Goal: Task Accomplishment & Management: Use online tool/utility

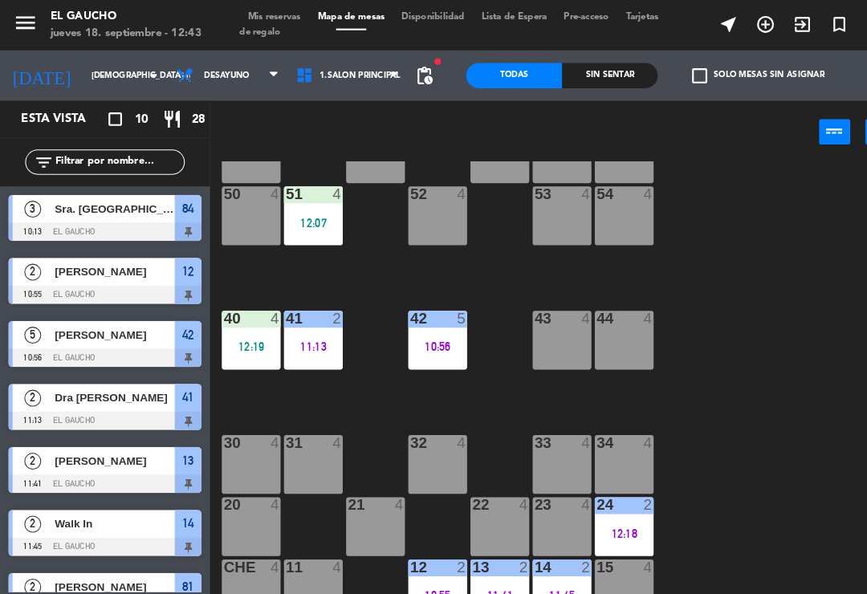
scroll to position [301, 0]
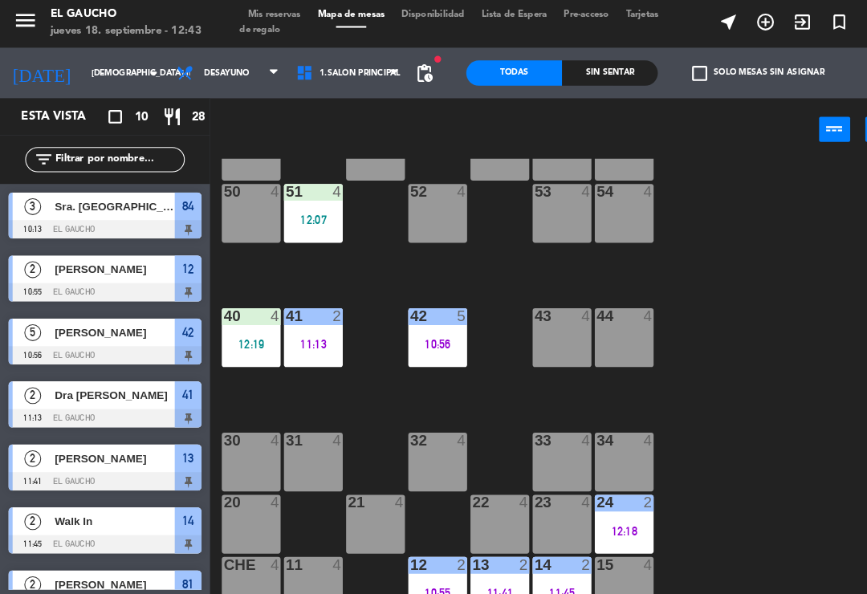
click at [426, 543] on div at bounding box center [418, 542] width 26 height 14
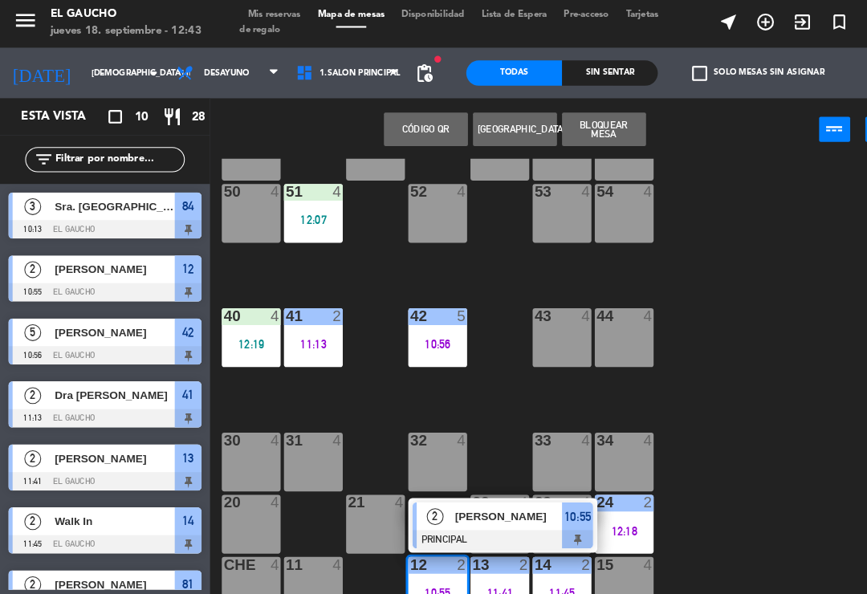
click at [441, 504] on div "[PERSON_NAME]" at bounding box center [485, 495] width 104 height 26
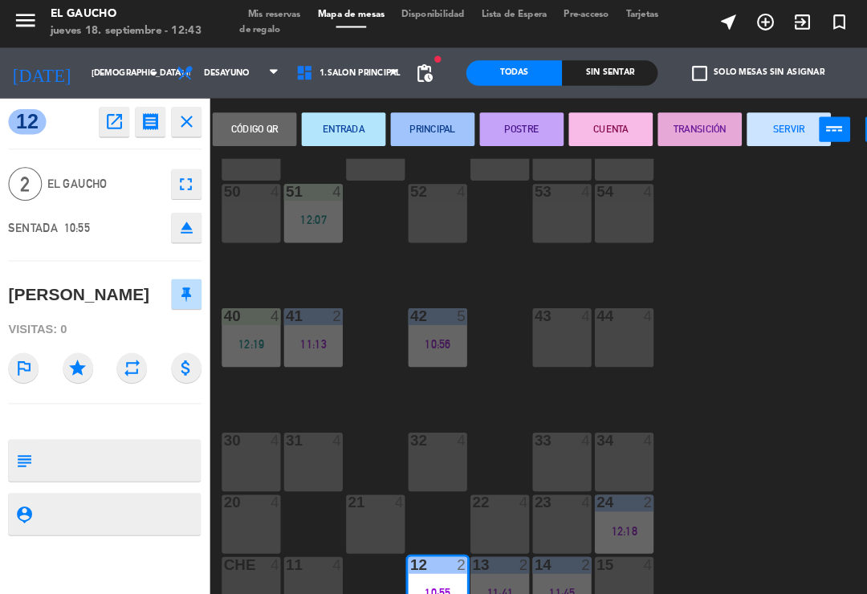
click at [742, 121] on button "SERVIR" at bounding box center [754, 126] width 80 height 32
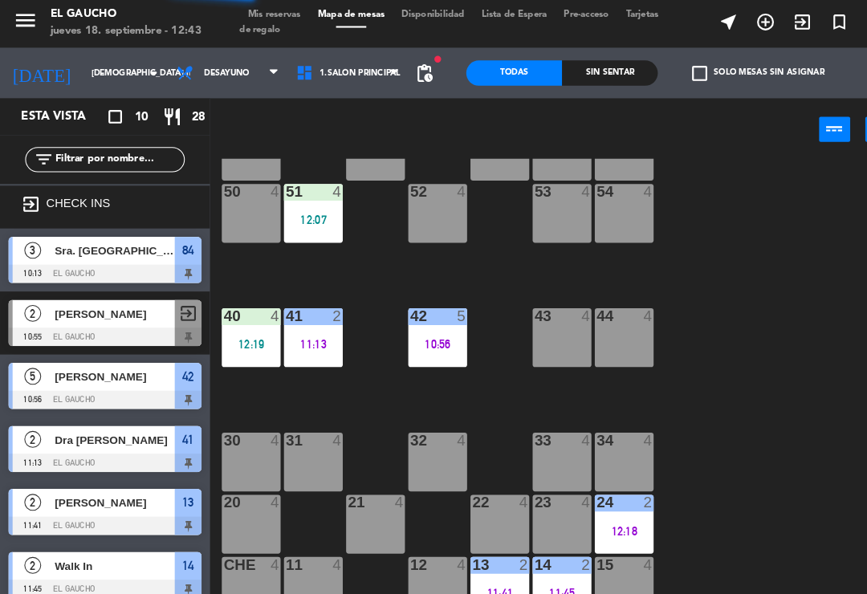
click at [480, 547] on div "13 2" at bounding box center [477, 543] width 56 height 16
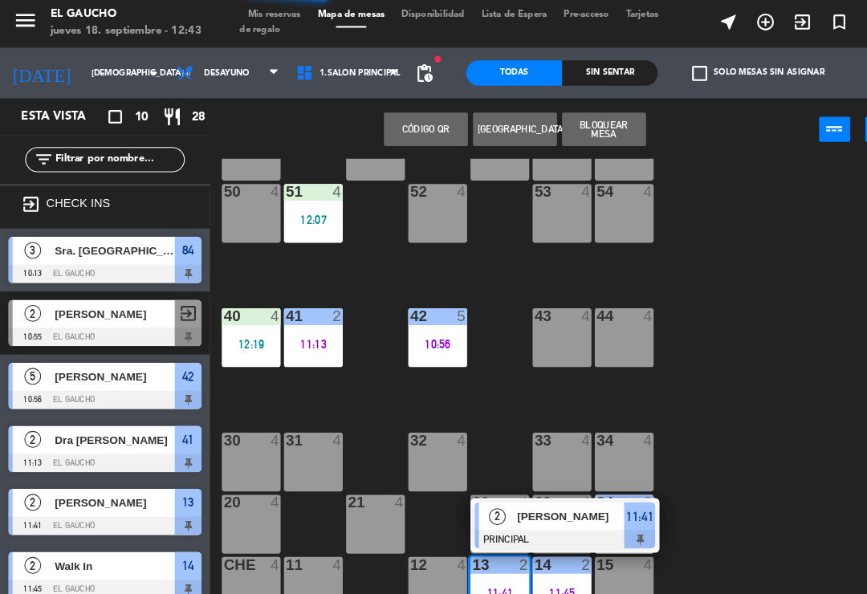
click at [497, 487] on span "[PERSON_NAME]" at bounding box center [545, 495] width 103 height 17
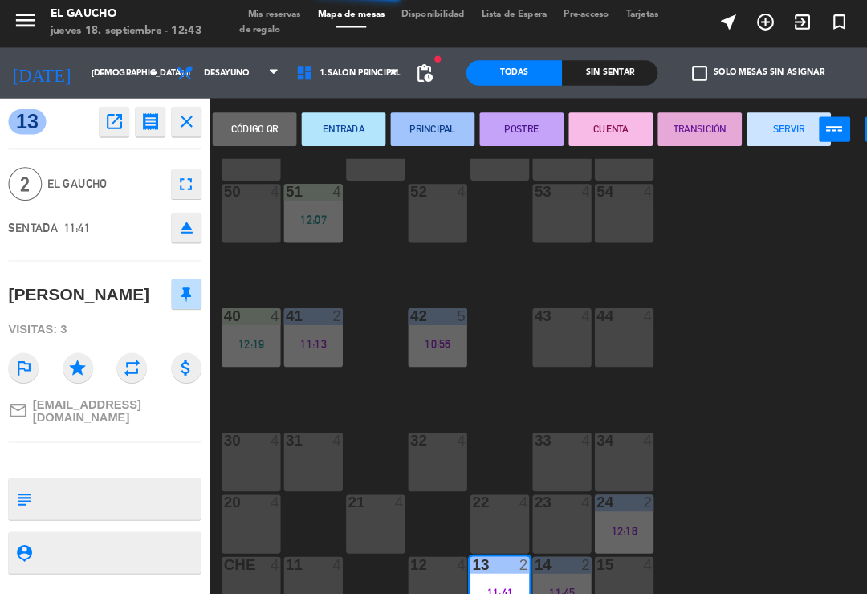
click at [736, 117] on button "SERVIR" at bounding box center [754, 126] width 80 height 32
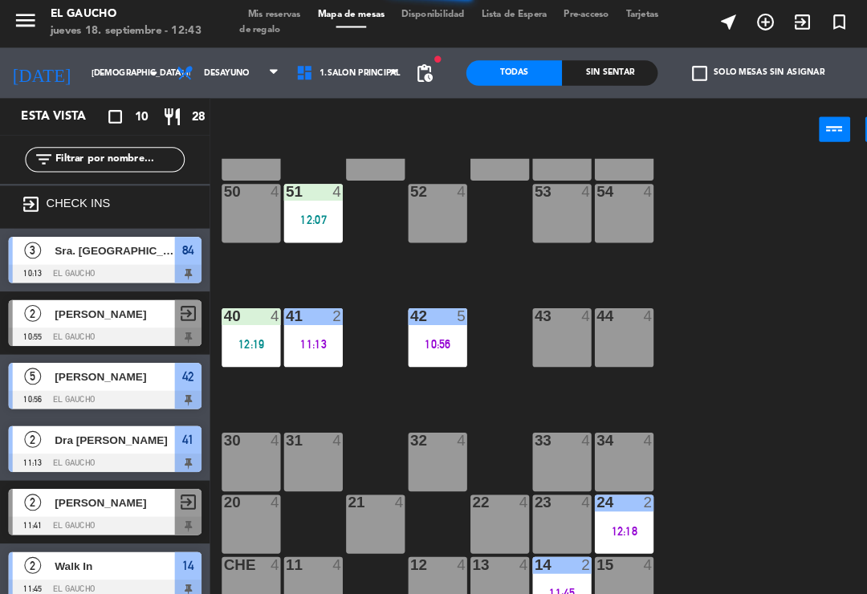
click at [527, 547] on div at bounding box center [537, 542] width 26 height 14
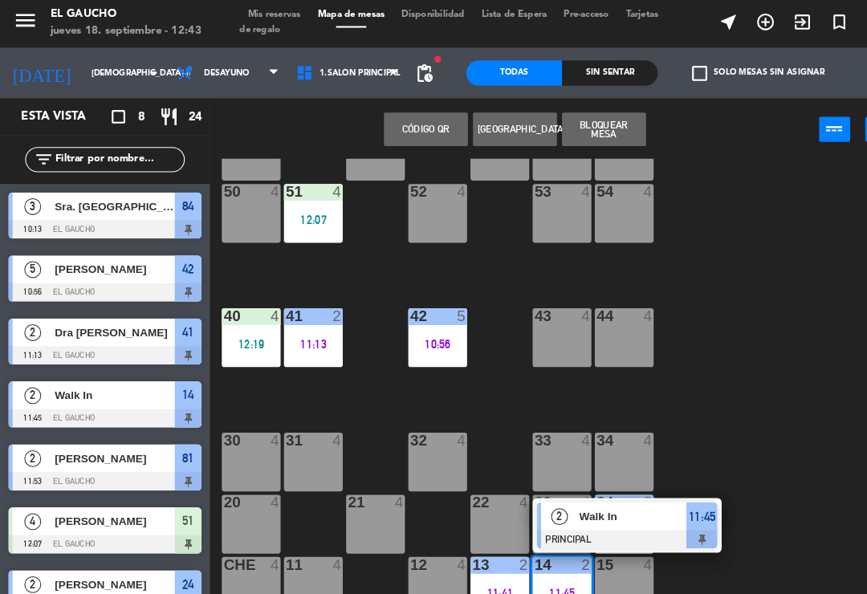
click at [551, 505] on div "2" at bounding box center [534, 495] width 35 height 26
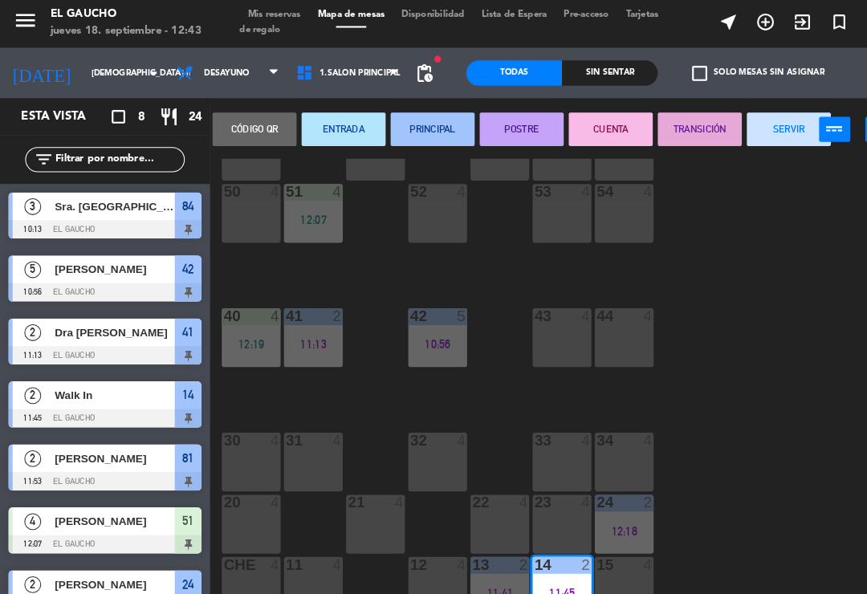
click at [746, 114] on button "SERVIR" at bounding box center [754, 126] width 80 height 32
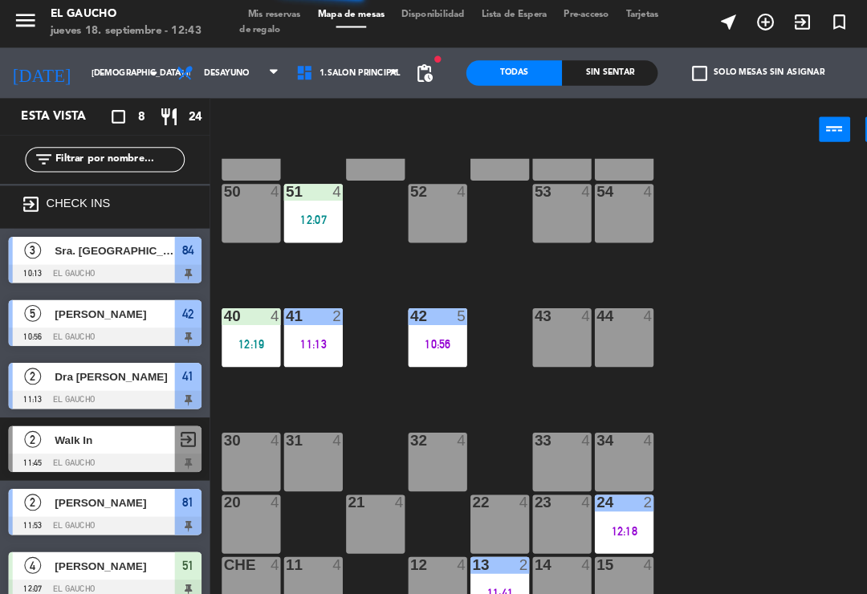
click at [608, 506] on div "12:18" at bounding box center [596, 509] width 56 height 11
click at [691, 514] on div "84 3 10:13 80 4 83 4 82 4 81 2 11:53 70 4 71 4 72 4 73 4 74 4 63 4 62 4 61 4 60…" at bounding box center [537, 372] width 657 height 437
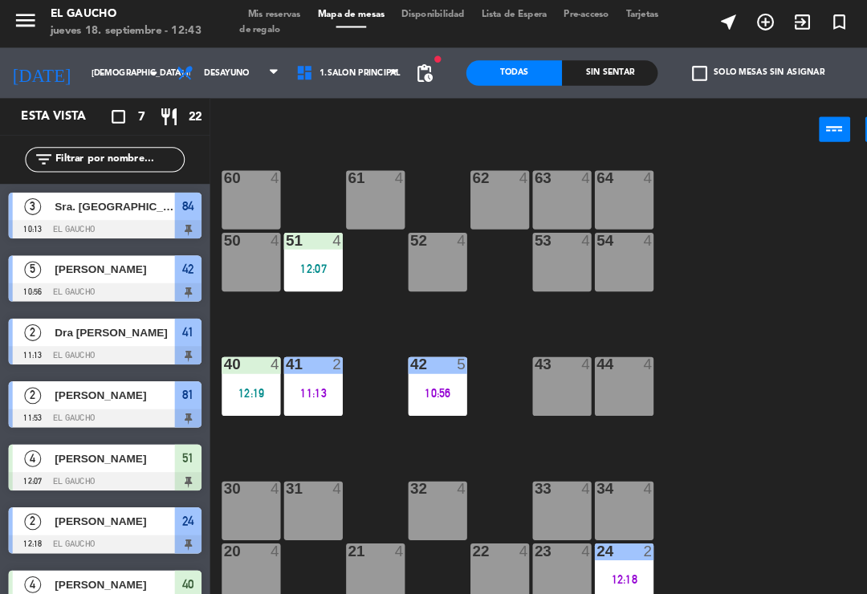
scroll to position [256, 0]
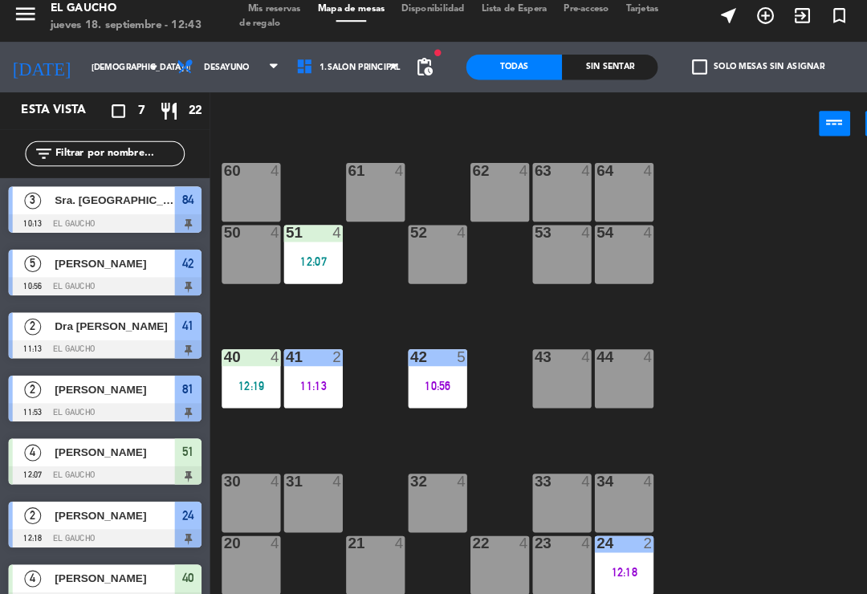
click at [304, 252] on div "12:07" at bounding box center [299, 257] width 56 height 11
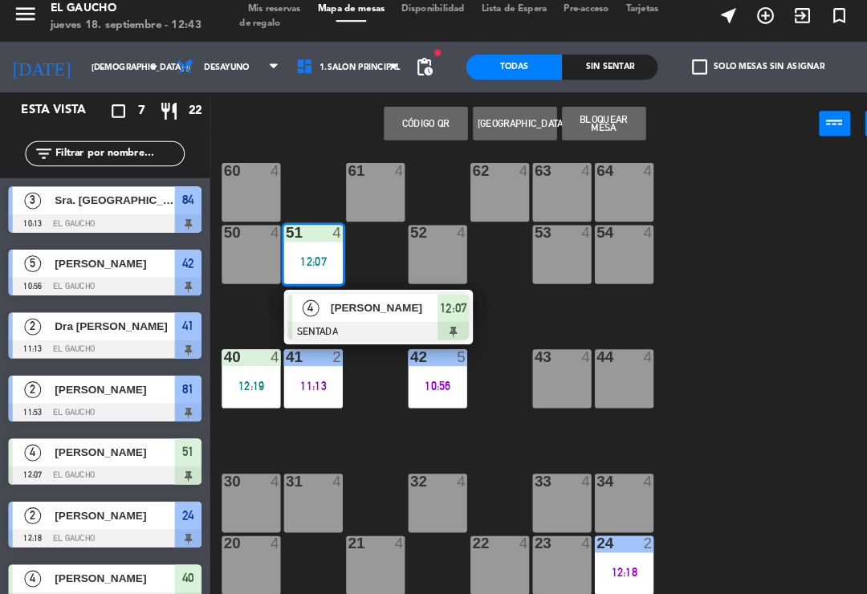
click at [328, 320] on div at bounding box center [361, 324] width 173 height 18
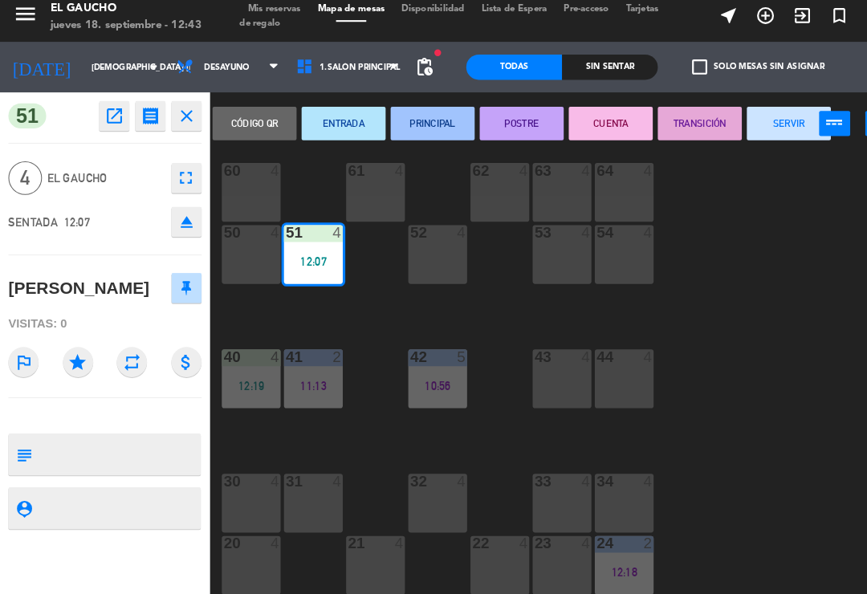
click at [409, 122] on button "PRINCIPAL" at bounding box center [413, 126] width 80 height 32
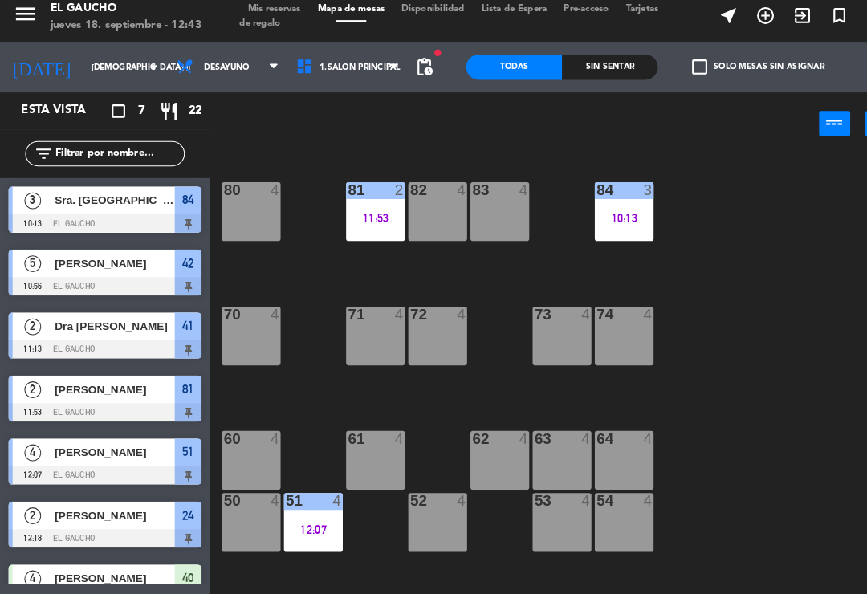
scroll to position [0, 0]
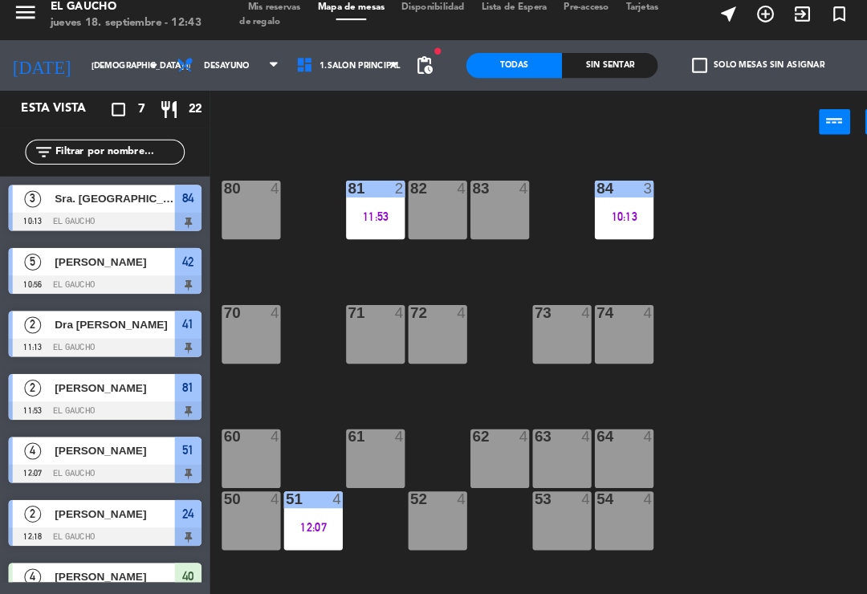
click at [604, 211] on div "10:13" at bounding box center [596, 216] width 56 height 11
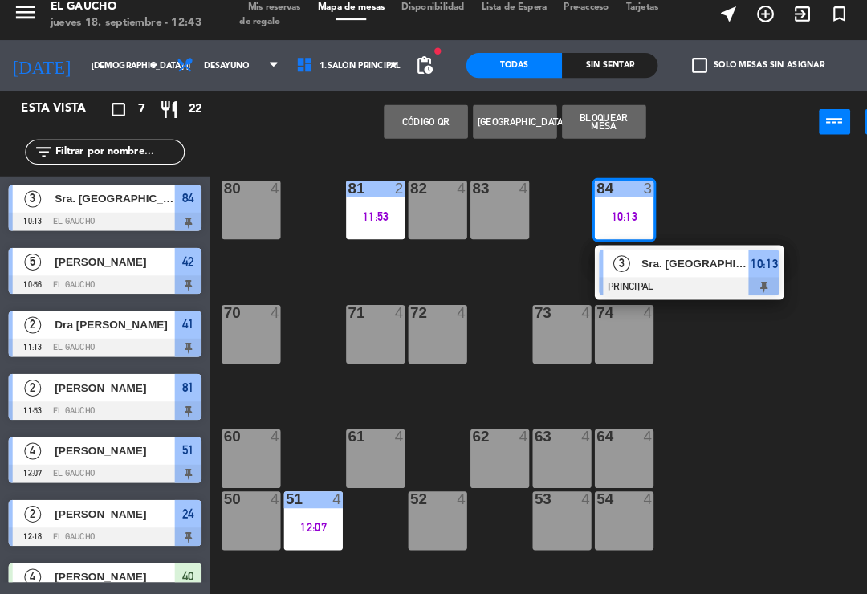
click at [660, 283] on div "3 Sra. Chariz PRINCIPAL 10:13" at bounding box center [658, 270] width 181 height 52
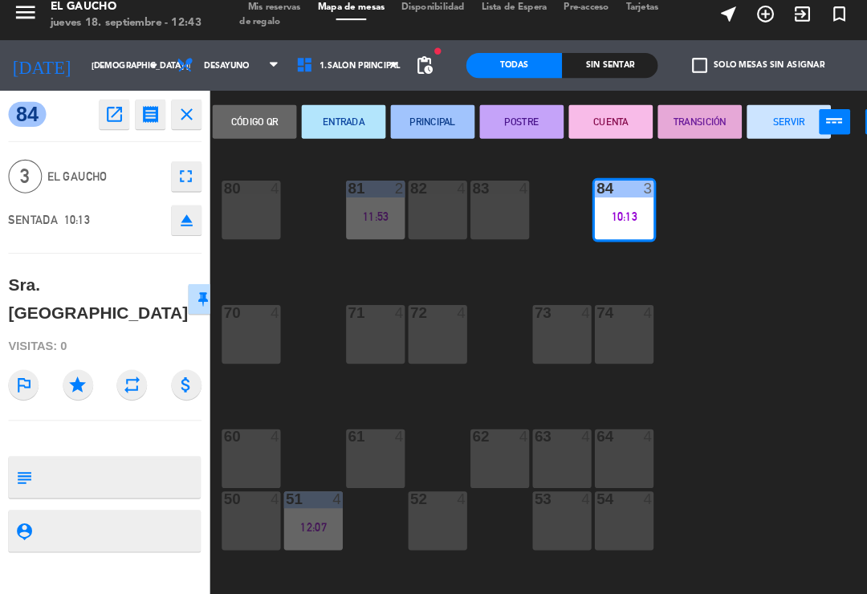
click at [754, 110] on button "SERVIR" at bounding box center [754, 126] width 80 height 32
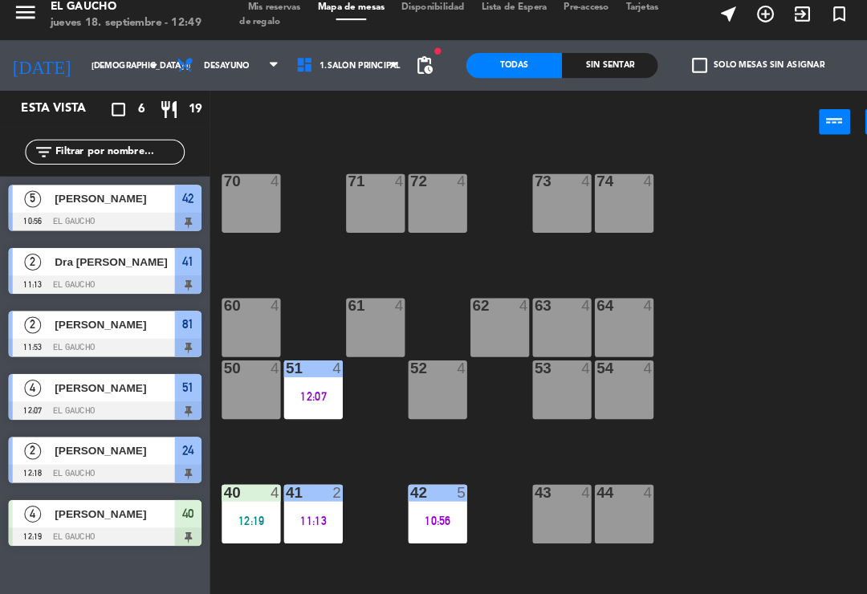
scroll to position [142, 0]
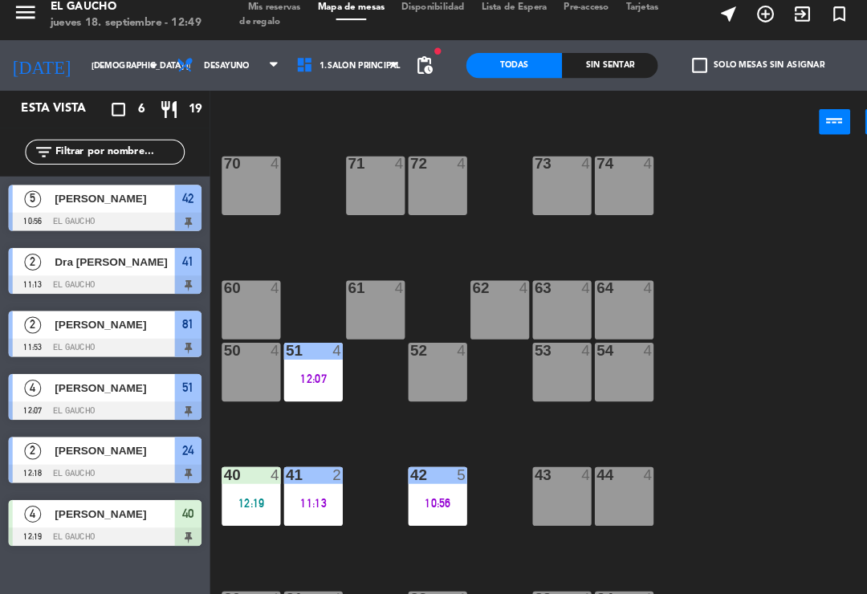
click at [417, 472] on div "42 5 10:56" at bounding box center [418, 484] width 56 height 56
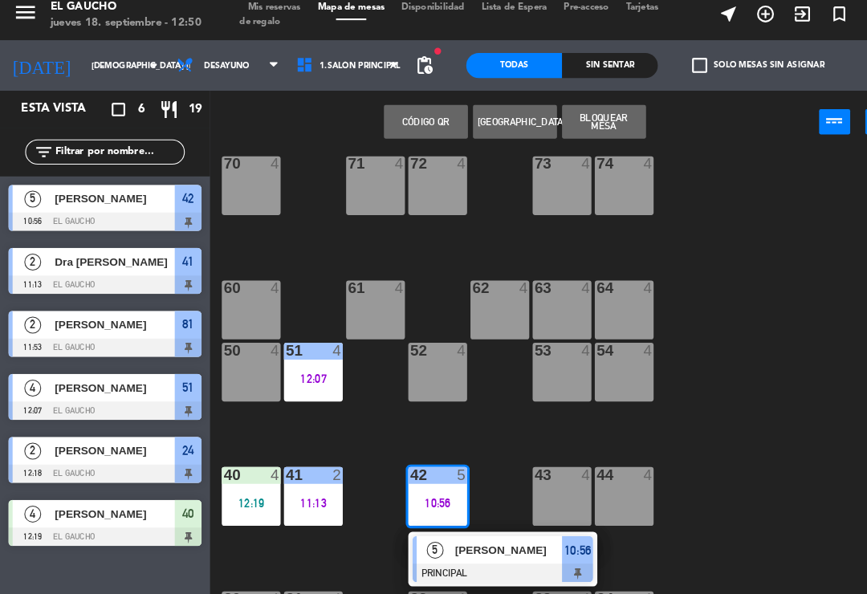
click at [479, 532] on span "[PERSON_NAME]" at bounding box center [486, 535] width 103 height 17
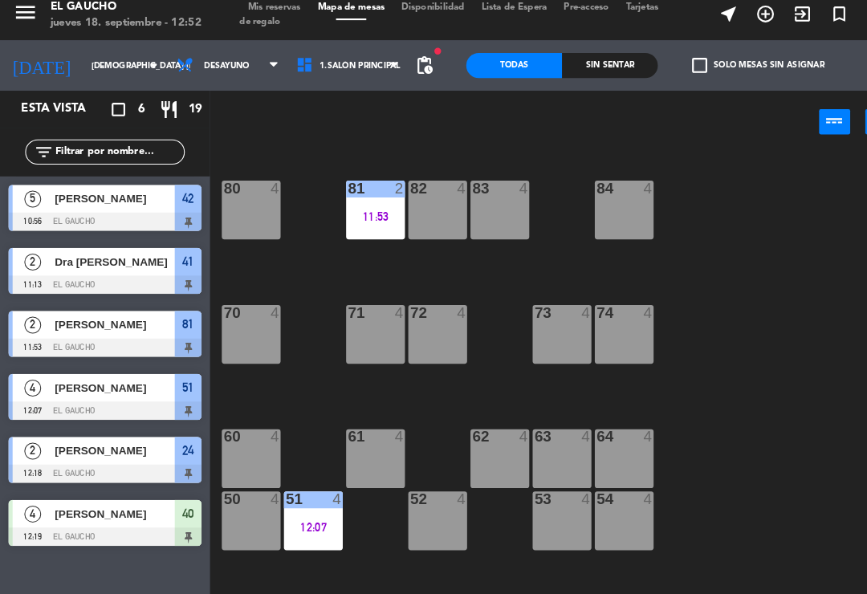
scroll to position [0, 0]
click at [355, 211] on div "11:53" at bounding box center [359, 216] width 56 height 11
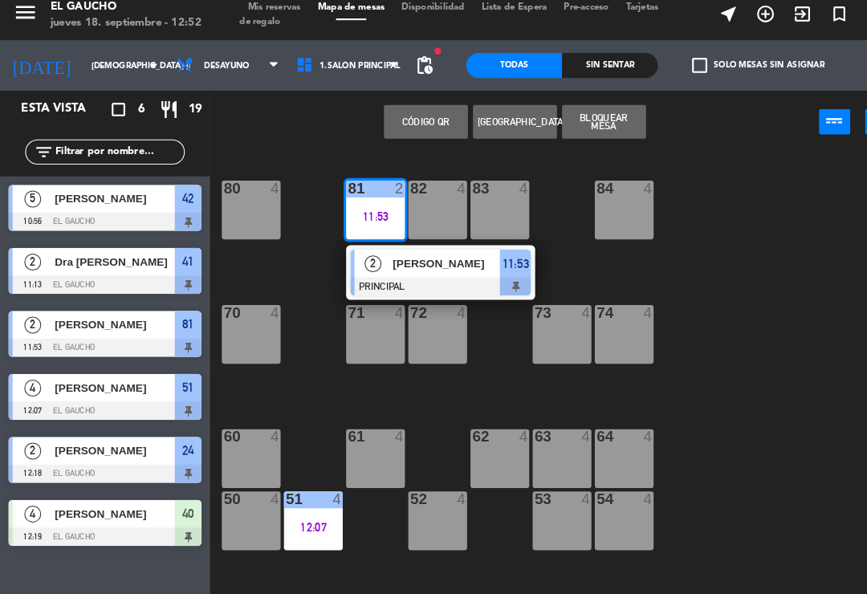
click at [405, 274] on div at bounding box center [421, 283] width 173 height 18
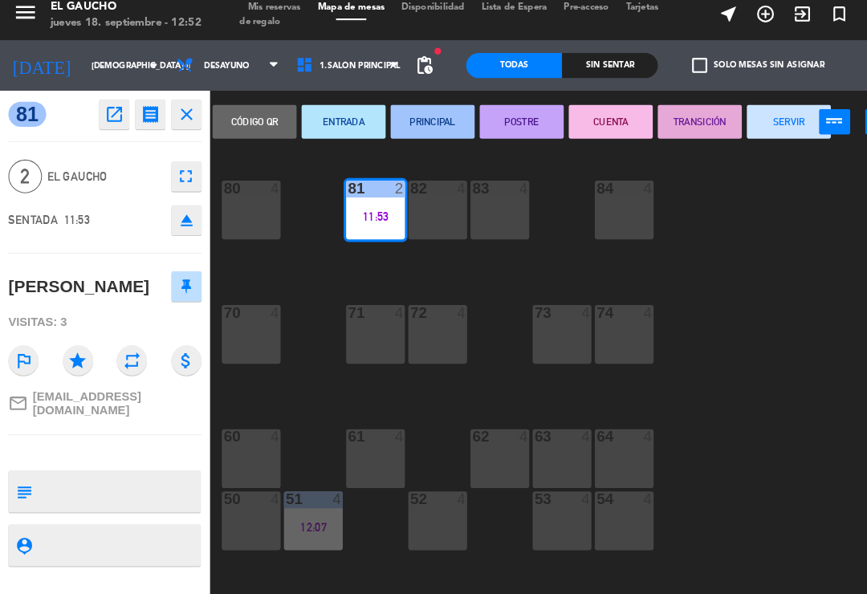
click at [752, 120] on button "SERVIR" at bounding box center [754, 126] width 80 height 32
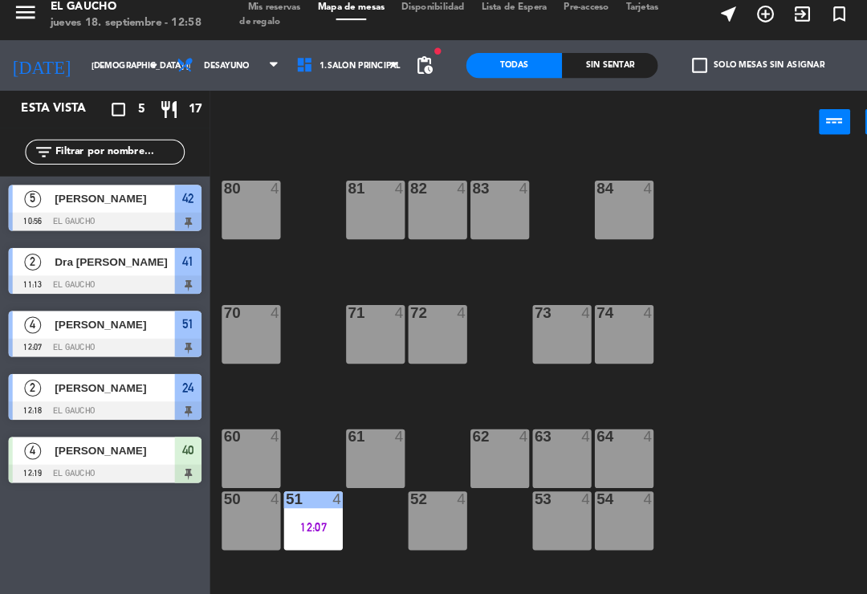
click at [354, 331] on div "71 4" at bounding box center [359, 329] width 56 height 56
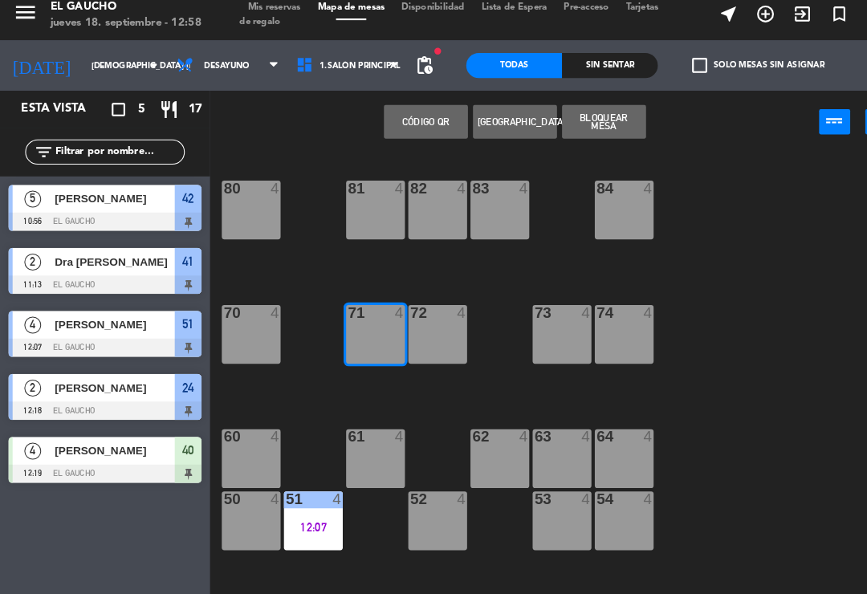
click at [396, 110] on button "Código qr" at bounding box center [407, 126] width 80 height 32
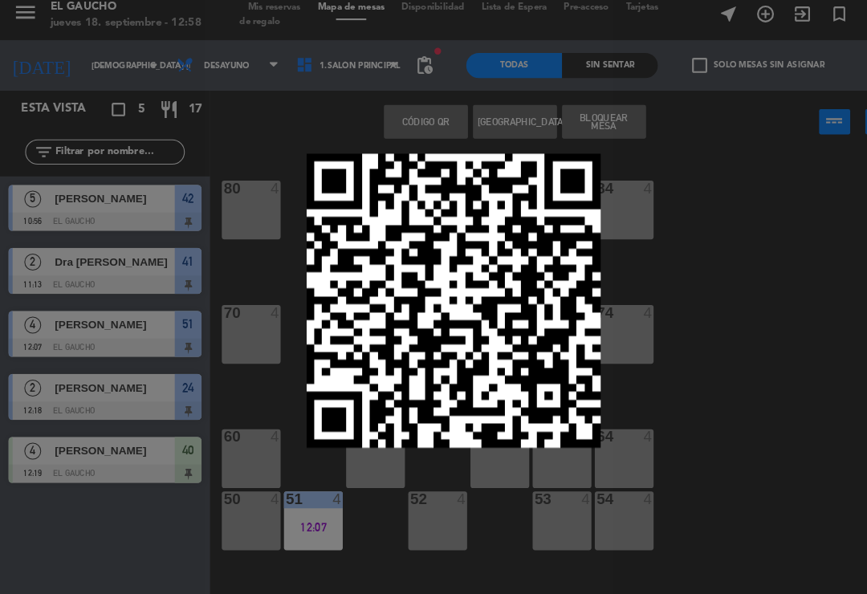
click at [794, 421] on div at bounding box center [433, 297] width 867 height 594
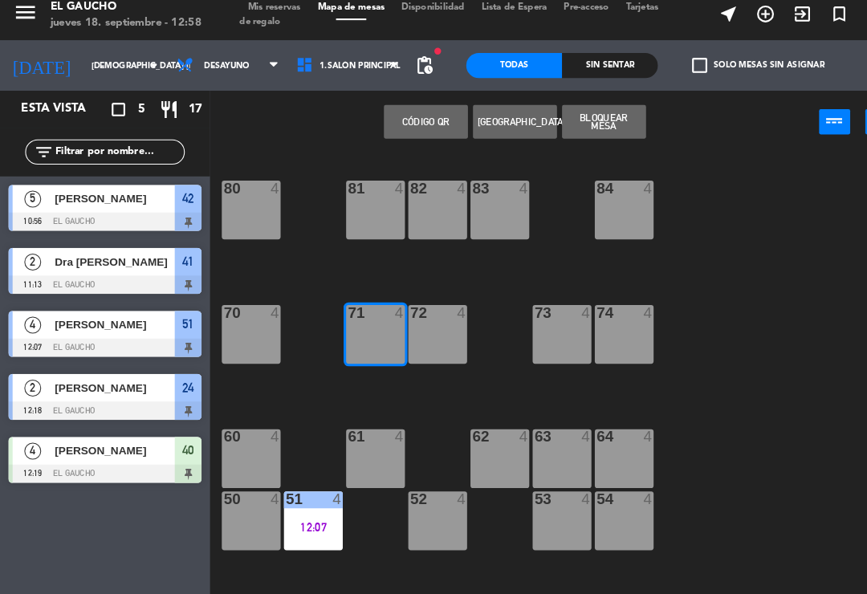
click at [242, 68] on span "Desayuno" at bounding box center [218, 72] width 115 height 35
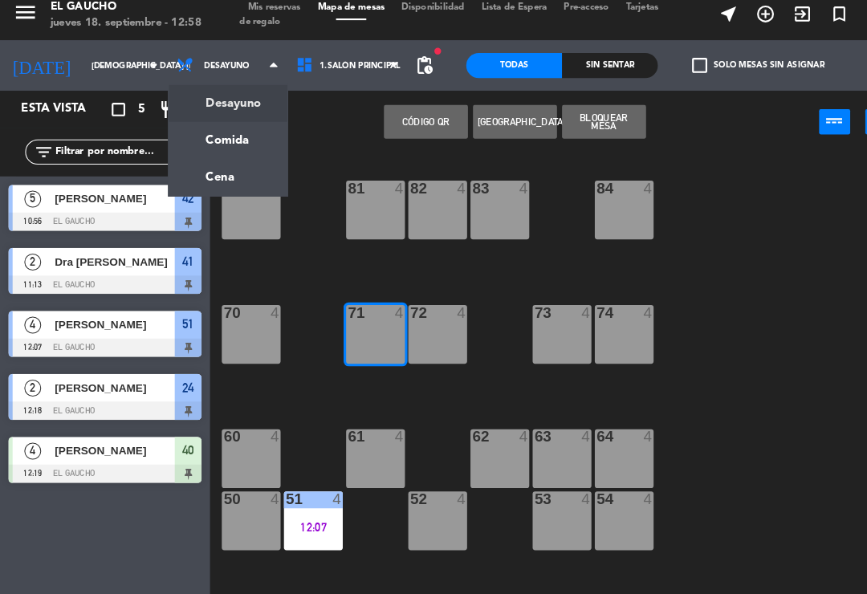
click at [182, 133] on ng-component "menu El Gaucho jueves 18. septiembre - 12:58 Mis reservas Mapa de mesas Disponi…" at bounding box center [433, 296] width 867 height 592
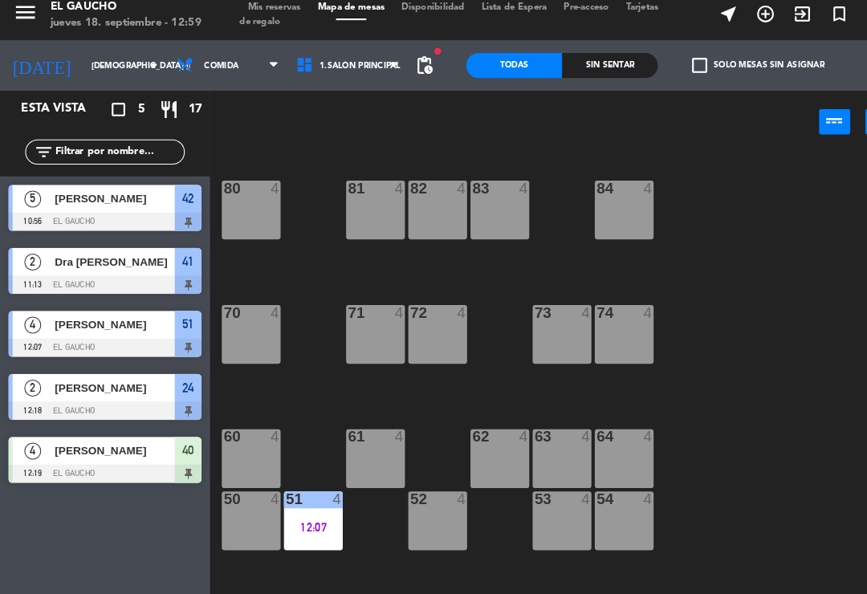
click at [360, 318] on div "71 4" at bounding box center [359, 329] width 56 height 56
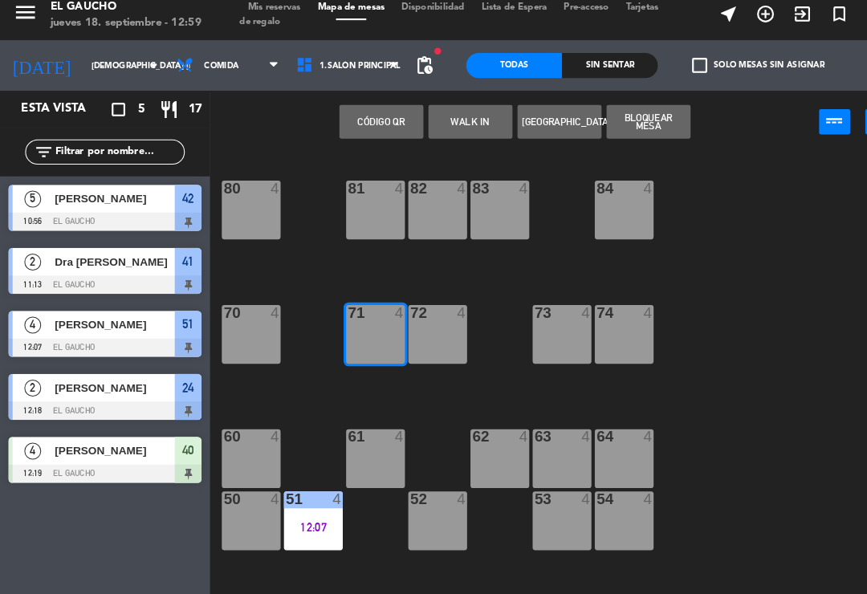
click at [450, 116] on button "WALK IN" at bounding box center [449, 126] width 80 height 32
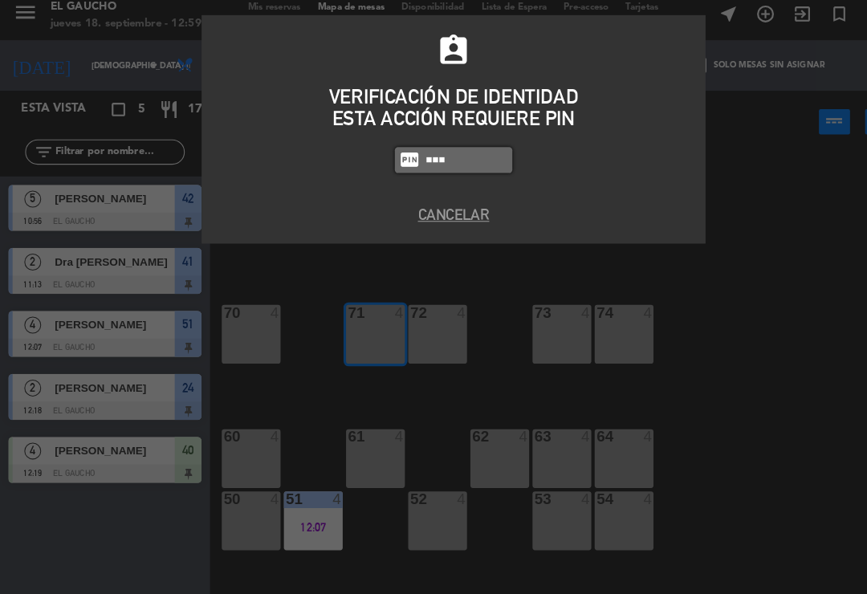
type input "0009"
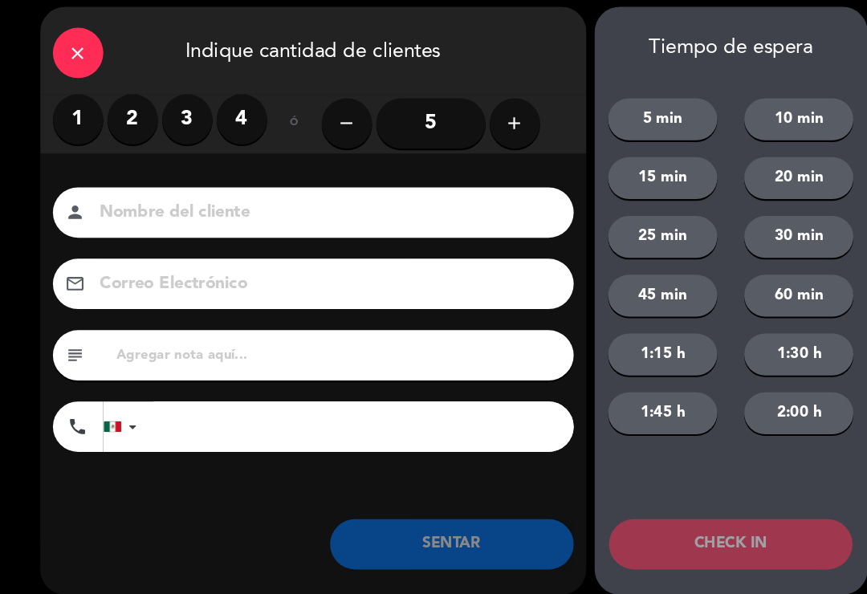
click at [117, 111] on label "2" at bounding box center [127, 124] width 48 height 48
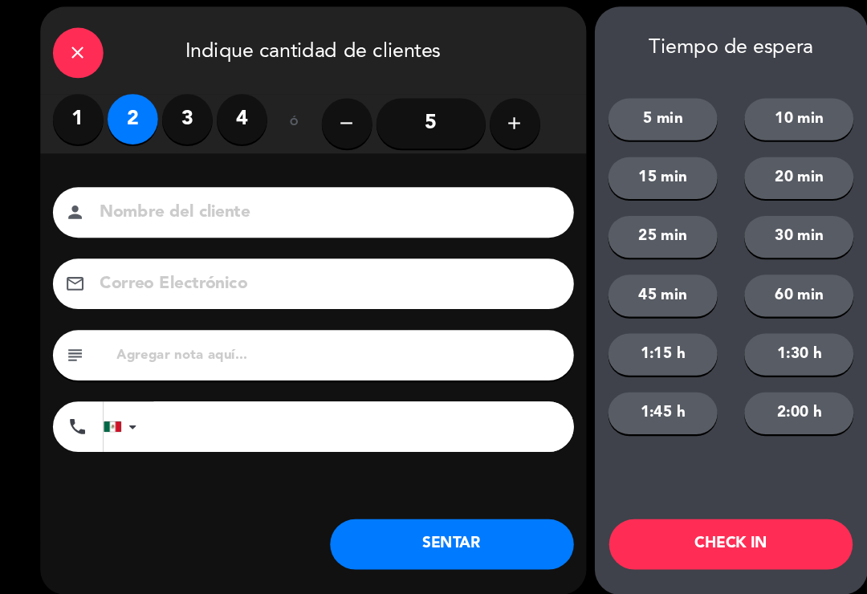
click at [390, 524] on button "SENTAR" at bounding box center [431, 530] width 233 height 48
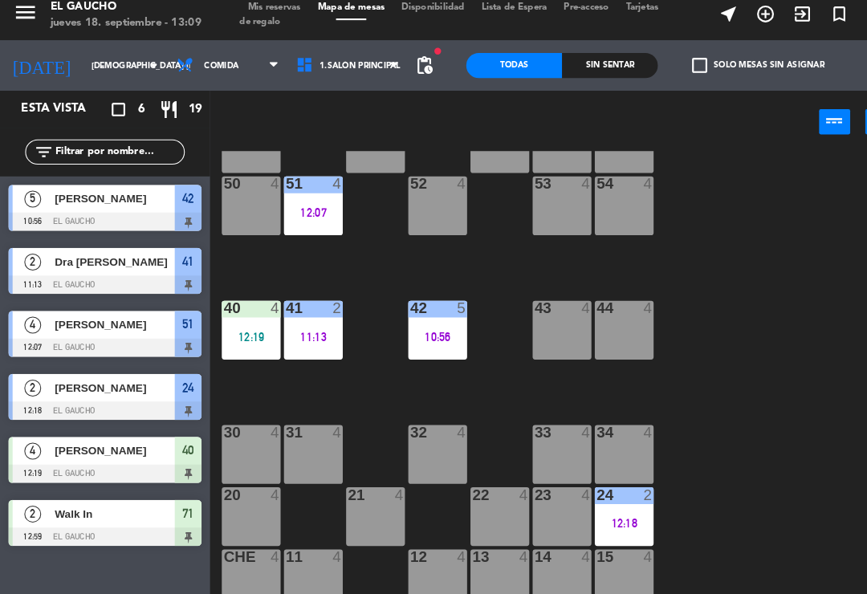
scroll to position [301, 0]
click at [226, 452] on div "30 4" at bounding box center [240, 444] width 56 height 56
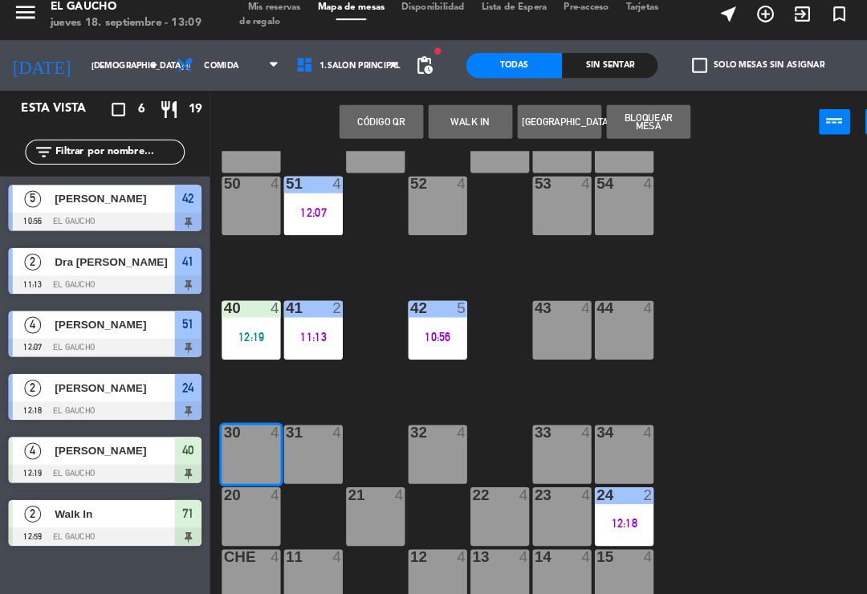
click at [440, 126] on button "WALK IN" at bounding box center [449, 126] width 80 height 32
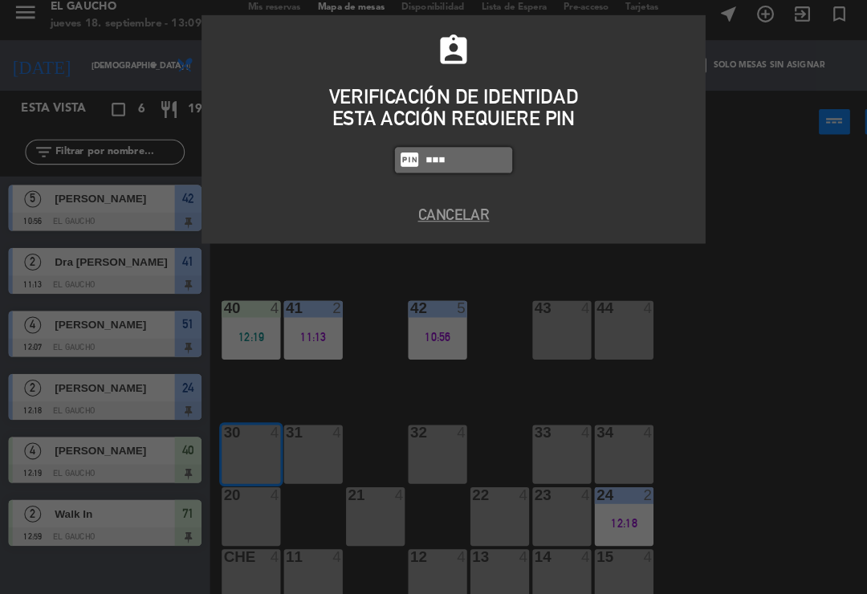
type input "0009"
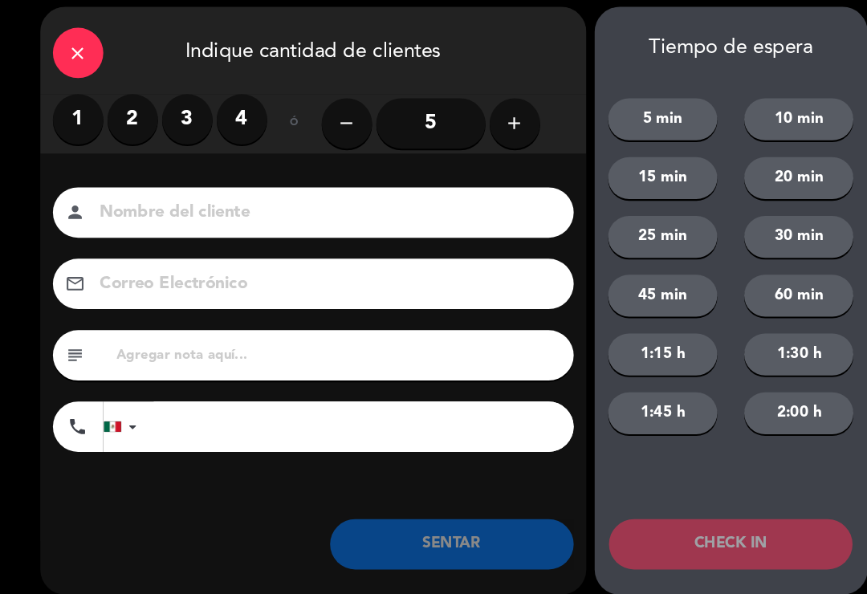
click at [171, 115] on label "3" at bounding box center [179, 124] width 48 height 48
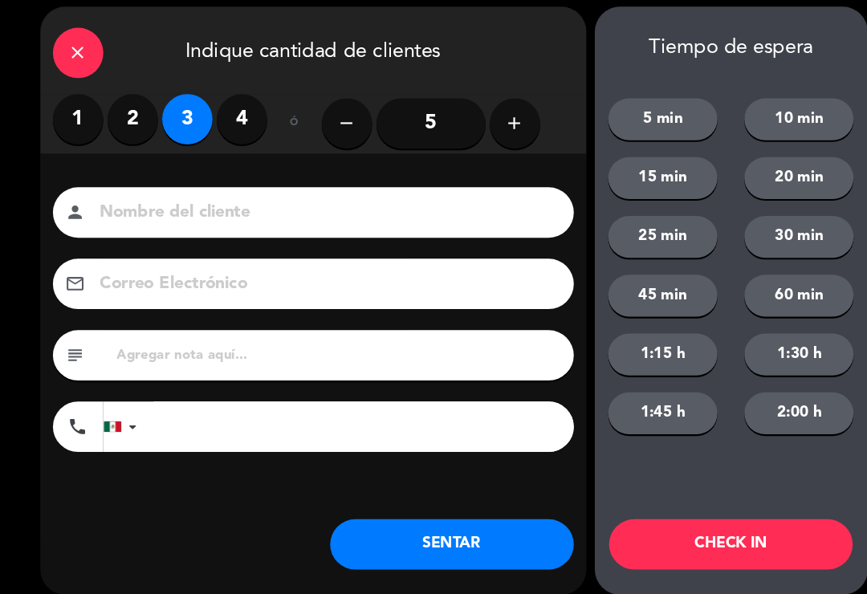
click at [449, 508] on button "SENTAR" at bounding box center [431, 530] width 233 height 48
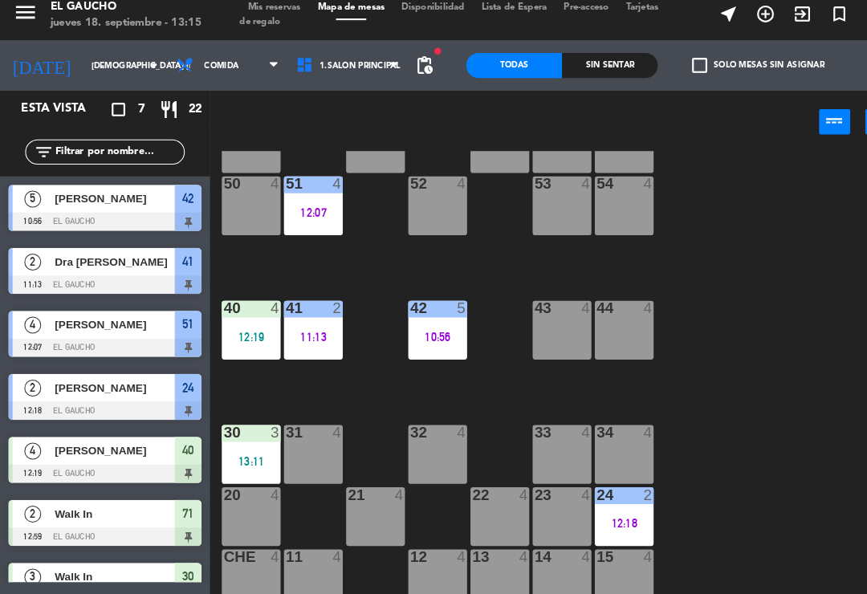
click at [247, 310] on div "40 4 12:19" at bounding box center [240, 325] width 56 height 56
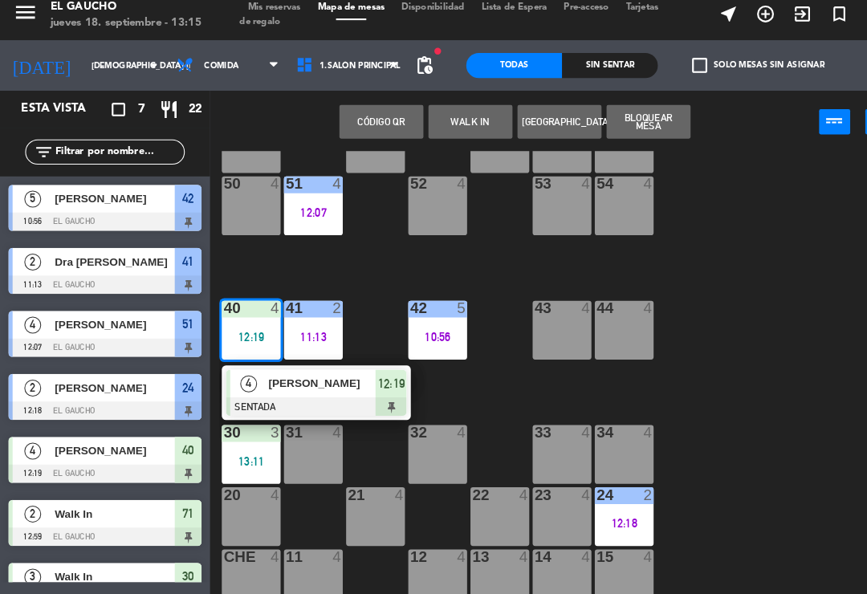
click at [309, 389] on div at bounding box center [302, 398] width 173 height 18
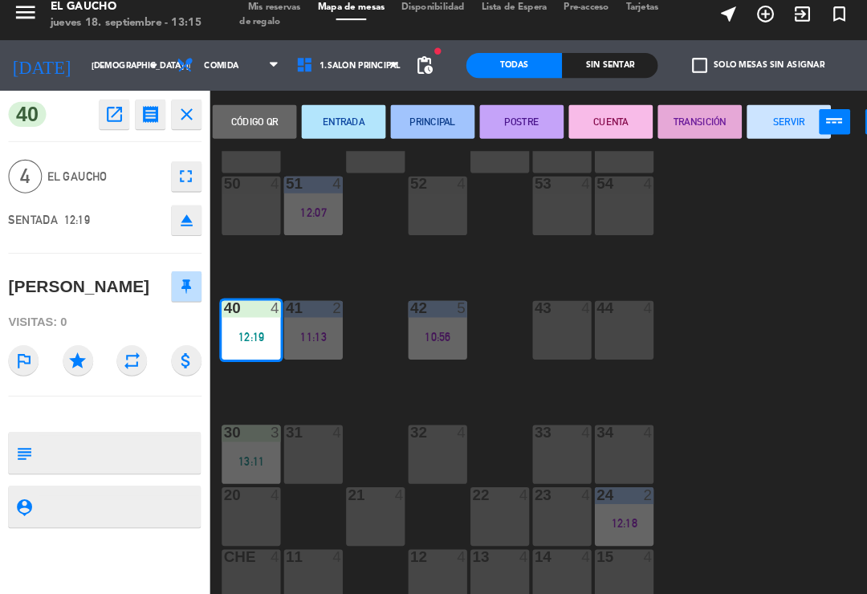
click at [750, 114] on button "SERVIR" at bounding box center [754, 126] width 80 height 32
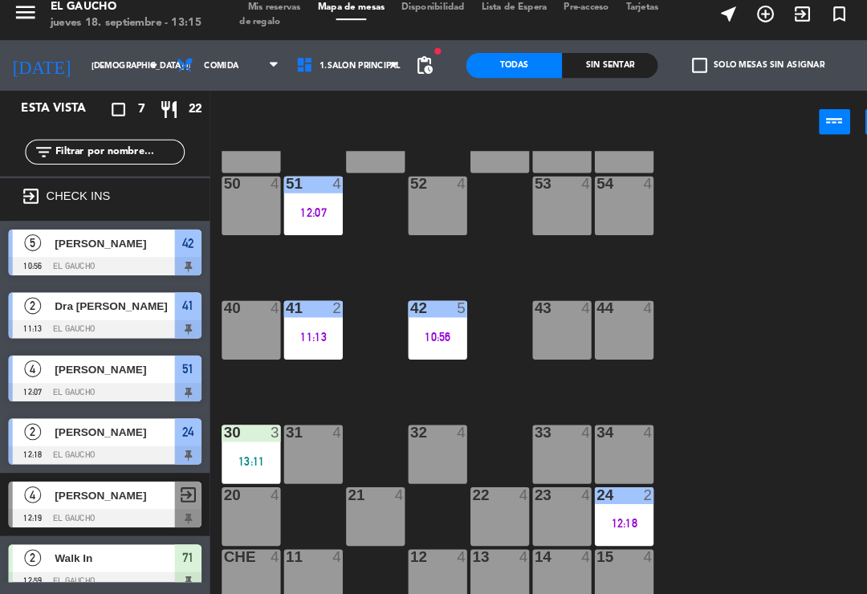
click at [295, 326] on div "11:13" at bounding box center [299, 331] width 56 height 11
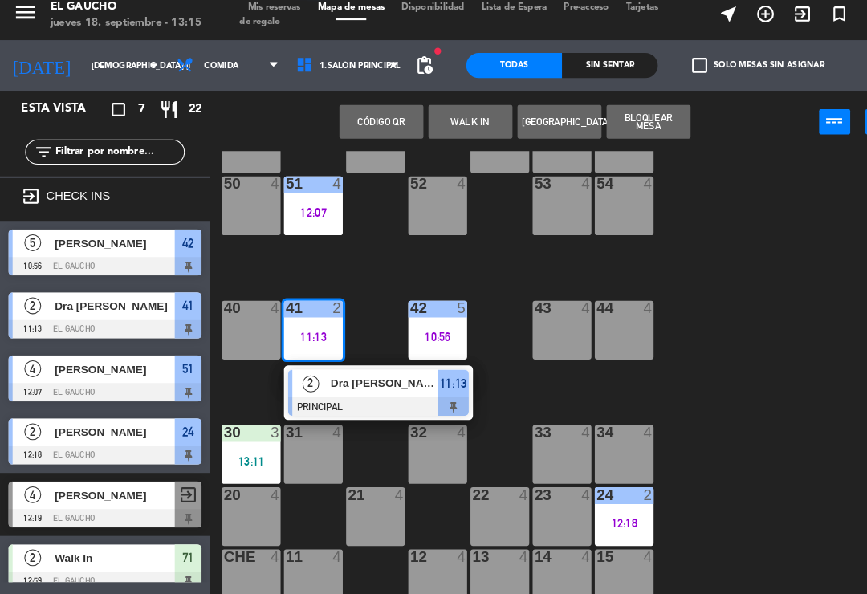
click at [347, 389] on div at bounding box center [361, 398] width 173 height 18
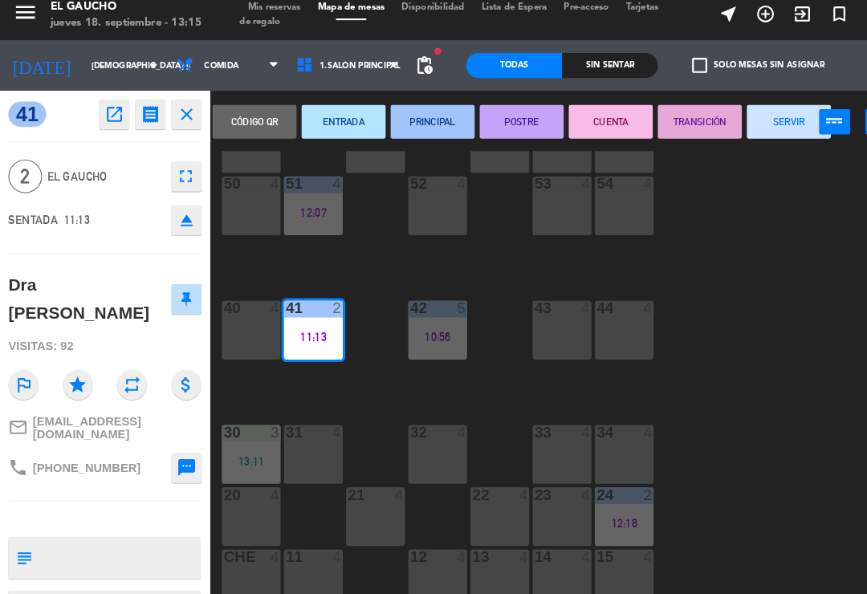
click at [740, 120] on button "SERVIR" at bounding box center [754, 126] width 80 height 32
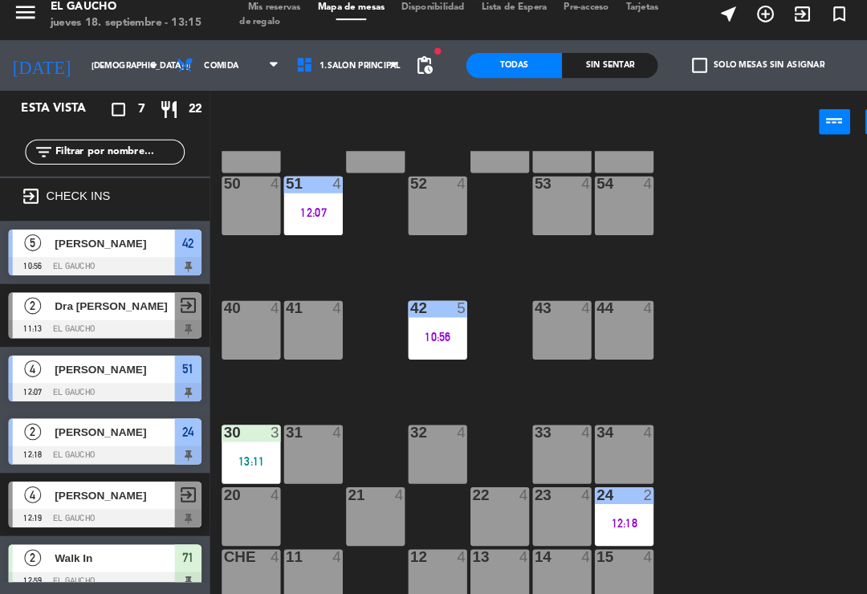
click at [419, 311] on div "42 5 10:56" at bounding box center [418, 325] width 56 height 56
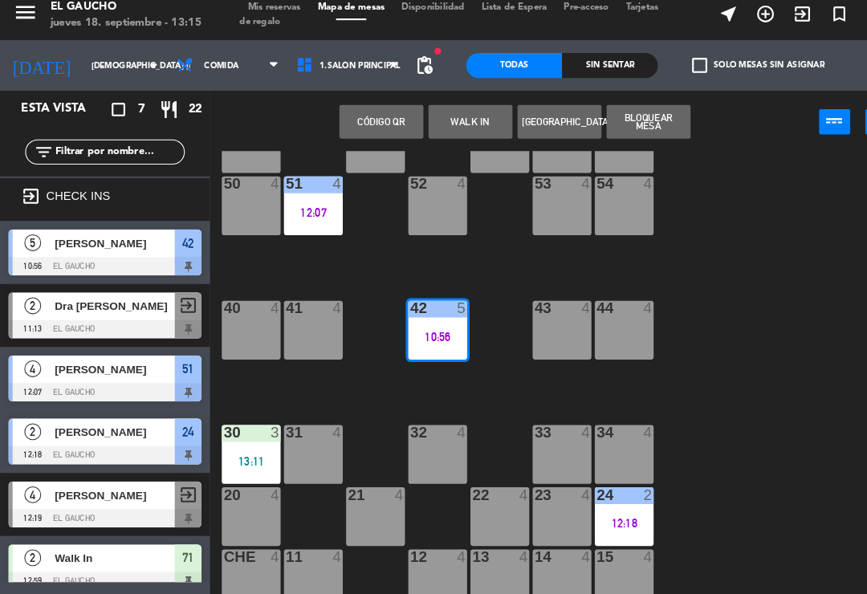
click at [406, 326] on div "10:56" at bounding box center [418, 331] width 56 height 11
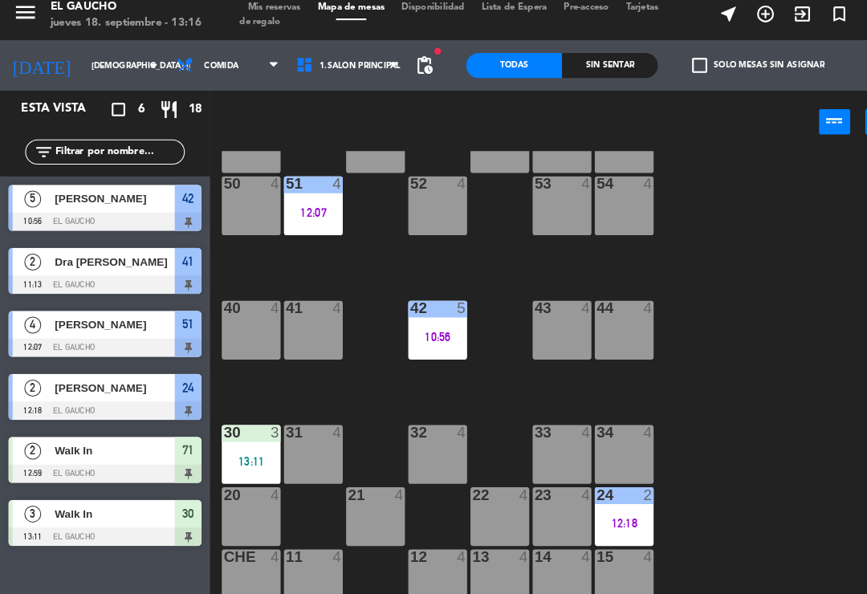
click at [423, 313] on div "42 5 10:56" at bounding box center [418, 325] width 56 height 56
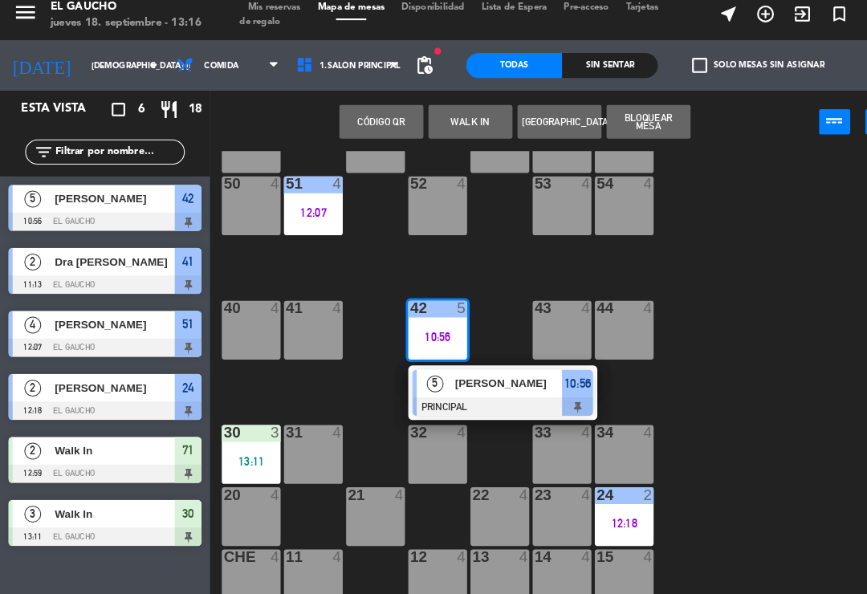
click at [436, 373] on span "[PERSON_NAME]" at bounding box center [486, 376] width 103 height 17
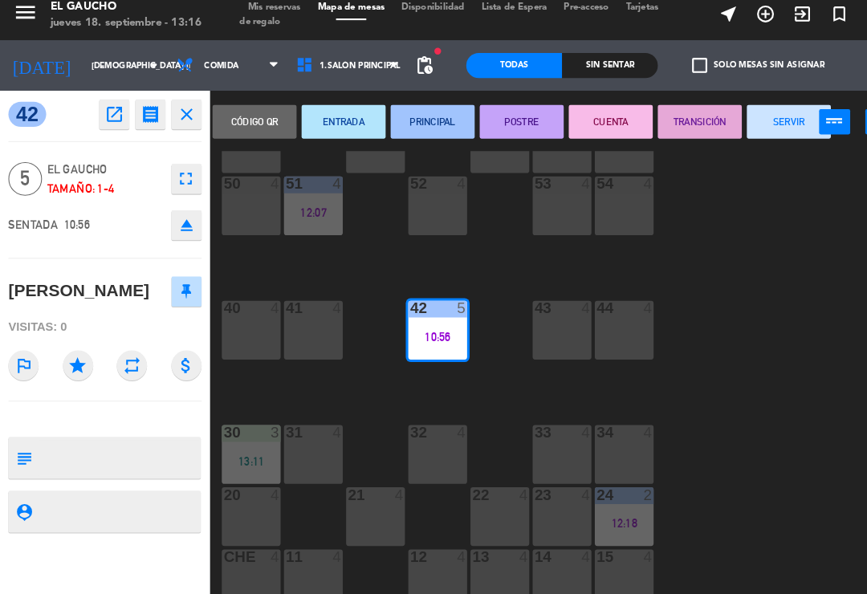
click at [743, 122] on button "SERVIR" at bounding box center [754, 126] width 80 height 32
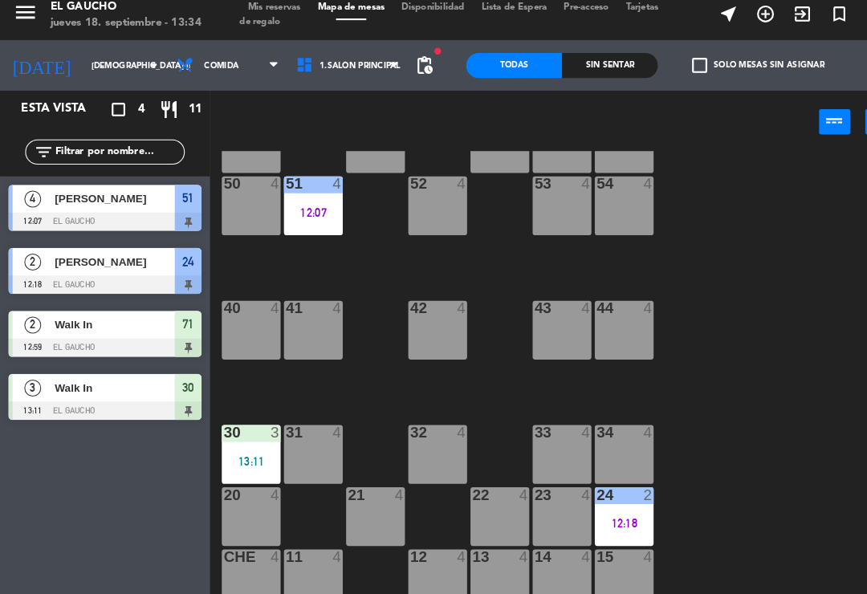
click at [244, 307] on div "40 4" at bounding box center [240, 325] width 56 height 56
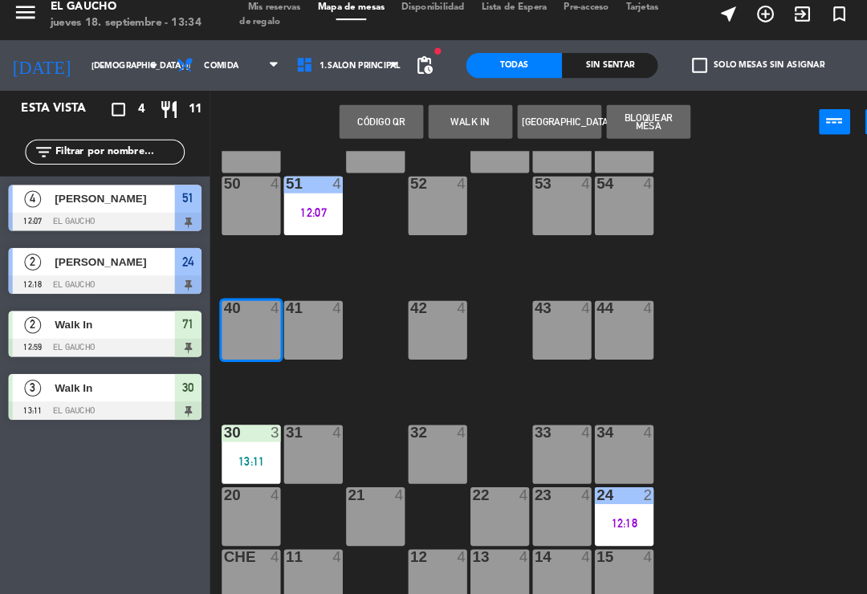
click at [445, 123] on button "WALK IN" at bounding box center [449, 126] width 80 height 32
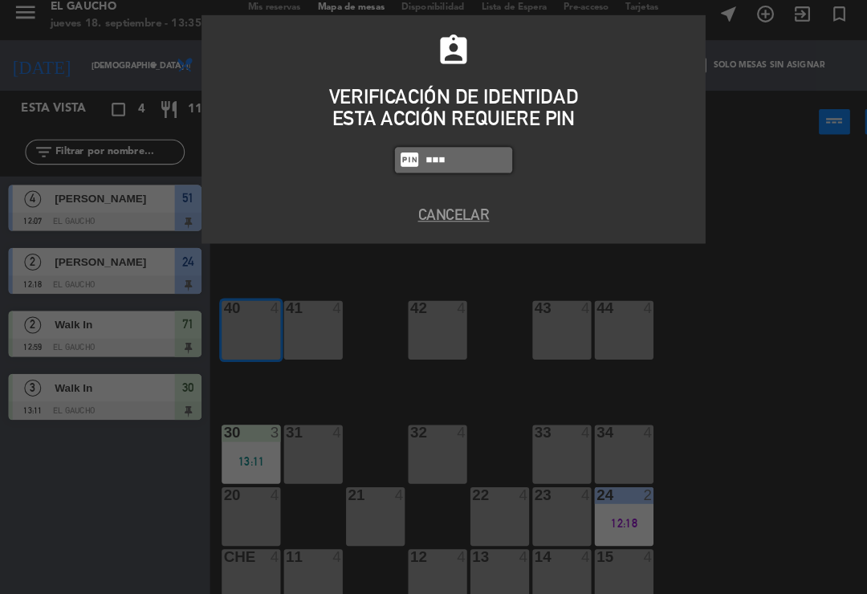
type input "0009"
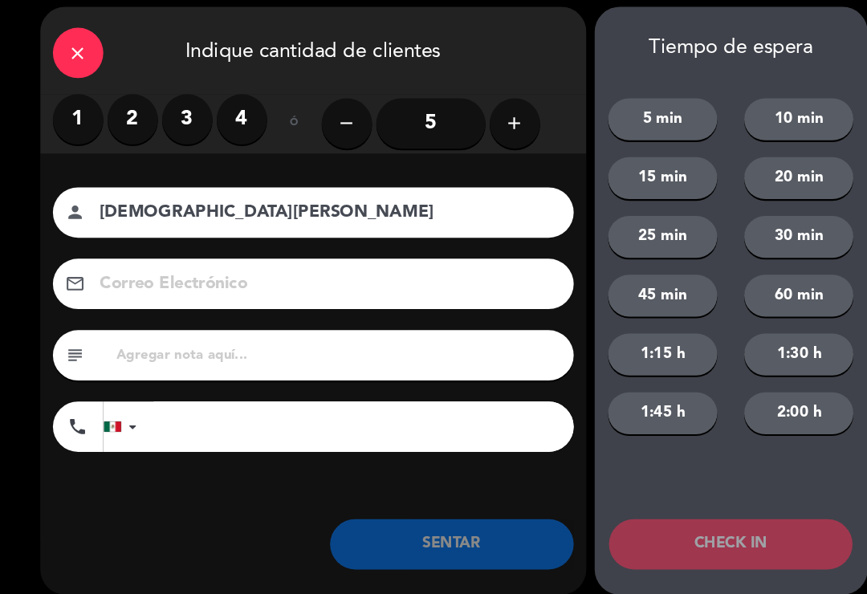
type input "[DEMOGRAPHIC_DATA][PERSON_NAME]"
click at [67, 112] on label "1" at bounding box center [75, 124] width 48 height 48
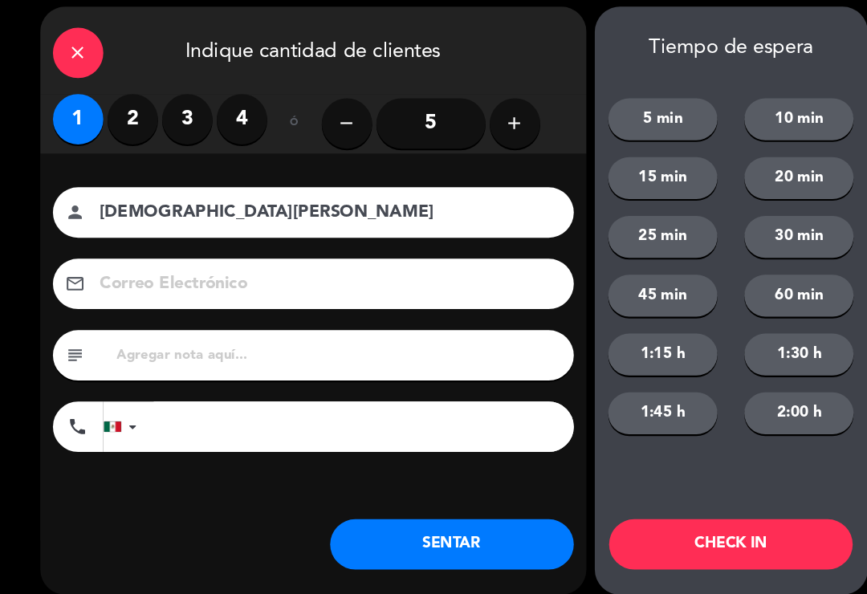
click at [401, 522] on button "SENTAR" at bounding box center [431, 530] width 233 height 48
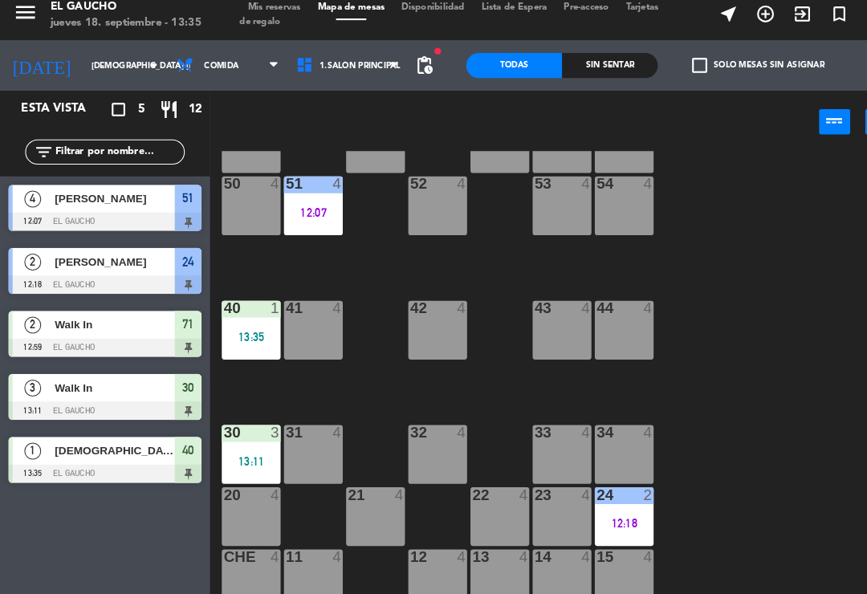
click at [612, 323] on div "44 4" at bounding box center [596, 325] width 56 height 56
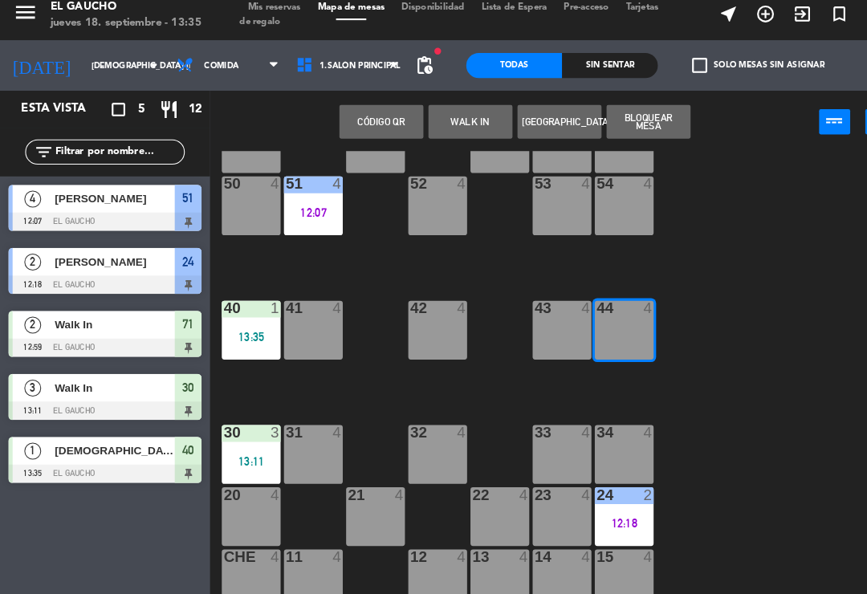
click at [439, 128] on button "WALK IN" at bounding box center [449, 126] width 80 height 32
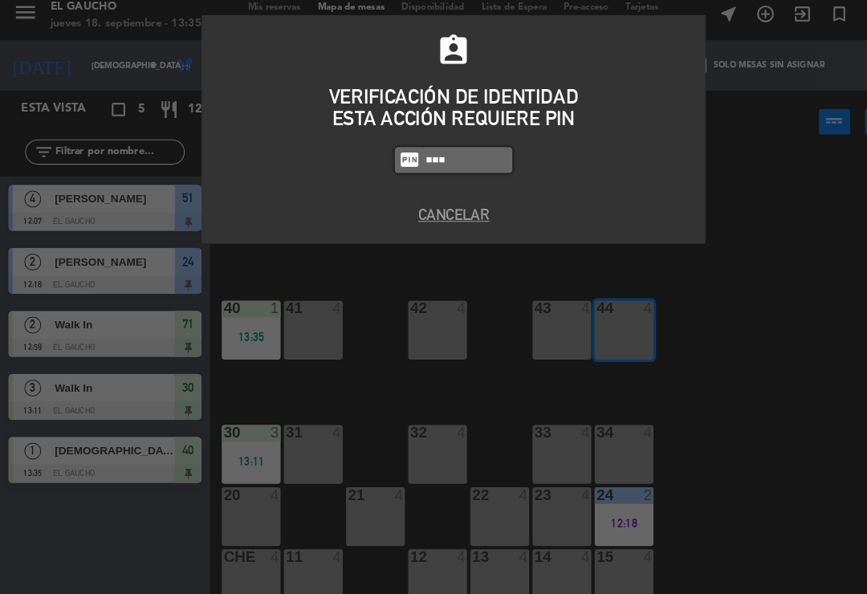
type input "0009"
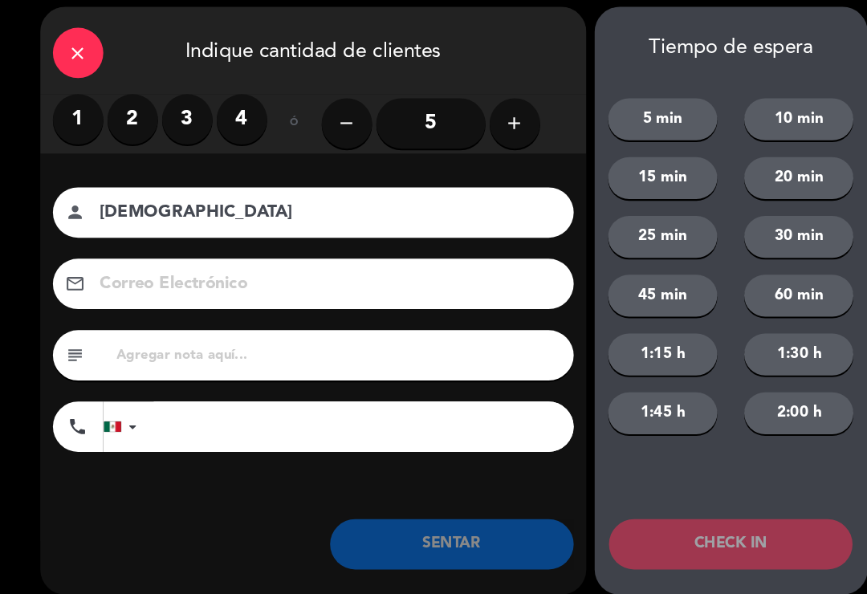
type input "[DEMOGRAPHIC_DATA]"
click at [108, 120] on label "2" at bounding box center [127, 124] width 48 height 48
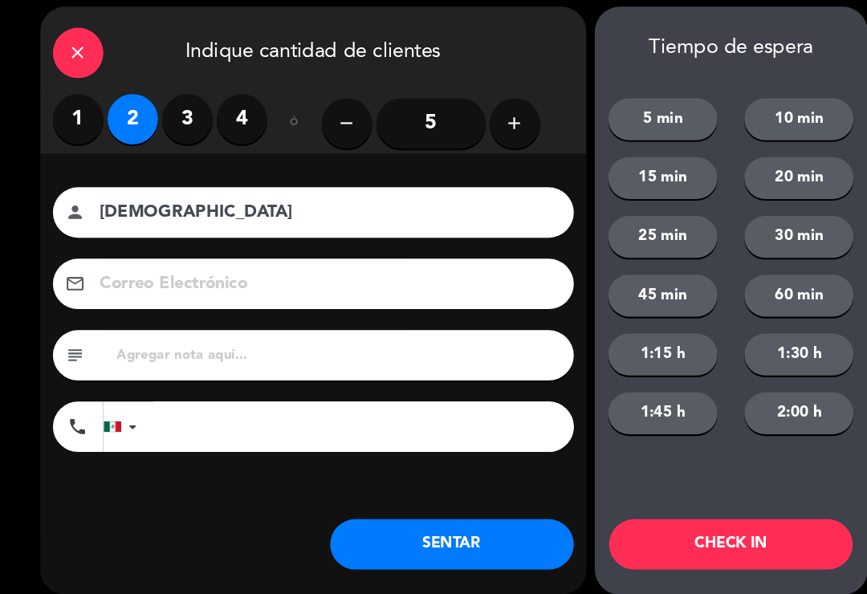
click at [502, 532] on button "SENTAR" at bounding box center [431, 530] width 233 height 48
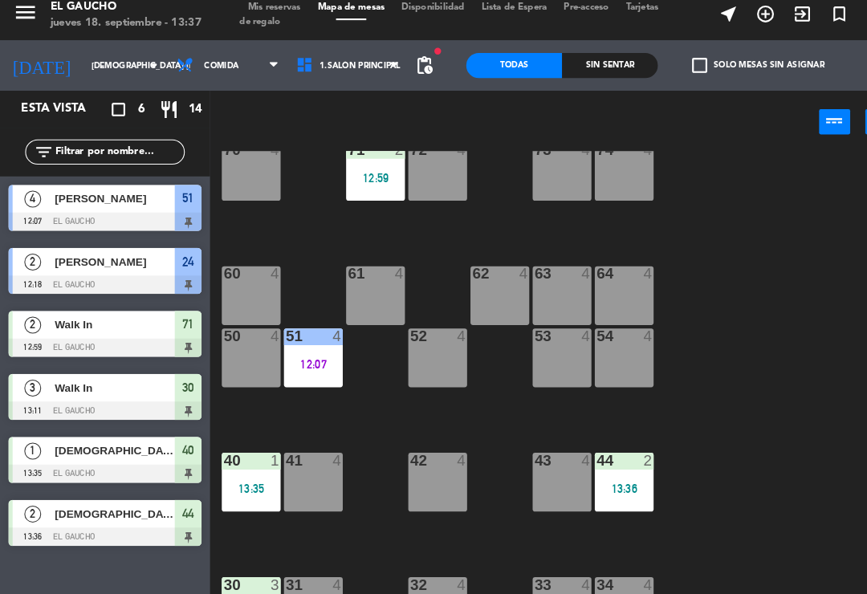
scroll to position [108, 0]
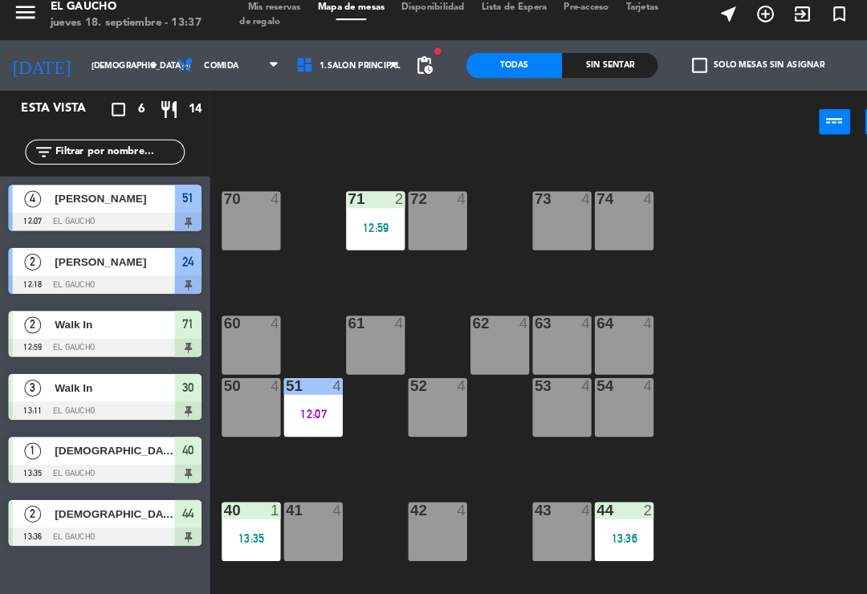
click at [529, 333] on div "63 4" at bounding box center [537, 339] width 56 height 56
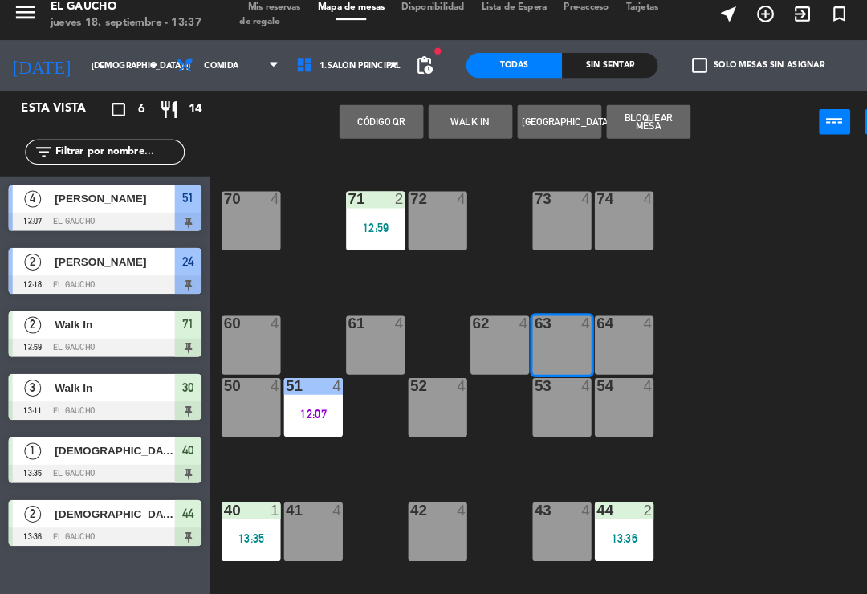
click at [459, 117] on button "WALK IN" at bounding box center [449, 126] width 80 height 32
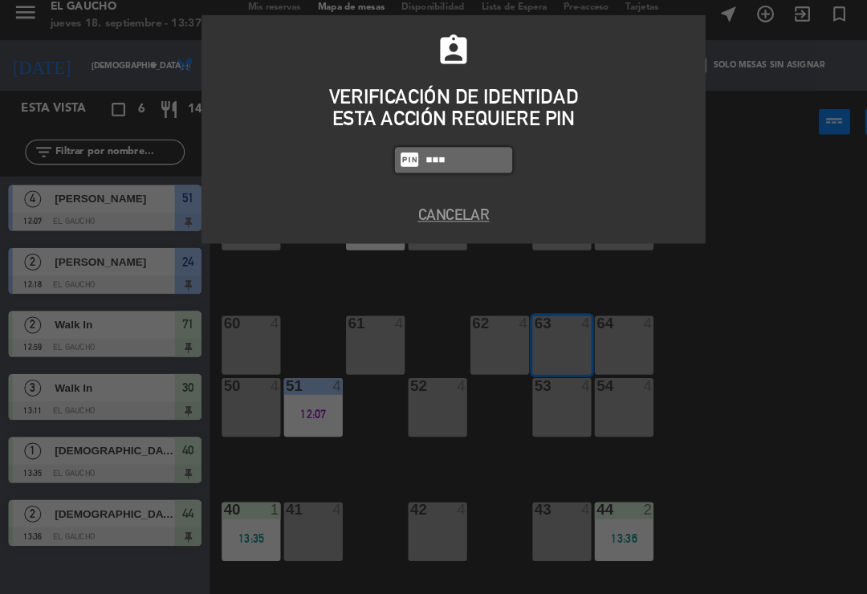
type input "0009"
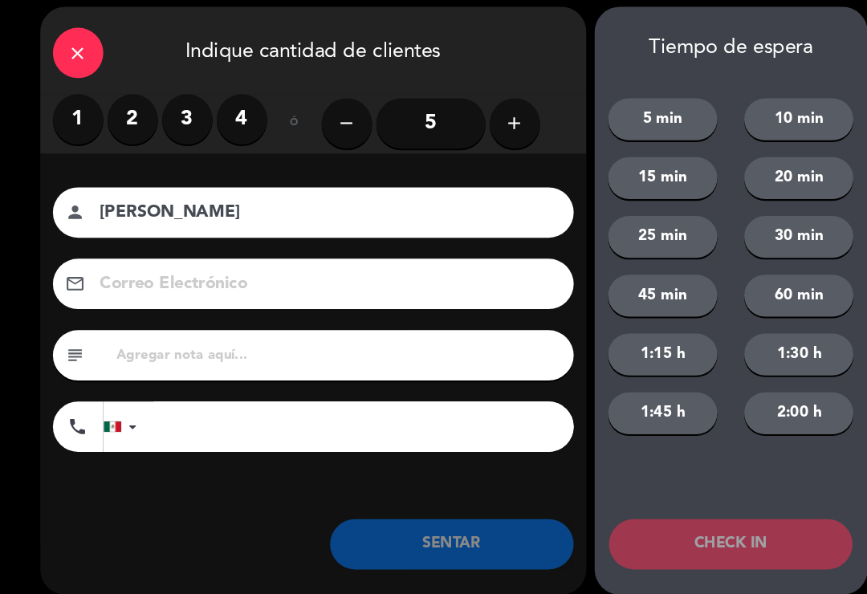
type input "[PERSON_NAME]"
click at [167, 114] on label "3" at bounding box center [179, 124] width 48 height 48
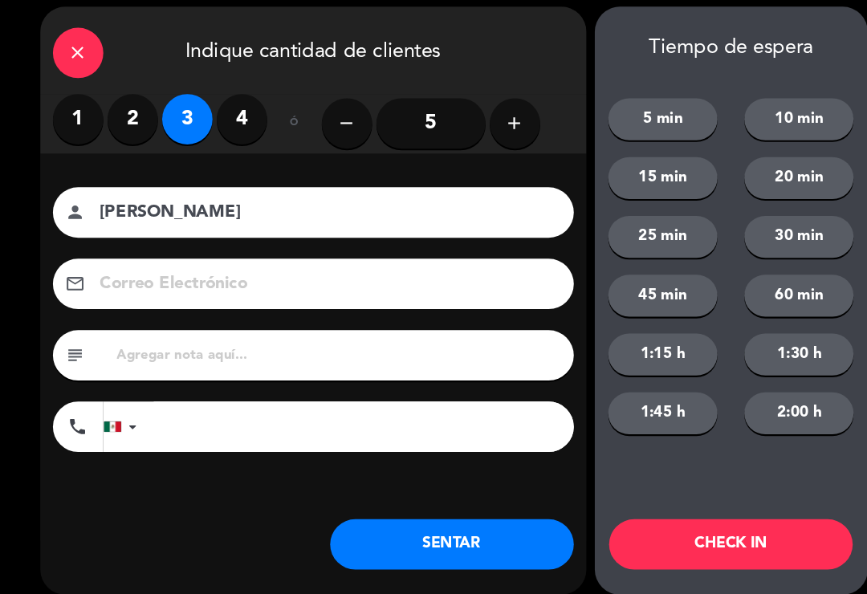
click at [379, 524] on button "SENTAR" at bounding box center [431, 530] width 233 height 48
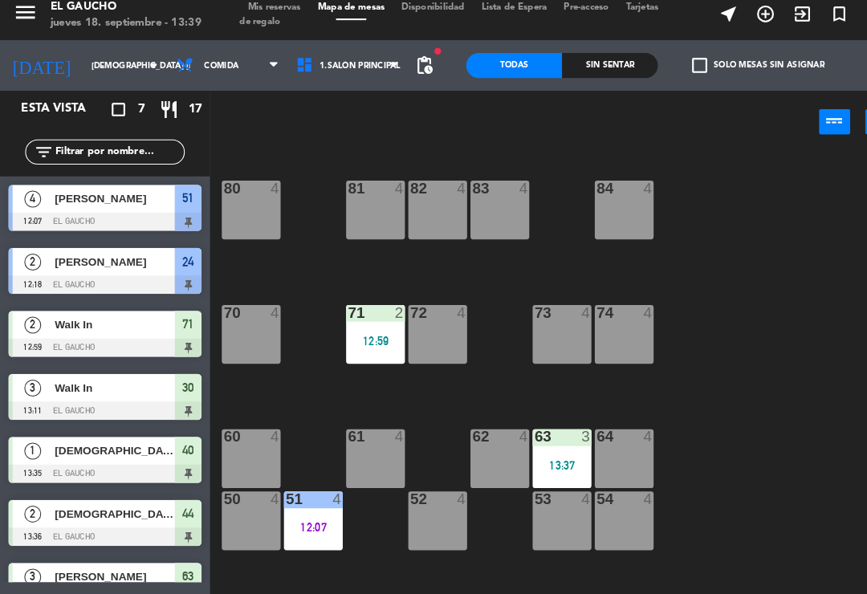
scroll to position [0, 0]
click at [370, 311] on div "71 2 12:59" at bounding box center [359, 329] width 56 height 56
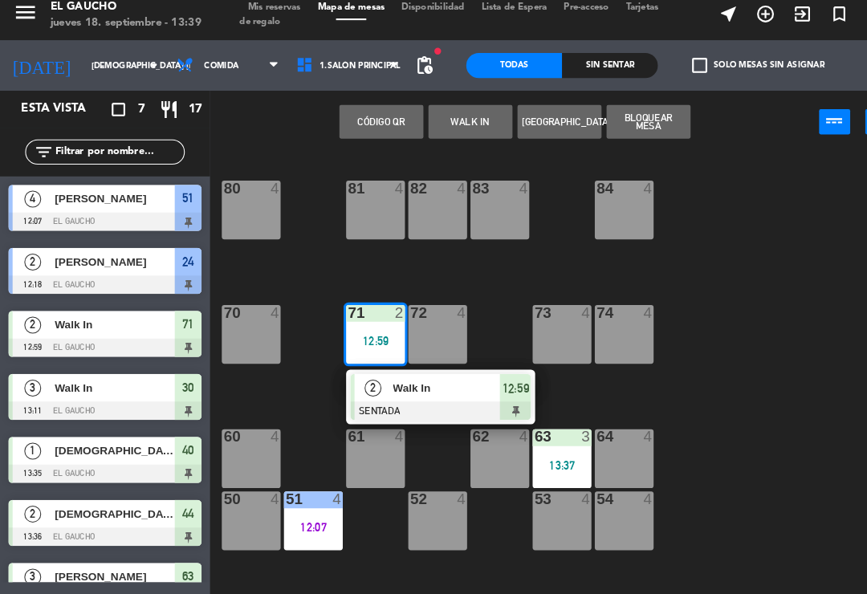
click at [441, 372] on span "Walk In" at bounding box center [427, 380] width 103 height 17
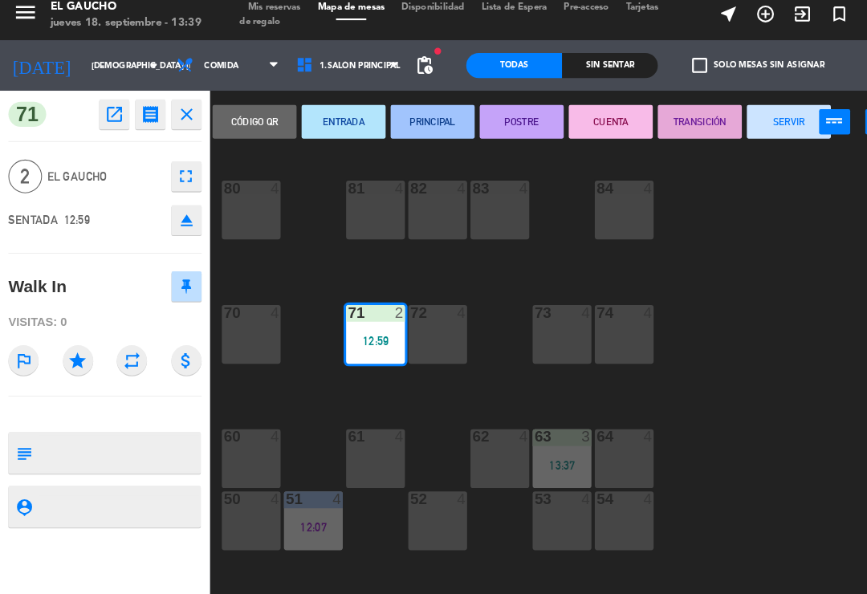
click at [430, 119] on button "PRINCIPAL" at bounding box center [413, 126] width 80 height 32
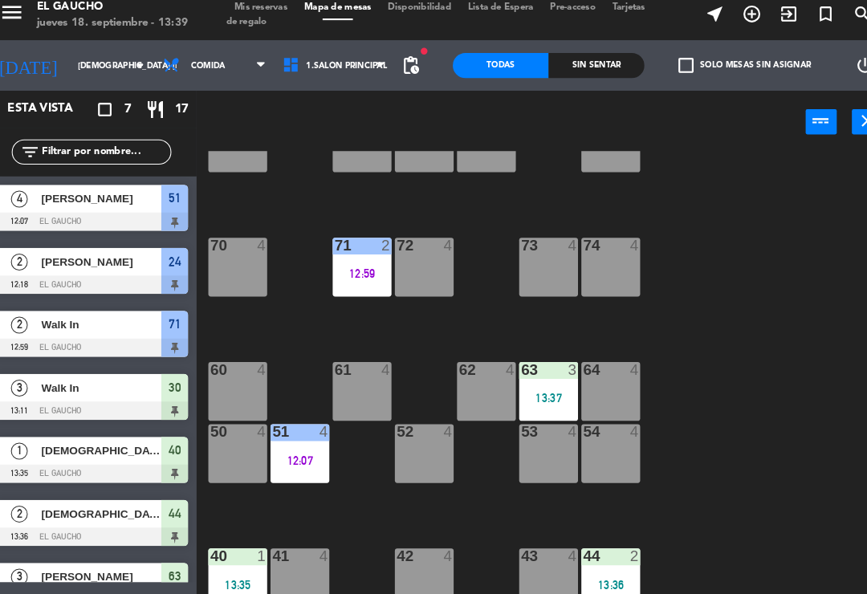
scroll to position [75, 0]
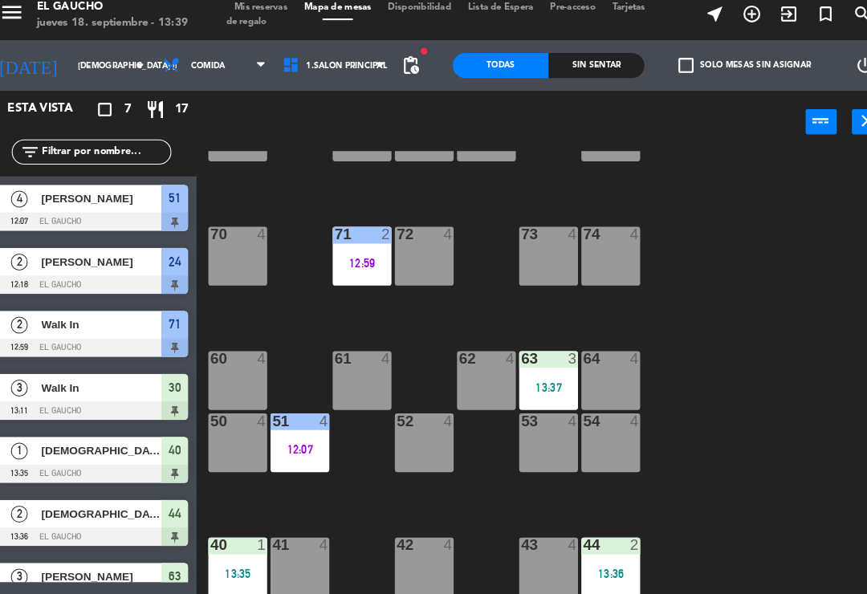
click at [291, 433] on div "12:07" at bounding box center [299, 438] width 56 height 11
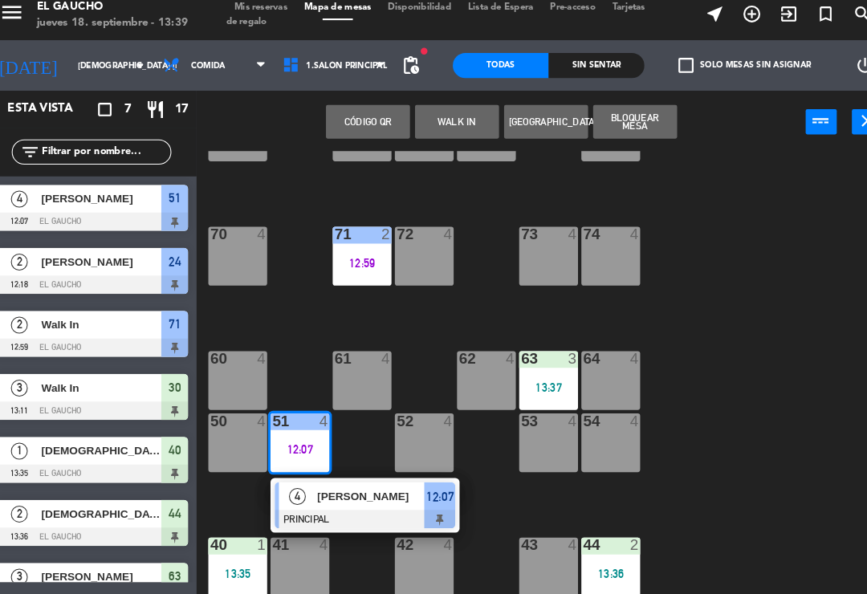
click at [333, 497] on div at bounding box center [361, 506] width 173 height 18
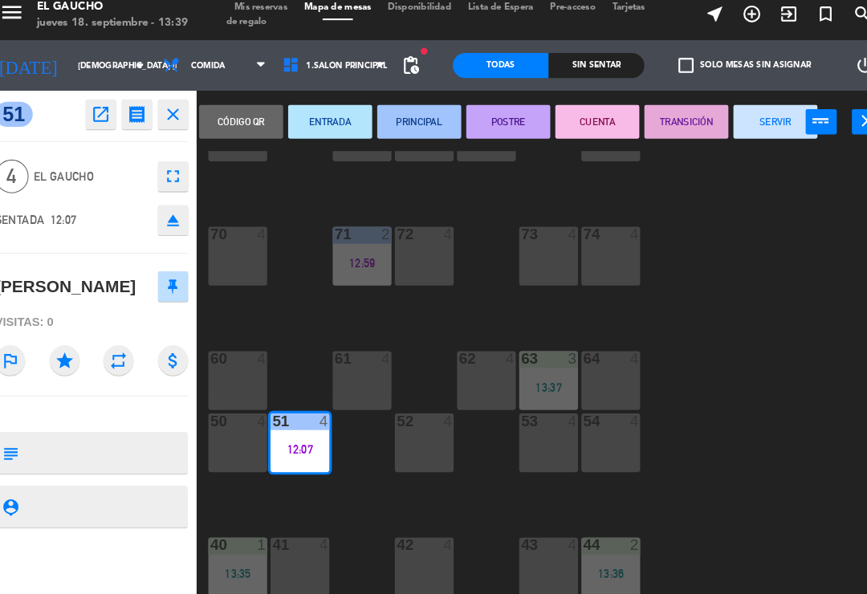
click at [746, 115] on button "SERVIR" at bounding box center [754, 126] width 80 height 32
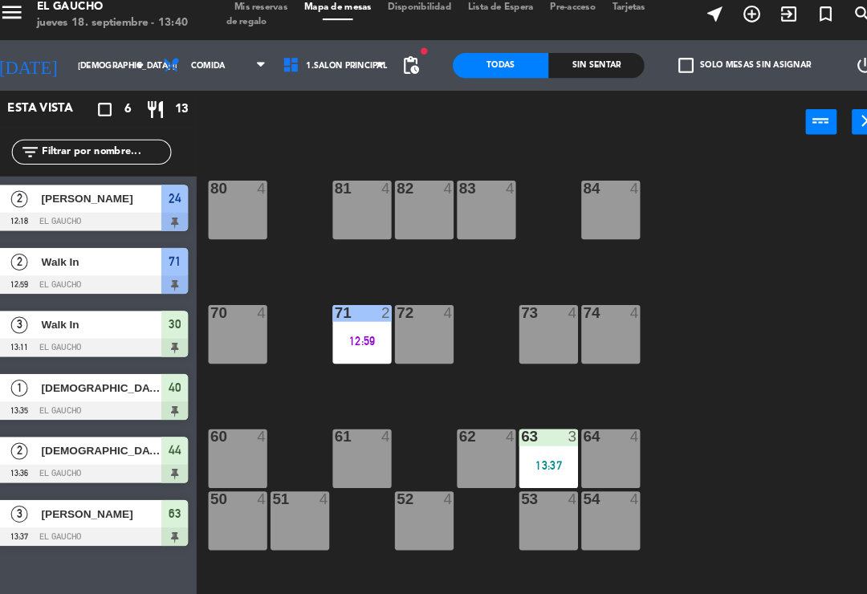
scroll to position [0, 0]
click at [449, 200] on div "83 4" at bounding box center [477, 210] width 56 height 56
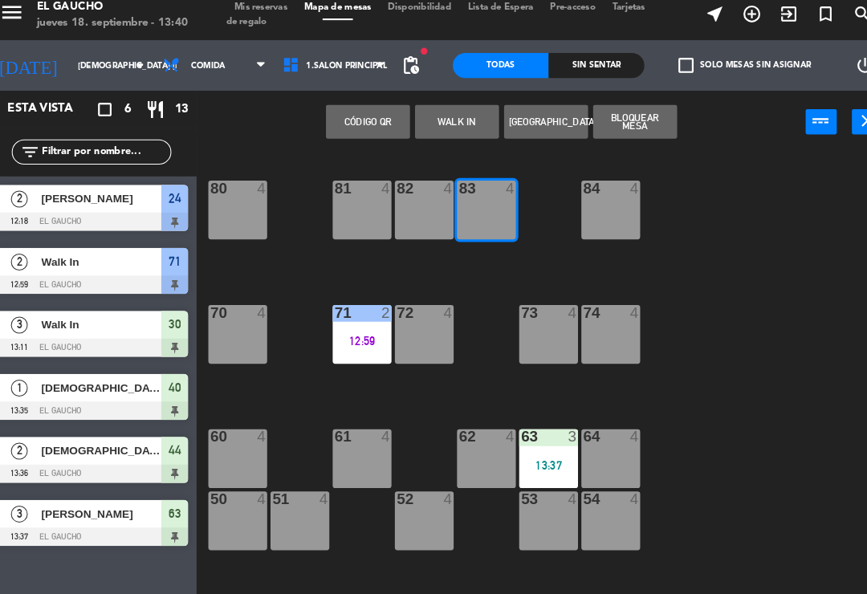
click at [446, 110] on button "WALK IN" at bounding box center [449, 126] width 80 height 32
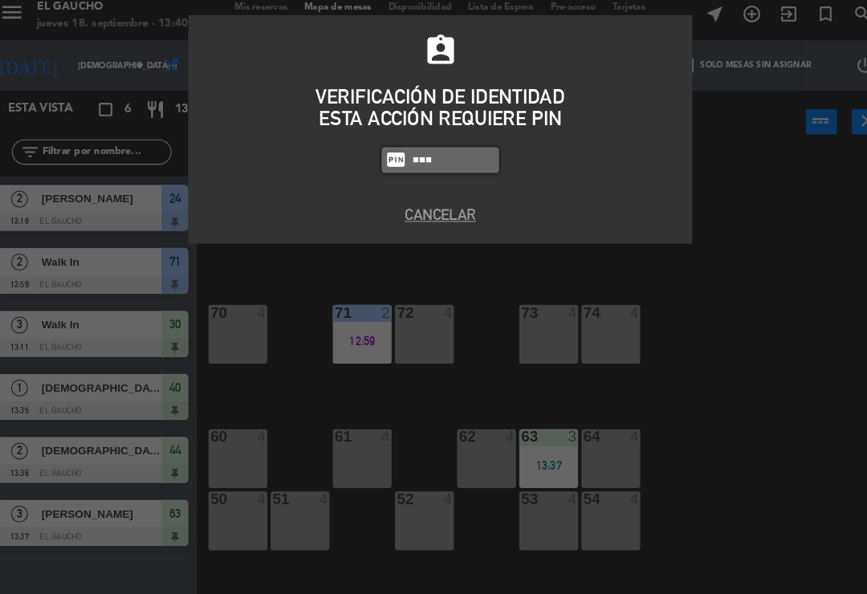
type input "0009"
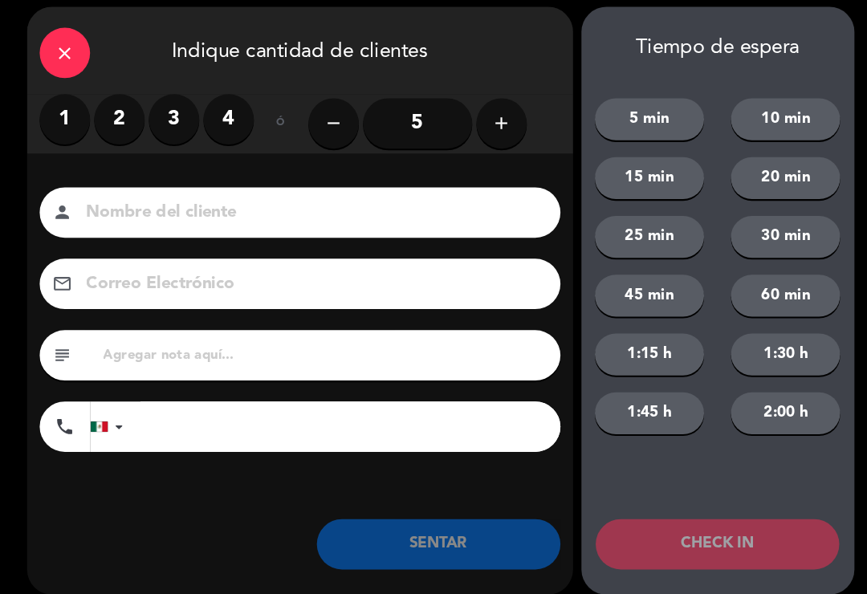
click at [67, 66] on div "close" at bounding box center [75, 60] width 48 height 48
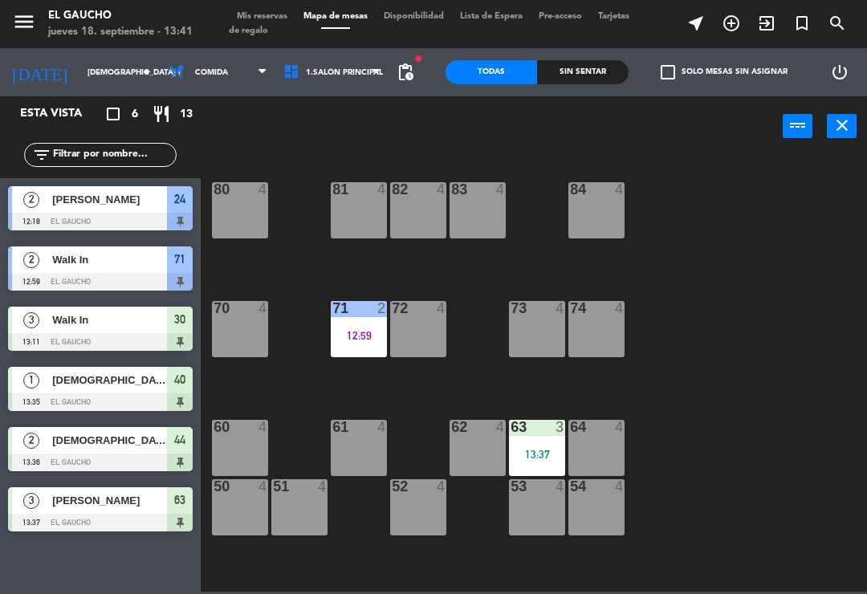
click at [831, 22] on icon "search" at bounding box center [836, 23] width 19 height 19
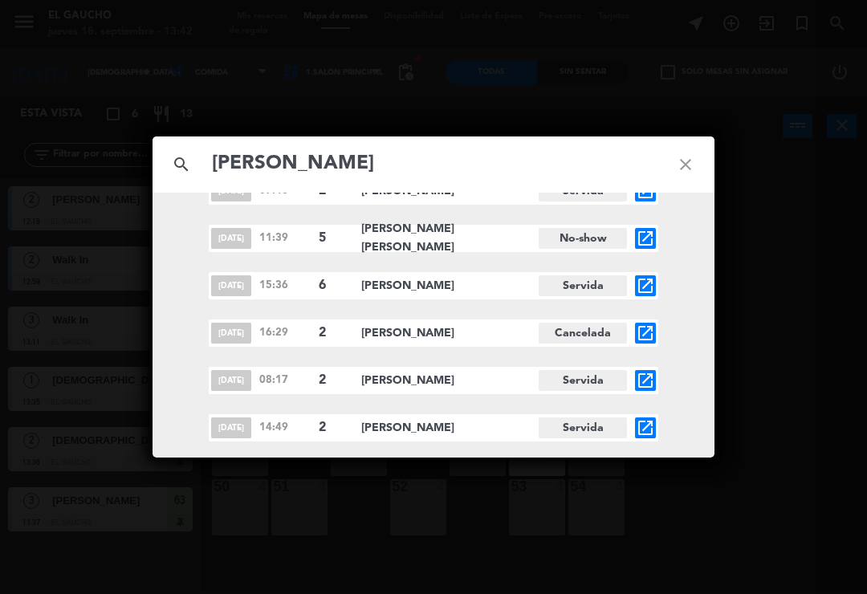
scroll to position [942, 0]
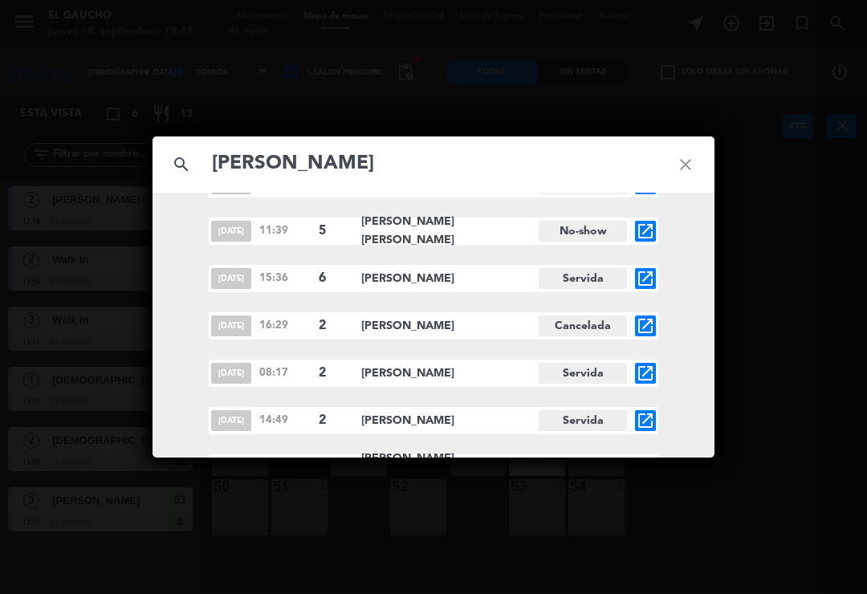
type input "[PERSON_NAME]"
click at [693, 171] on icon "close" at bounding box center [686, 165] width 58 height 58
click at [690, 166] on icon "close" at bounding box center [686, 165] width 58 height 58
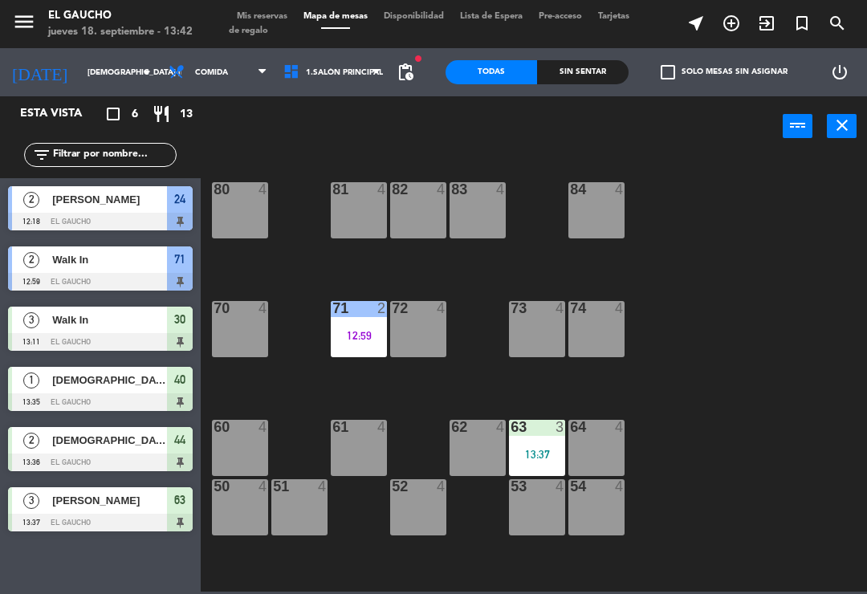
click at [694, 162] on div "84 4 80 4 83 4 82 4 81 4 70 4 71 2 12:59 72 4 73 4 74 4 63 3 13:37 62 4 61 4 60…" at bounding box center [537, 372] width 657 height 437
click at [482, 206] on div "83 4" at bounding box center [477, 210] width 56 height 56
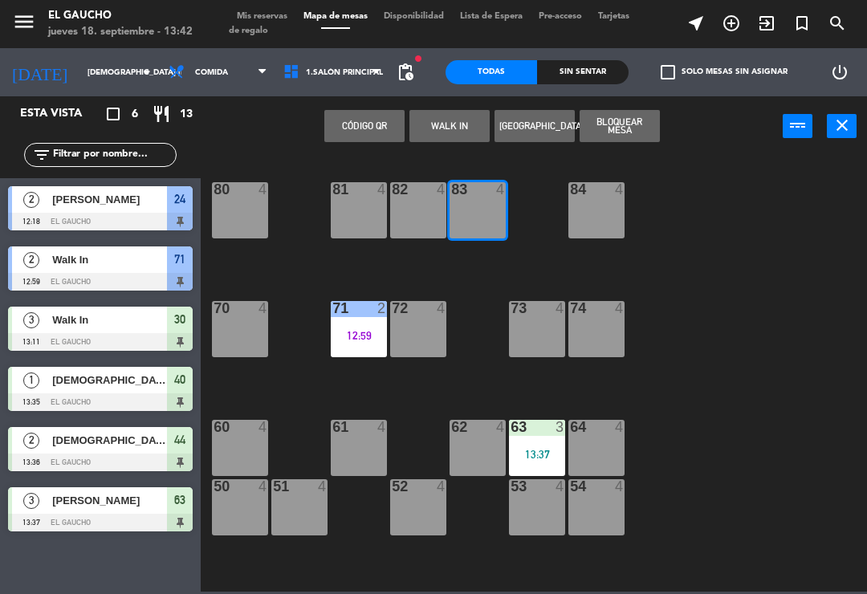
click at [444, 120] on button "WALK IN" at bounding box center [449, 126] width 80 height 32
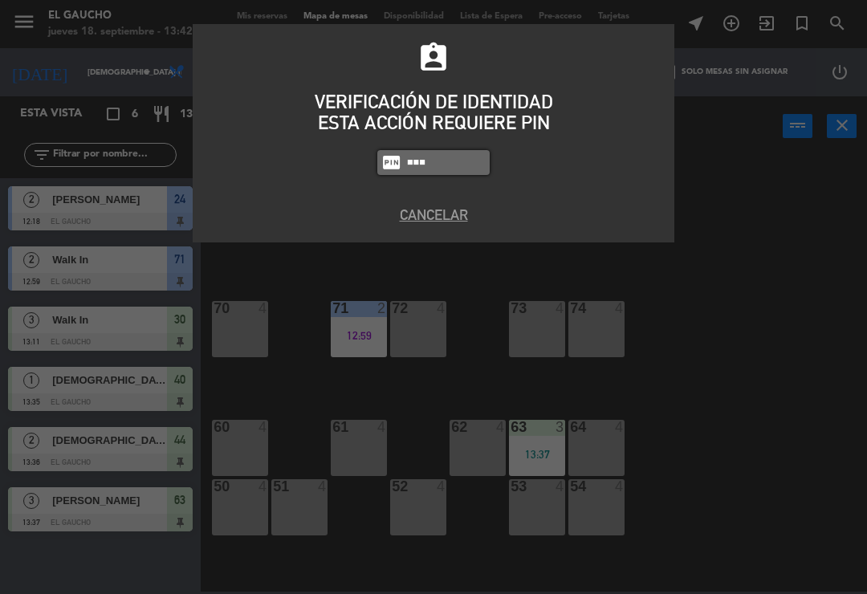
type input "0009"
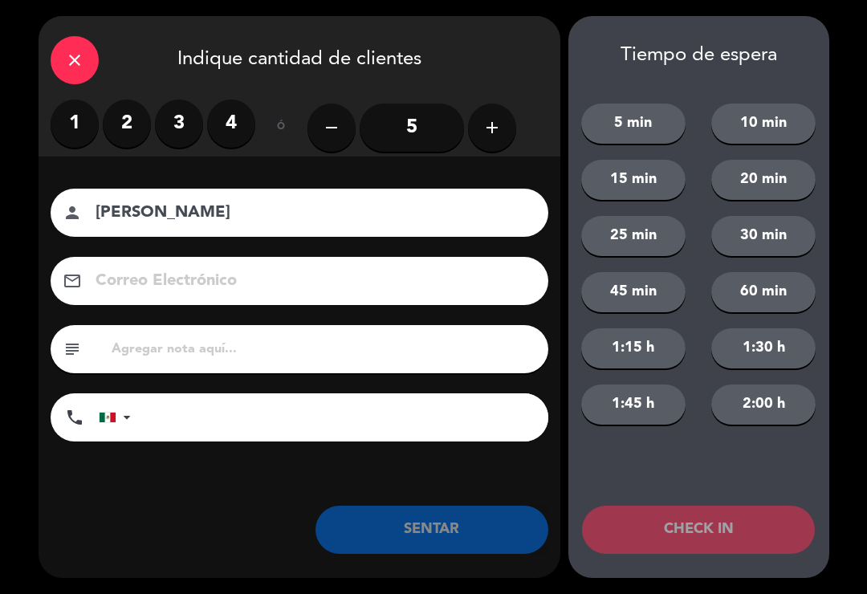
type input "[PERSON_NAME]"
click at [132, 128] on label "2" at bounding box center [127, 124] width 48 height 48
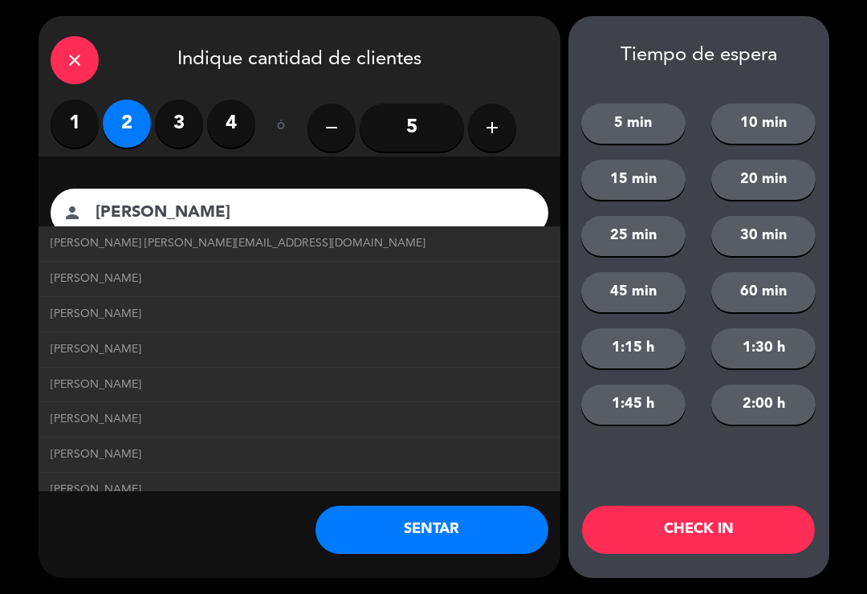
click at [218, 249] on span "[PERSON_NAME] [PERSON_NAME][EMAIL_ADDRESS][DOMAIN_NAME]" at bounding box center [238, 243] width 375 height 18
type input "[EMAIL_ADDRESS][DOMAIN_NAME]"
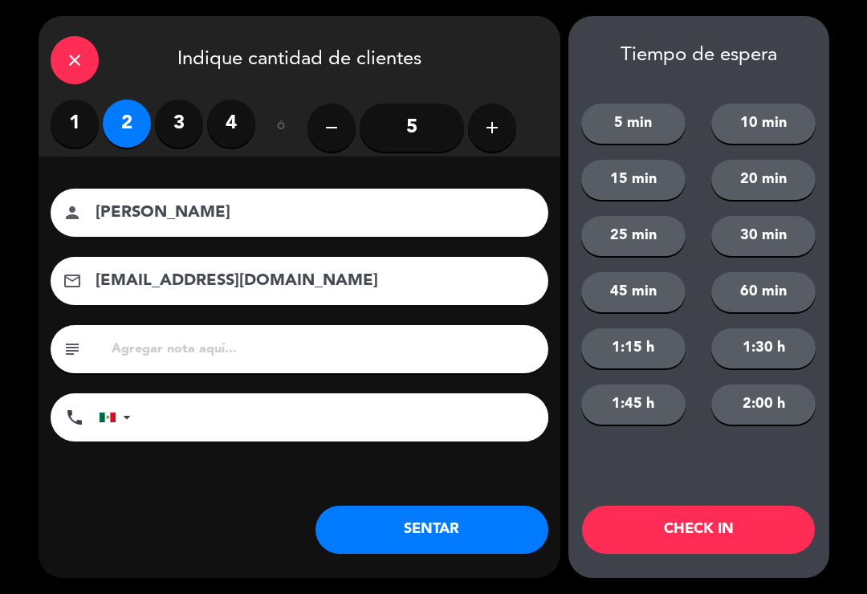
click at [433, 547] on button "SENTAR" at bounding box center [431, 530] width 233 height 48
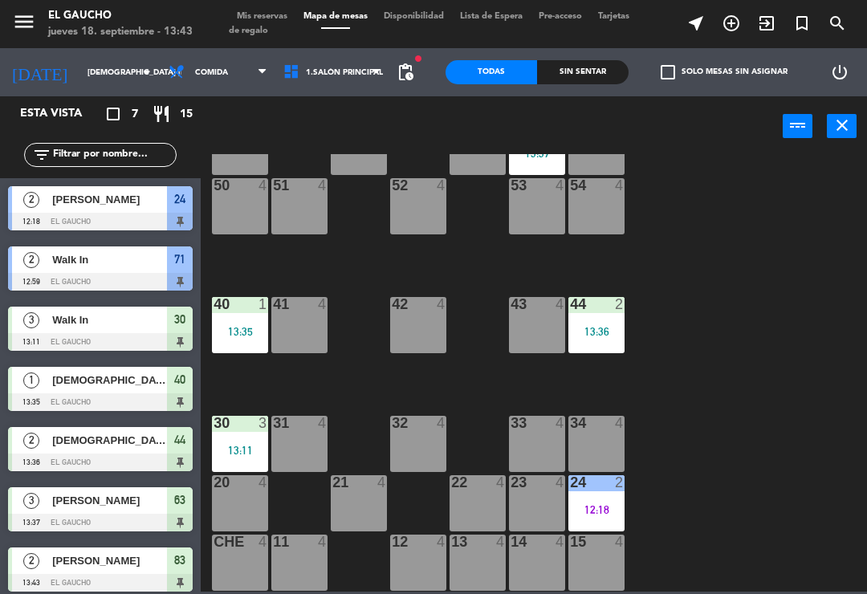
scroll to position [301, 0]
click at [405, 563] on div "12 4" at bounding box center [418, 563] width 56 height 56
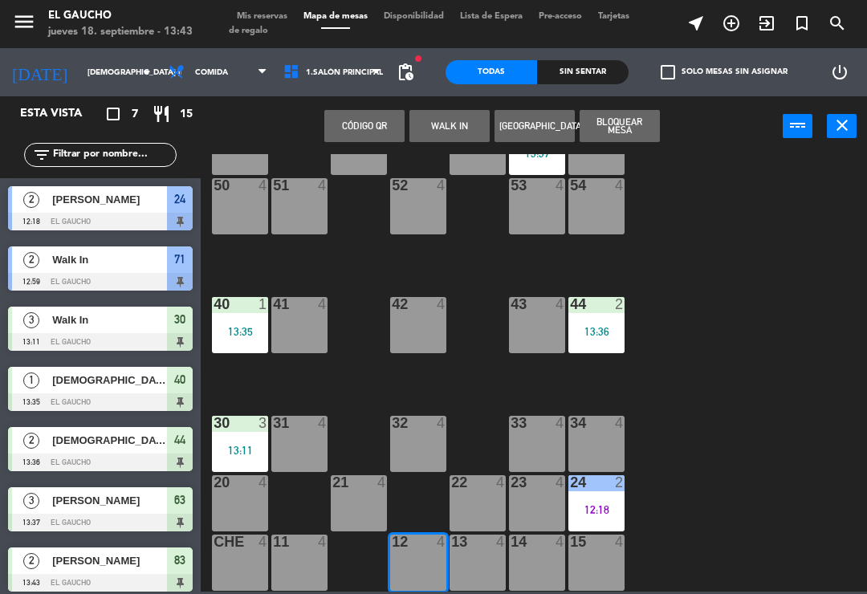
click at [446, 120] on button "WALK IN" at bounding box center [449, 126] width 80 height 32
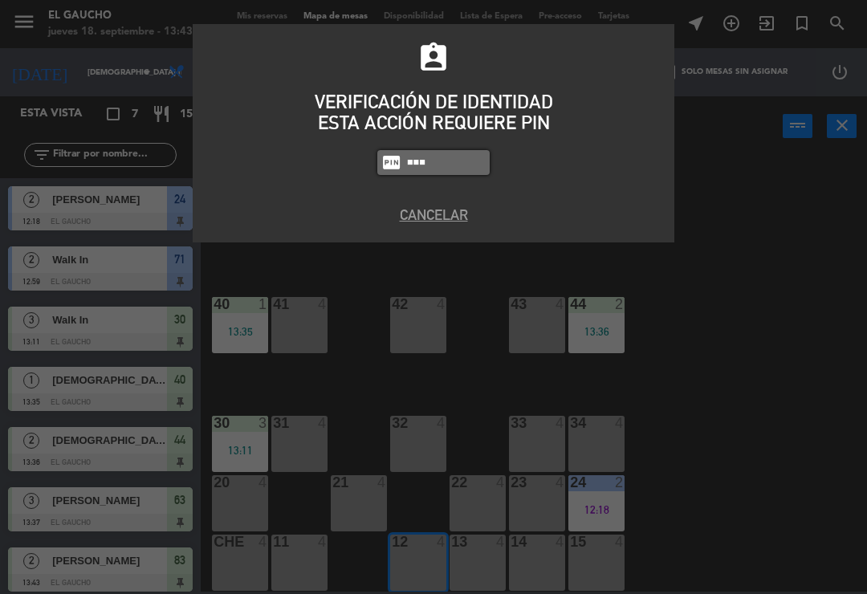
type input "0009"
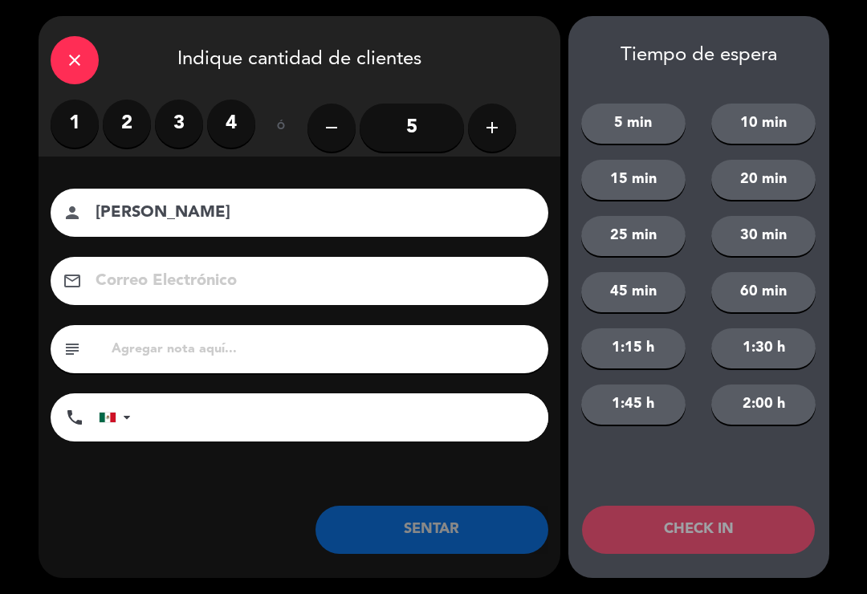
type input "[PERSON_NAME]"
click at [119, 119] on label "2" at bounding box center [127, 124] width 48 height 48
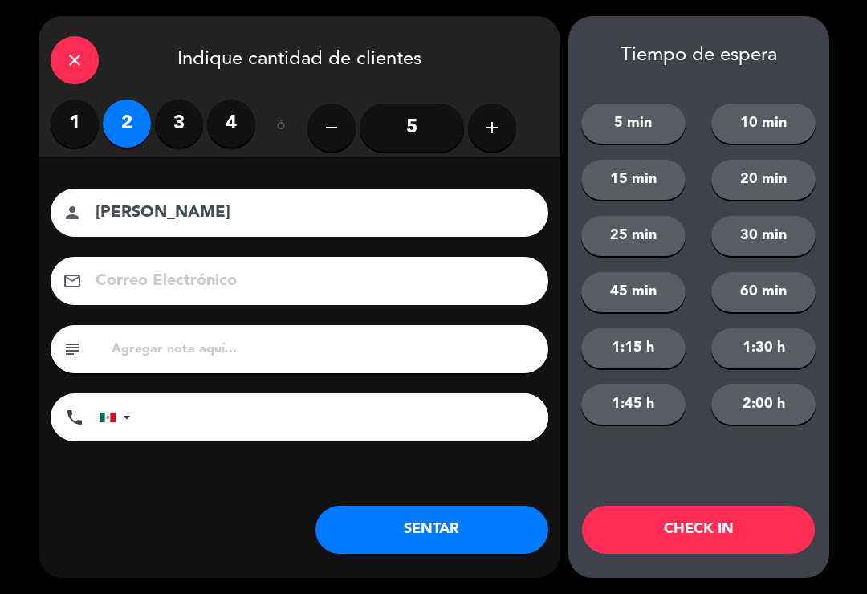
click at [367, 536] on button "SENTAR" at bounding box center [431, 530] width 233 height 48
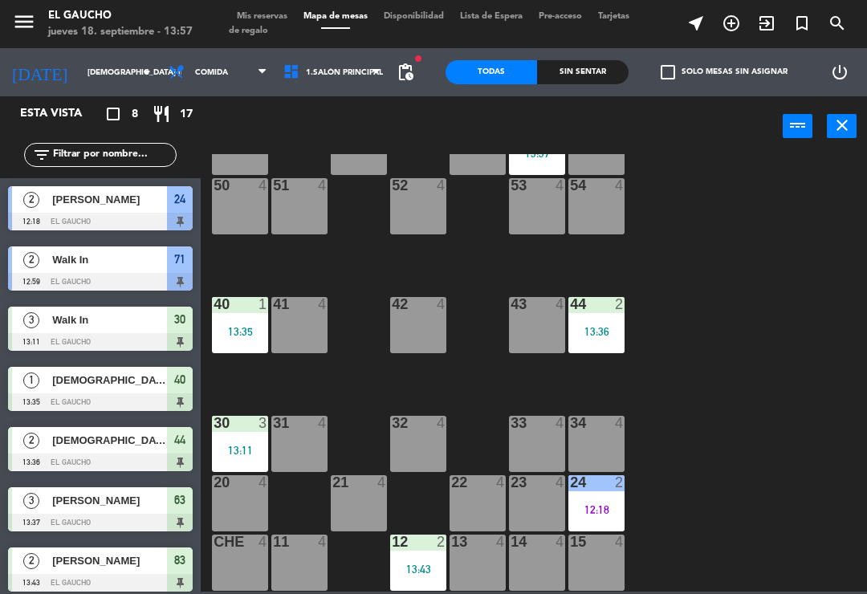
click at [355, 514] on div "21 4" at bounding box center [359, 503] width 56 height 56
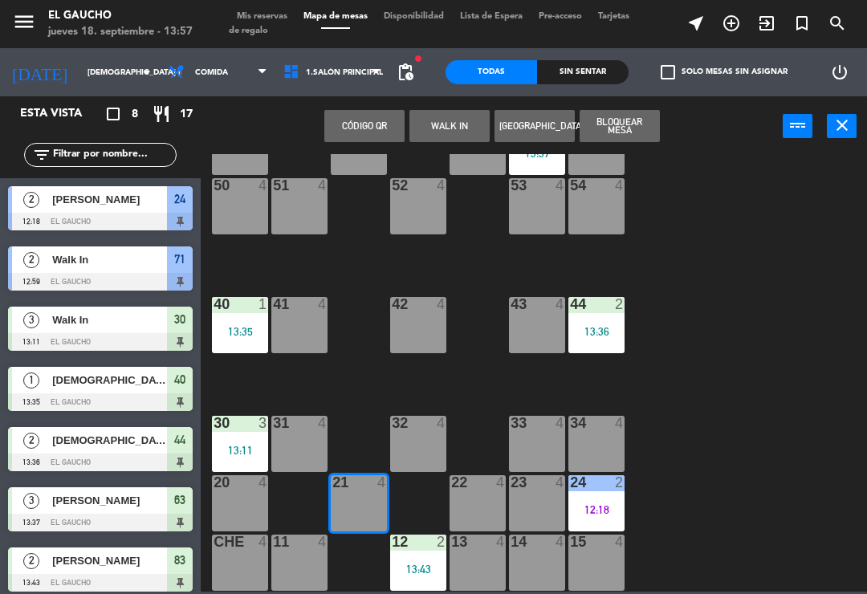
click at [454, 120] on button "WALK IN" at bounding box center [449, 126] width 80 height 32
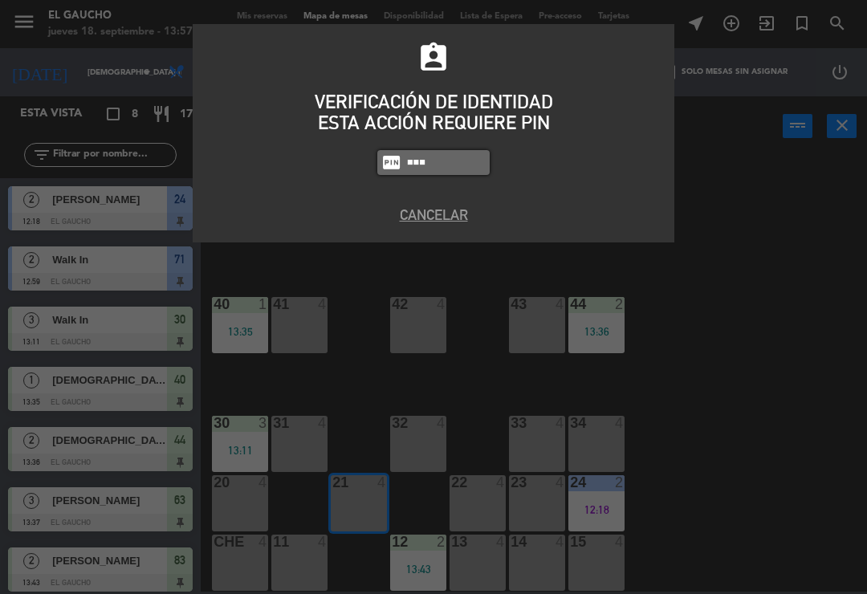
type input "0009"
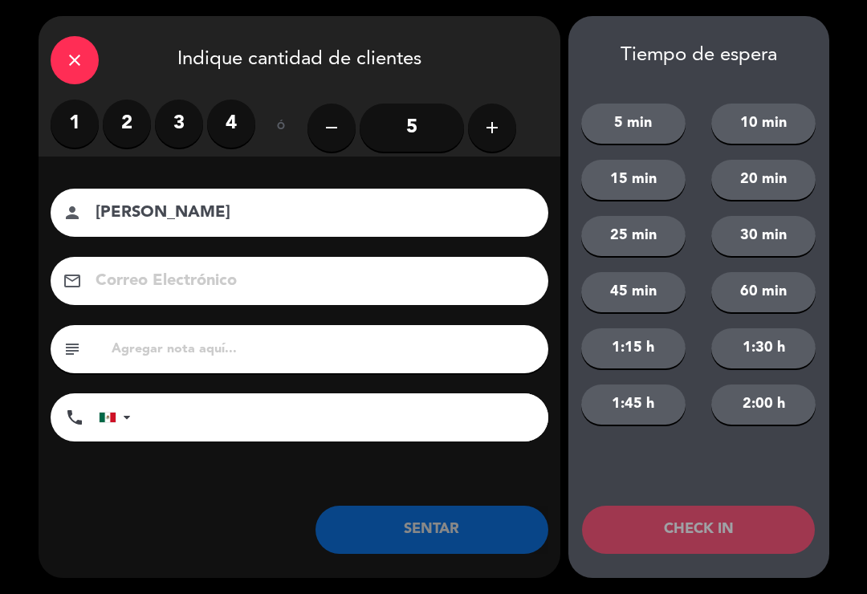
type input "[PERSON_NAME]"
click at [125, 129] on label "2" at bounding box center [127, 124] width 48 height 48
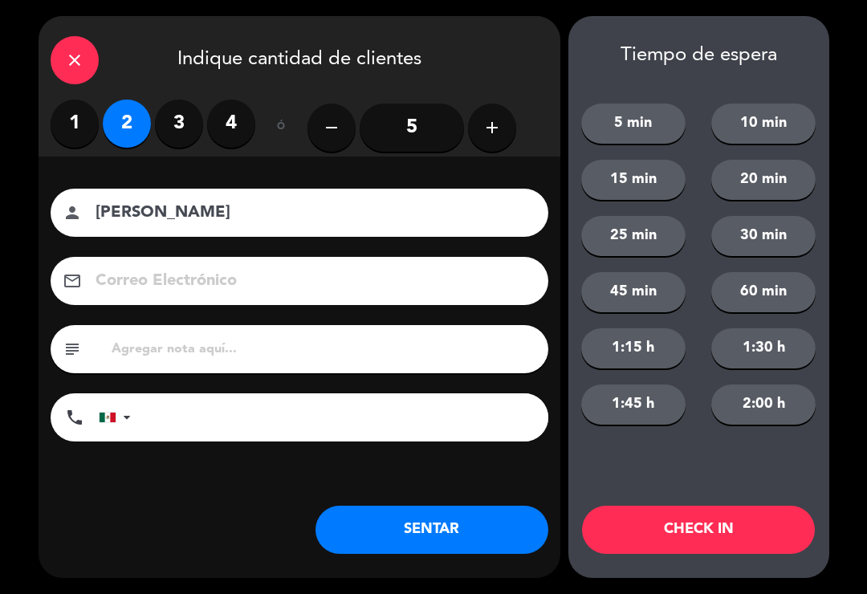
click at [472, 525] on button "SENTAR" at bounding box center [431, 530] width 233 height 48
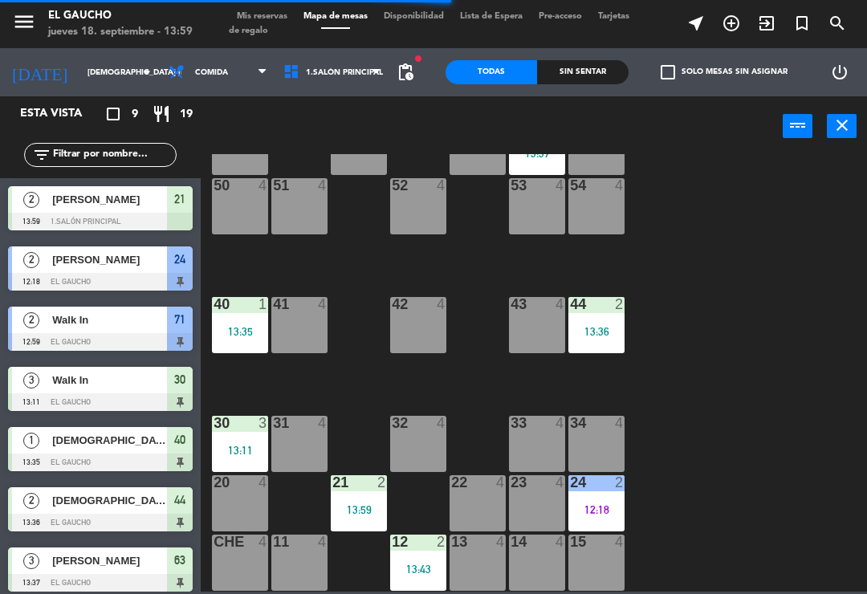
click at [582, 209] on div "54 4" at bounding box center [596, 206] width 56 height 56
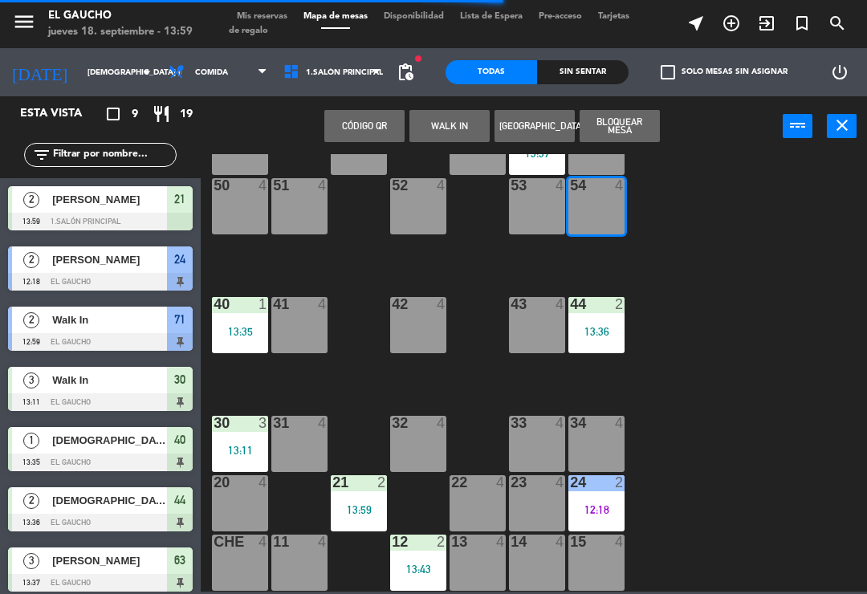
click at [443, 129] on button "WALK IN" at bounding box center [449, 126] width 80 height 32
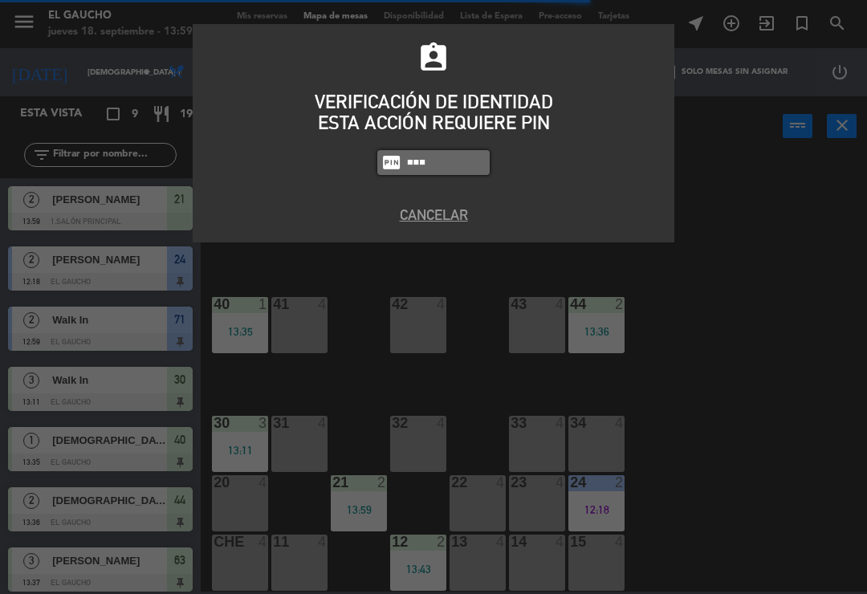
type input "0009"
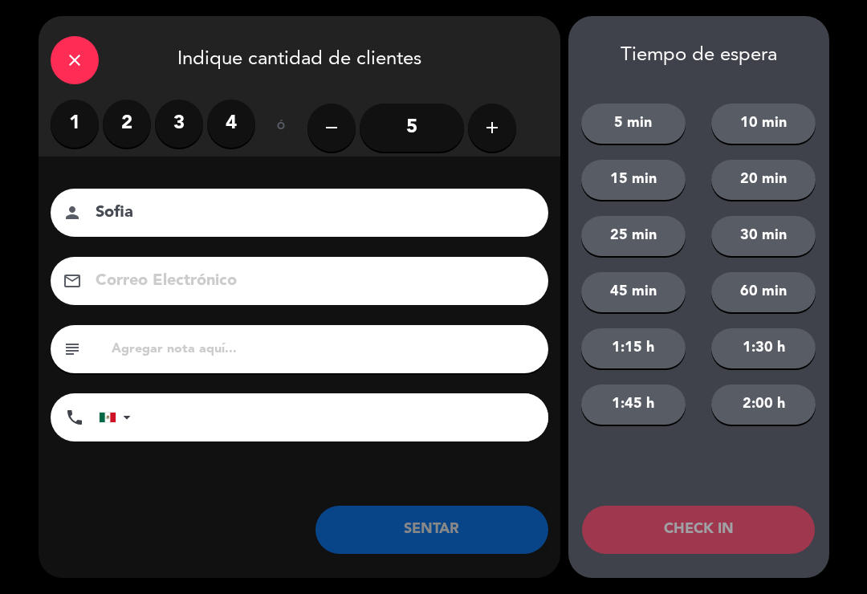
type input "Sofia"
click at [176, 122] on label "3" at bounding box center [179, 124] width 48 height 48
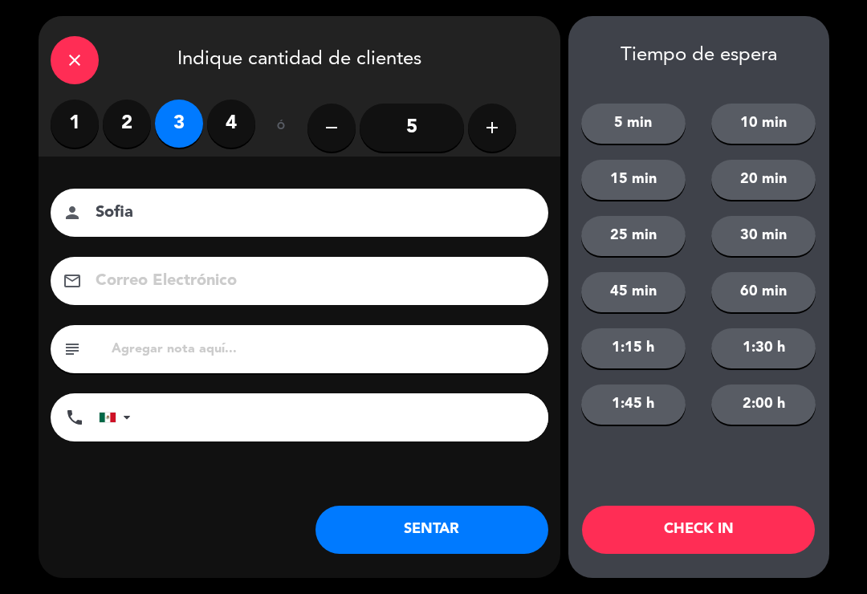
click at [386, 535] on button "SENTAR" at bounding box center [431, 530] width 233 height 48
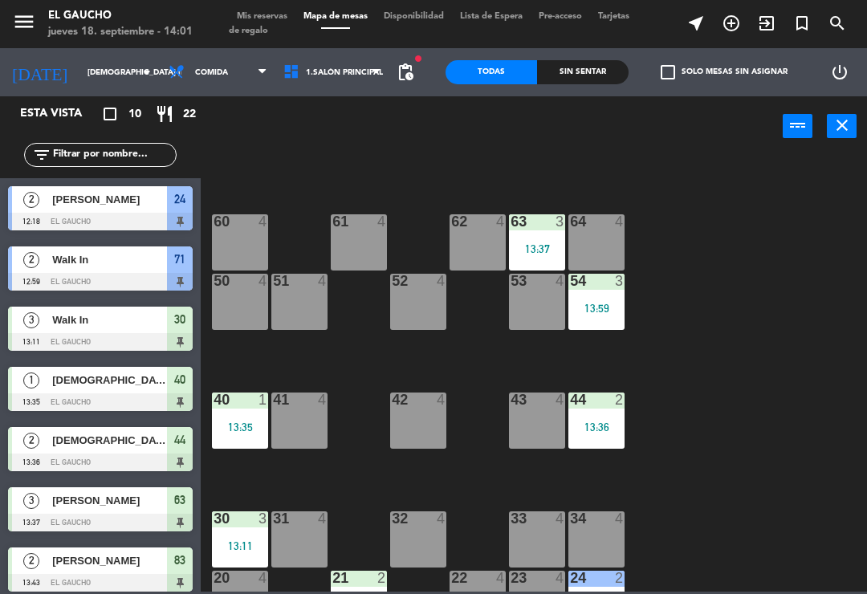
scroll to position [210, 0]
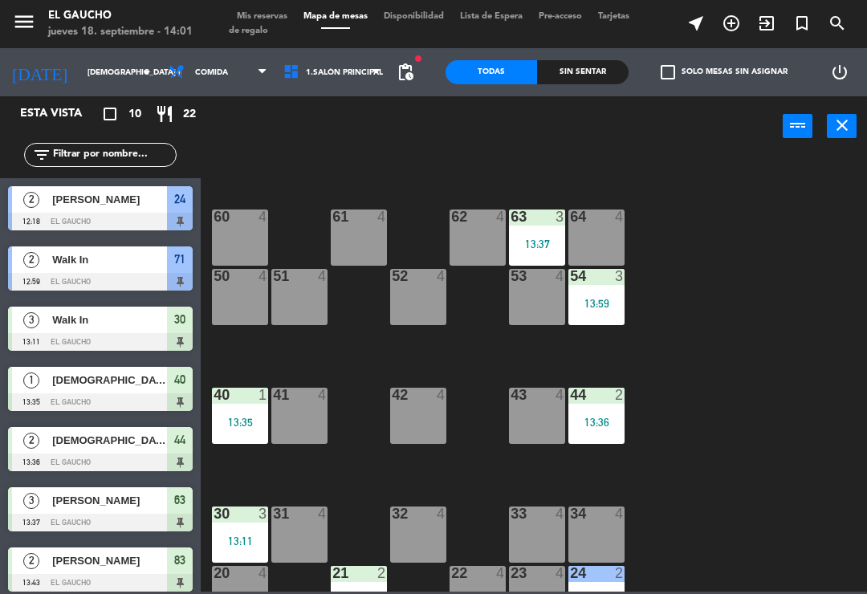
click at [225, 237] on div "60 4" at bounding box center [240, 237] width 56 height 56
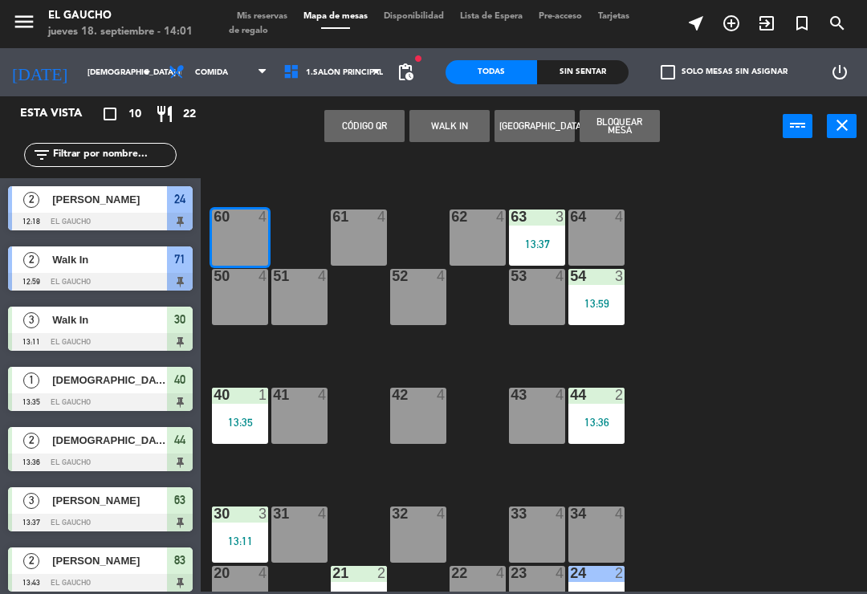
click at [438, 131] on button "WALK IN" at bounding box center [449, 126] width 80 height 32
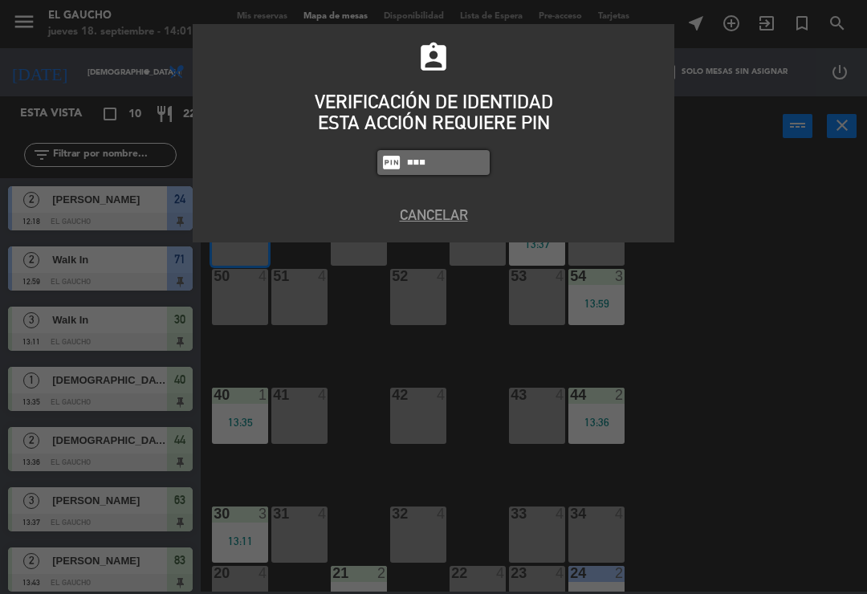
type input "0009"
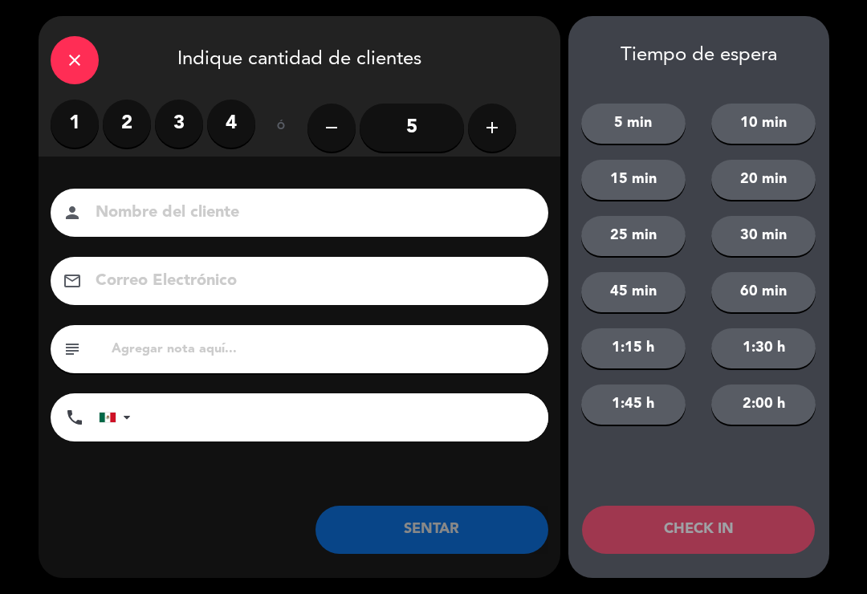
click at [413, 124] on input "5" at bounding box center [412, 128] width 104 height 48
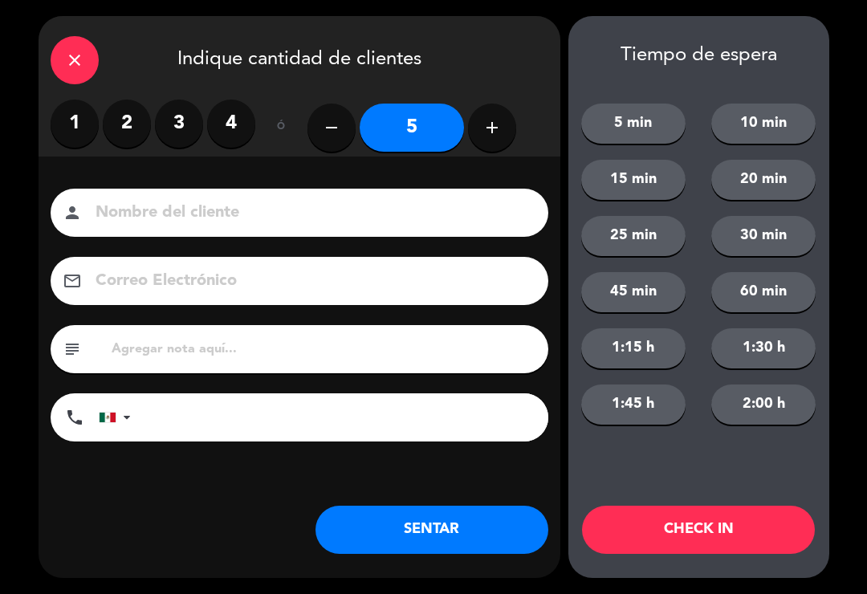
click at [500, 522] on button "SENTAR" at bounding box center [431, 530] width 233 height 48
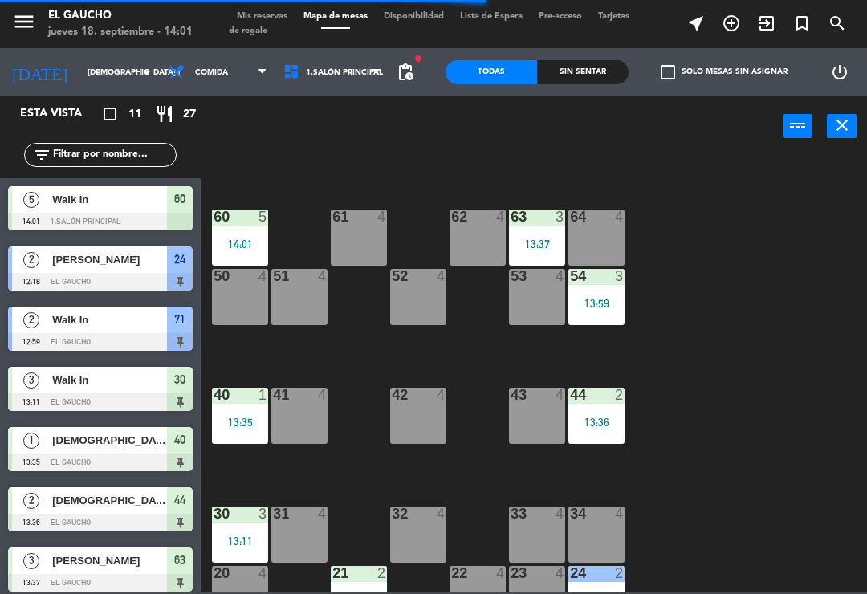
click at [243, 405] on div "40 1 13:35" at bounding box center [240, 416] width 56 height 56
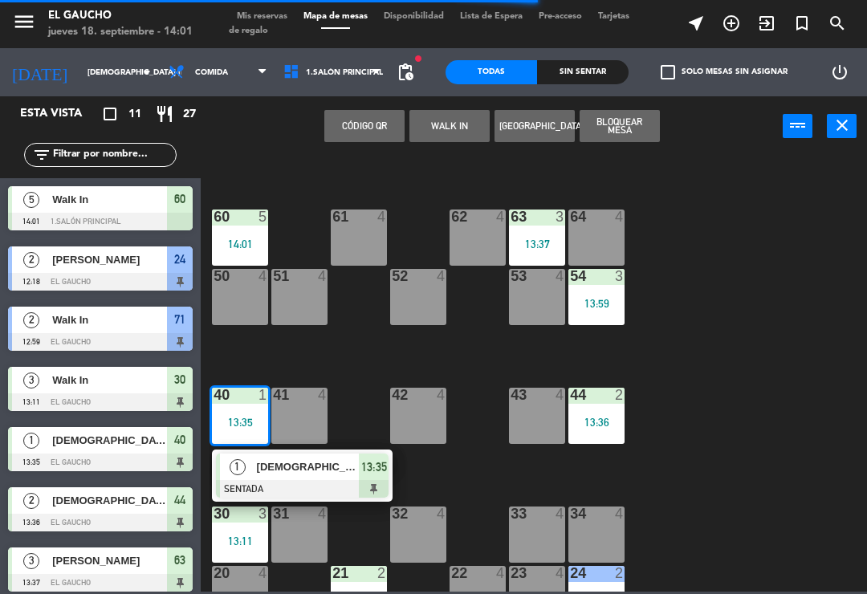
click at [306, 474] on span "[DEMOGRAPHIC_DATA][PERSON_NAME]" at bounding box center [308, 466] width 103 height 17
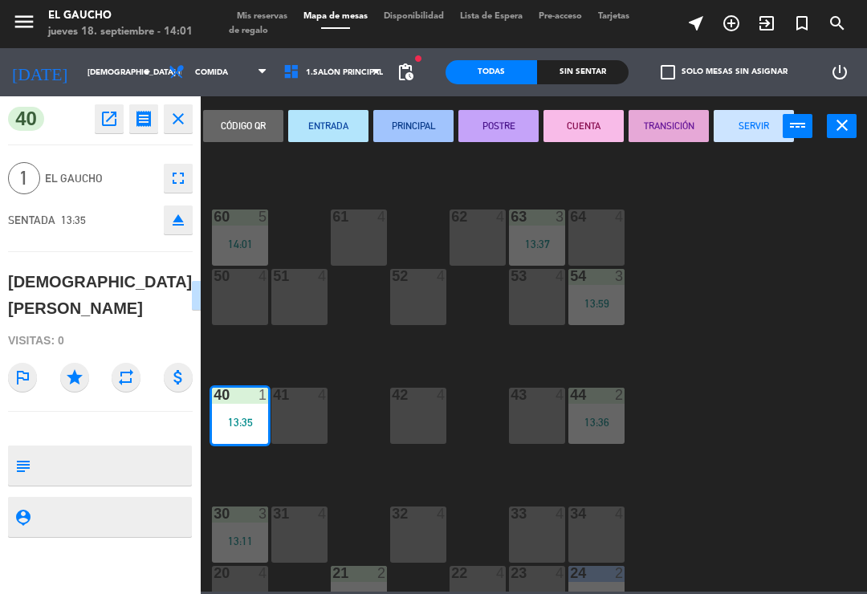
click at [323, 122] on button "ENTRADA" at bounding box center [328, 126] width 80 height 32
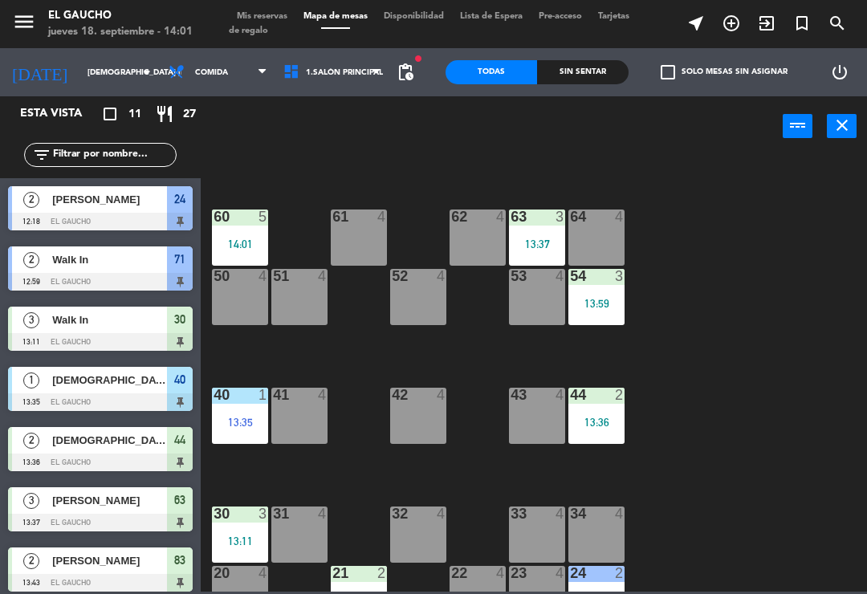
click at [236, 536] on div "13:11" at bounding box center [240, 540] width 56 height 11
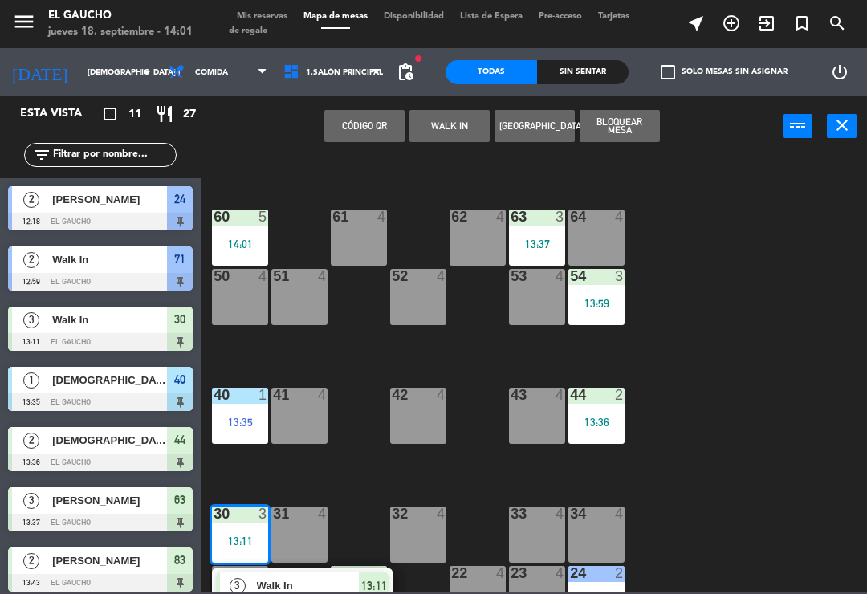
click at [311, 588] on span "Walk In" at bounding box center [308, 585] width 103 height 17
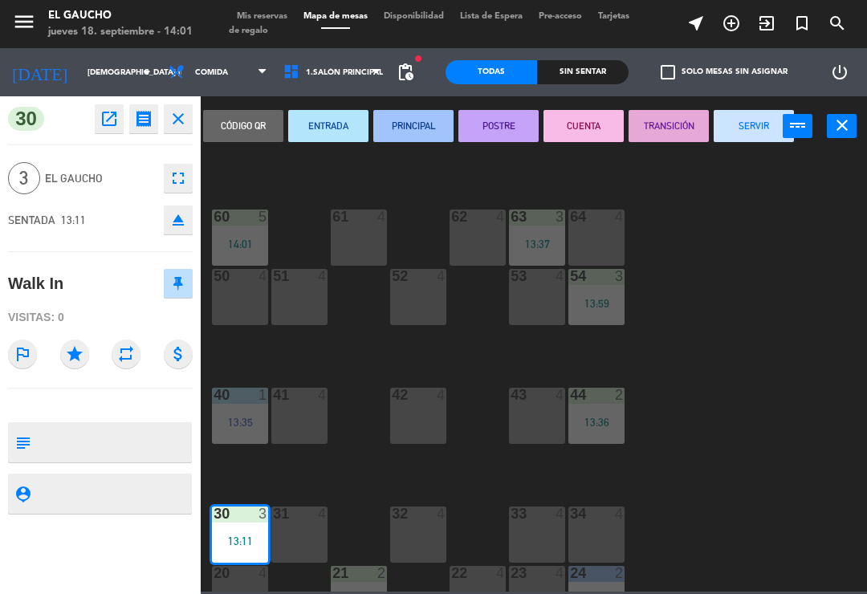
click at [416, 119] on button "PRINCIPAL" at bounding box center [413, 126] width 80 height 32
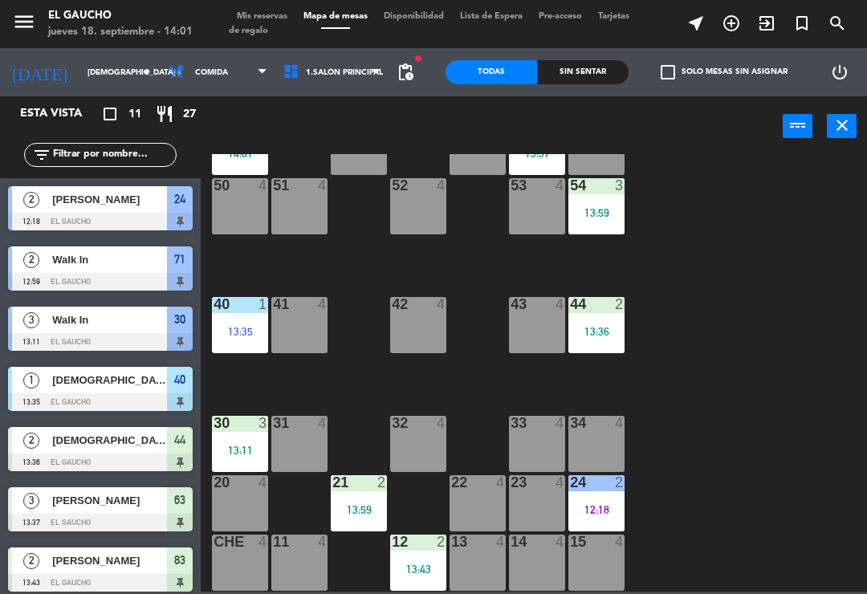
scroll to position [301, 0]
click at [298, 557] on div "11 4" at bounding box center [299, 563] width 56 height 56
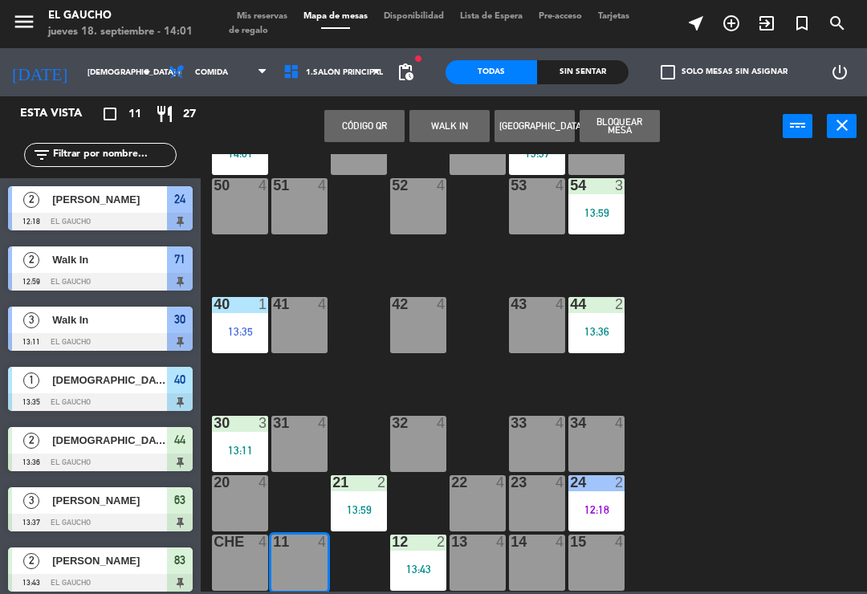
click at [433, 124] on button "WALK IN" at bounding box center [449, 126] width 80 height 32
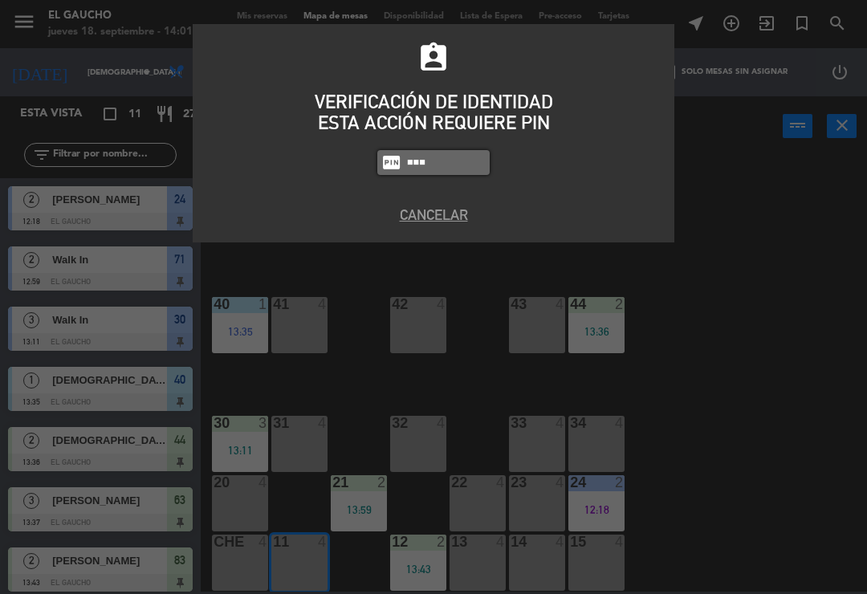
type input "0009"
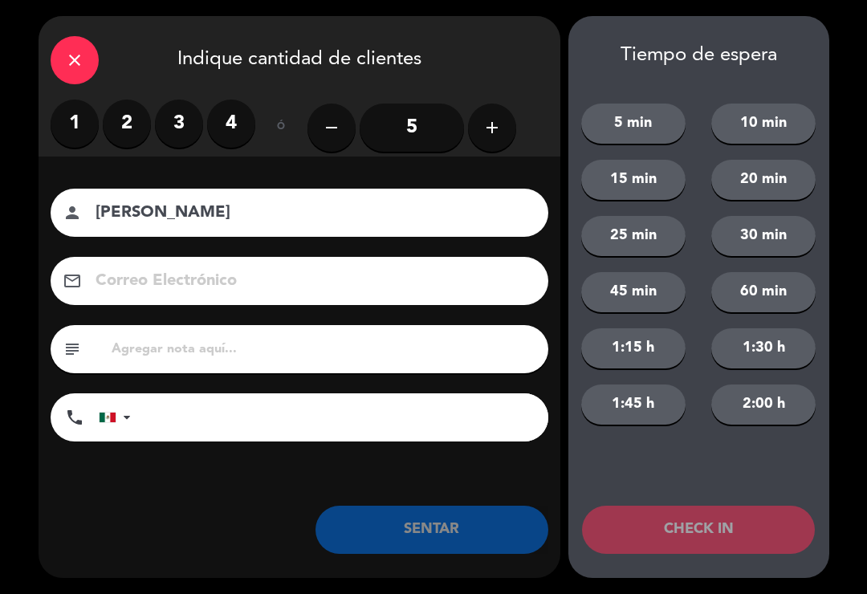
type input "[PERSON_NAME]"
click at [221, 116] on label "4" at bounding box center [231, 124] width 48 height 48
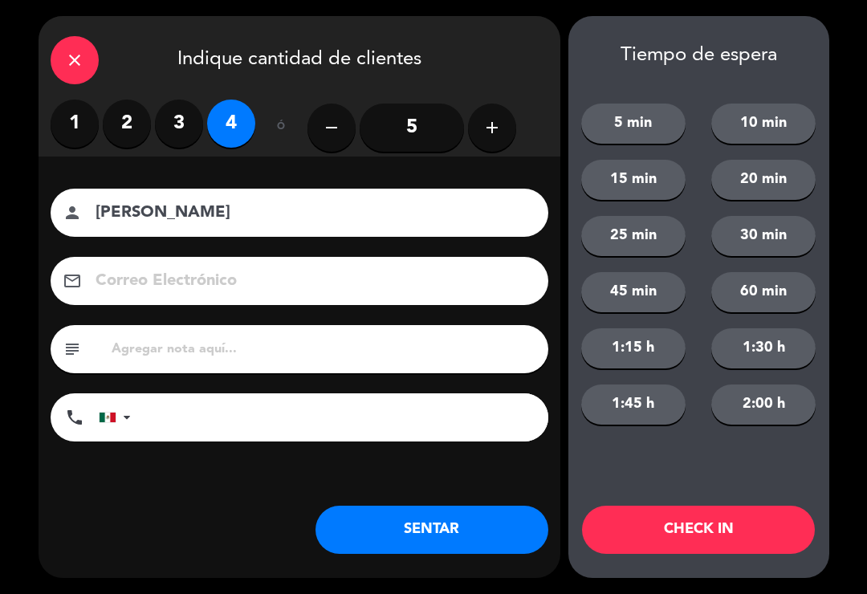
click at [381, 539] on button "SENTAR" at bounding box center [431, 530] width 233 height 48
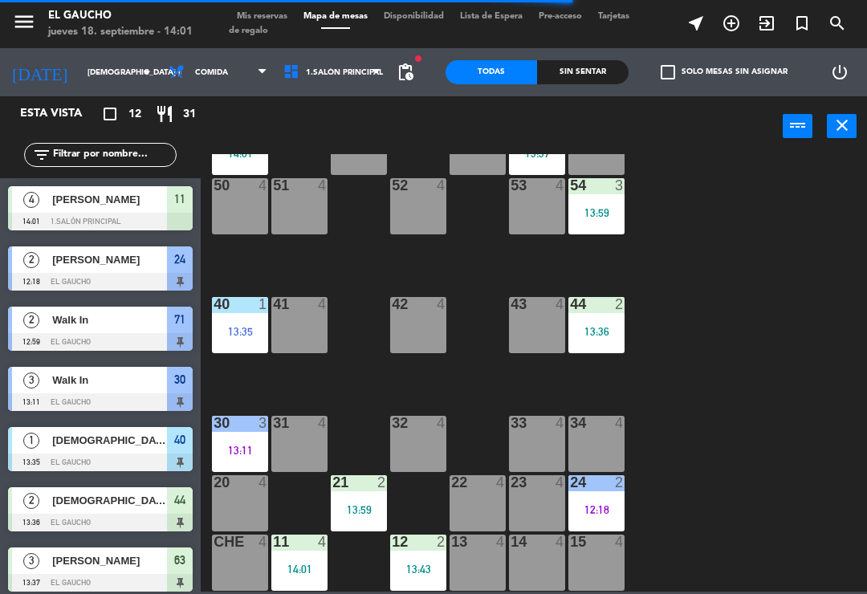
click at [535, 557] on div "14 4" at bounding box center [537, 563] width 56 height 56
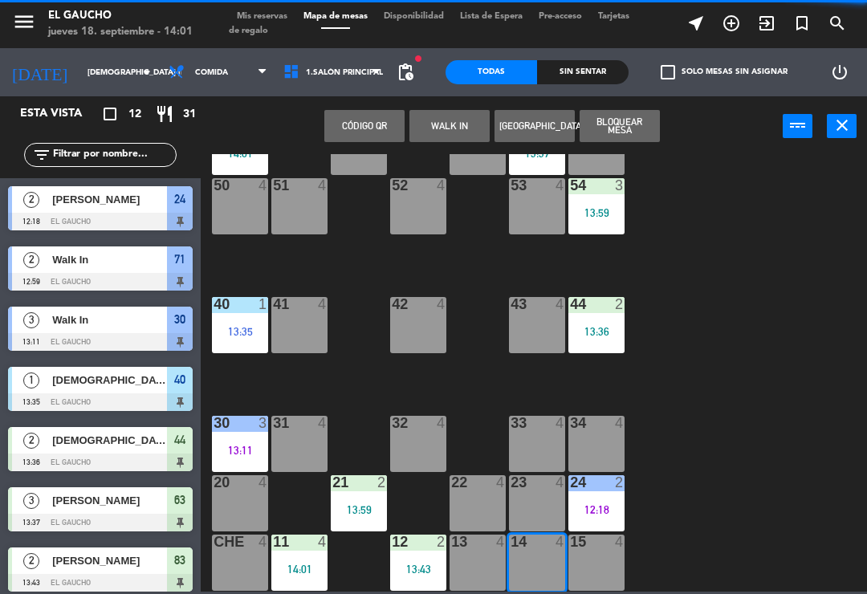
click at [448, 132] on button "WALK IN" at bounding box center [449, 126] width 80 height 32
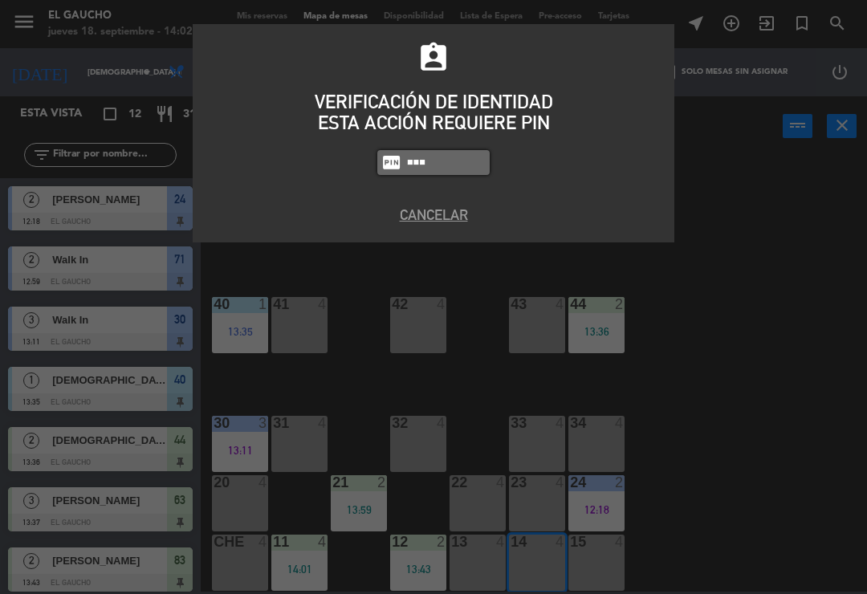
type input "0009"
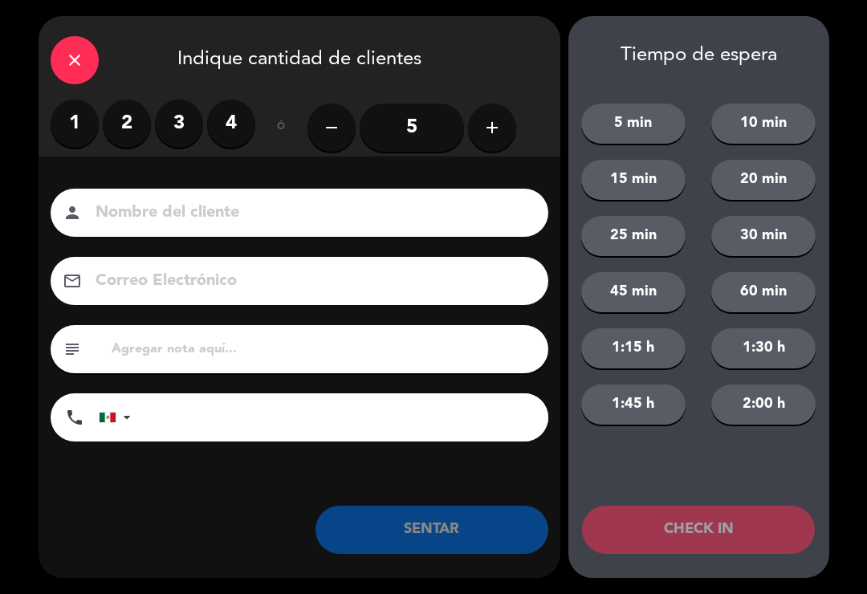
click at [65, 63] on icon "close" at bounding box center [74, 60] width 19 height 19
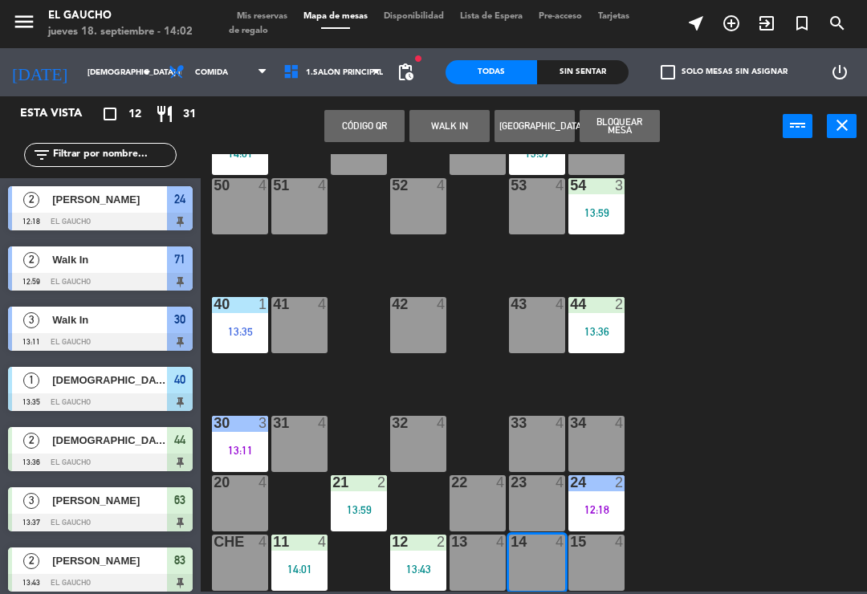
click at [438, 127] on button "WALK IN" at bounding box center [449, 126] width 80 height 32
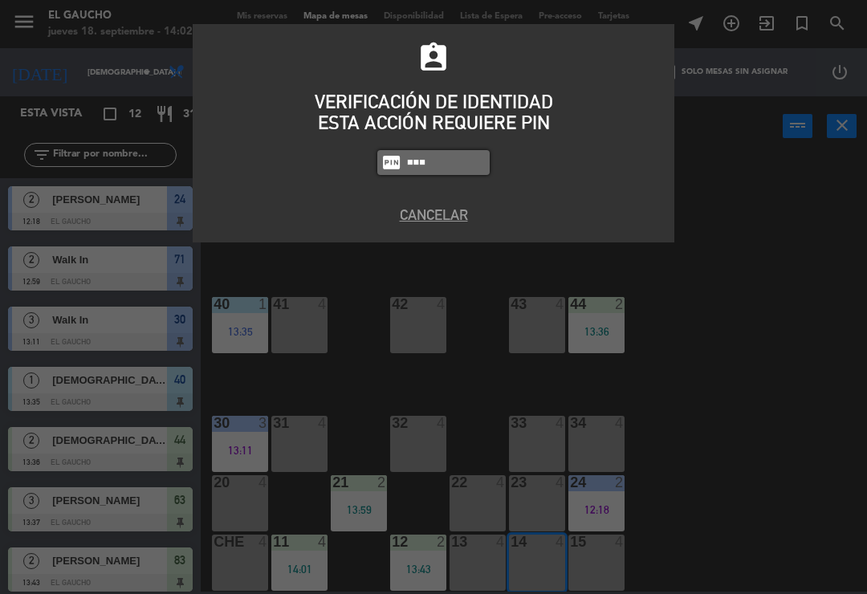
type input "0009"
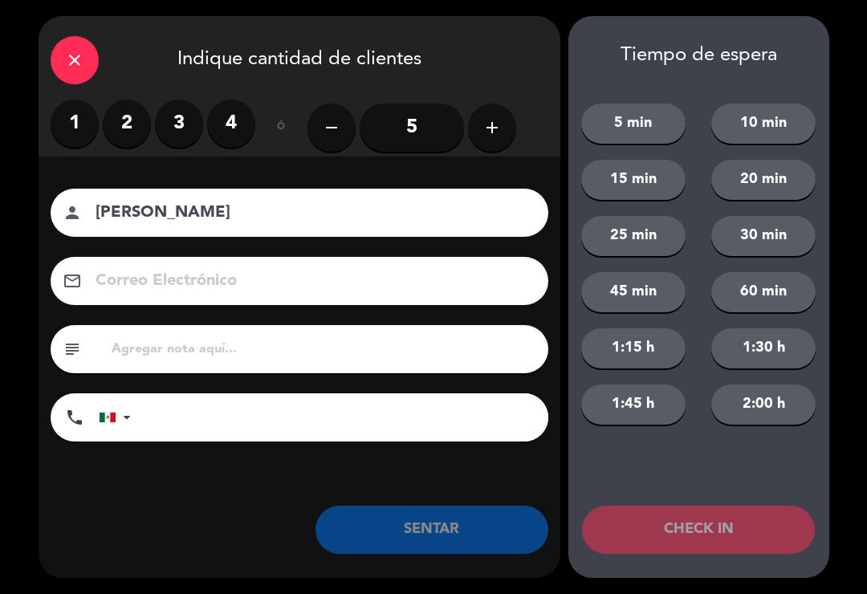
type input "[PERSON_NAME]"
click at [123, 122] on label "2" at bounding box center [127, 124] width 48 height 48
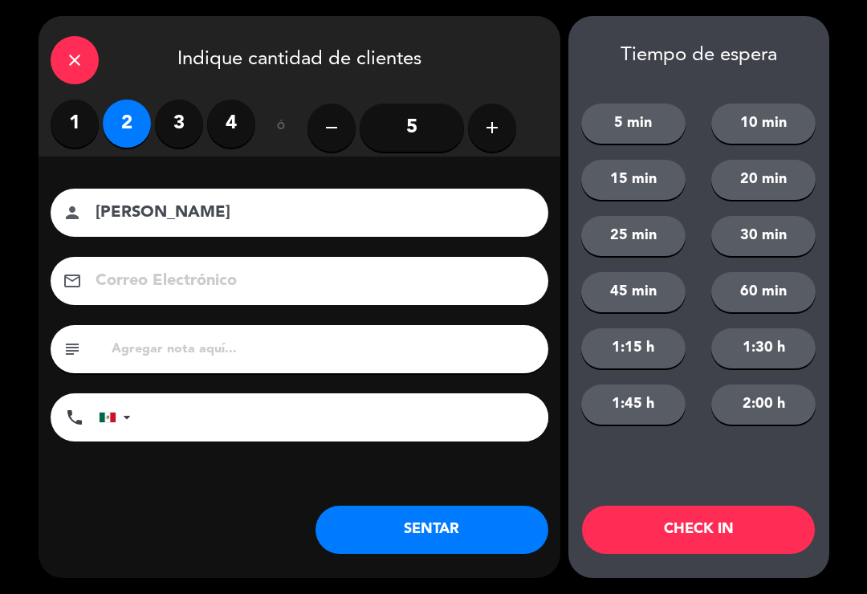
click at [413, 527] on button "SENTAR" at bounding box center [431, 530] width 233 height 48
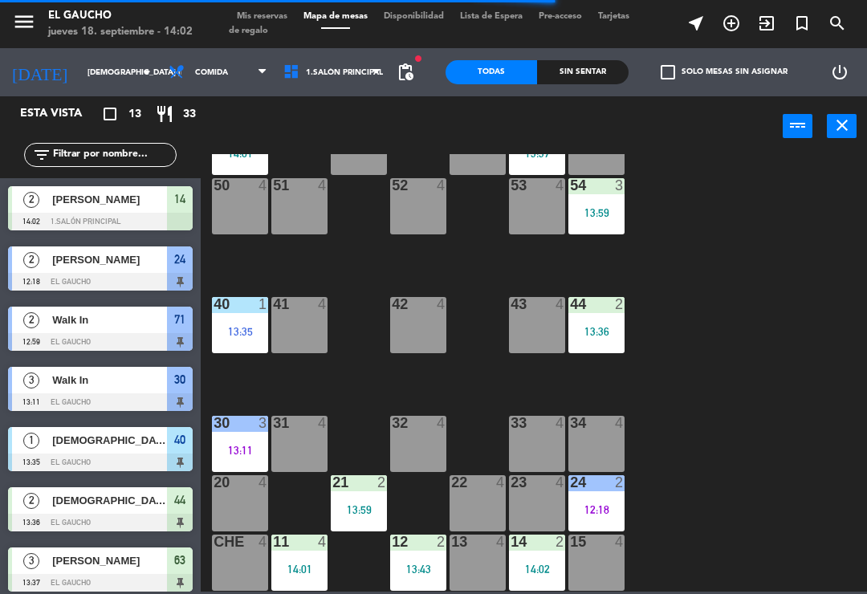
click at [543, 563] on div "14:02" at bounding box center [537, 568] width 56 height 11
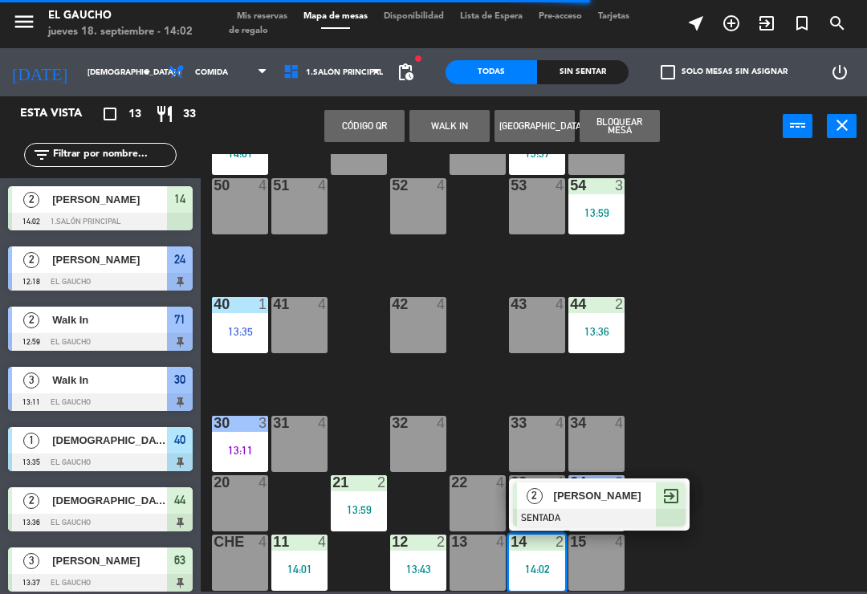
click at [556, 496] on span "[PERSON_NAME]" at bounding box center [605, 495] width 103 height 17
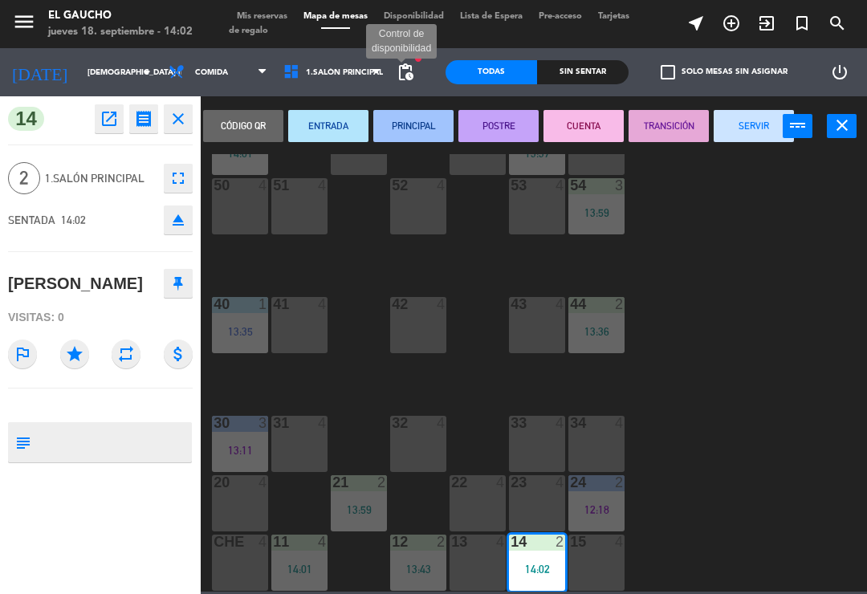
click at [402, 79] on span "pending_actions" at bounding box center [405, 72] width 19 height 19
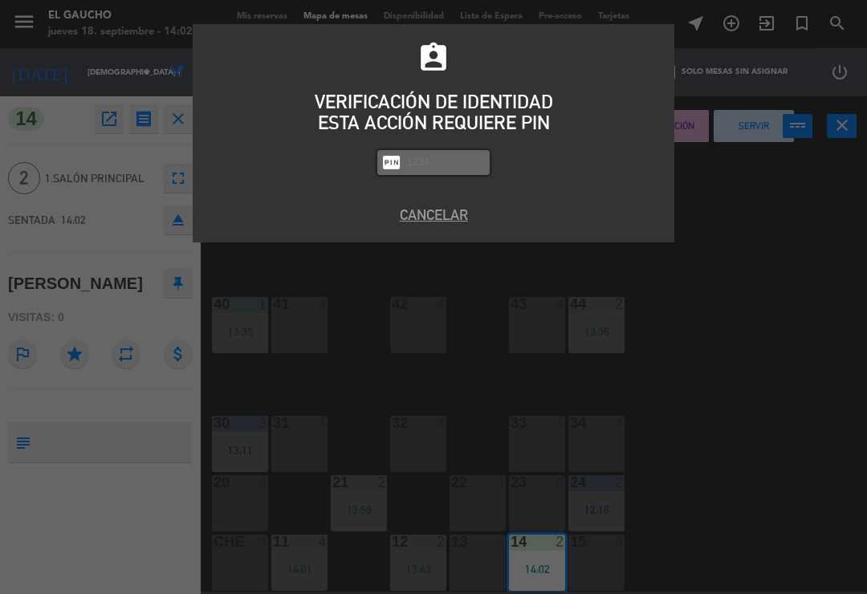
click at [452, 205] on button "Cancelar" at bounding box center [433, 215] width 457 height 22
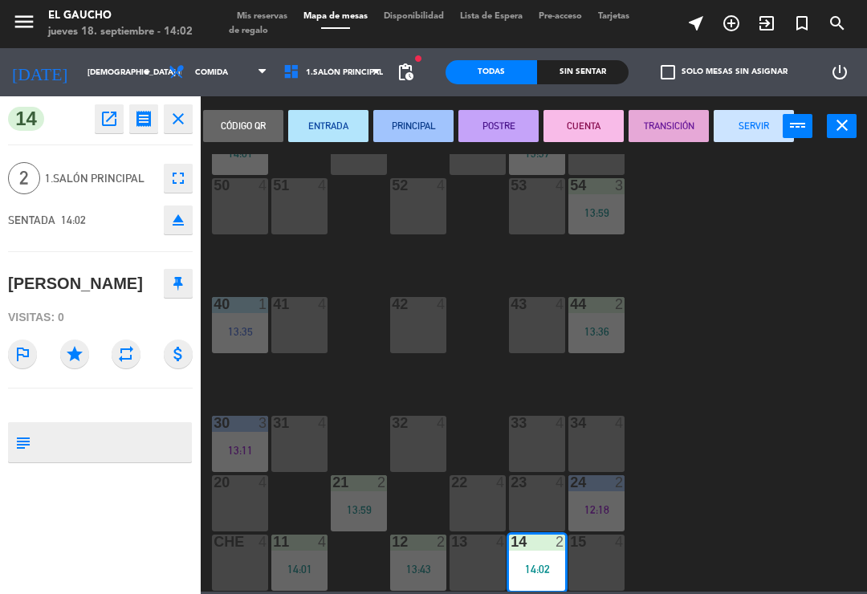
click at [425, 120] on button "PRINCIPAL" at bounding box center [413, 126] width 80 height 32
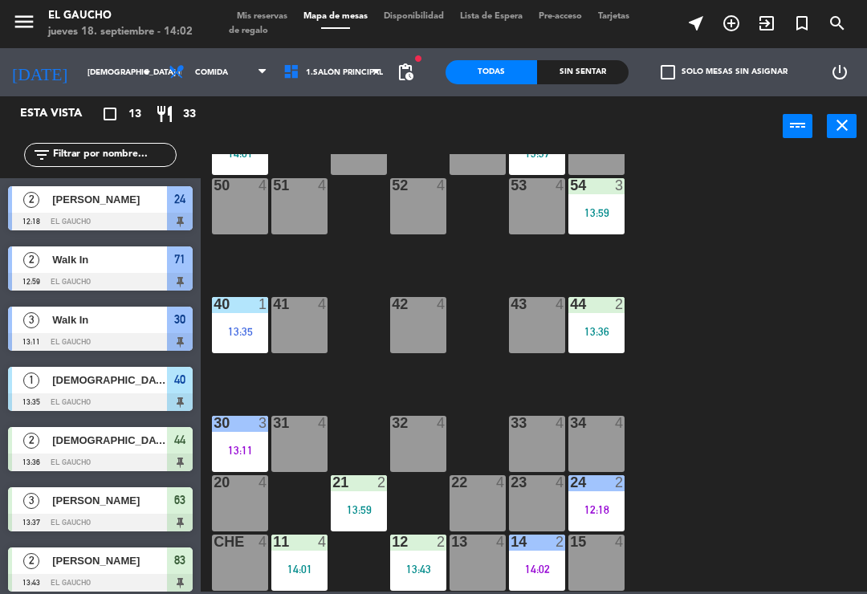
scroll to position [221, 0]
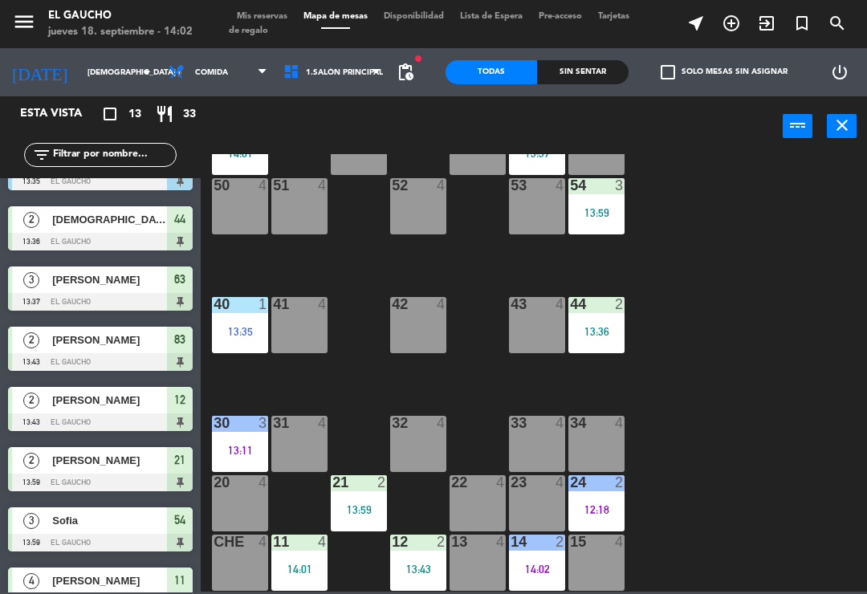
click at [607, 507] on div "12:18" at bounding box center [596, 509] width 56 height 11
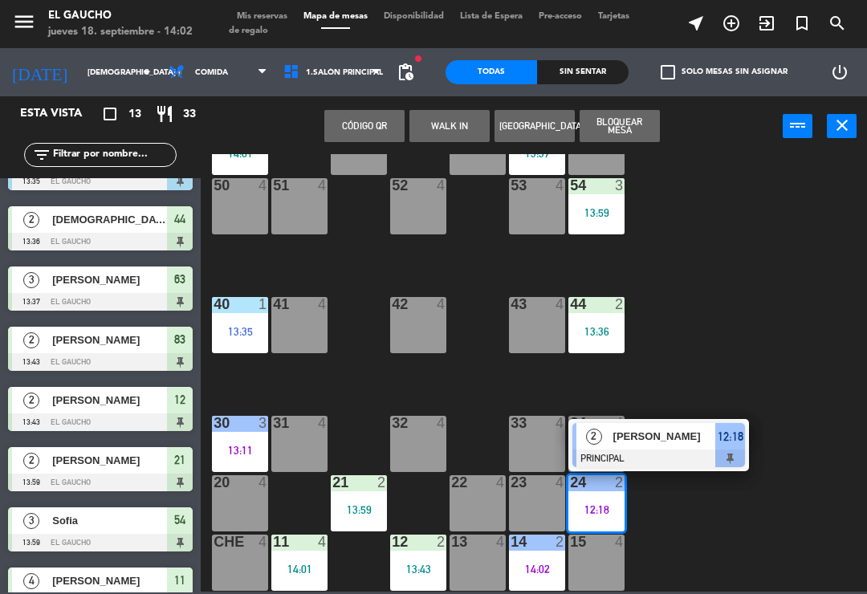
click at [654, 450] on div at bounding box center [658, 458] width 173 height 18
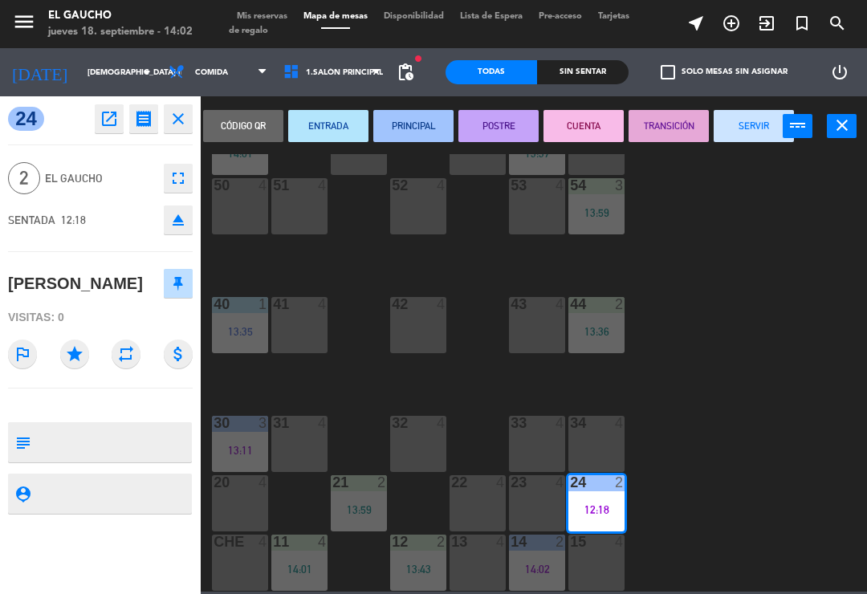
click at [750, 124] on button "SERVIR" at bounding box center [754, 126] width 80 height 32
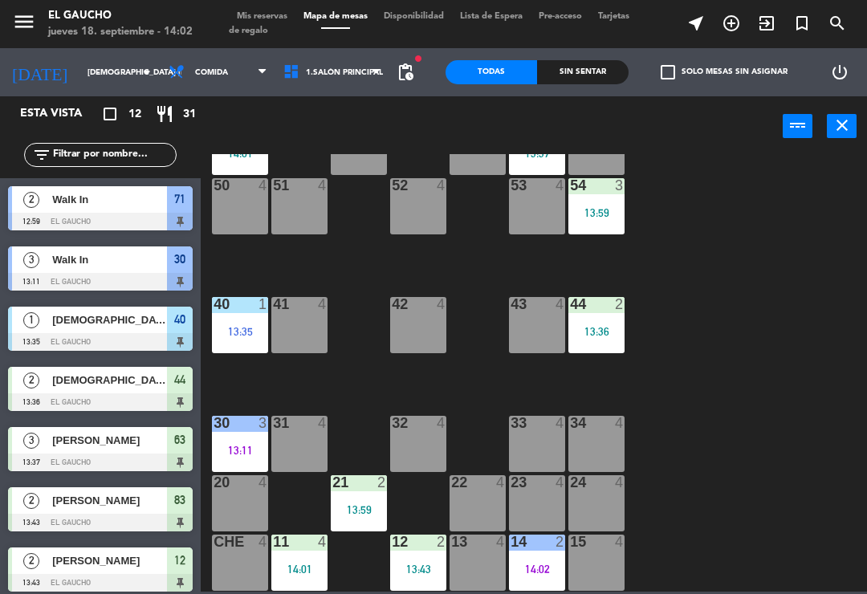
click at [591, 328] on div "13:36" at bounding box center [596, 331] width 56 height 11
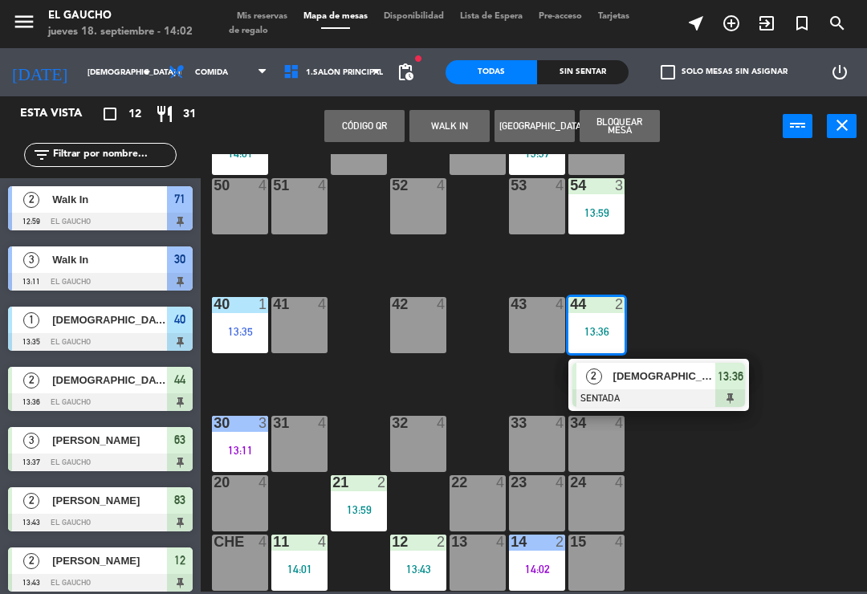
click at [625, 383] on span "[DEMOGRAPHIC_DATA]" at bounding box center [664, 376] width 103 height 17
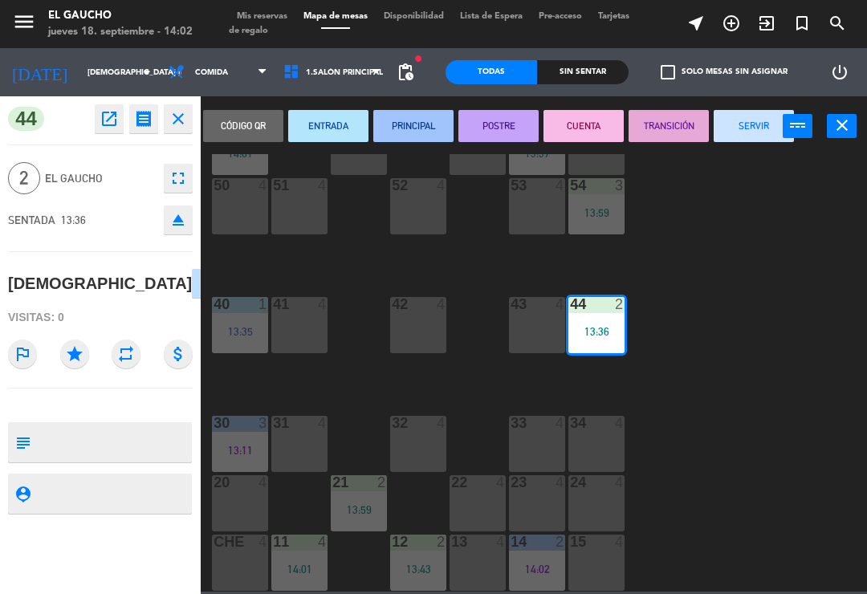
click at [423, 130] on button "PRINCIPAL" at bounding box center [413, 126] width 80 height 32
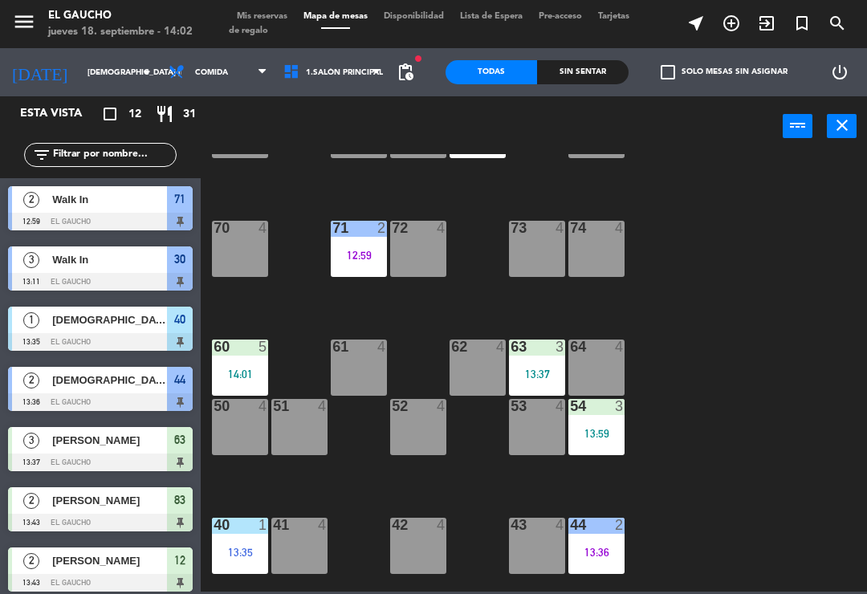
scroll to position [83, 0]
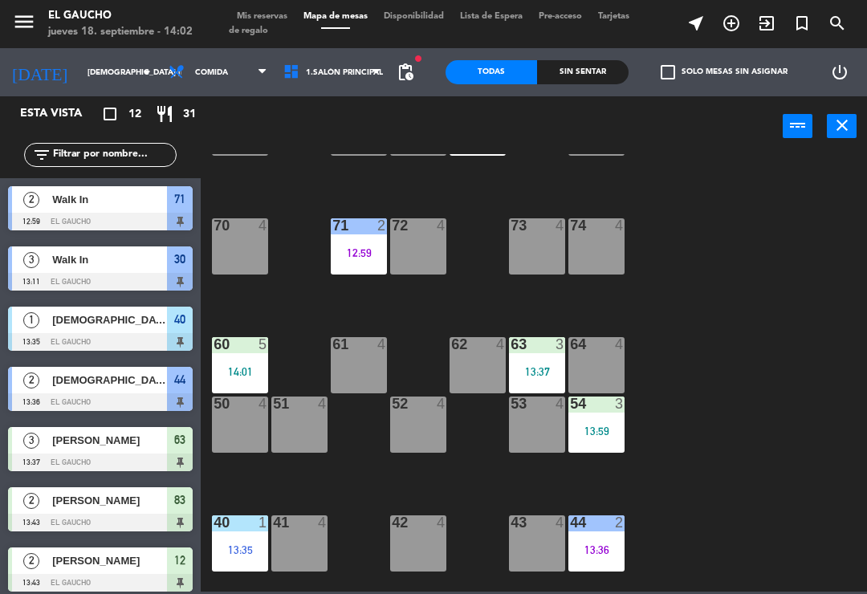
click at [538, 356] on div "63 3 13:37" at bounding box center [537, 365] width 56 height 56
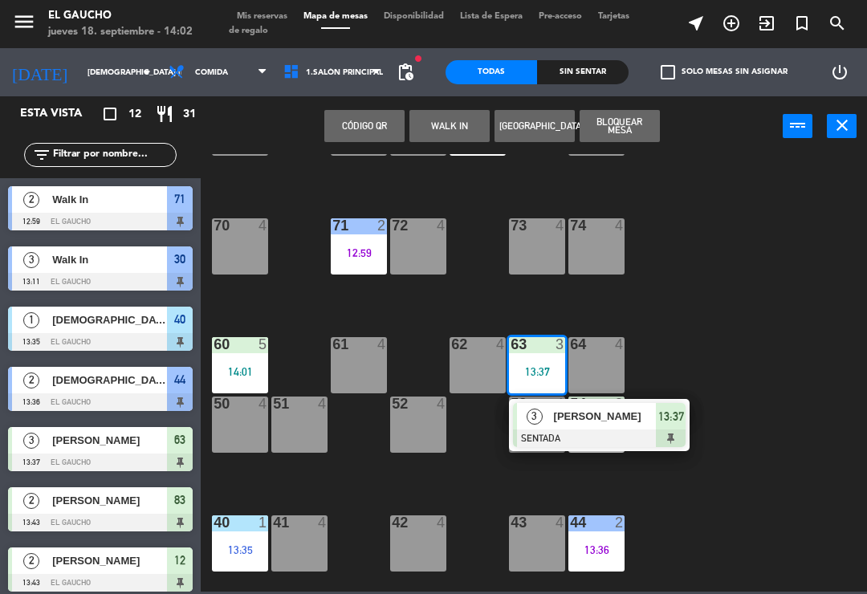
click at [591, 420] on span "[PERSON_NAME]" at bounding box center [605, 416] width 103 height 17
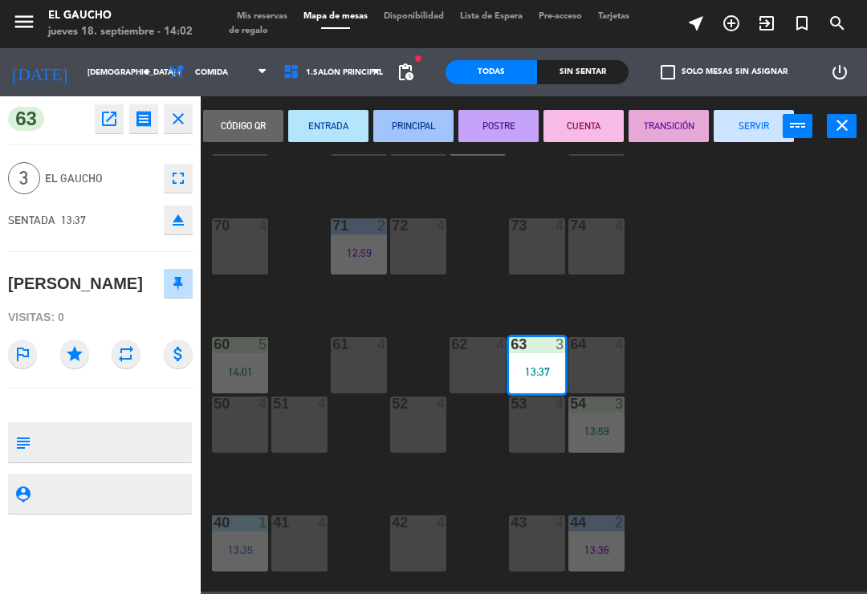
click at [413, 134] on button "PRINCIPAL" at bounding box center [413, 126] width 80 height 32
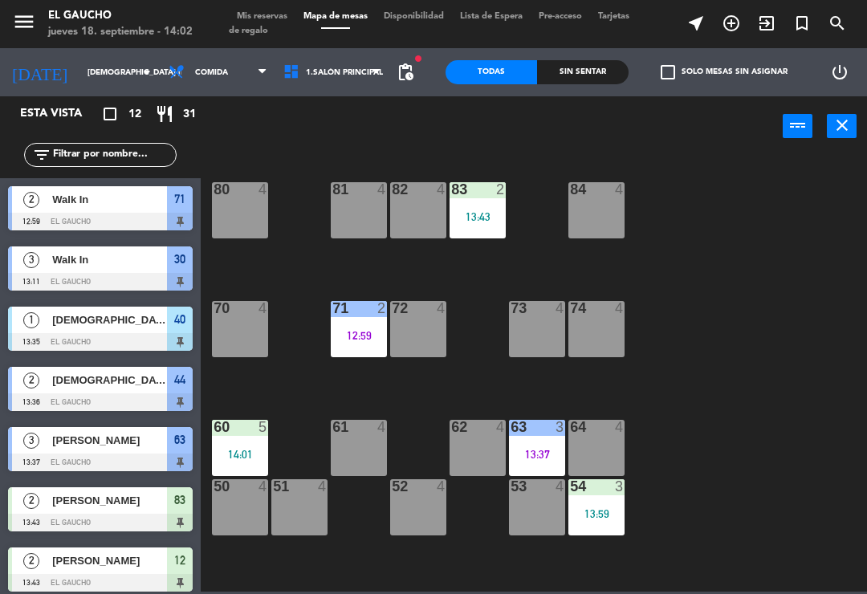
scroll to position [0, 0]
click at [476, 216] on div "13:43" at bounding box center [477, 216] width 56 height 11
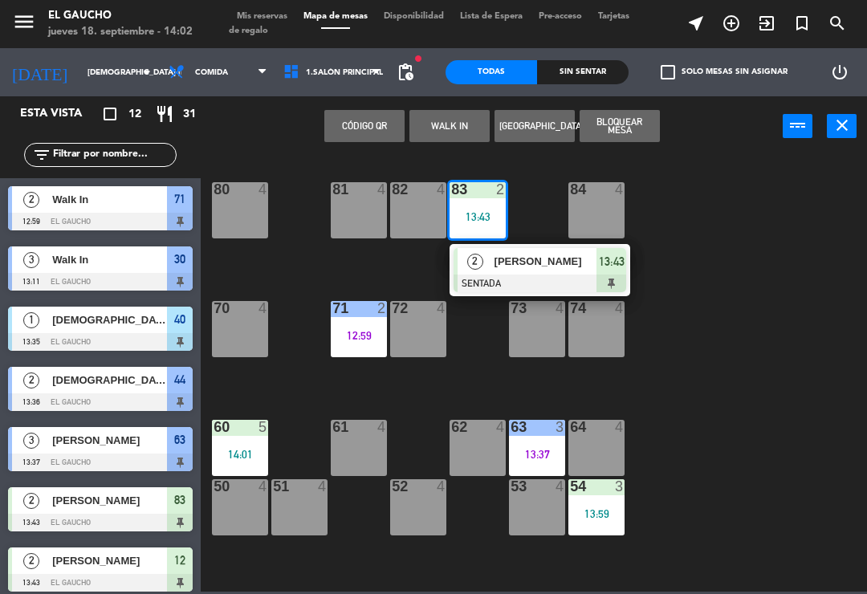
click at [518, 271] on div "[PERSON_NAME]" at bounding box center [545, 261] width 104 height 26
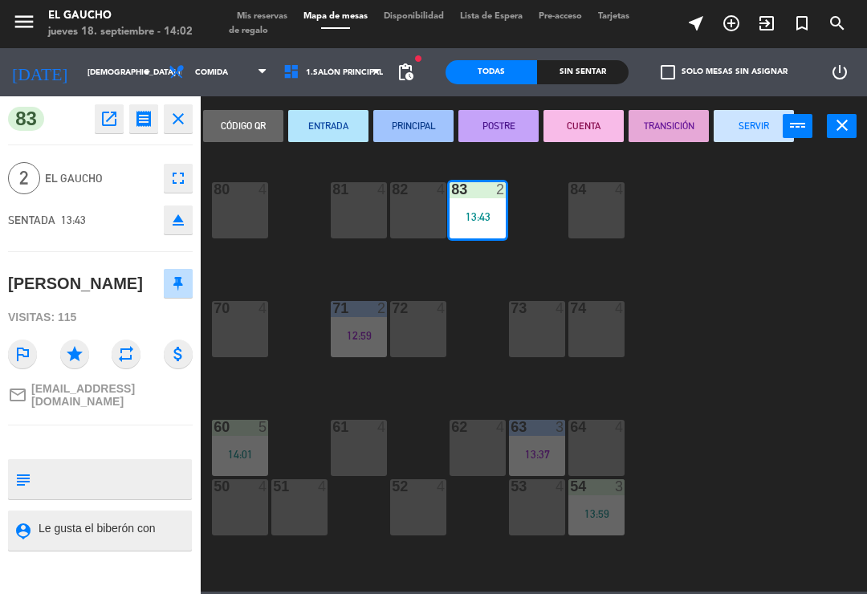
click at [413, 124] on button "PRINCIPAL" at bounding box center [413, 126] width 80 height 32
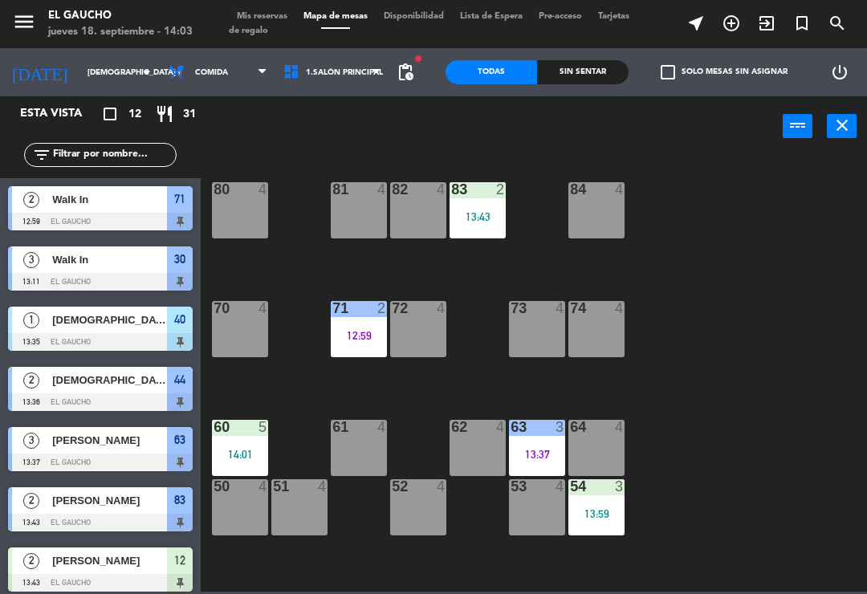
click at [242, 210] on div "80 4" at bounding box center [240, 210] width 56 height 56
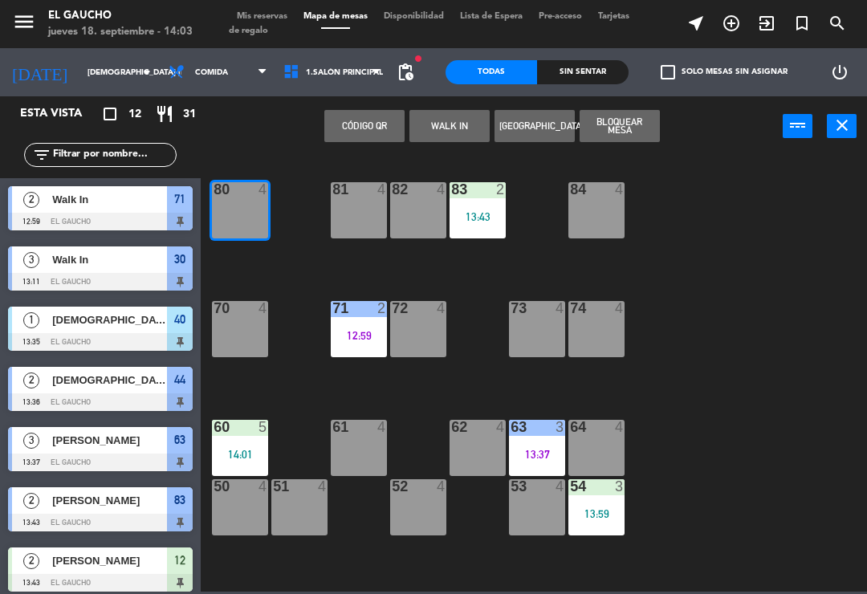
click at [457, 128] on button "WALK IN" at bounding box center [449, 126] width 80 height 32
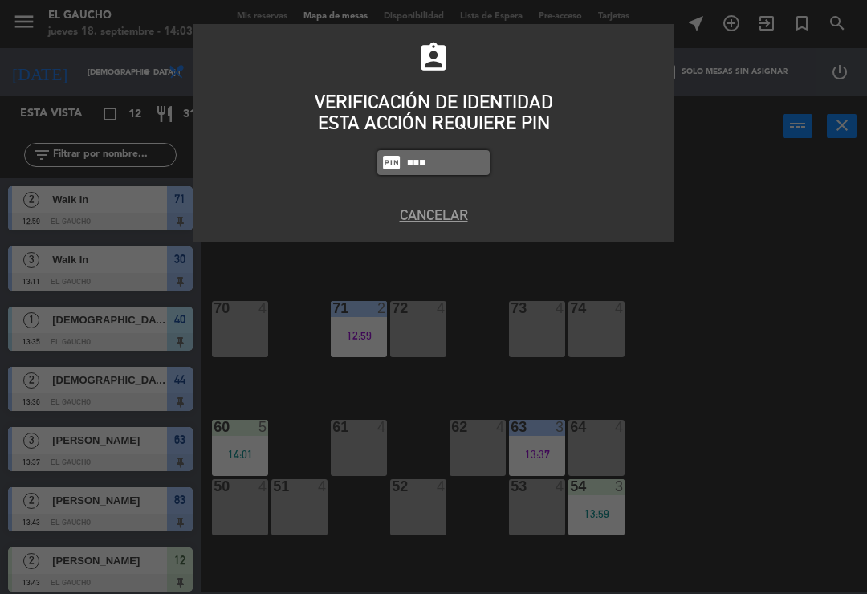
type input "0009"
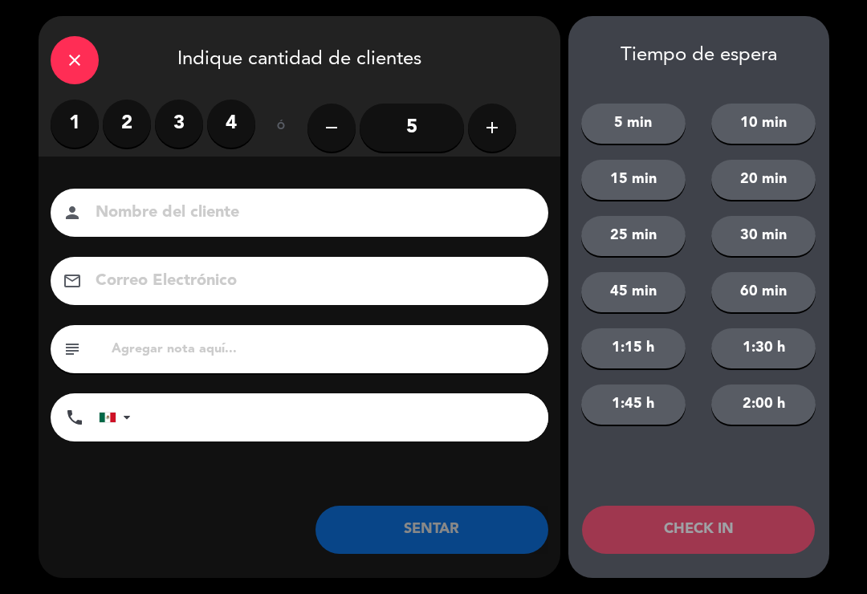
click at [230, 122] on label "4" at bounding box center [231, 124] width 48 height 48
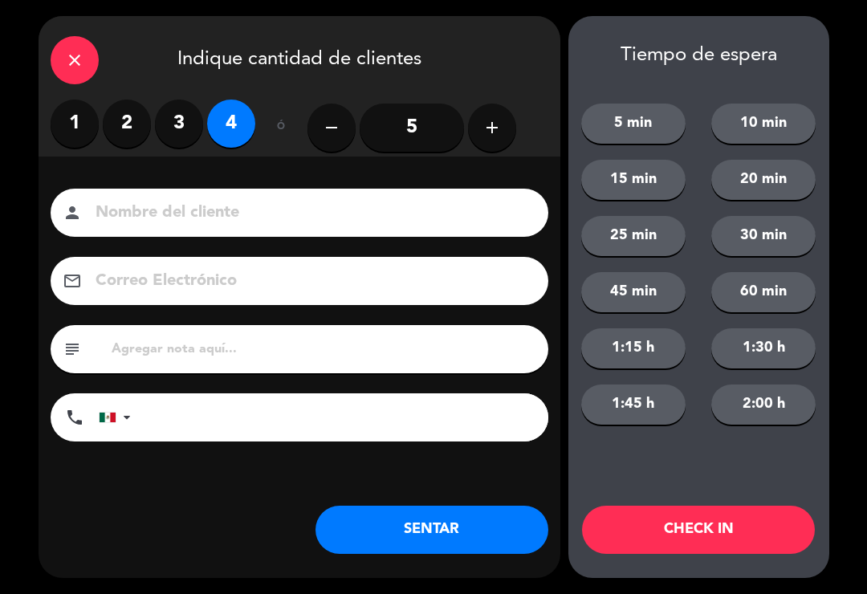
click at [371, 539] on button "SENTAR" at bounding box center [431, 530] width 233 height 48
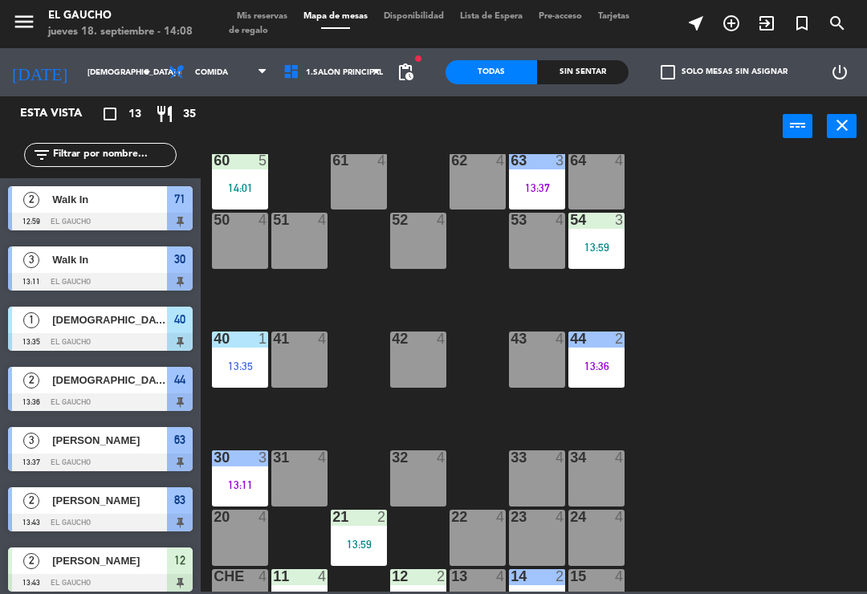
scroll to position [247, 0]
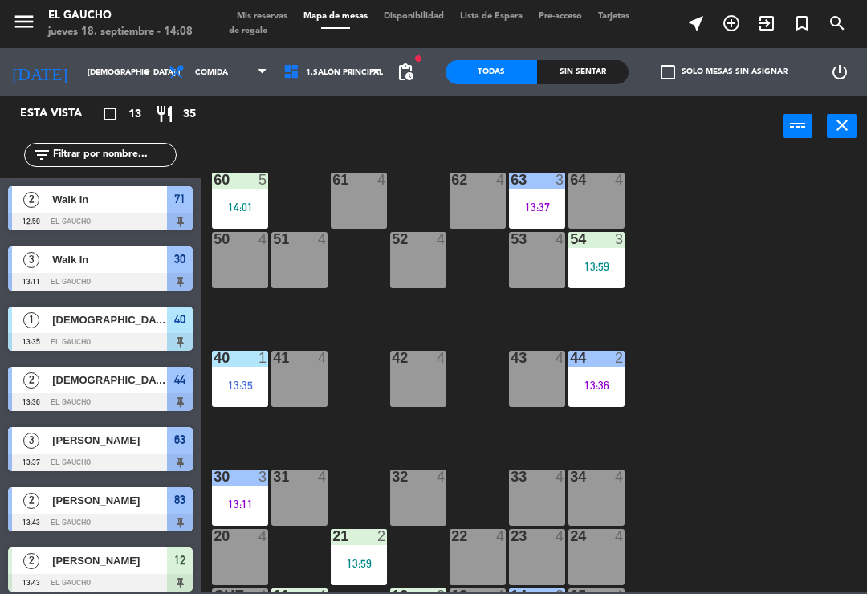
click at [473, 196] on div "62 4" at bounding box center [477, 201] width 56 height 56
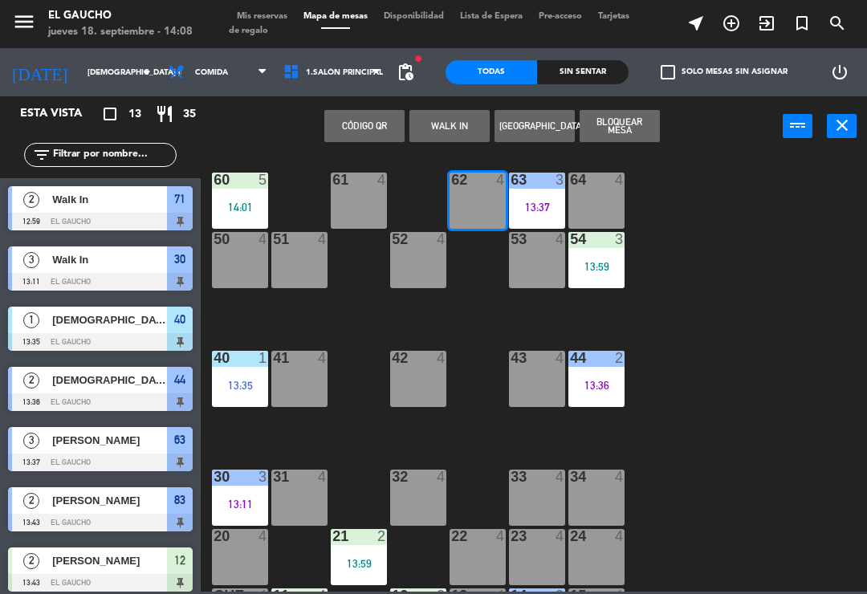
click at [449, 128] on button "WALK IN" at bounding box center [449, 126] width 80 height 32
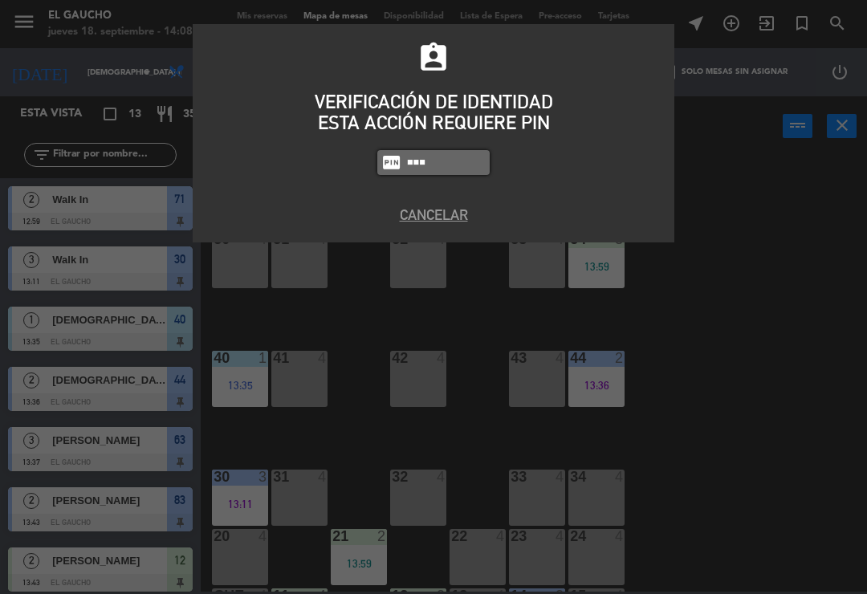
type input "0009"
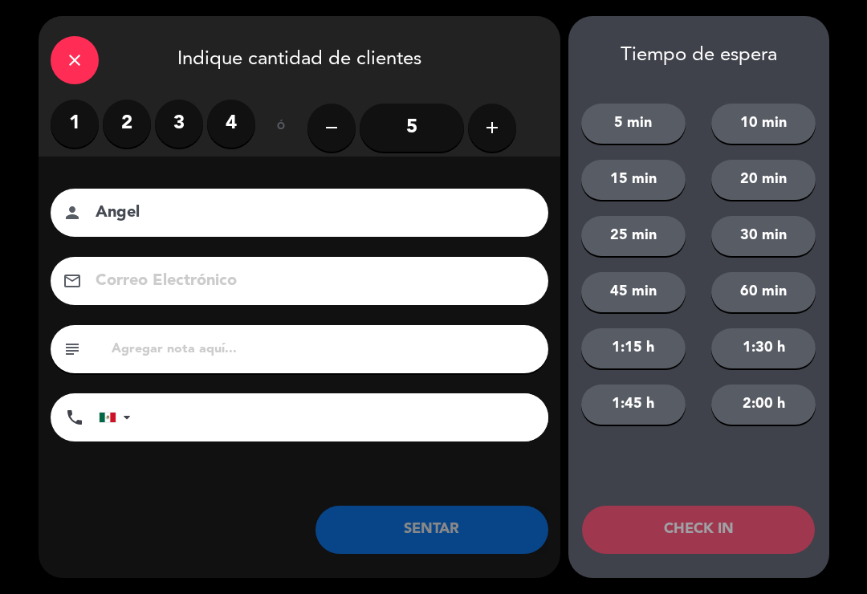
type input "Angel"
click at [125, 124] on label "2" at bounding box center [127, 124] width 48 height 48
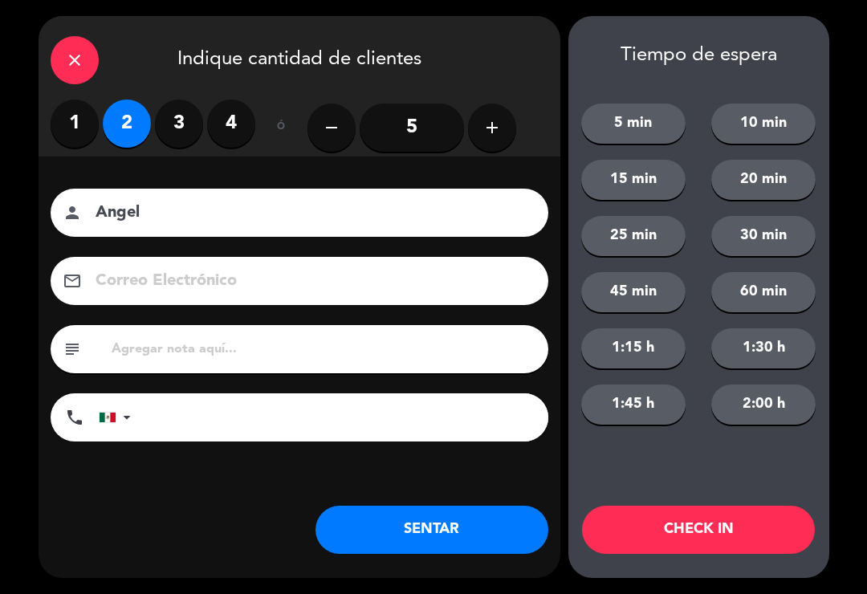
click at [365, 526] on button "SENTAR" at bounding box center [431, 530] width 233 height 48
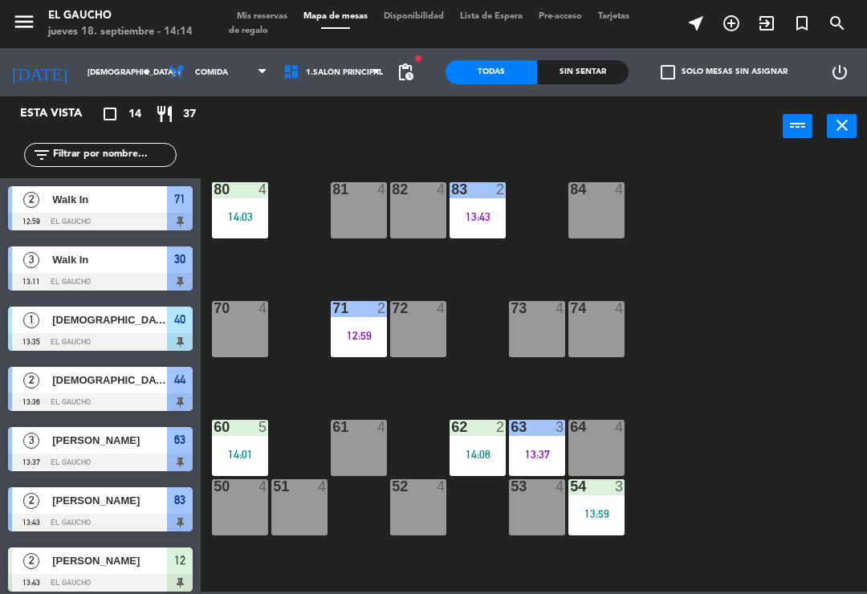
scroll to position [0, 0]
click at [362, 347] on div "71 2 12:59" at bounding box center [359, 329] width 56 height 56
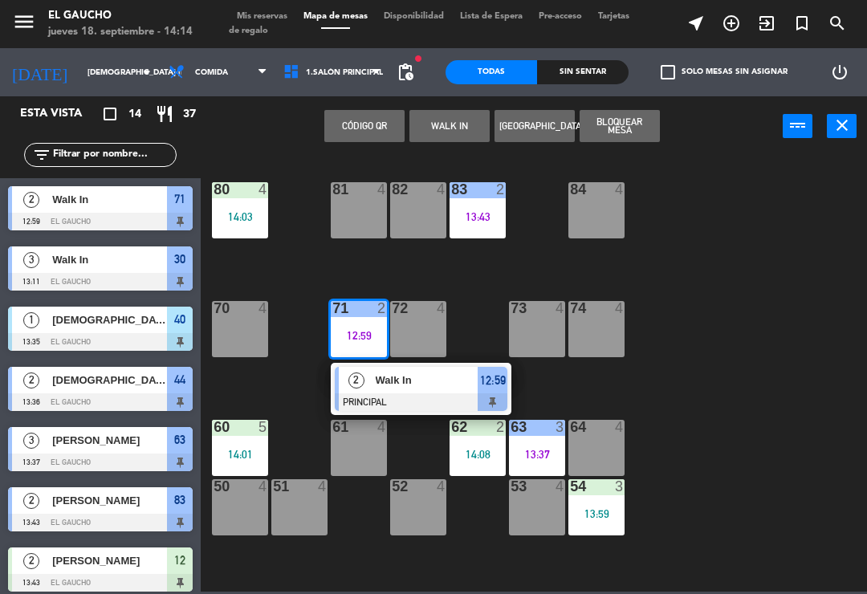
click at [400, 417] on div "84 4 80 4 14:03 83 2 13:43 82 4 81 4 70 4 71 2 12:59 2 Walk In PRINCIPAL 12:59 …" at bounding box center [537, 372] width 657 height 437
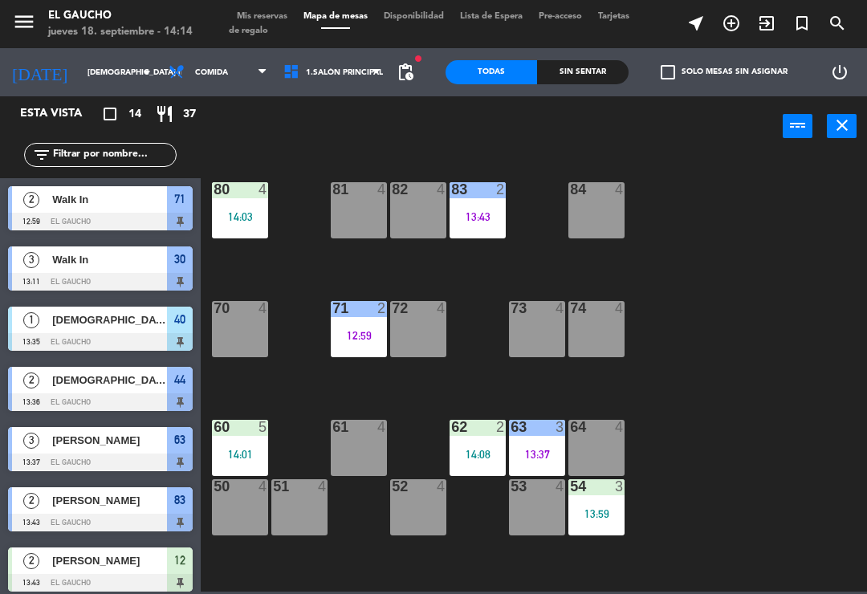
click at [349, 331] on div "12:59" at bounding box center [359, 335] width 56 height 11
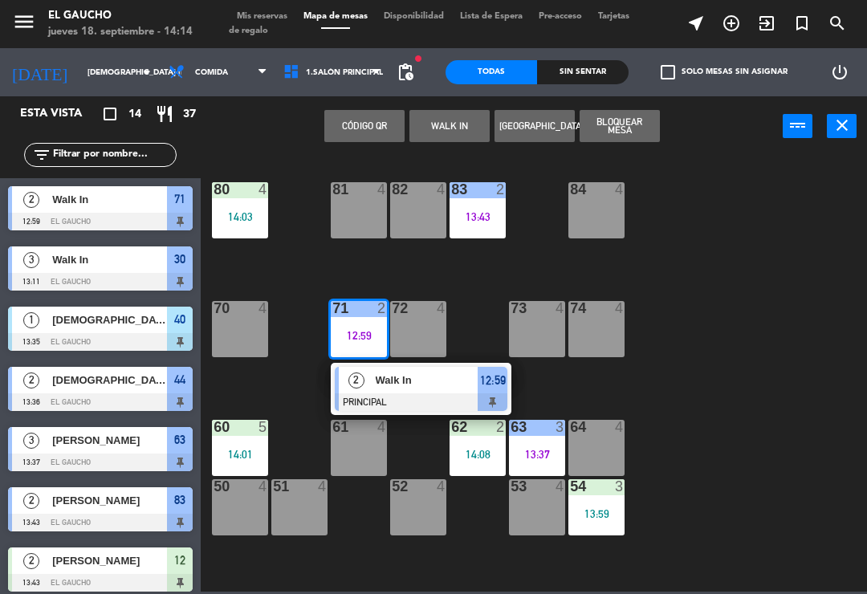
click at [404, 381] on span "Walk In" at bounding box center [427, 380] width 103 height 17
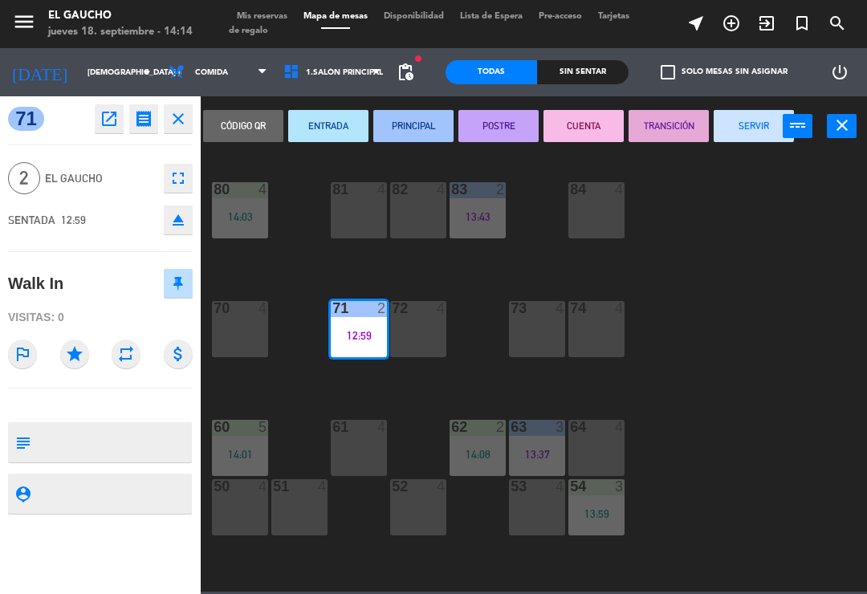
click at [746, 129] on button "SERVIR" at bounding box center [754, 126] width 80 height 32
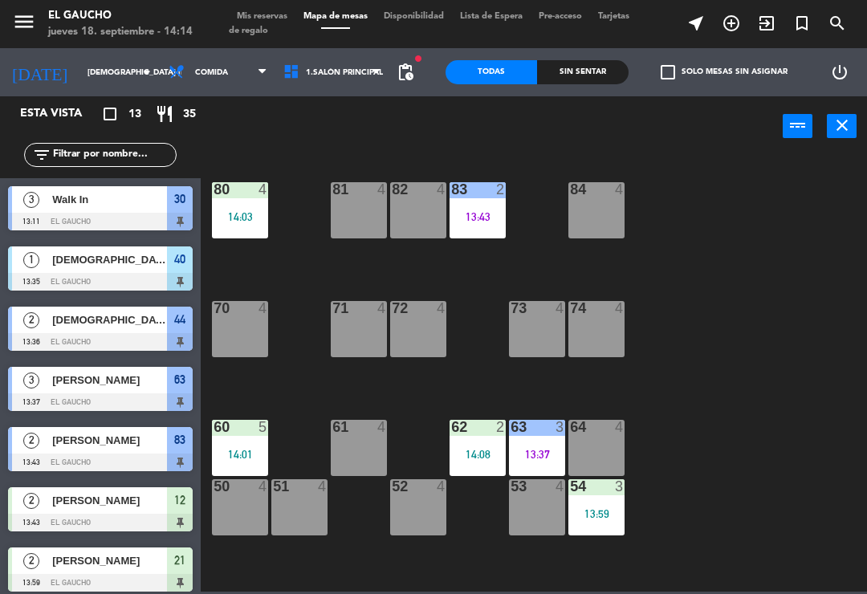
click at [349, 328] on div "71 4" at bounding box center [359, 329] width 56 height 56
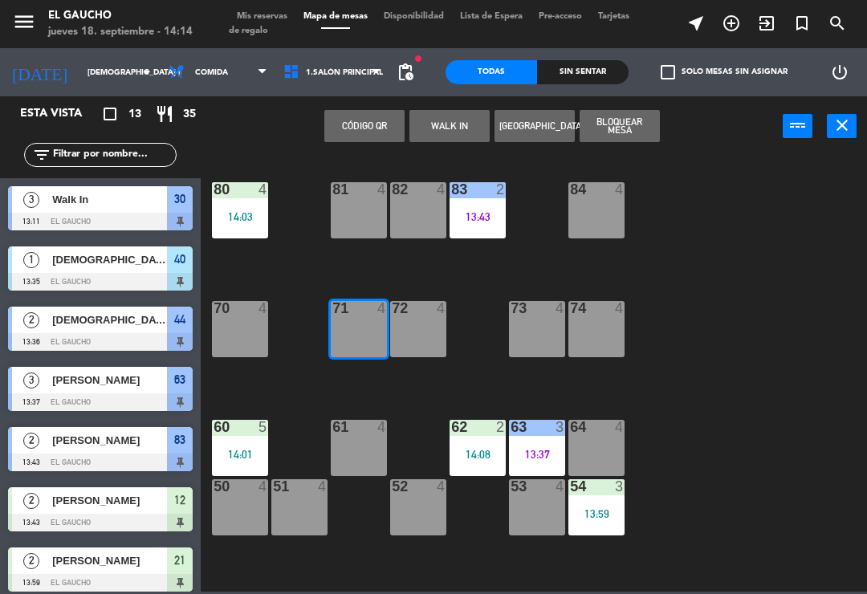
click at [437, 124] on button "WALK IN" at bounding box center [449, 126] width 80 height 32
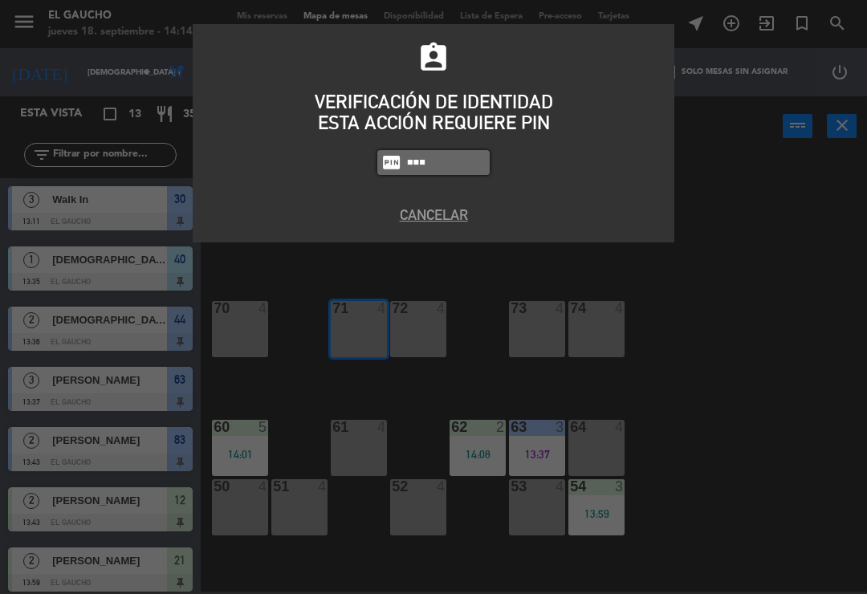
type input "0009"
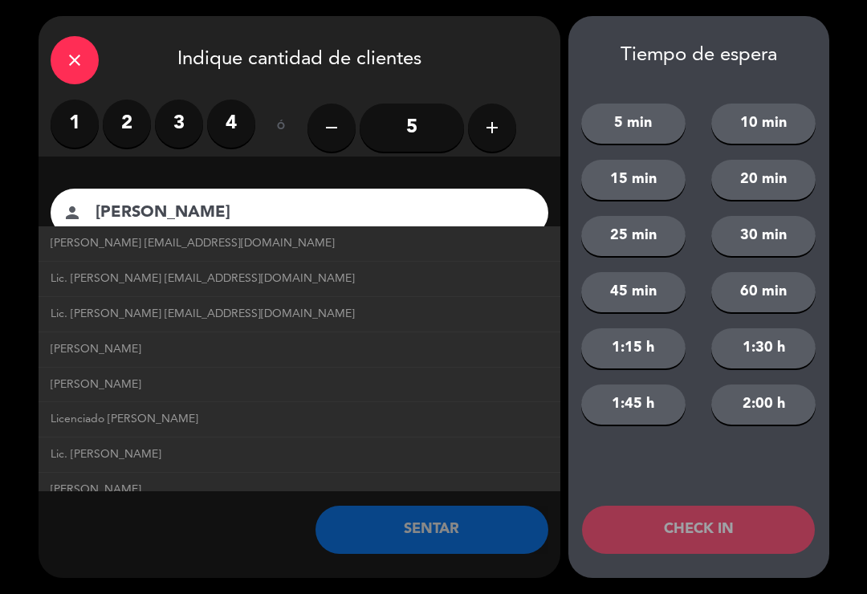
type input "[PERSON_NAME]"
click at [85, 247] on span "[PERSON_NAME] [EMAIL_ADDRESS][DOMAIN_NAME]" at bounding box center [193, 243] width 284 height 18
type input "[EMAIL_ADDRESS][DOMAIN_NAME]"
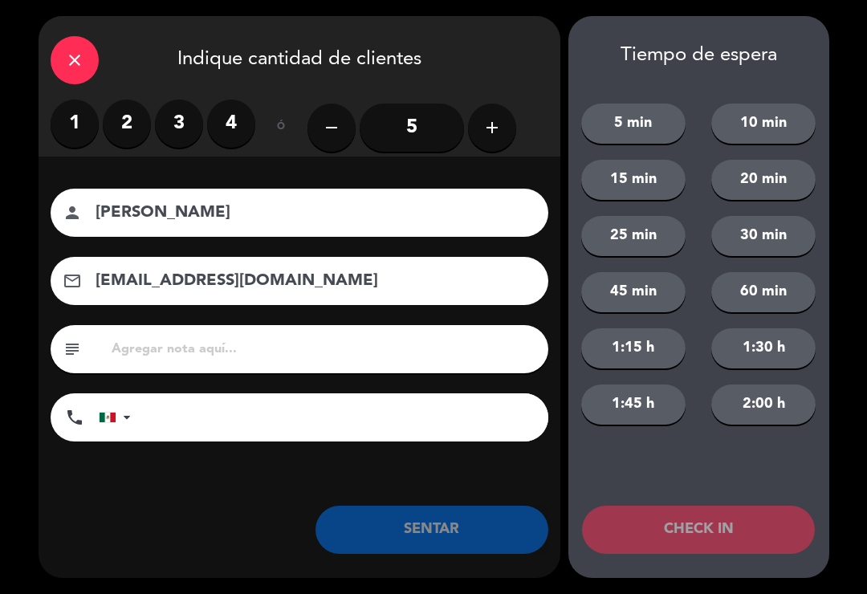
click at [123, 120] on label "2" at bounding box center [127, 124] width 48 height 48
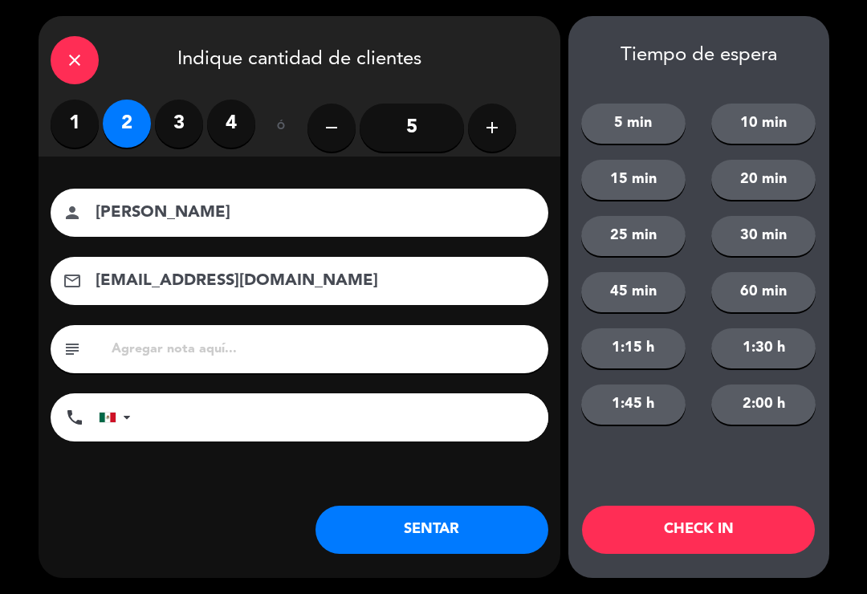
click at [372, 525] on button "SENTAR" at bounding box center [431, 530] width 233 height 48
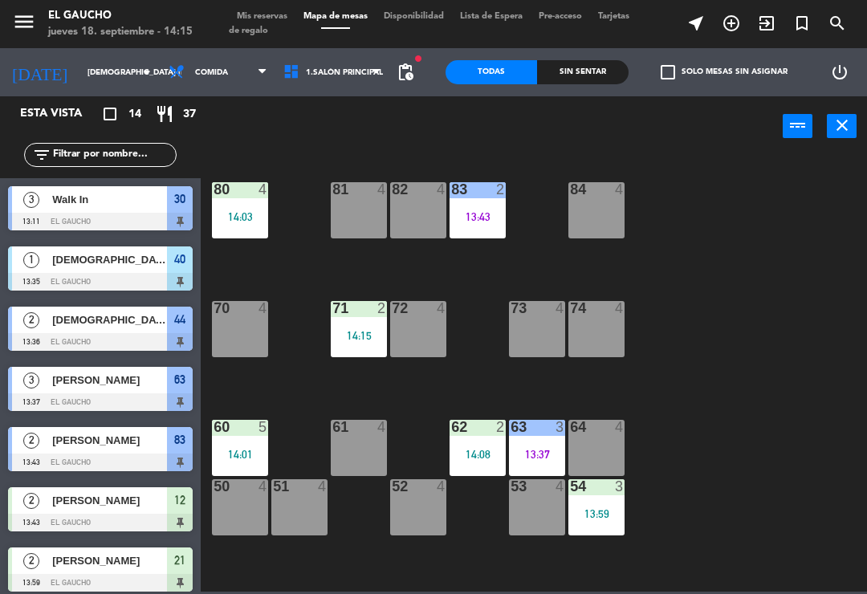
click at [227, 451] on div "14:01" at bounding box center [240, 454] width 56 height 11
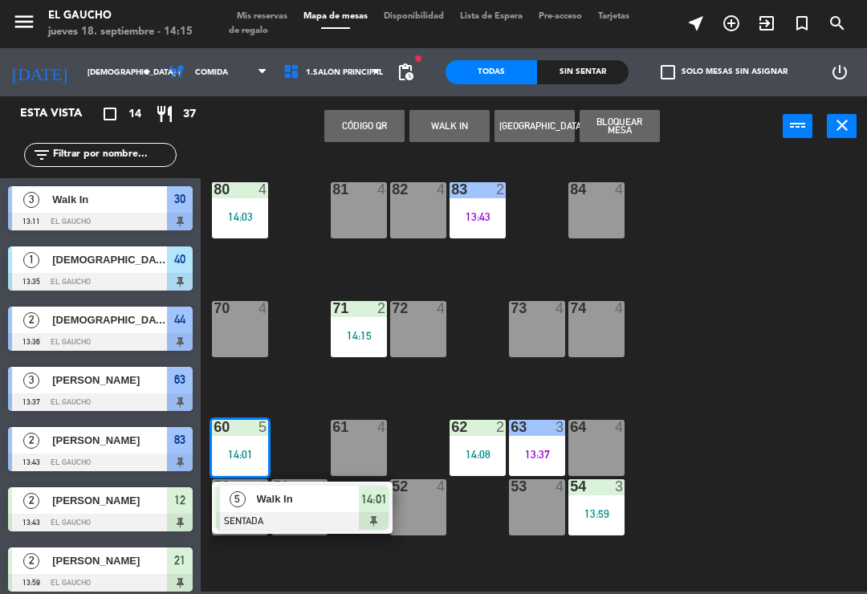
click at [255, 455] on div "14:01" at bounding box center [240, 454] width 56 height 11
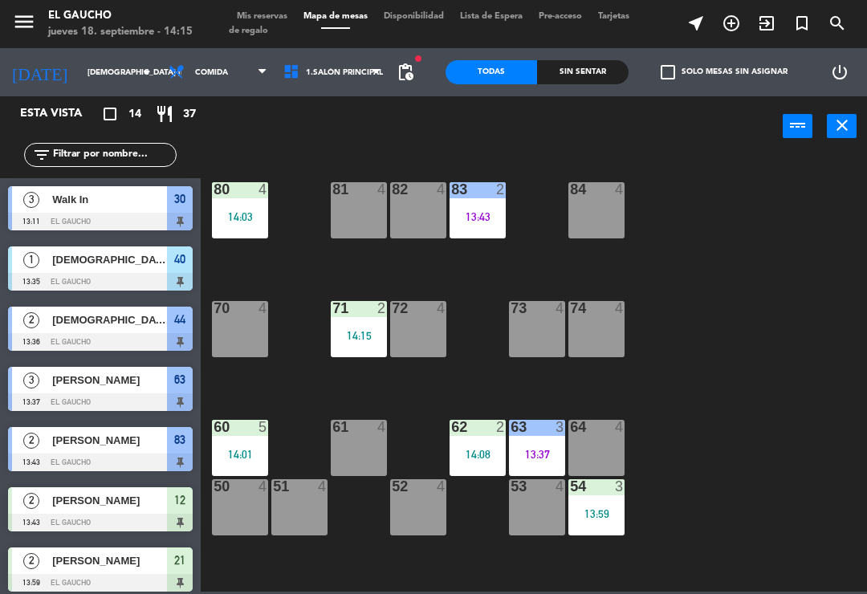
click at [258, 449] on div "14:01" at bounding box center [240, 454] width 56 height 11
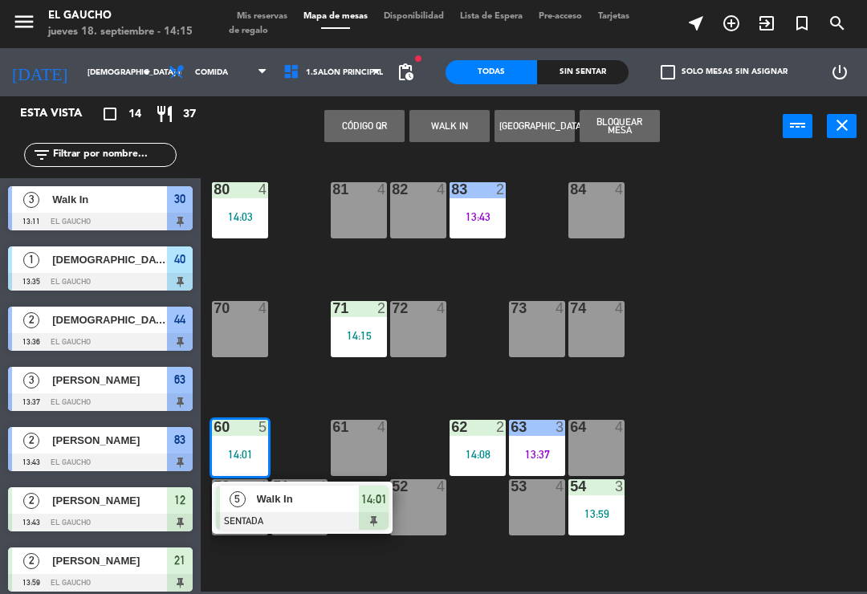
click at [309, 506] on span "Walk In" at bounding box center [308, 498] width 103 height 17
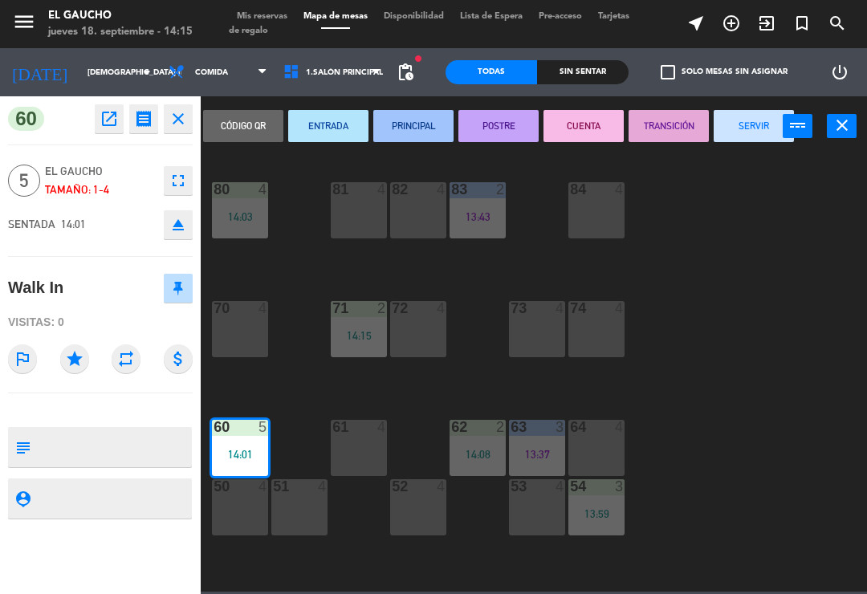
click at [421, 123] on button "PRINCIPAL" at bounding box center [413, 126] width 80 height 32
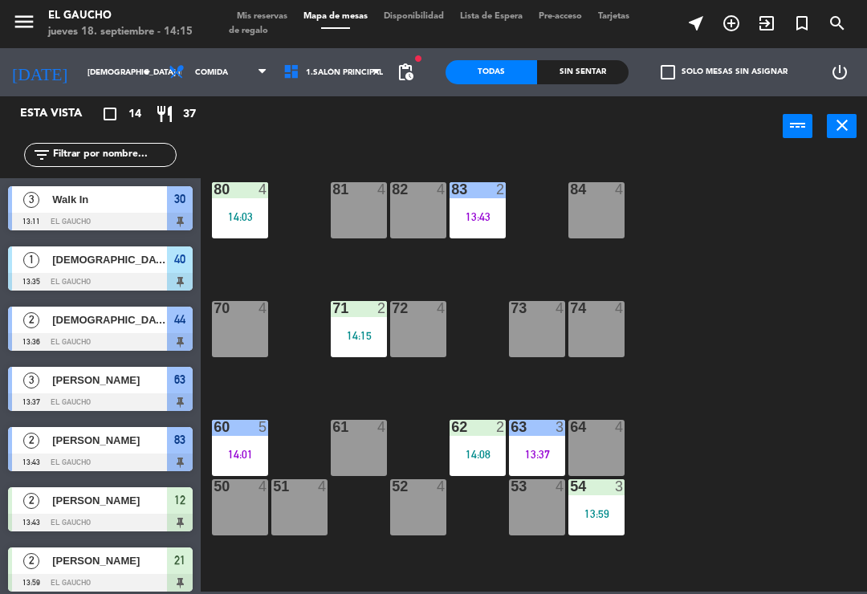
scroll to position [1, 0]
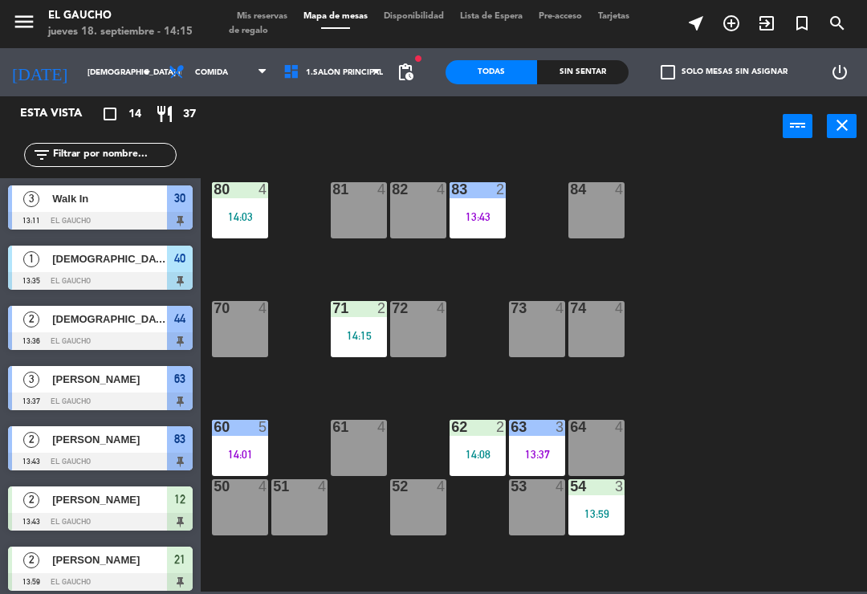
click at [480, 457] on div "14:08" at bounding box center [477, 454] width 56 height 11
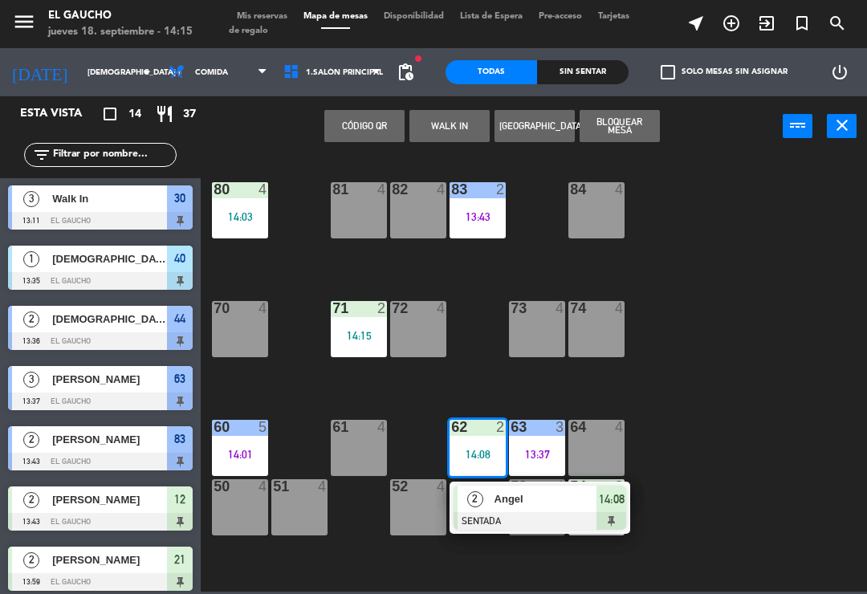
click at [518, 512] on div at bounding box center [539, 521] width 173 height 18
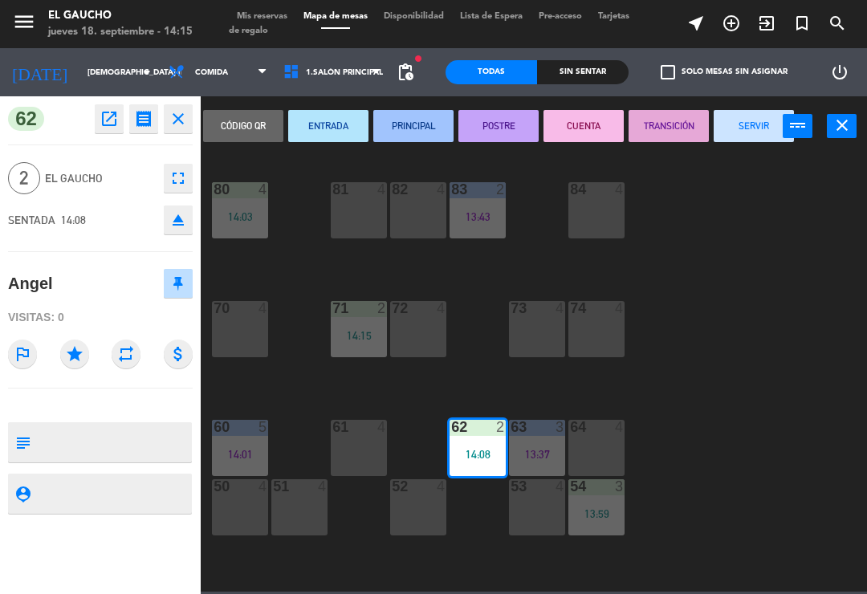
click at [424, 139] on button "PRINCIPAL" at bounding box center [413, 126] width 80 height 32
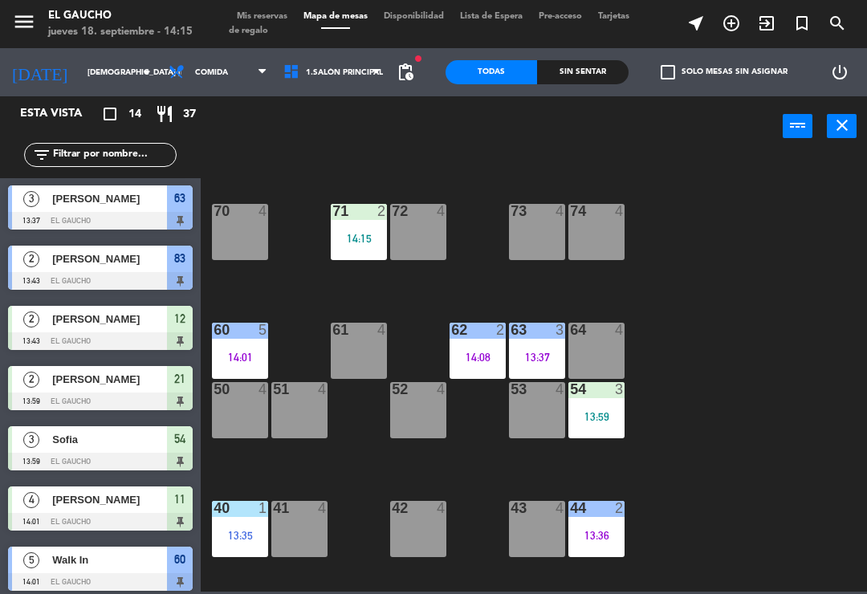
scroll to position [96, 0]
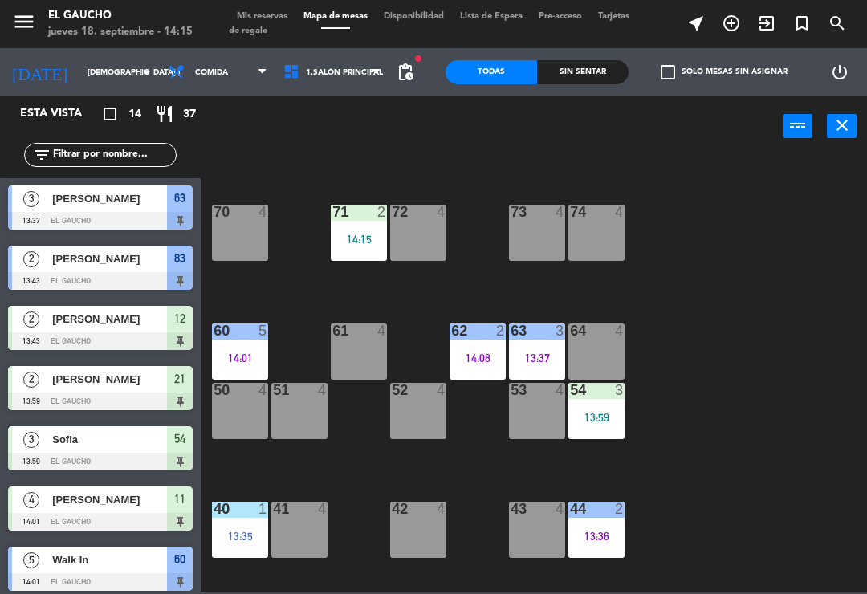
click at [609, 403] on div "54 3 13:59" at bounding box center [596, 411] width 56 height 56
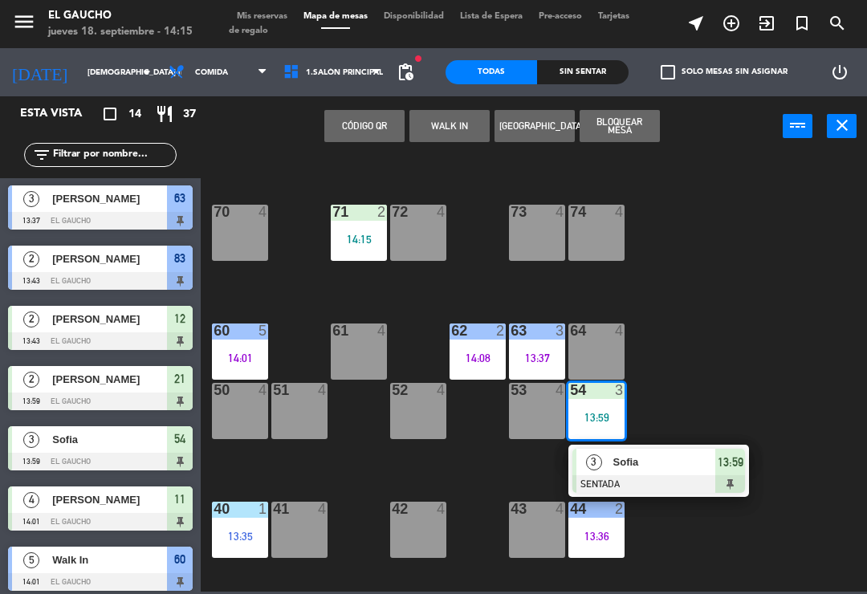
click at [656, 470] on span "Sofia" at bounding box center [664, 461] width 103 height 17
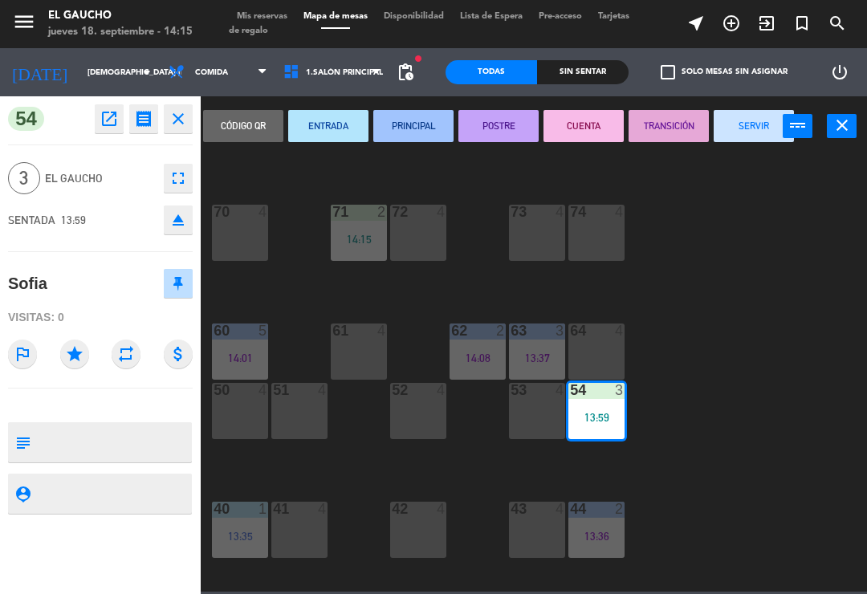
click at [434, 124] on button "PRINCIPAL" at bounding box center [413, 126] width 80 height 32
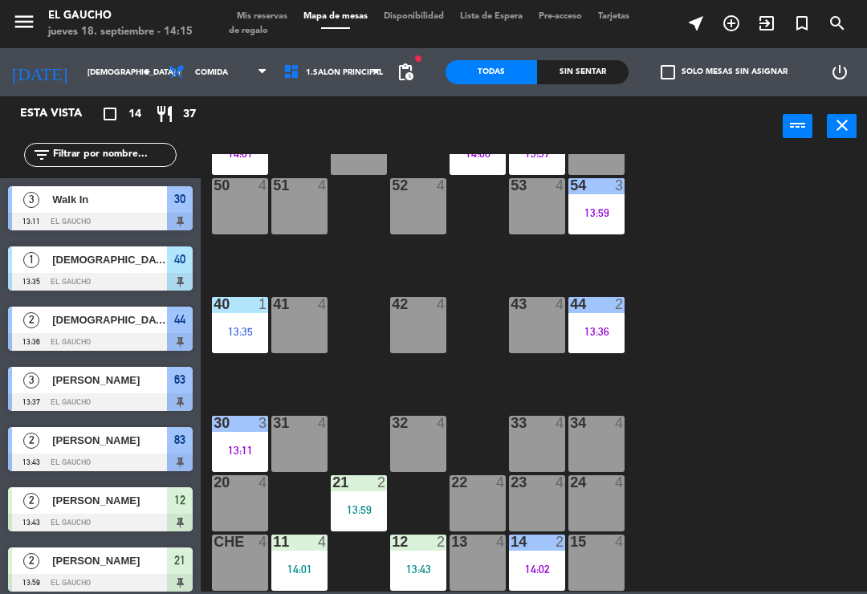
scroll to position [301, 0]
click at [721, 20] on span "add_circle_outline" at bounding box center [731, 23] width 35 height 27
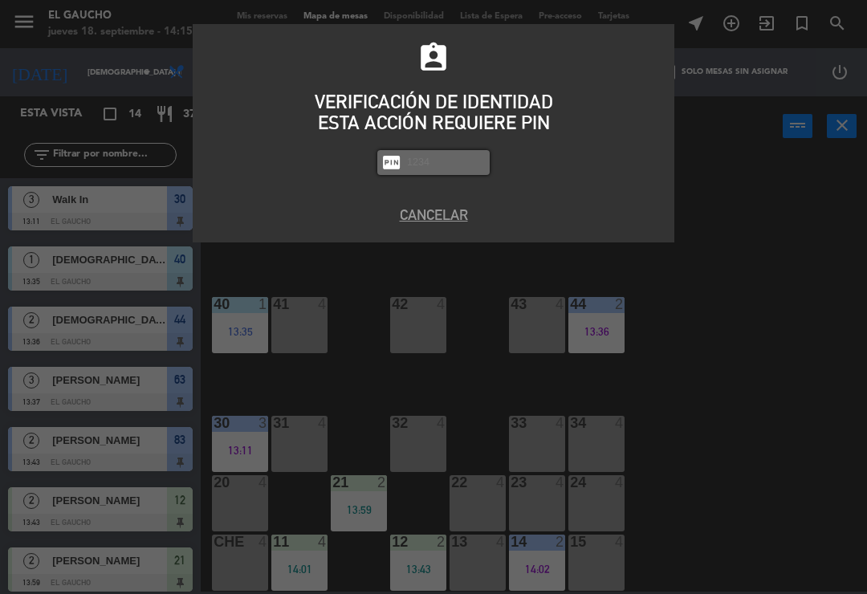
click at [446, 209] on button "Cancelar" at bounding box center [433, 215] width 457 height 22
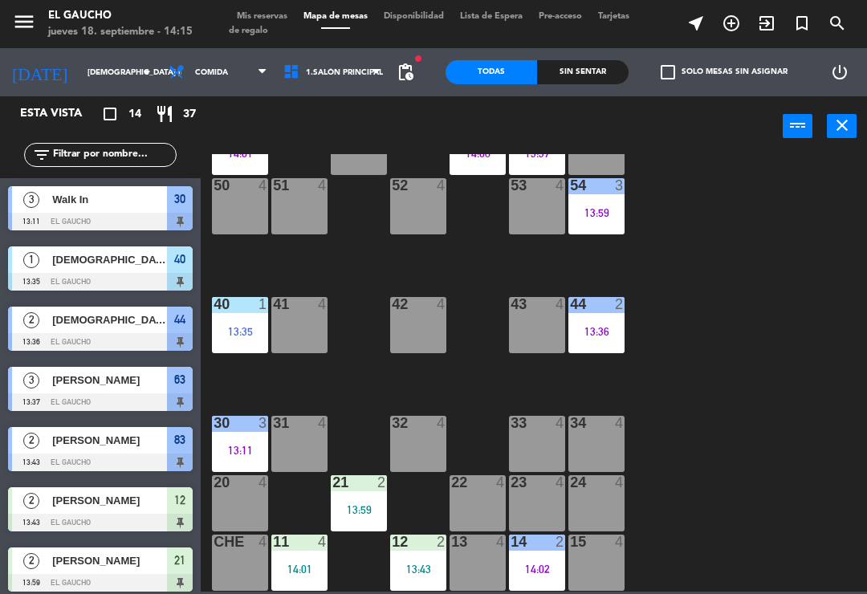
click at [374, 510] on div "13:59" at bounding box center [359, 509] width 56 height 11
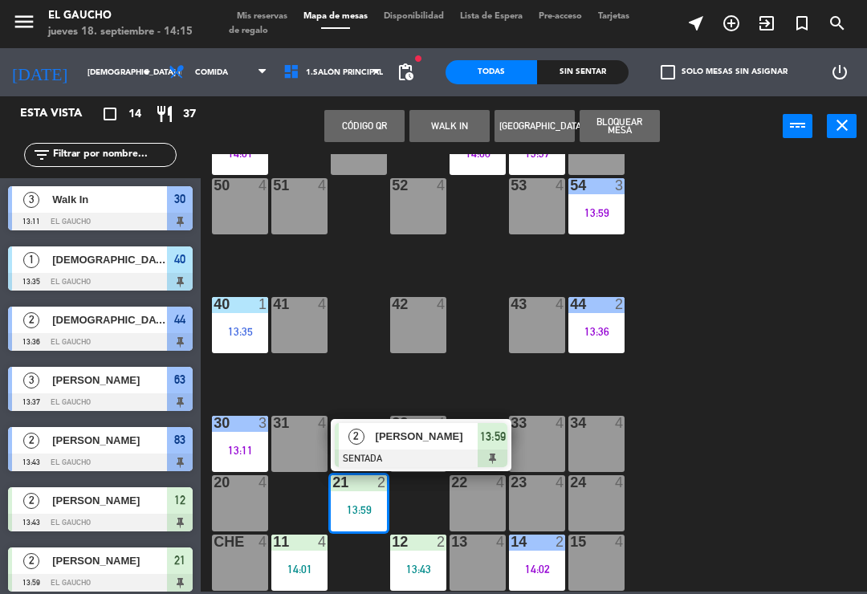
click at [418, 460] on div at bounding box center [421, 458] width 173 height 18
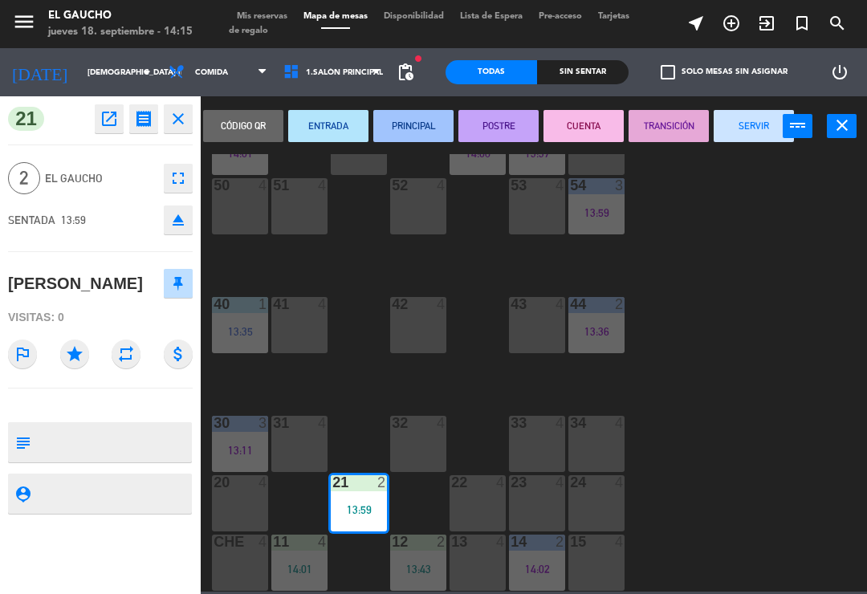
click at [416, 127] on button "PRINCIPAL" at bounding box center [413, 126] width 80 height 32
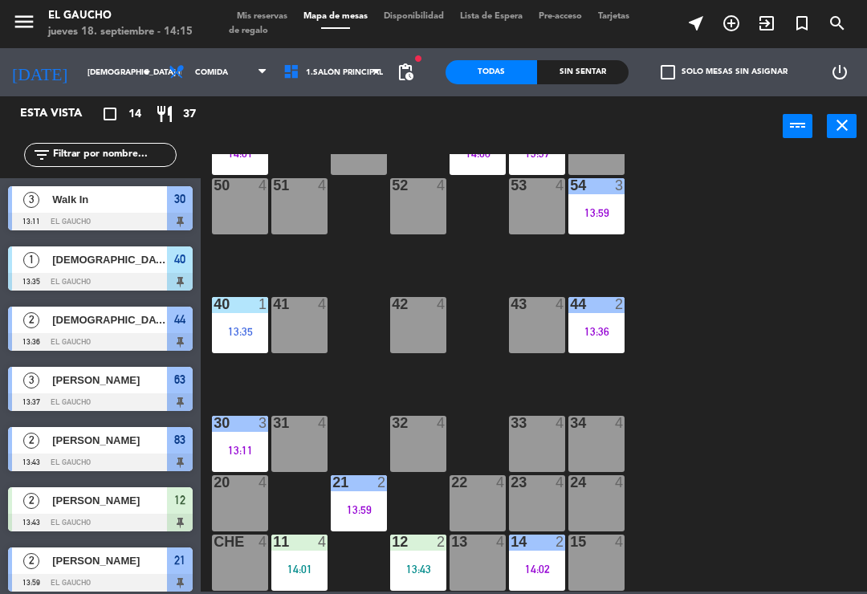
scroll to position [0, 0]
click at [303, 559] on div "11 4 14:01" at bounding box center [299, 563] width 56 height 56
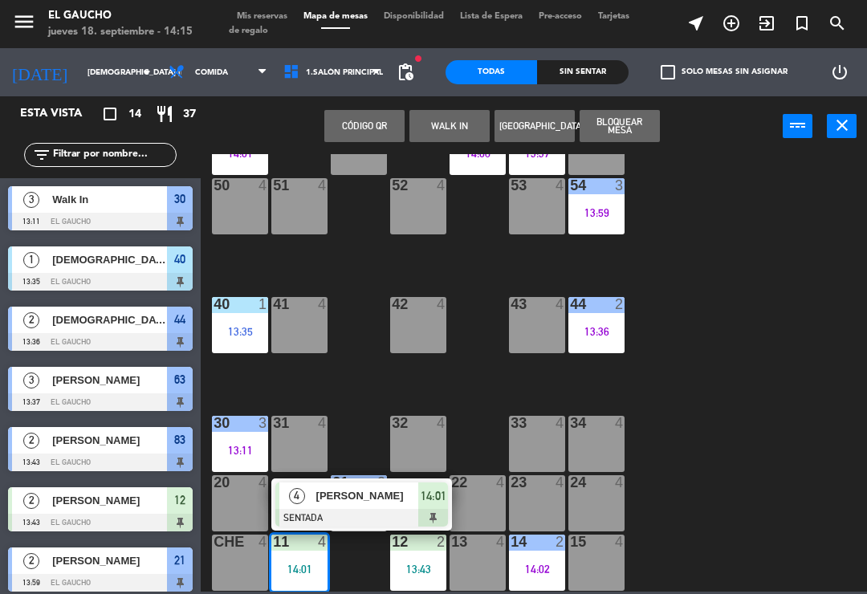
click at [339, 497] on span "[PERSON_NAME]" at bounding box center [367, 495] width 103 height 17
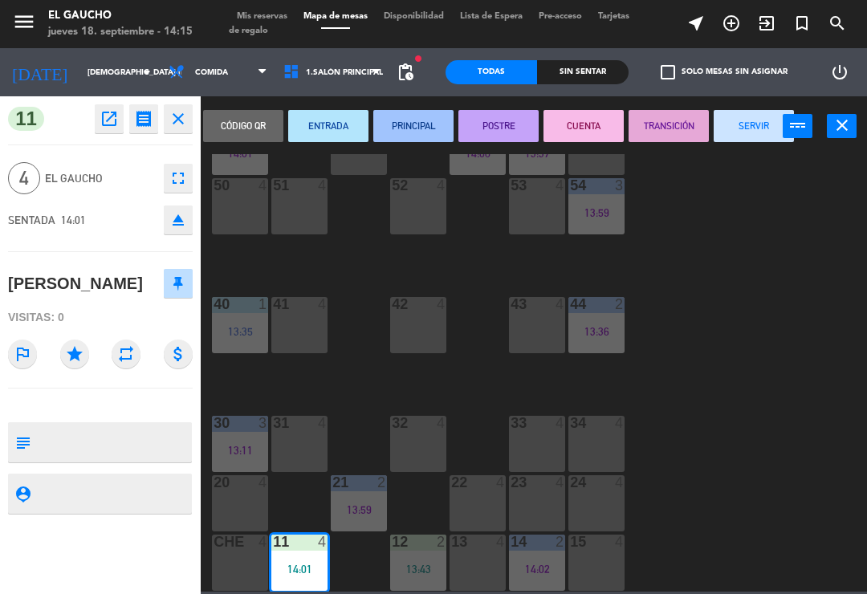
click at [428, 118] on button "PRINCIPAL" at bounding box center [413, 126] width 80 height 32
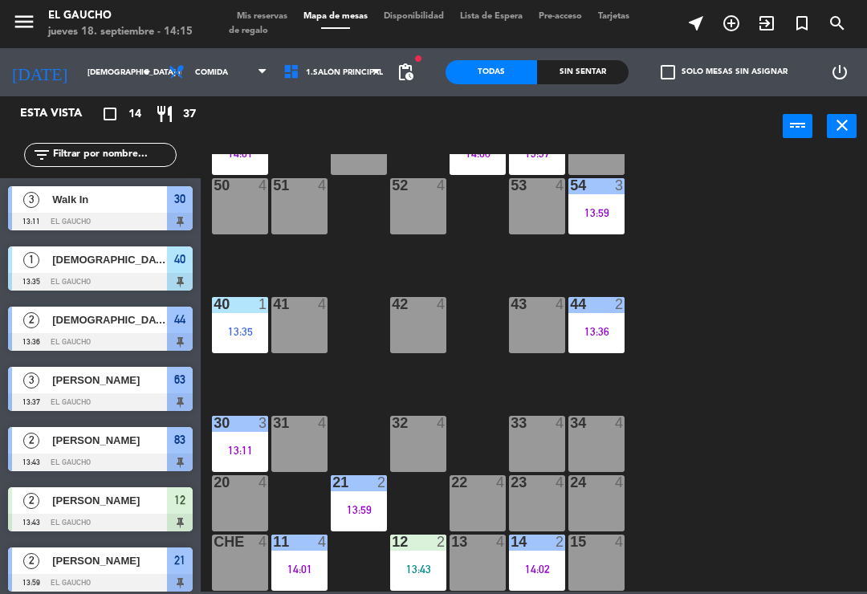
click at [430, 558] on div "12 2 13:43" at bounding box center [418, 563] width 56 height 56
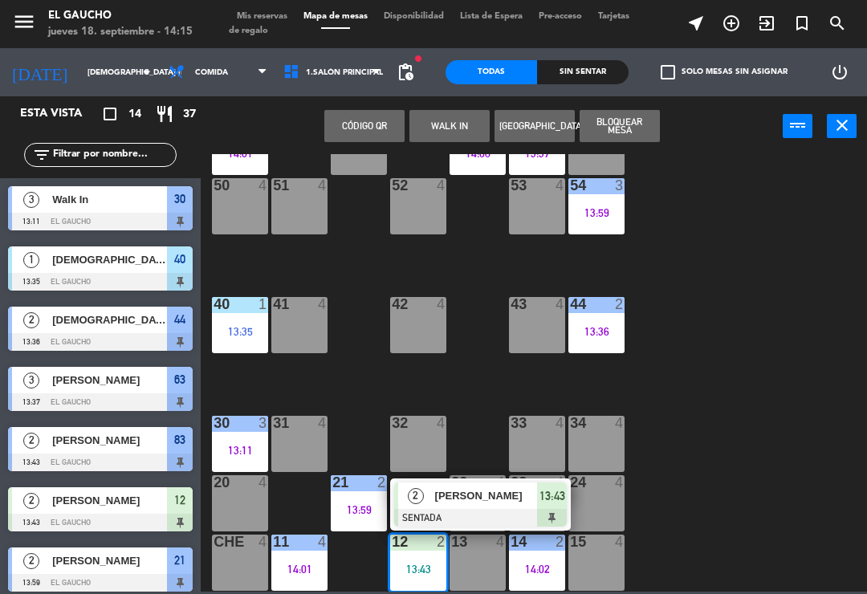
click at [424, 500] on div "2" at bounding box center [415, 495] width 35 height 26
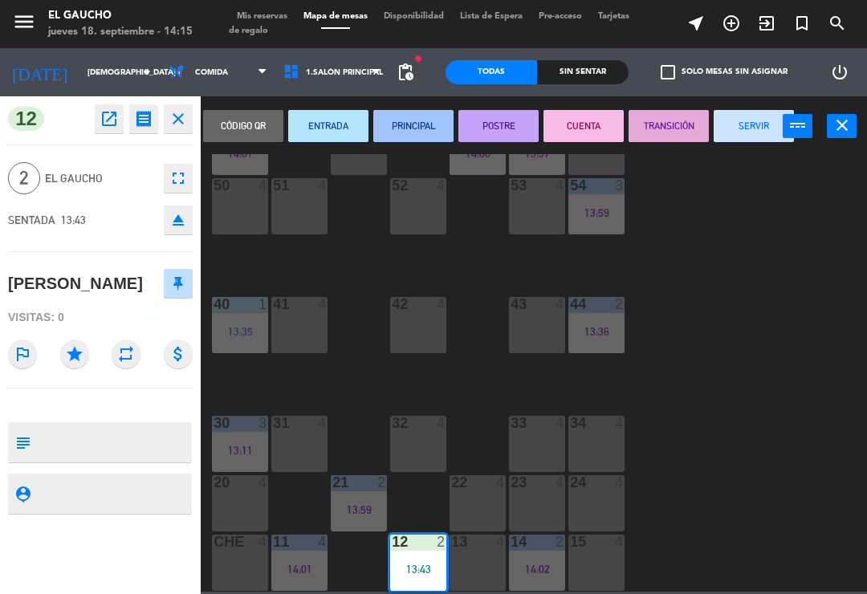
click at [433, 113] on button "PRINCIPAL" at bounding box center [413, 126] width 80 height 32
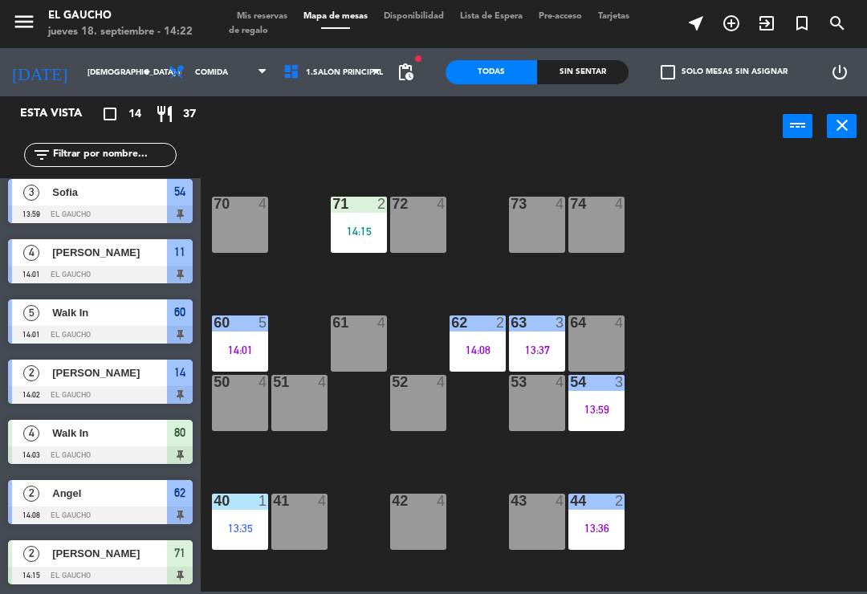
scroll to position [123, 0]
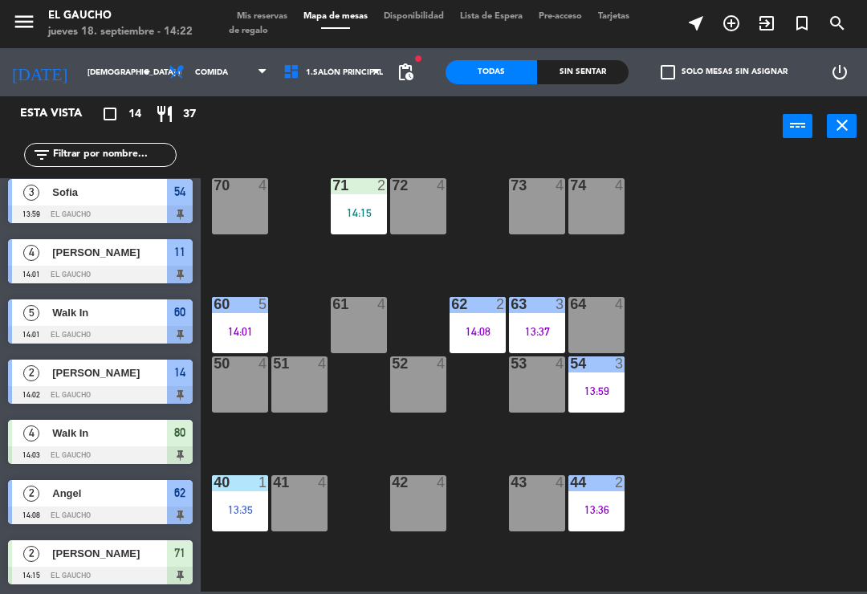
click at [615, 490] on div "2" at bounding box center [620, 482] width 10 height 14
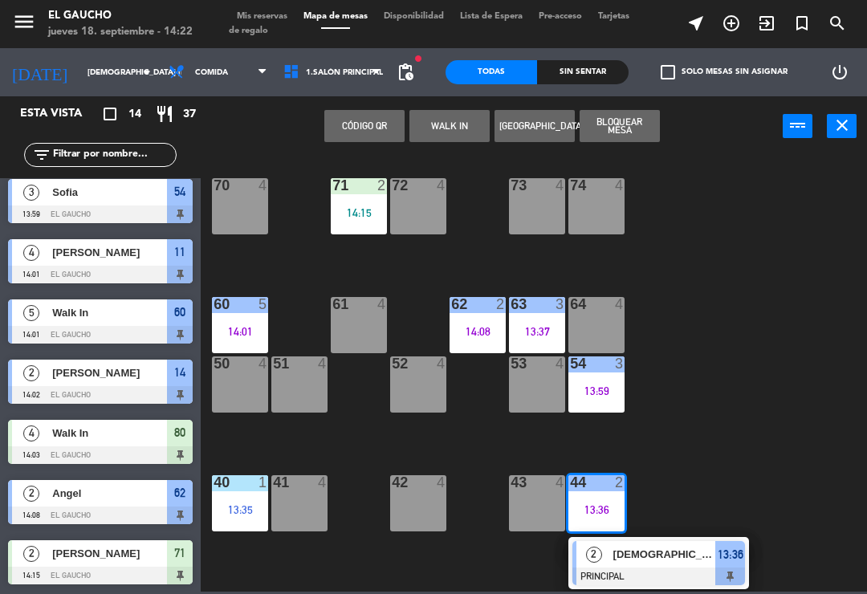
click at [685, 566] on div "[DEMOGRAPHIC_DATA]" at bounding box center [664, 554] width 104 height 26
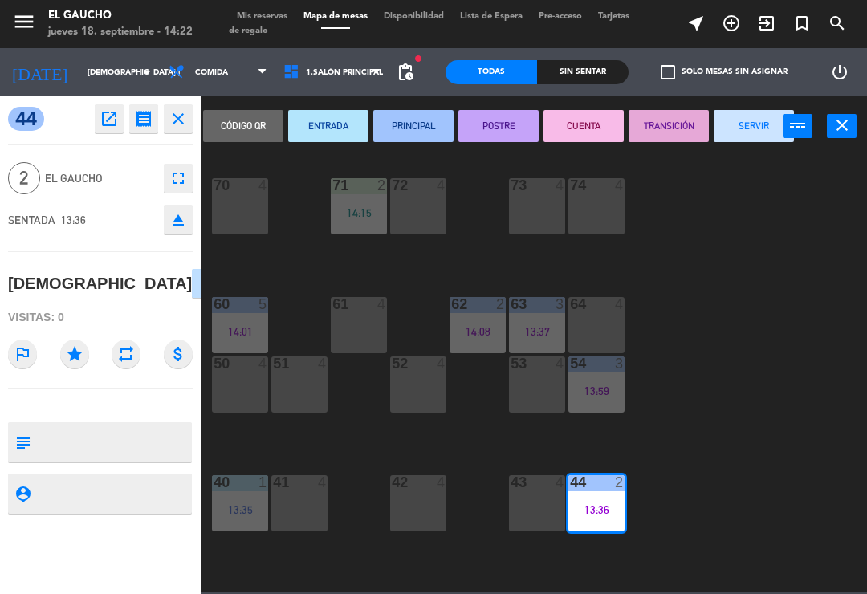
click at [760, 123] on button "SERVIR" at bounding box center [754, 126] width 80 height 32
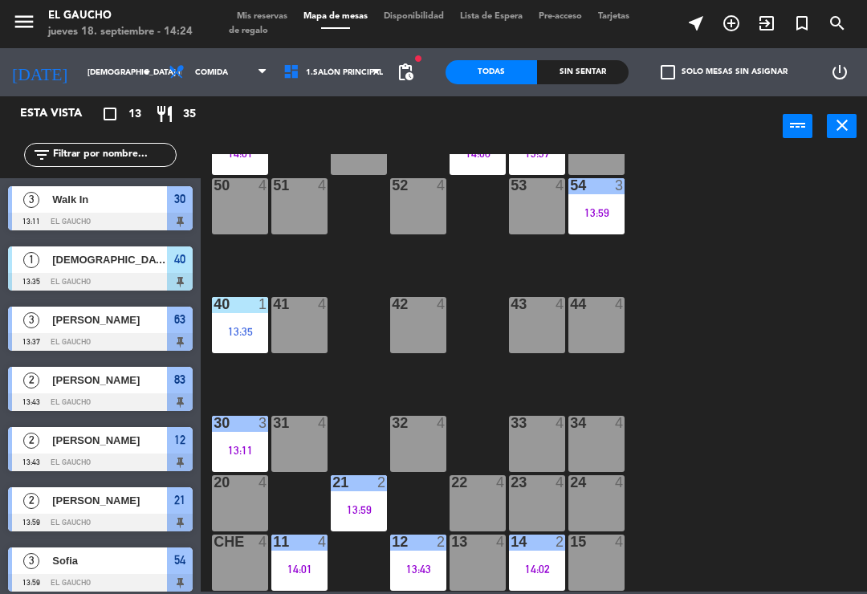
scroll to position [301, 0]
click at [600, 492] on div "24 4" at bounding box center [596, 503] width 56 height 56
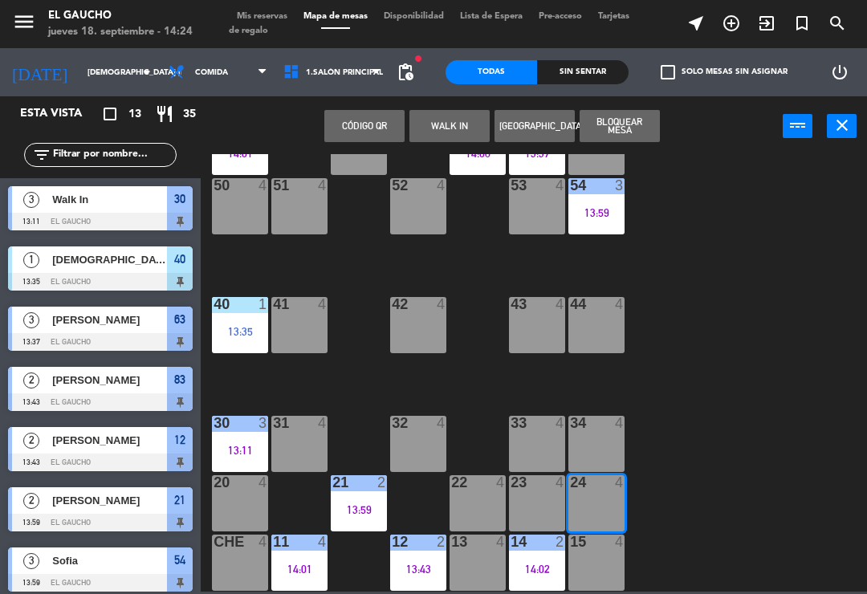
click at [447, 129] on button "WALK IN" at bounding box center [449, 126] width 80 height 32
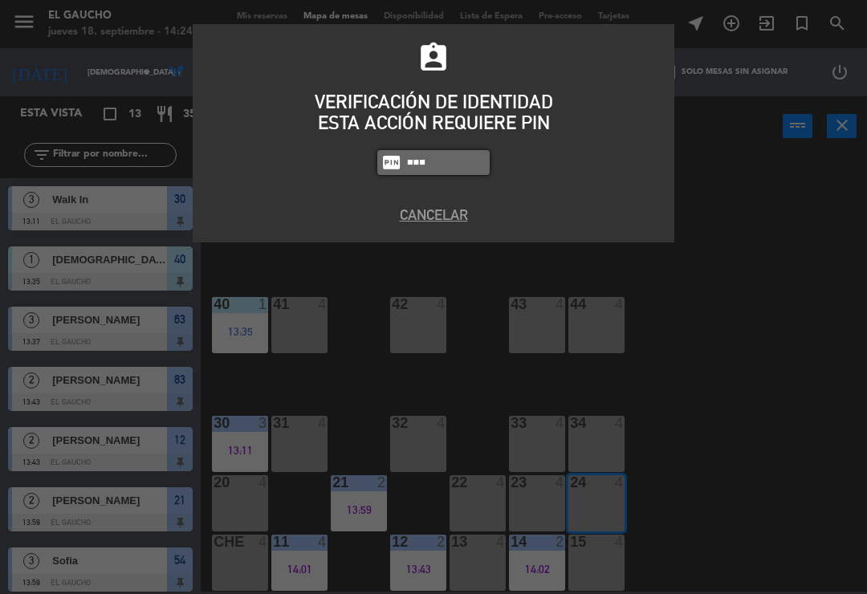
type input "0009"
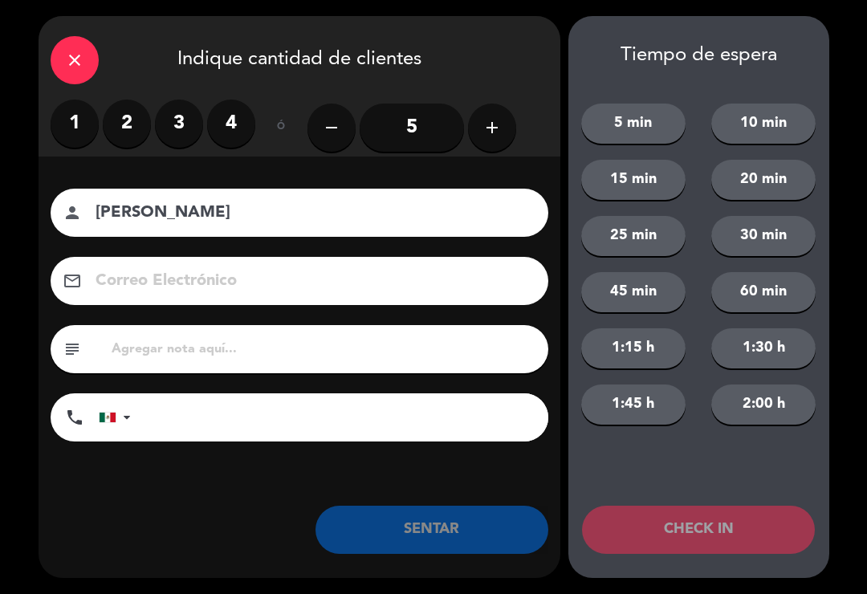
type input "[PERSON_NAME]"
click at [127, 120] on label "2" at bounding box center [127, 124] width 48 height 48
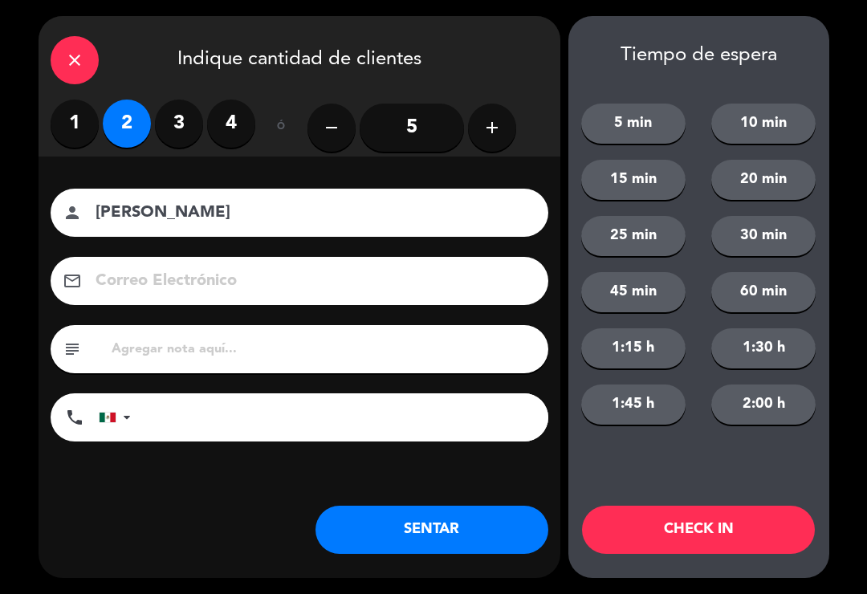
click at [411, 535] on button "SENTAR" at bounding box center [431, 530] width 233 height 48
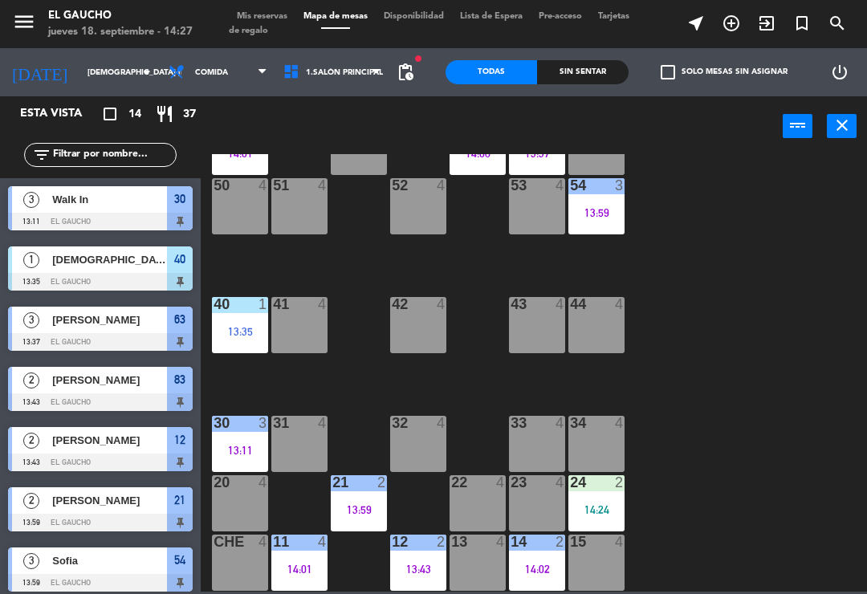
click at [282, 324] on div "41 4" at bounding box center [299, 325] width 56 height 56
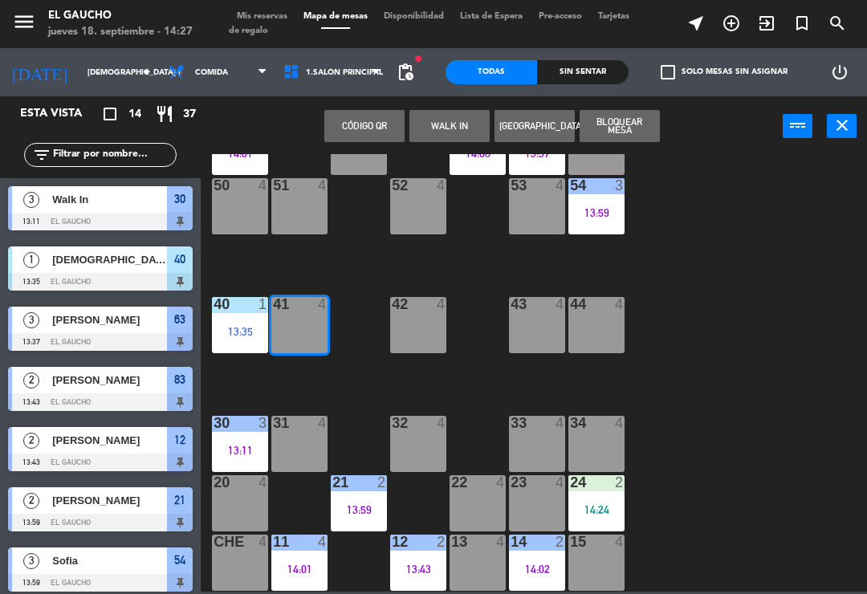
click at [437, 135] on button "WALK IN" at bounding box center [449, 126] width 80 height 32
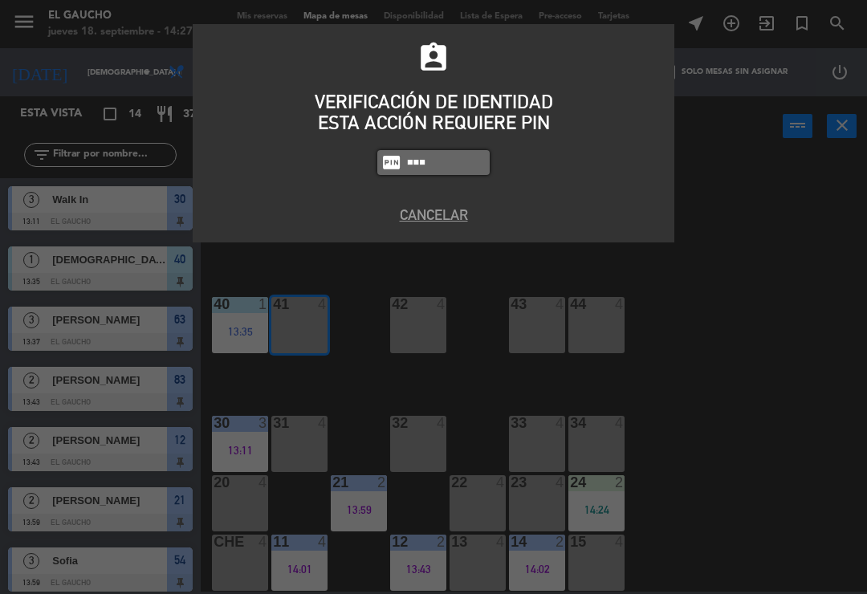
type input "0009"
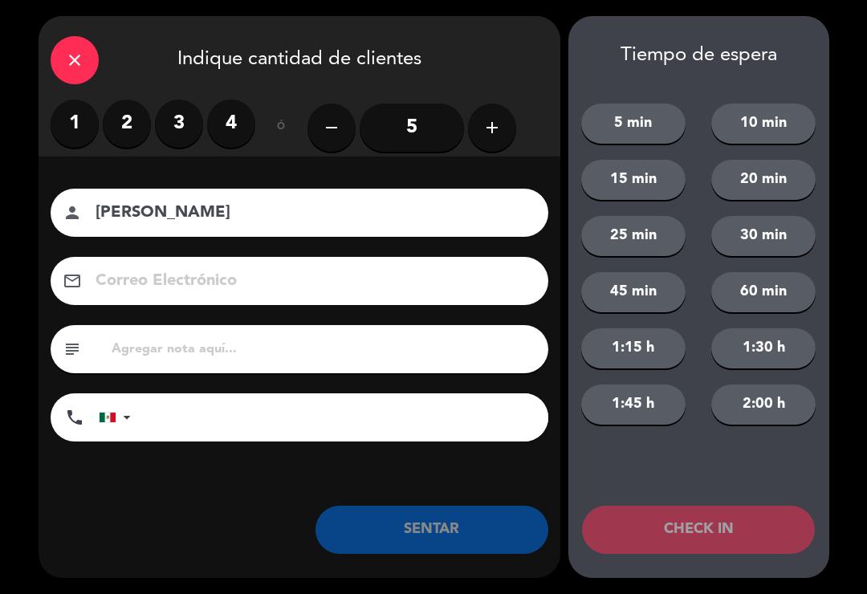
type input "[PERSON_NAME]"
click at [169, 116] on label "3" at bounding box center [179, 124] width 48 height 48
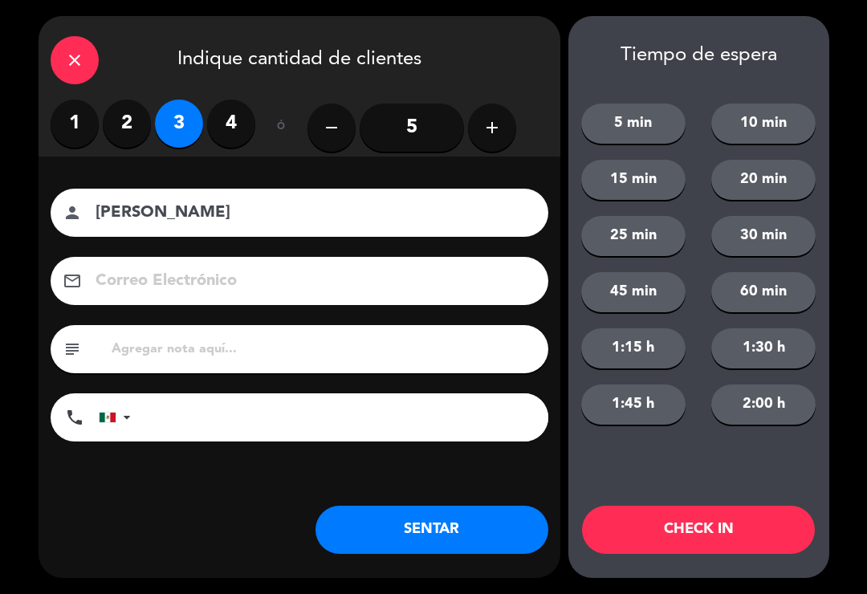
click at [127, 282] on input at bounding box center [310, 281] width 433 height 28
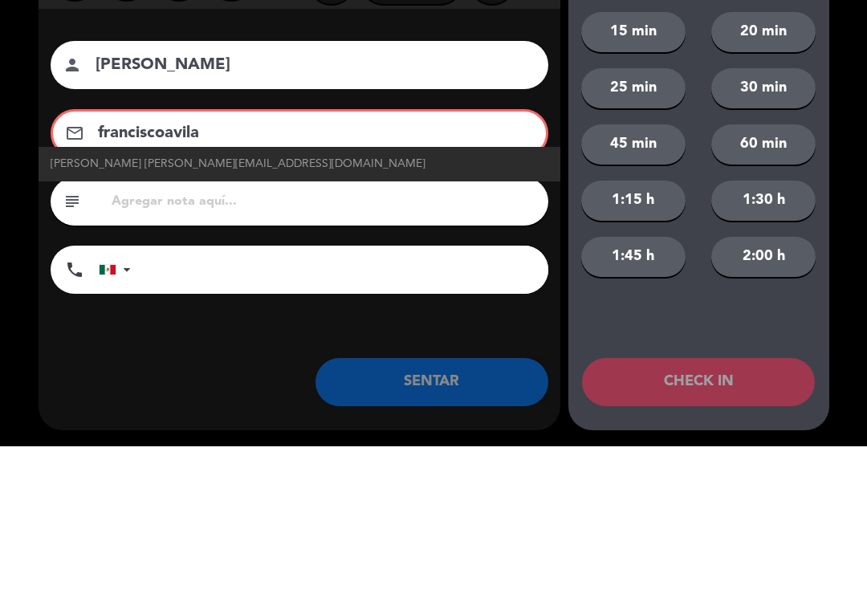
click at [106, 303] on span "[PERSON_NAME] [PERSON_NAME][EMAIL_ADDRESS][DOMAIN_NAME]" at bounding box center [238, 312] width 375 height 18
type input "[PERSON_NAME][EMAIL_ADDRESS][DOMAIN_NAME]"
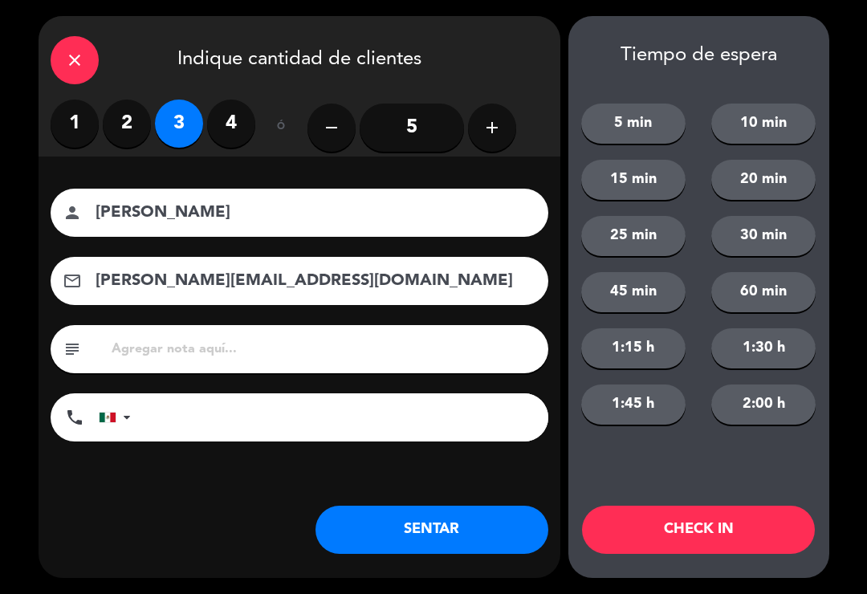
click at [384, 520] on button "SENTAR" at bounding box center [431, 530] width 233 height 48
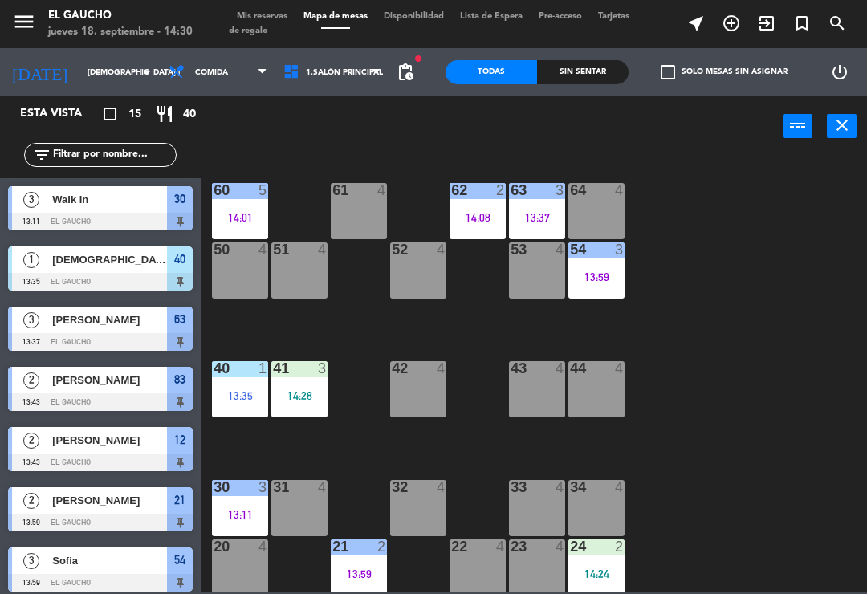
scroll to position [235, 0]
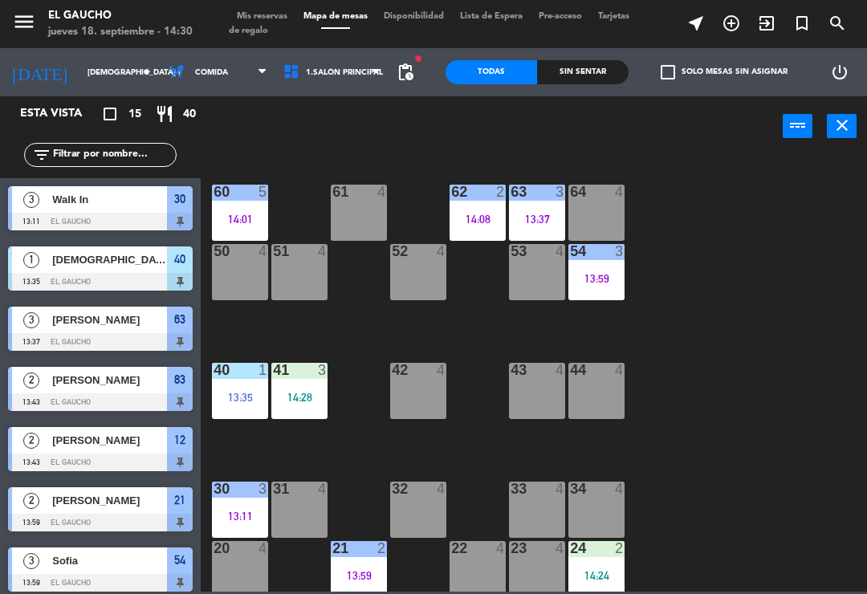
click at [536, 213] on div "13:37" at bounding box center [537, 218] width 56 height 11
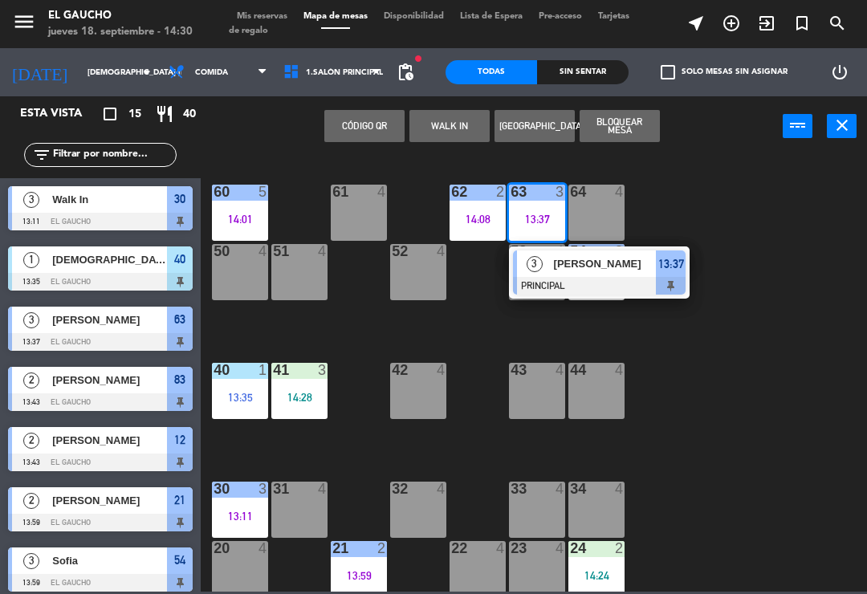
click at [624, 264] on span "[PERSON_NAME]" at bounding box center [605, 263] width 103 height 17
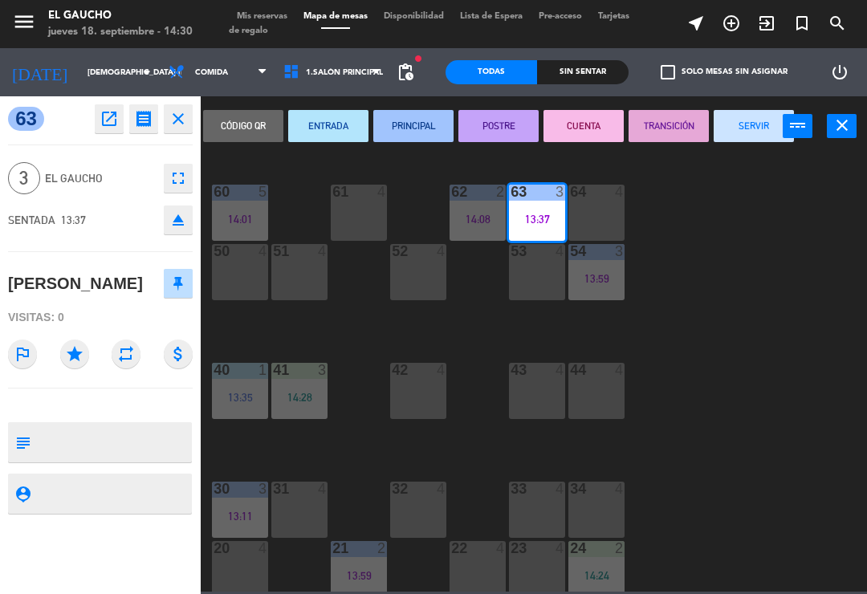
click at [758, 129] on button "SERVIR" at bounding box center [754, 126] width 80 height 32
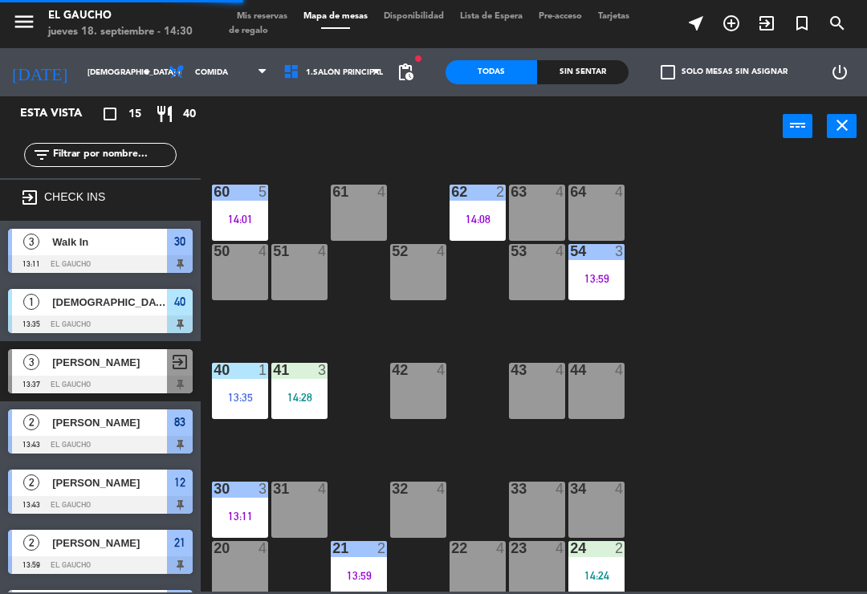
click at [545, 213] on div "63 4" at bounding box center [537, 213] width 56 height 56
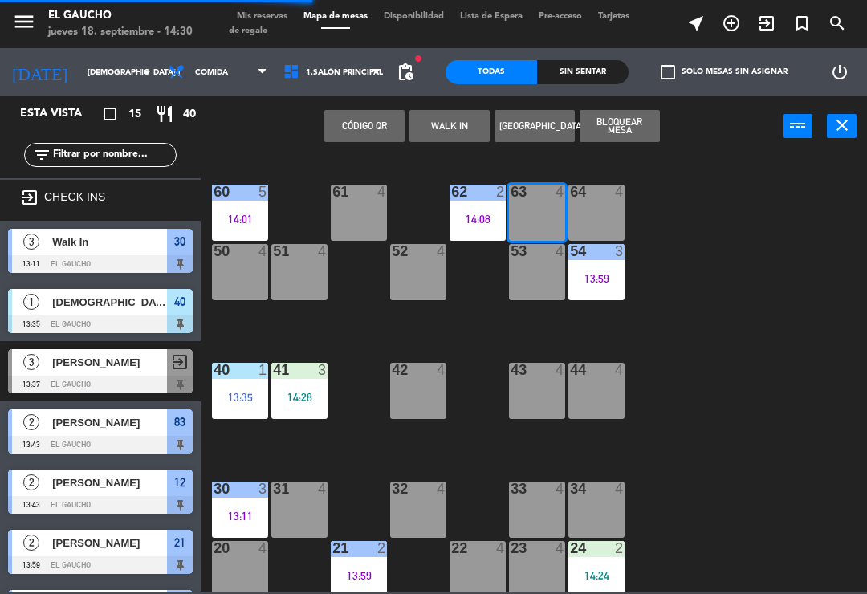
click at [448, 134] on button "WALK IN" at bounding box center [449, 126] width 80 height 32
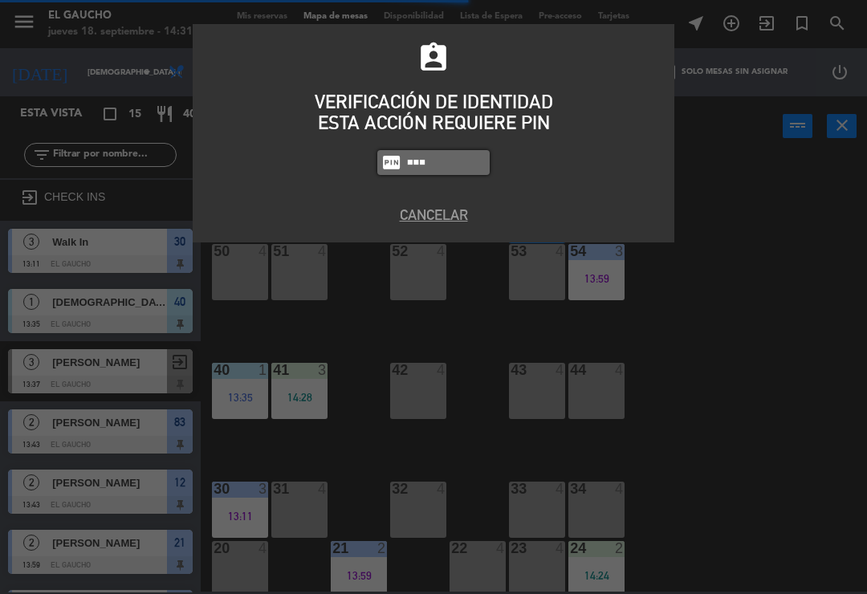
type input "0009"
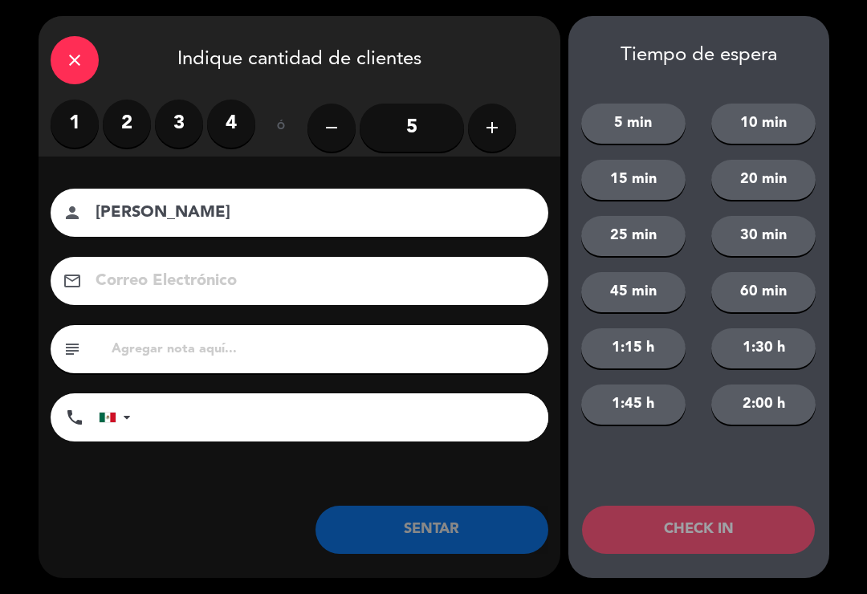
type input "[PERSON_NAME]"
click at [130, 132] on label "2" at bounding box center [127, 124] width 48 height 48
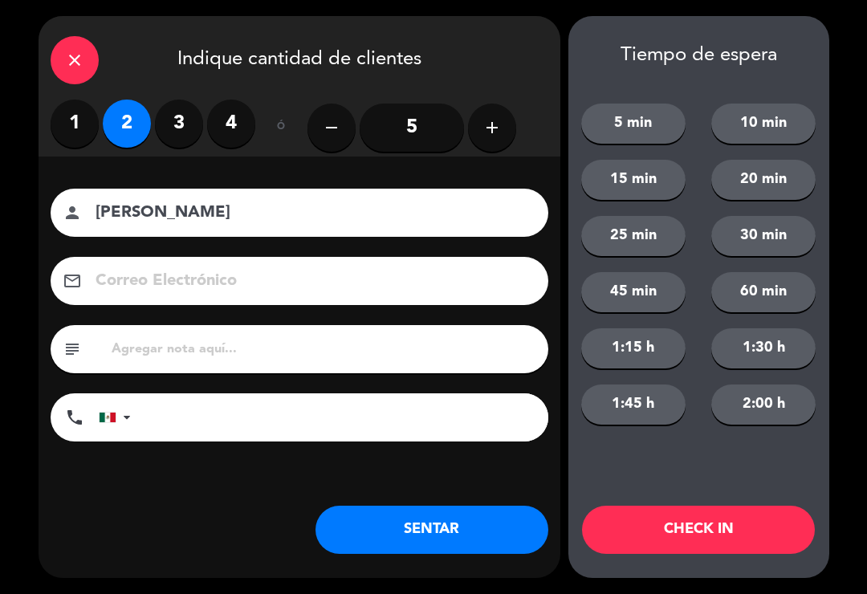
click at [401, 535] on button "SENTAR" at bounding box center [431, 530] width 233 height 48
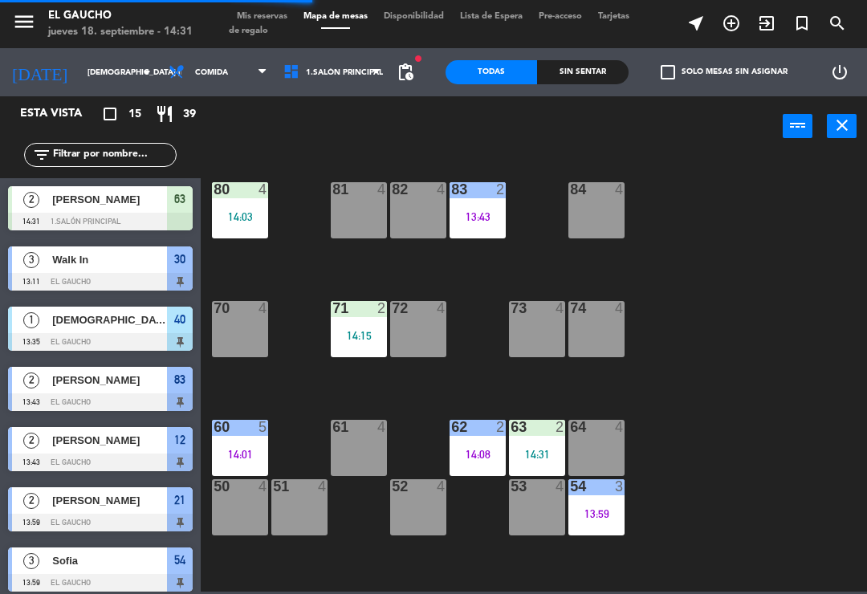
scroll to position [0, 0]
click at [586, 218] on div "84 4" at bounding box center [596, 210] width 56 height 56
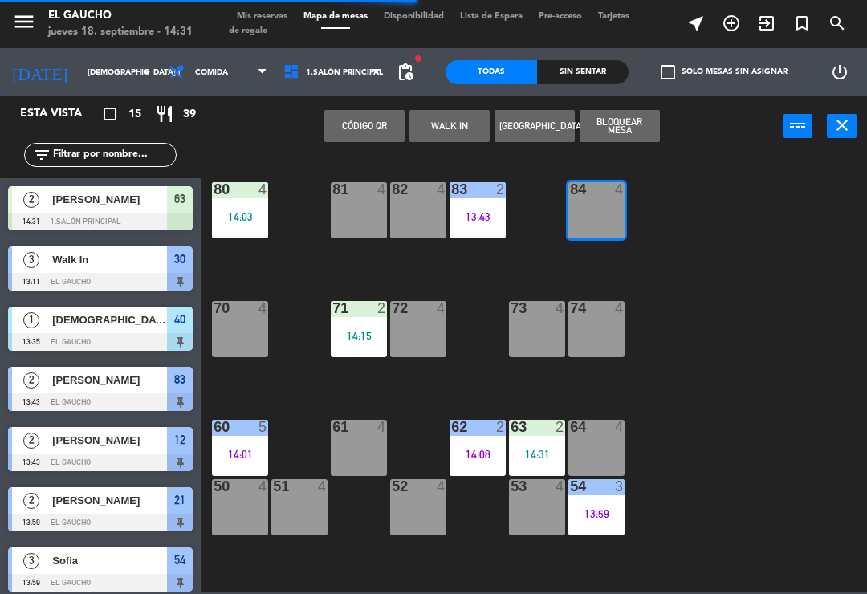
click at [457, 133] on button "WALK IN" at bounding box center [449, 126] width 80 height 32
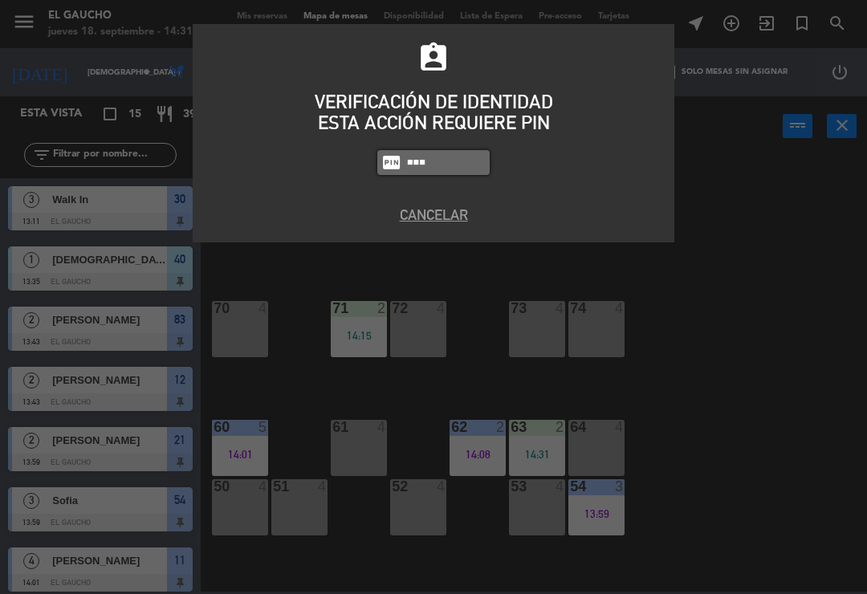
type input "0009"
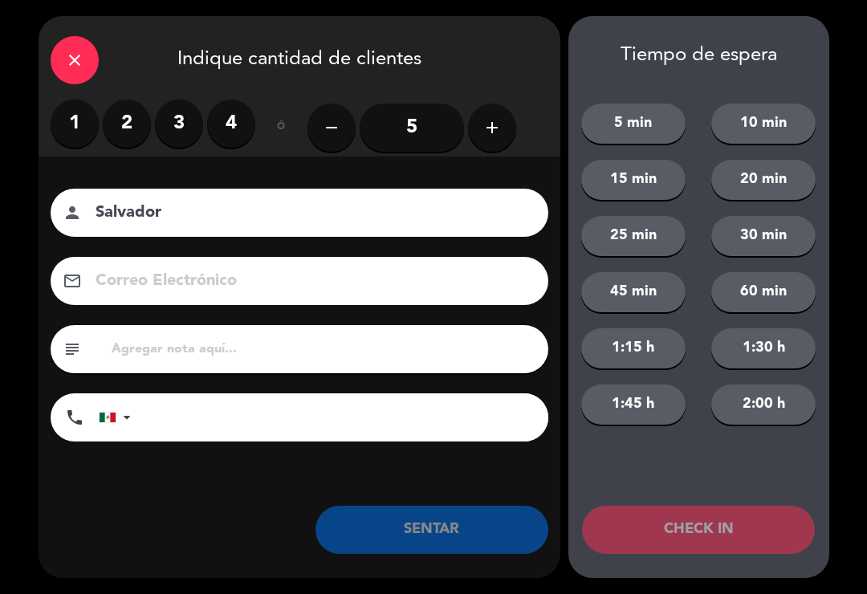
type input "Salvador"
click at [121, 126] on label "2" at bounding box center [127, 124] width 48 height 48
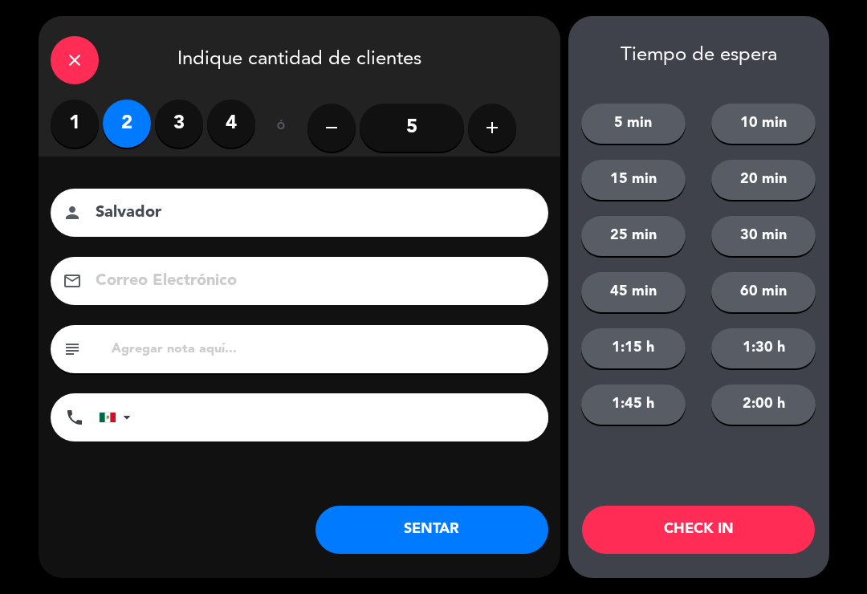
click at [388, 531] on button "SENTAR" at bounding box center [431, 530] width 233 height 48
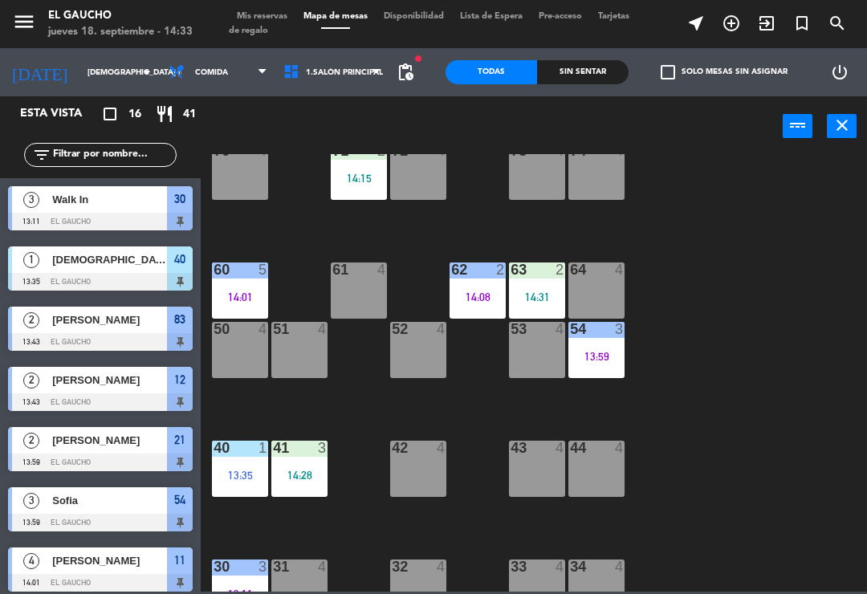
scroll to position [164, 0]
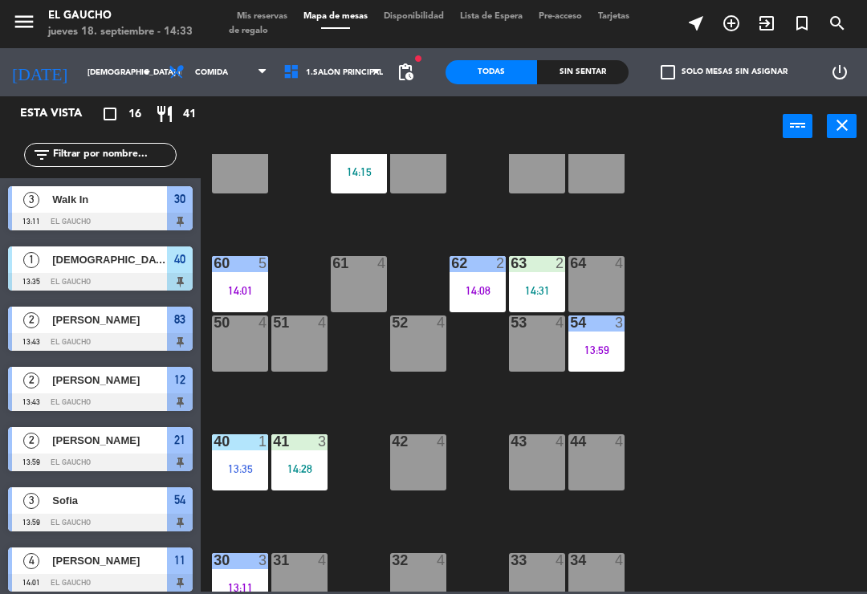
click at [300, 349] on div "51 4" at bounding box center [299, 343] width 56 height 56
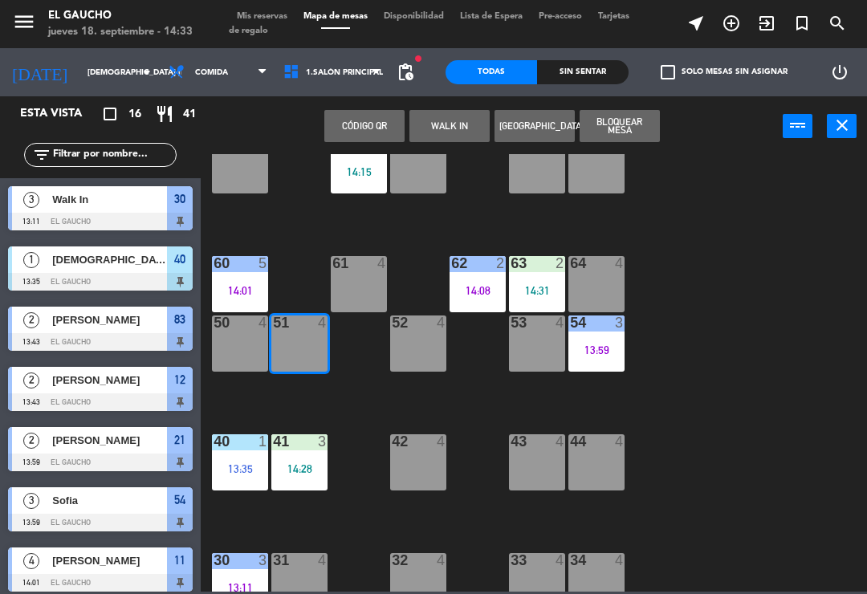
click at [448, 129] on button "WALK IN" at bounding box center [449, 126] width 80 height 32
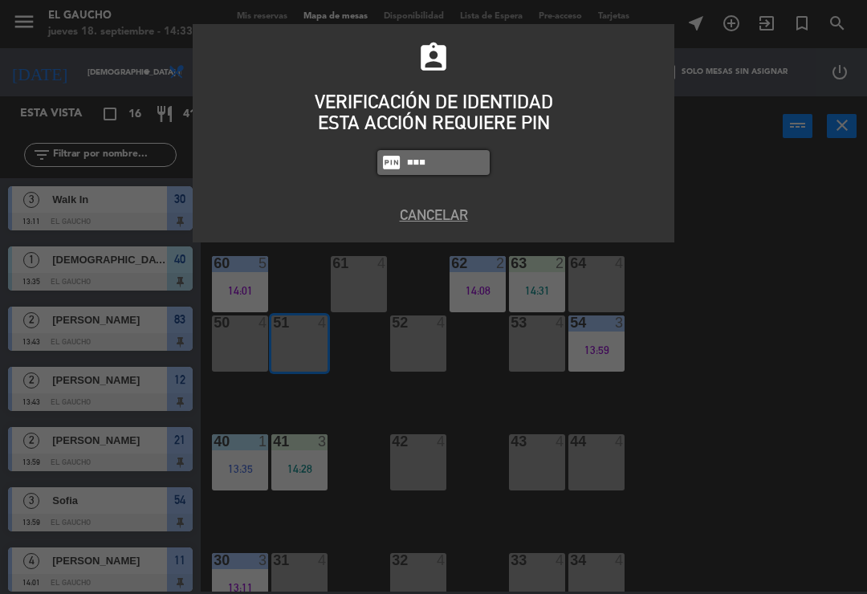
type input "0009"
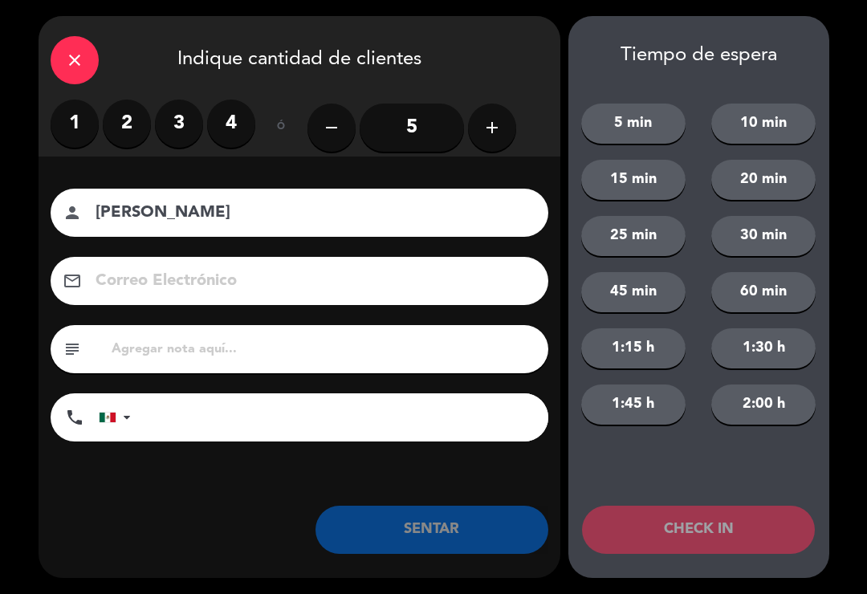
type input "[PERSON_NAME]"
click at [115, 132] on label "2" at bounding box center [127, 124] width 48 height 48
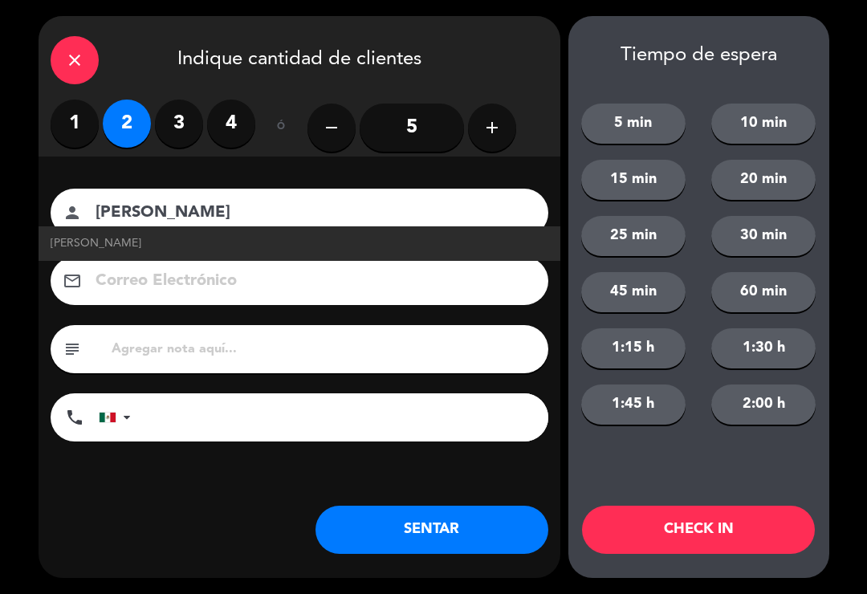
click at [396, 531] on button "SENTAR" at bounding box center [431, 530] width 233 height 48
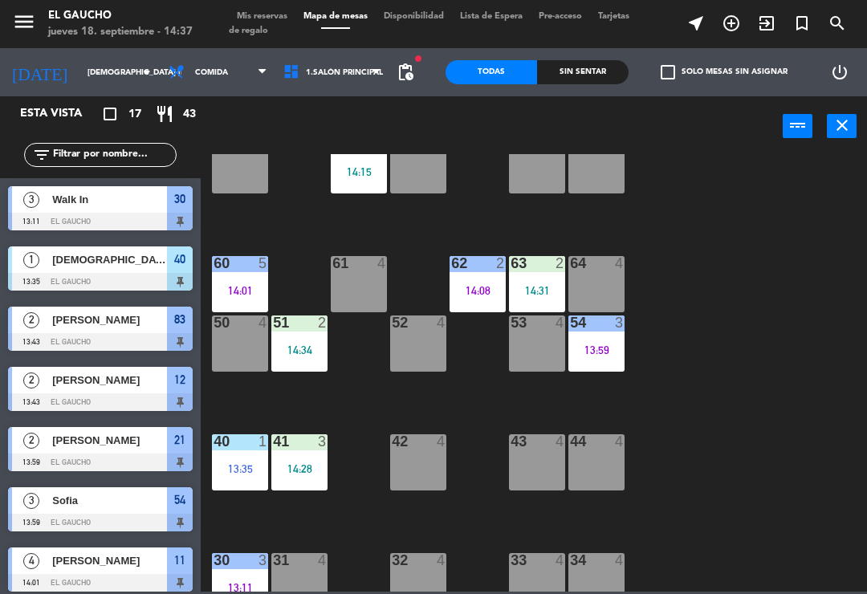
click at [419, 557] on div at bounding box center [418, 560] width 26 height 14
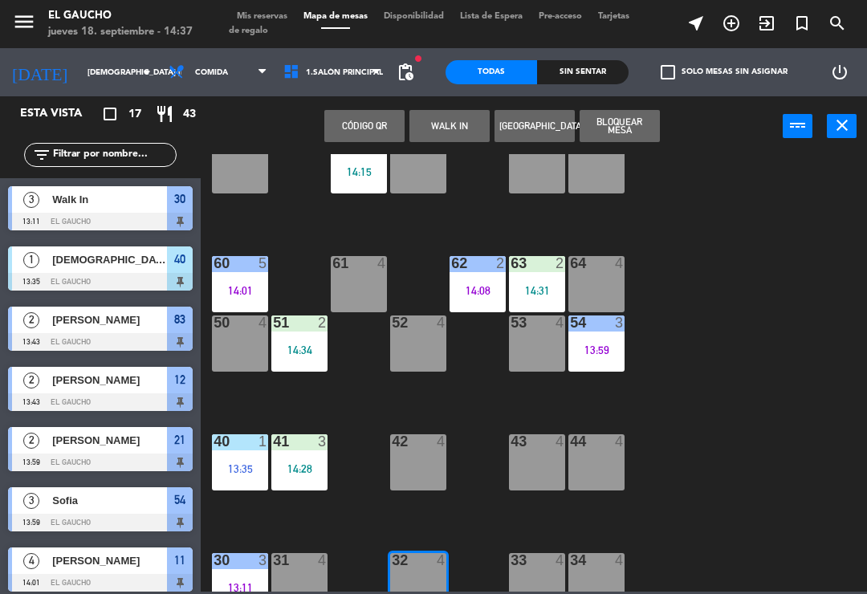
click at [444, 124] on button "WALK IN" at bounding box center [449, 126] width 80 height 32
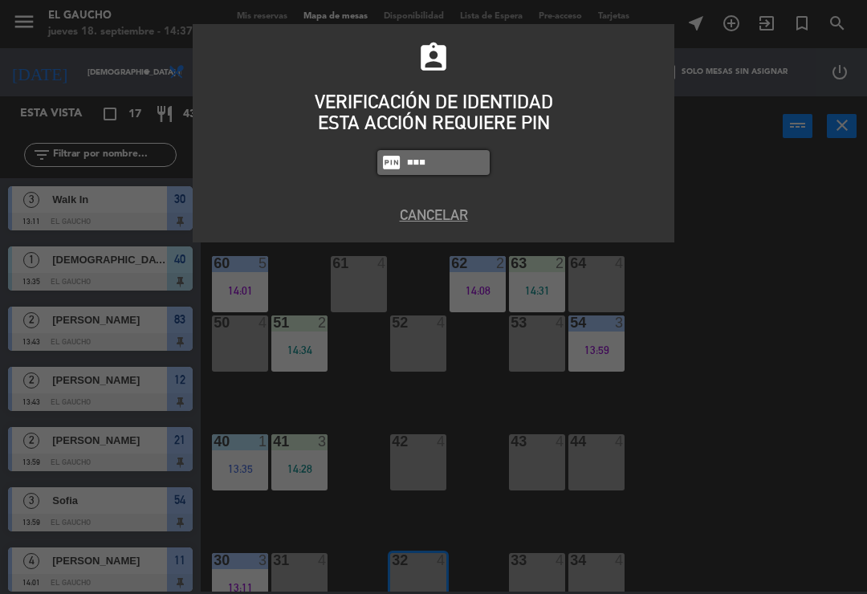
type input "0009"
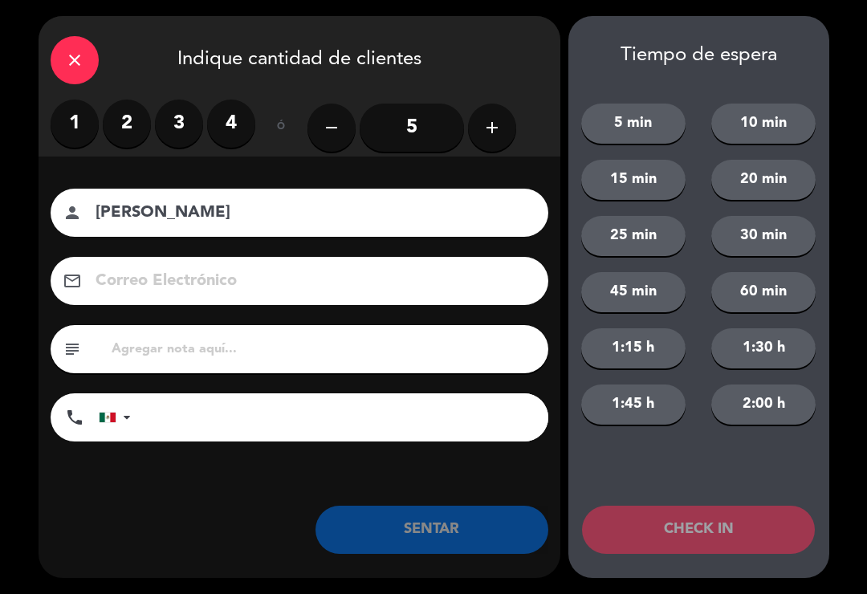
type input "[PERSON_NAME]"
click at [116, 129] on label "2" at bounding box center [127, 124] width 48 height 48
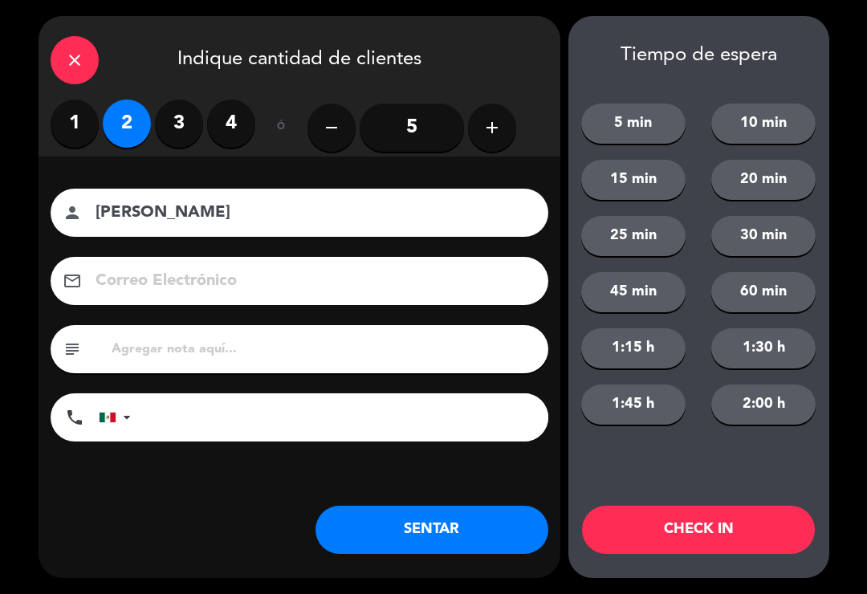
click at [402, 525] on button "SENTAR" at bounding box center [431, 530] width 233 height 48
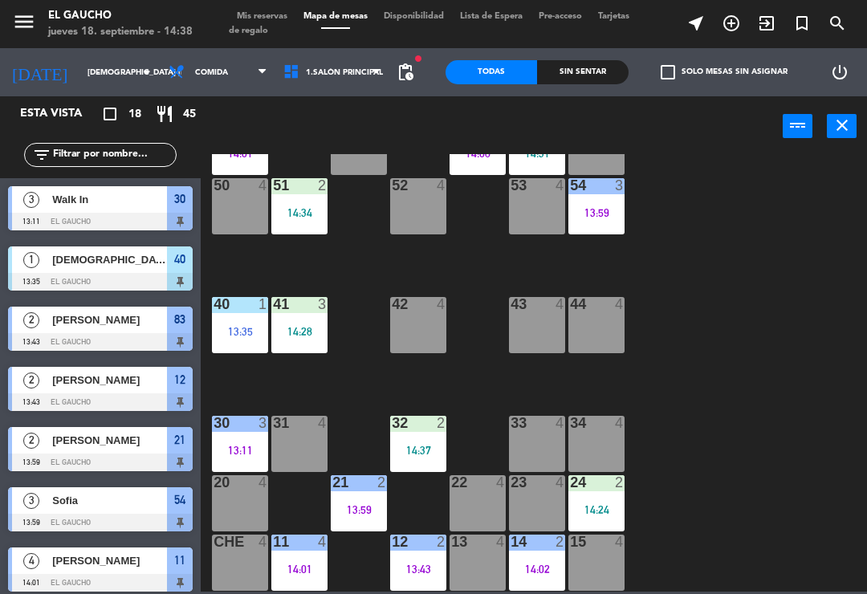
click at [299, 557] on div "11 4 14:01" at bounding box center [299, 563] width 56 height 56
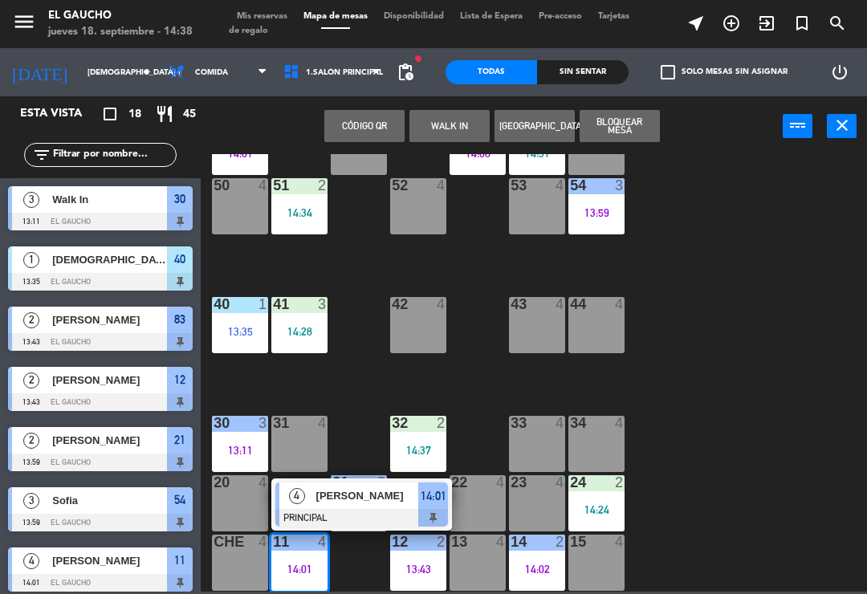
click at [348, 499] on span "[PERSON_NAME]" at bounding box center [367, 495] width 103 height 17
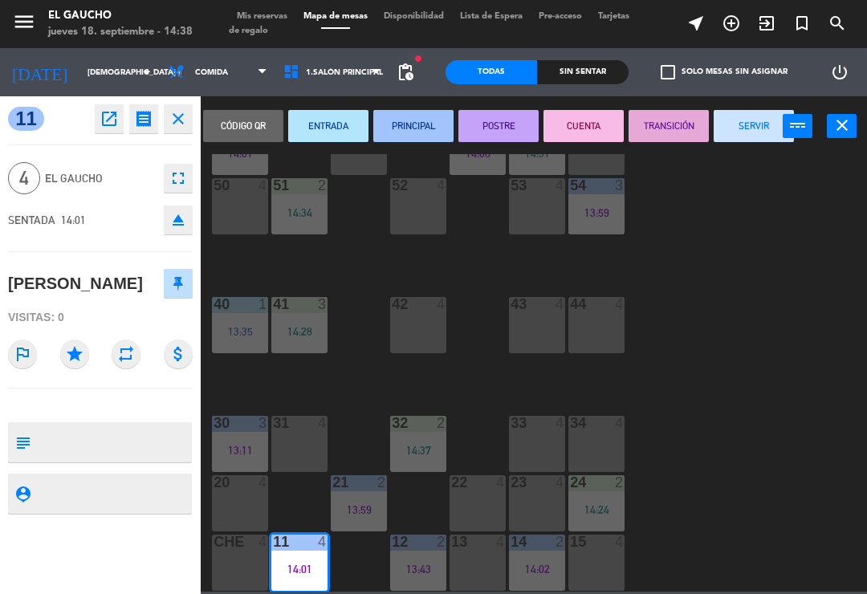
click at [758, 112] on button "SERVIR" at bounding box center [754, 126] width 80 height 32
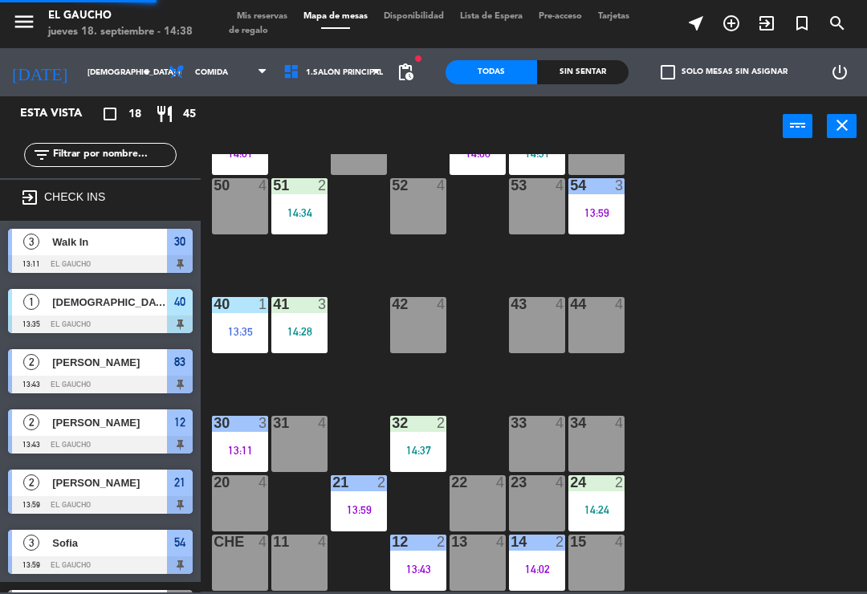
scroll to position [0, 0]
click at [548, 547] on div at bounding box center [537, 542] width 26 height 14
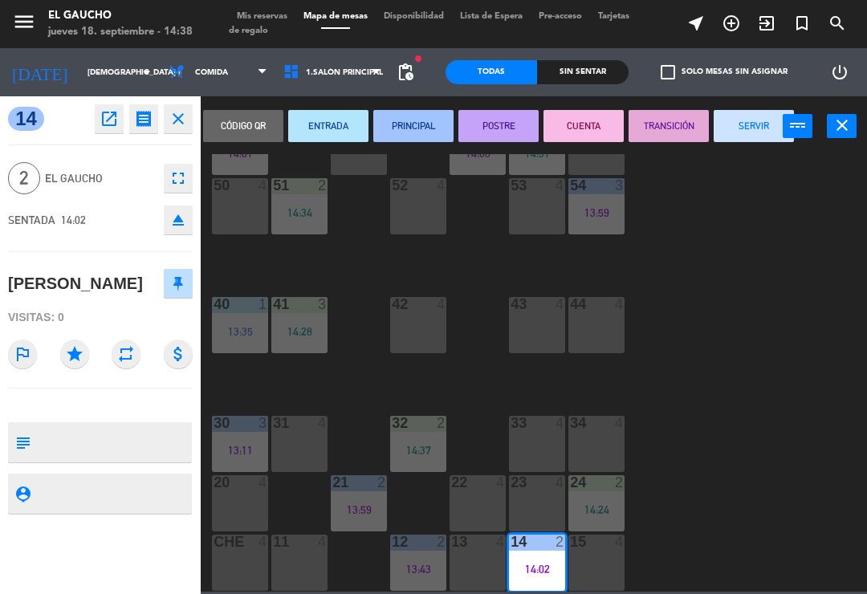
click at [755, 128] on button "SERVIR" at bounding box center [754, 126] width 80 height 32
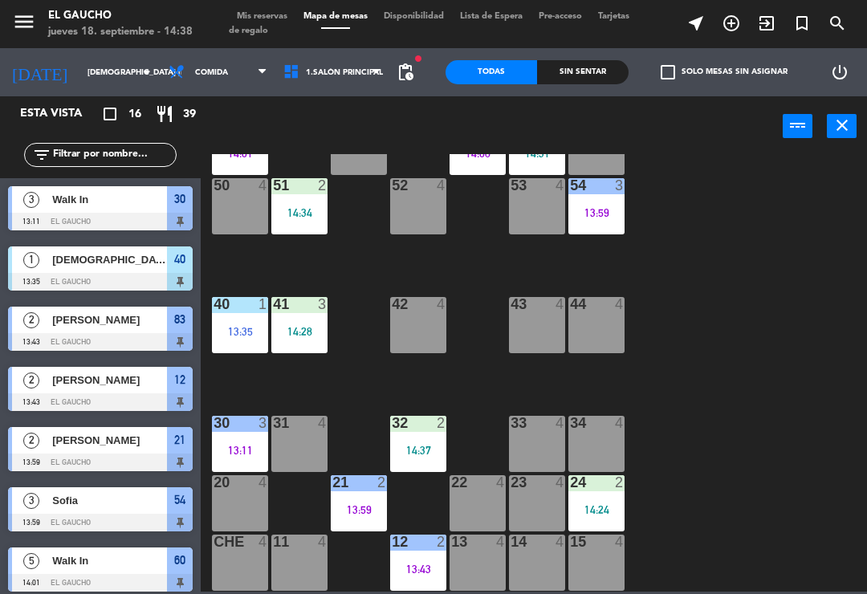
click at [232, 311] on div at bounding box center [240, 304] width 26 height 14
click at [353, 391] on div "84 2 14:31 80 4 14:03 83 2 13:43 82 4 81 4 70 4 71 2 14:15 72 4 73 4 74 4 63 2 …" at bounding box center [537, 372] width 657 height 437
click at [245, 329] on div "13:35" at bounding box center [240, 331] width 56 height 11
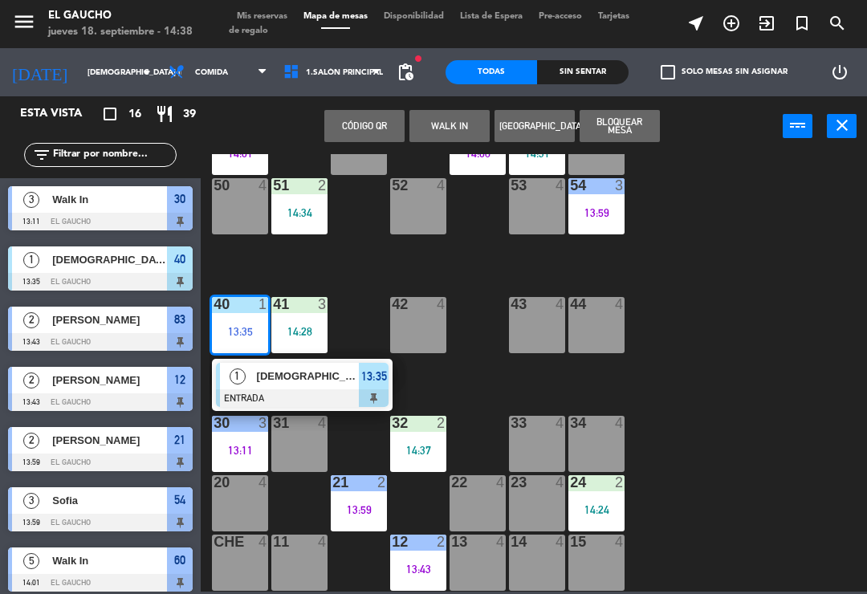
click at [268, 387] on div "[DEMOGRAPHIC_DATA][PERSON_NAME]" at bounding box center [307, 376] width 104 height 26
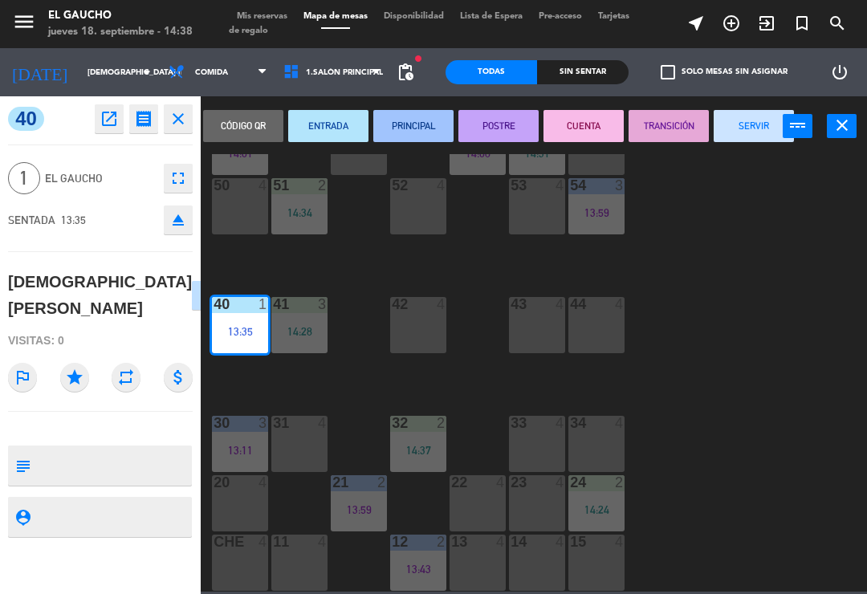
click at [423, 125] on button "PRINCIPAL" at bounding box center [413, 126] width 80 height 32
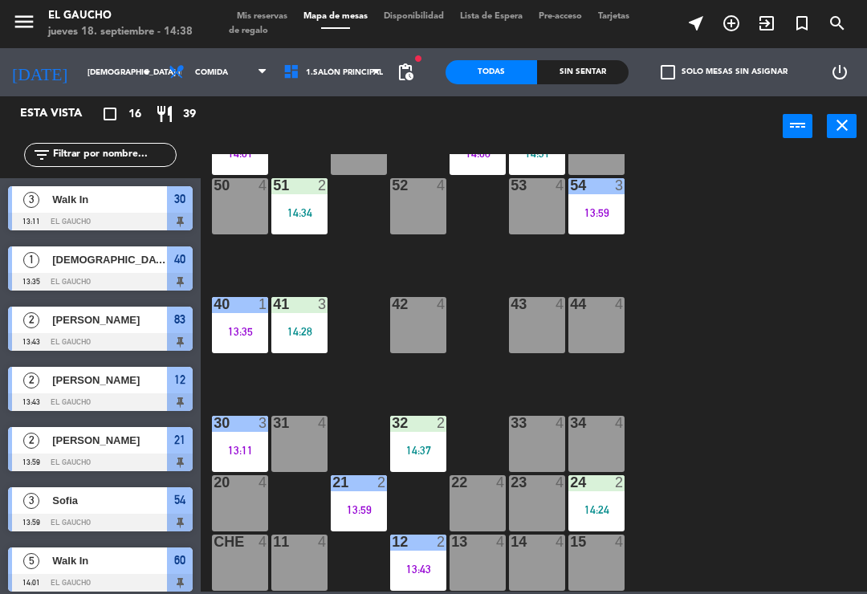
click at [293, 306] on div at bounding box center [300, 304] width 26 height 14
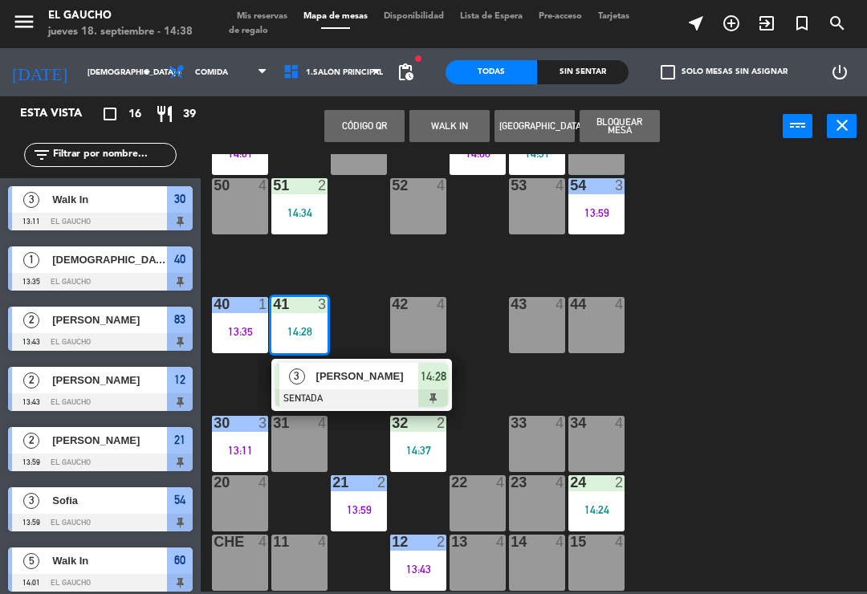
click at [352, 388] on div "[PERSON_NAME]" at bounding box center [367, 376] width 104 height 26
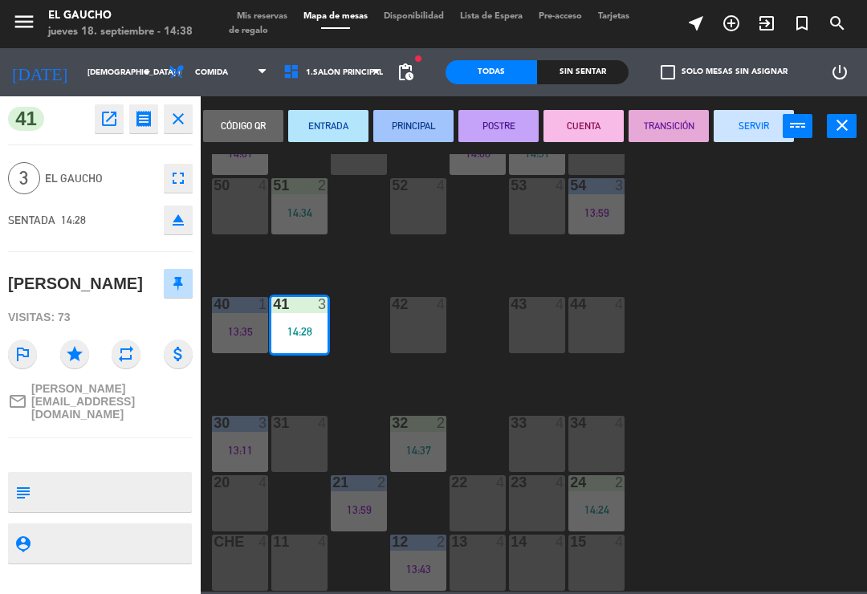
click at [414, 137] on button "PRINCIPAL" at bounding box center [413, 126] width 80 height 32
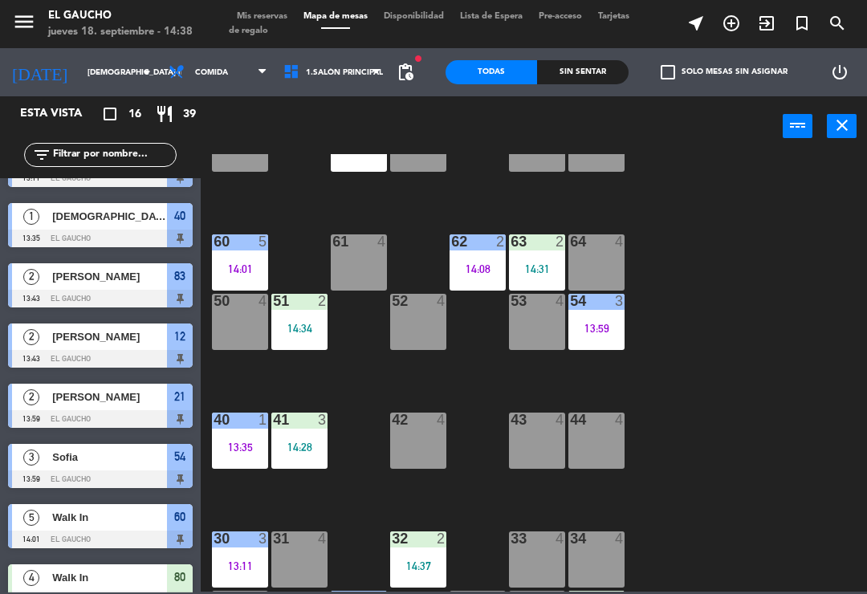
scroll to position [186, 0]
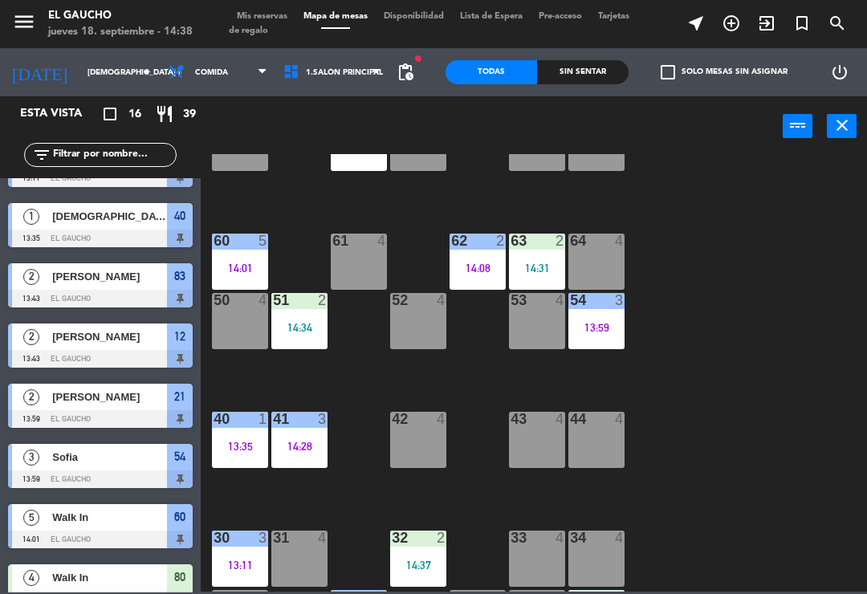
click at [297, 316] on div "51 2 14:34" at bounding box center [299, 321] width 56 height 56
click at [349, 324] on div "84 2 14:31 80 4 14:03 83 2 13:43 82 4 81 4 70 4 71 2 14:15 72 4 73 4 74 4 63 2 …" at bounding box center [537, 372] width 657 height 437
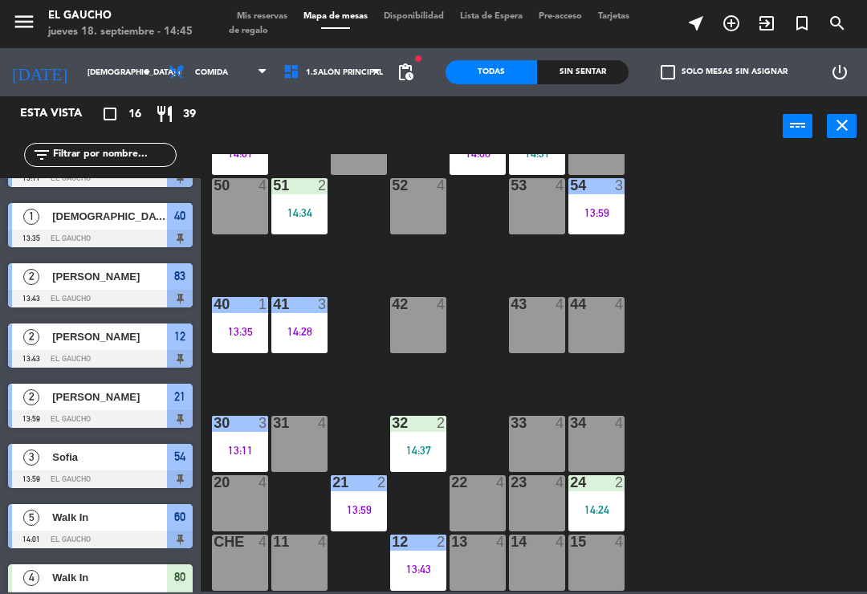
scroll to position [301, 0]
click at [369, 505] on div "13:59" at bounding box center [359, 509] width 56 height 11
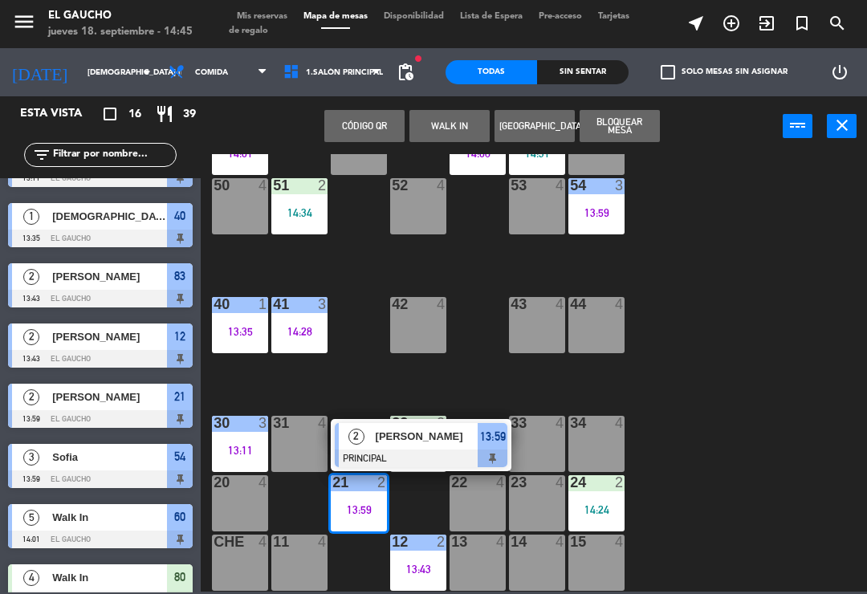
click at [414, 433] on span "[PERSON_NAME]" at bounding box center [427, 436] width 103 height 17
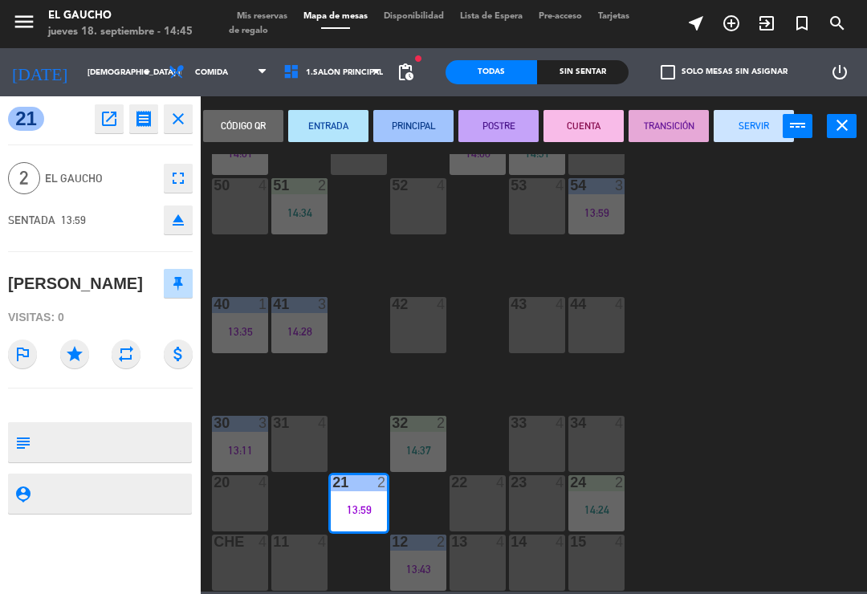
click at [757, 119] on button "SERVIR" at bounding box center [754, 126] width 80 height 32
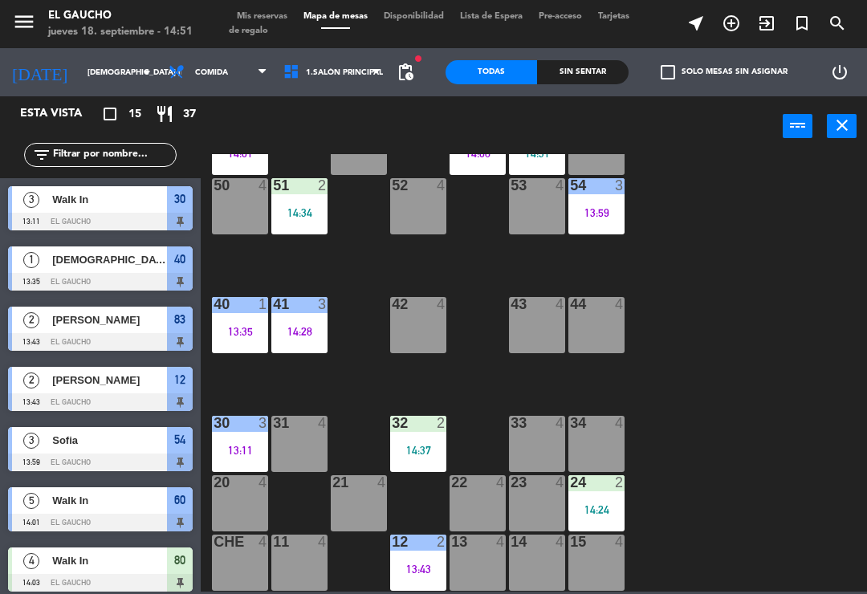
click at [615, 211] on div "13:59" at bounding box center [596, 212] width 56 height 11
click at [693, 206] on div "84 2 14:31 80 4 14:03 83 2 13:43 82 4 81 4 70 4 71 2 14:15 72 4 73 4 74 4 63 2 …" at bounding box center [537, 372] width 657 height 437
click at [474, 559] on div "13 4" at bounding box center [477, 563] width 56 height 56
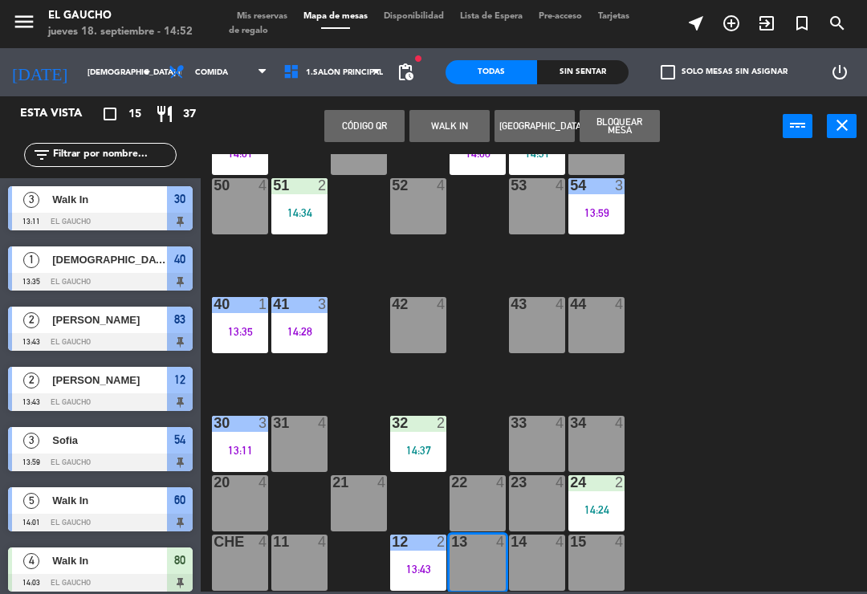
click at [452, 112] on button "WALK IN" at bounding box center [449, 126] width 80 height 32
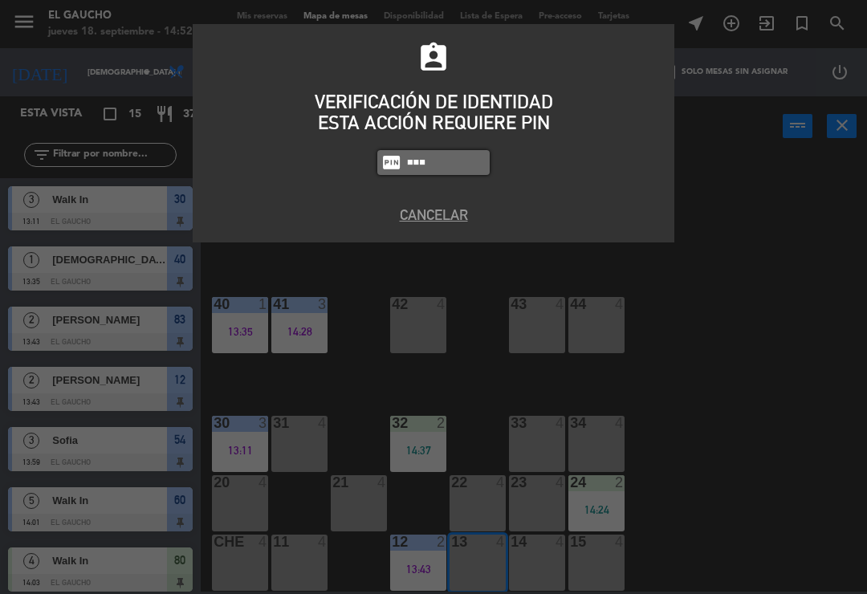
type input "0009"
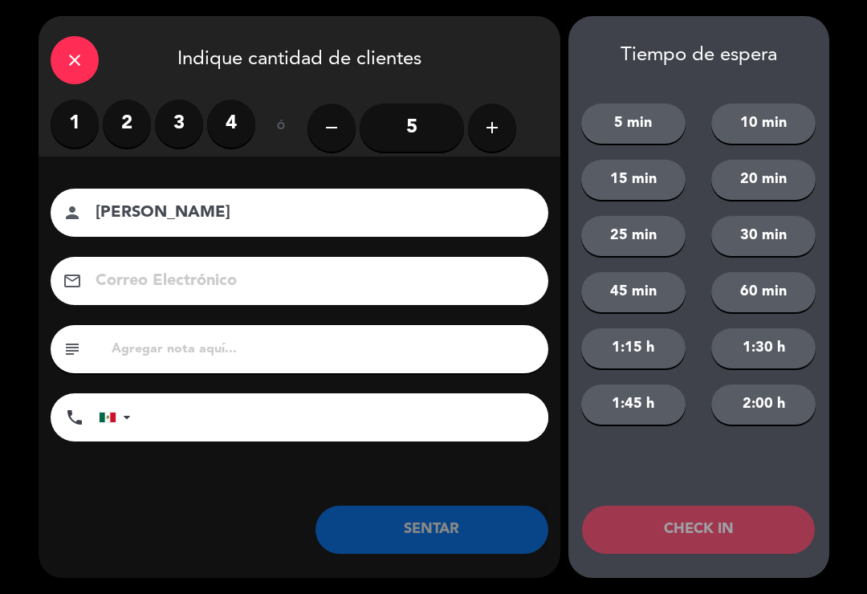
type input "[PERSON_NAME]"
click at [181, 125] on label "3" at bounding box center [179, 124] width 48 height 48
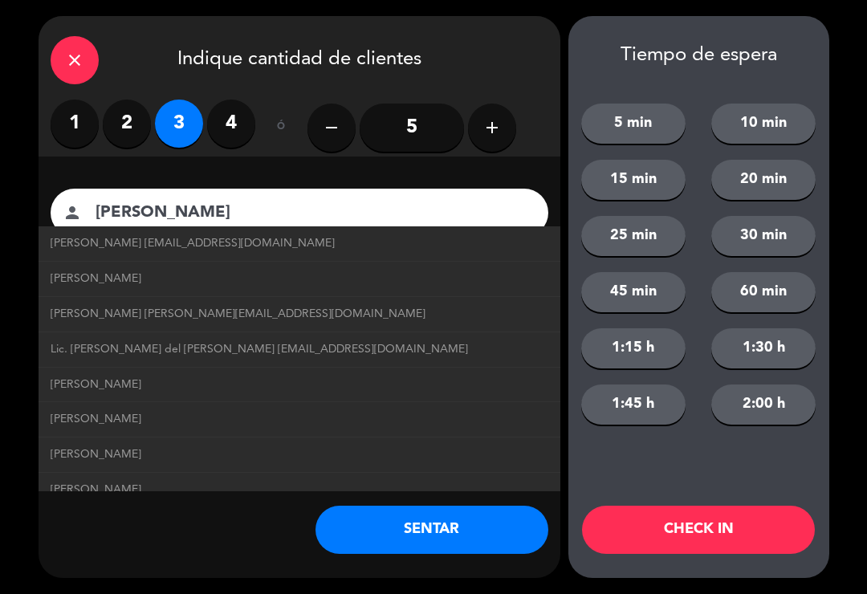
click at [78, 249] on span "[PERSON_NAME] [EMAIL_ADDRESS][DOMAIN_NAME]" at bounding box center [193, 243] width 284 height 18
type input "[EMAIL_ADDRESS][DOMAIN_NAME]"
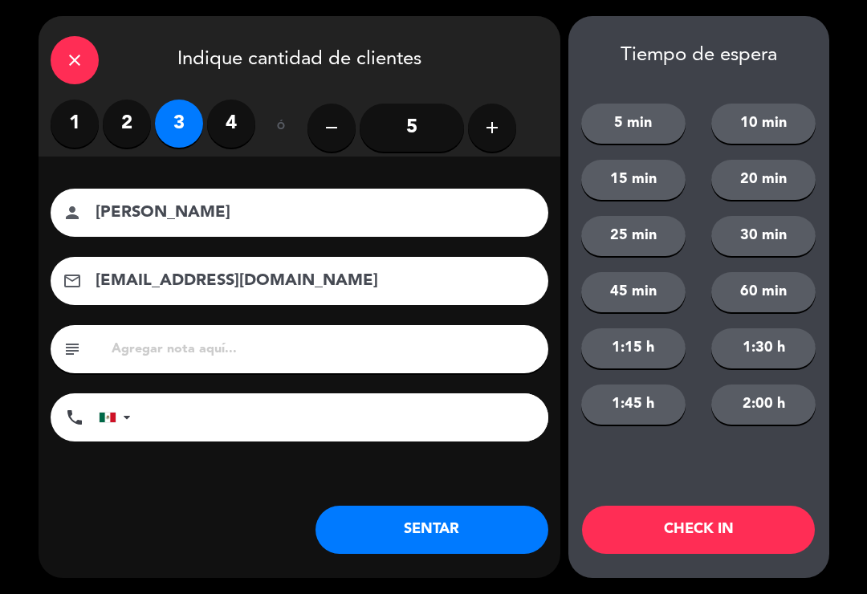
click at [373, 534] on button "SENTAR" at bounding box center [431, 530] width 233 height 48
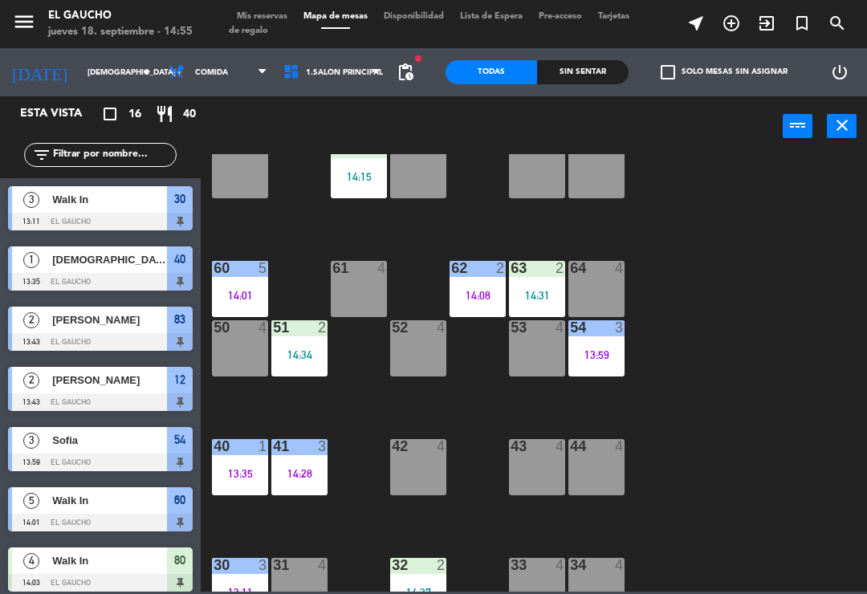
scroll to position [63, 0]
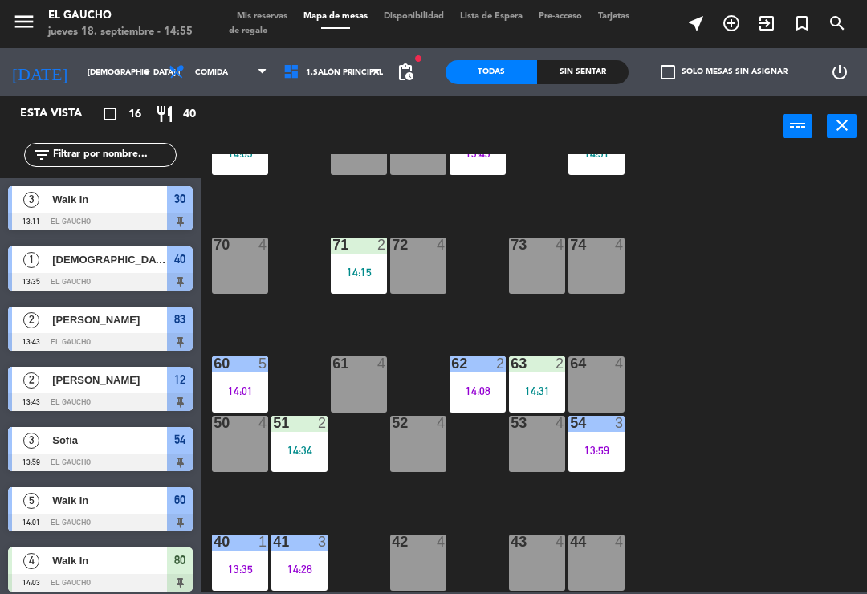
click at [596, 452] on div "13:59" at bounding box center [596, 450] width 56 height 11
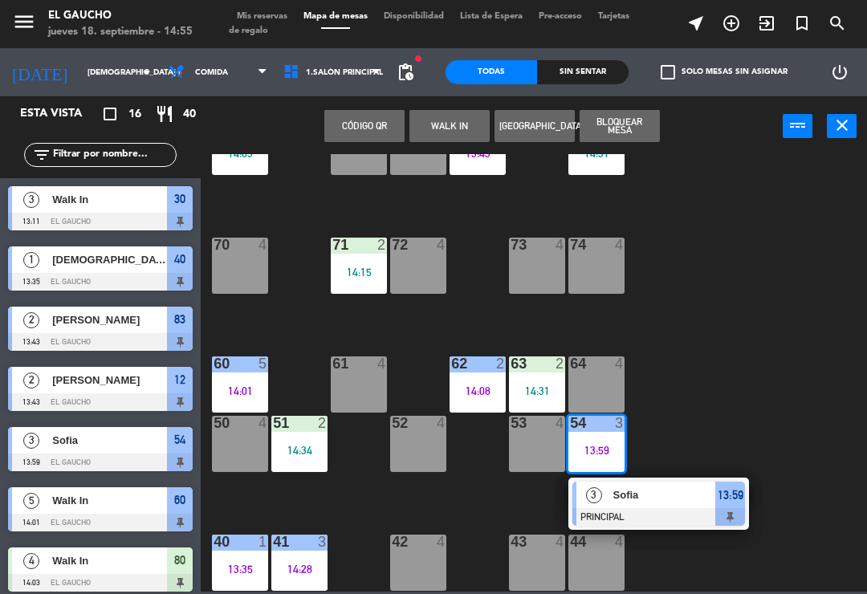
click at [653, 506] on div "Sofia" at bounding box center [664, 495] width 104 height 26
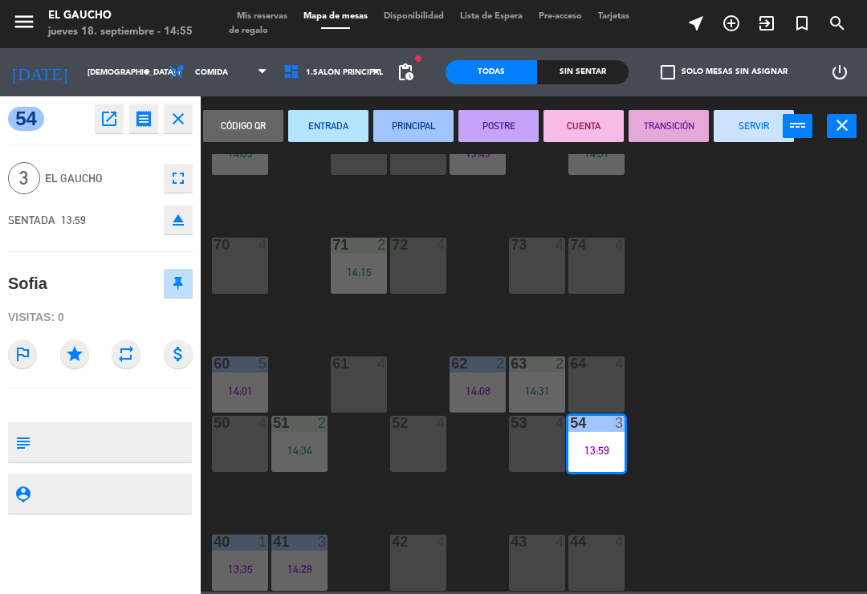
click at [738, 136] on button "SERVIR" at bounding box center [754, 126] width 80 height 32
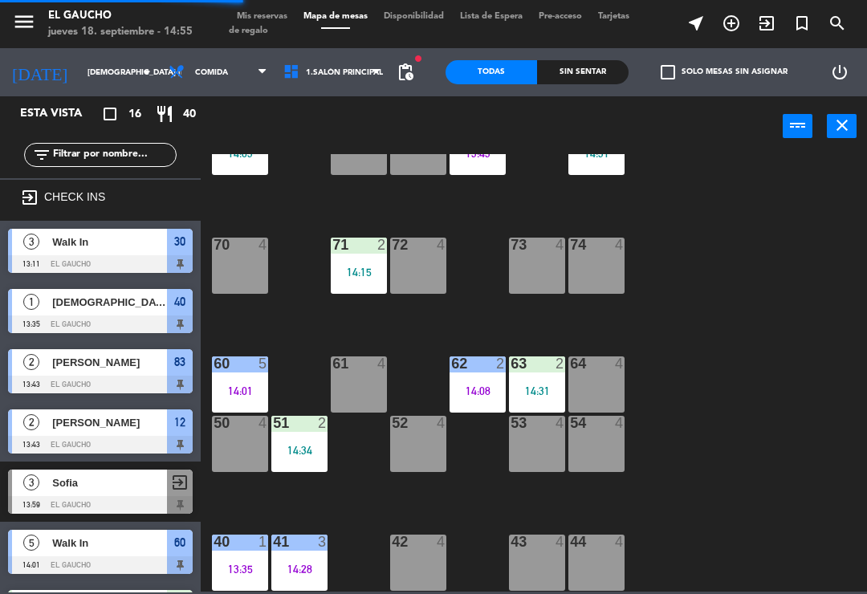
click at [596, 400] on div "64 4" at bounding box center [596, 384] width 56 height 56
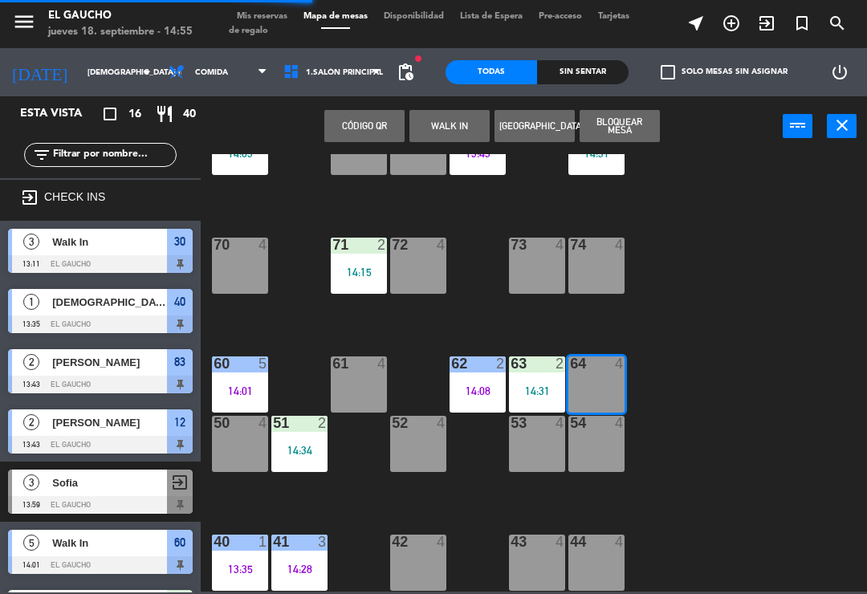
click at [717, 400] on div "84 2 14:31 80 4 14:03 83 2 13:43 82 4 81 4 70 4 71 2 14:15 72 4 73 4 74 4 63 2 …" at bounding box center [537, 372] width 657 height 437
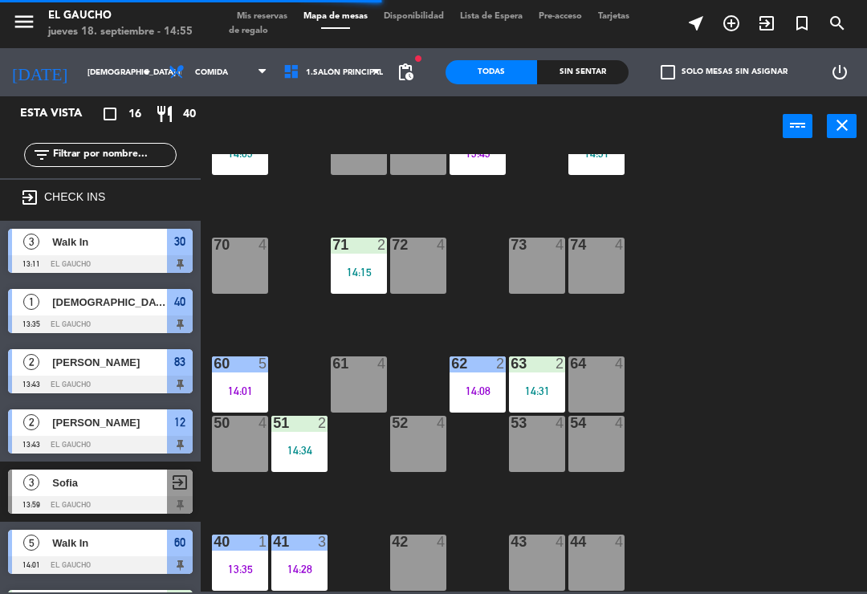
click at [604, 449] on div "54 4" at bounding box center [596, 444] width 56 height 56
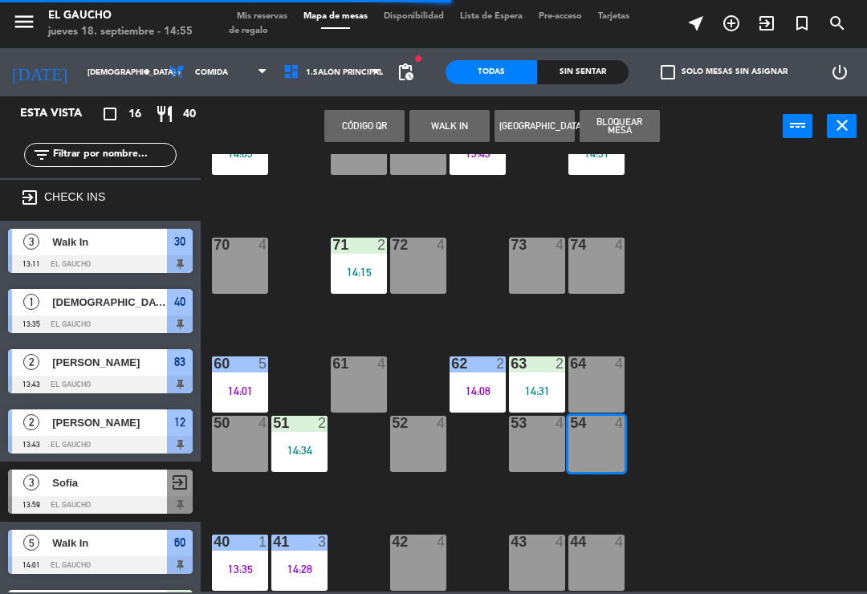
click at [464, 139] on button "WALK IN" at bounding box center [449, 126] width 80 height 32
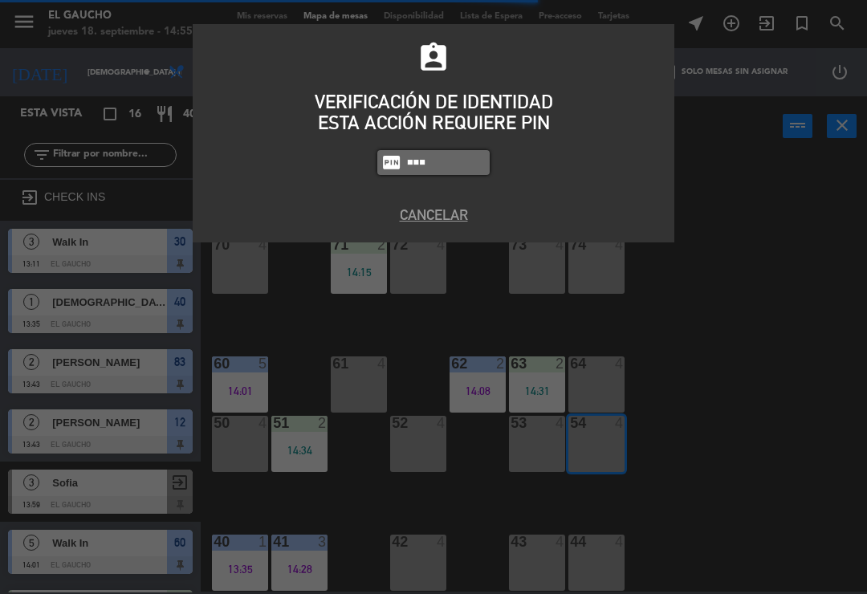
type input "0009"
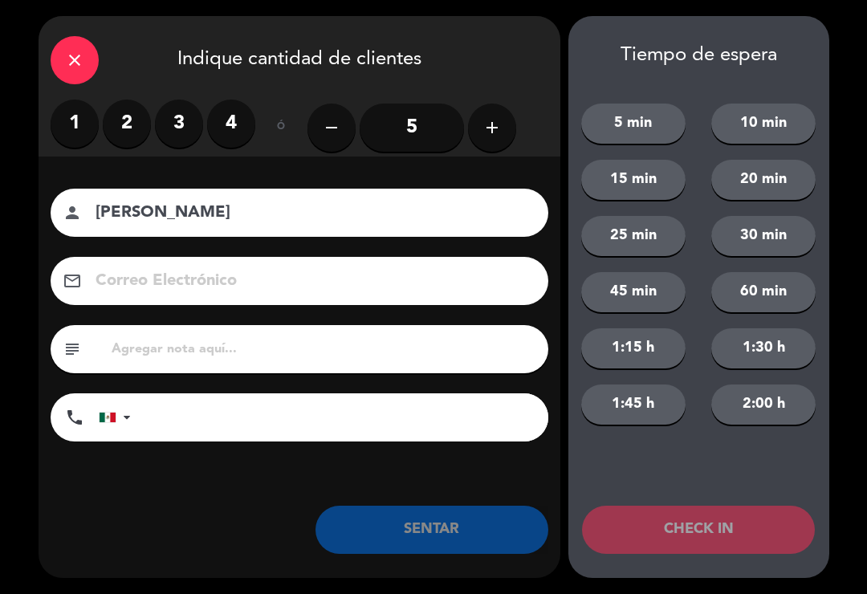
type input "[PERSON_NAME]"
click at [134, 121] on label "2" at bounding box center [127, 124] width 48 height 48
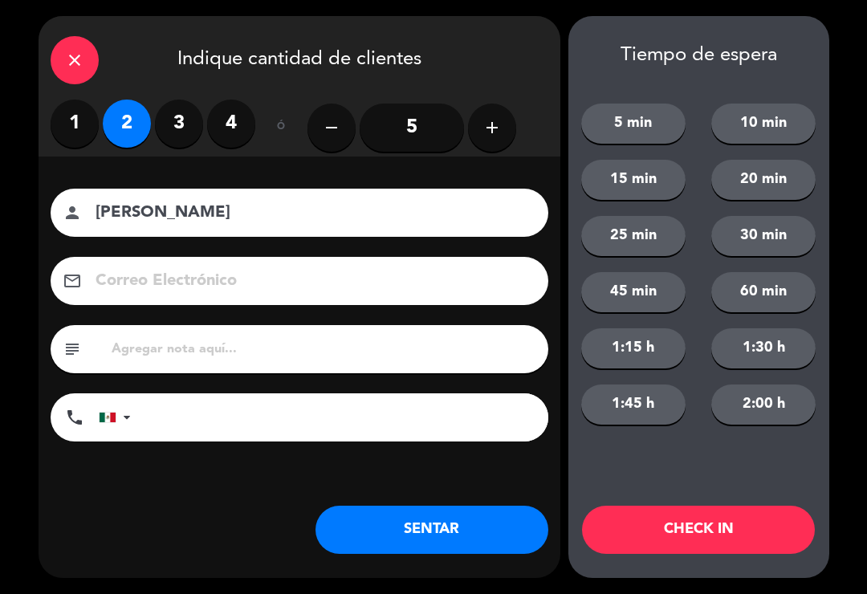
click at [367, 539] on button "SENTAR" at bounding box center [431, 530] width 233 height 48
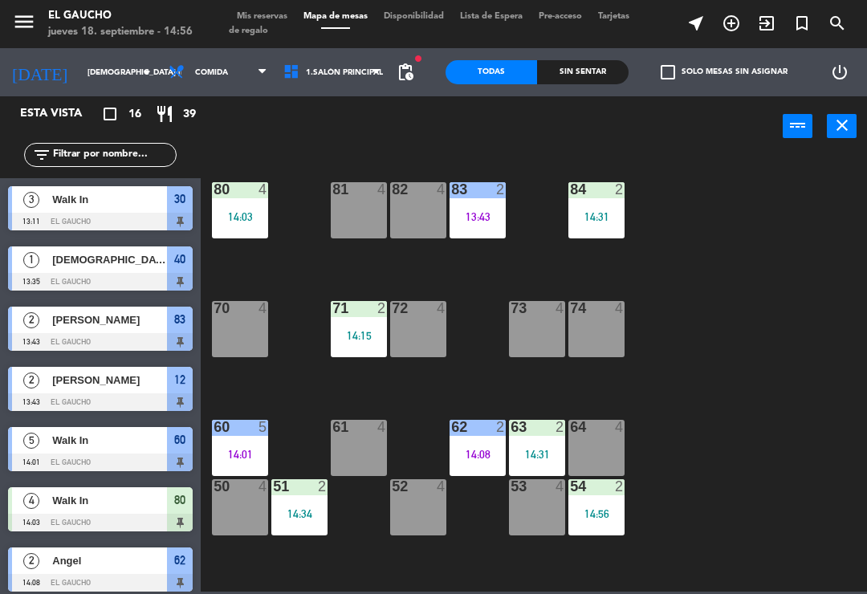
scroll to position [0, 0]
click at [359, 216] on div "81 4" at bounding box center [359, 210] width 56 height 56
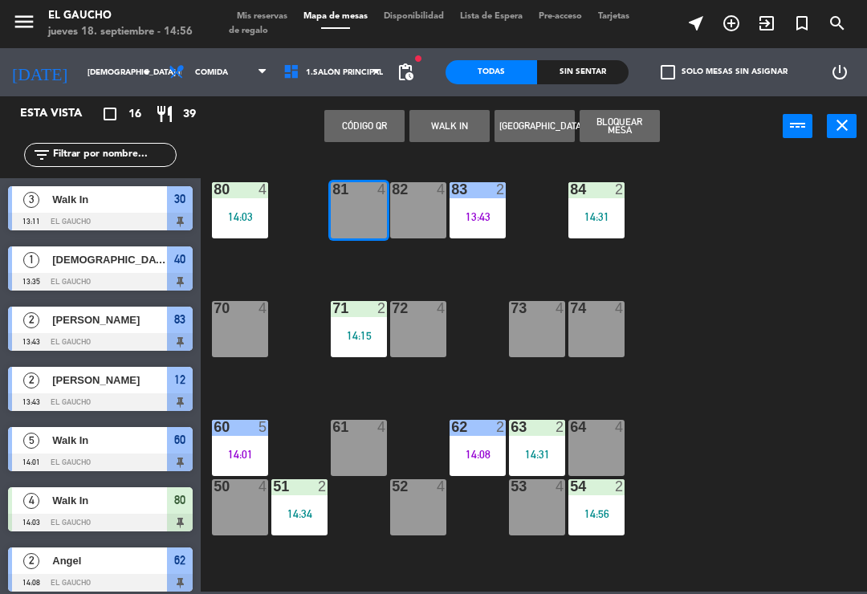
click at [437, 128] on button "WALK IN" at bounding box center [449, 126] width 80 height 32
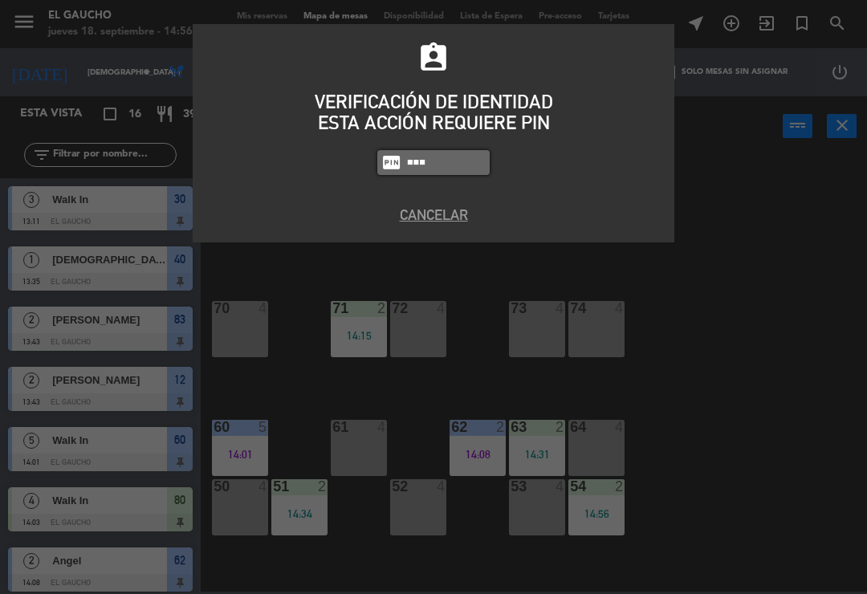
type input "0009"
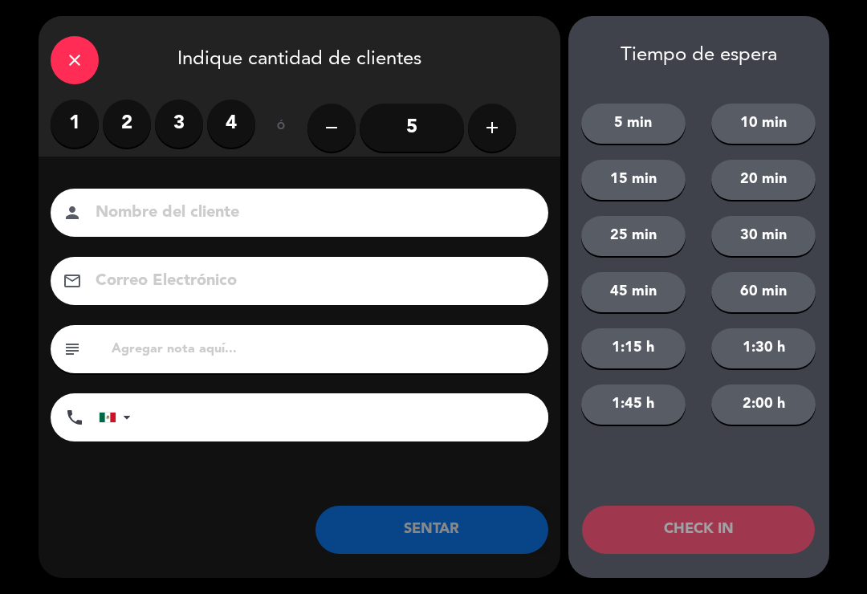
click at [124, 115] on label "2" at bounding box center [127, 124] width 48 height 48
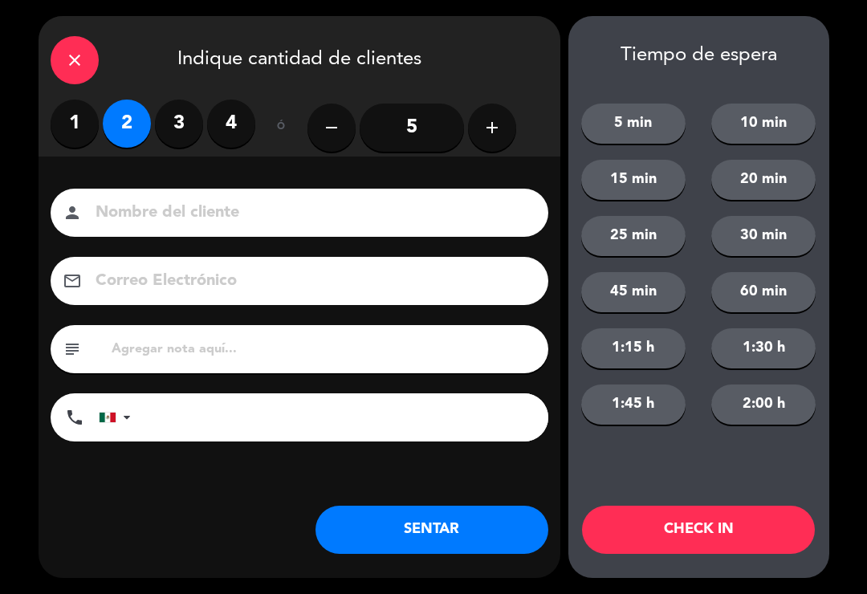
click at [372, 526] on button "SENTAR" at bounding box center [431, 530] width 233 height 48
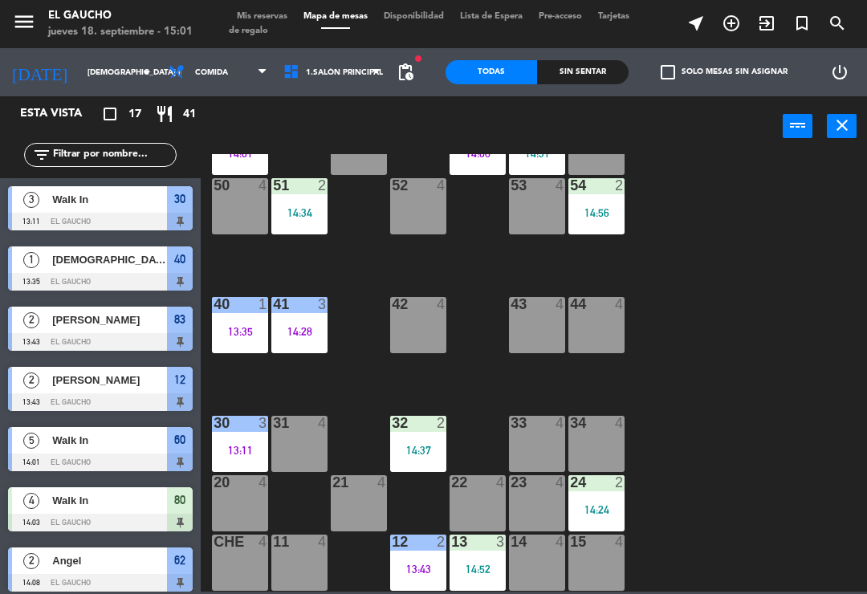
scroll to position [301, 0]
click at [601, 445] on div "34 4" at bounding box center [596, 444] width 56 height 56
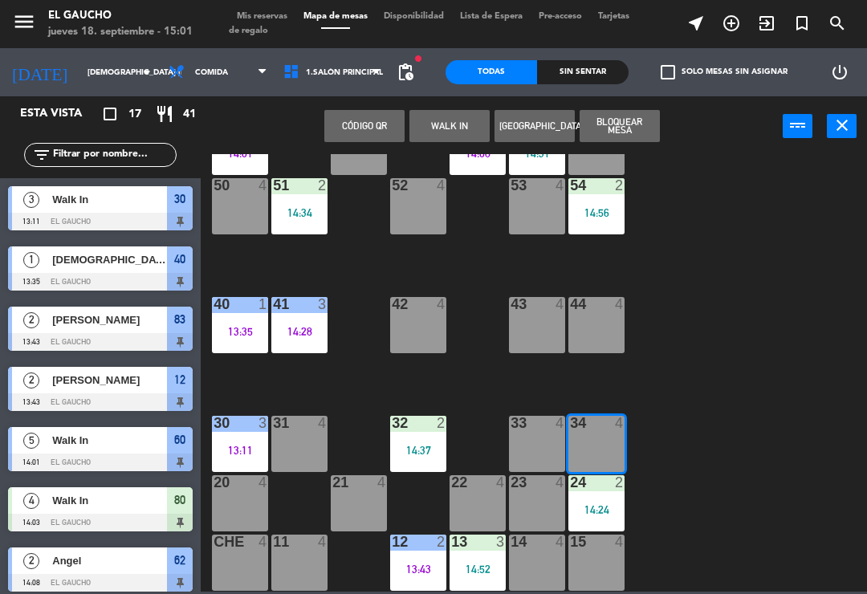
click at [453, 112] on button "WALK IN" at bounding box center [449, 126] width 80 height 32
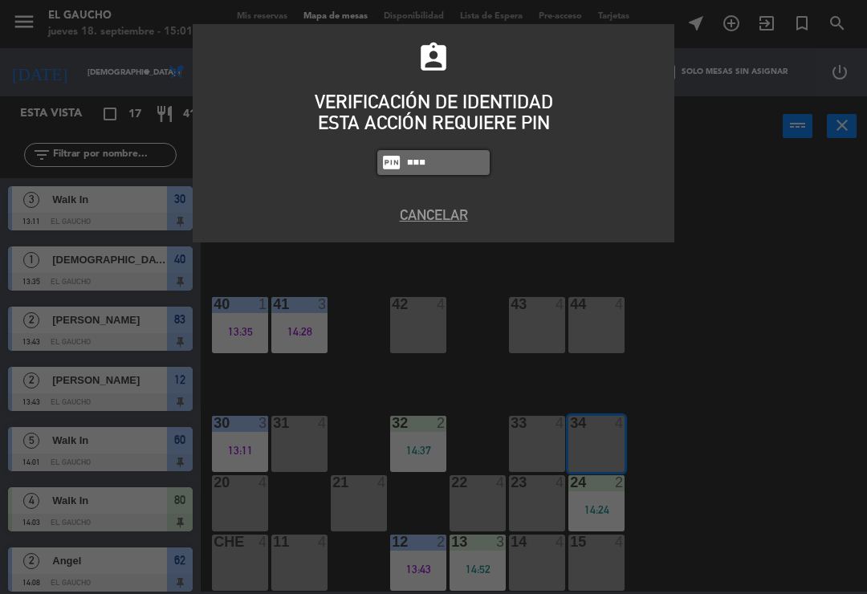
type input "0009"
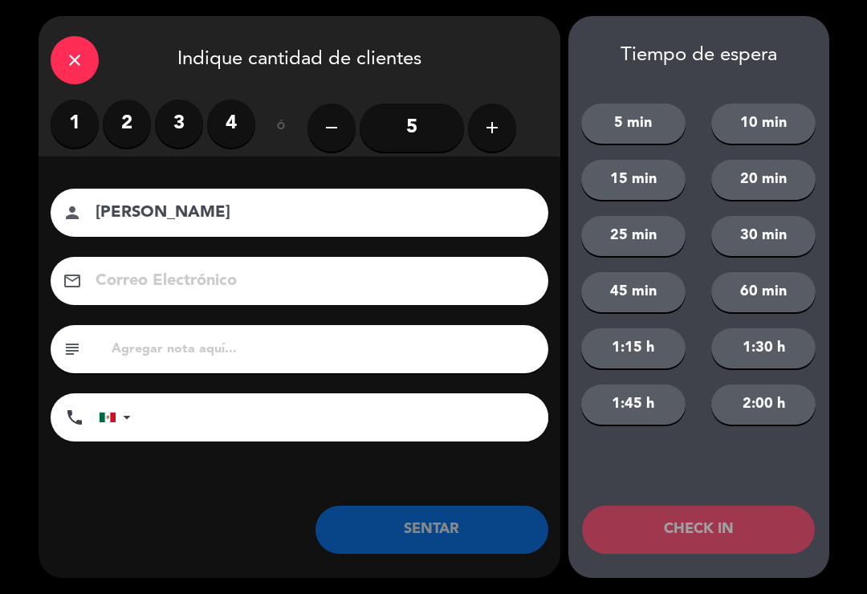
type input "[PERSON_NAME]"
click at [119, 129] on label "2" at bounding box center [127, 124] width 48 height 48
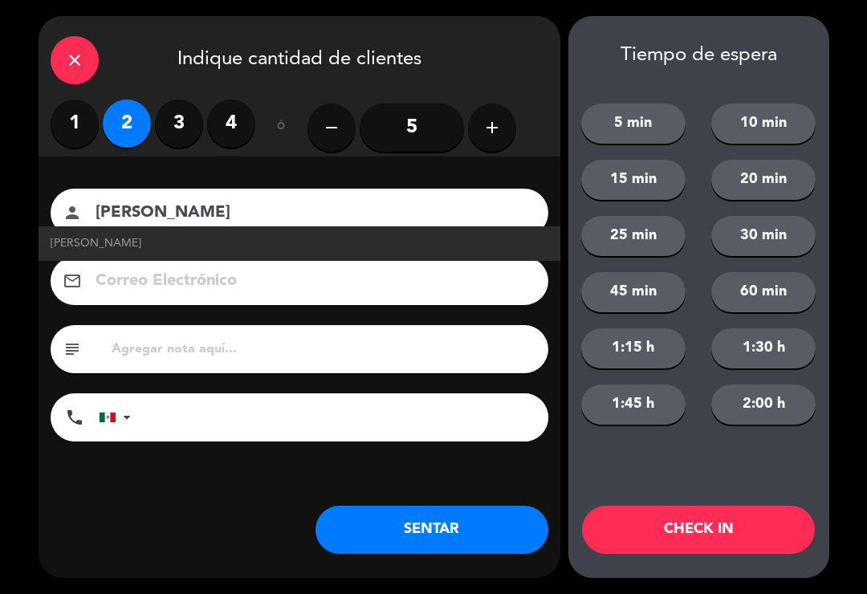
click at [124, 295] on input at bounding box center [310, 281] width 433 height 28
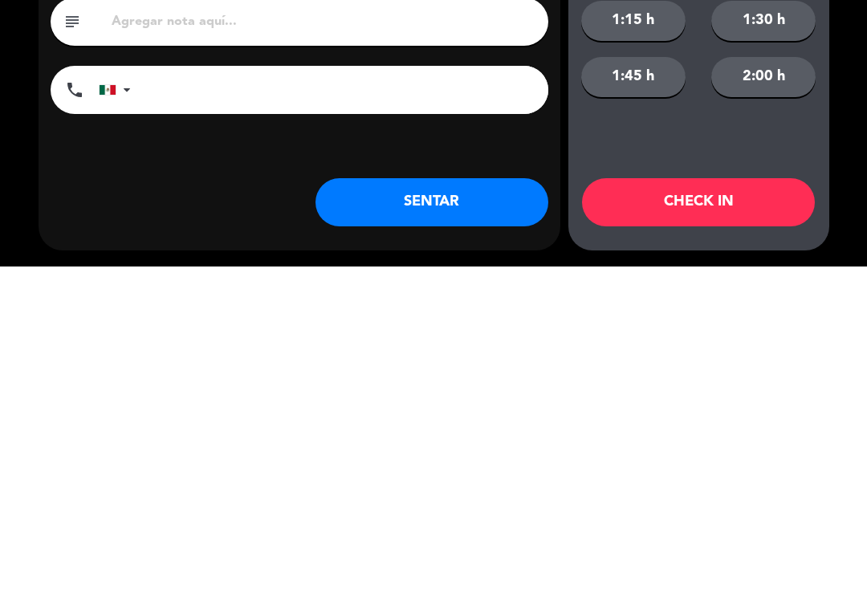
type input "[EMAIL_ADDRESS][DOMAIN_NAME]"
click at [453, 506] on button "SENTAR" at bounding box center [431, 530] width 233 height 48
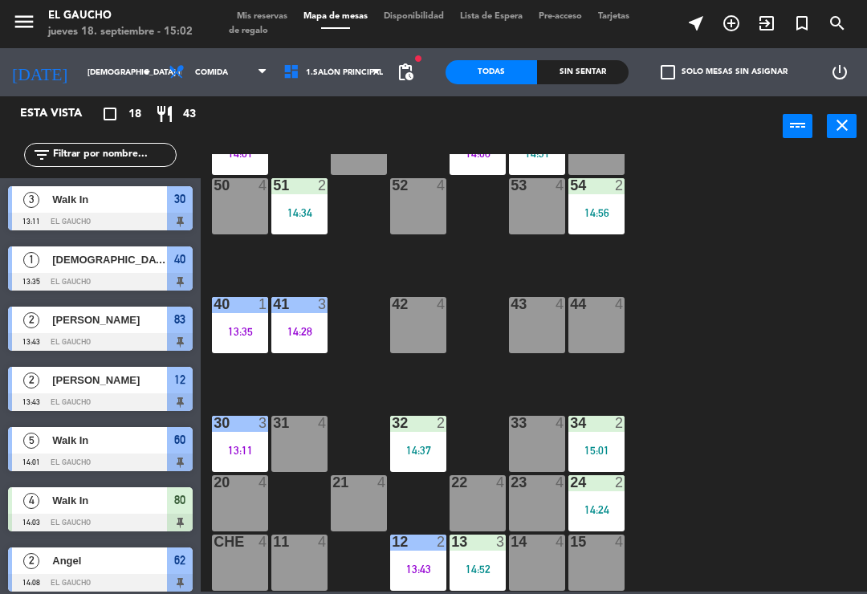
click at [497, 538] on div "3" at bounding box center [501, 542] width 10 height 14
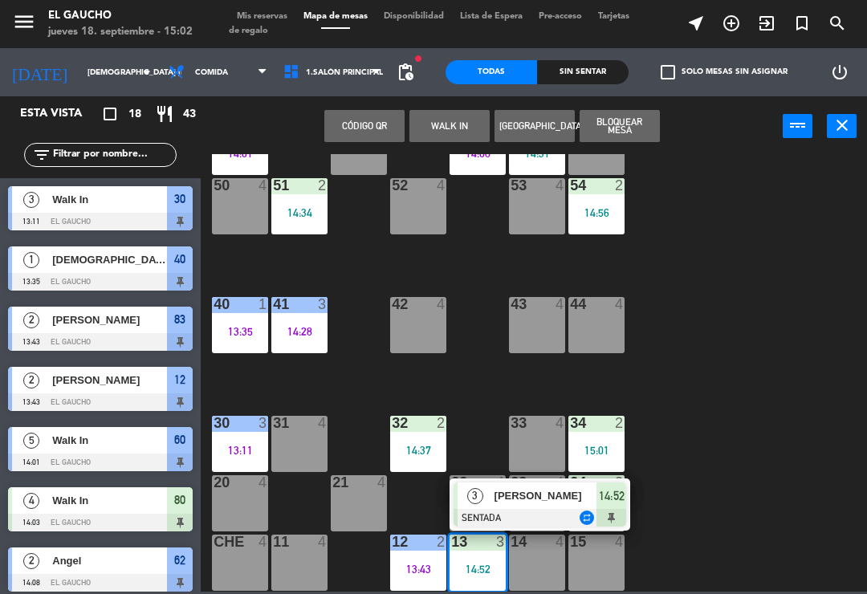
click at [521, 502] on span "[PERSON_NAME]" at bounding box center [545, 495] width 103 height 17
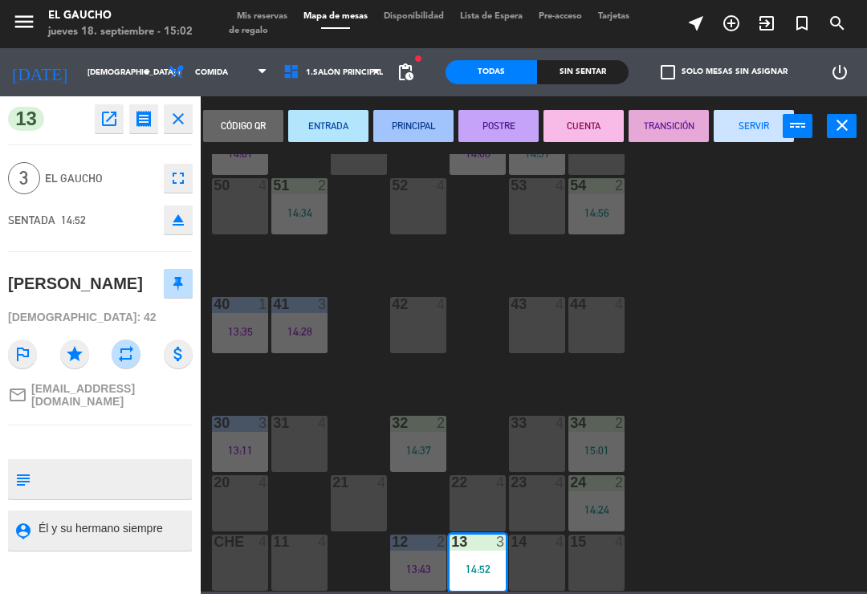
click at [438, 132] on button "PRINCIPAL" at bounding box center [413, 126] width 80 height 32
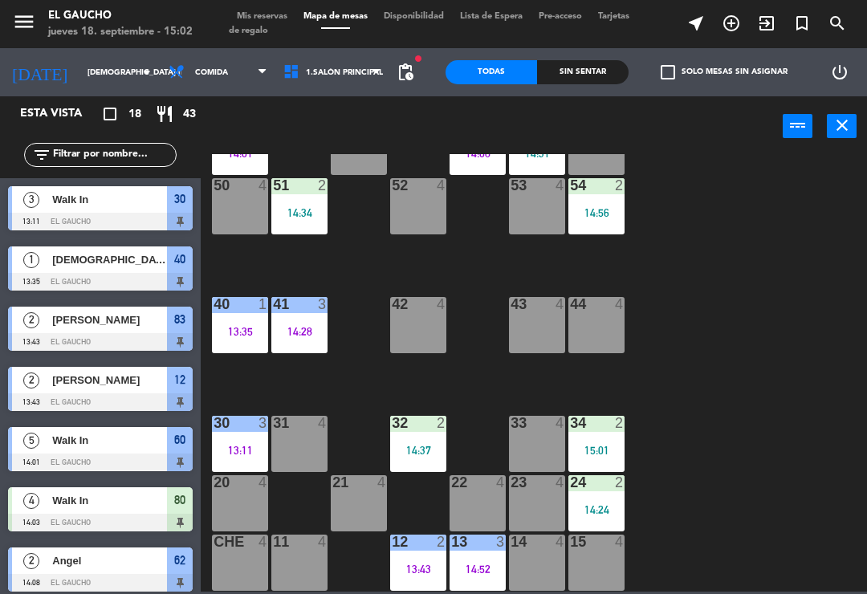
scroll to position [145, 0]
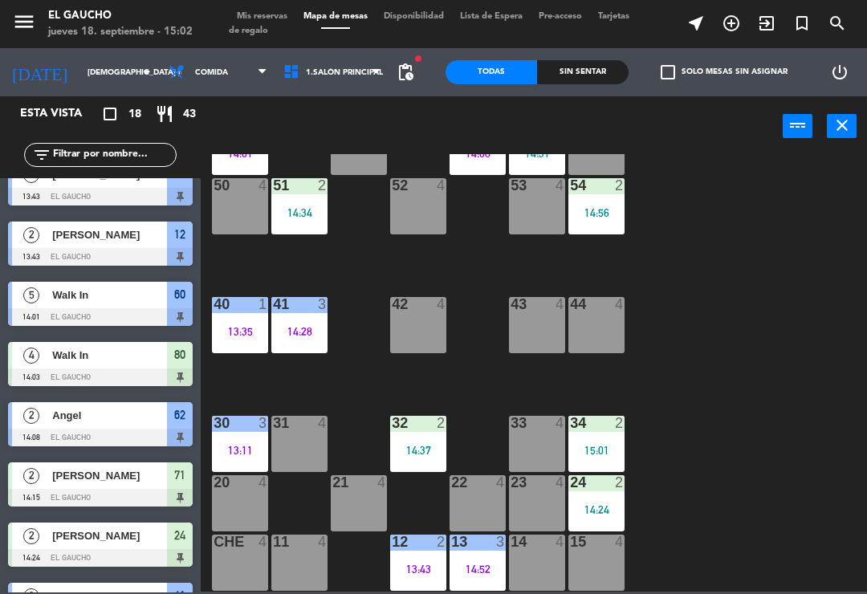
click at [424, 421] on div at bounding box center [418, 423] width 26 height 14
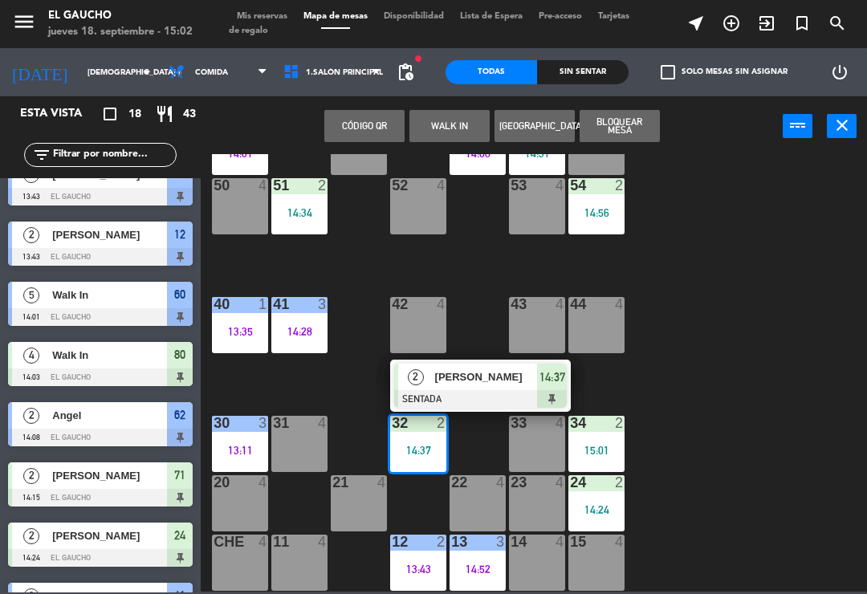
click at [471, 392] on div at bounding box center [480, 399] width 173 height 18
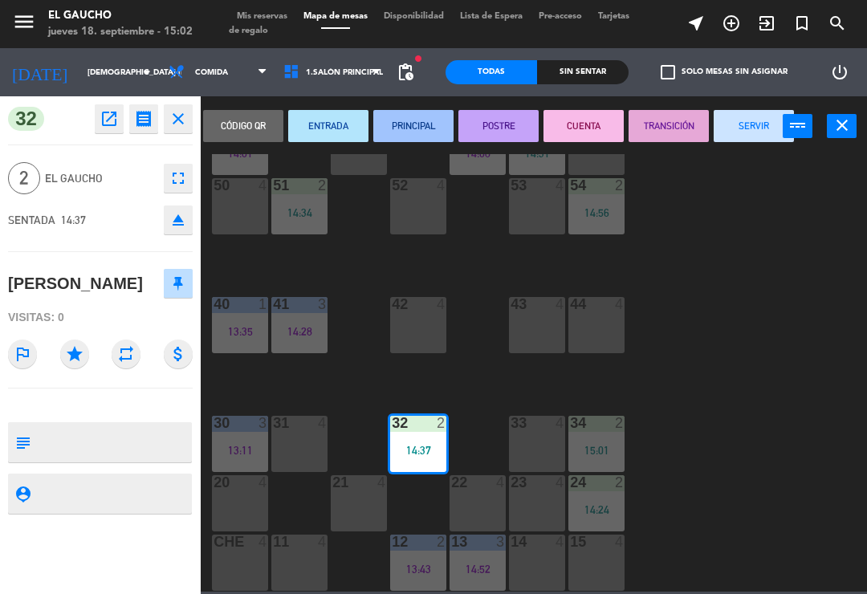
click at [405, 120] on button "PRINCIPAL" at bounding box center [413, 126] width 80 height 32
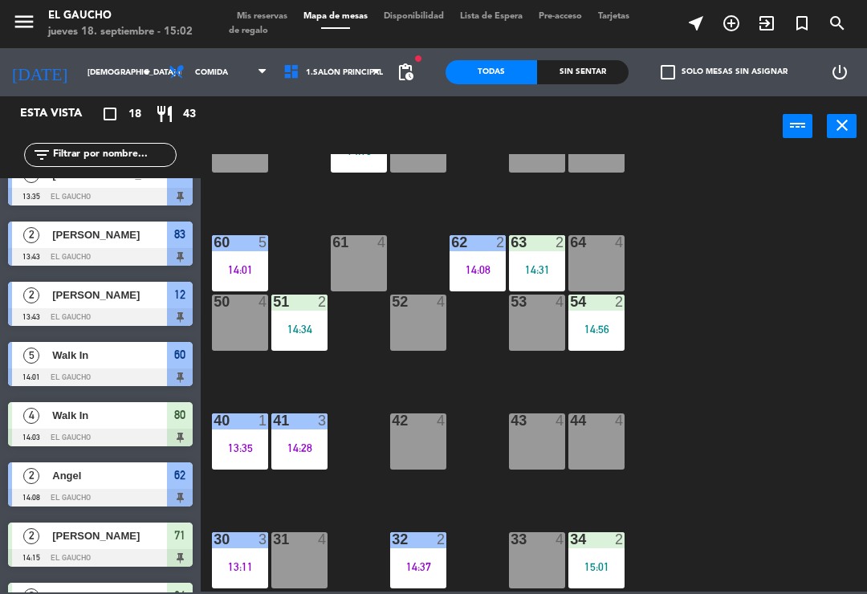
scroll to position [186, 0]
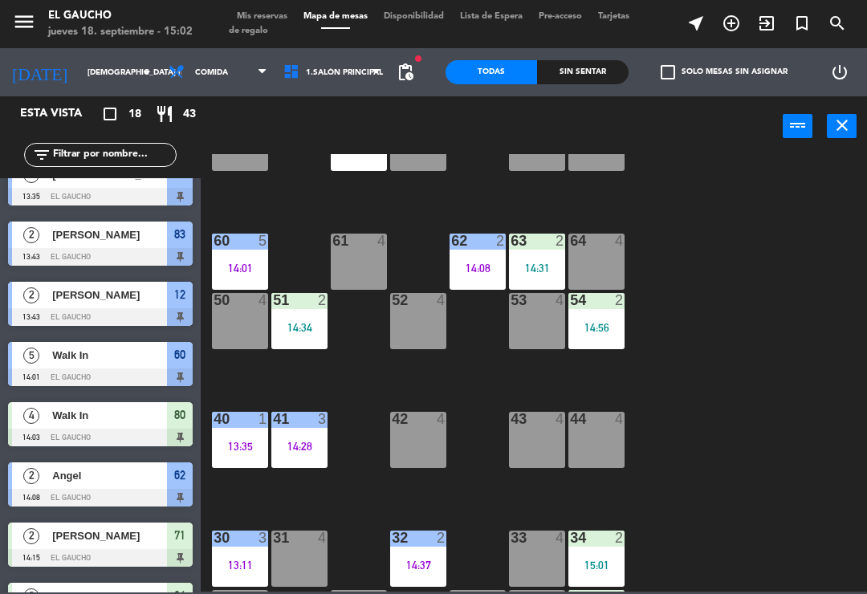
click at [313, 307] on div "2" at bounding box center [326, 300] width 26 height 14
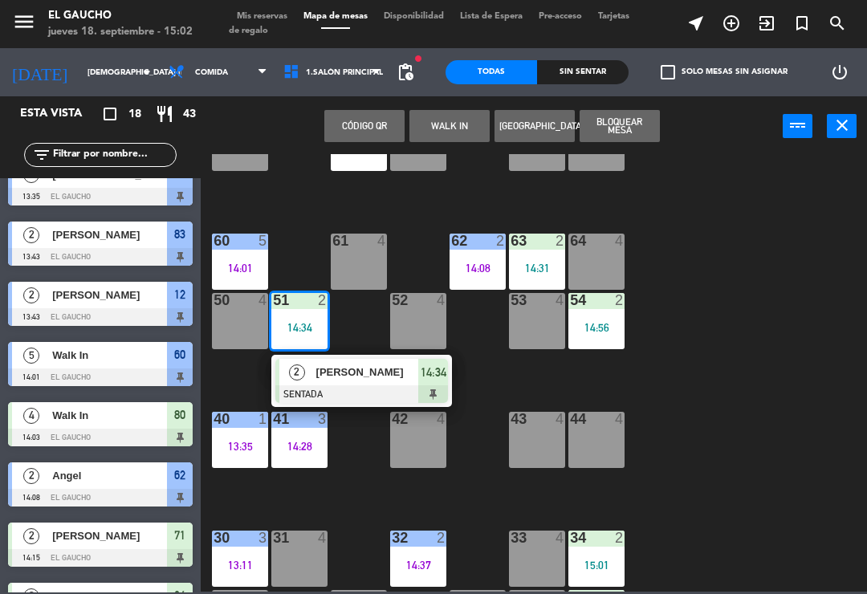
click at [376, 359] on div "[PERSON_NAME]" at bounding box center [367, 372] width 104 height 26
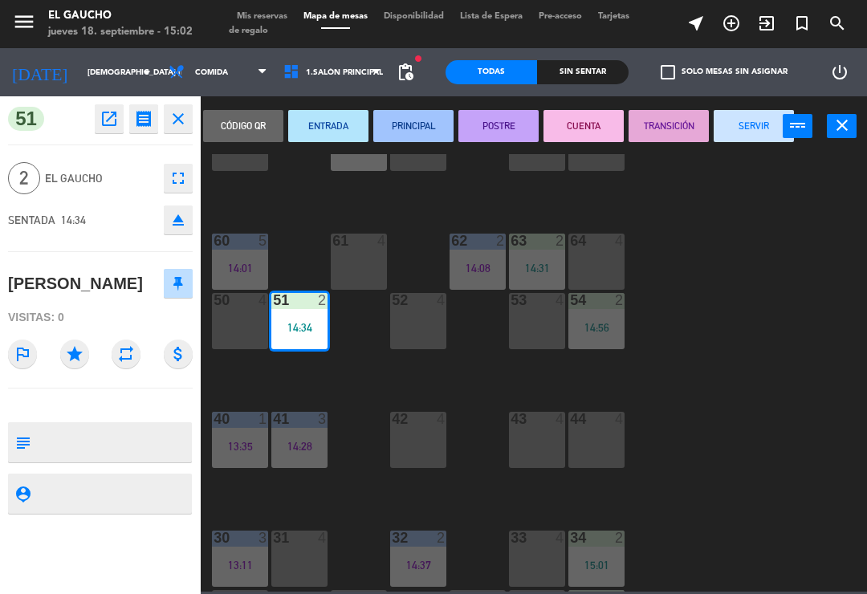
click at [425, 119] on button "PRINCIPAL" at bounding box center [413, 126] width 80 height 32
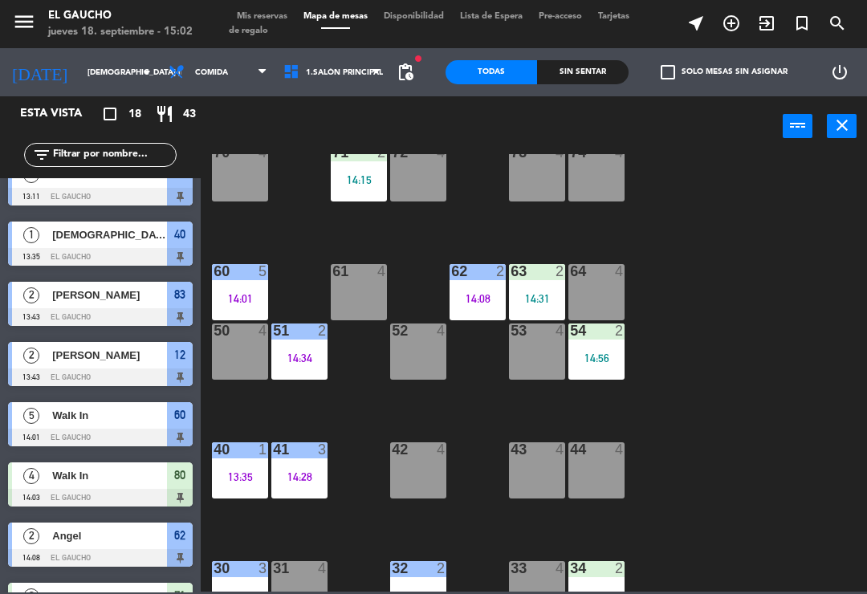
scroll to position [149, 0]
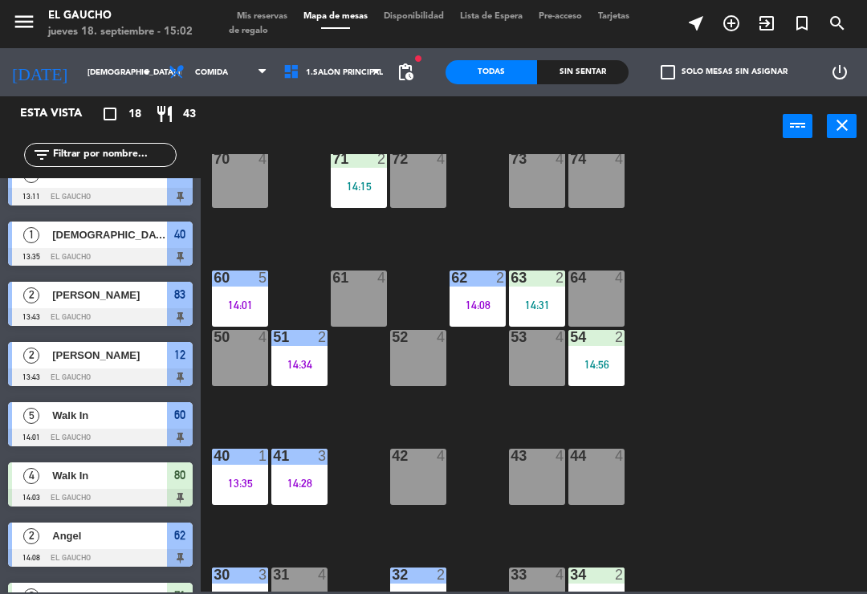
click at [533, 295] on div "63 2 14:31" at bounding box center [537, 298] width 56 height 56
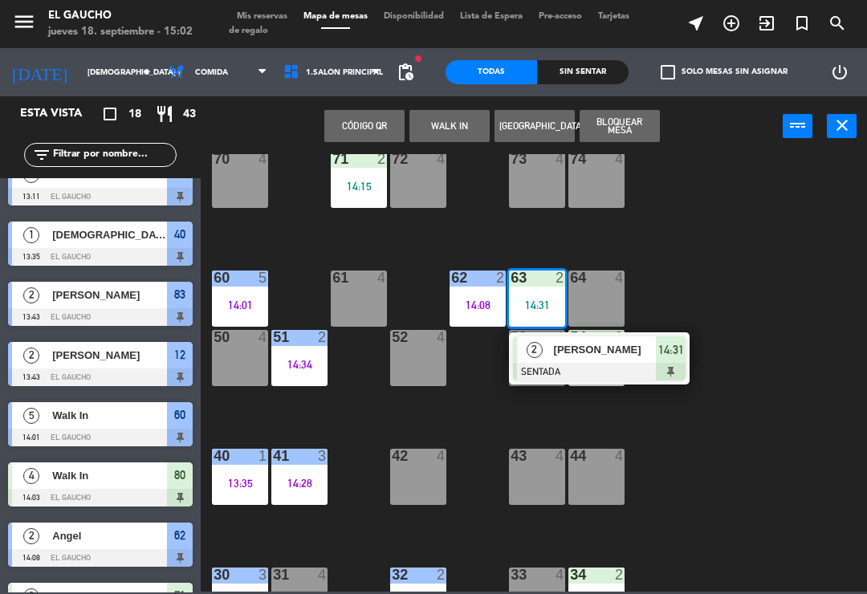
click at [621, 353] on span "[PERSON_NAME]" at bounding box center [605, 349] width 103 height 17
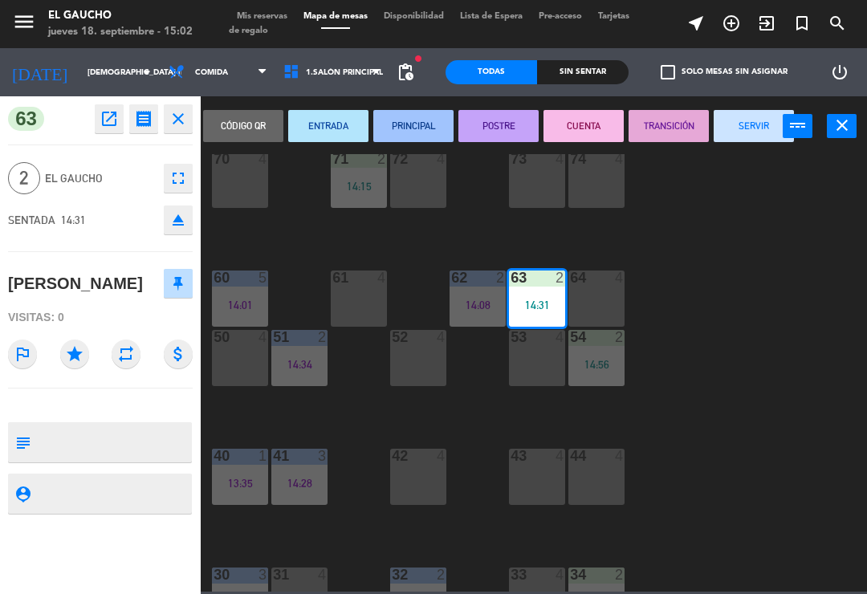
click at [417, 116] on button "PRINCIPAL" at bounding box center [413, 126] width 80 height 32
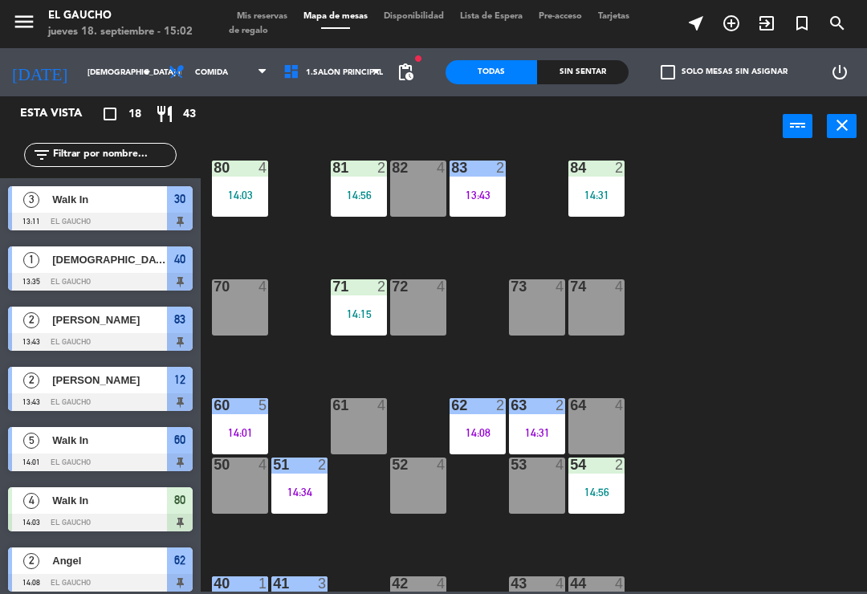
scroll to position [21, 0]
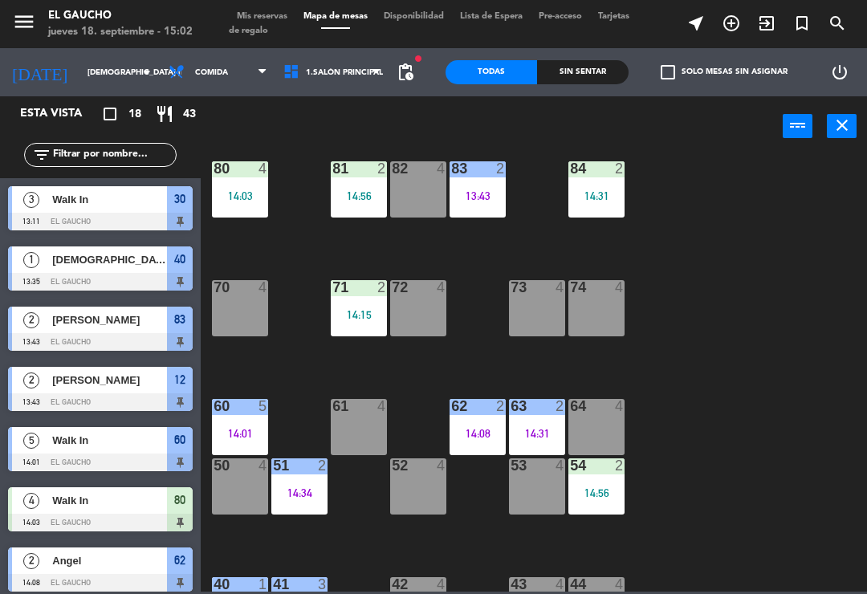
click at [356, 303] on div "71 2 14:15" at bounding box center [359, 308] width 56 height 56
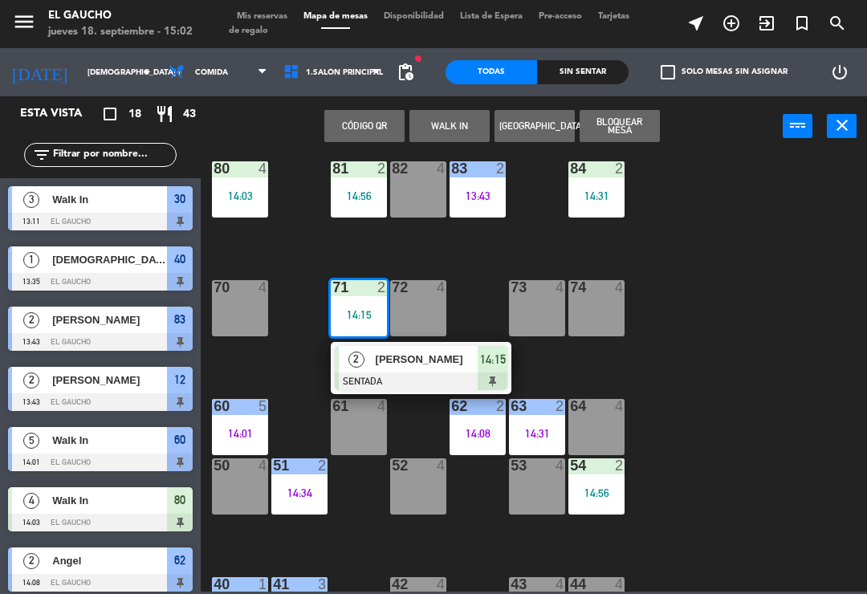
click at [433, 370] on div "[PERSON_NAME]" at bounding box center [426, 359] width 104 height 26
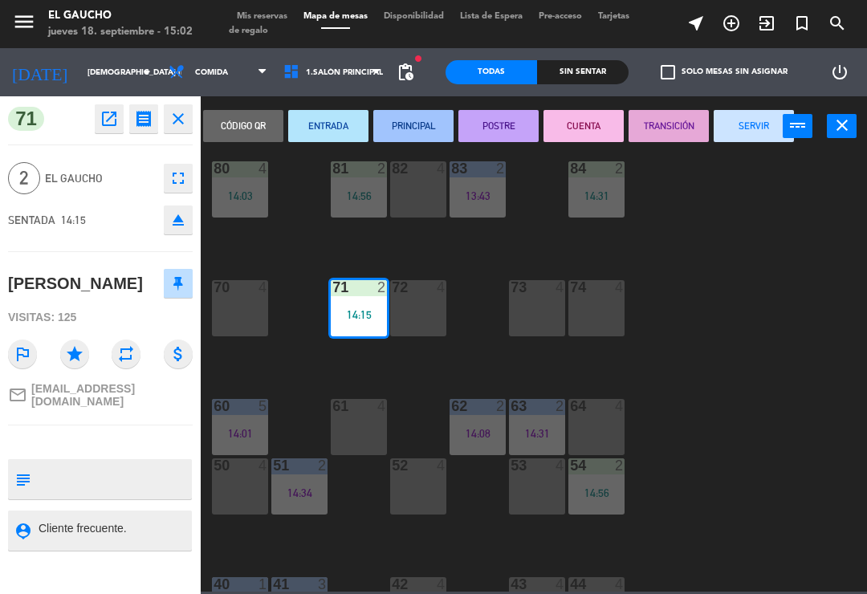
click at [420, 120] on button "PRINCIPAL" at bounding box center [413, 126] width 80 height 32
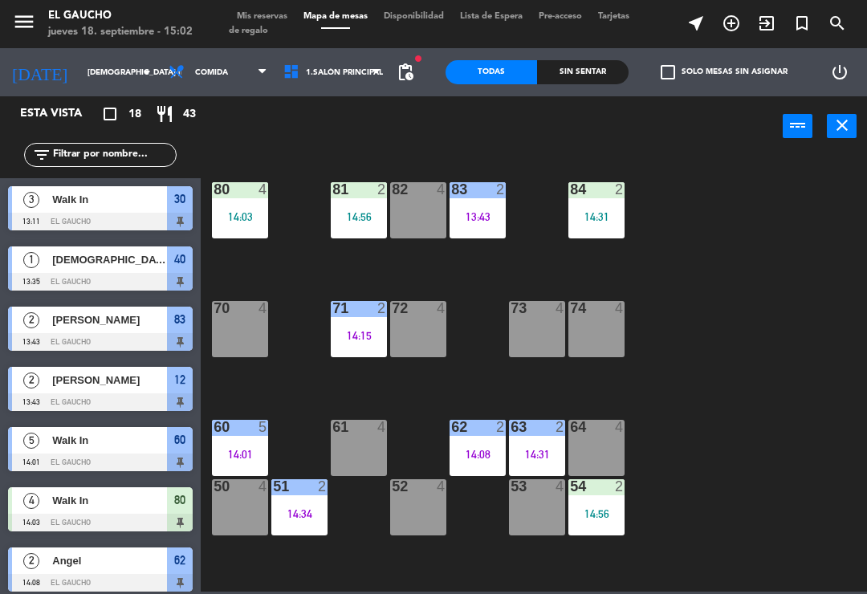
scroll to position [0, 0]
click at [610, 205] on div "84 2 14:31" at bounding box center [596, 210] width 56 height 56
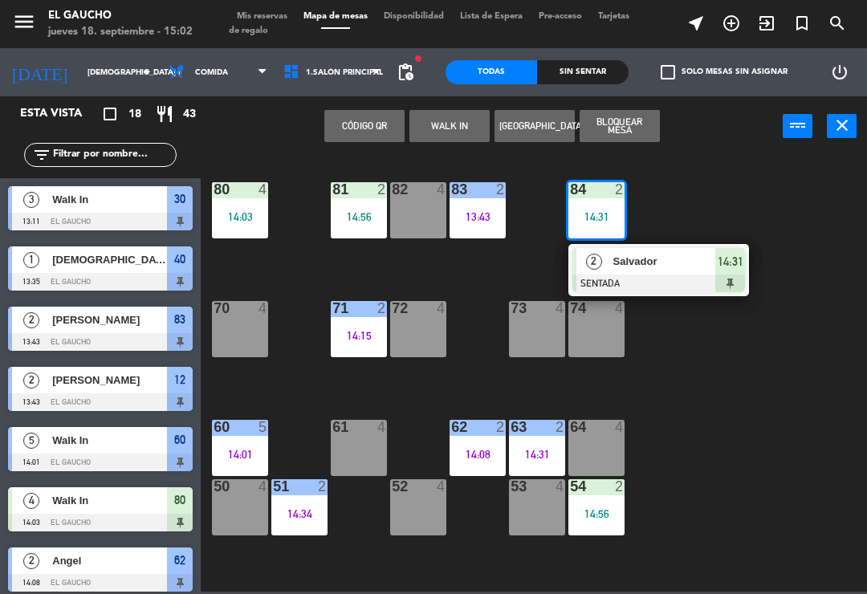
click at [659, 266] on span "Salvador" at bounding box center [664, 261] width 103 height 17
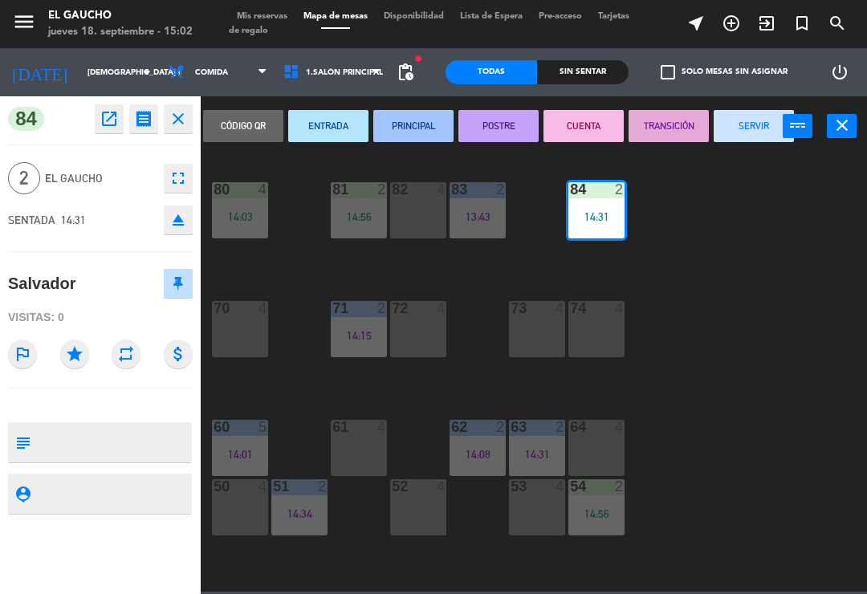
click at [421, 111] on button "PRINCIPAL" at bounding box center [413, 126] width 80 height 32
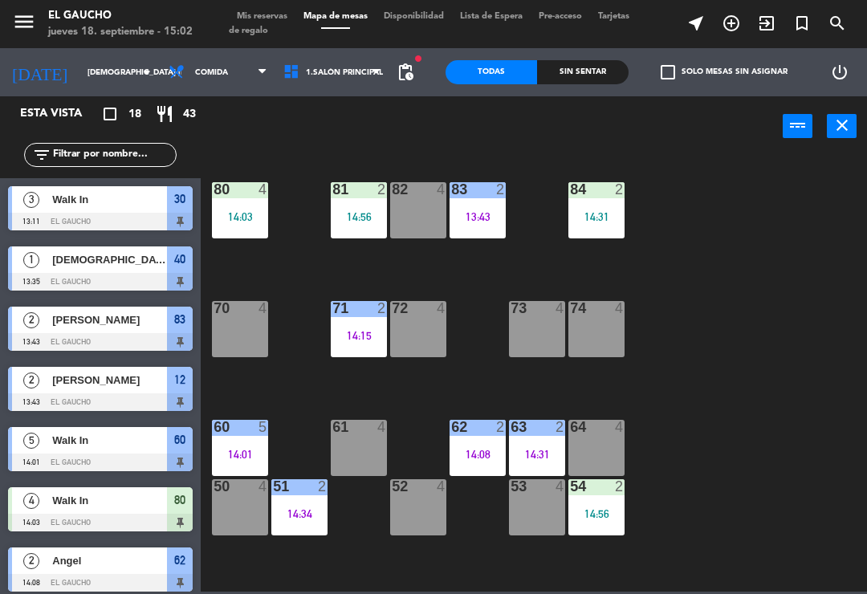
click at [246, 196] on div at bounding box center [240, 189] width 26 height 14
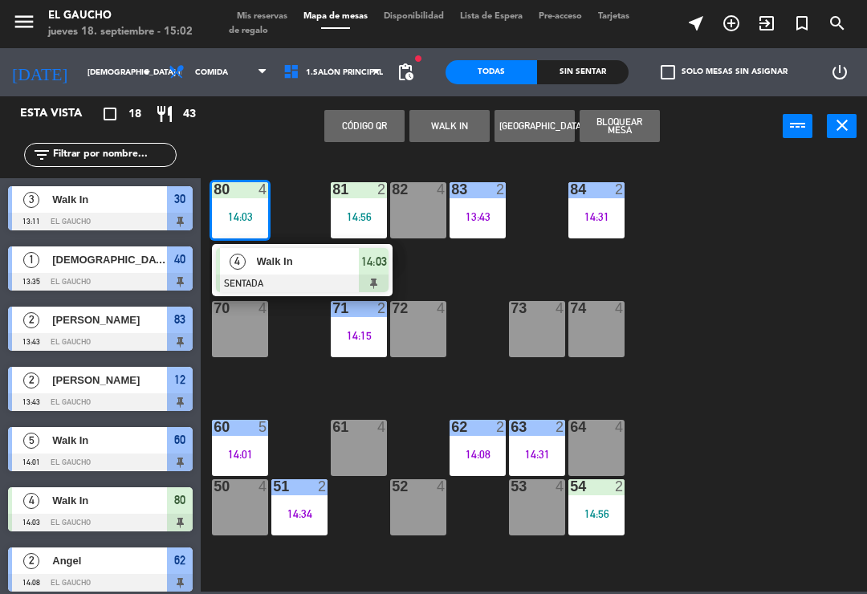
click at [313, 279] on div at bounding box center [302, 283] width 173 height 18
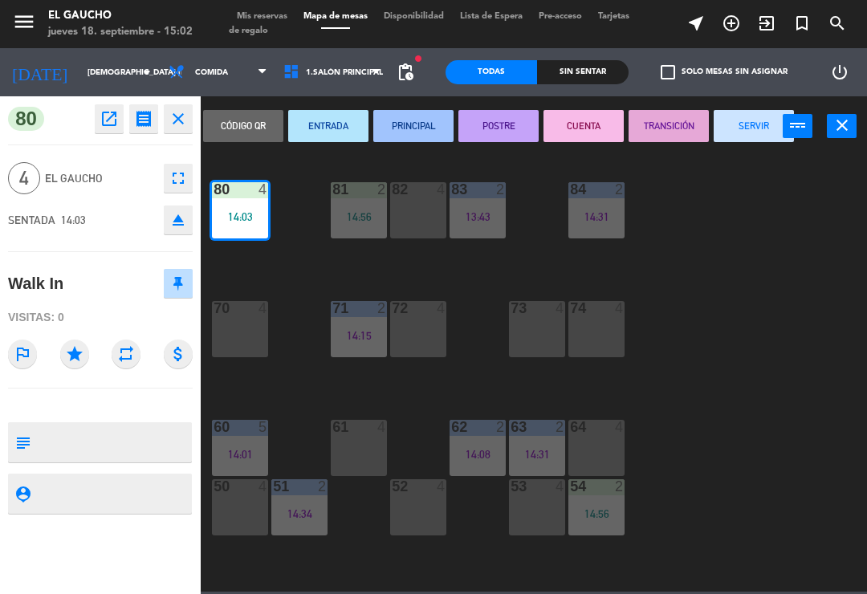
click at [777, 115] on button "SERVIR" at bounding box center [754, 126] width 80 height 32
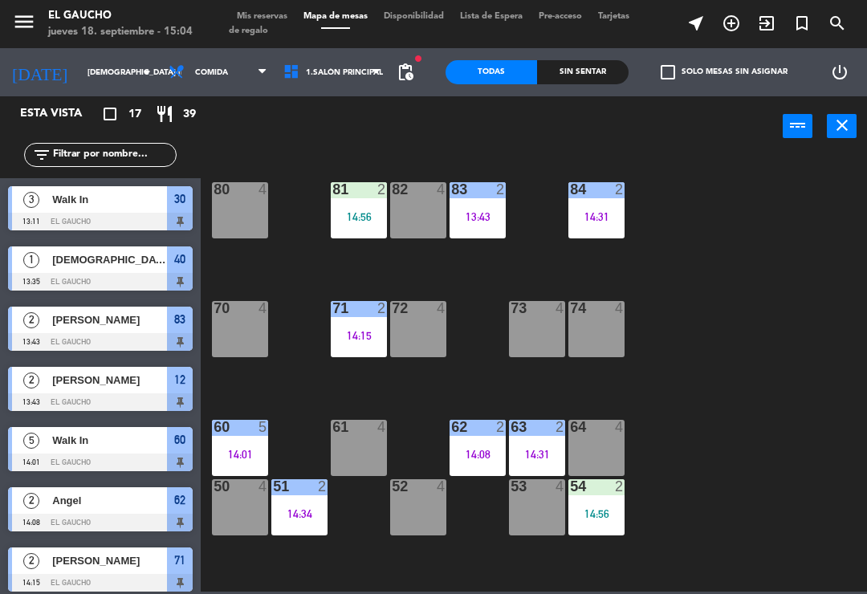
click at [538, 500] on div "53 4" at bounding box center [537, 507] width 56 height 56
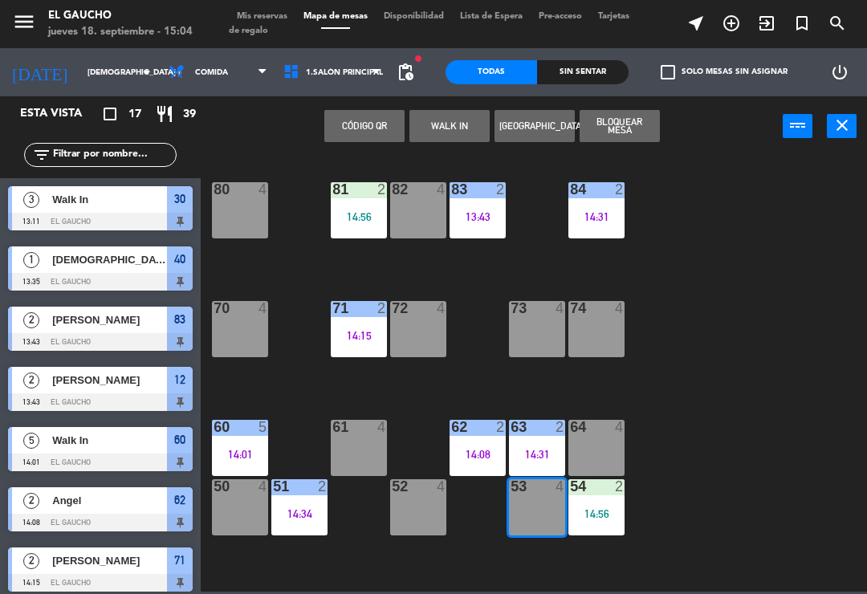
click at [450, 135] on button "WALK IN" at bounding box center [449, 126] width 80 height 32
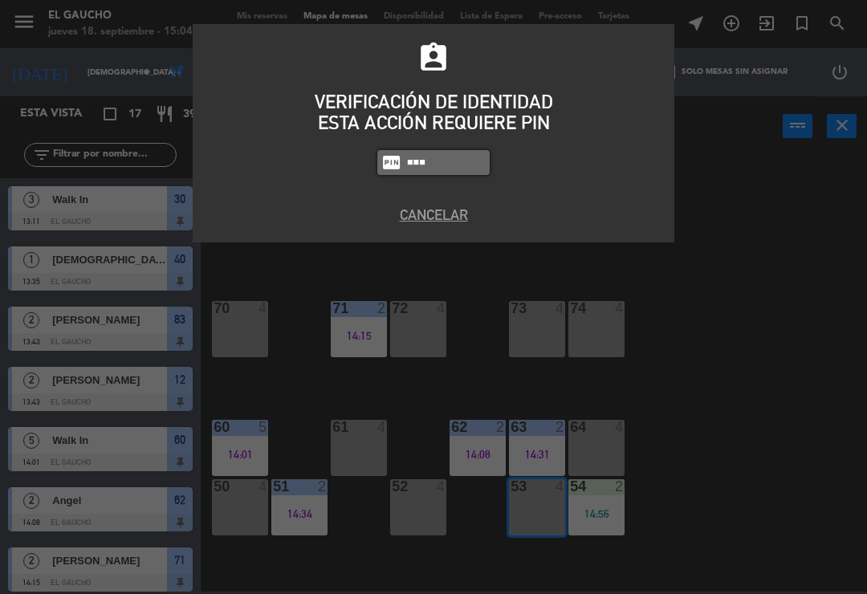
type input "0009"
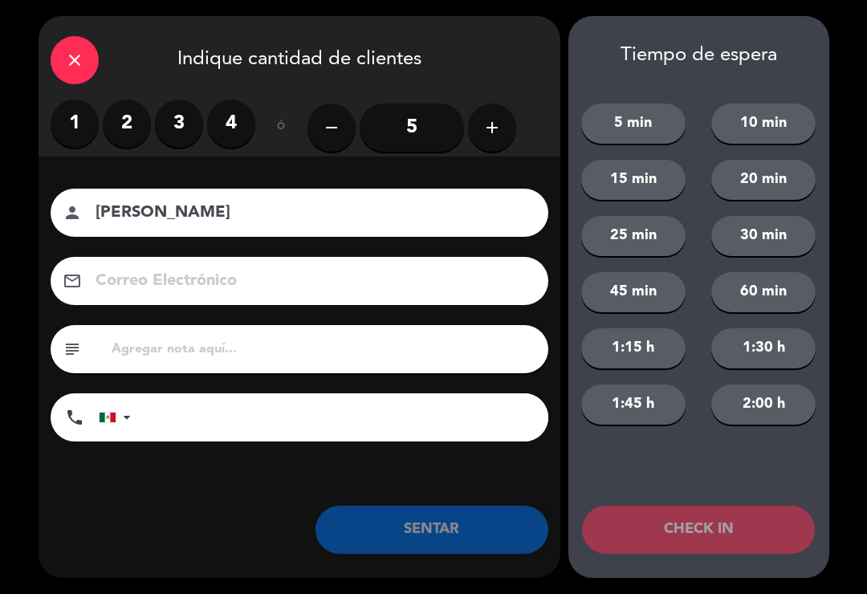
click at [120, 124] on label "2" at bounding box center [127, 124] width 48 height 48
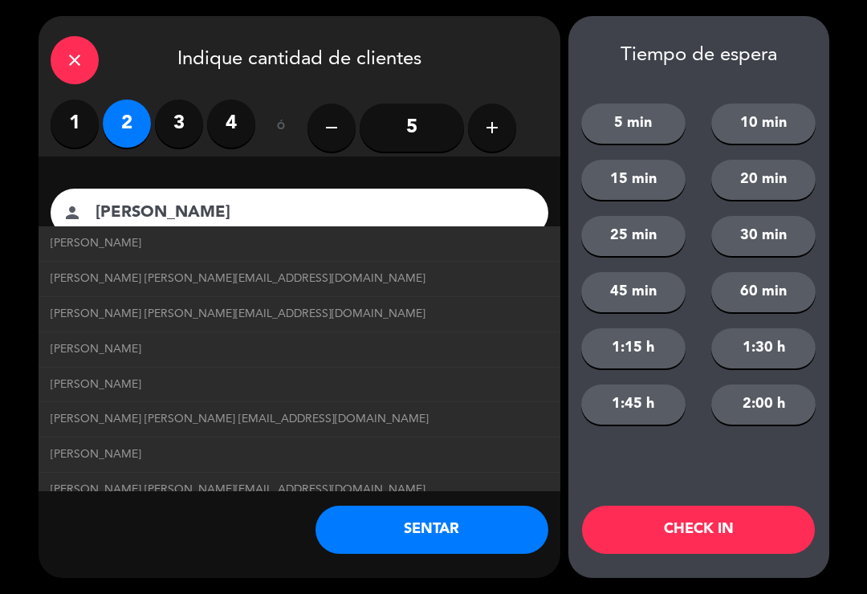
click at [87, 270] on span "[PERSON_NAME] [PERSON_NAME][EMAIL_ADDRESS][DOMAIN_NAME]" at bounding box center [238, 279] width 375 height 18
type input "[PERSON_NAME]"
type input "[EMAIL_ADDRESS][DOMAIN_NAME]"
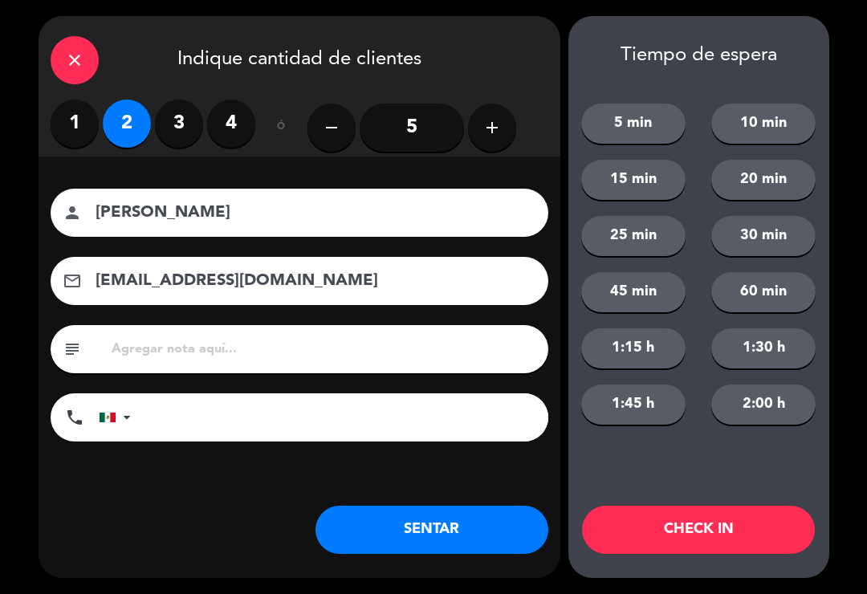
click at [376, 539] on button "SENTAR" at bounding box center [431, 530] width 233 height 48
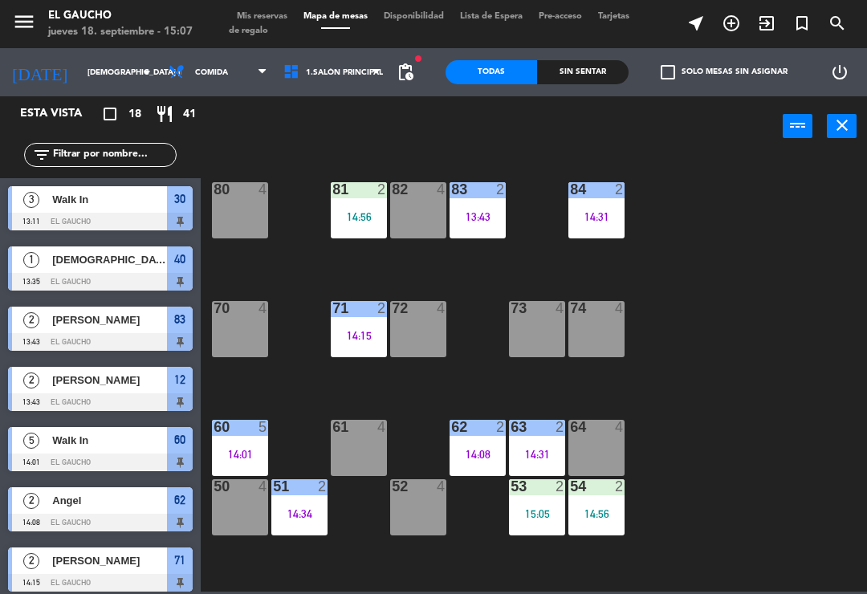
click at [472, 202] on div "83 2 13:43" at bounding box center [477, 210] width 56 height 56
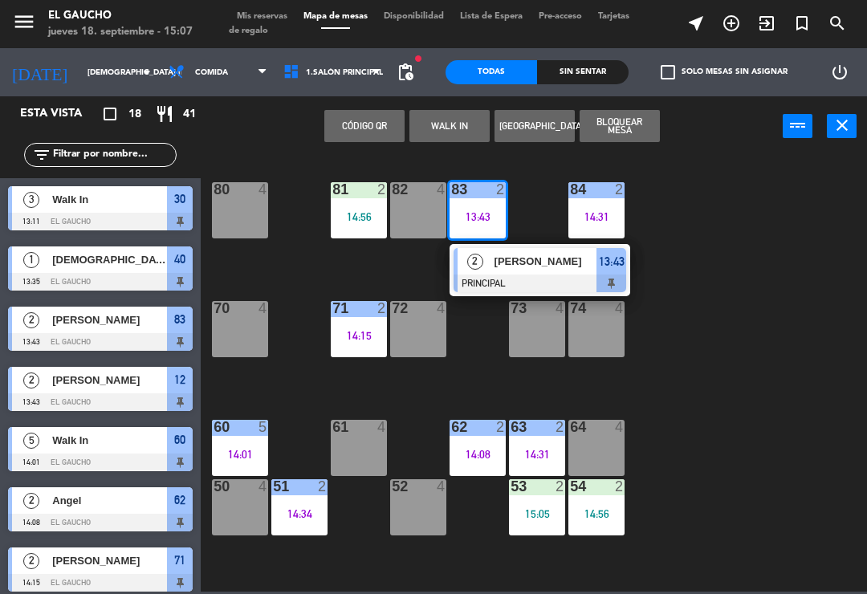
click at [501, 268] on span "[PERSON_NAME]" at bounding box center [545, 261] width 103 height 17
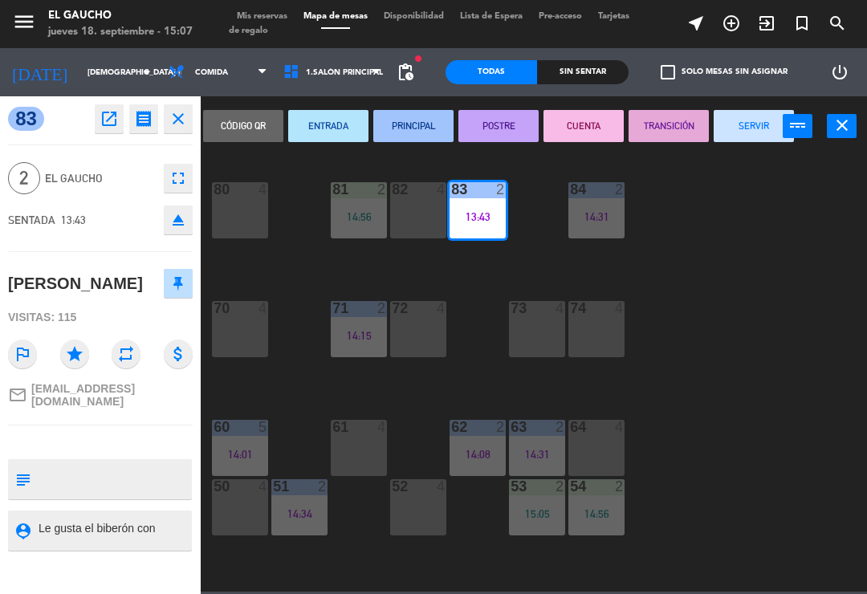
click at [734, 120] on button "SERVIR" at bounding box center [754, 126] width 80 height 32
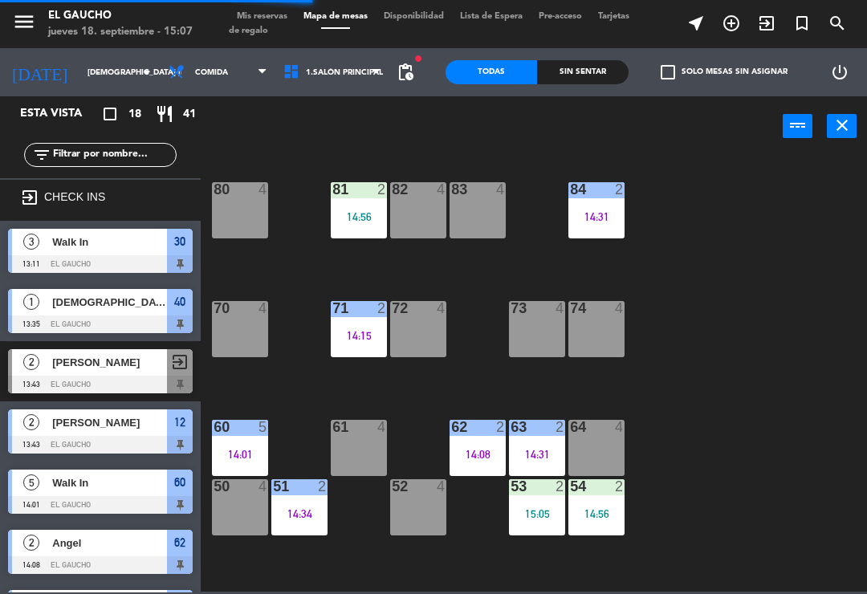
click at [464, 199] on div "83 4" at bounding box center [477, 210] width 56 height 56
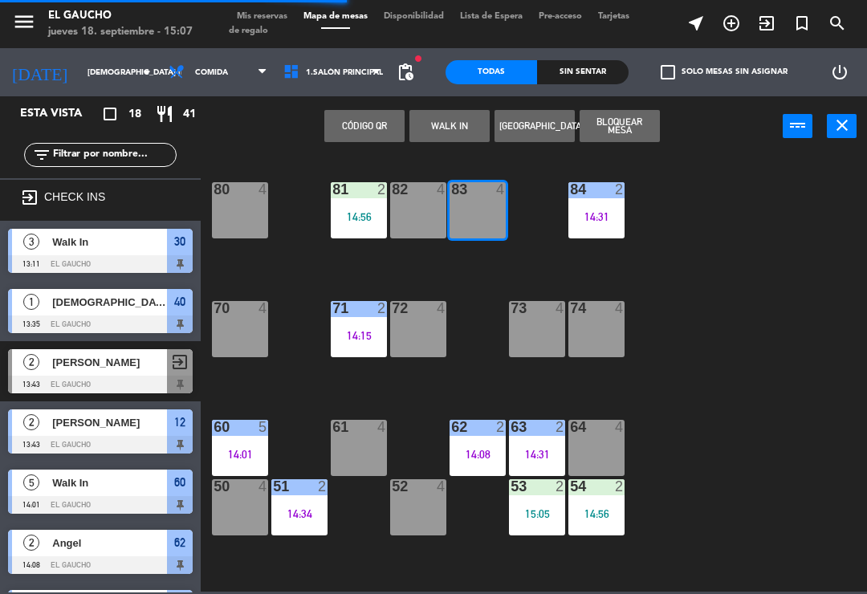
click at [435, 121] on button "WALK IN" at bounding box center [449, 126] width 80 height 32
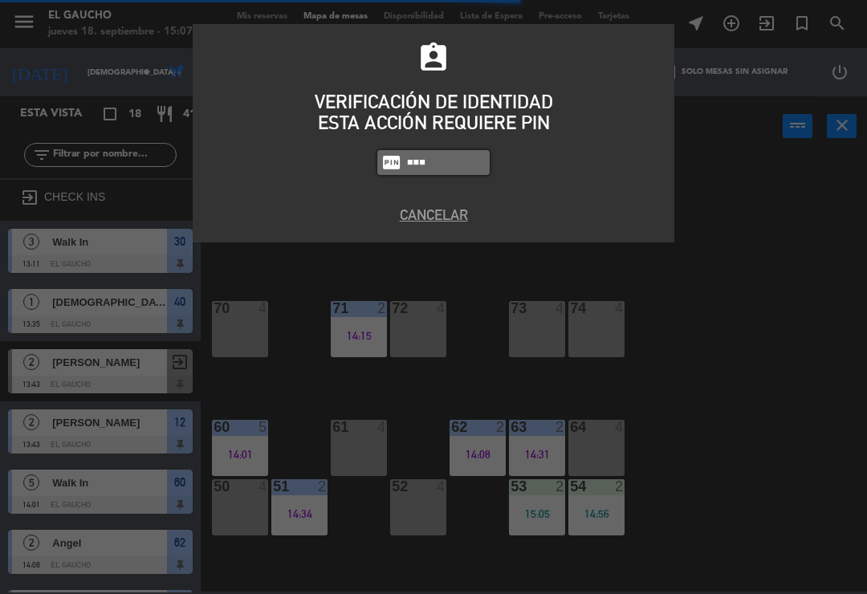
type input "0009"
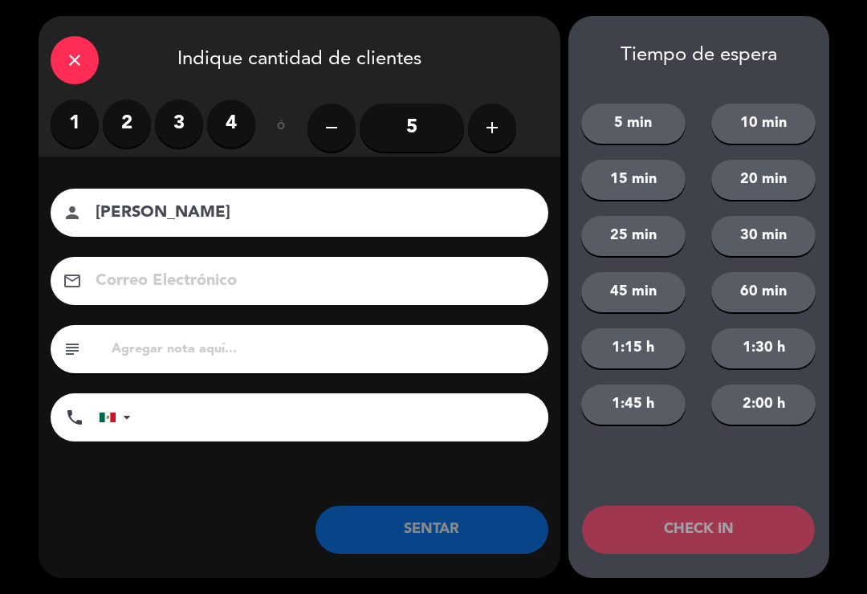
click at [79, 133] on label "1" at bounding box center [75, 124] width 48 height 48
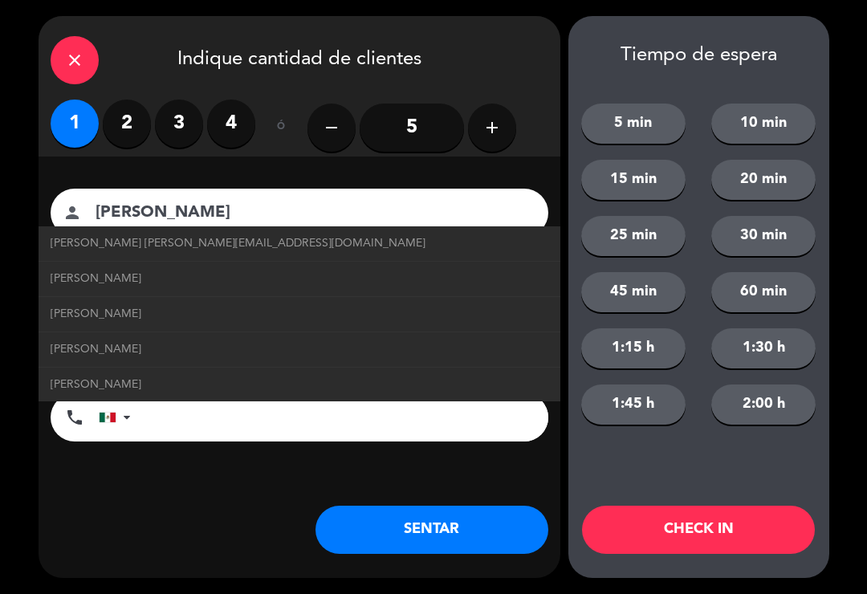
click at [60, 250] on span "[PERSON_NAME] [PERSON_NAME][EMAIL_ADDRESS][DOMAIN_NAME]" at bounding box center [238, 243] width 375 height 18
type input "[PERSON_NAME]"
type input "[EMAIL_ADDRESS][DOMAIN_NAME]"
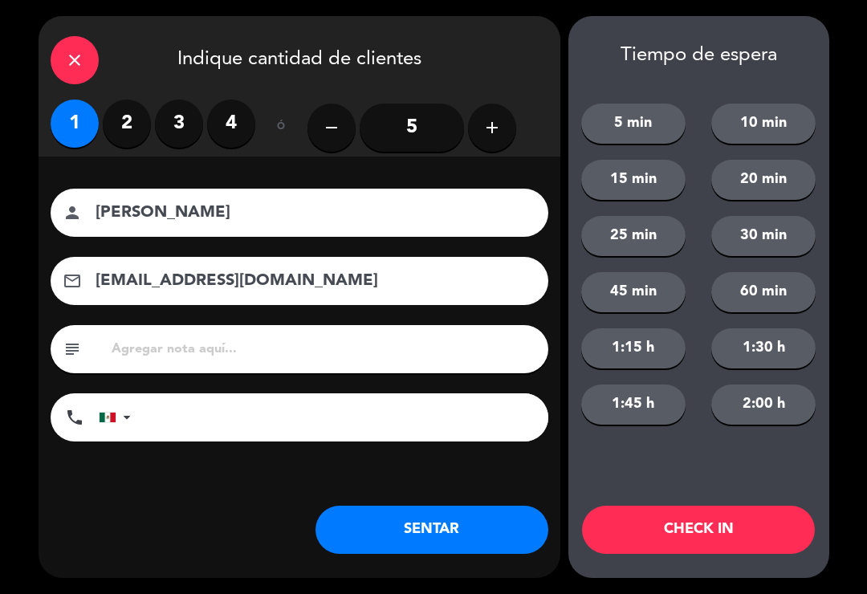
click at [396, 534] on button "SENTAR" at bounding box center [431, 530] width 233 height 48
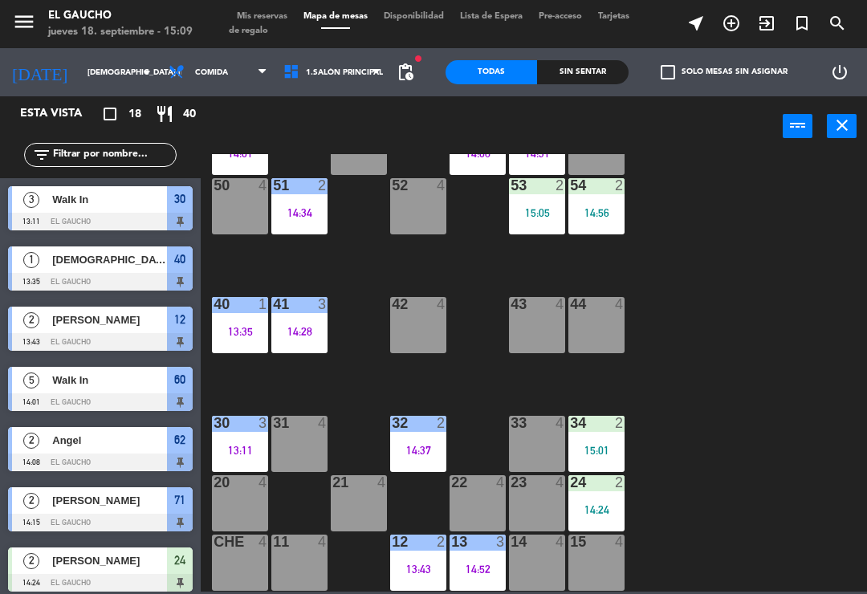
scroll to position [301, 0]
click at [352, 494] on div "21 4" at bounding box center [359, 503] width 56 height 56
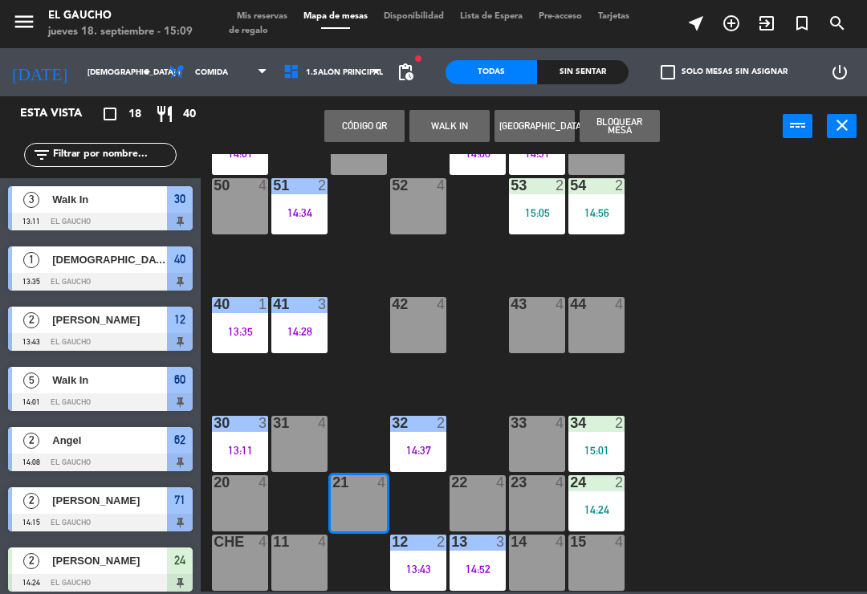
click at [441, 134] on button "WALK IN" at bounding box center [449, 126] width 80 height 32
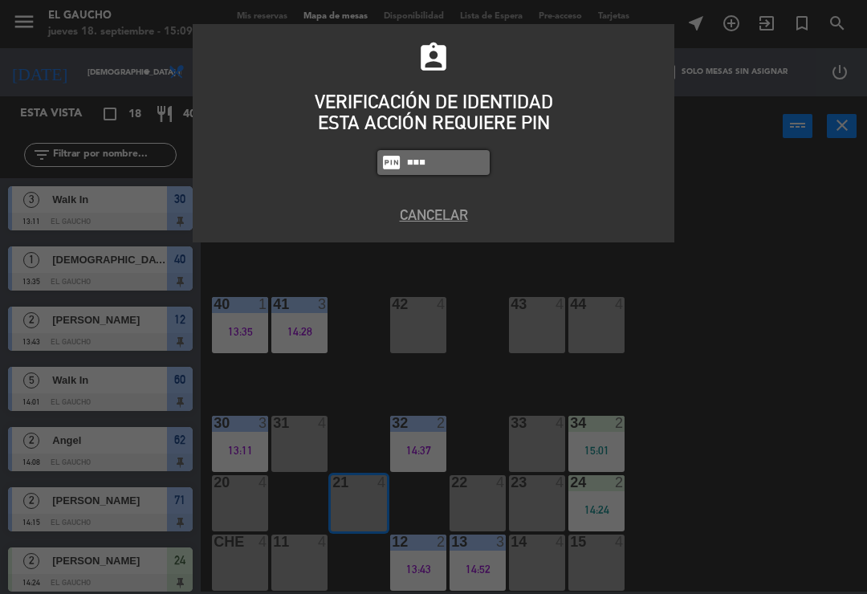
type input "0009"
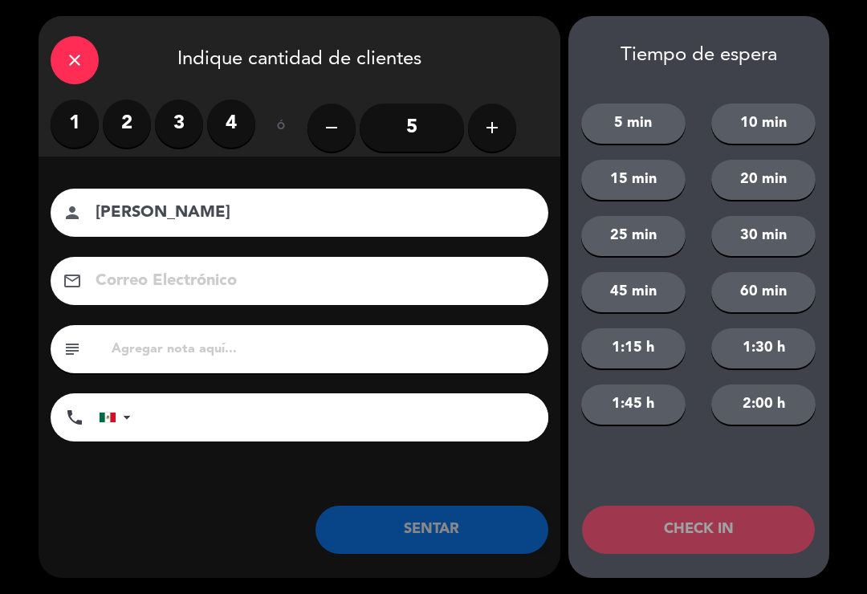
click at [173, 214] on input "[PERSON_NAME]" at bounding box center [310, 213] width 433 height 28
click at [251, 217] on input "[PERSON_NAME]" at bounding box center [310, 213] width 433 height 28
click at [117, 118] on label "2" at bounding box center [127, 124] width 48 height 48
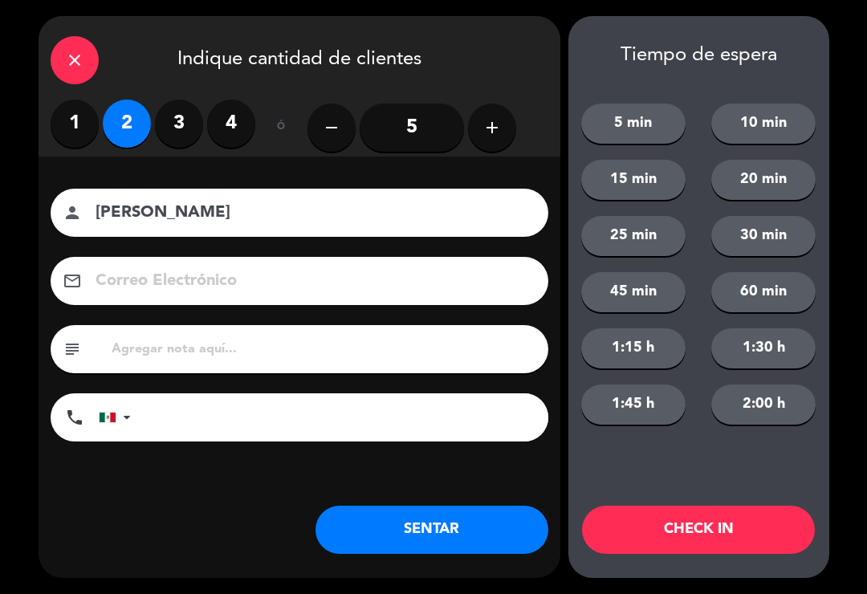
click at [230, 124] on label "4" at bounding box center [231, 124] width 48 height 48
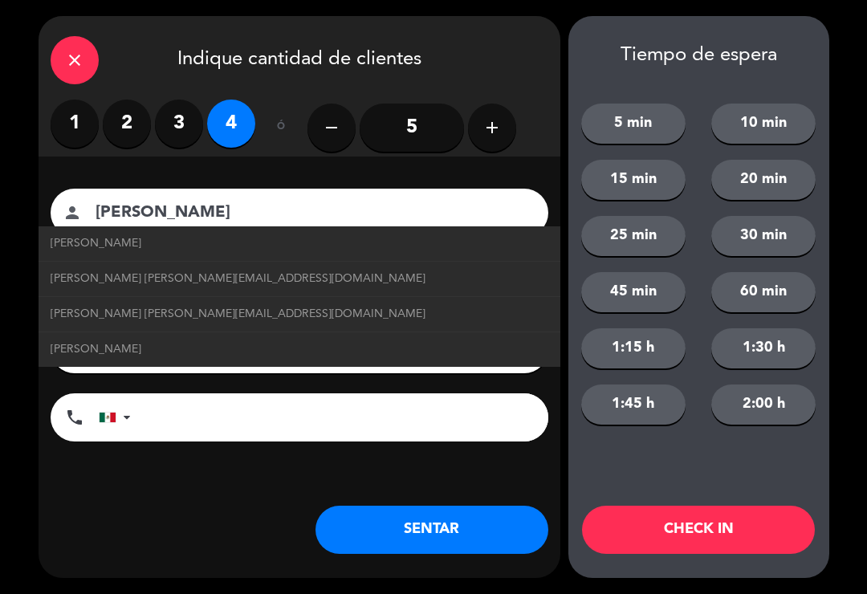
click at [75, 295] on li "[PERSON_NAME] [PERSON_NAME][EMAIL_ADDRESS][DOMAIN_NAME]" at bounding box center [300, 279] width 522 height 35
click at [80, 283] on span "[PERSON_NAME] [PERSON_NAME][EMAIL_ADDRESS][DOMAIN_NAME]" at bounding box center [238, 279] width 375 height 18
type input "[PERSON_NAME]"
type input "[EMAIL_ADDRESS][DOMAIN_NAME]"
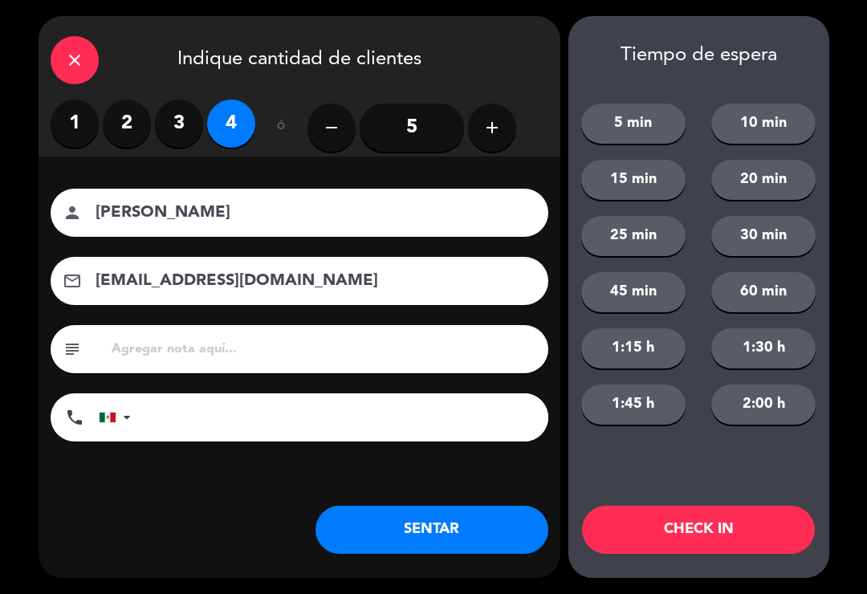
click at [380, 525] on button "SENTAR" at bounding box center [431, 530] width 233 height 48
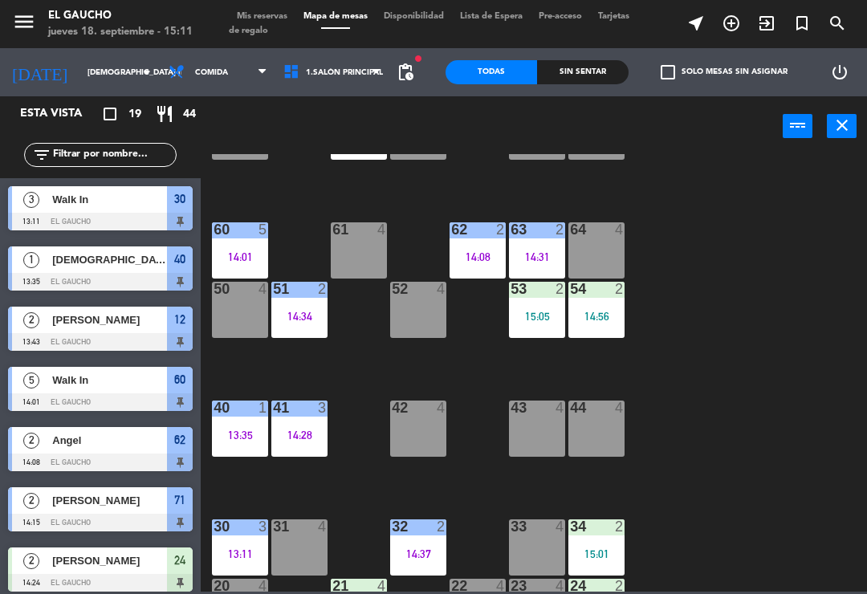
scroll to position [201, 0]
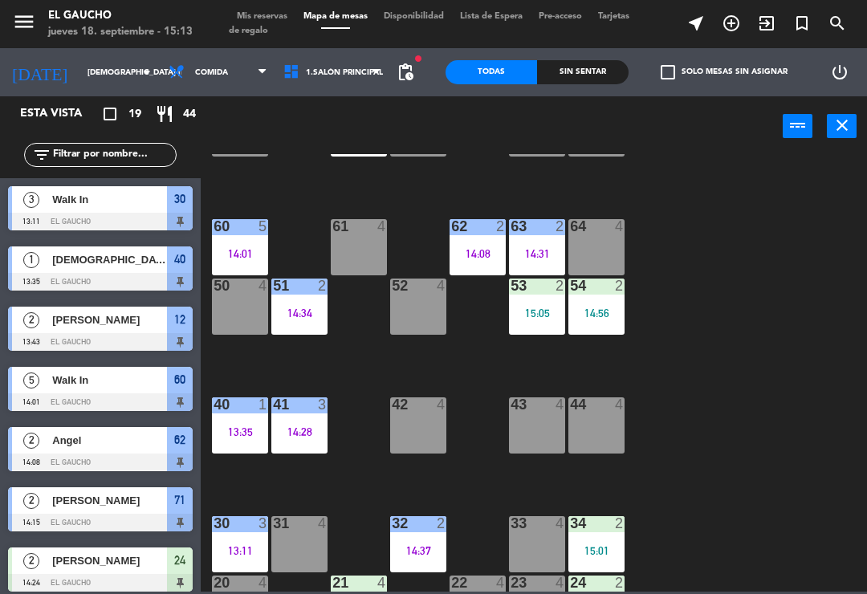
click at [242, 241] on div "60 5 14:01" at bounding box center [240, 247] width 56 height 56
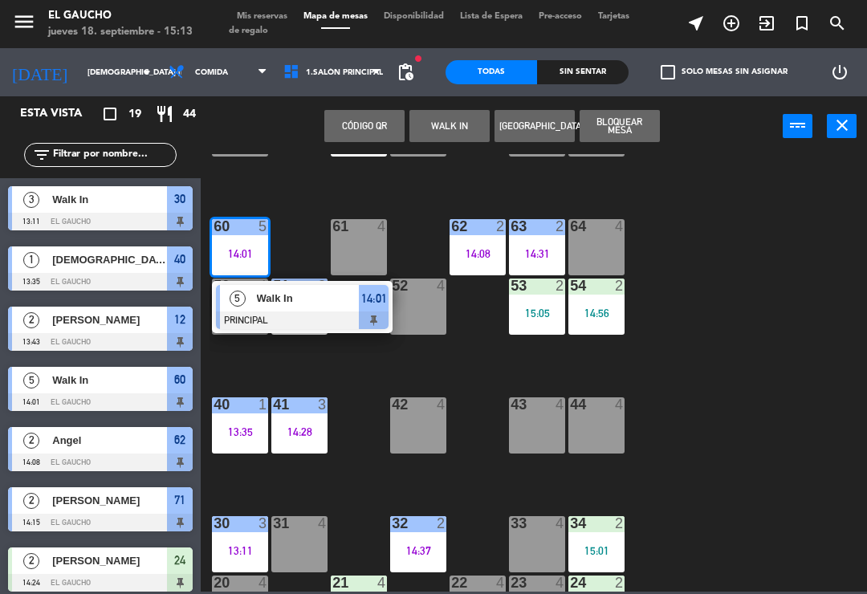
click at [323, 300] on span "Walk In" at bounding box center [308, 298] width 103 height 17
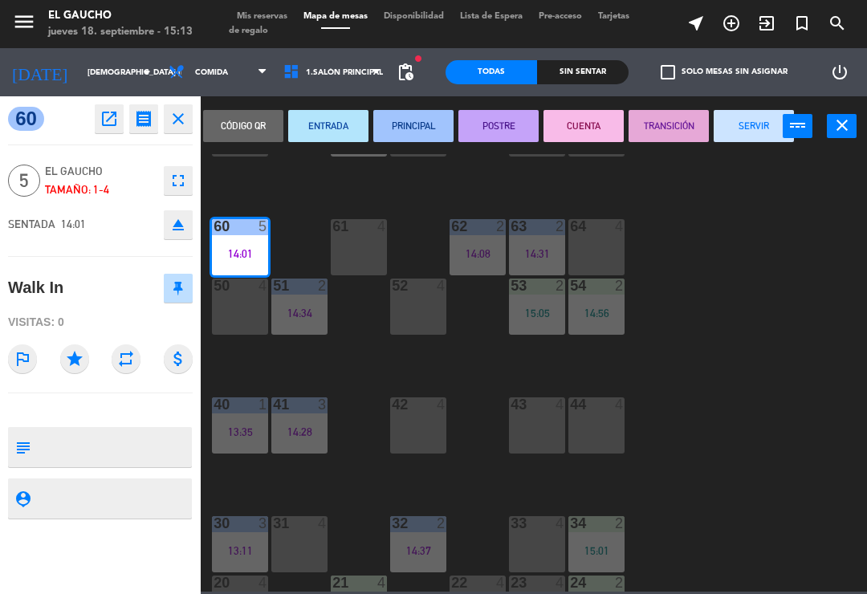
click at [736, 125] on button "SERVIR" at bounding box center [754, 126] width 80 height 32
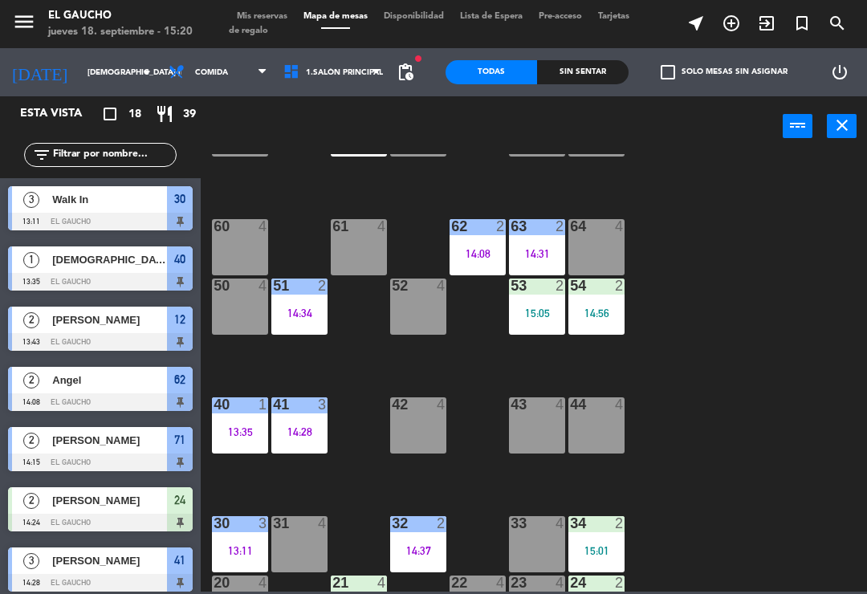
click at [770, 585] on div "84 2 14:31 80 4 83 1 15:07 82 4 81 2 14:56 70 4 71 2 14:15 72 4 73 4 74 4 63 2 …" at bounding box center [537, 372] width 657 height 437
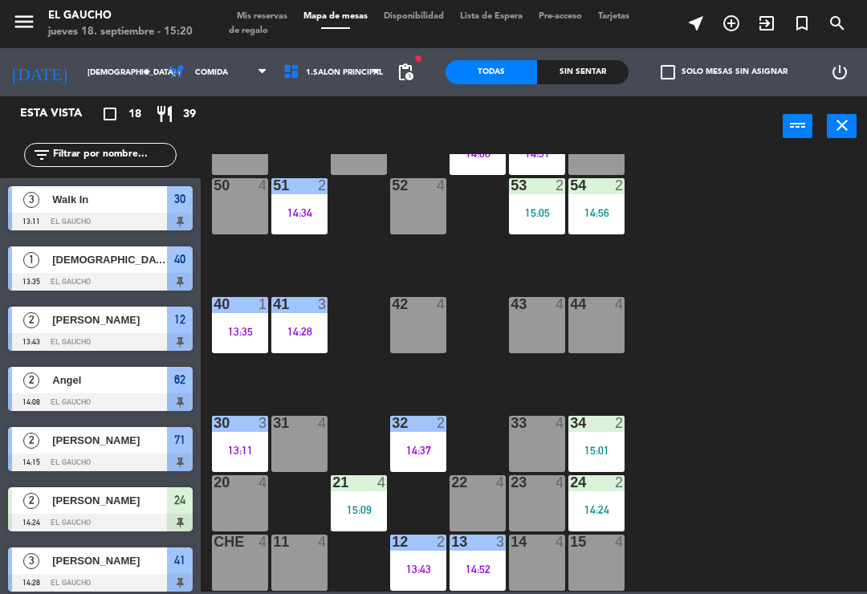
scroll to position [301, 0]
click at [230, 439] on div "30 3 13:11" at bounding box center [240, 444] width 56 height 56
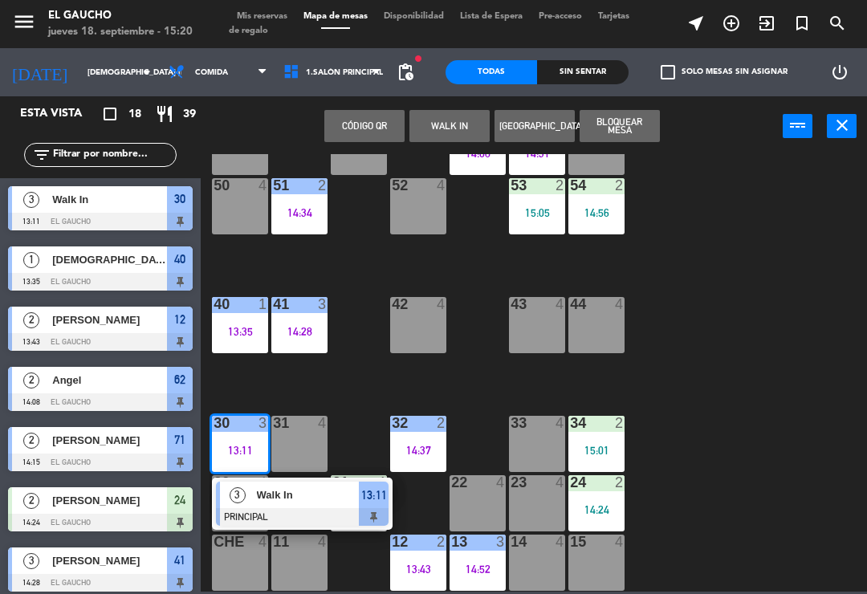
click at [312, 502] on span "Walk In" at bounding box center [308, 494] width 103 height 17
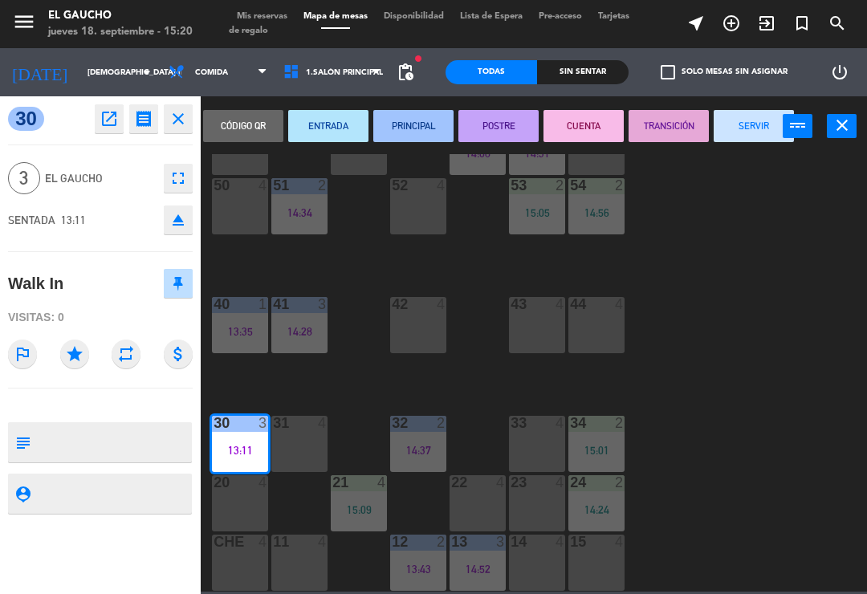
click at [742, 126] on button "SERVIR" at bounding box center [754, 126] width 80 height 32
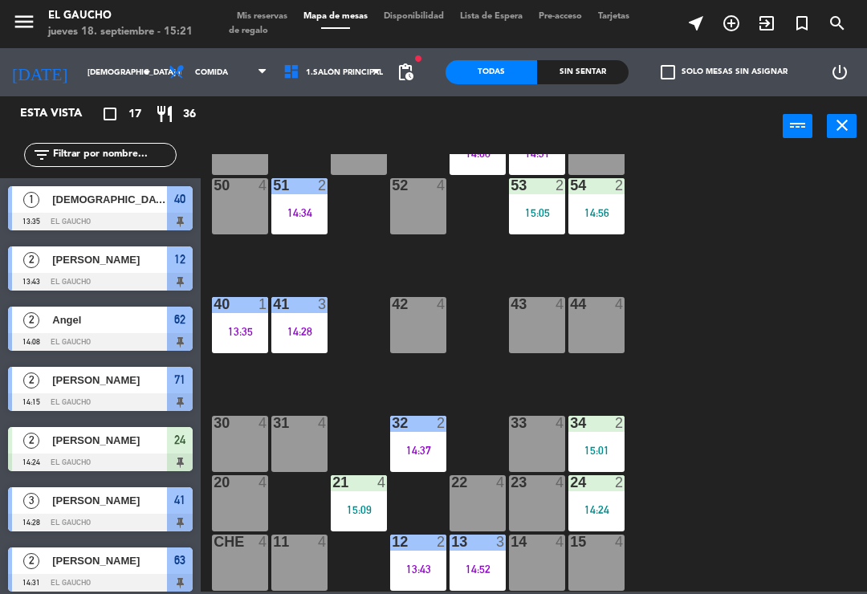
click at [605, 439] on div "34 2 15:01" at bounding box center [596, 444] width 56 height 56
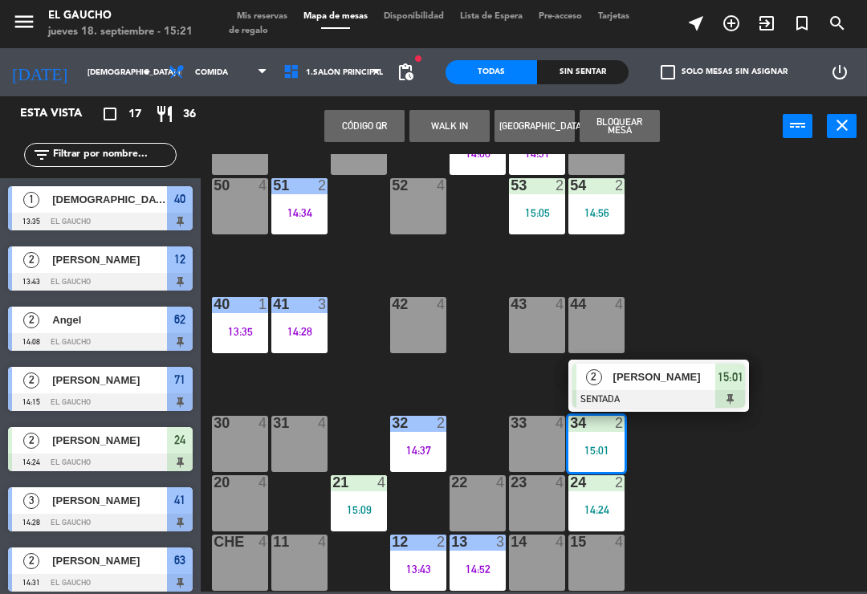
click at [676, 381] on span "[PERSON_NAME]" at bounding box center [664, 376] width 103 height 17
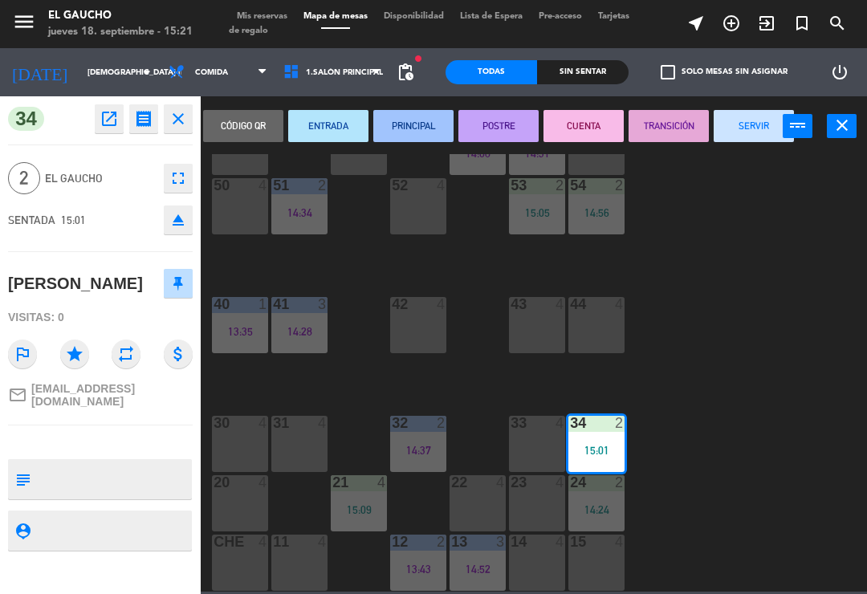
click at [394, 124] on button "PRINCIPAL" at bounding box center [413, 126] width 80 height 32
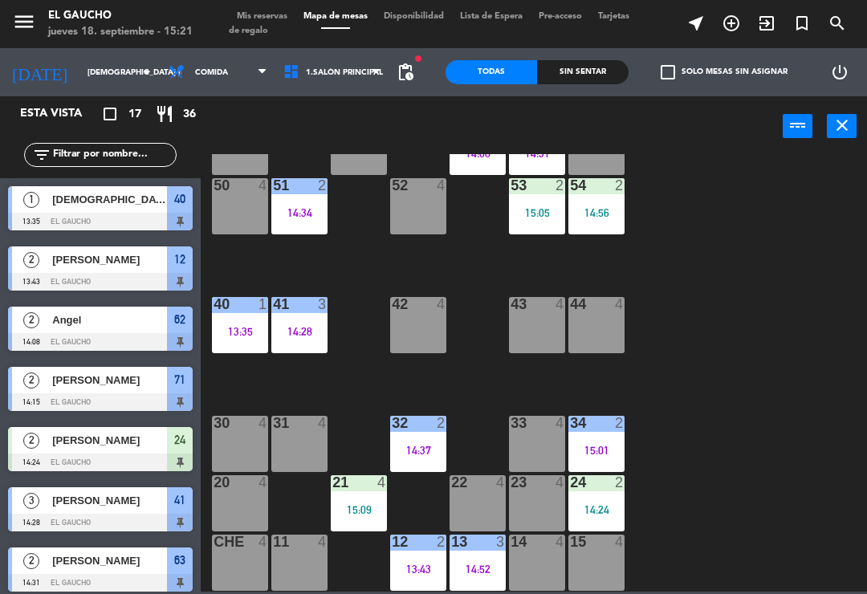
scroll to position [124, 0]
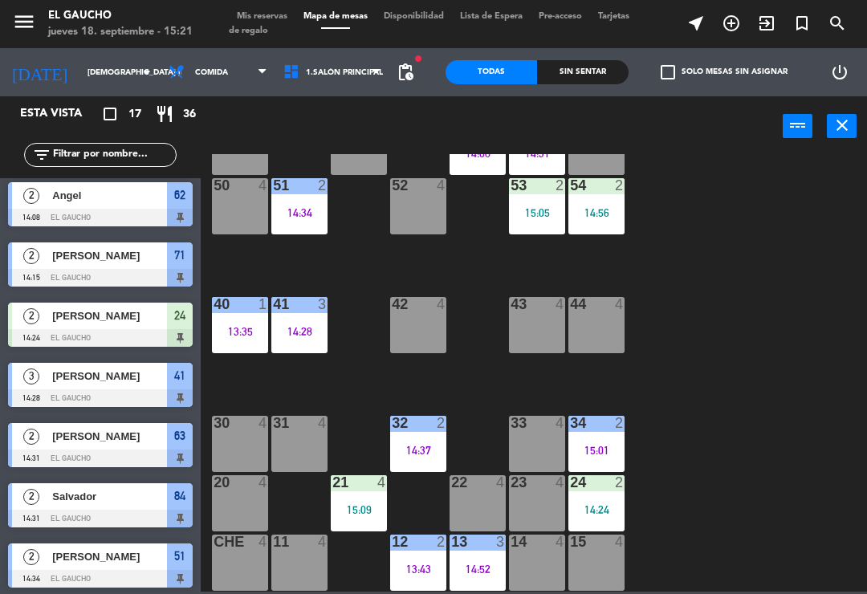
click at [238, 323] on div "40 1 13:35" at bounding box center [240, 325] width 56 height 56
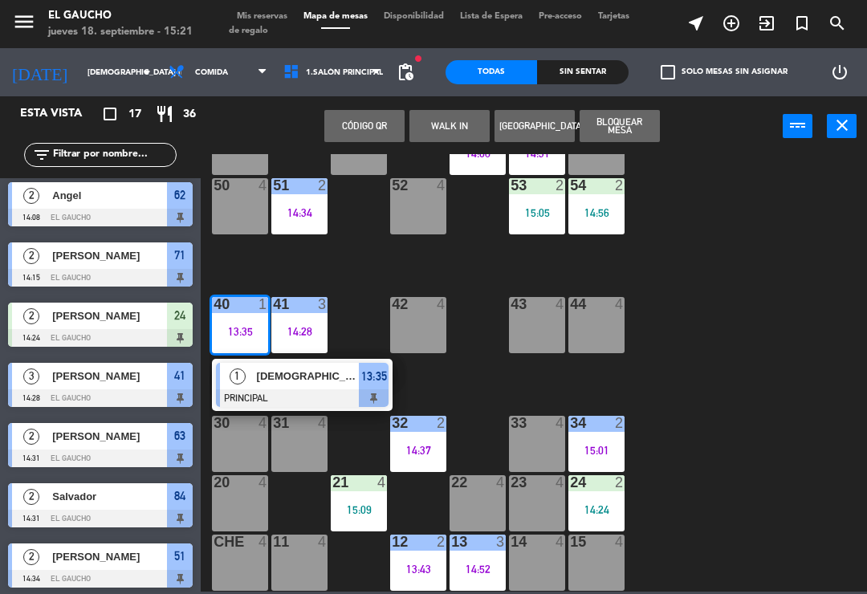
click at [308, 389] on div at bounding box center [302, 398] width 173 height 18
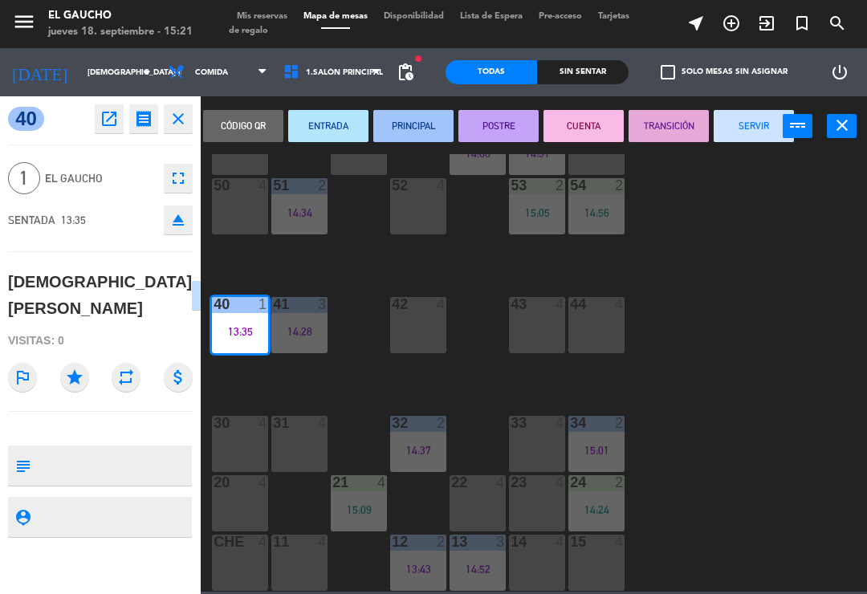
click at [738, 135] on button "SERVIR" at bounding box center [754, 126] width 80 height 32
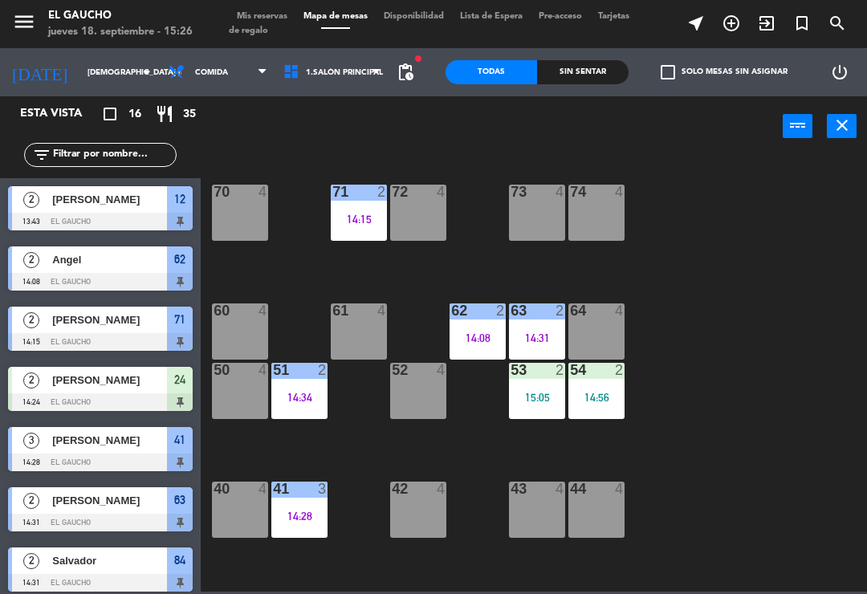
scroll to position [120, 0]
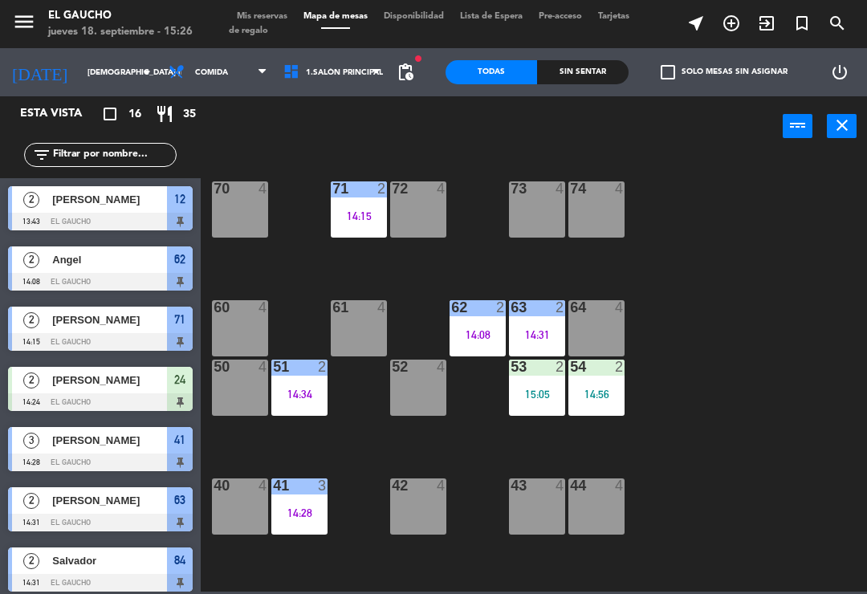
click at [539, 325] on div "63 2 14:31" at bounding box center [537, 328] width 56 height 56
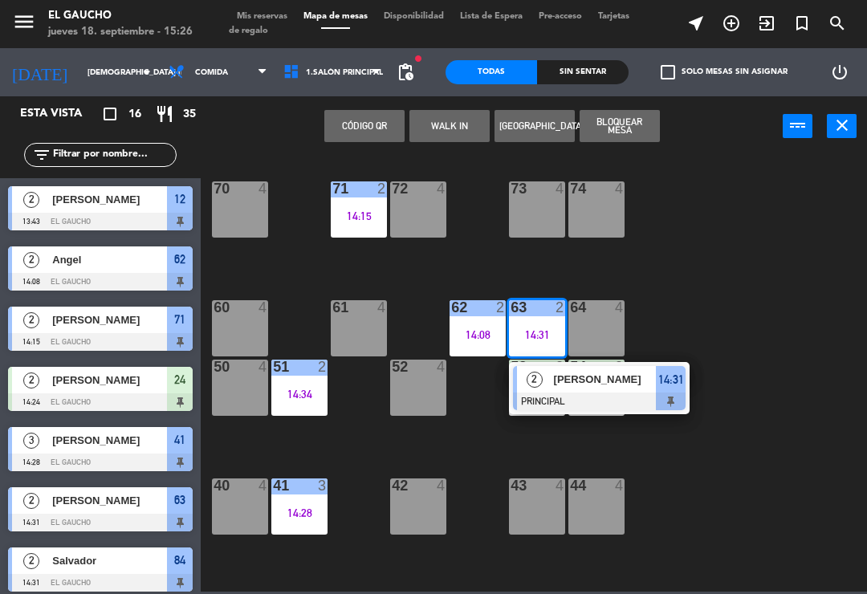
click at [609, 386] on span "[PERSON_NAME]" at bounding box center [605, 379] width 103 height 17
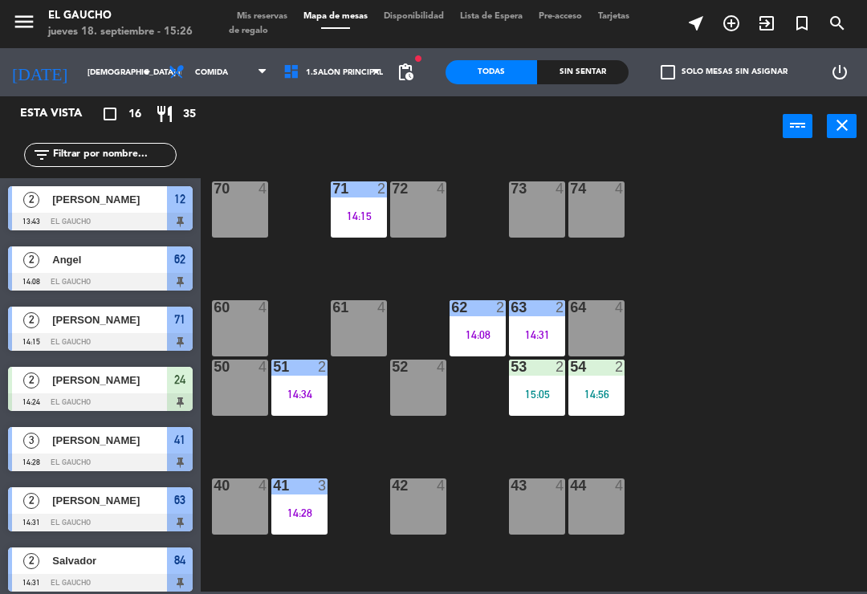
click at [542, 329] on div "14:31" at bounding box center [537, 334] width 56 height 11
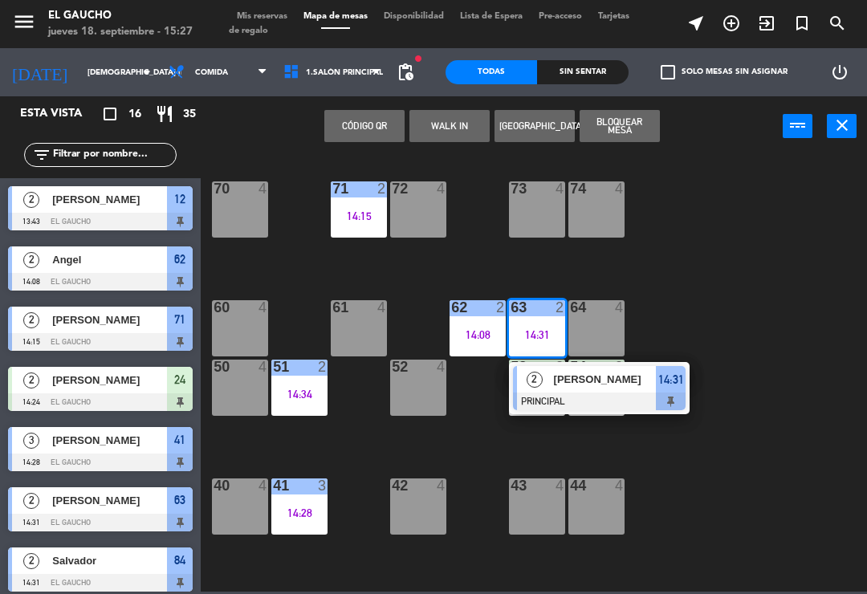
click at [569, 389] on div "[PERSON_NAME]" at bounding box center [604, 379] width 104 height 26
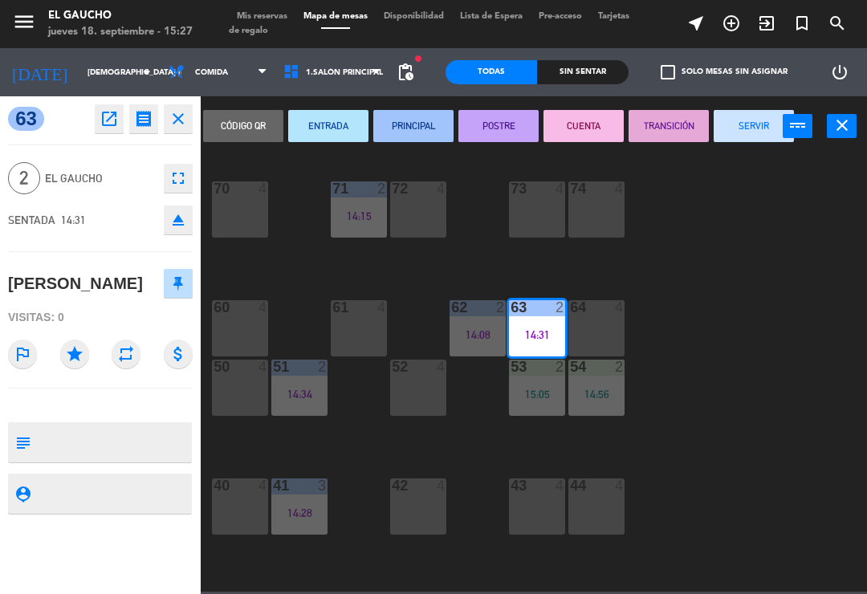
click at [750, 140] on button "SERVIR" at bounding box center [754, 126] width 80 height 32
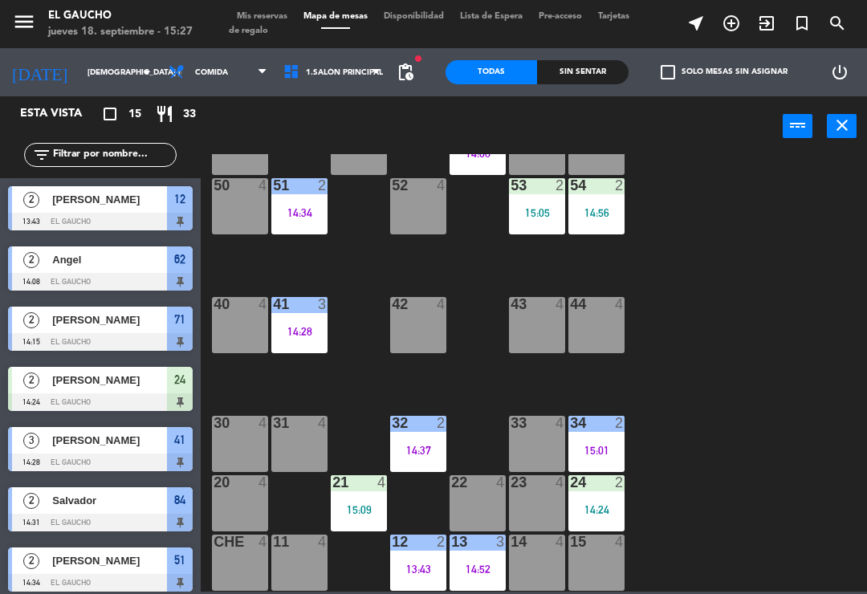
scroll to position [301, 0]
click at [420, 577] on div "12 2 13:43" at bounding box center [418, 563] width 56 height 56
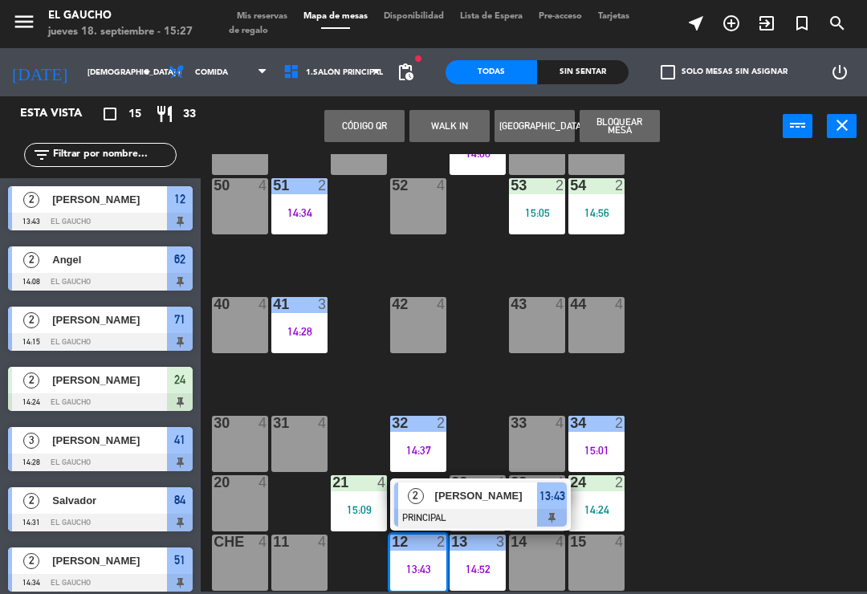
click at [470, 499] on span "[PERSON_NAME]" at bounding box center [486, 495] width 103 height 17
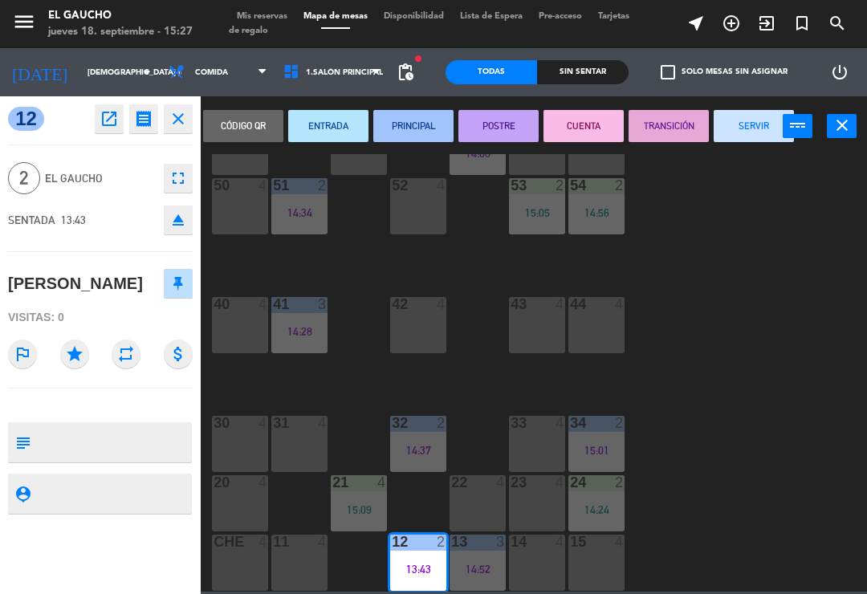
click at [751, 136] on button "SERVIR" at bounding box center [754, 126] width 80 height 32
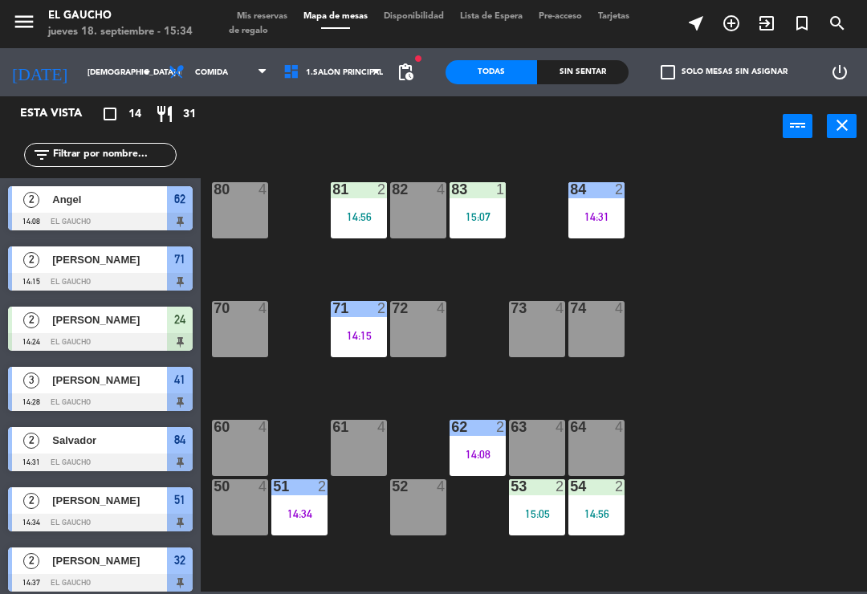
scroll to position [0, 0]
click at [595, 213] on div "14:31" at bounding box center [596, 216] width 56 height 11
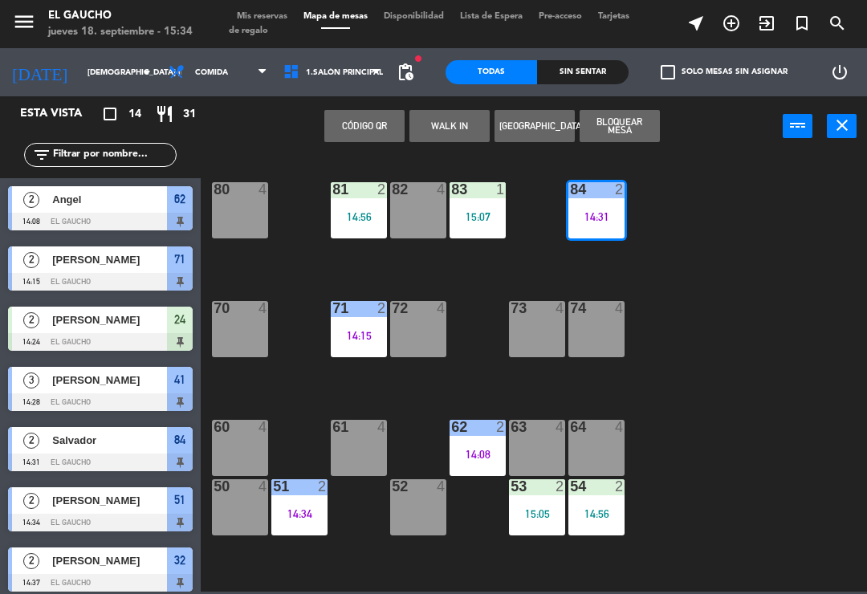
click at [612, 208] on div "84 2 14:31" at bounding box center [596, 210] width 56 height 56
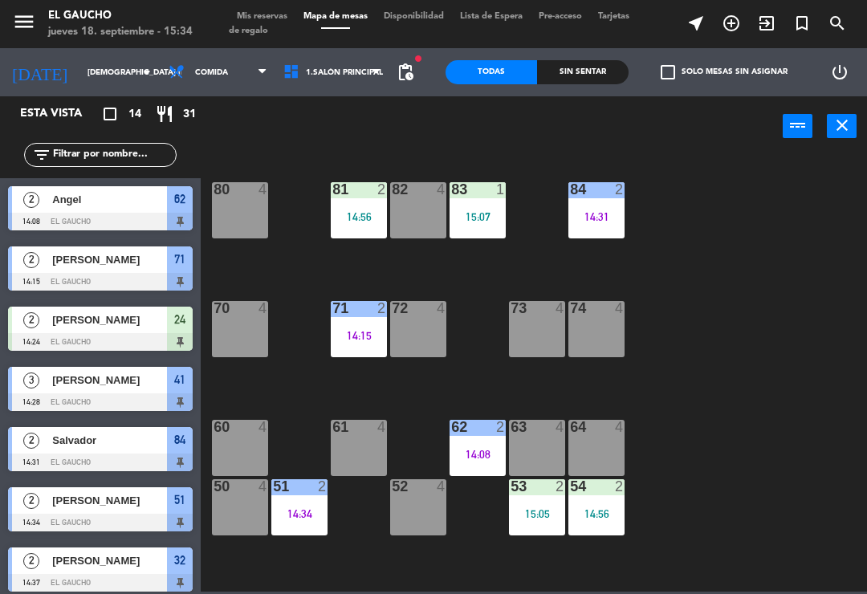
click at [608, 222] on div "14:31" at bounding box center [596, 216] width 56 height 11
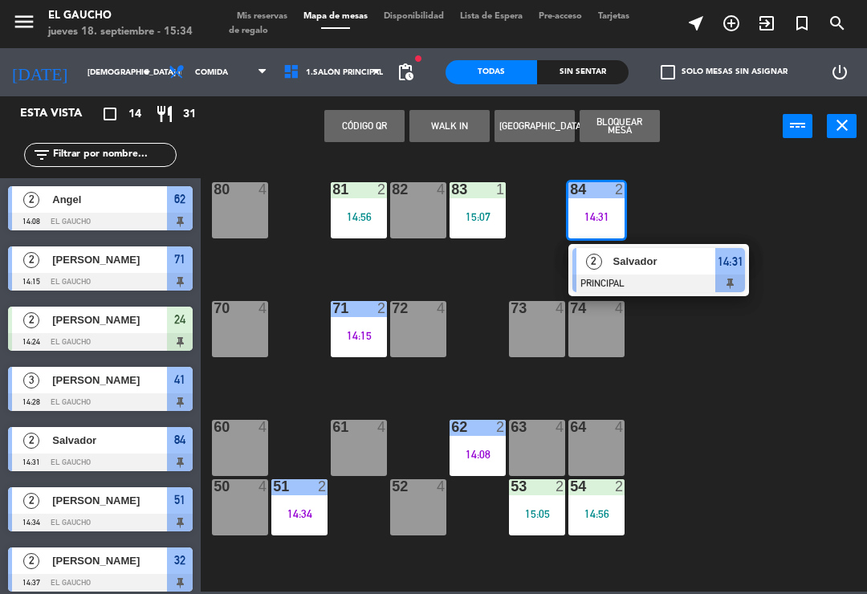
click at [651, 271] on div "Salvador" at bounding box center [664, 261] width 104 height 26
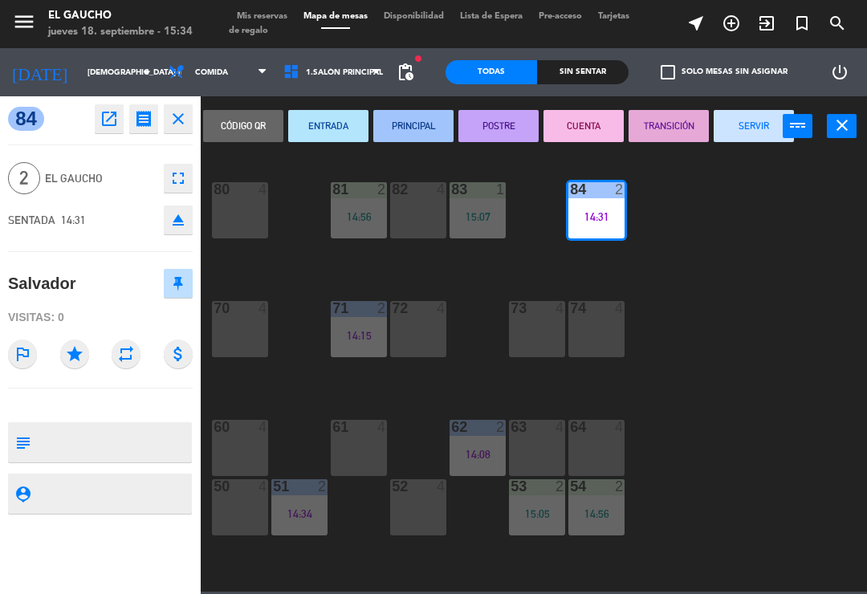
click at [760, 112] on button "SERVIR" at bounding box center [754, 126] width 80 height 32
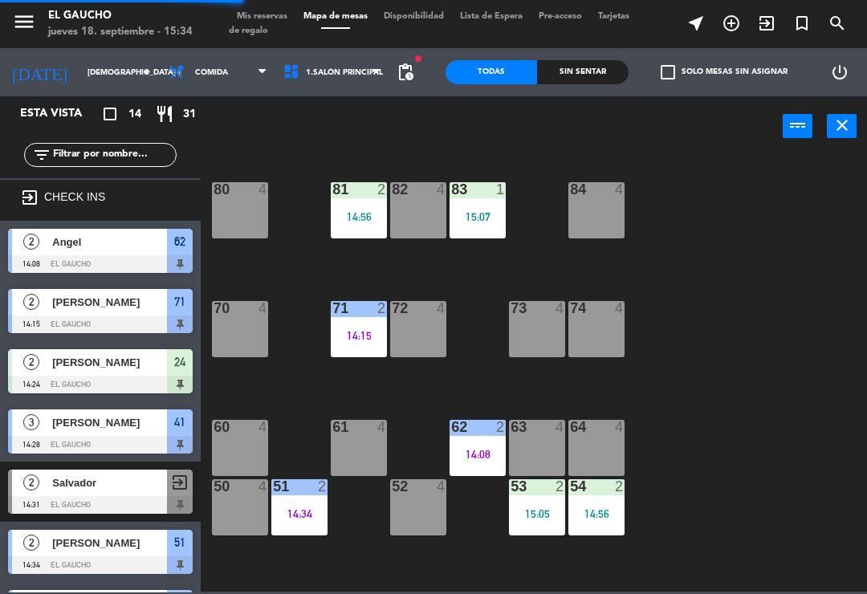
click at [598, 196] on div at bounding box center [596, 189] width 26 height 14
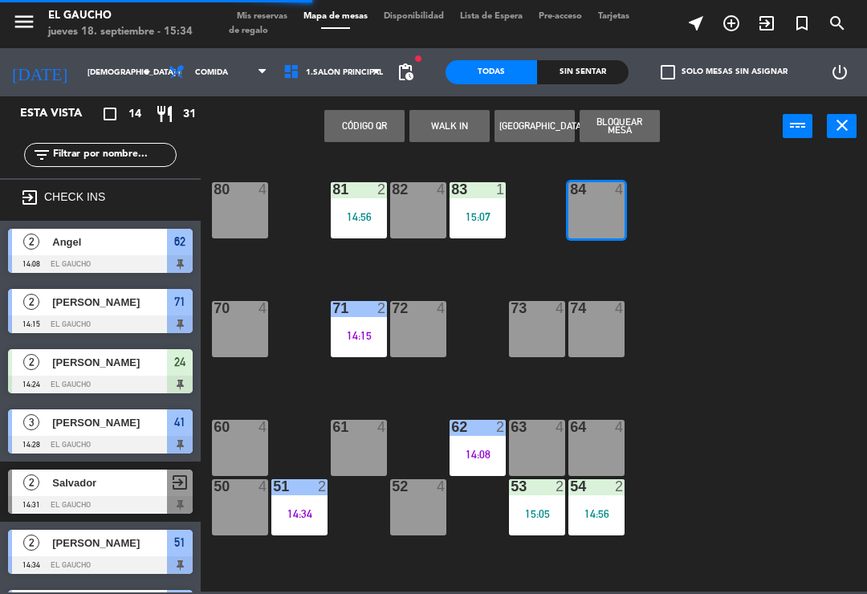
click at [458, 121] on button "WALK IN" at bounding box center [449, 126] width 80 height 32
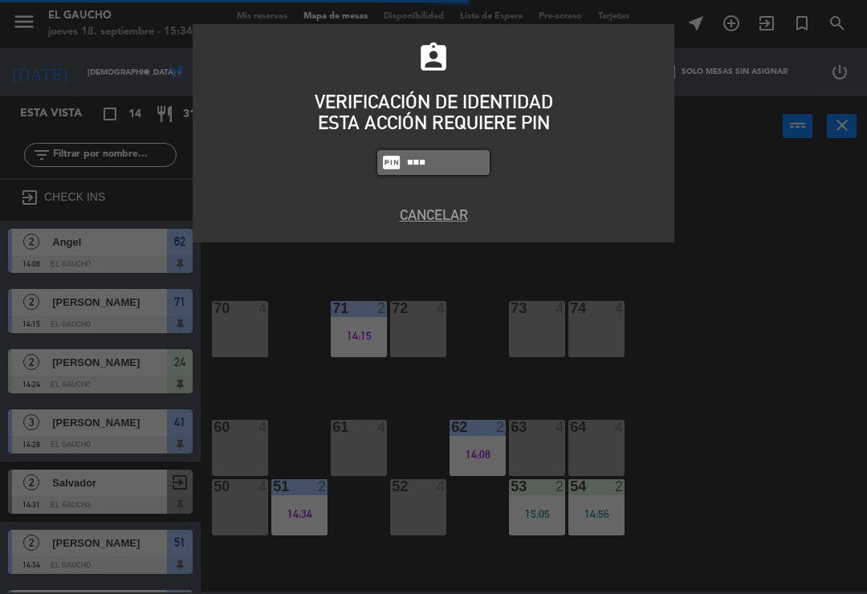
type input "0009"
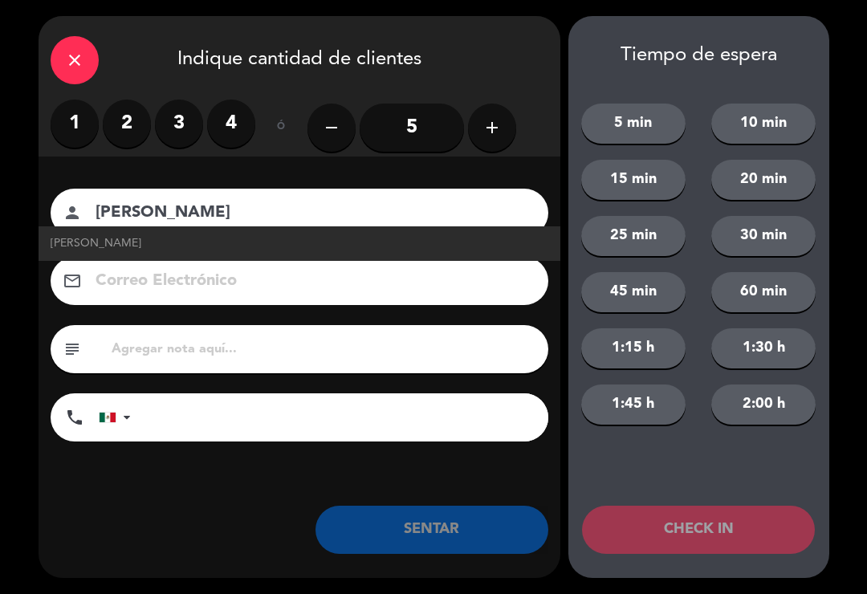
click at [256, 242] on link "[PERSON_NAME]" at bounding box center [300, 243] width 498 height 18
type input "[PERSON_NAME]"
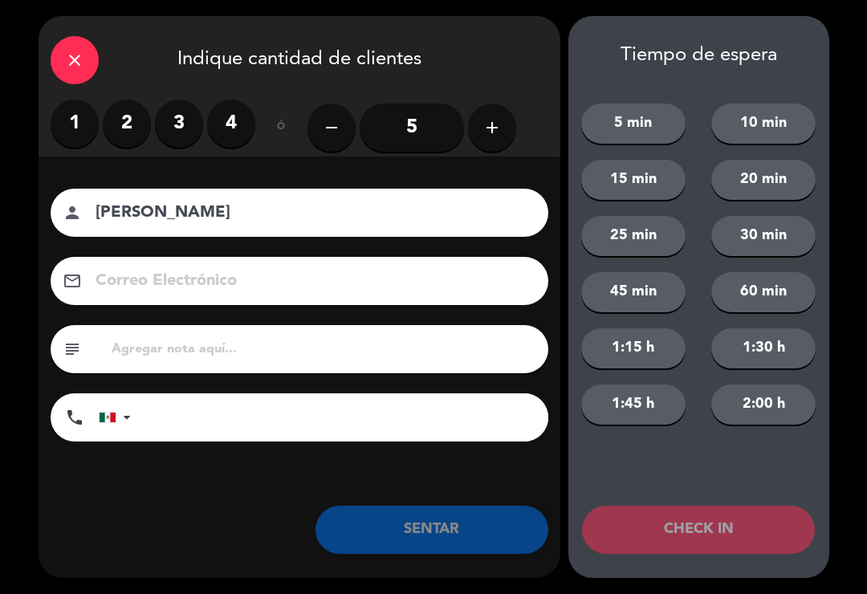
click at [433, 290] on input at bounding box center [310, 281] width 433 height 28
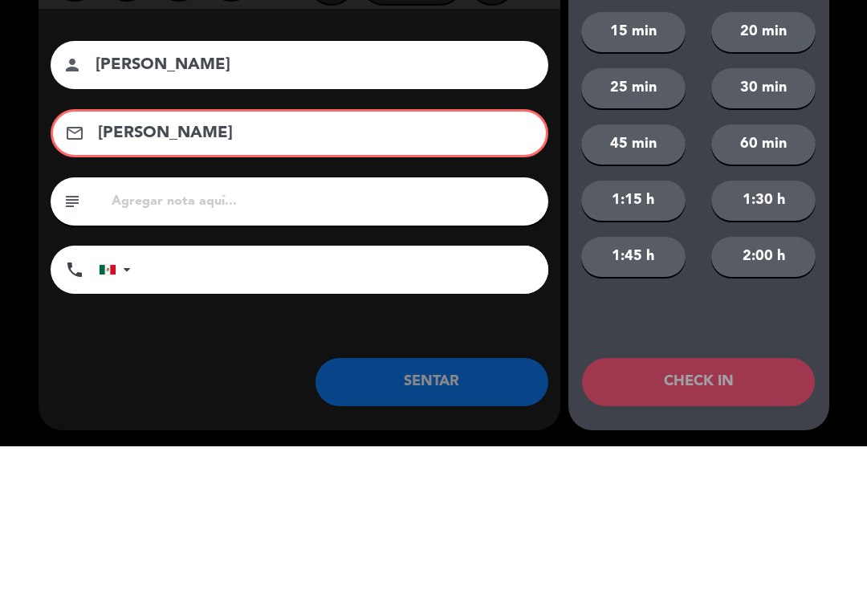
click at [135, 242] on div "Nombre del cliente person [PERSON_NAME] Correo Electrónico email [PERSON_NAME] …" at bounding box center [300, 318] width 522 height 258
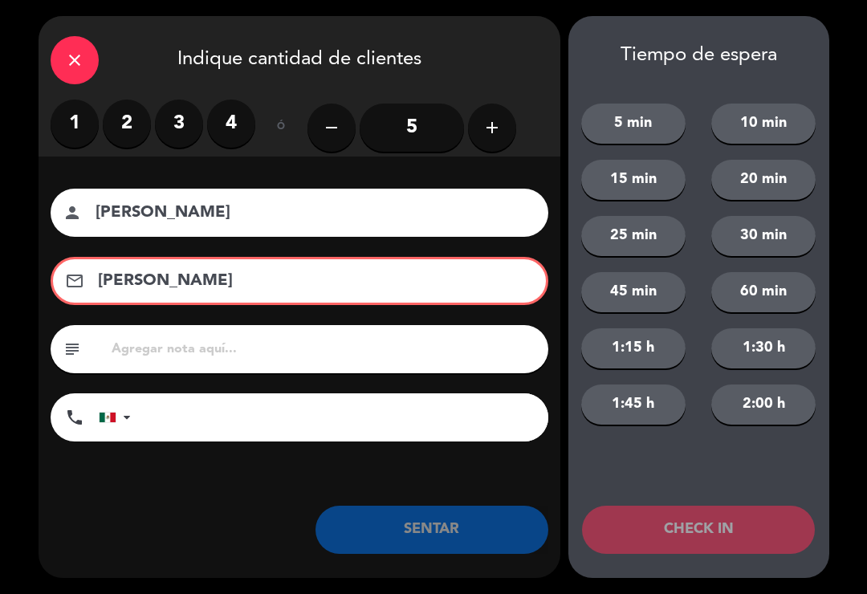
click at [252, 280] on input "[PERSON_NAME]" at bounding box center [310, 281] width 429 height 28
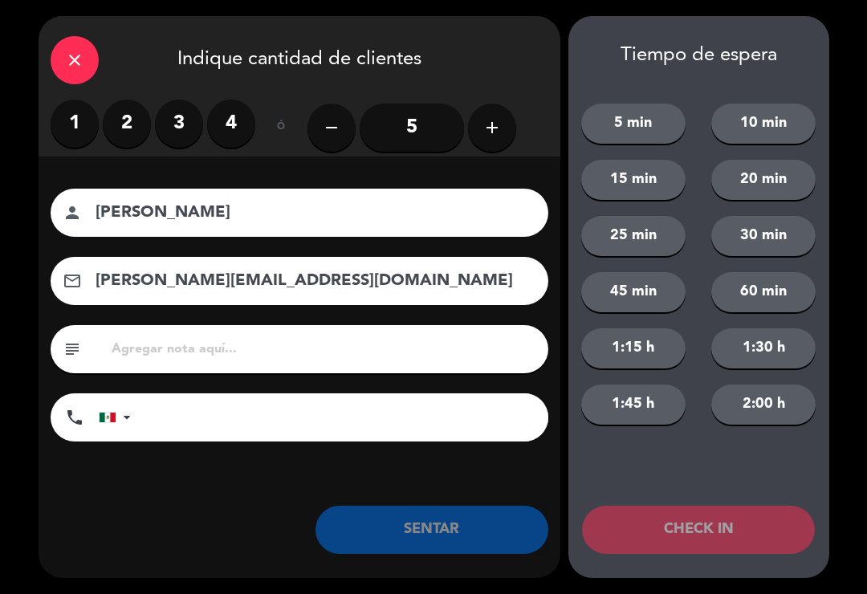
type input "[PERSON_NAME][EMAIL_ADDRESS][DOMAIN_NAME]"
click at [116, 129] on label "2" at bounding box center [127, 124] width 48 height 48
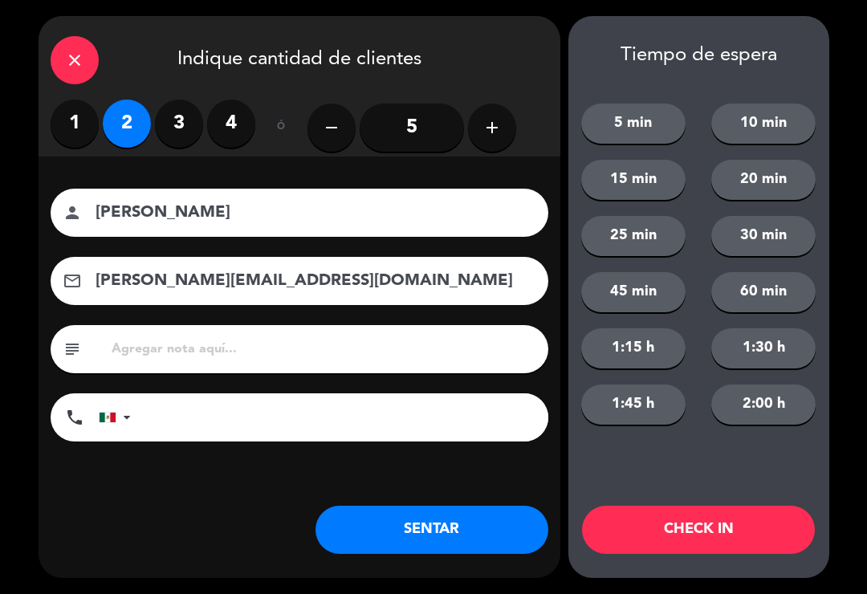
click at [386, 528] on button "SENTAR" at bounding box center [431, 530] width 233 height 48
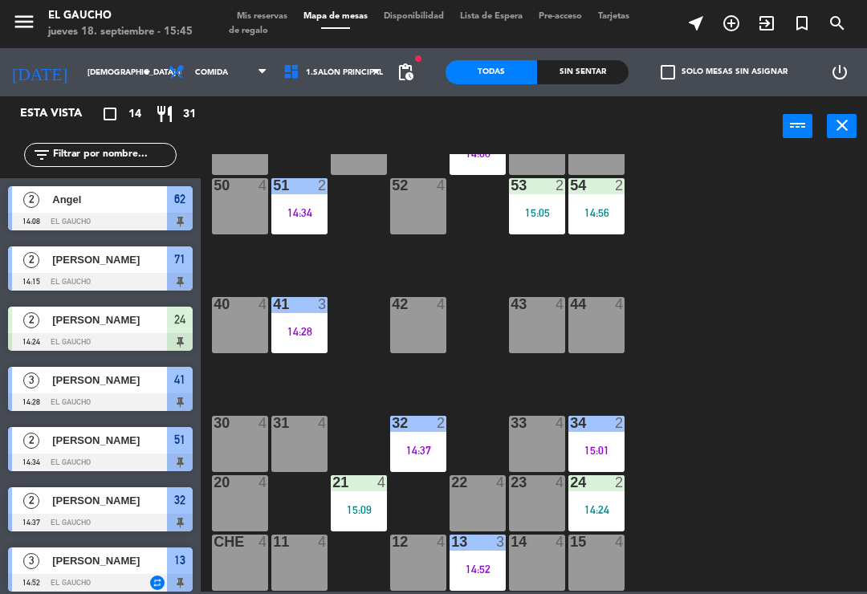
scroll to position [301, 0]
click at [461, 584] on div "13 3 14:52" at bounding box center [477, 563] width 56 height 56
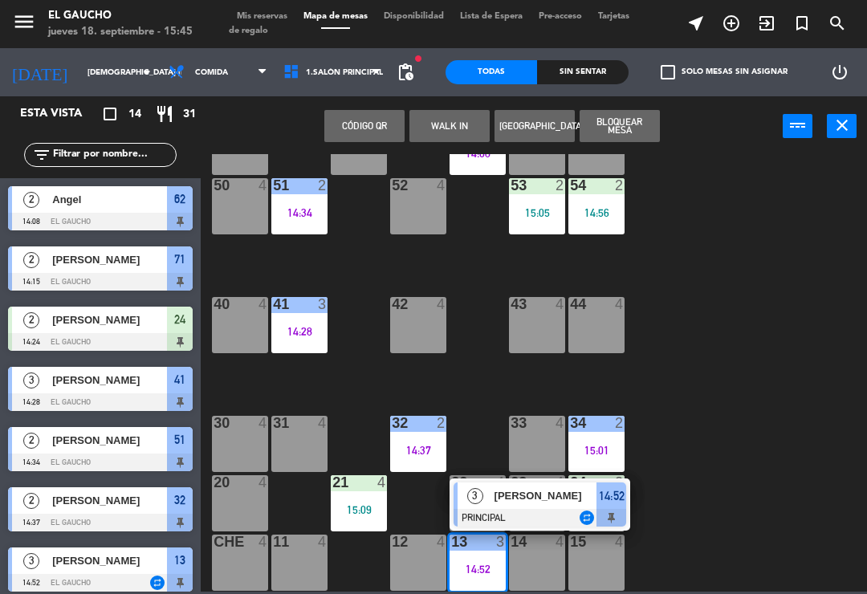
click at [491, 518] on div at bounding box center [539, 518] width 173 height 18
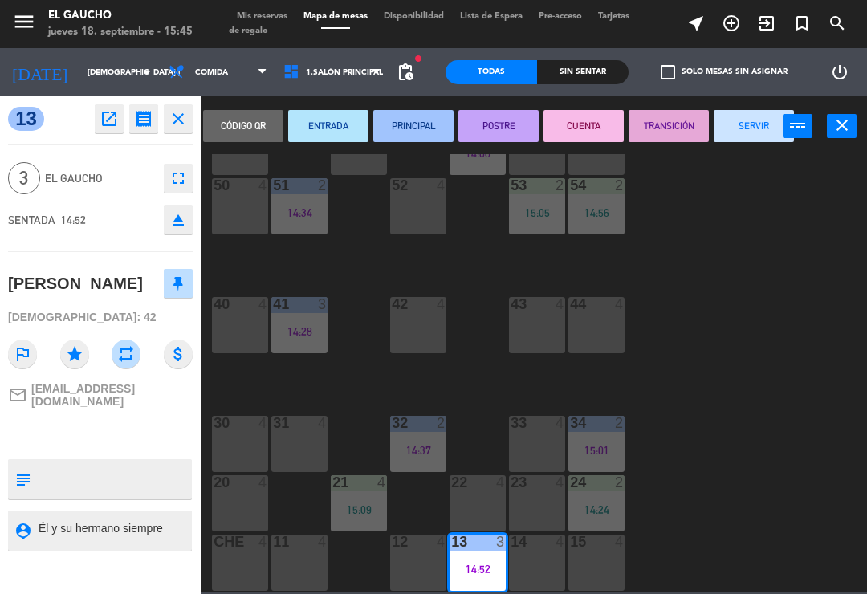
click at [762, 125] on button "SERVIR" at bounding box center [754, 126] width 80 height 32
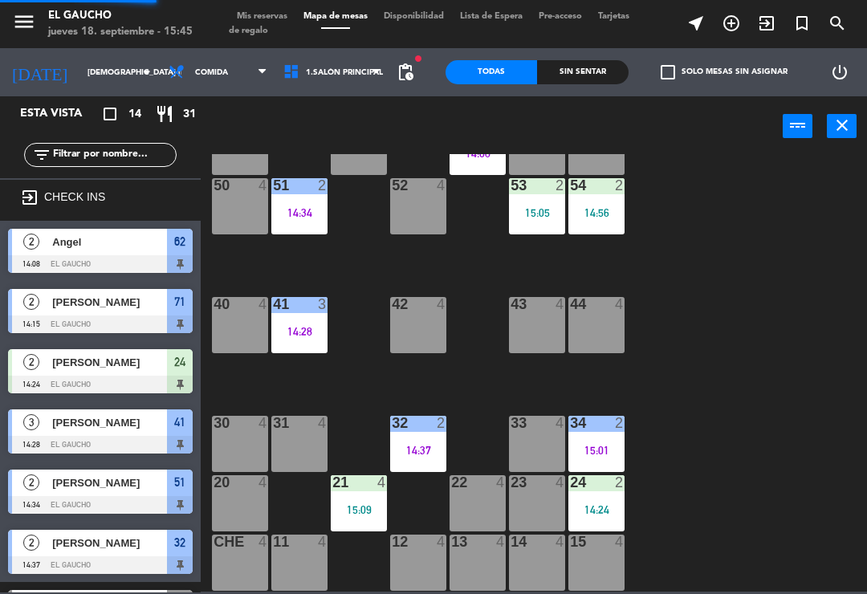
scroll to position [0, 0]
click at [601, 506] on div "14:24" at bounding box center [596, 509] width 56 height 11
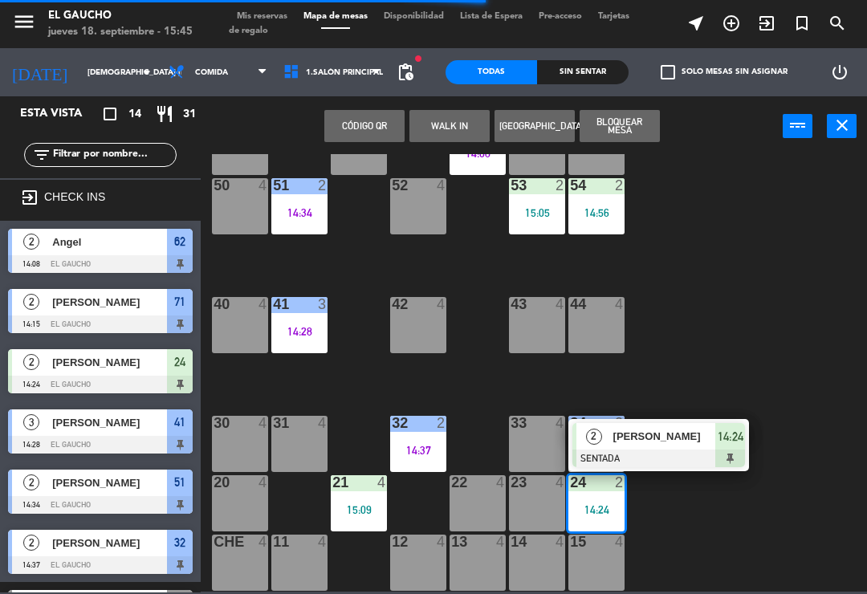
click at [600, 430] on span "2" at bounding box center [594, 437] width 16 height 16
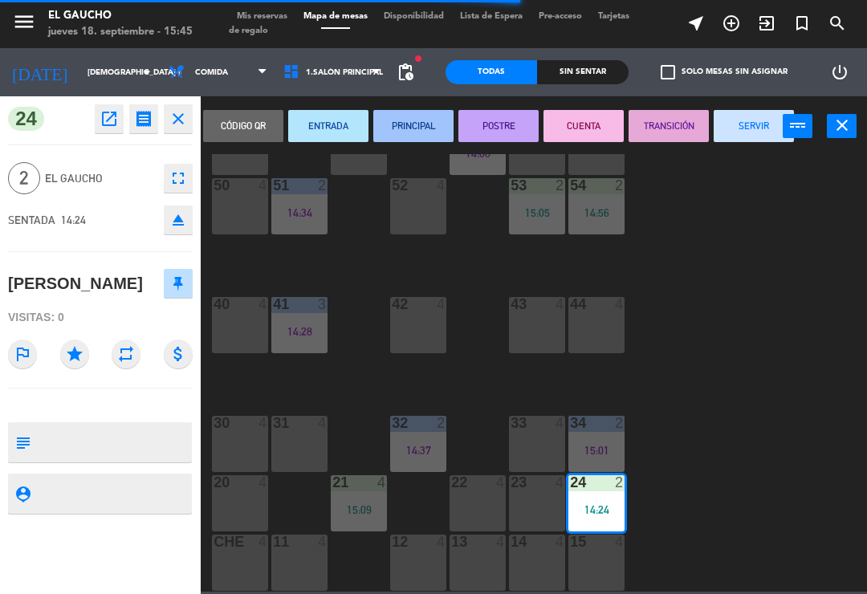
click at [748, 126] on button "SERVIR" at bounding box center [754, 126] width 80 height 32
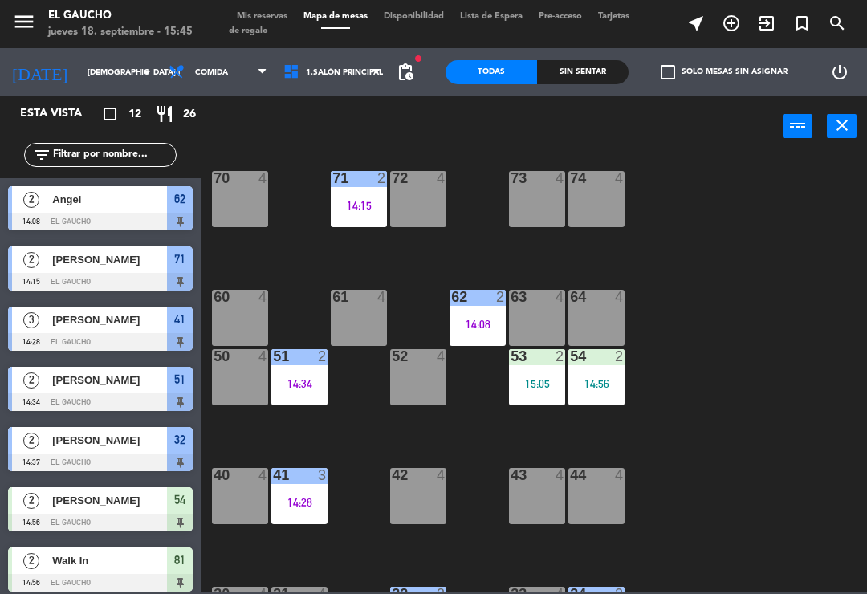
scroll to position [135, 0]
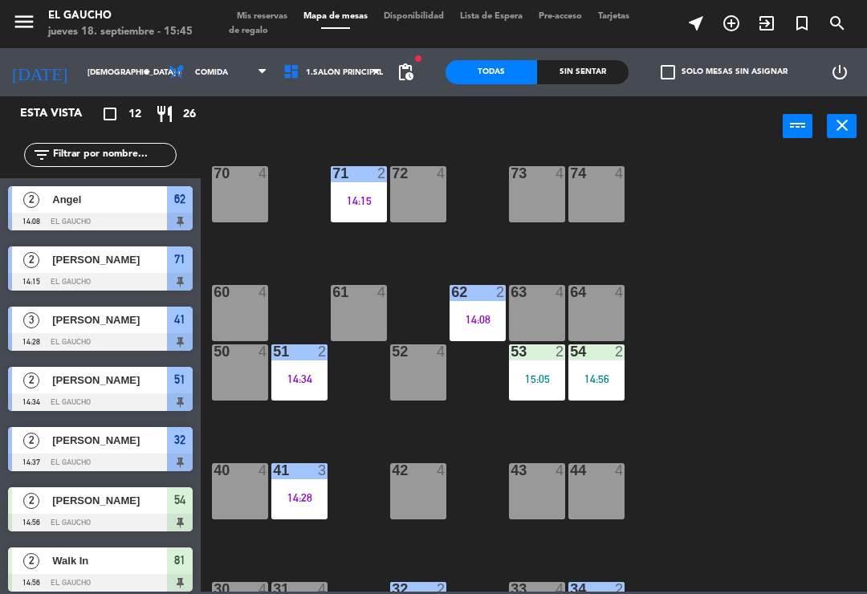
click at [622, 370] on div "54 2 14:56" at bounding box center [596, 372] width 56 height 56
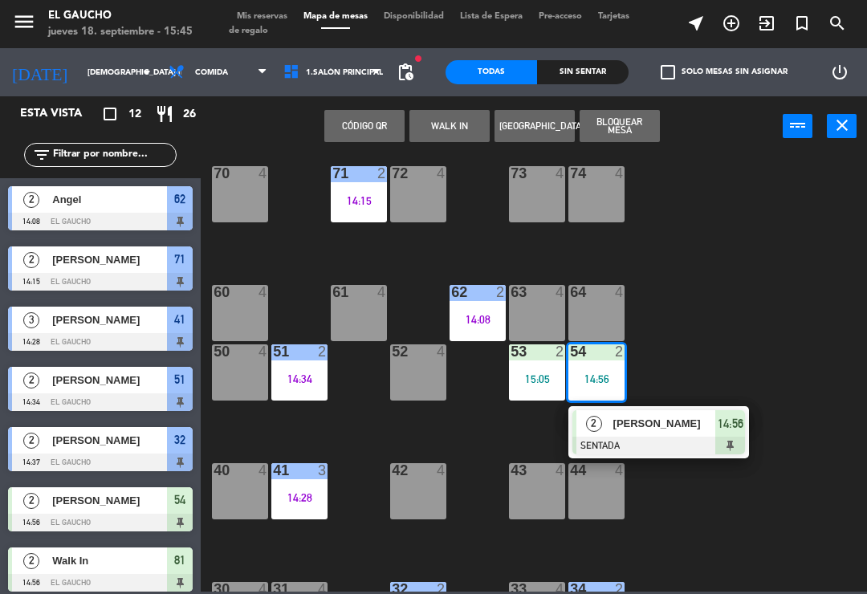
click at [645, 441] on div at bounding box center [658, 446] width 173 height 18
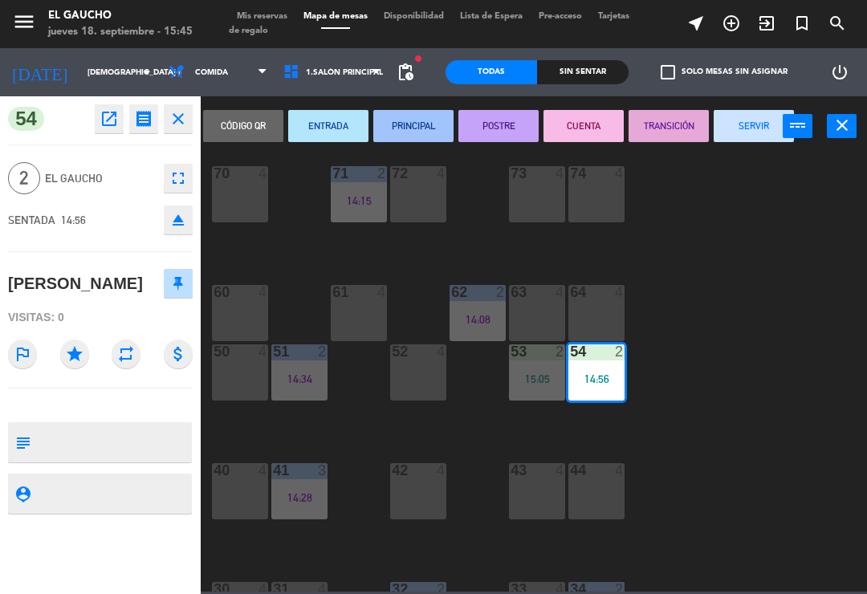
click at [750, 124] on button "SERVIR" at bounding box center [754, 126] width 80 height 32
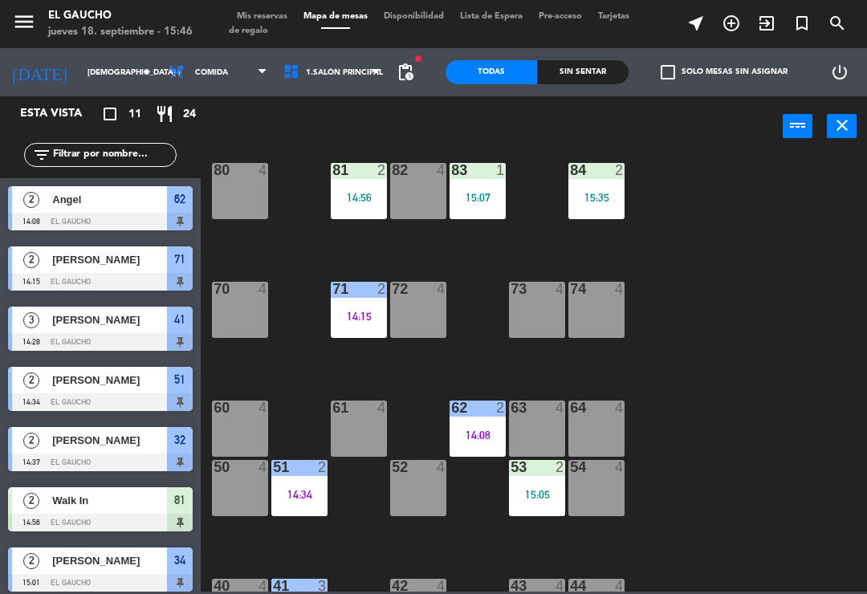
scroll to position [22, 0]
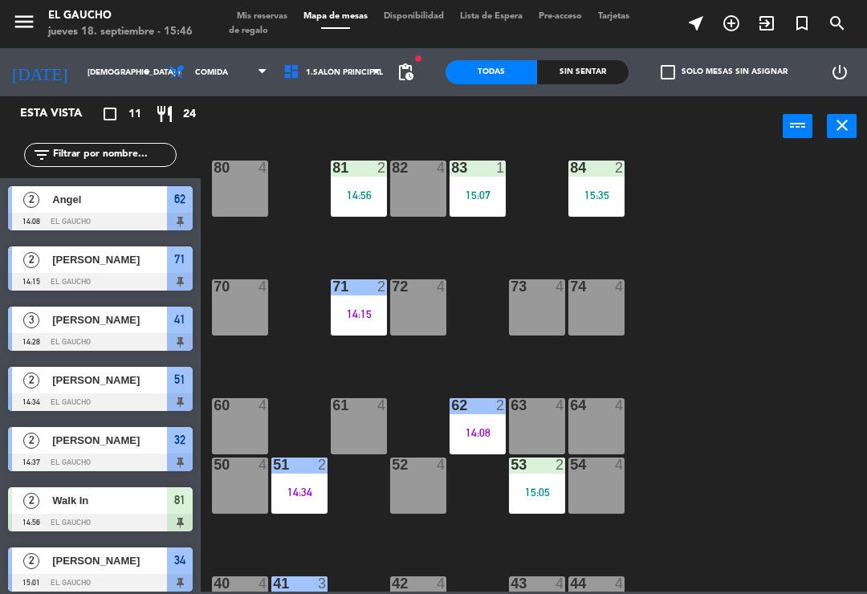
click at [386, 306] on div "71 2 14:15" at bounding box center [359, 307] width 56 height 56
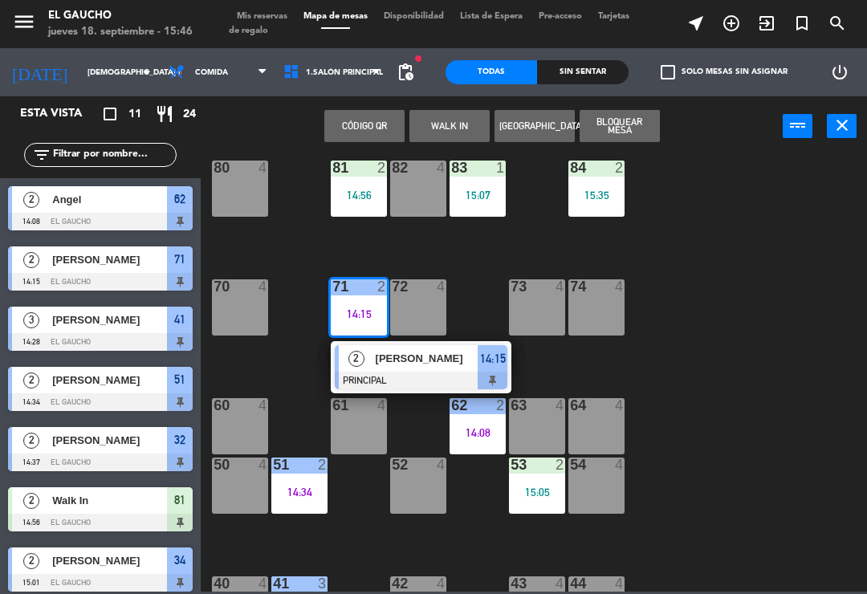
click at [439, 370] on div "[PERSON_NAME]" at bounding box center [426, 358] width 104 height 26
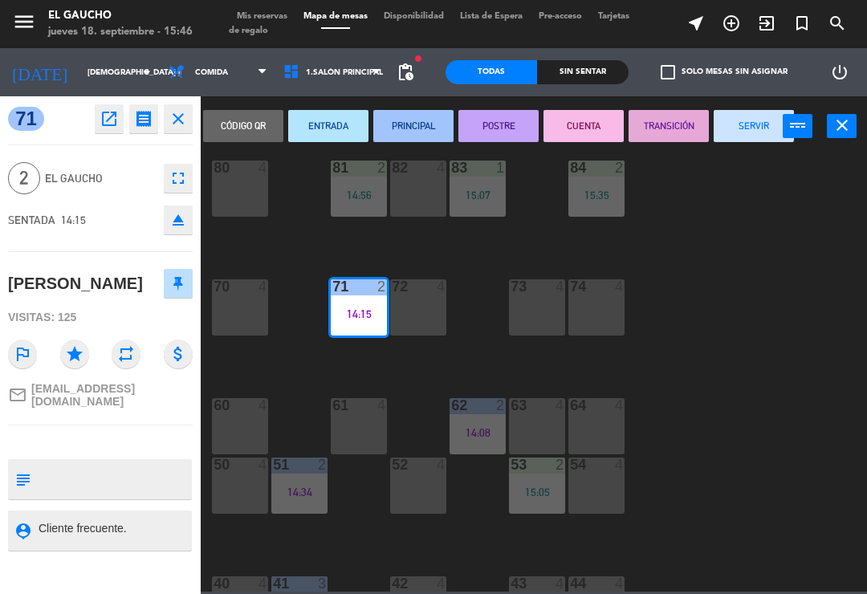
click at [767, 137] on button "SERVIR" at bounding box center [754, 126] width 80 height 32
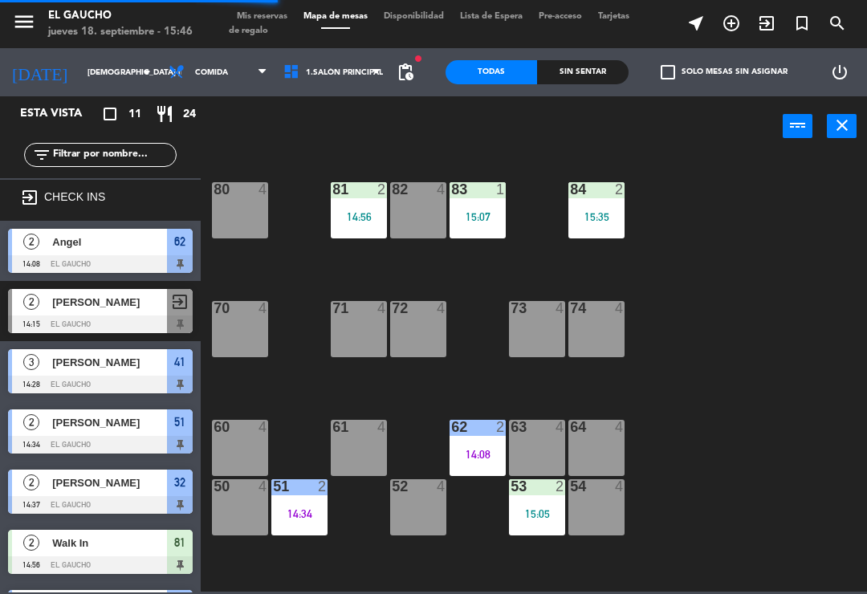
scroll to position [0, 0]
click at [365, 197] on div "81 2" at bounding box center [359, 190] width 56 height 16
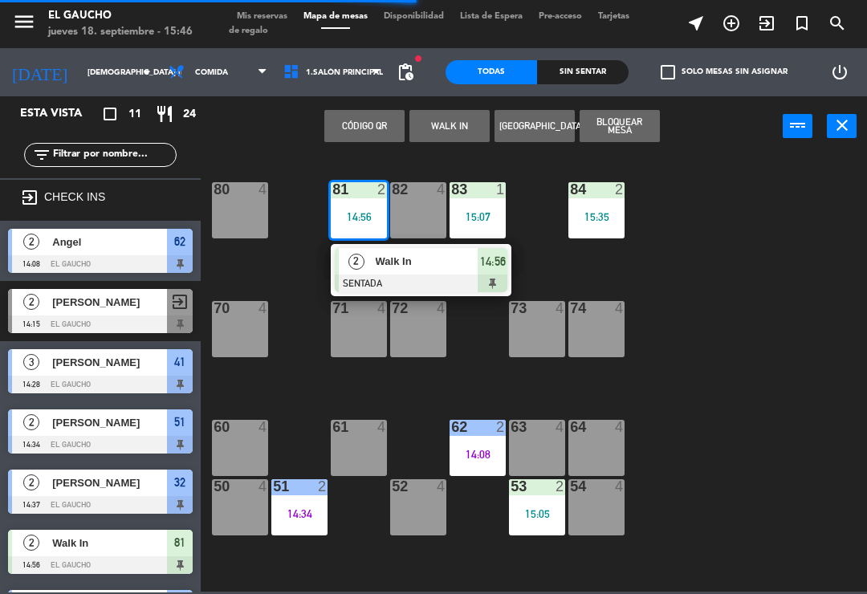
click at [407, 264] on span "Walk In" at bounding box center [427, 261] width 103 height 17
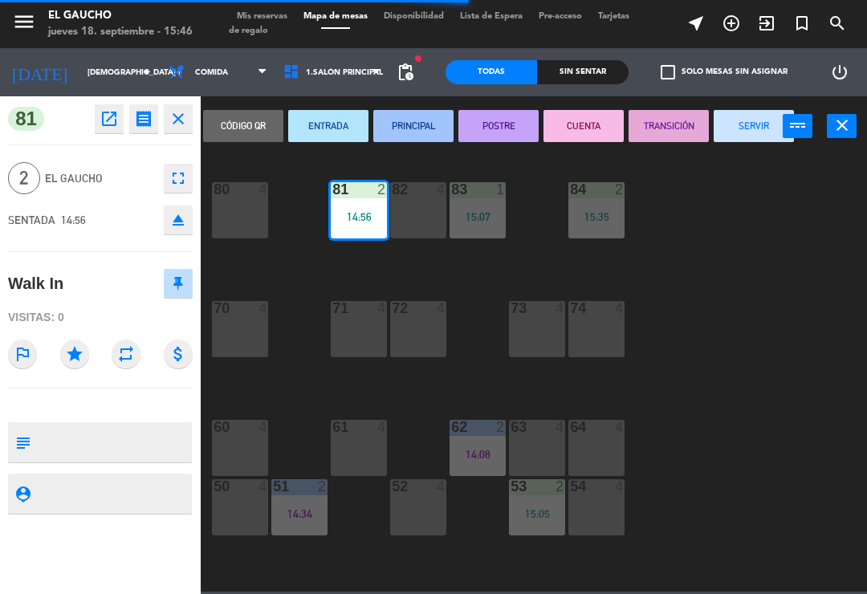
click at [431, 135] on button "PRINCIPAL" at bounding box center [413, 126] width 80 height 32
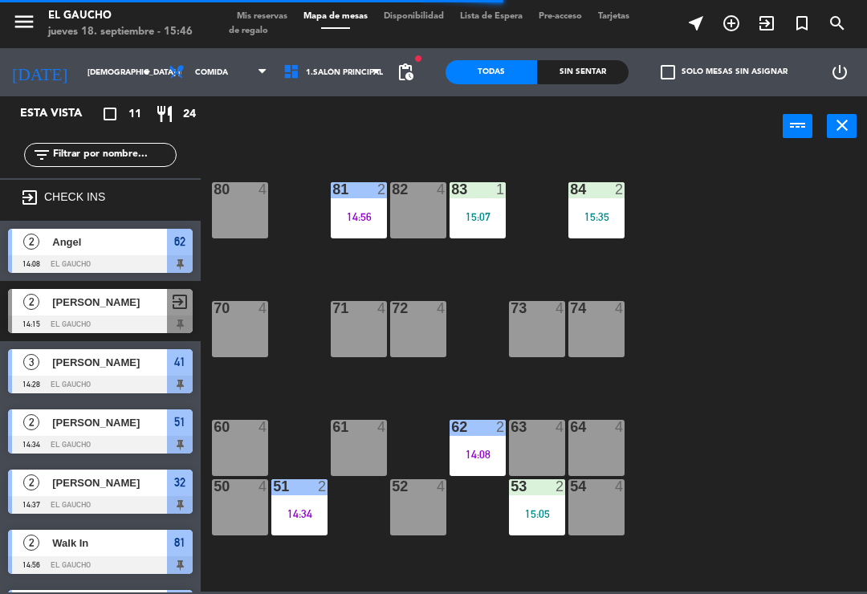
click at [487, 199] on div "83 1 15:07" at bounding box center [477, 210] width 56 height 56
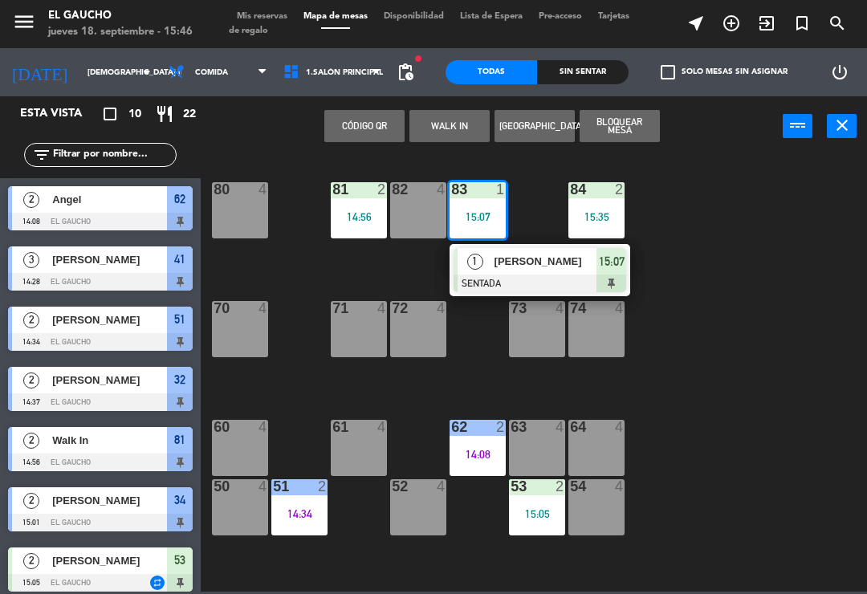
click at [542, 273] on div "[PERSON_NAME]" at bounding box center [545, 261] width 104 height 26
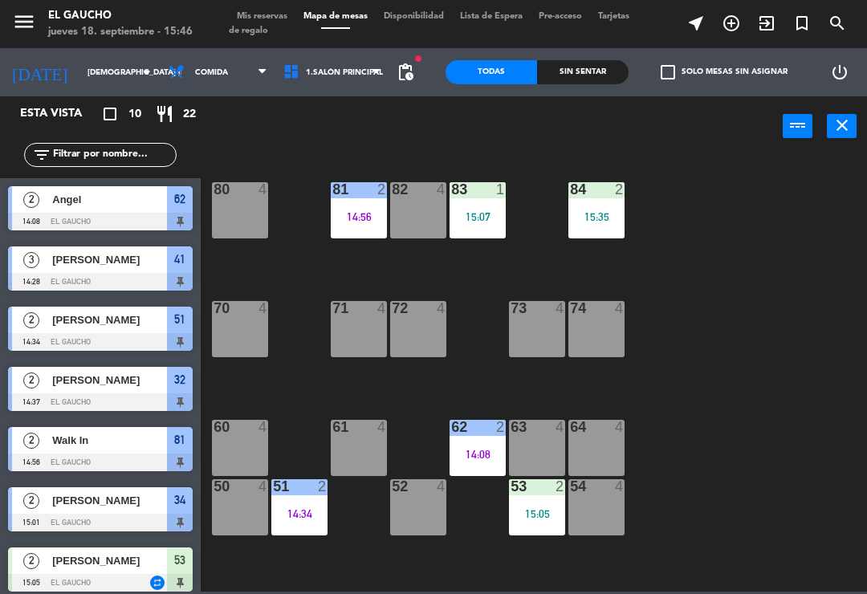
scroll to position [37, 0]
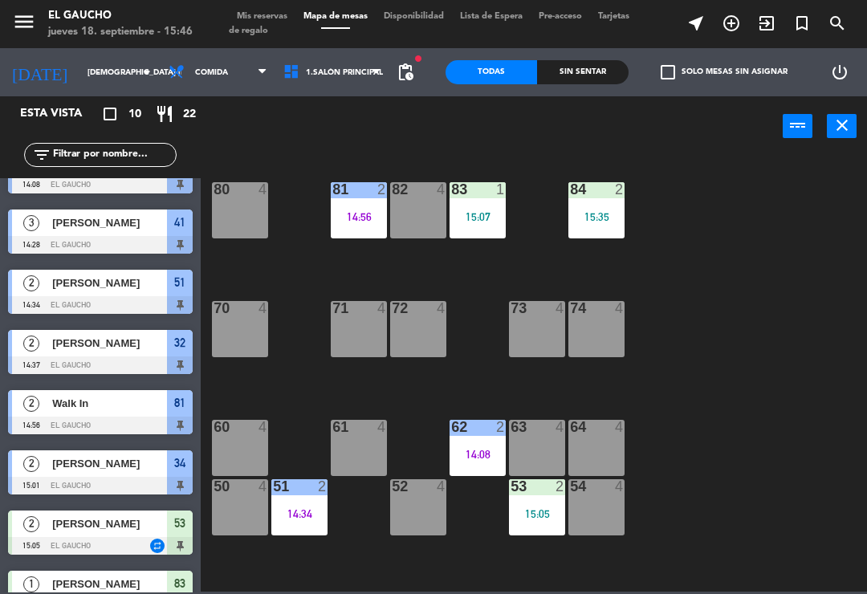
click at [478, 215] on div "15:07" at bounding box center [477, 216] width 56 height 11
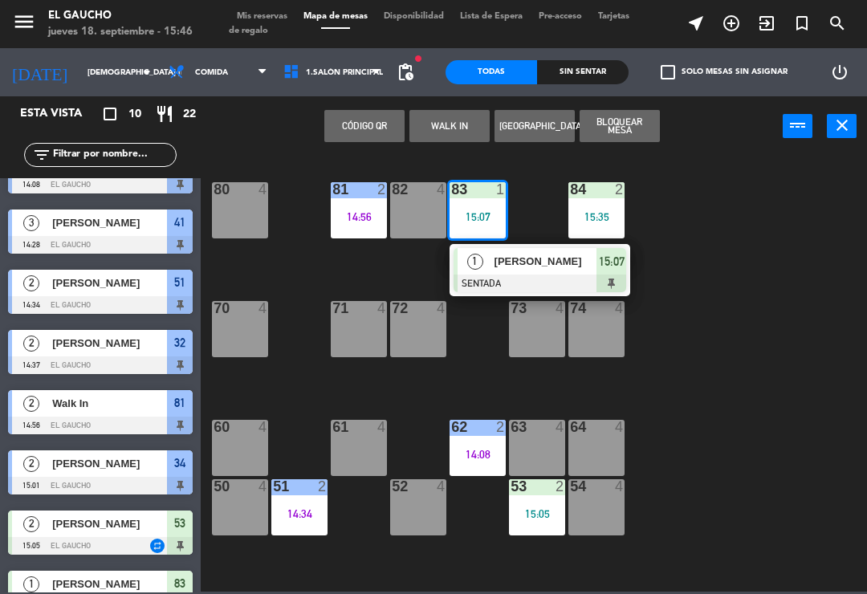
click at [504, 273] on div "[PERSON_NAME]" at bounding box center [545, 261] width 104 height 26
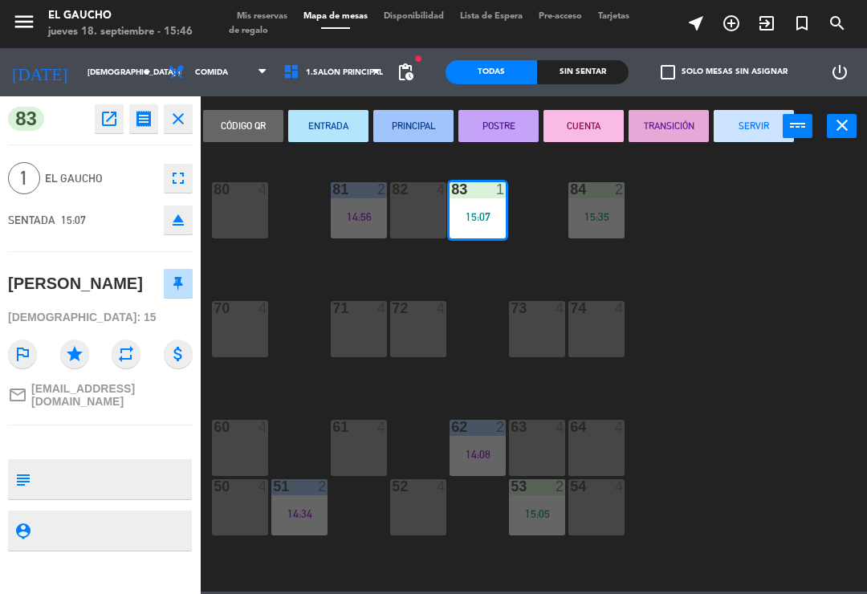
click at [417, 120] on button "PRINCIPAL" at bounding box center [413, 126] width 80 height 32
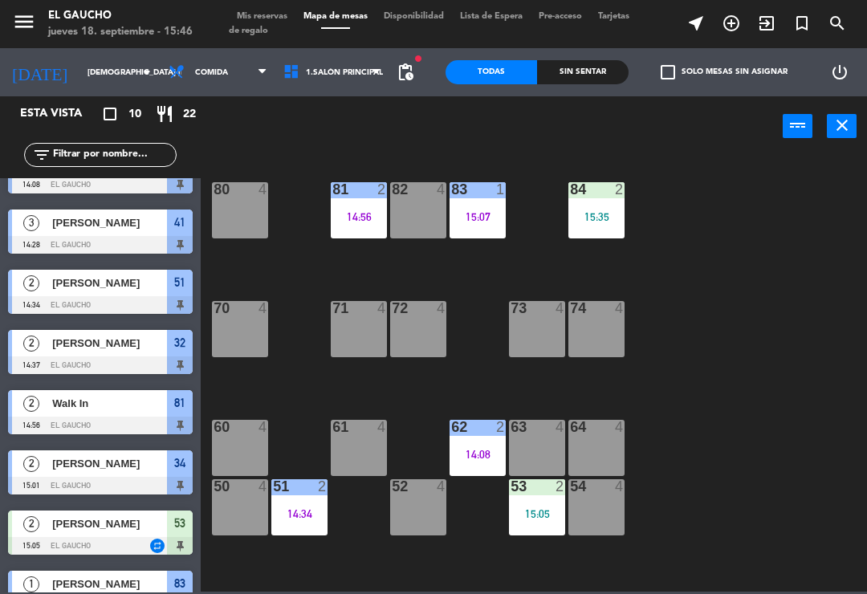
click at [622, 206] on div "84 2 15:35" at bounding box center [596, 210] width 56 height 56
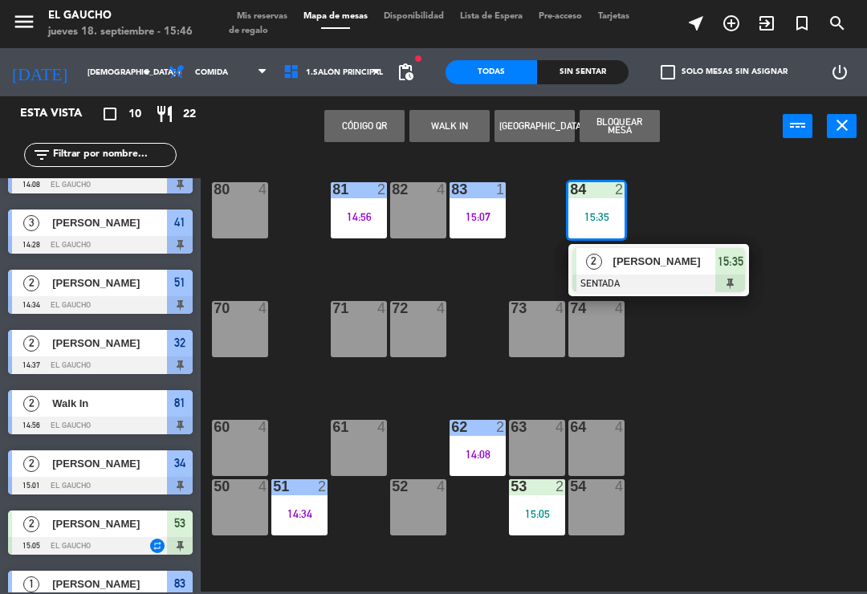
click at [628, 279] on div at bounding box center [658, 283] width 173 height 18
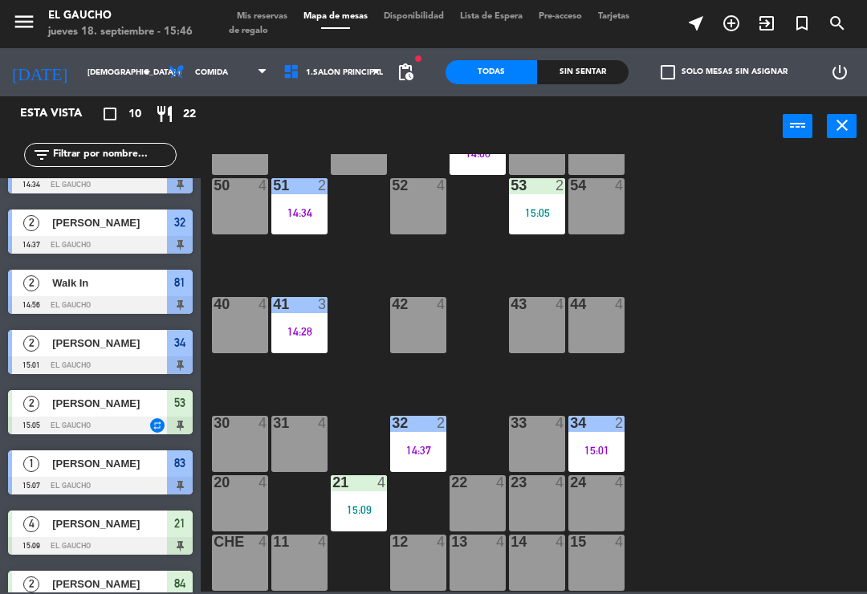
scroll to position [301, 0]
click at [551, 209] on div "15:05" at bounding box center [537, 212] width 56 height 11
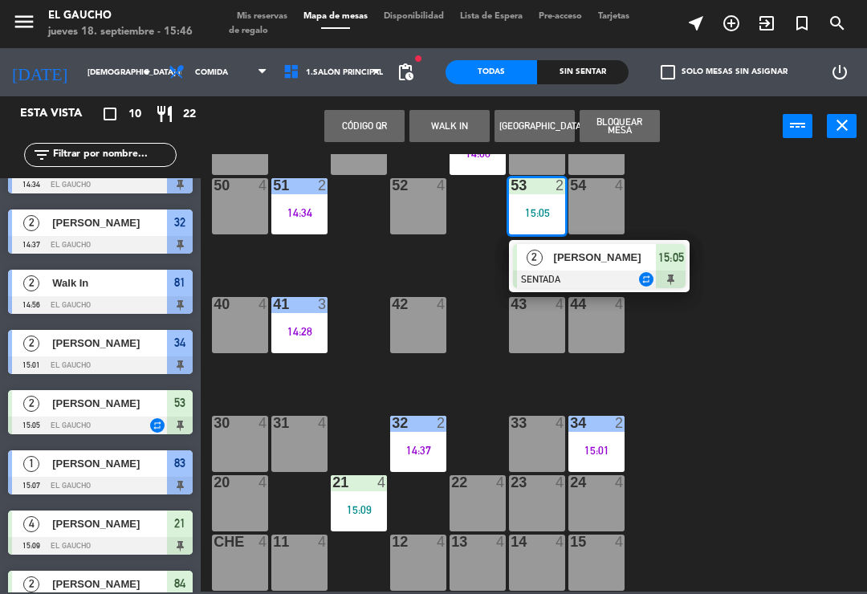
click at [568, 257] on span "[PERSON_NAME]" at bounding box center [605, 257] width 103 height 17
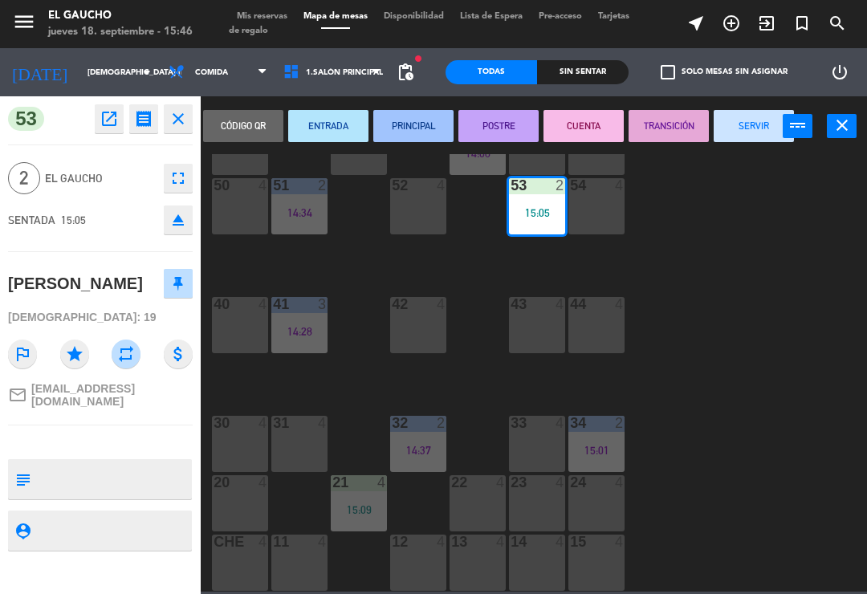
click at [420, 128] on button "PRINCIPAL" at bounding box center [413, 126] width 80 height 32
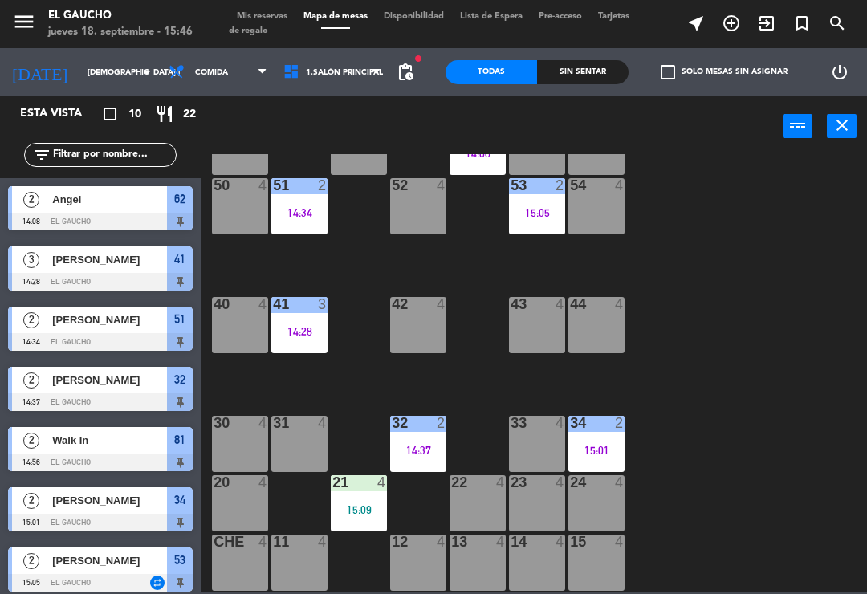
scroll to position [271, 0]
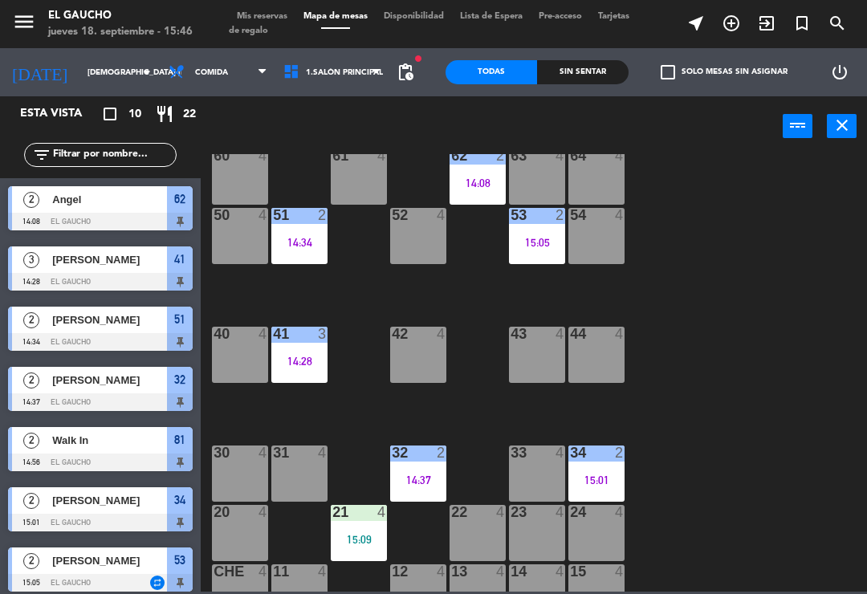
click at [547, 248] on div "15:05" at bounding box center [537, 242] width 56 height 11
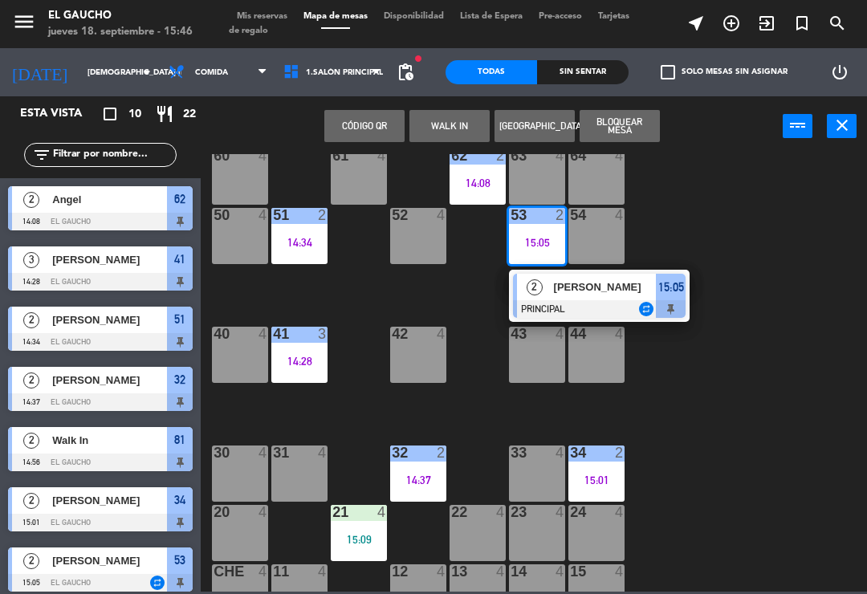
click at [585, 298] on div "[PERSON_NAME]" at bounding box center [604, 287] width 104 height 26
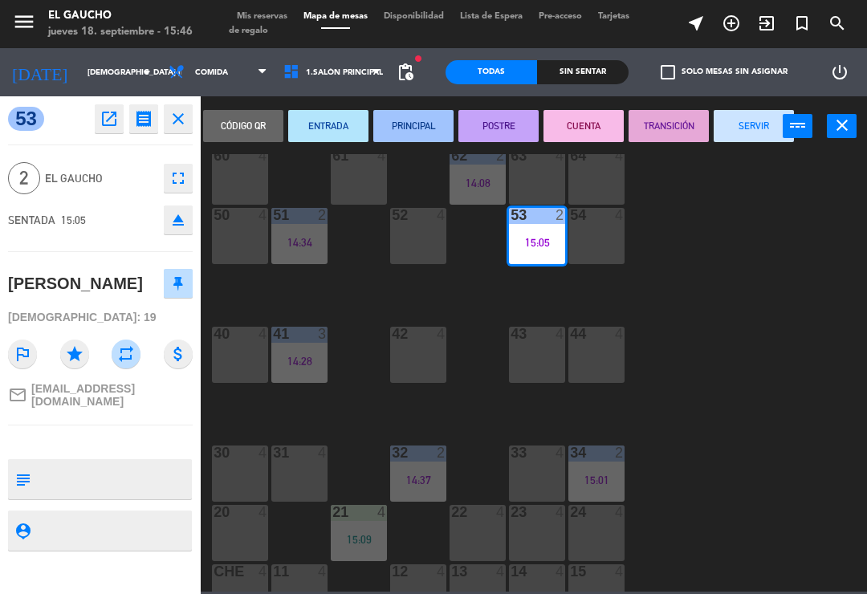
click at [587, 139] on button "CUENTA" at bounding box center [583, 126] width 80 height 32
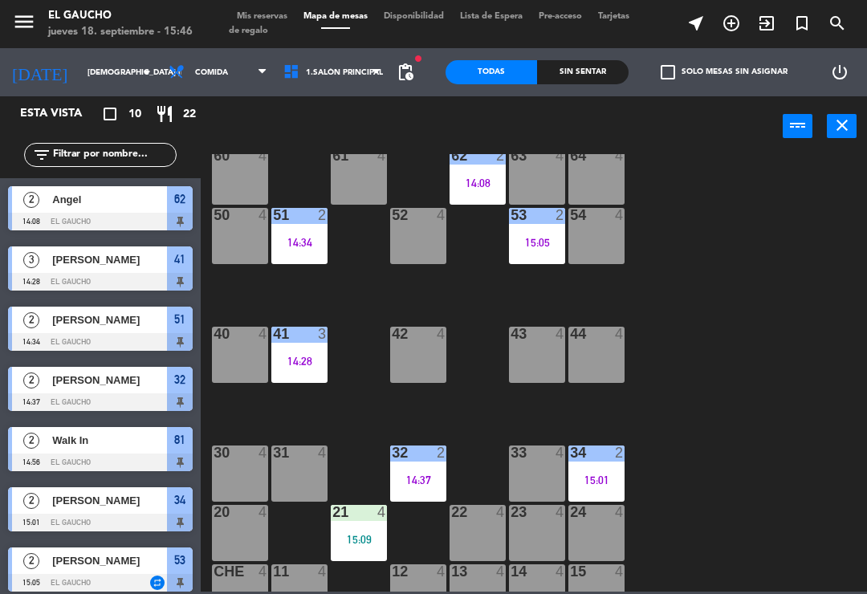
click at [370, 530] on div "21 4 15:09" at bounding box center [359, 533] width 56 height 56
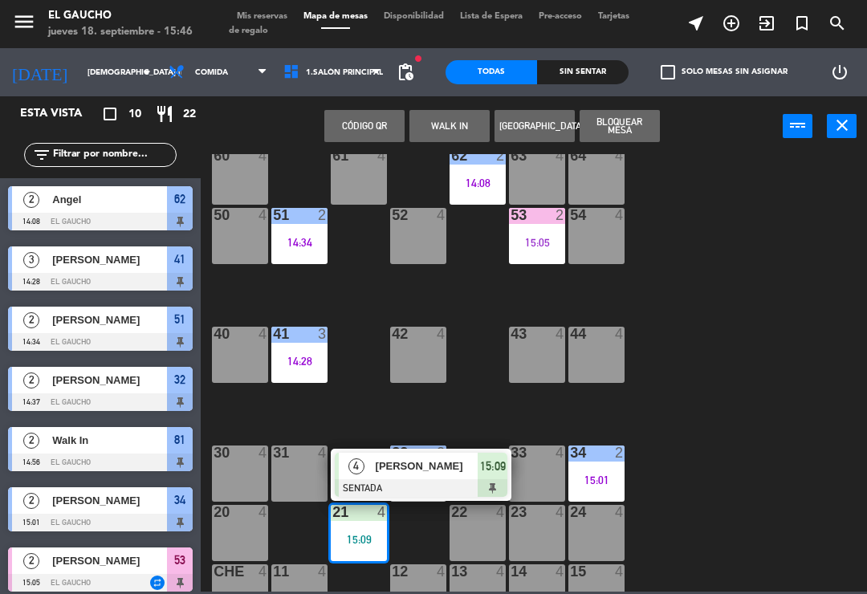
click at [417, 472] on span "[PERSON_NAME]" at bounding box center [427, 465] width 103 height 17
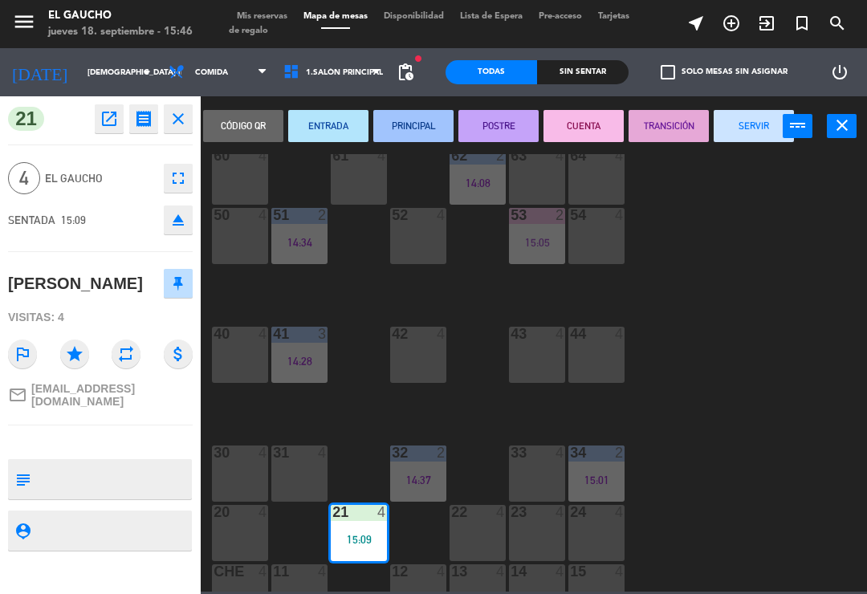
click at [437, 116] on button "PRINCIPAL" at bounding box center [413, 126] width 80 height 32
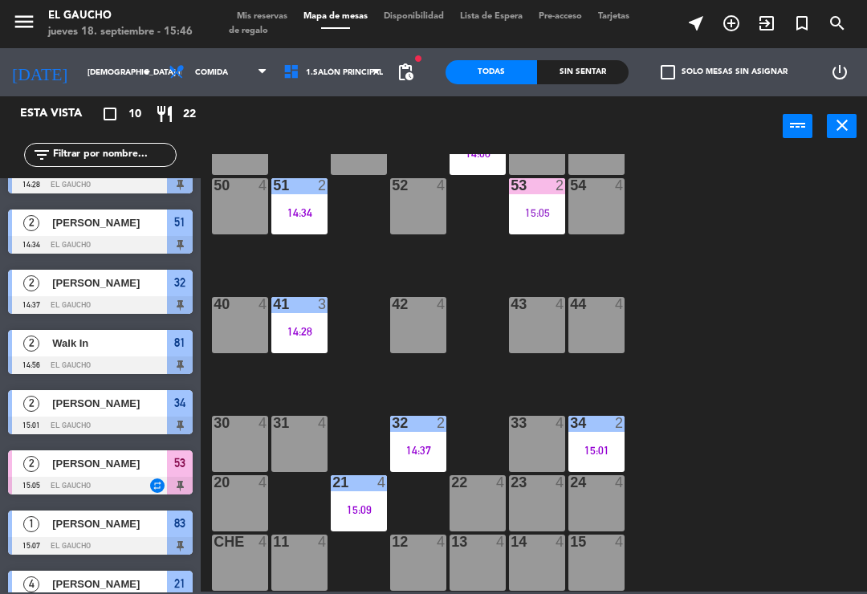
scroll to position [301, 0]
click at [536, 530] on div "23 4" at bounding box center [537, 503] width 56 height 56
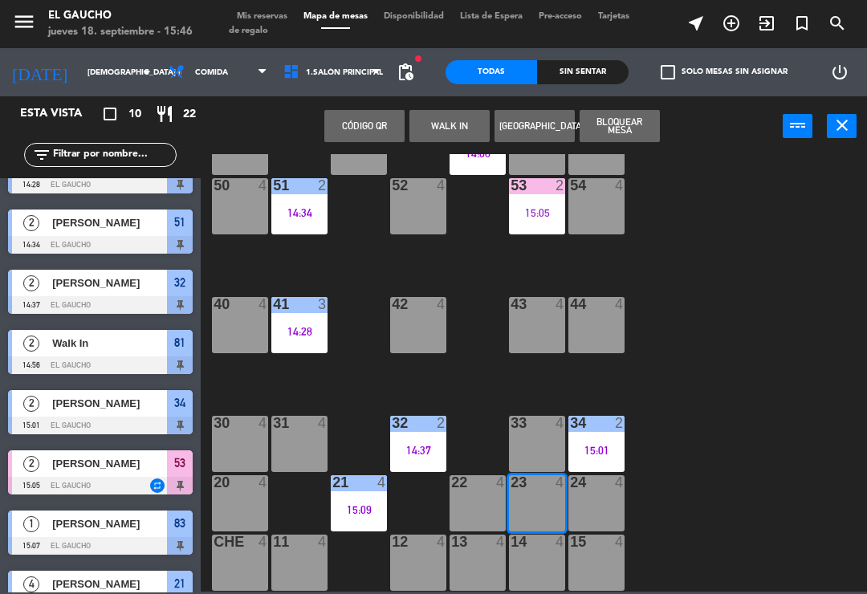
click at [546, 565] on div "14 4" at bounding box center [537, 563] width 56 height 56
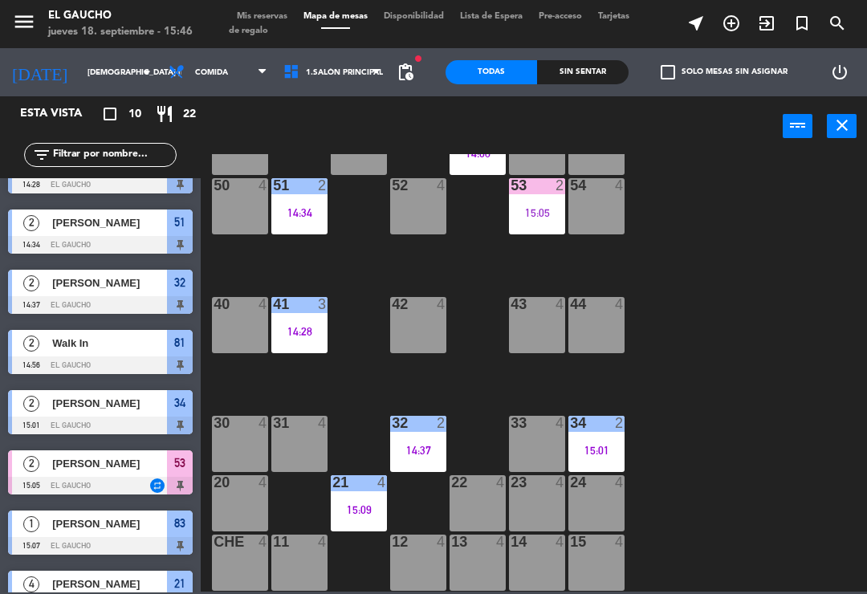
click at [533, 561] on div "14 4" at bounding box center [537, 563] width 56 height 56
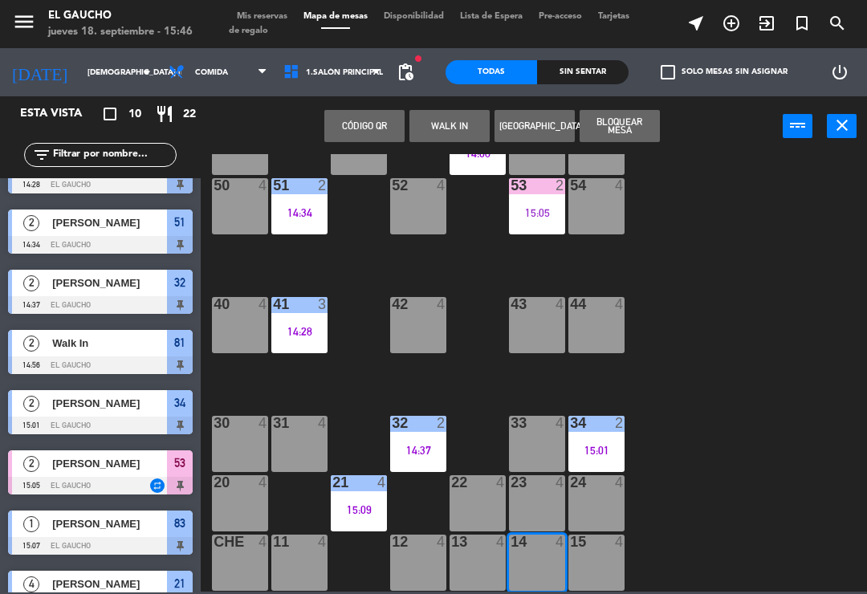
click at [461, 123] on button "WALK IN" at bounding box center [449, 126] width 80 height 32
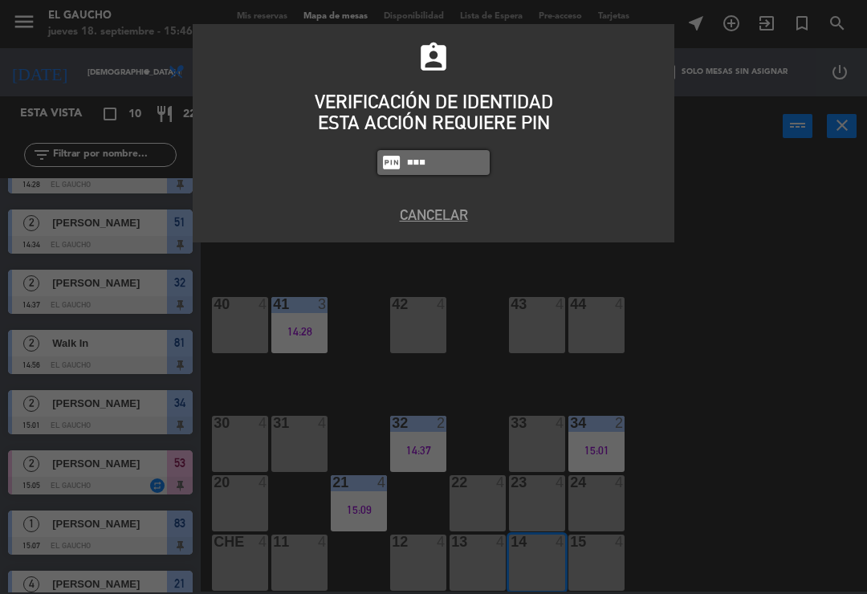
type input "0009"
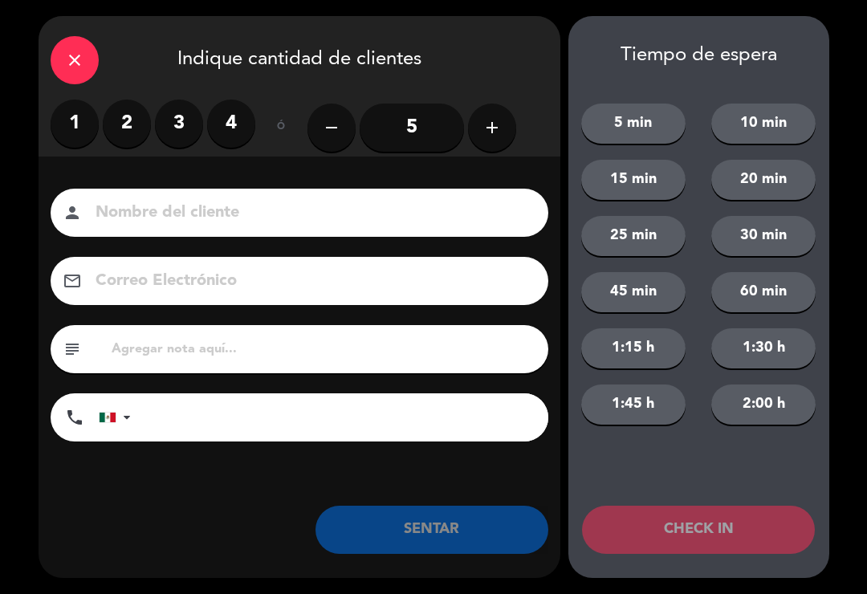
type input "Z"
click at [124, 120] on label "2" at bounding box center [127, 124] width 48 height 48
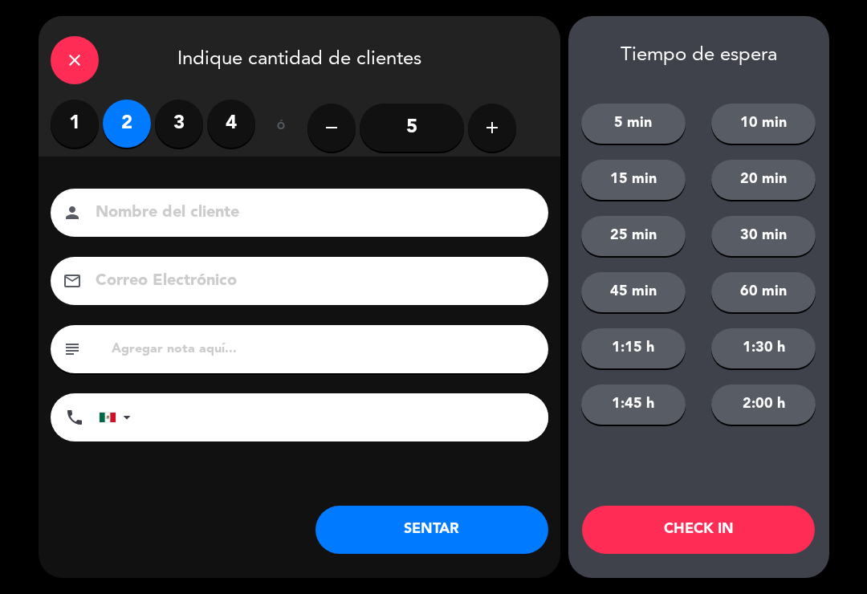
click at [449, 546] on button "SENTAR" at bounding box center [431, 530] width 233 height 48
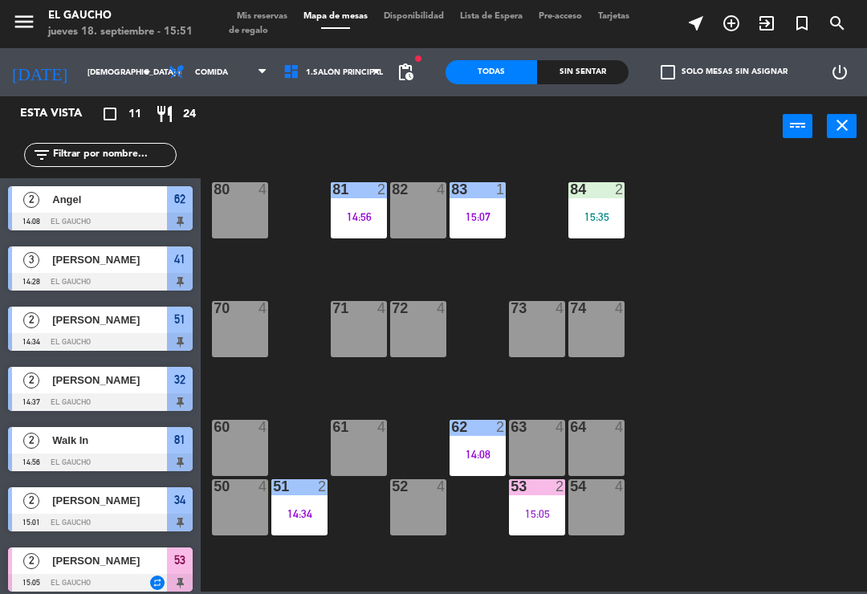
scroll to position [0, 0]
click at [600, 453] on div "64 4" at bounding box center [596, 448] width 56 height 56
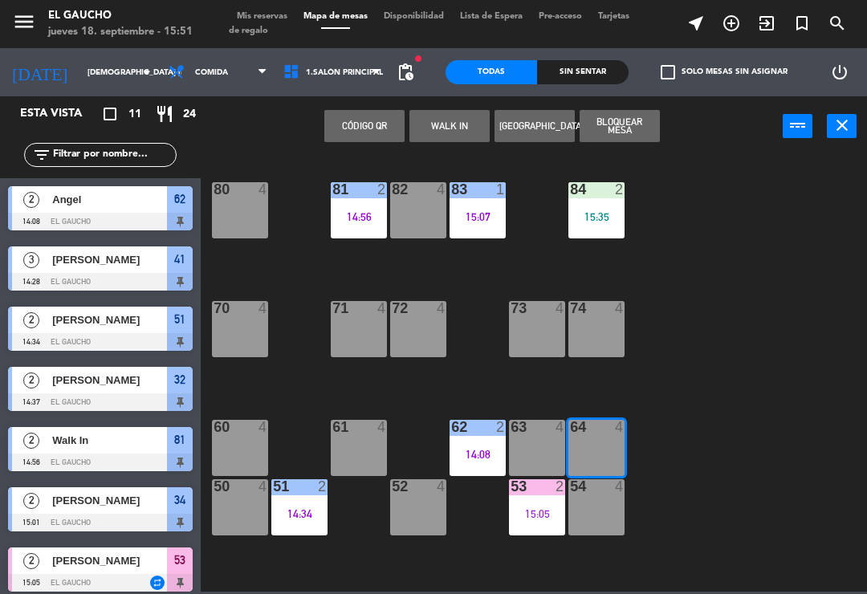
click at [468, 125] on button "WALK IN" at bounding box center [449, 126] width 80 height 32
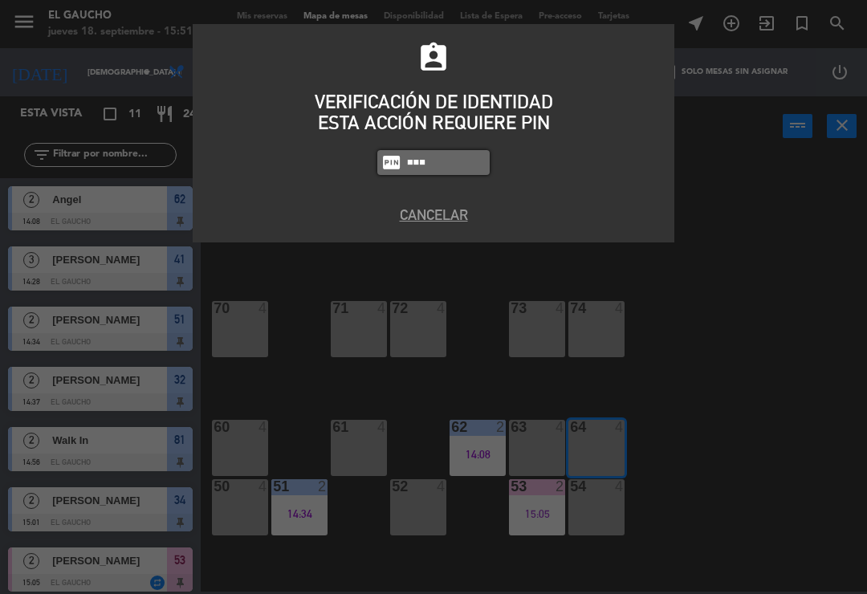
type input "0009"
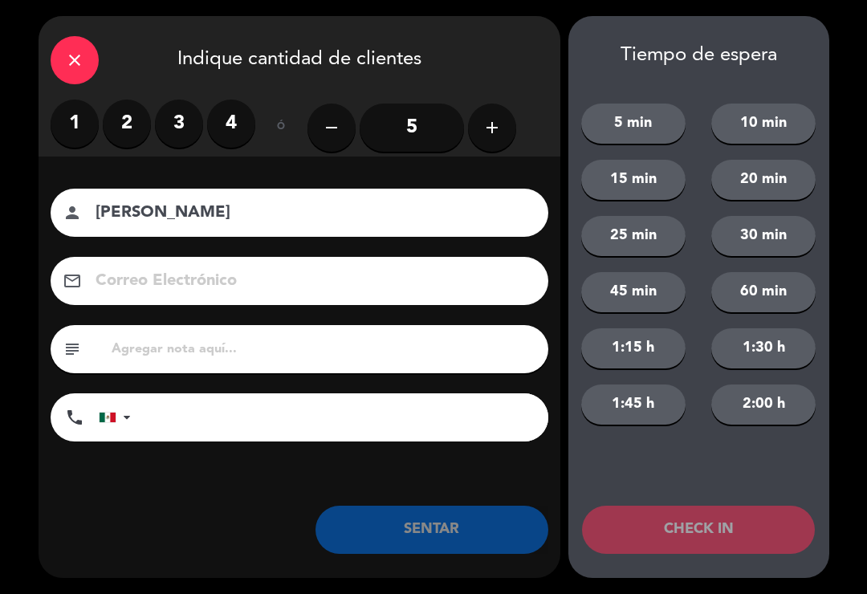
type input "[PERSON_NAME]"
click at [497, 114] on button "add" at bounding box center [492, 128] width 48 height 48
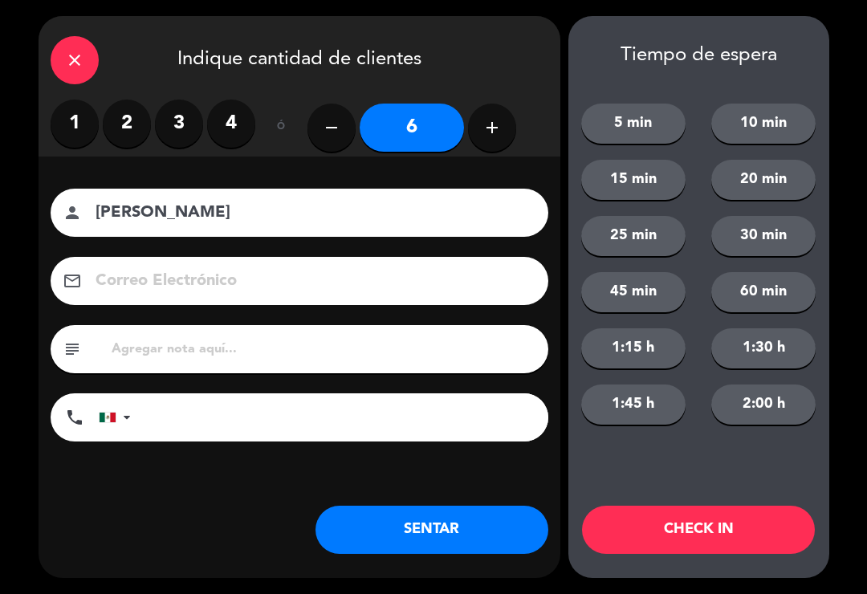
click at [506, 127] on button "add" at bounding box center [492, 128] width 48 height 48
type input "7"
click at [397, 532] on button "SENTAR" at bounding box center [431, 530] width 233 height 48
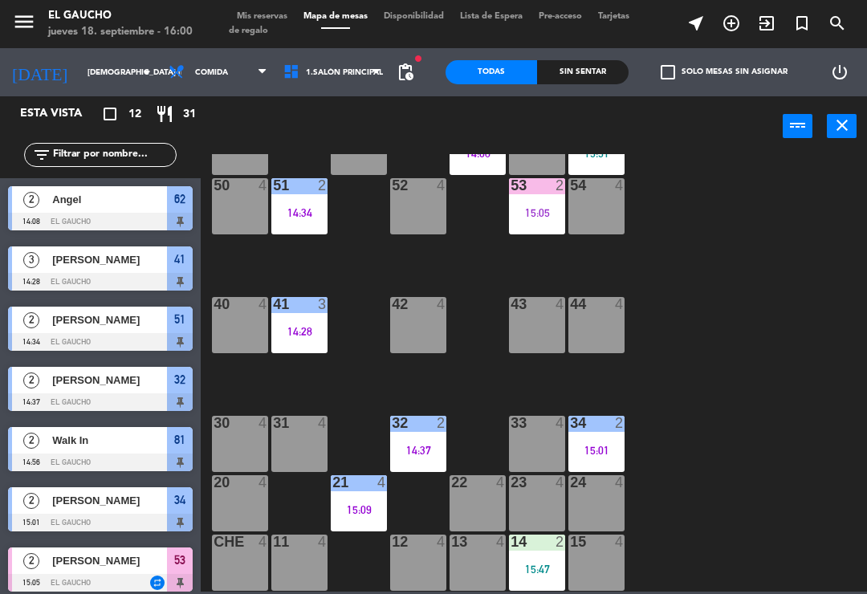
scroll to position [301, 0]
click at [279, 436] on div "31 4" at bounding box center [299, 444] width 56 height 56
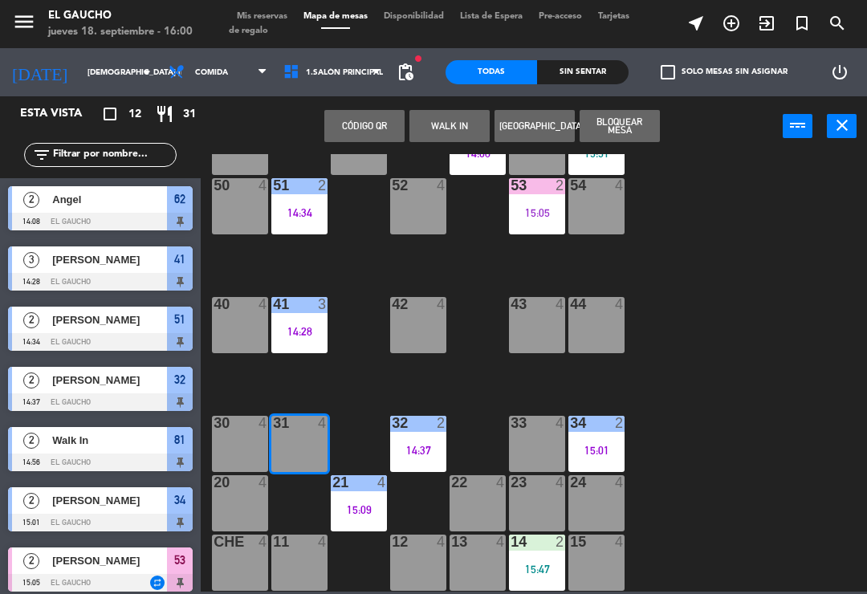
click at [459, 125] on button "WALK IN" at bounding box center [449, 126] width 80 height 32
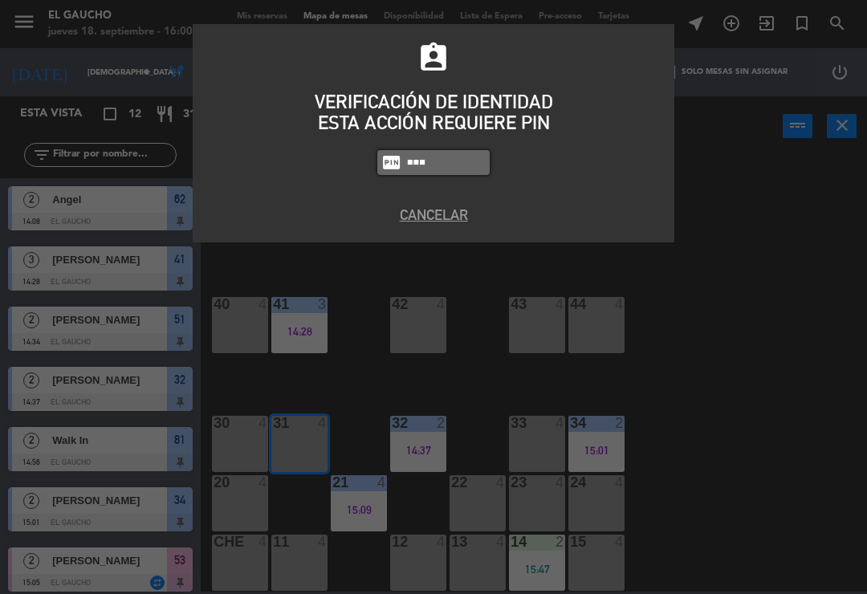
type input "0009"
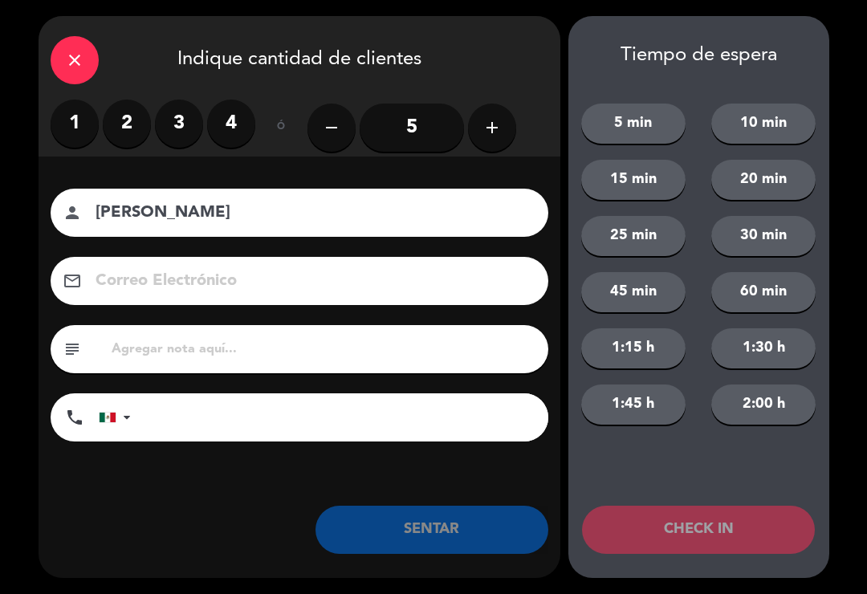
type input "[PERSON_NAME]"
click at [408, 131] on input "5" at bounding box center [412, 128] width 104 height 48
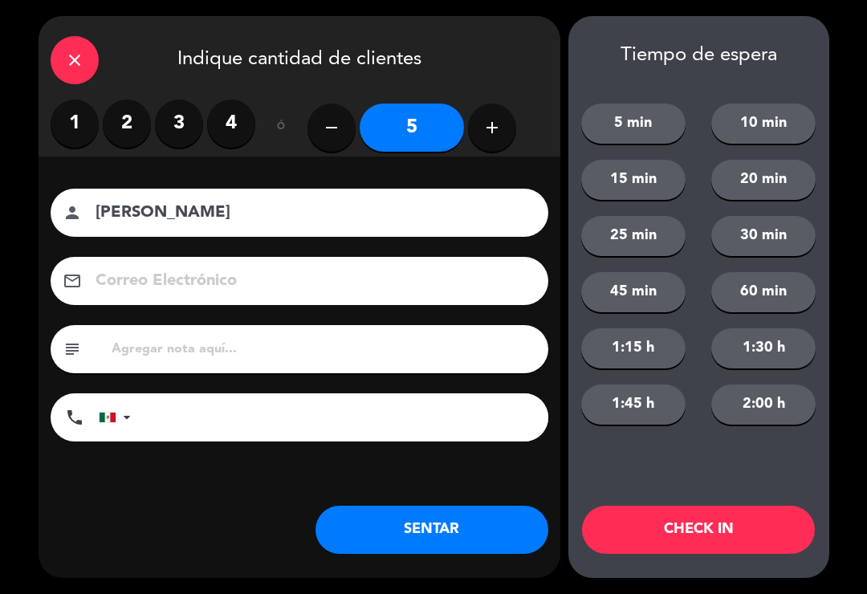
click at [435, 531] on button "SENTAR" at bounding box center [431, 530] width 233 height 48
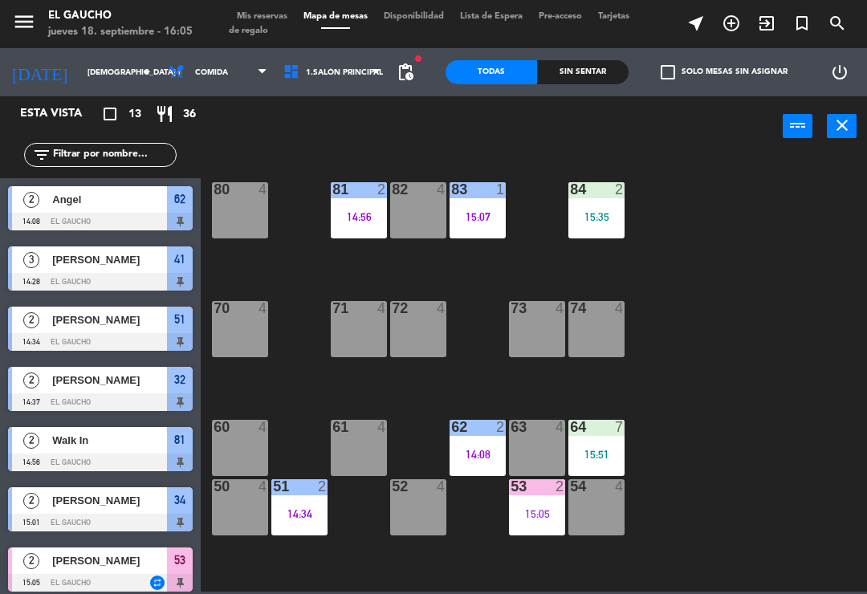
scroll to position [0, 0]
click at [218, 587] on div "84 2 15:35 80 4 83 1 15:07 82 4 81 2 14:56 70 4 71 4 72 4 73 4 74 4 63 4 62 2 1…" at bounding box center [537, 372] width 657 height 437
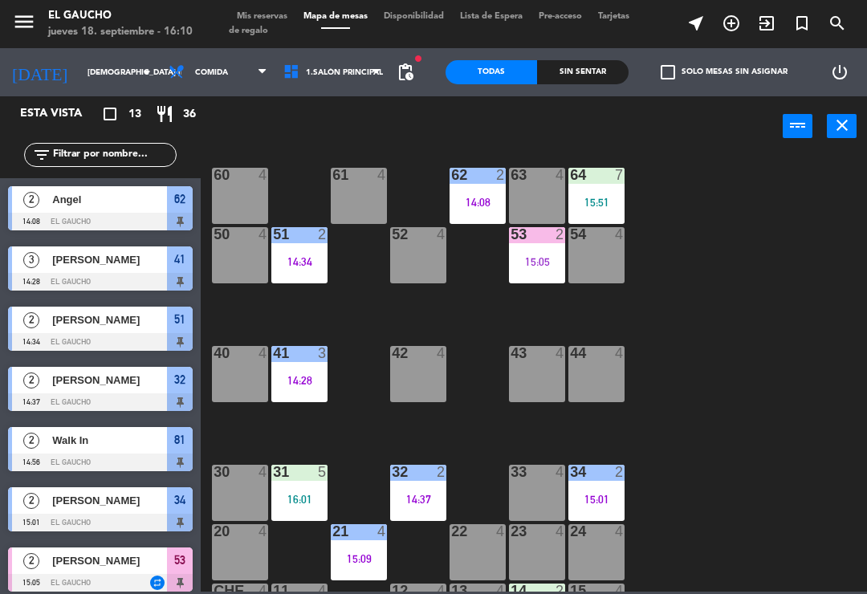
scroll to position [299, 0]
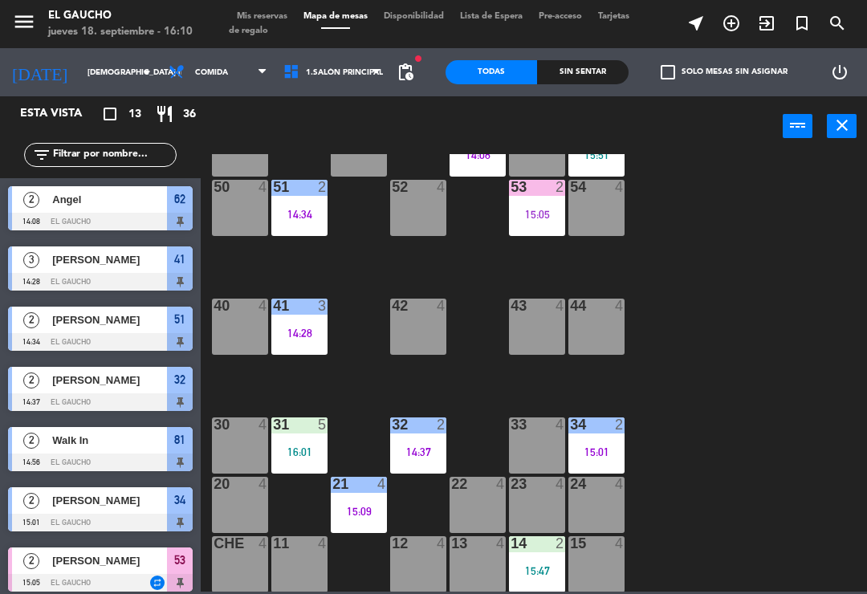
click at [605, 509] on div "24 4" at bounding box center [596, 505] width 56 height 56
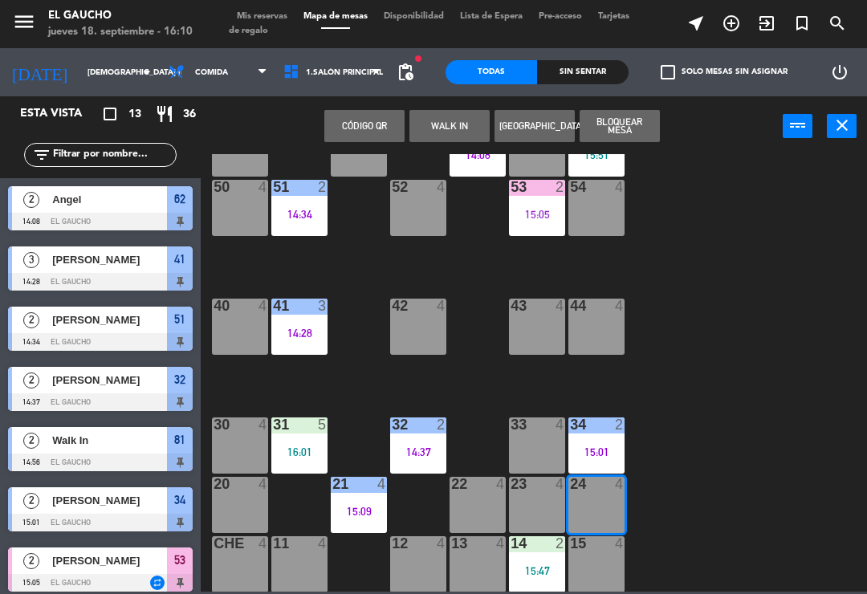
click at [599, 510] on div "24 4" at bounding box center [596, 505] width 56 height 56
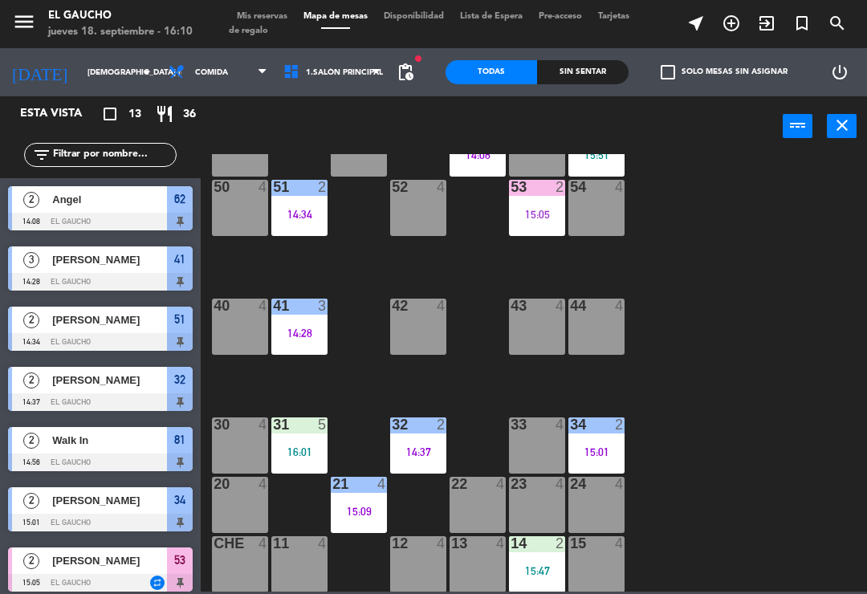
click at [604, 513] on div "24 4" at bounding box center [596, 505] width 56 height 56
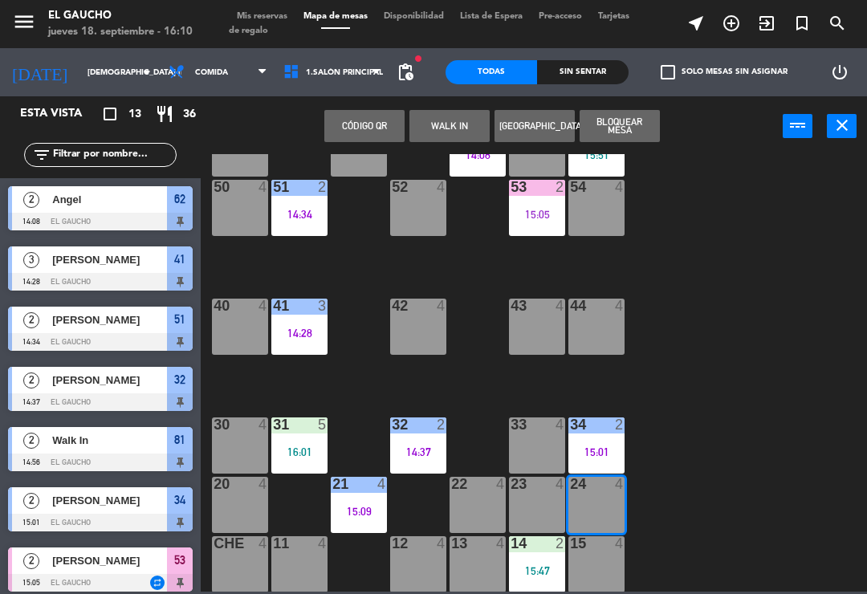
click at [442, 126] on button "WALK IN" at bounding box center [449, 126] width 80 height 32
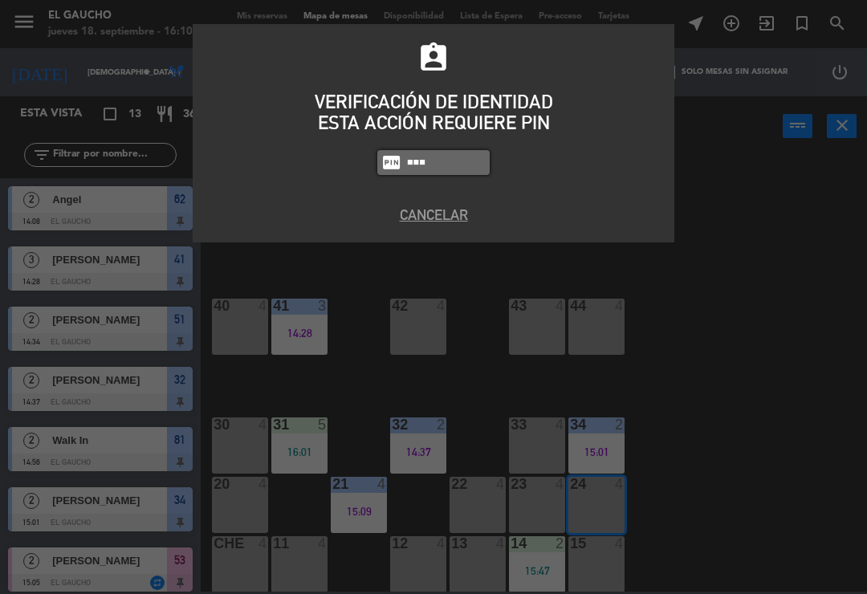
type input "0009"
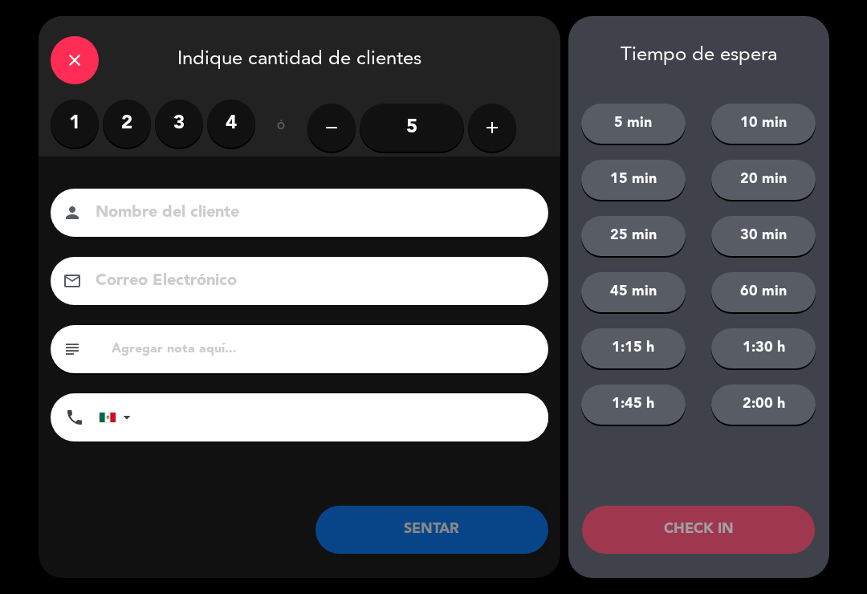
click at [130, 122] on label "2" at bounding box center [127, 124] width 48 height 48
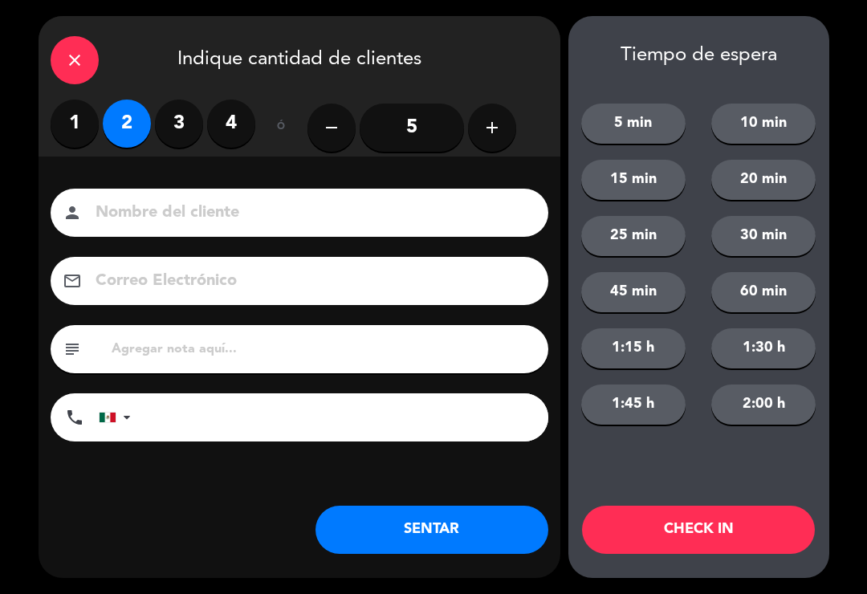
click at [224, 219] on input at bounding box center [310, 213] width 433 height 28
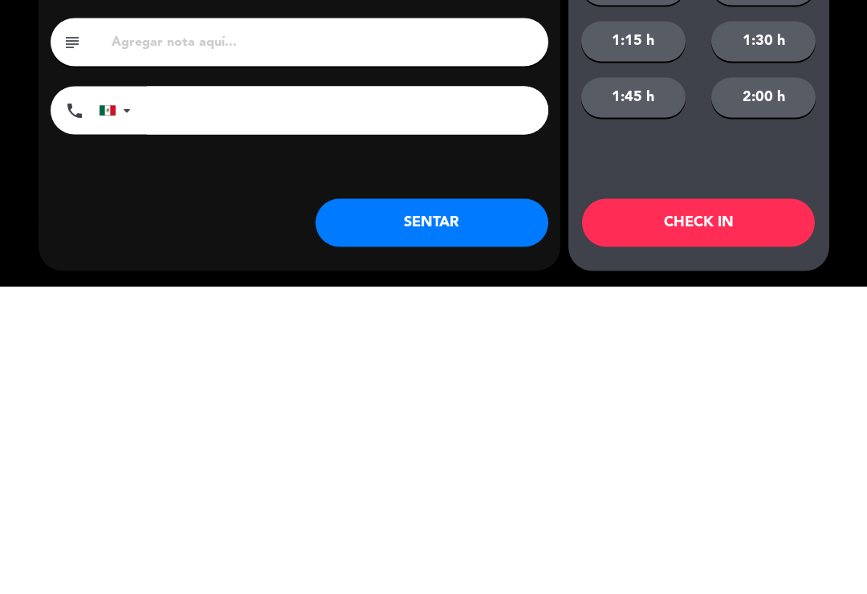
type input "[PERSON_NAME]"
click at [461, 506] on button "SENTAR" at bounding box center [431, 530] width 233 height 48
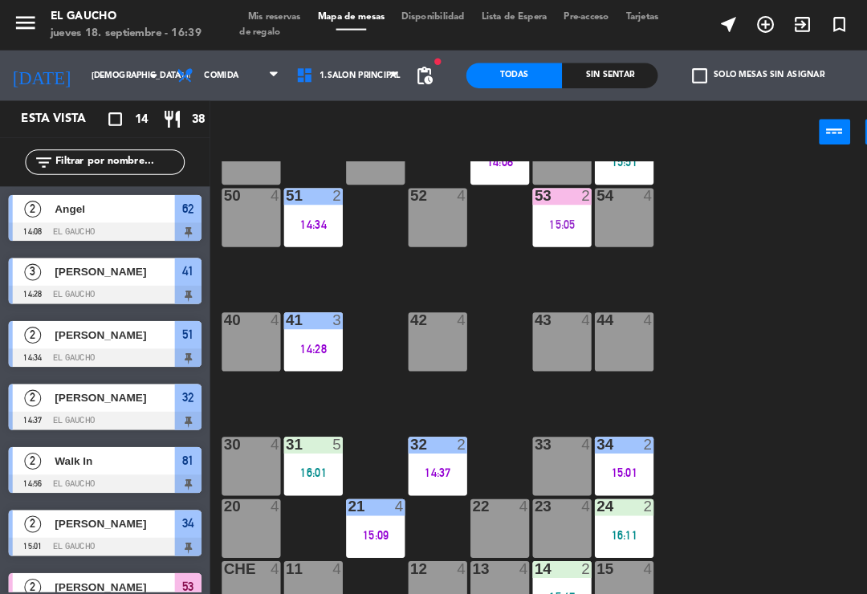
click at [570, 441] on div "34 2 15:01" at bounding box center [596, 445] width 56 height 56
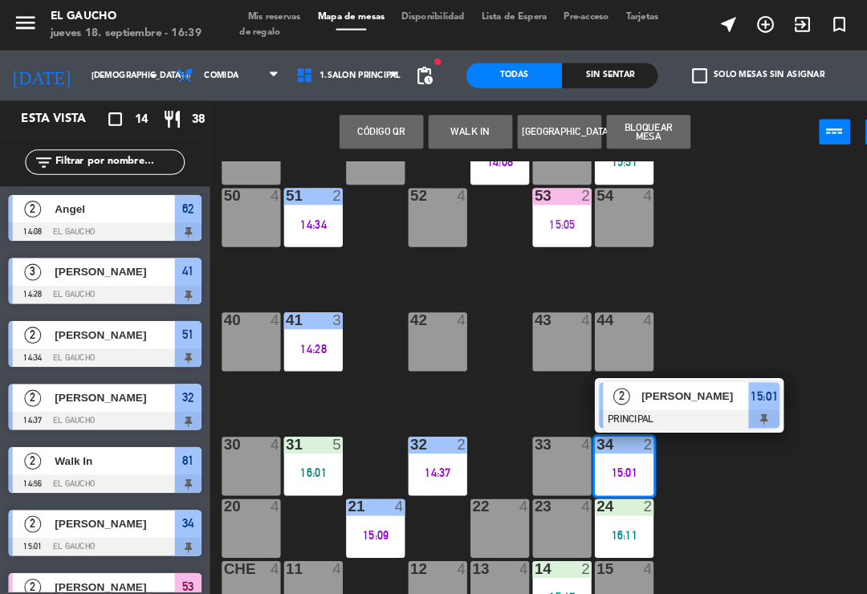
click at [676, 397] on div at bounding box center [658, 401] width 173 height 18
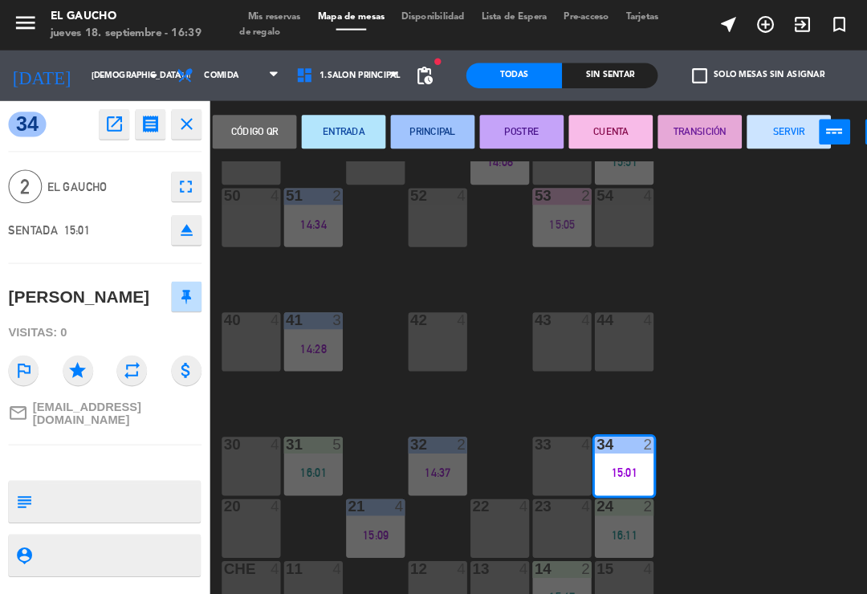
click at [759, 140] on button "SERVIR" at bounding box center [754, 126] width 80 height 32
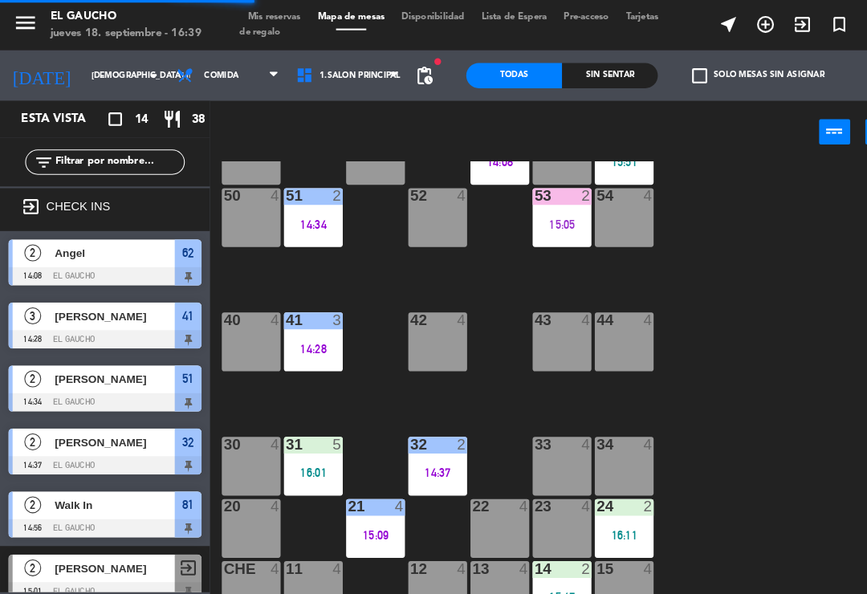
click at [538, 420] on div at bounding box center [537, 424] width 26 height 14
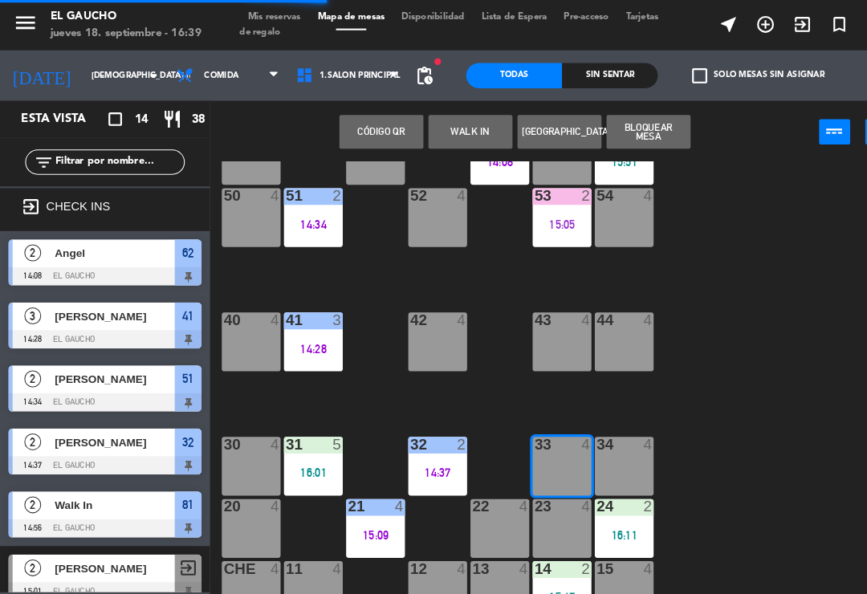
click at [461, 129] on button "WALK IN" at bounding box center [449, 126] width 80 height 32
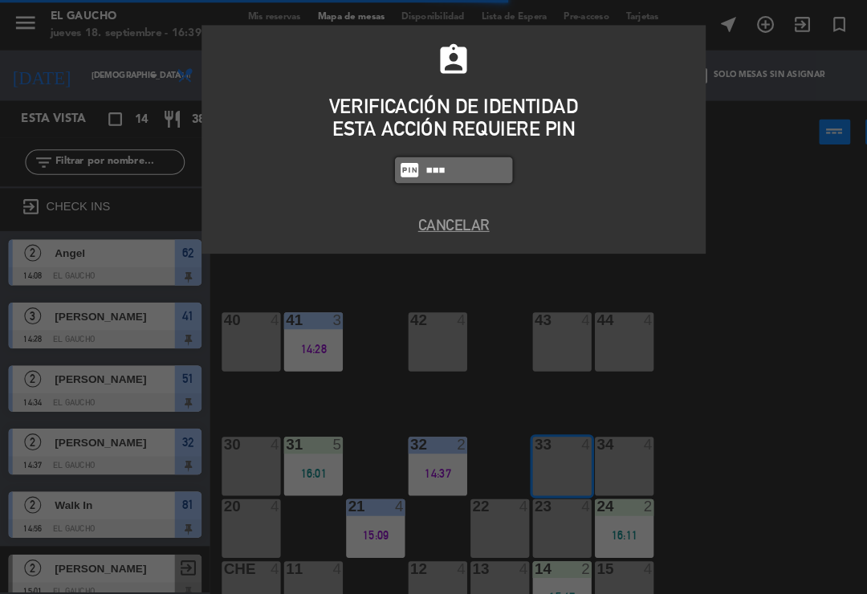
type input "0009"
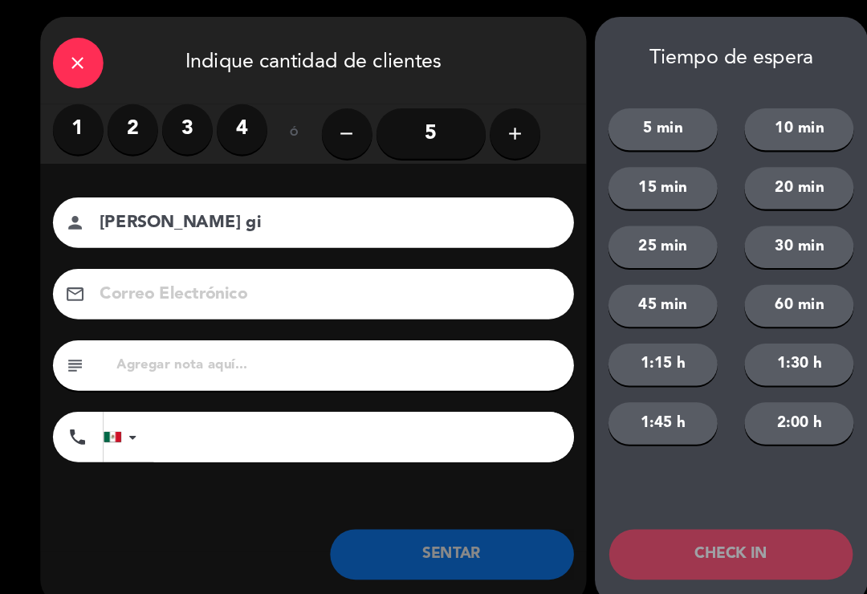
click at [132, 118] on label "2" at bounding box center [127, 124] width 48 height 48
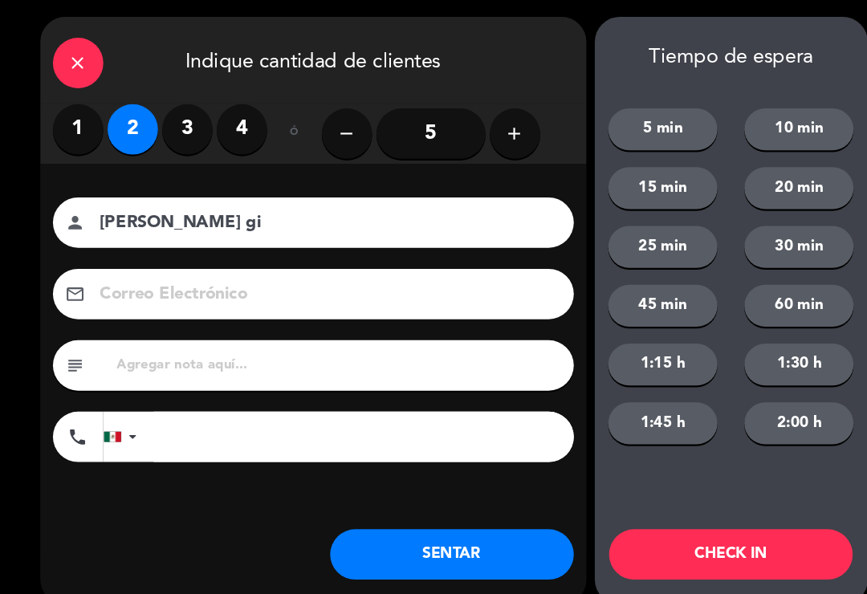
click at [175, 254] on div "Nombre del cliente person [PERSON_NAME] gi Correo Electrónico email subject pho…" at bounding box center [300, 318] width 522 height 258
click at [185, 222] on input "[PERSON_NAME] gi" at bounding box center [310, 213] width 433 height 28
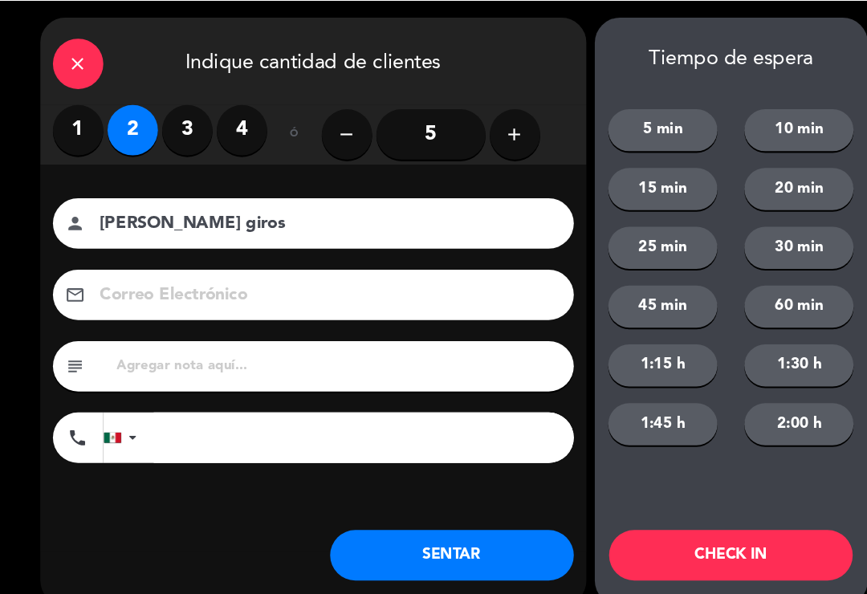
type input "[PERSON_NAME] giros"
click at [451, 520] on button "SENTAR" at bounding box center [431, 530] width 233 height 48
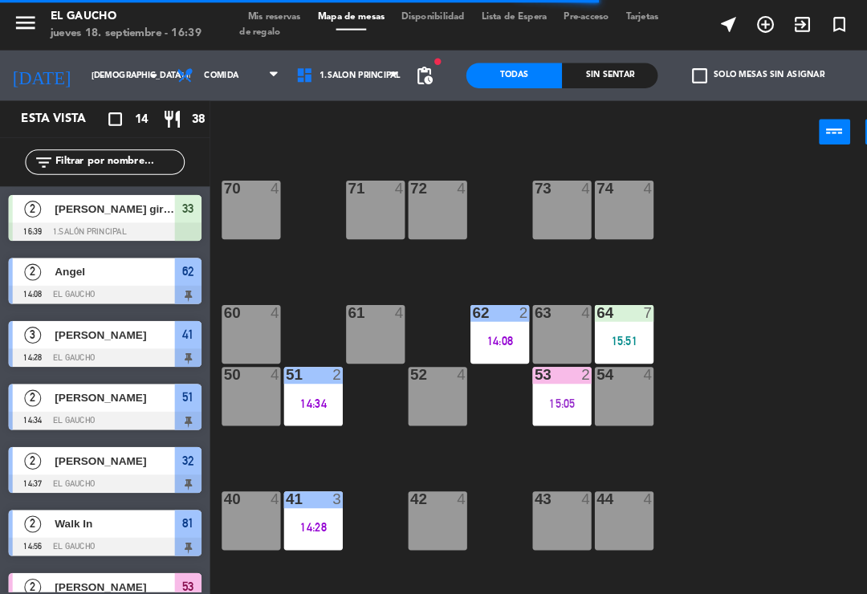
scroll to position [136, 0]
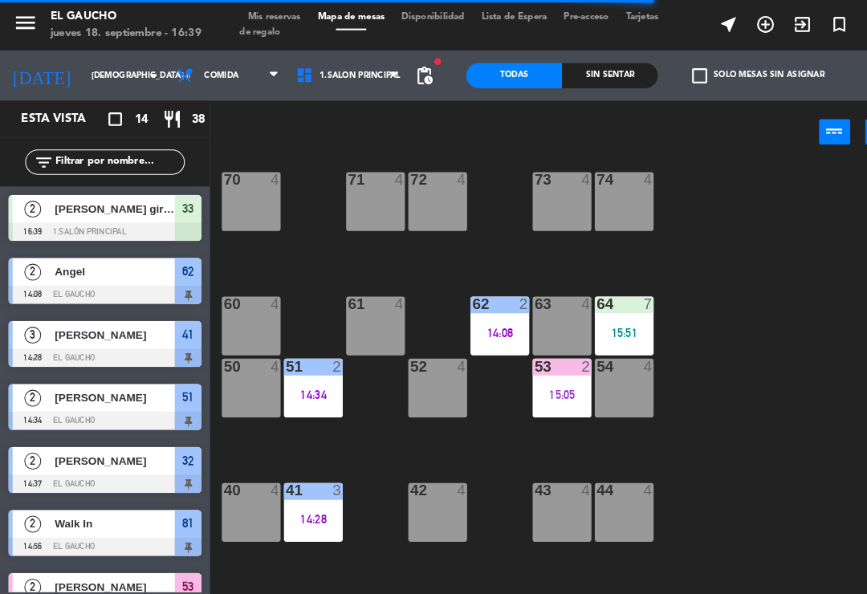
click at [230, 175] on div at bounding box center [240, 172] width 26 height 14
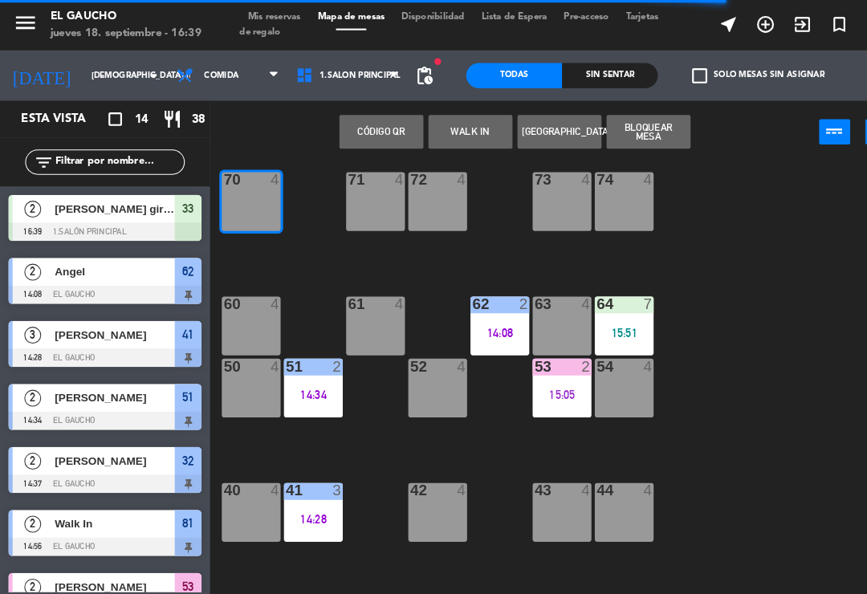
click at [428, 96] on div "[DATE] [DEMOGRAPHIC_DATA] [DATE] arrow_drop_down Desayuno Comida Cena Comida De…" at bounding box center [210, 72] width 445 height 48
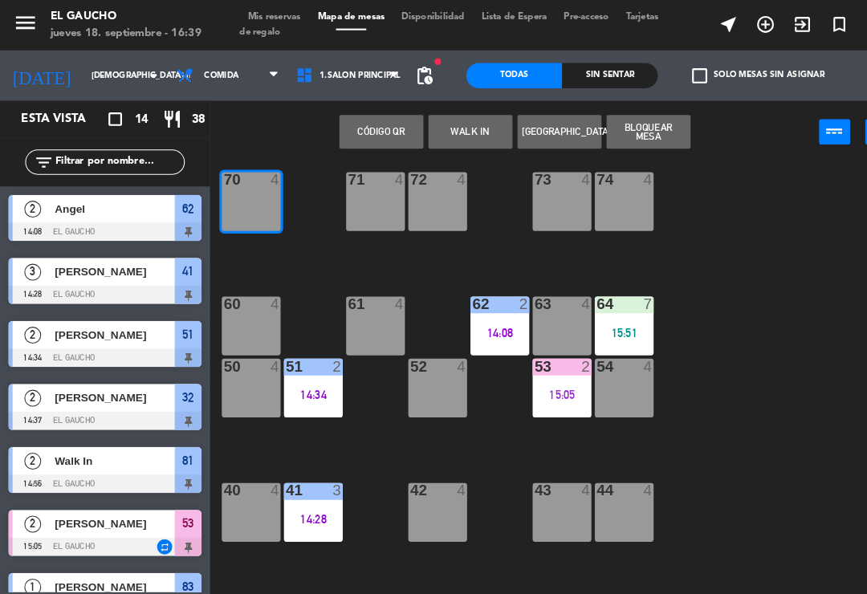
click at [19, 562] on div "1" at bounding box center [31, 560] width 39 height 26
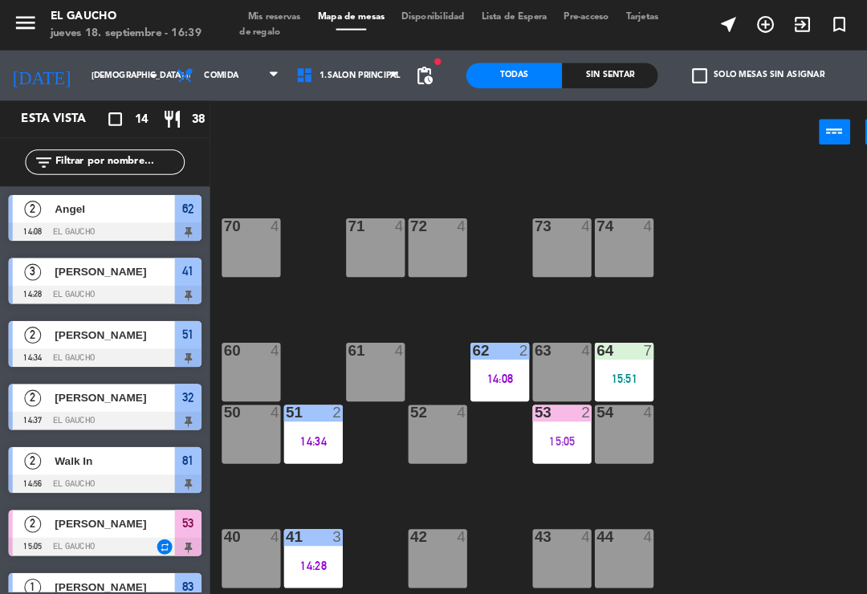
scroll to position [87, 0]
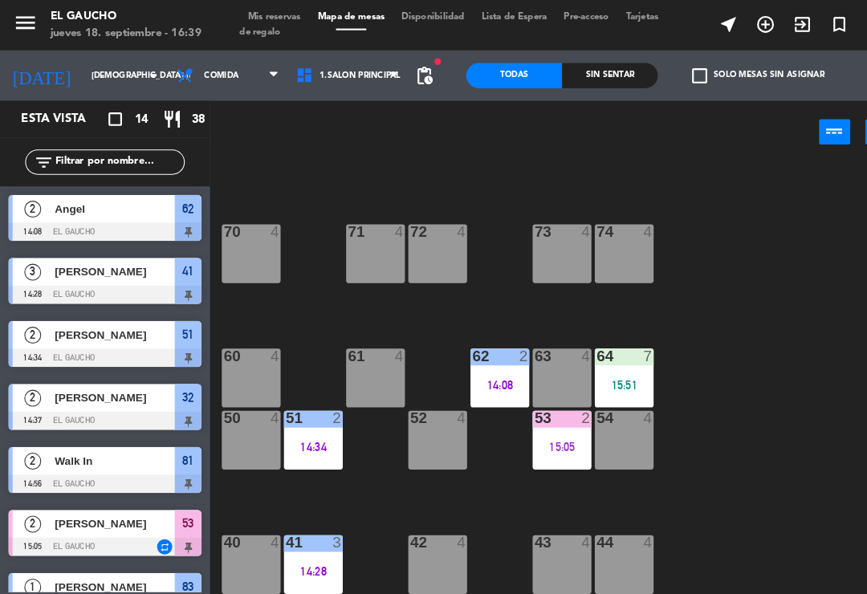
click at [236, 312] on div "84 2 15:35 80 4 83 1 15:07 82 4 81 2 14:56 70 4 71 4 72 4 73 4 74 4 63 4 62 2 1…" at bounding box center [537, 372] width 657 height 437
click at [242, 342] on div at bounding box center [240, 340] width 26 height 14
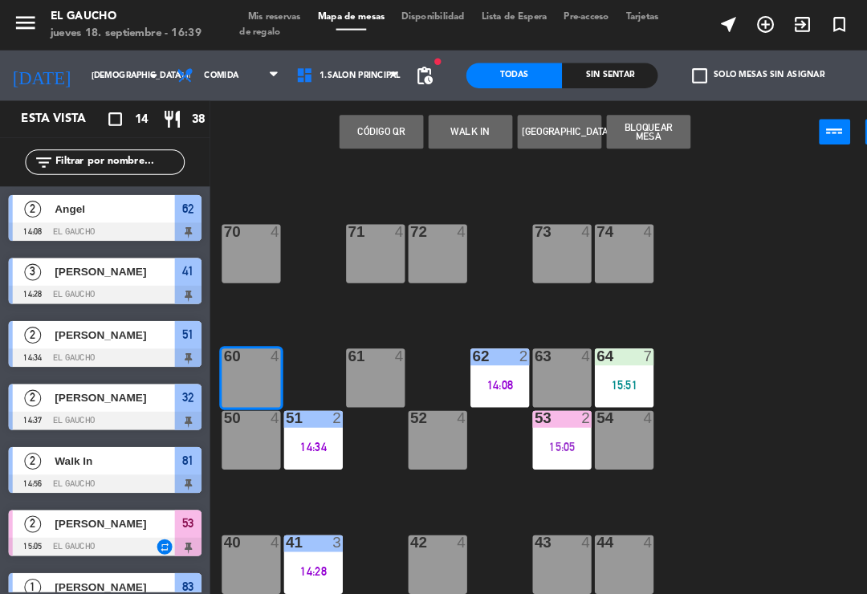
click at [466, 95] on div "Todas Sin sentar" at bounding box center [536, 72] width 183 height 48
click at [459, 120] on button "WALK IN" at bounding box center [449, 126] width 80 height 32
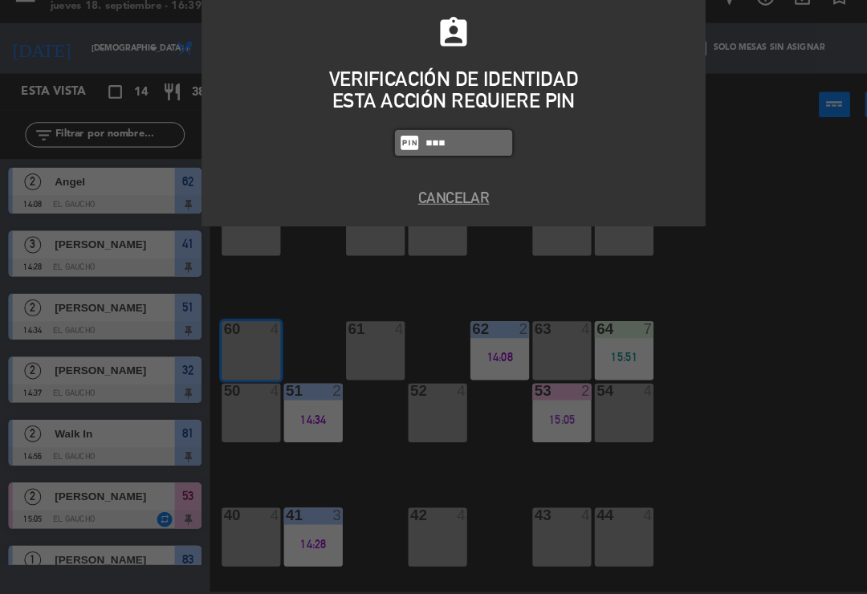
type input "0009"
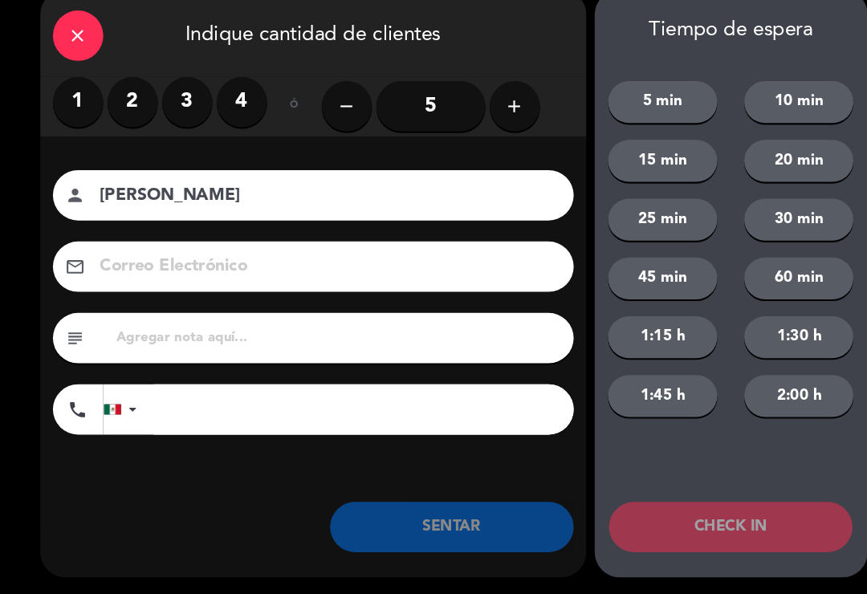
click at [120, 105] on label "2" at bounding box center [127, 124] width 48 height 48
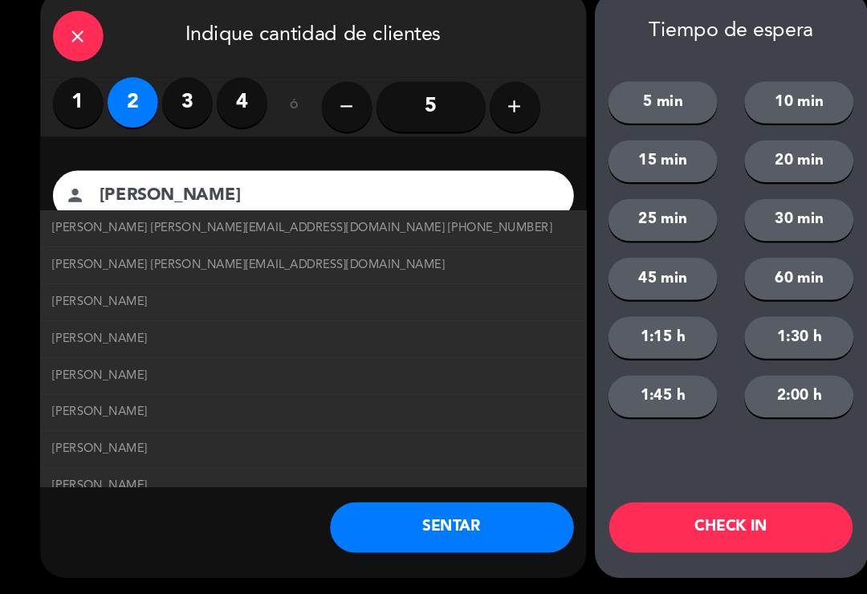
click at [331, 270] on span "[PERSON_NAME] [PERSON_NAME][EMAIL_ADDRESS][DOMAIN_NAME]" at bounding box center [238, 279] width 375 height 18
type input "[PERSON_NAME]"
type input "[EMAIL_ADDRESS][DOMAIN_NAME]"
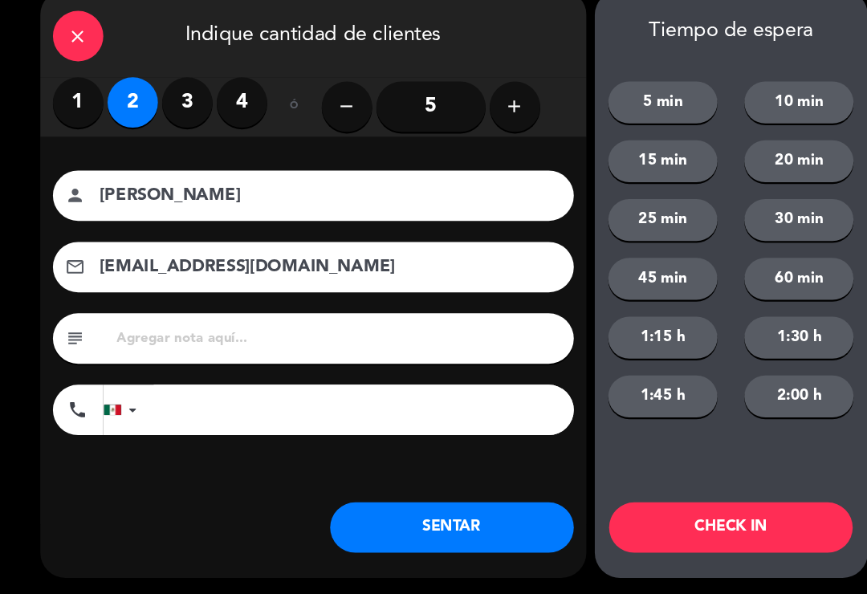
click at [410, 512] on button "SENTAR" at bounding box center [431, 530] width 233 height 48
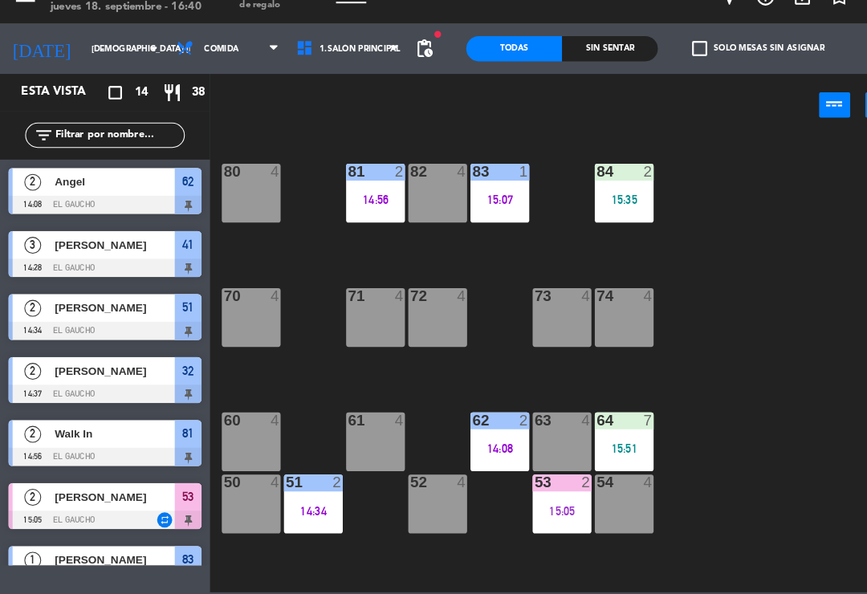
click at [238, 307] on div "70 4" at bounding box center [240, 329] width 56 height 56
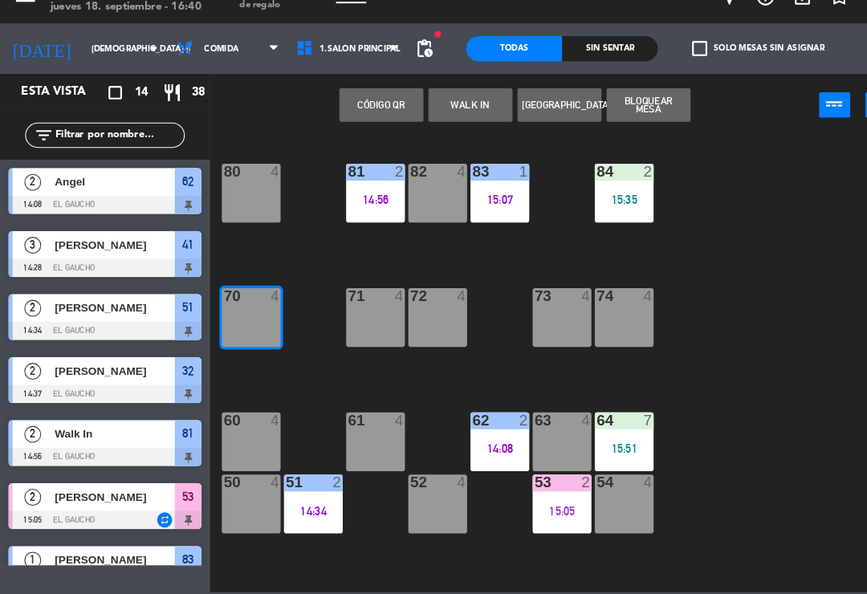
click at [470, 110] on button "WALK IN" at bounding box center [449, 126] width 80 height 32
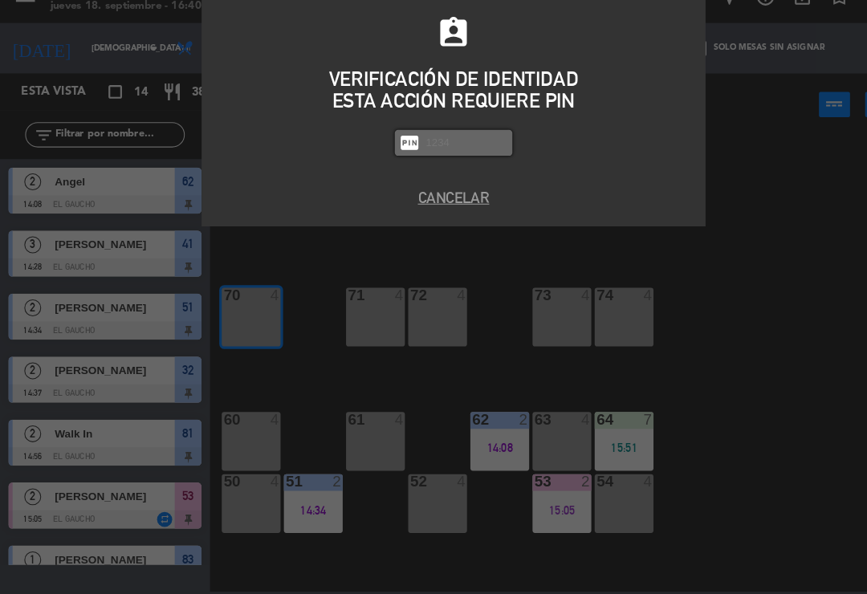
click at [727, 159] on div "assignment_ind VERIFICACIÓN DE IDENTIDAD ESTA ACCIÓN REQUIERE PIN fiber_pin PAS…" at bounding box center [433, 297] width 867 height 594
click at [422, 204] on button "Cancelar" at bounding box center [433, 215] width 457 height 22
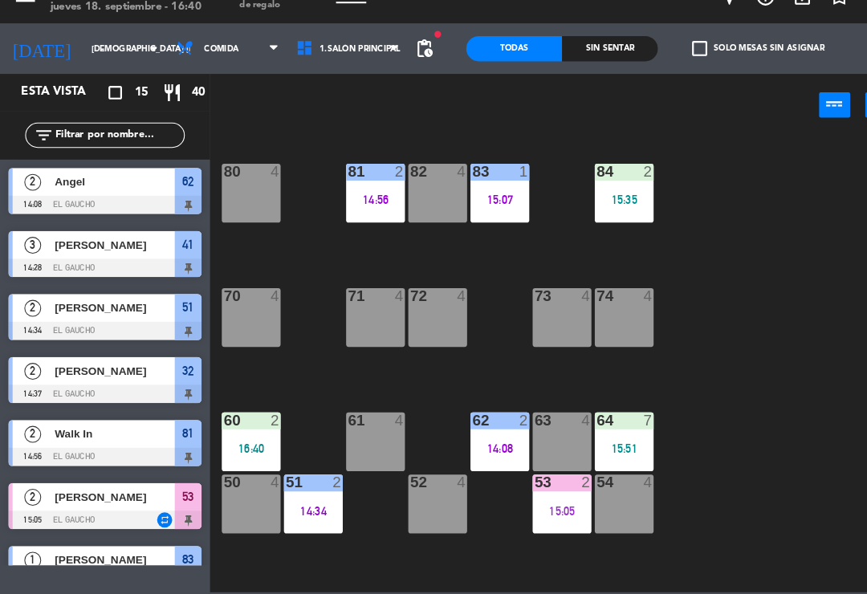
click at [446, 311] on div "72 4" at bounding box center [418, 329] width 56 height 56
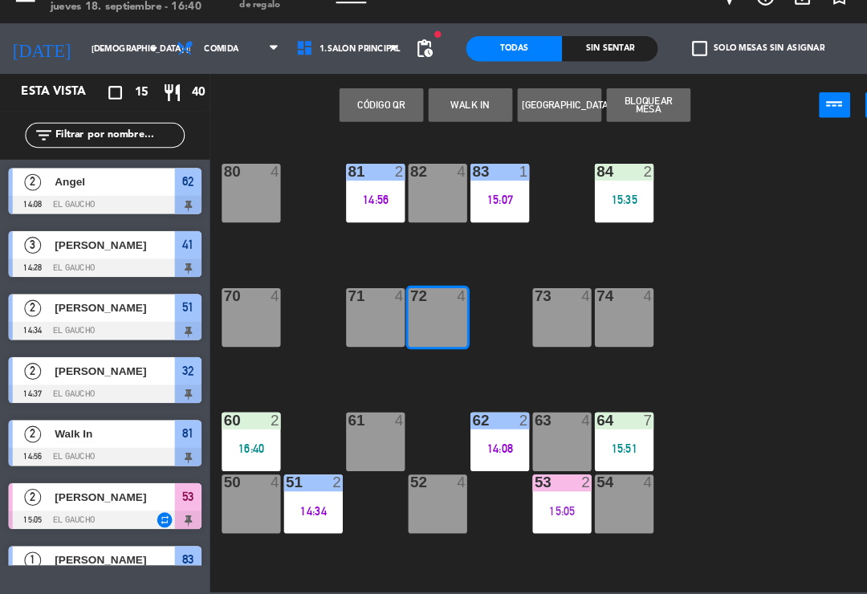
click at [421, 308] on div "72 4" at bounding box center [418, 329] width 56 height 56
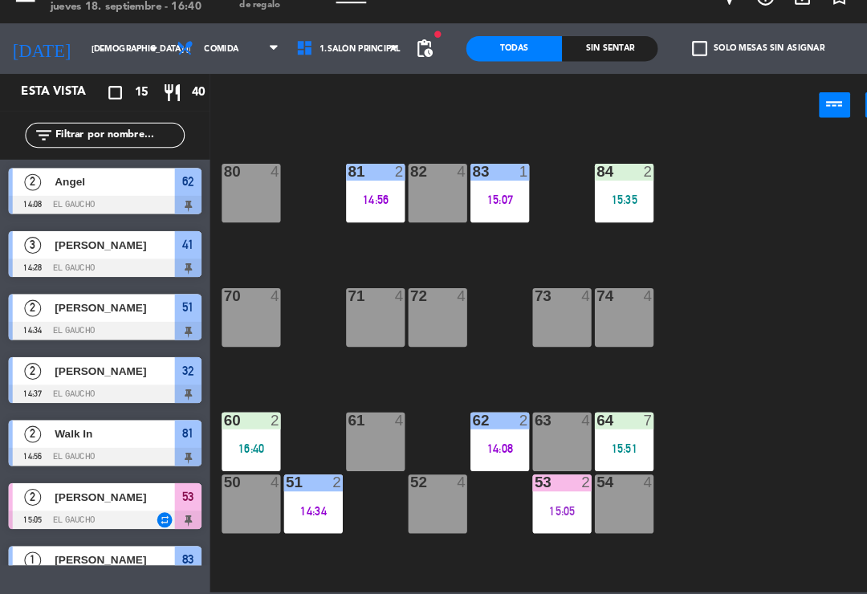
click at [429, 301] on div at bounding box center [418, 308] width 26 height 14
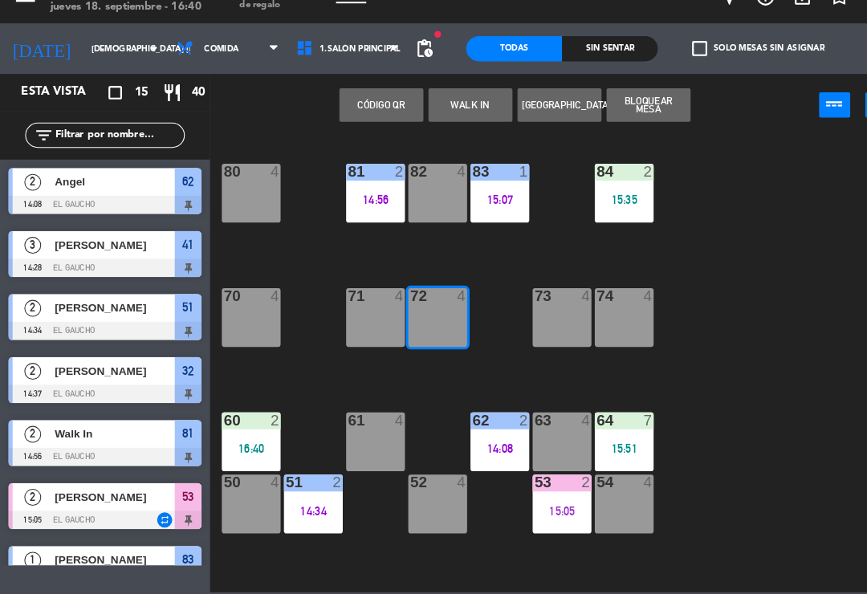
click at [477, 110] on button "WALK IN" at bounding box center [449, 126] width 80 height 32
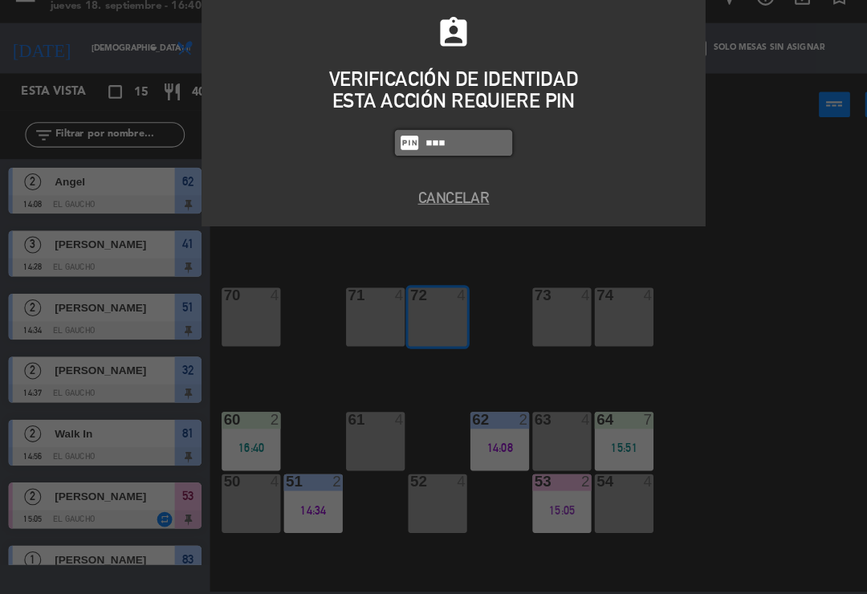
type input "0009"
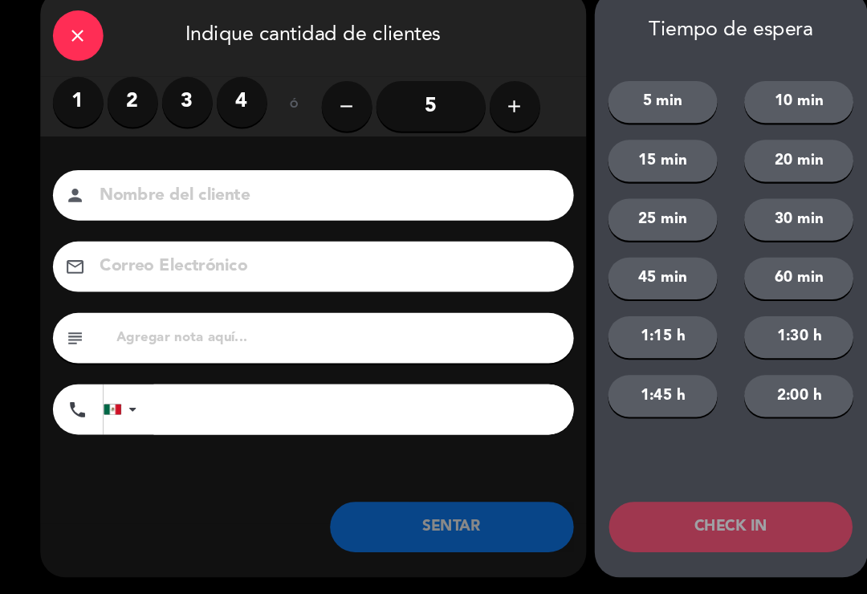
click at [235, 120] on label "4" at bounding box center [231, 124] width 48 height 48
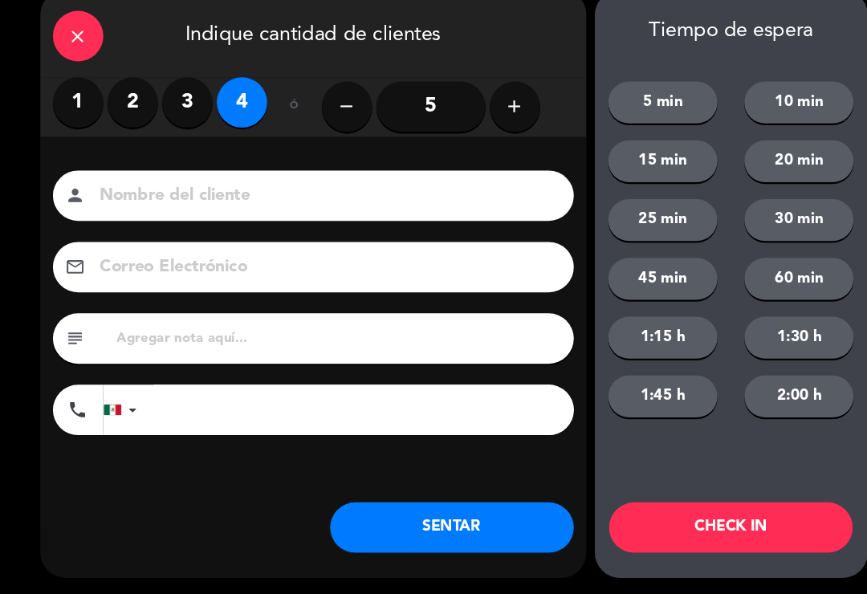
click at [392, 506] on button "SENTAR" at bounding box center [431, 530] width 233 height 48
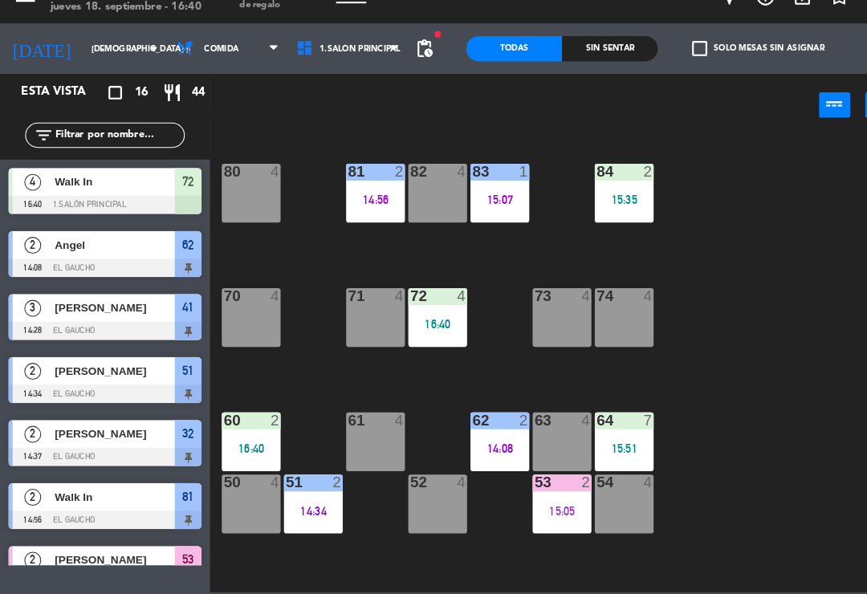
click at [250, 449] on div "16:40" at bounding box center [240, 454] width 56 height 11
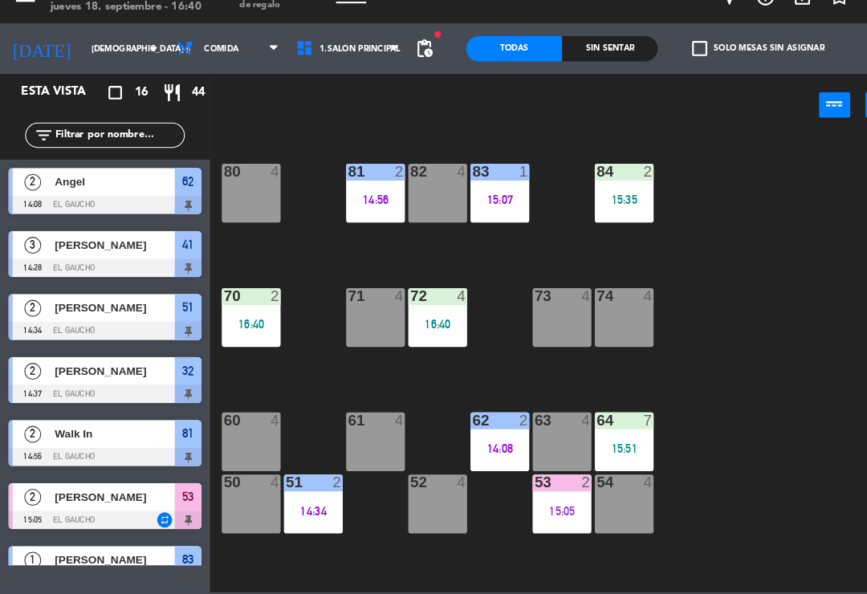
scroll to position [224, 0]
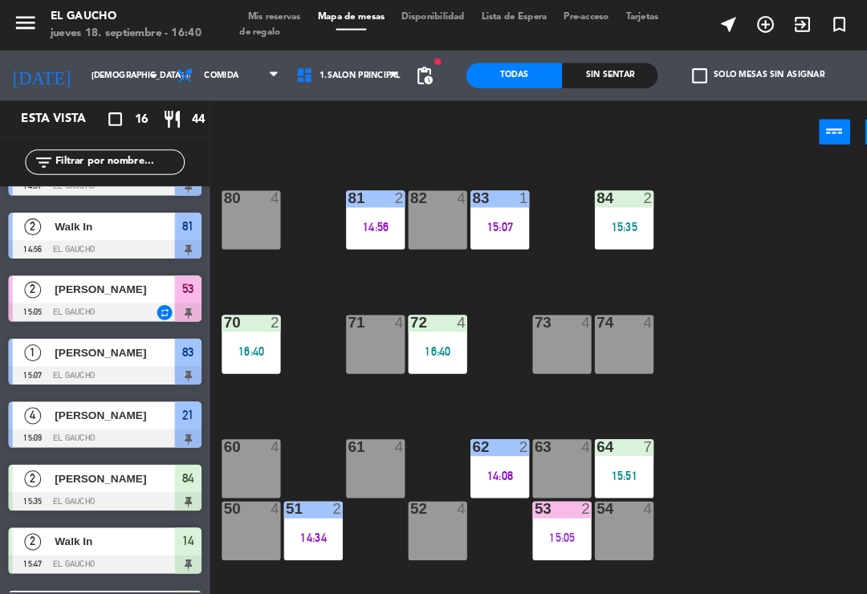
click at [616, 222] on div "15:35" at bounding box center [596, 216] width 56 height 11
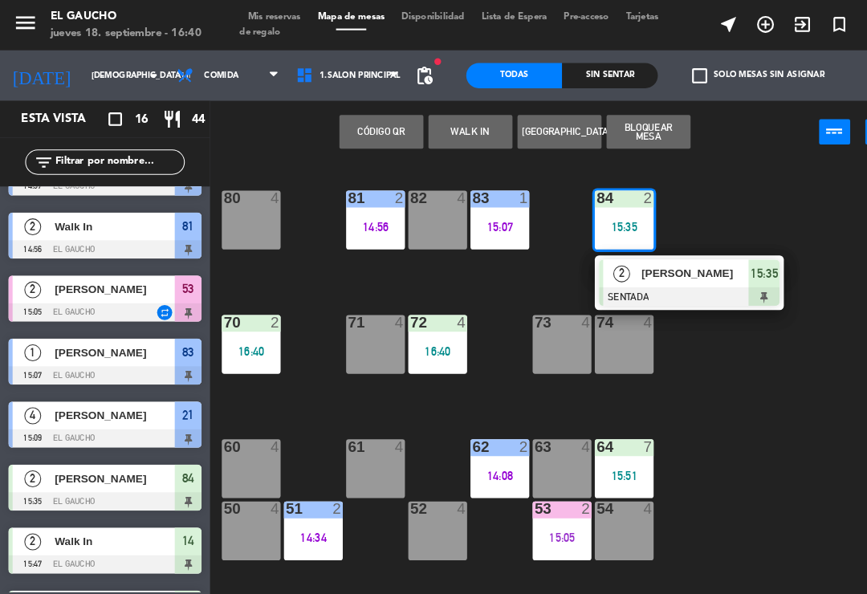
click at [636, 273] on div "[PERSON_NAME]" at bounding box center [664, 261] width 104 height 26
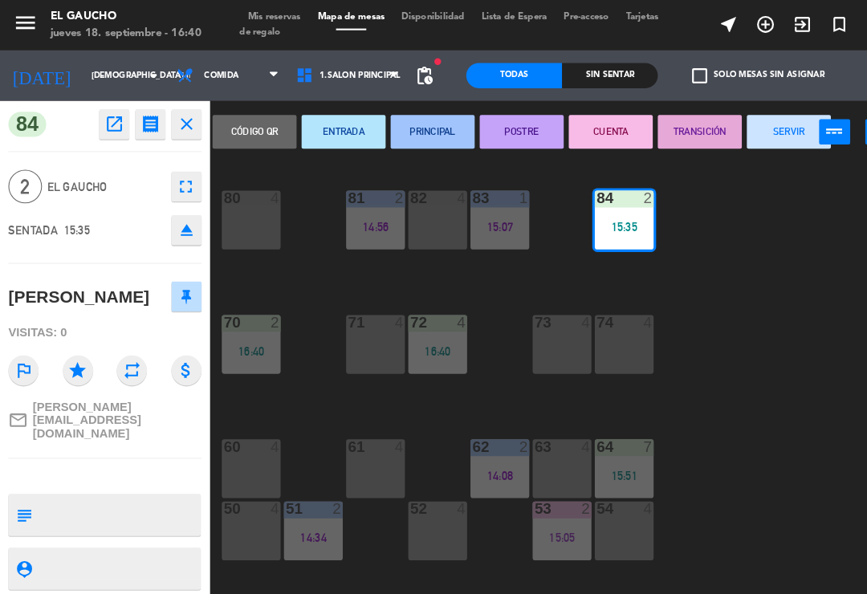
click at [431, 128] on button "PRINCIPAL" at bounding box center [413, 126] width 80 height 32
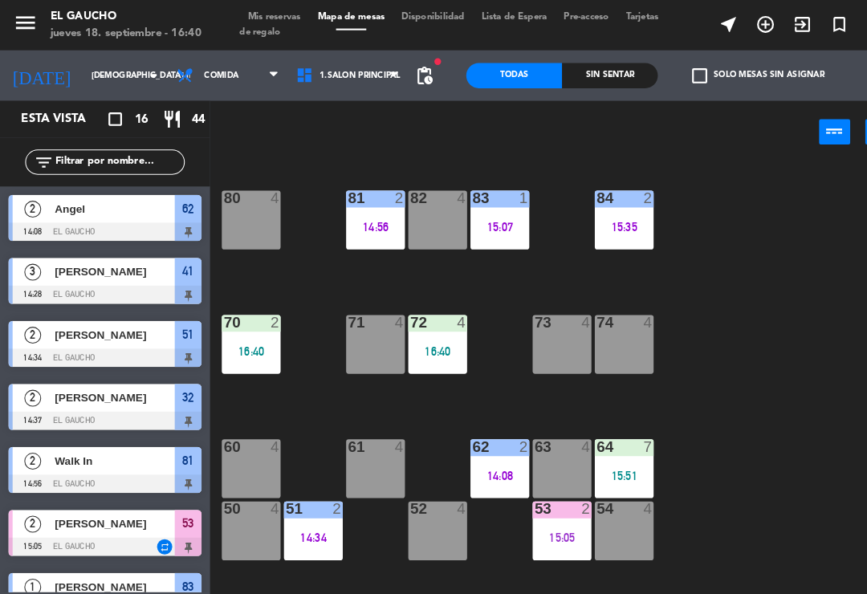
scroll to position [0, 0]
click at [485, 211] on div "15:07" at bounding box center [477, 216] width 56 height 11
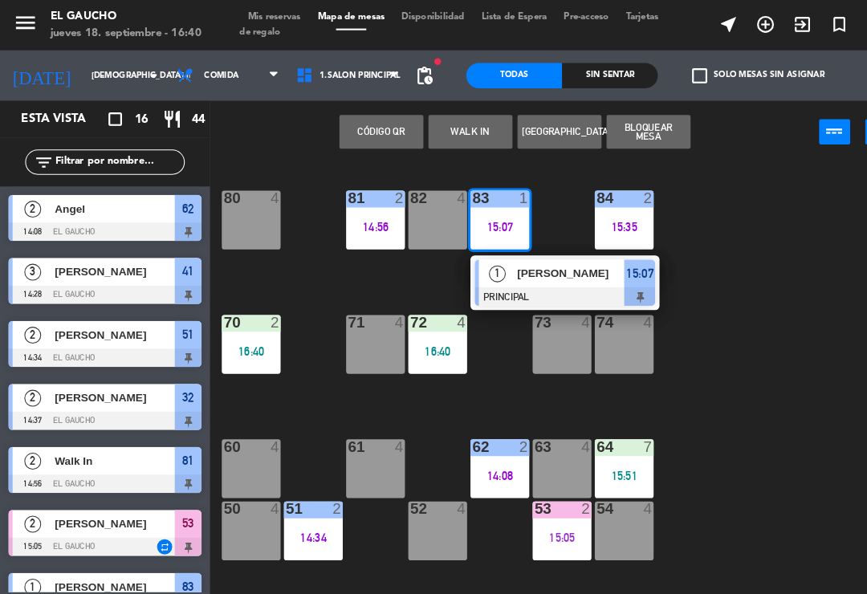
click at [536, 264] on span "[PERSON_NAME]" at bounding box center [545, 261] width 103 height 17
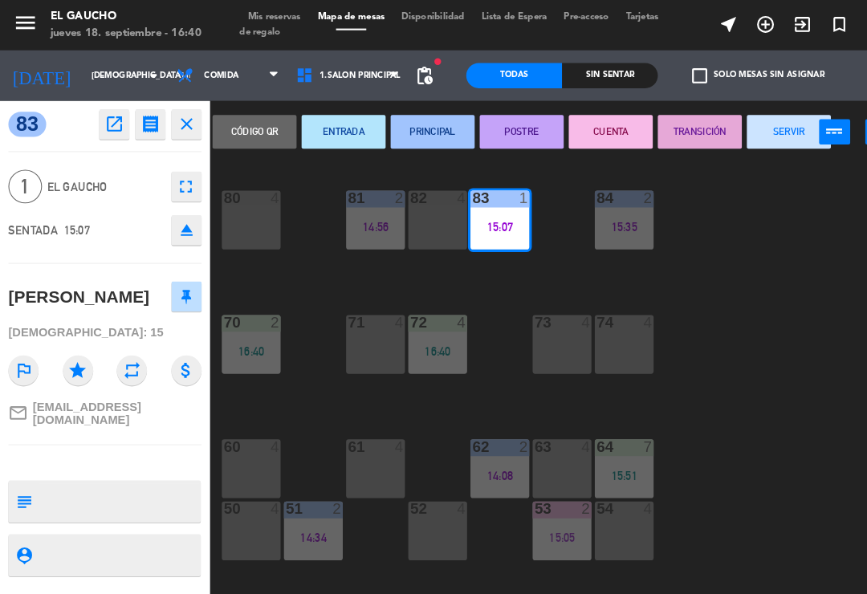
click at [728, 130] on button "SERVIR" at bounding box center [754, 126] width 80 height 32
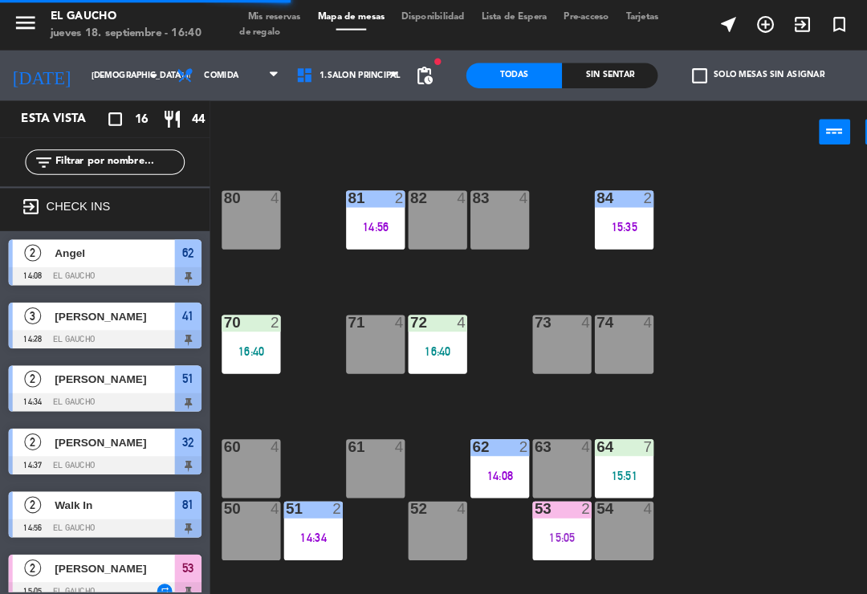
click at [372, 213] on div "14:56" at bounding box center [359, 216] width 56 height 11
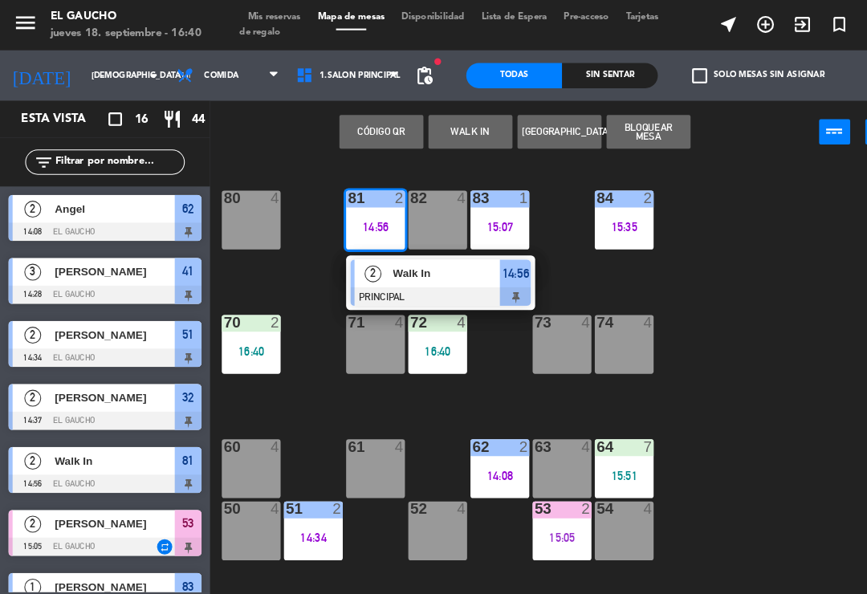
click at [431, 258] on span "Walk In" at bounding box center [427, 261] width 103 height 17
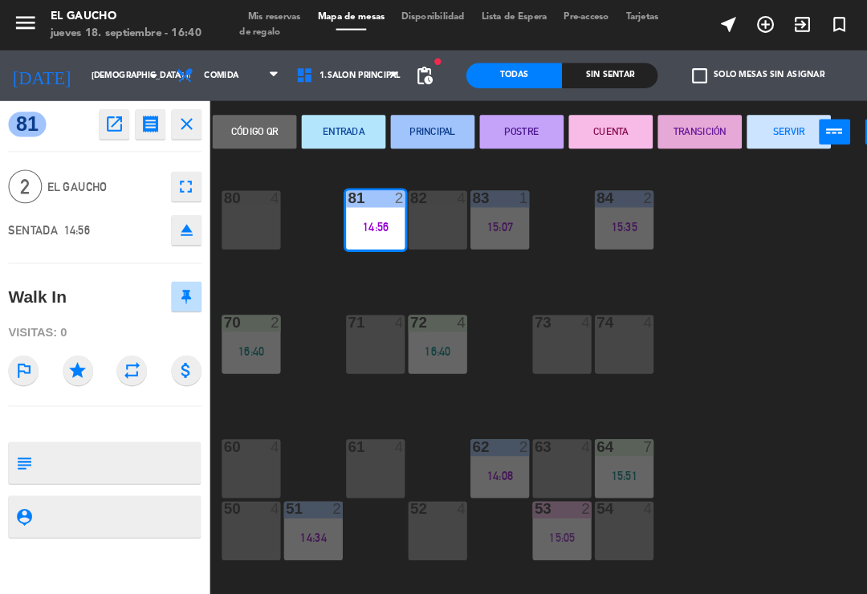
click at [749, 124] on button "SERVIR" at bounding box center [754, 126] width 80 height 32
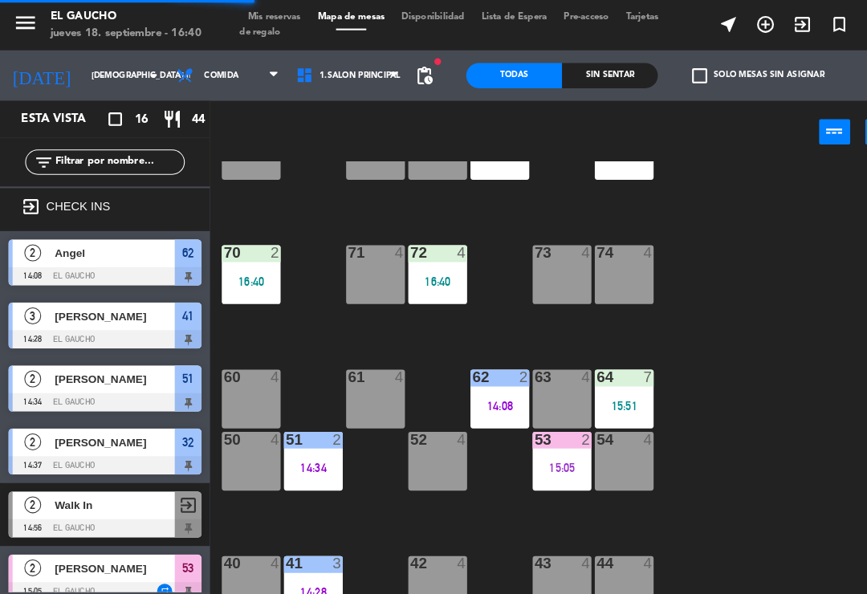
scroll to position [82, 0]
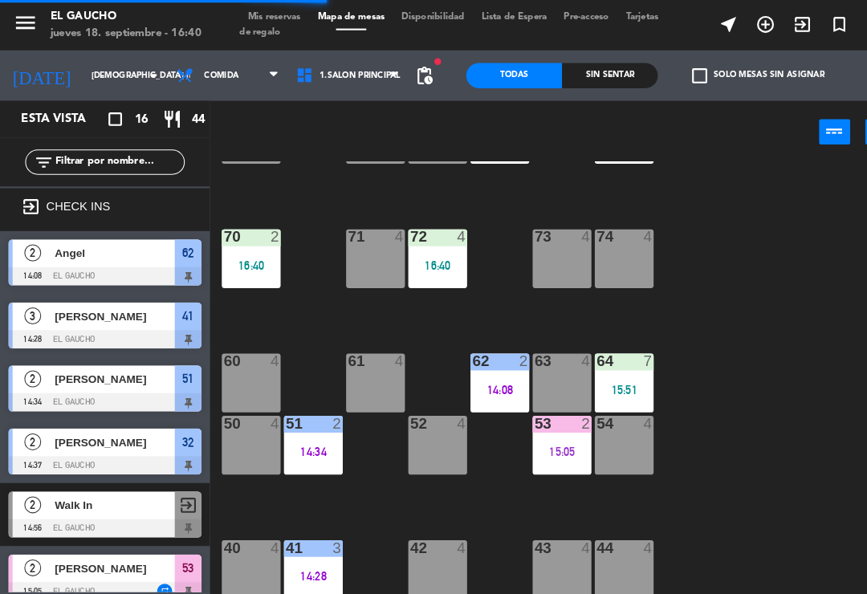
click at [422, 249] on div "16:40" at bounding box center [418, 253] width 56 height 11
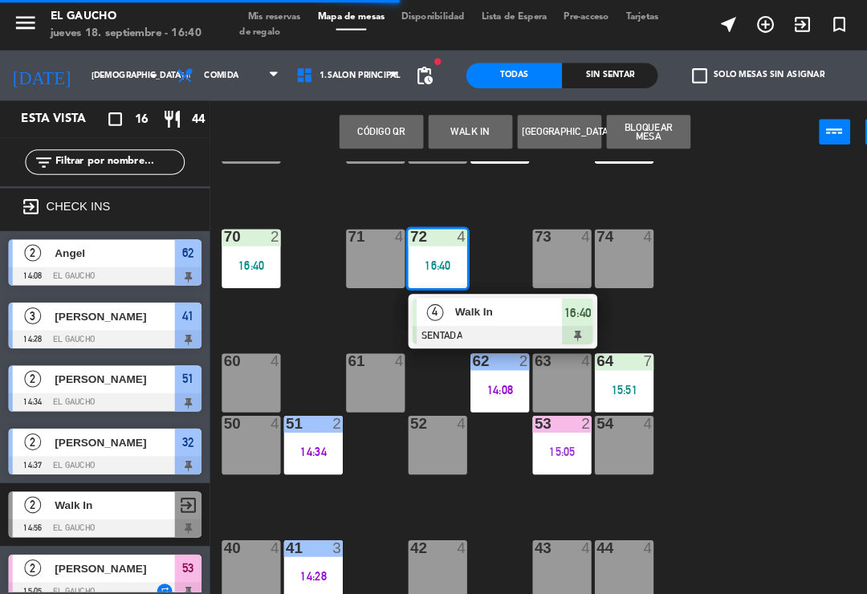
click at [473, 338] on div at bounding box center [478, 345] width 26 height 14
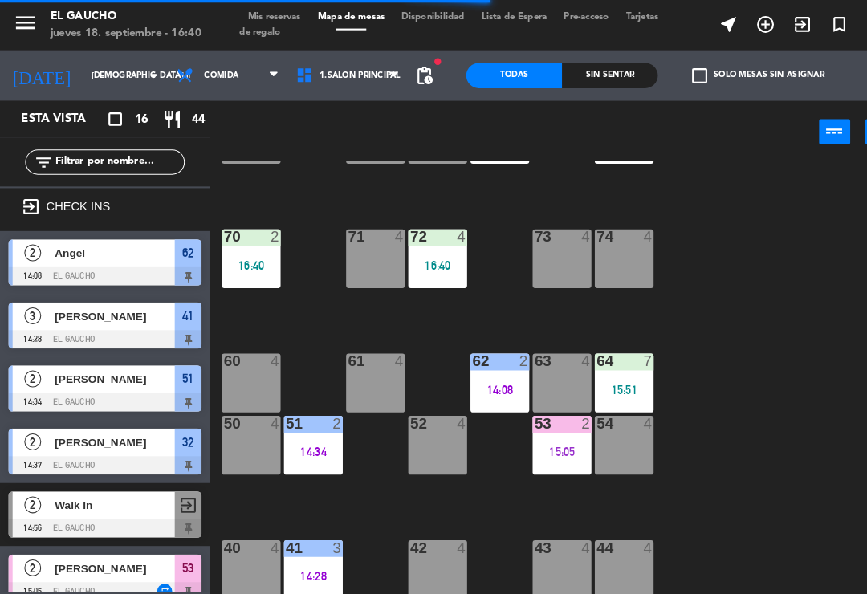
click at [690, 197] on div "84 2 15:35 80 4 83 1 15:07 82 4 81 4 70 2 16:40 71 4 72 4 16:40 73 4 74 4 63 4 …" at bounding box center [537, 372] width 657 height 437
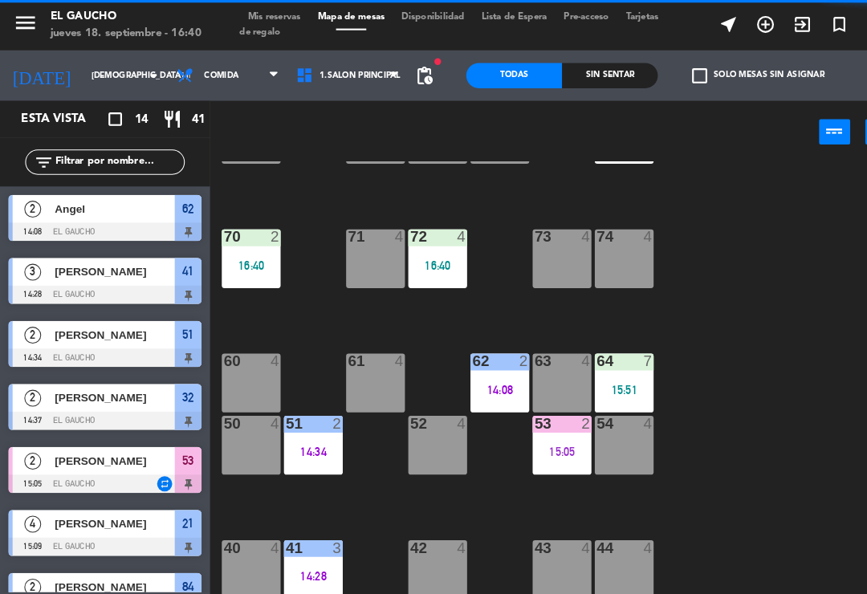
click at [425, 262] on div "72 4 16:40" at bounding box center [418, 247] width 56 height 56
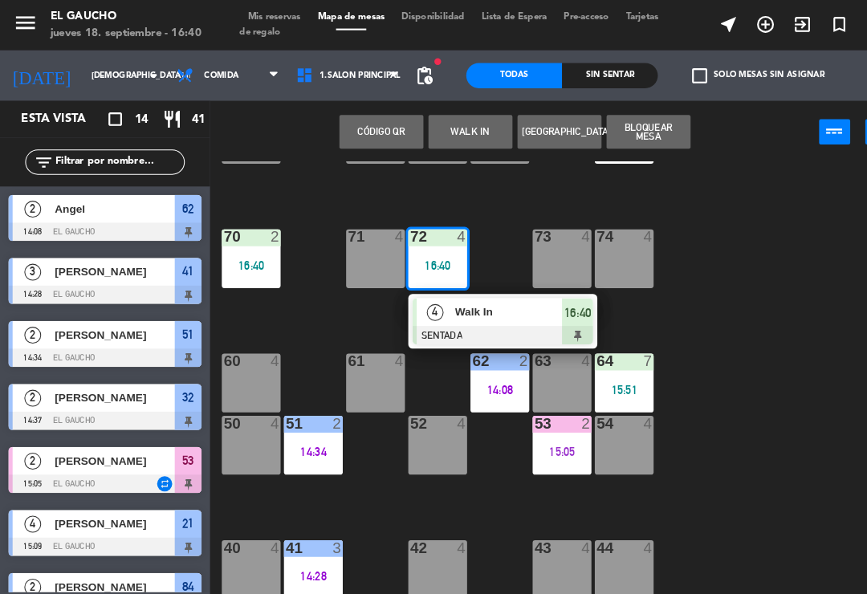
click at [441, 302] on span "Walk In" at bounding box center [486, 298] width 103 height 17
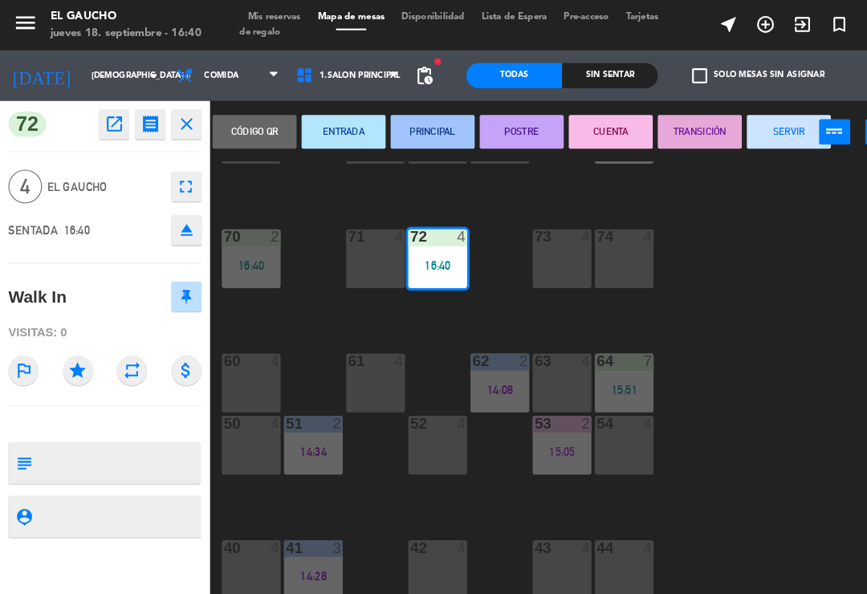
click at [502, 131] on button "POSTRE" at bounding box center [498, 126] width 80 height 32
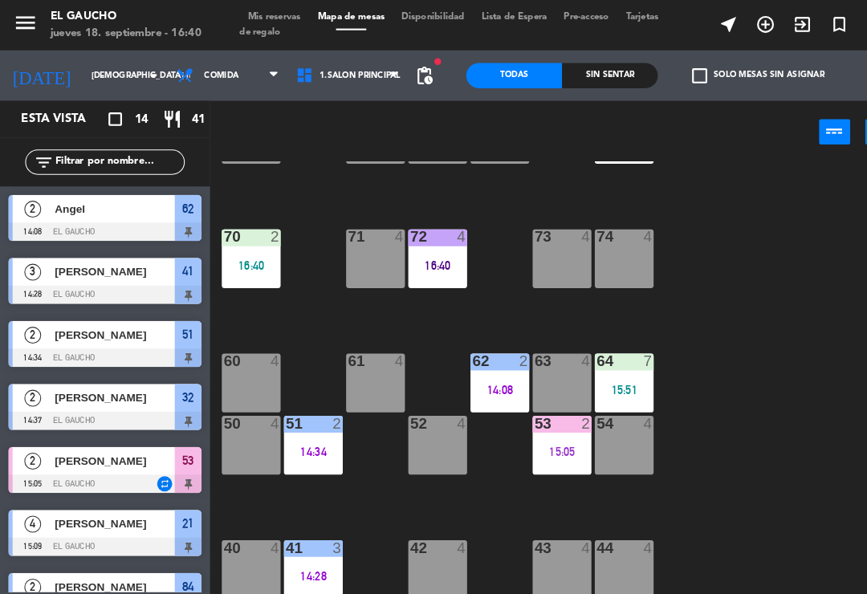
scroll to position [242, 0]
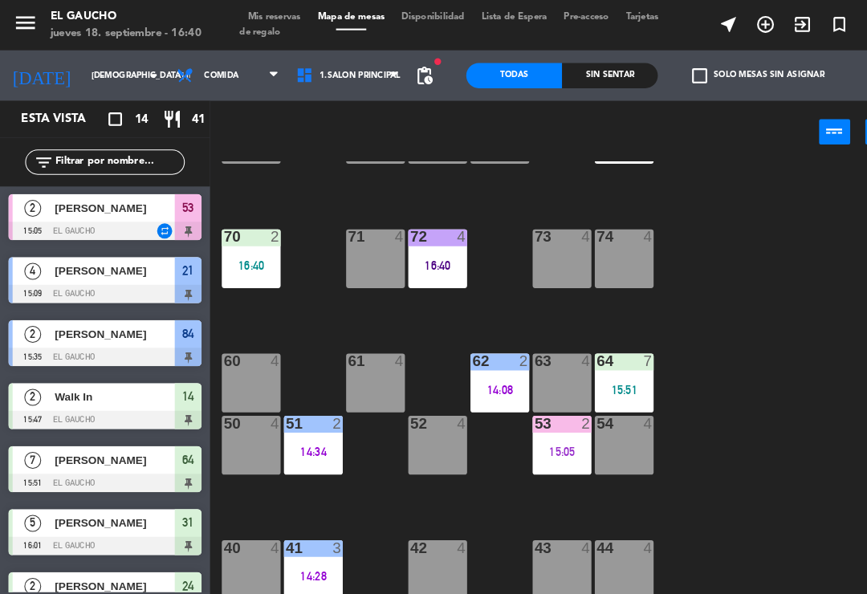
click at [422, 250] on div "16:40" at bounding box center [418, 253] width 56 height 11
click at [719, 223] on div "84 2 15:35 80 4 83 4 82 4 81 4 70 2 16:40 71 4 72 4 16:40 73 4 74 4 63 4 62 2 1…" at bounding box center [537, 372] width 657 height 437
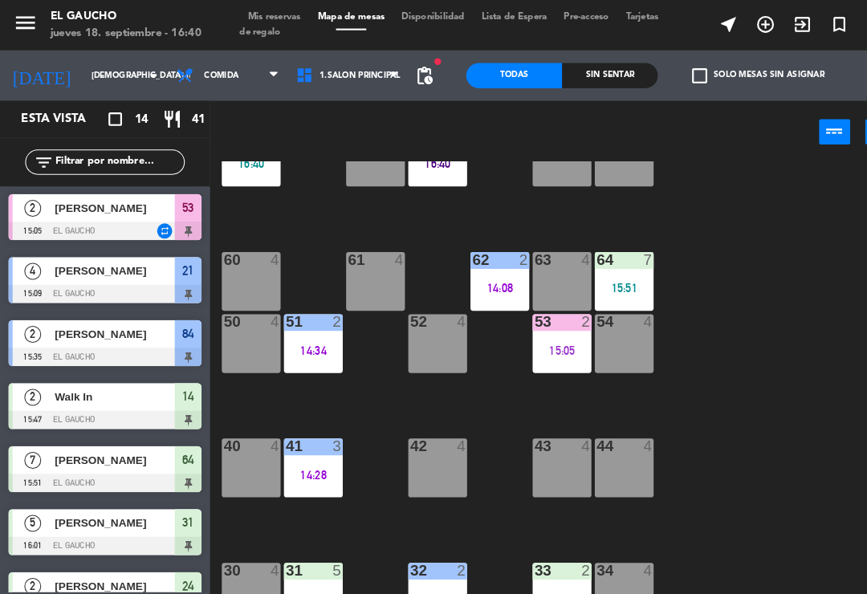
scroll to position [185, 0]
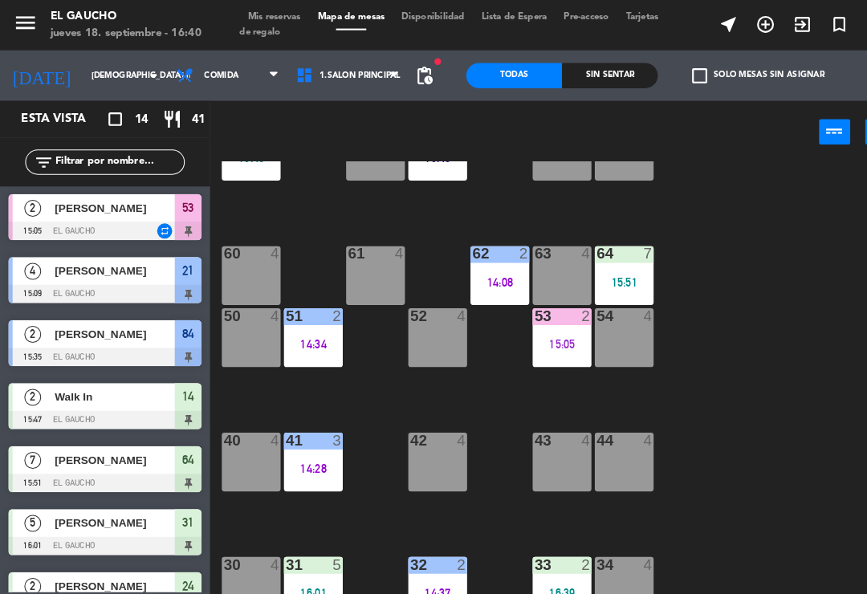
click at [605, 253] on div "64 7 15:51" at bounding box center [596, 263] width 56 height 56
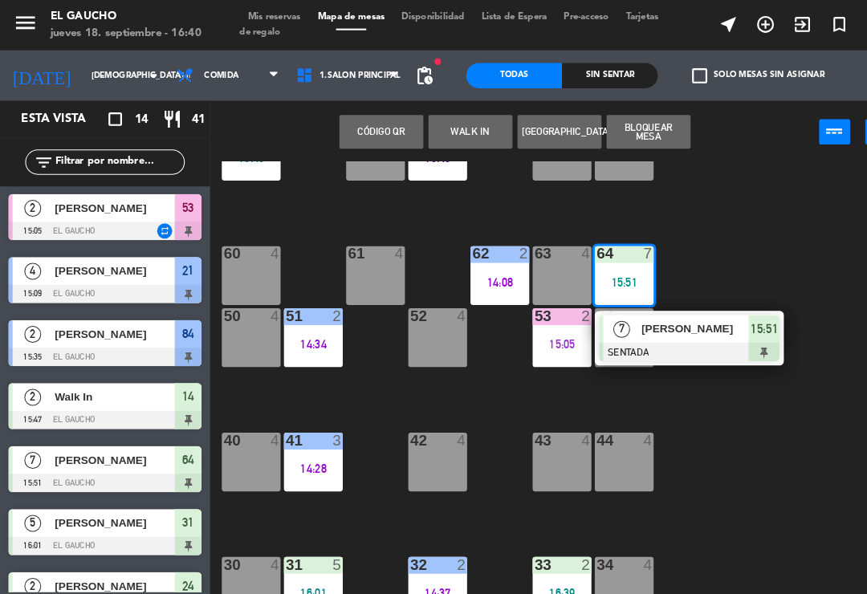
click at [620, 326] on div "[PERSON_NAME]" at bounding box center [664, 314] width 104 height 26
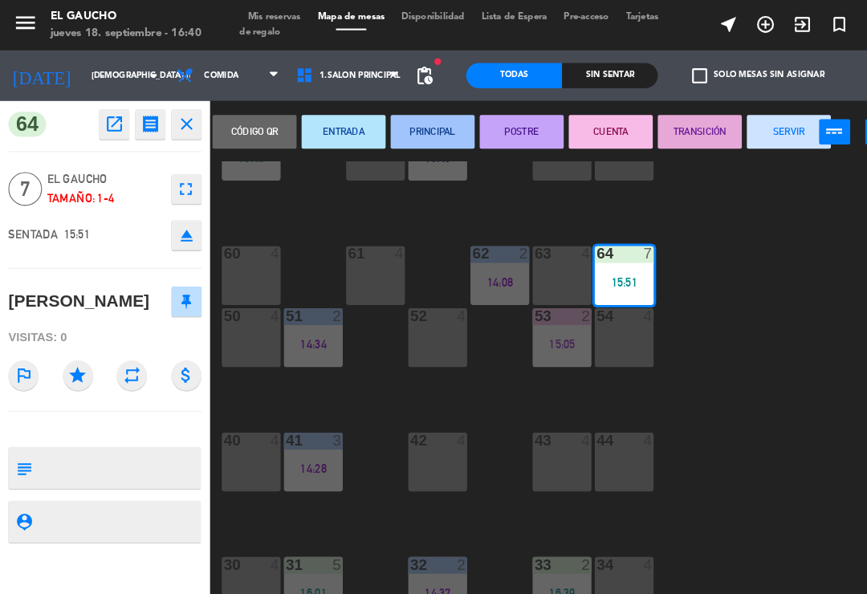
click at [410, 128] on button "PRINCIPAL" at bounding box center [413, 126] width 80 height 32
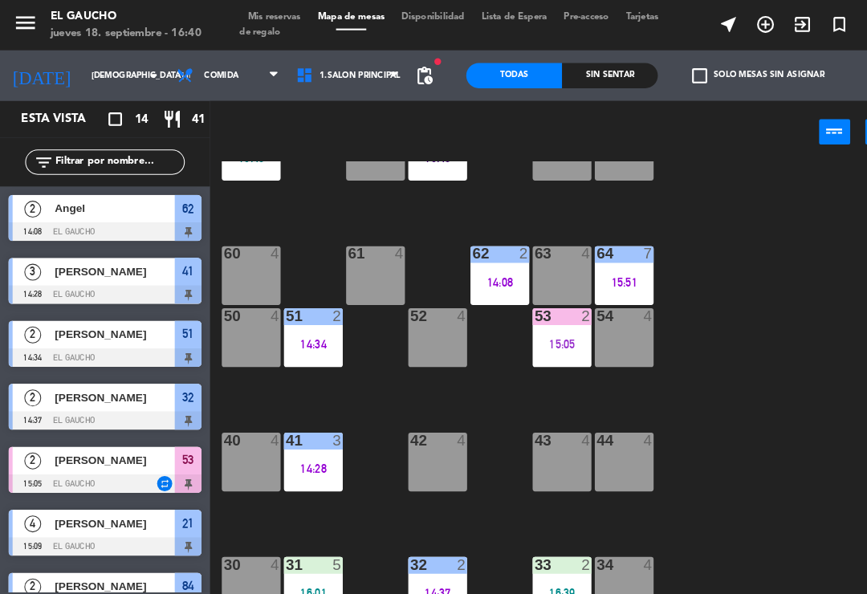
scroll to position [0, 0]
click at [505, 253] on div "62 2 14:08" at bounding box center [477, 263] width 56 height 56
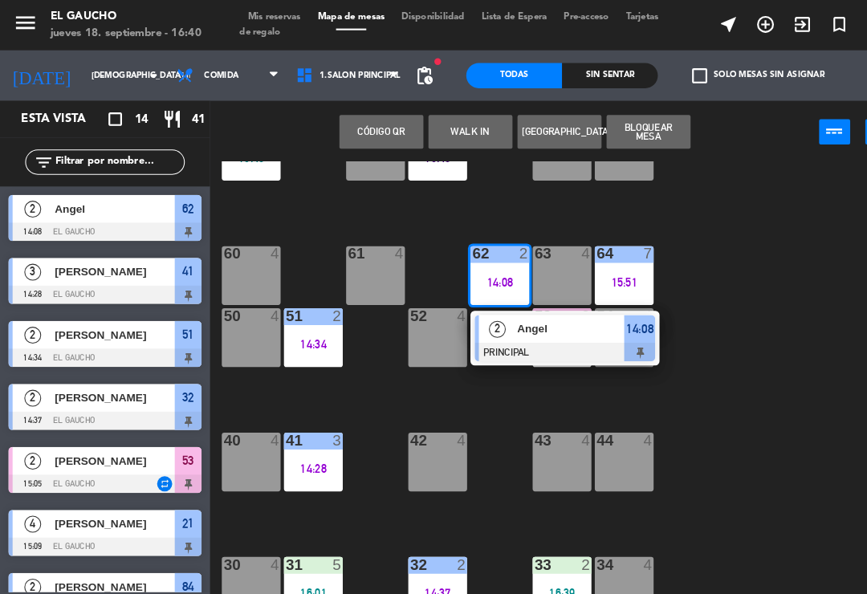
click at [551, 329] on div at bounding box center [539, 336] width 173 height 18
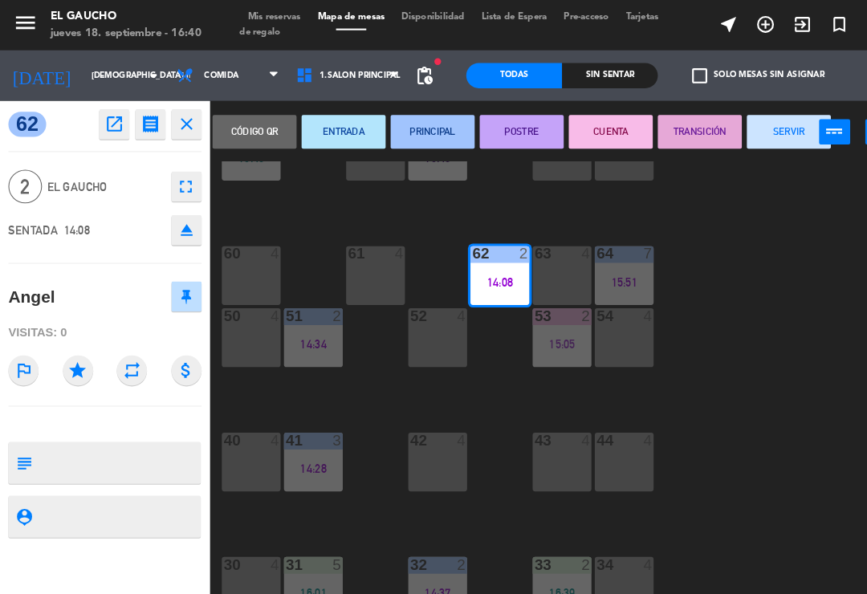
click at [441, 122] on button "PRINCIPAL" at bounding box center [413, 126] width 80 height 32
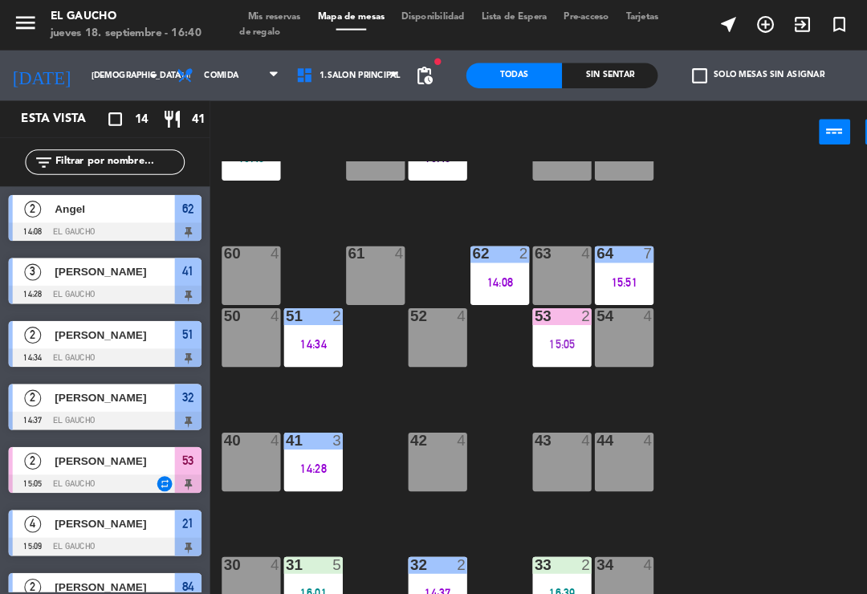
click at [527, 324] on div "15:05" at bounding box center [537, 328] width 56 height 11
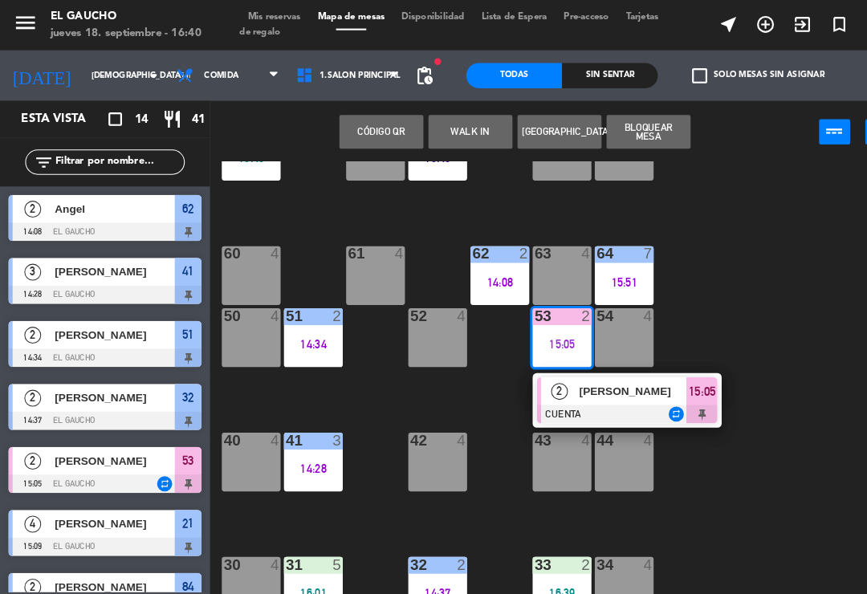
click at [565, 368] on span "[PERSON_NAME]" at bounding box center [605, 373] width 103 height 17
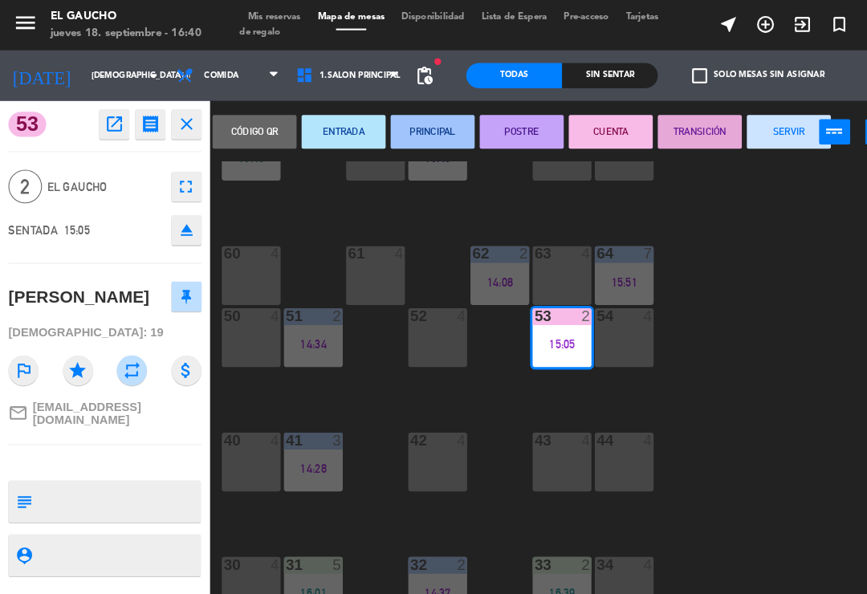
click at [746, 137] on button "SERVIR" at bounding box center [754, 126] width 80 height 32
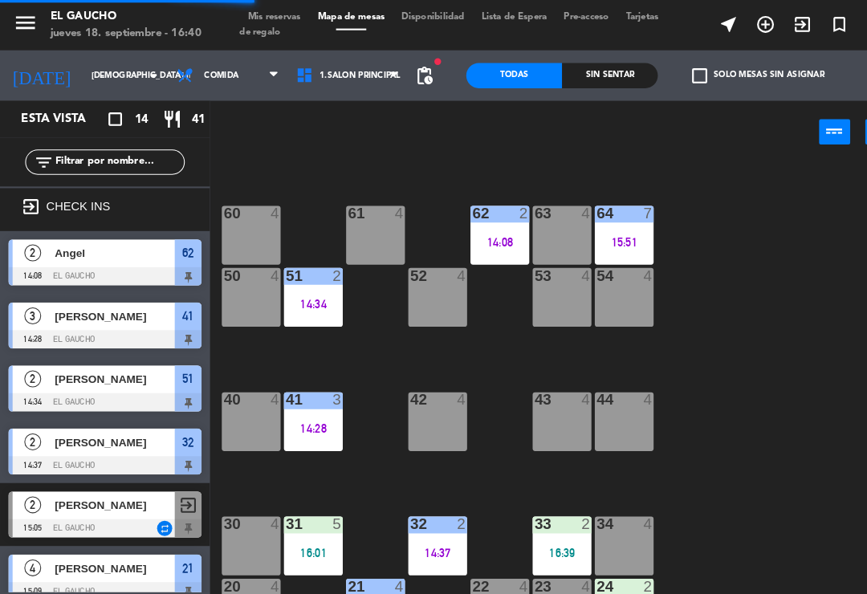
scroll to position [259, 0]
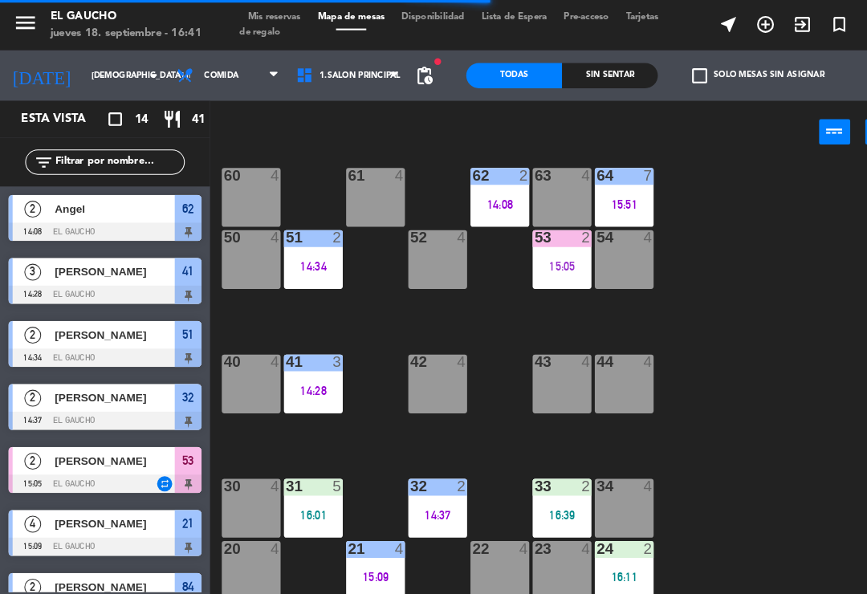
click at [311, 252] on div "14:34" at bounding box center [299, 254] width 56 height 11
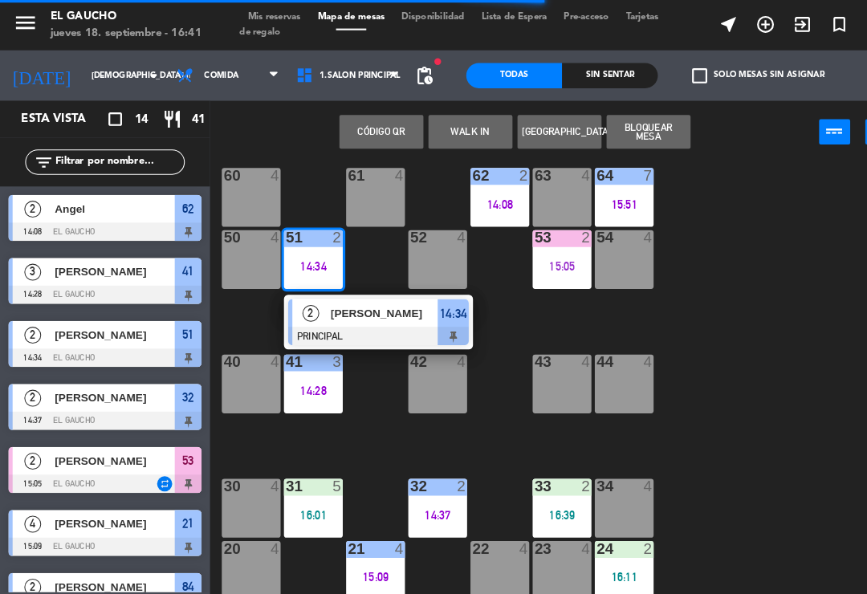
click at [347, 304] on span "[PERSON_NAME]" at bounding box center [367, 299] width 103 height 17
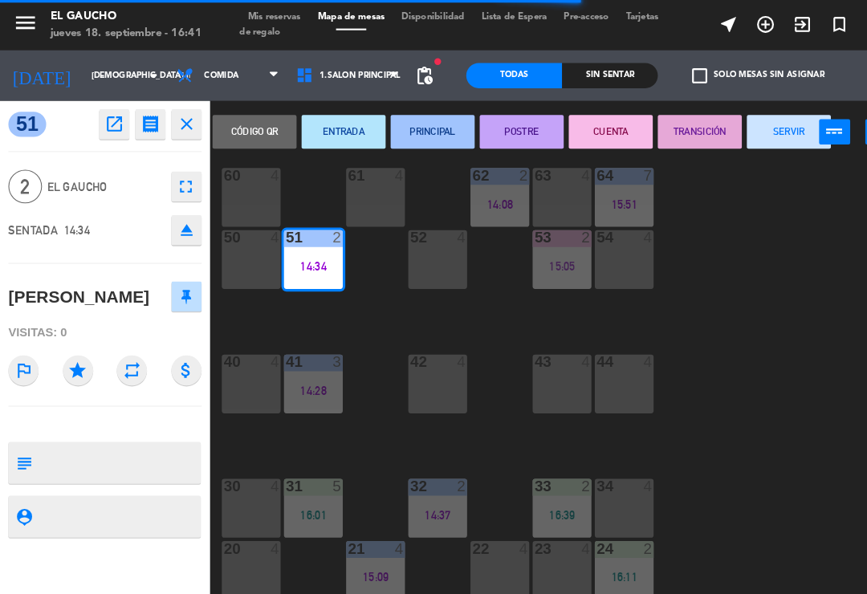
click at [745, 128] on button "SERVIR" at bounding box center [754, 126] width 80 height 32
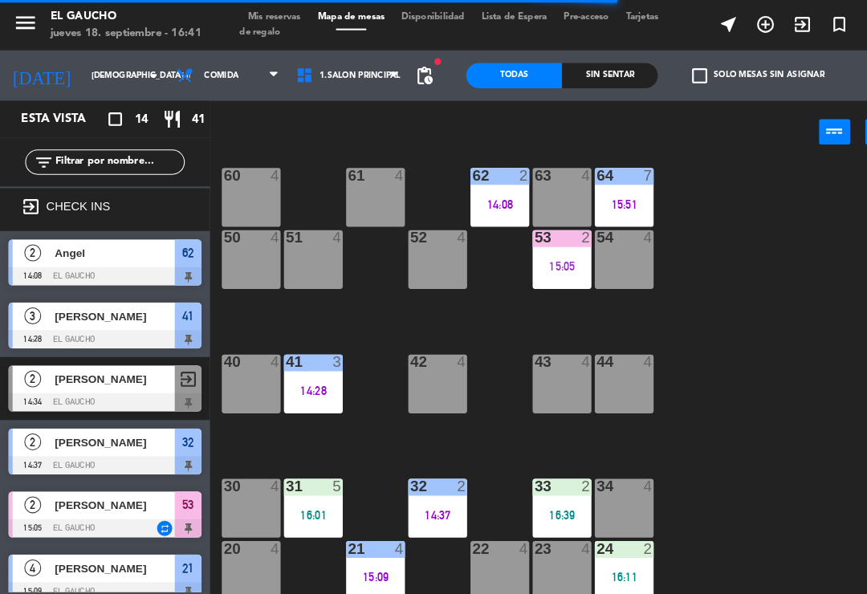
click at [331, 347] on div "3" at bounding box center [326, 346] width 26 height 14
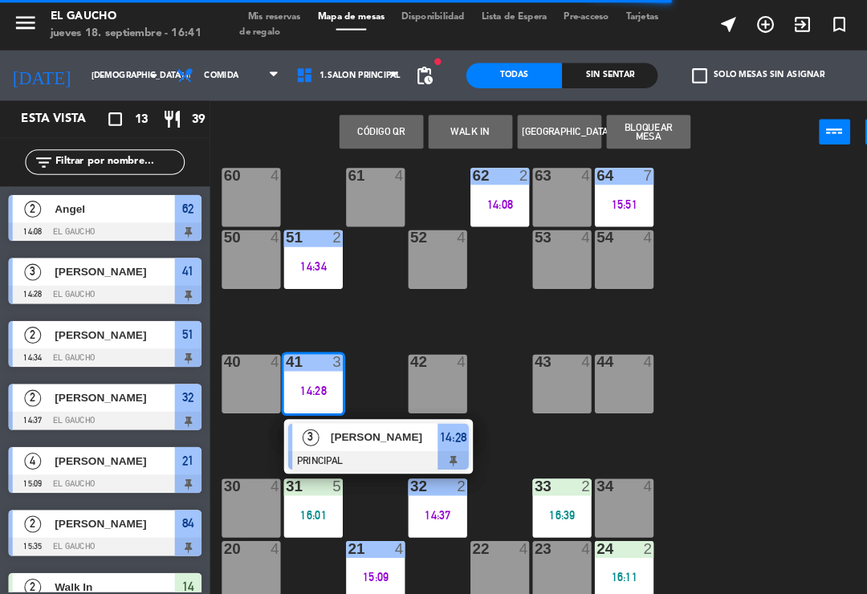
click at [366, 406] on div "[PERSON_NAME]" at bounding box center [367, 418] width 104 height 26
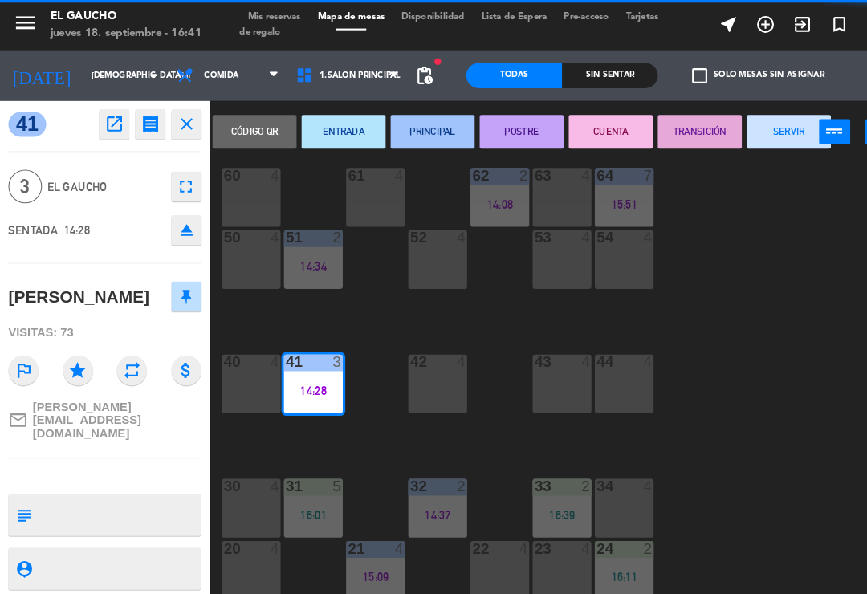
click at [748, 136] on button "SERVIR" at bounding box center [754, 126] width 80 height 32
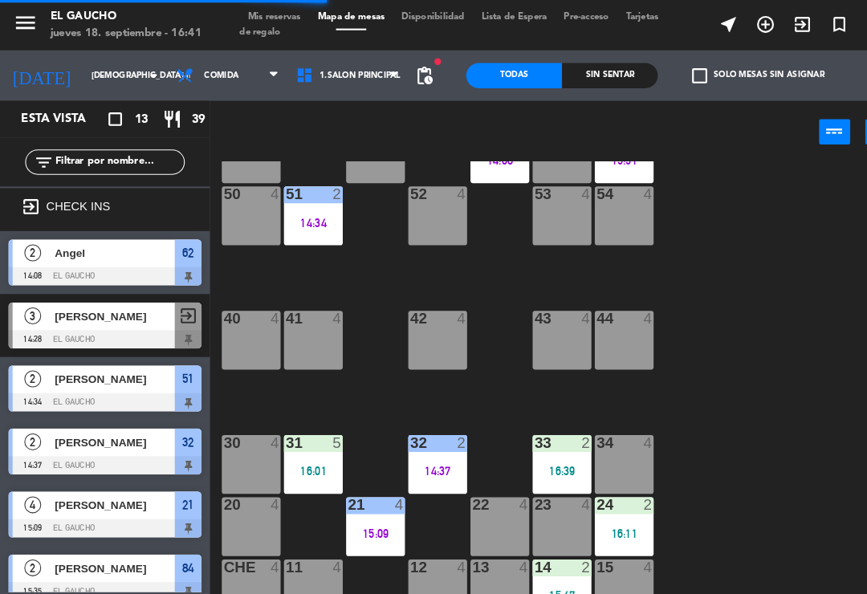
scroll to position [301, 0]
click at [311, 200] on div "51 2 14:34" at bounding box center [299, 206] width 56 height 56
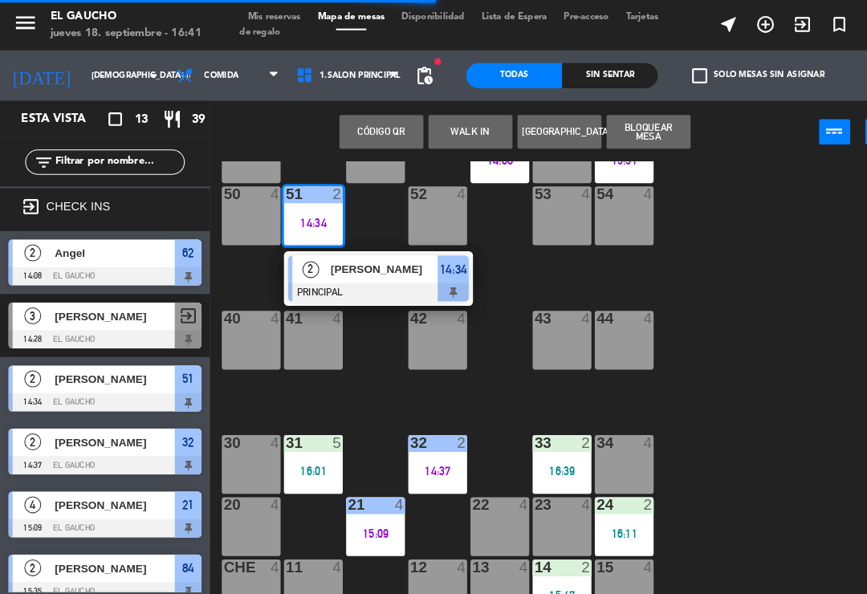
click at [339, 279] on div at bounding box center [361, 279] width 173 height 18
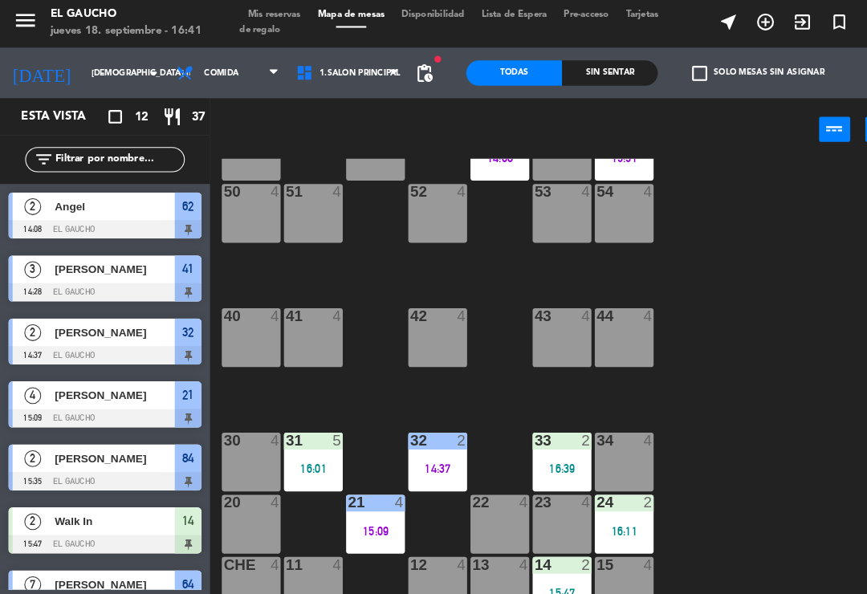
click at [405, 445] on div "14:37" at bounding box center [418, 450] width 56 height 11
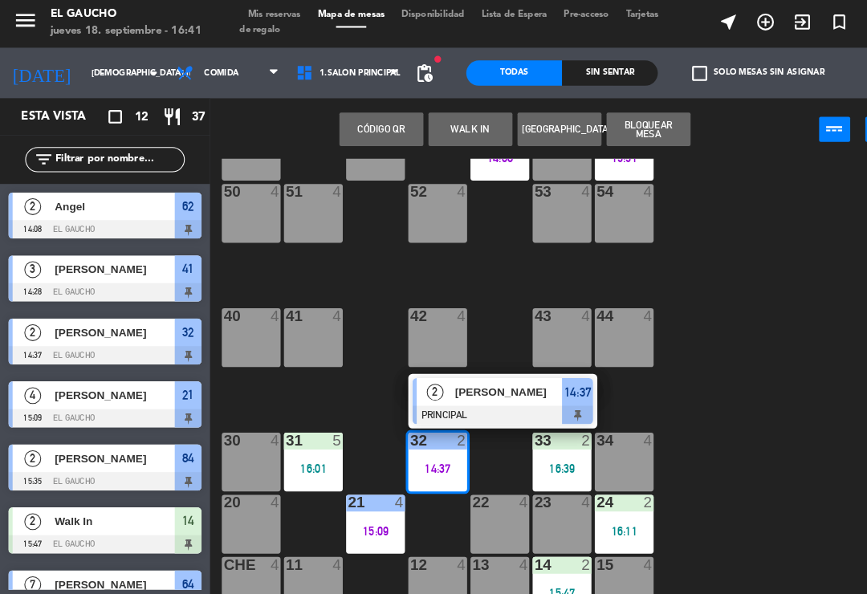
click at [493, 382] on span "[PERSON_NAME]" at bounding box center [486, 376] width 103 height 17
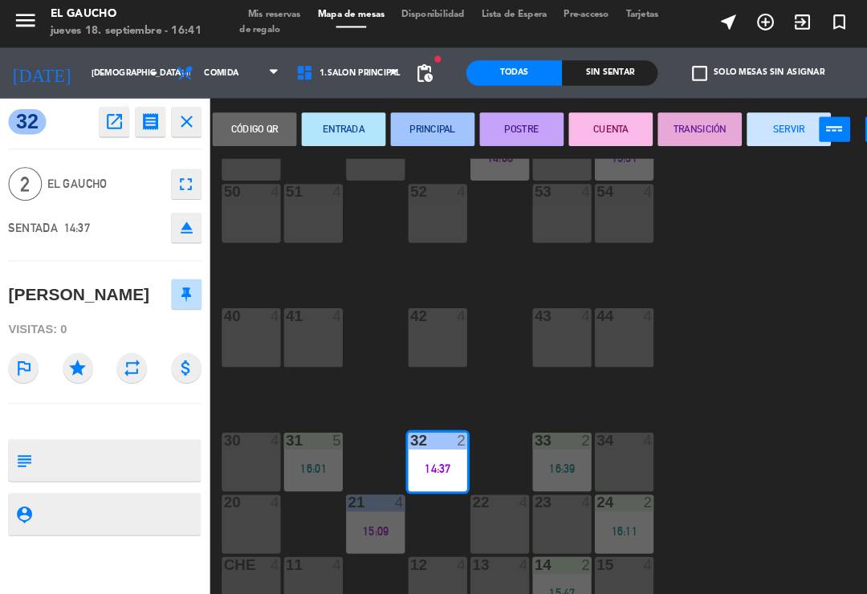
click at [758, 113] on button "SERVIR" at bounding box center [754, 126] width 80 height 32
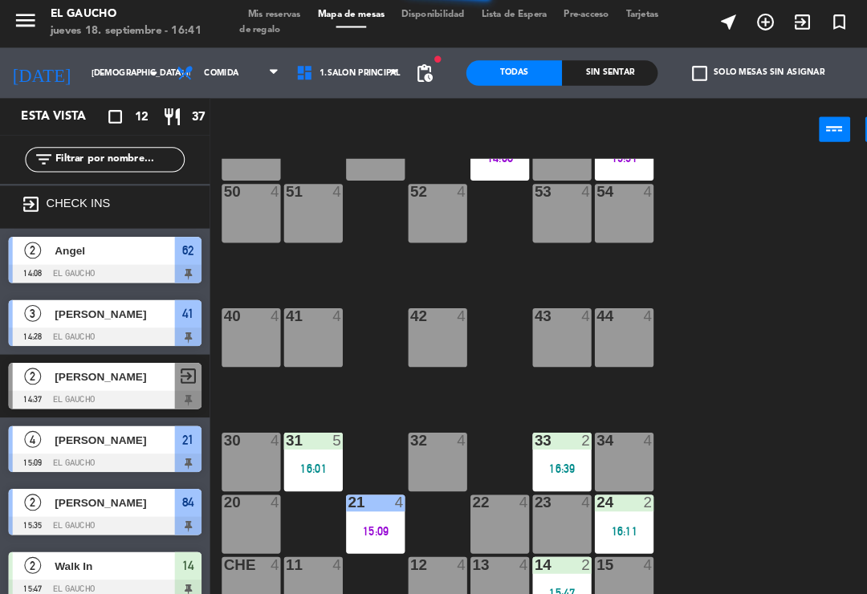
click at [380, 503] on div "15:09" at bounding box center [359, 509] width 56 height 12
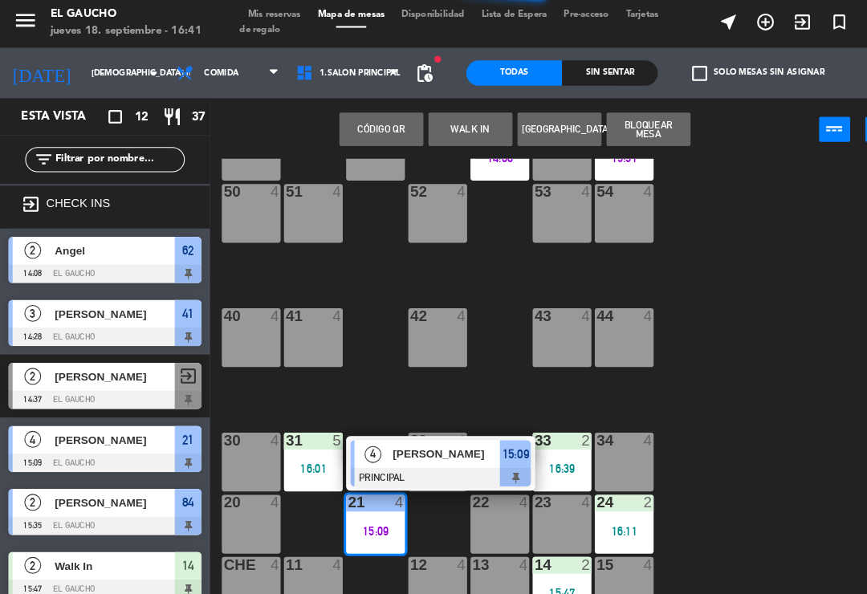
click at [434, 424] on div "[PERSON_NAME]" at bounding box center [426, 436] width 104 height 26
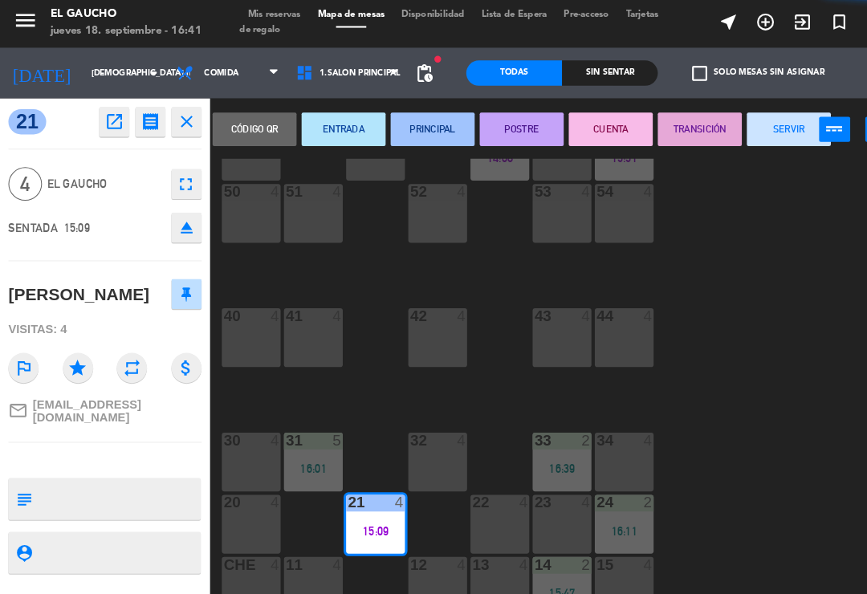
click at [758, 134] on button "SERVIR" at bounding box center [754, 126] width 80 height 32
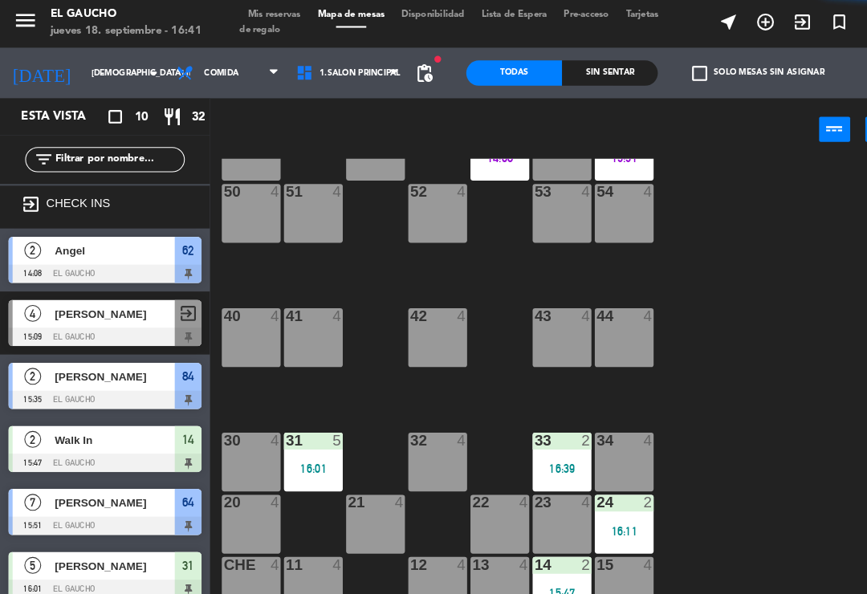
click at [597, 485] on div at bounding box center [596, 482] width 26 height 14
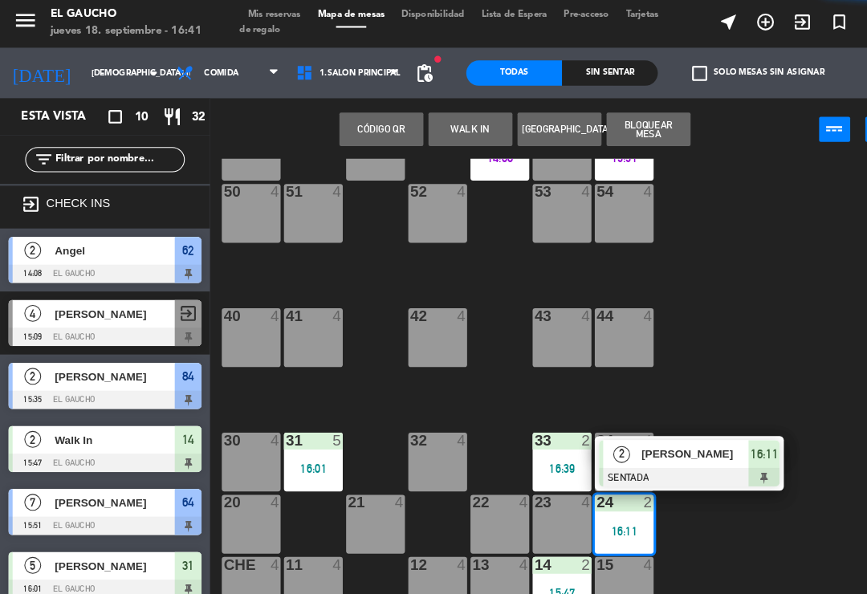
click at [667, 437] on span "[PERSON_NAME]" at bounding box center [664, 436] width 103 height 17
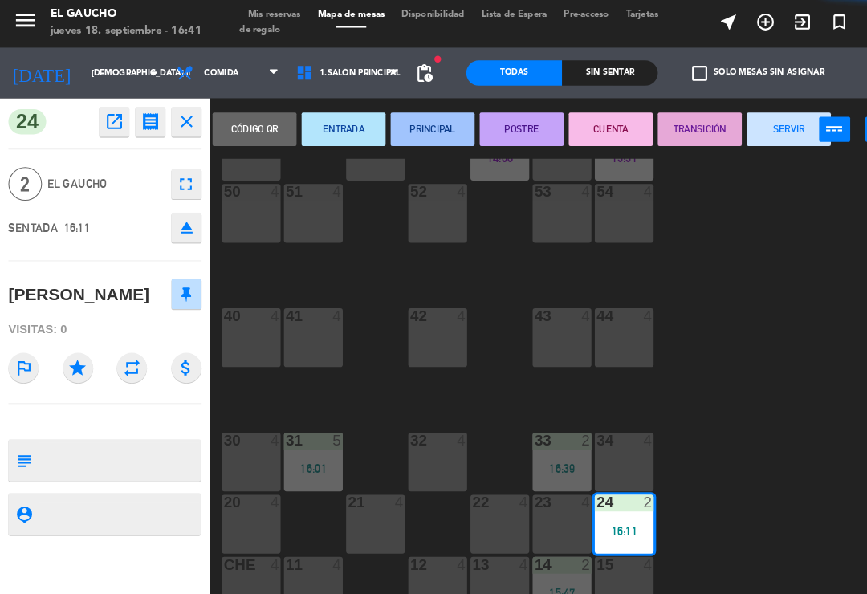
click at [430, 128] on button "PRINCIPAL" at bounding box center [413, 126] width 80 height 32
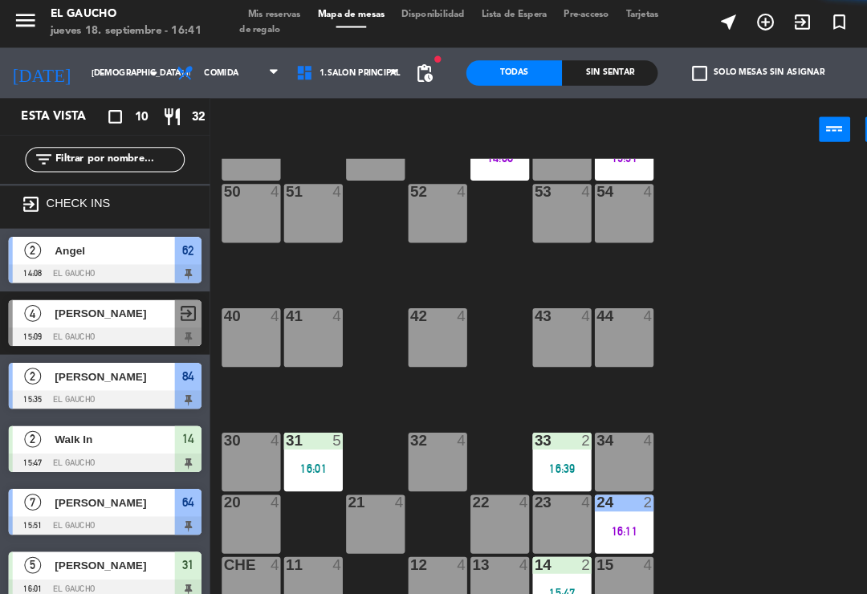
scroll to position [0, 0]
click at [550, 563] on div "15:47" at bounding box center [537, 568] width 56 height 11
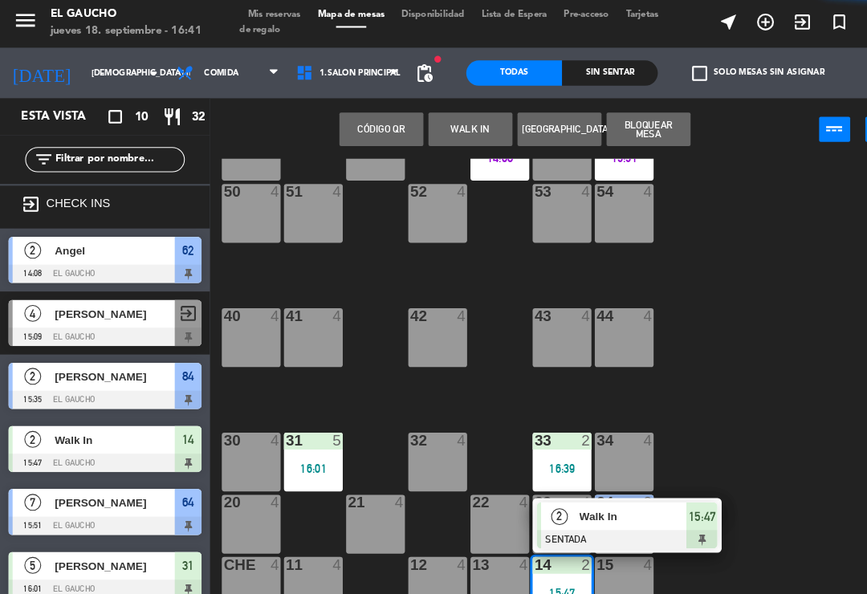
click at [585, 490] on span "Walk In" at bounding box center [605, 495] width 103 height 17
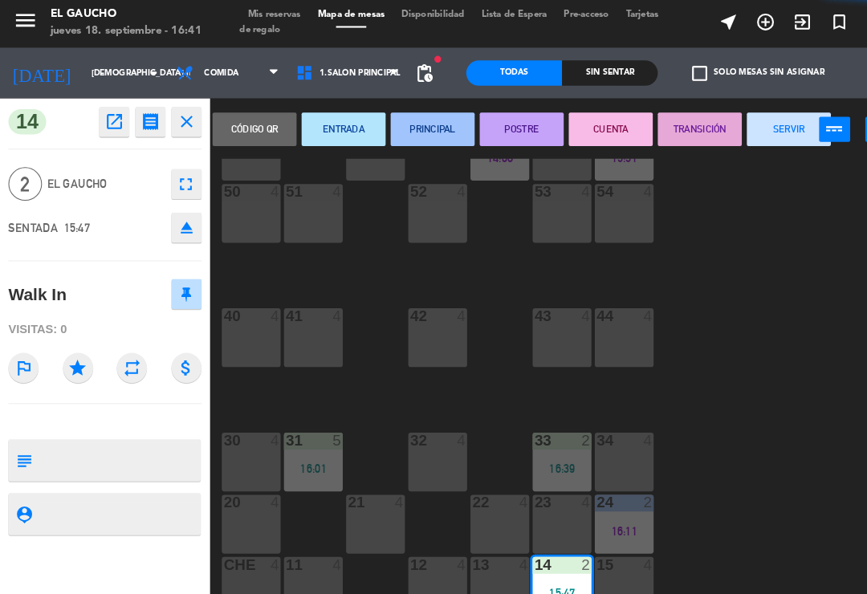
click at [444, 128] on button "PRINCIPAL" at bounding box center [413, 126] width 80 height 32
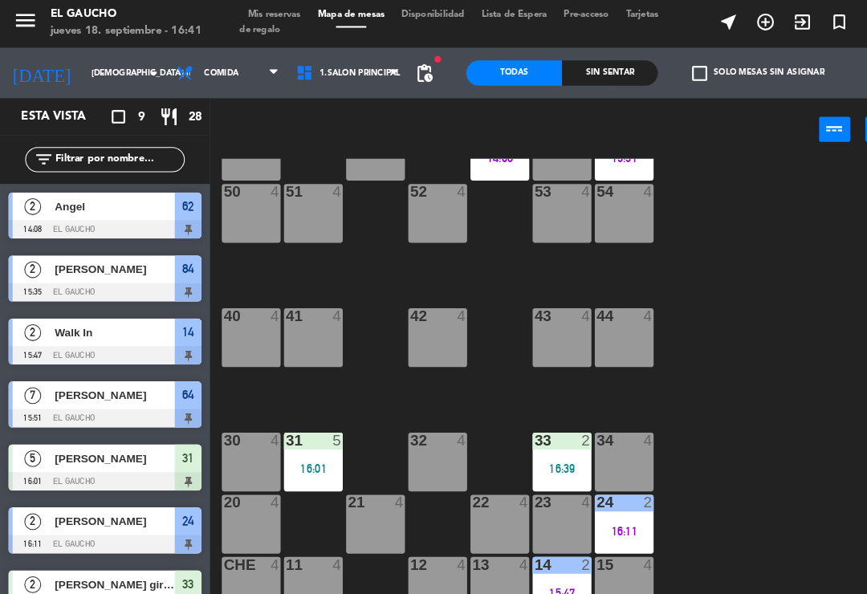
click at [295, 433] on div "31 5 16:01" at bounding box center [299, 444] width 56 height 56
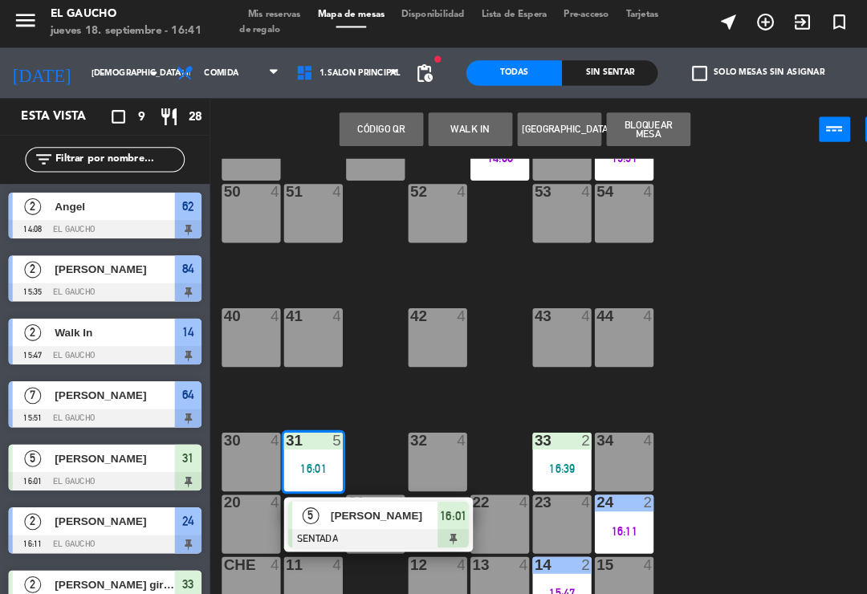
click at [363, 496] on span "[PERSON_NAME]" at bounding box center [367, 494] width 103 height 17
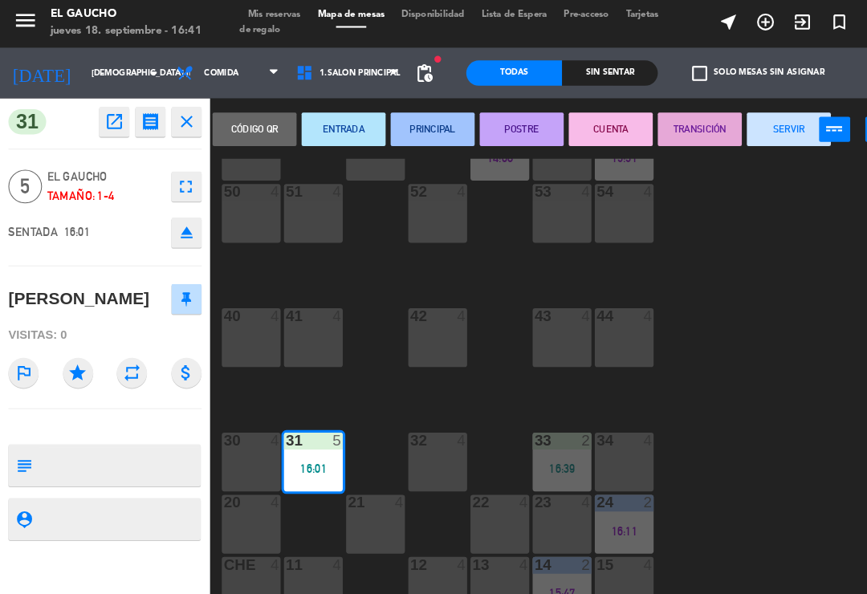
click at [437, 116] on button "PRINCIPAL" at bounding box center [413, 126] width 80 height 32
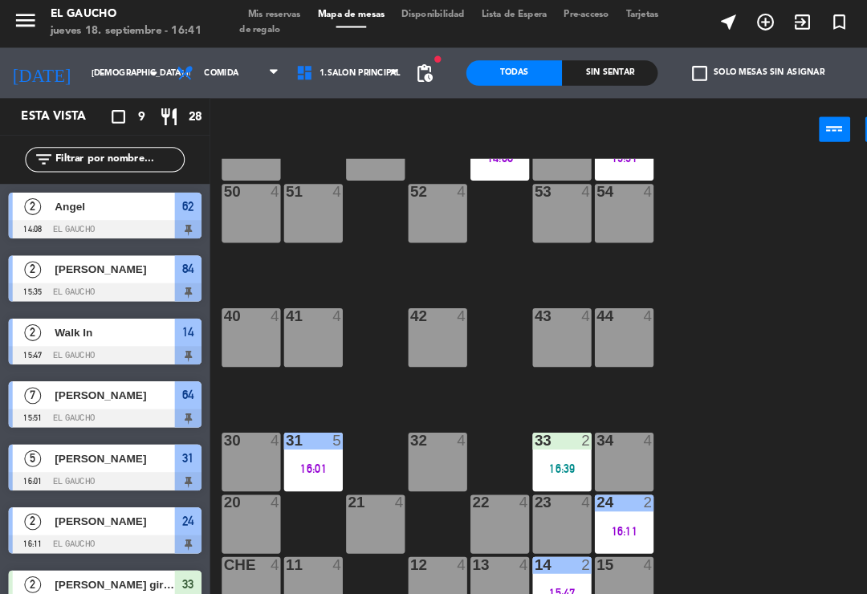
scroll to position [301, 0]
click at [582, 565] on div "15 4" at bounding box center [596, 563] width 56 height 56
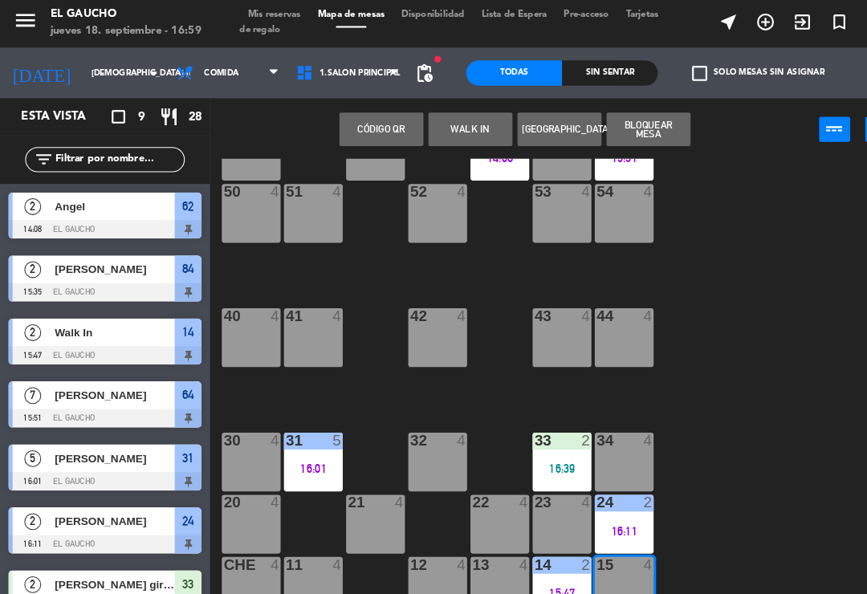
click at [439, 135] on button "WALK IN" at bounding box center [449, 126] width 80 height 32
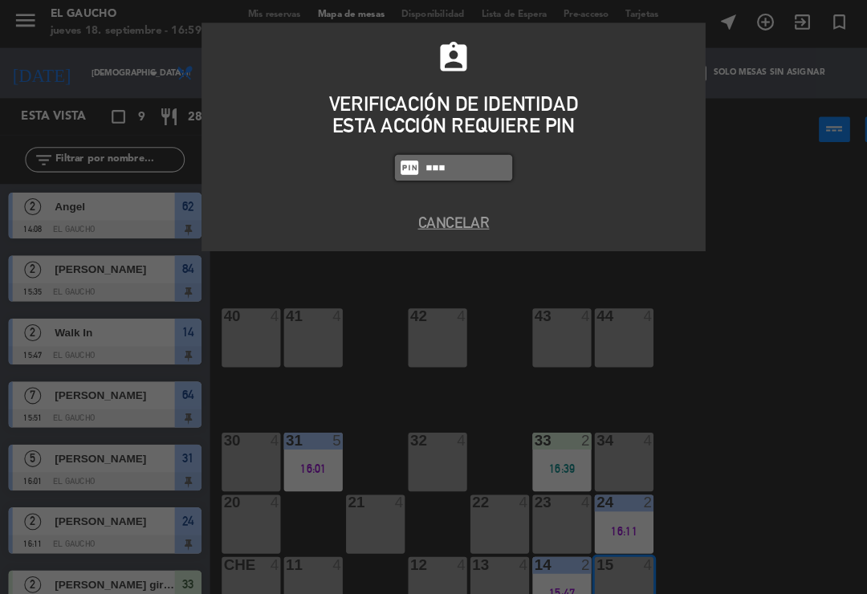
type input "0009"
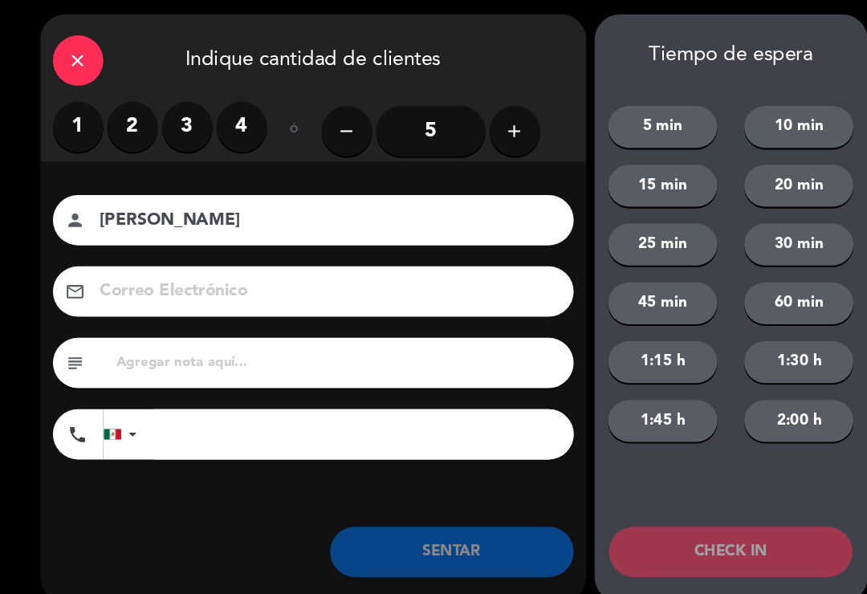
click at [413, 124] on input "5" at bounding box center [412, 128] width 104 height 48
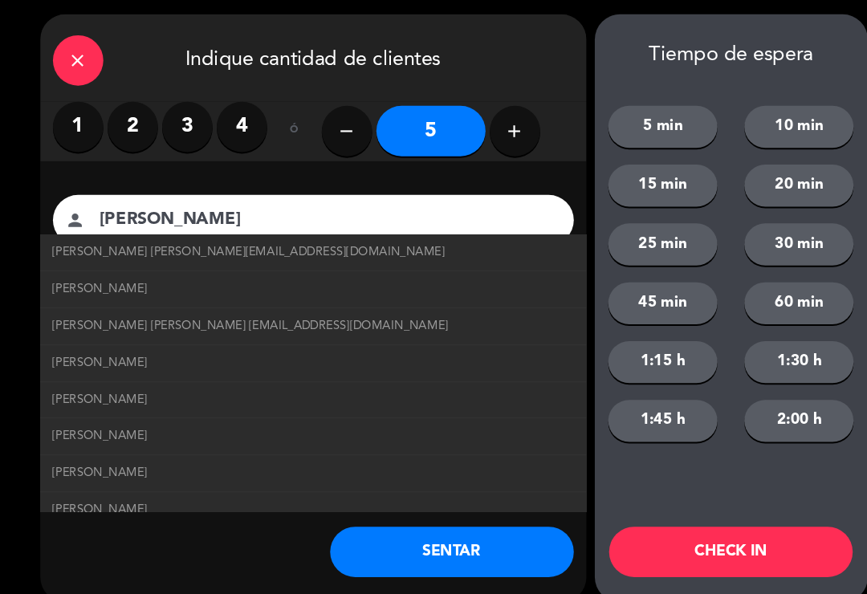
click at [100, 238] on span "[PERSON_NAME] [PERSON_NAME][EMAIL_ADDRESS][DOMAIN_NAME]" at bounding box center [238, 243] width 375 height 18
type input "[PERSON_NAME]"
type input "[EMAIL_ADDRESS][DOMAIN_NAME]"
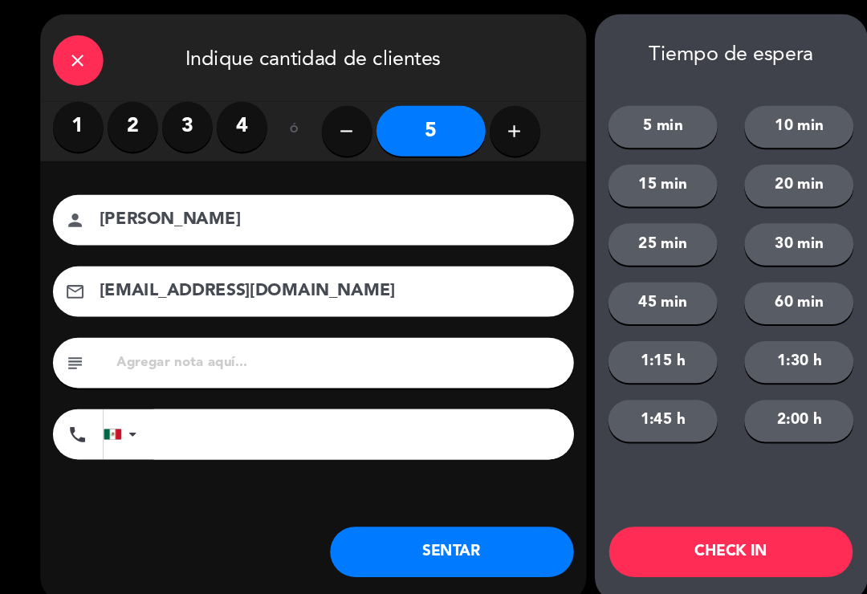
click at [385, 528] on button "SENTAR" at bounding box center [431, 530] width 233 height 48
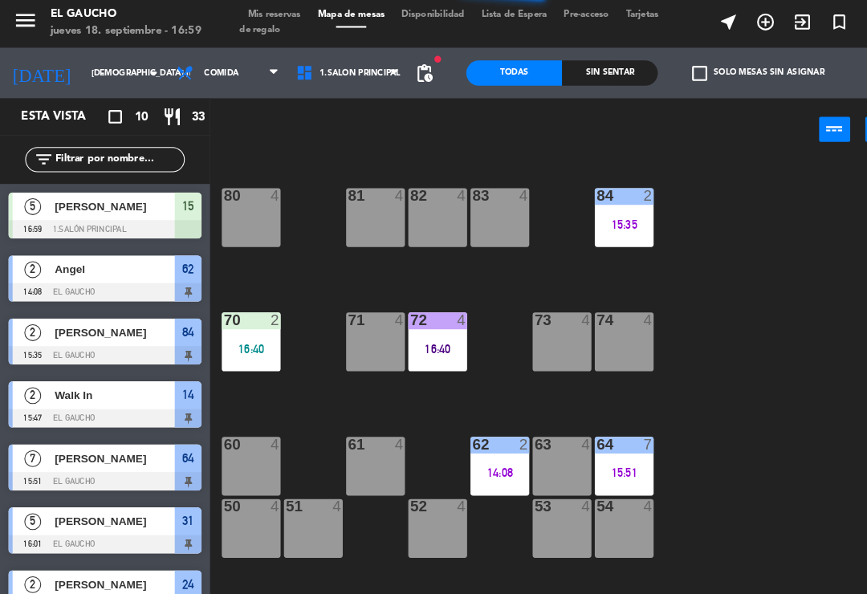
scroll to position [0, 0]
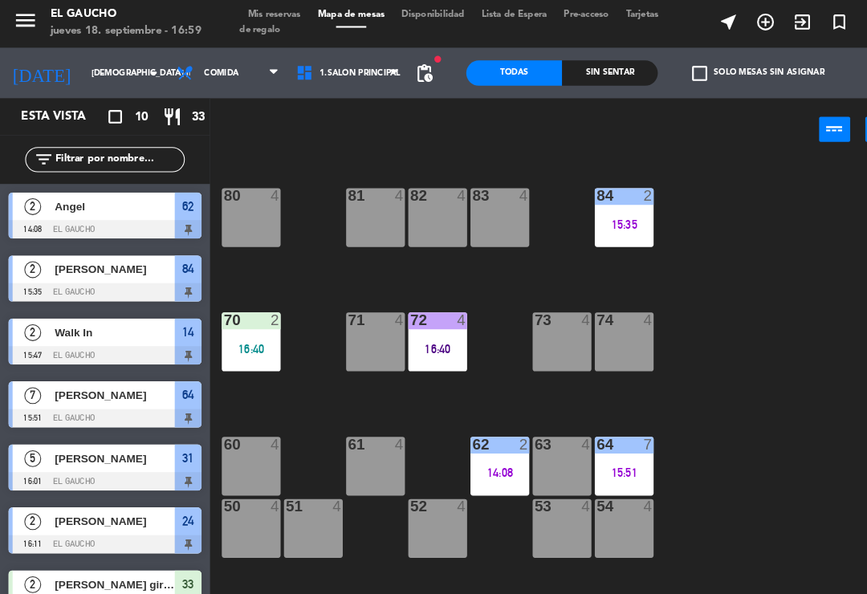
click at [494, 230] on div "83 4" at bounding box center [477, 210] width 56 height 56
click at [701, 218] on div "84 2 15:35 80 4 83 4 82 4 81 4 70 2 16:40 71 4 72 4 16:40 73 4 74 4 63 4 62 2 1…" at bounding box center [537, 372] width 657 height 437
click at [610, 213] on div "15:35" at bounding box center [596, 216] width 56 height 11
click at [707, 182] on div "84 2 15:35 80 4 83 4 82 4 81 4 70 2 16:40 71 4 72 4 16:40 73 4 74 4 63 4 62 2 1…" at bounding box center [537, 372] width 657 height 437
click at [616, 200] on div "84 2 15:35" at bounding box center [596, 210] width 56 height 56
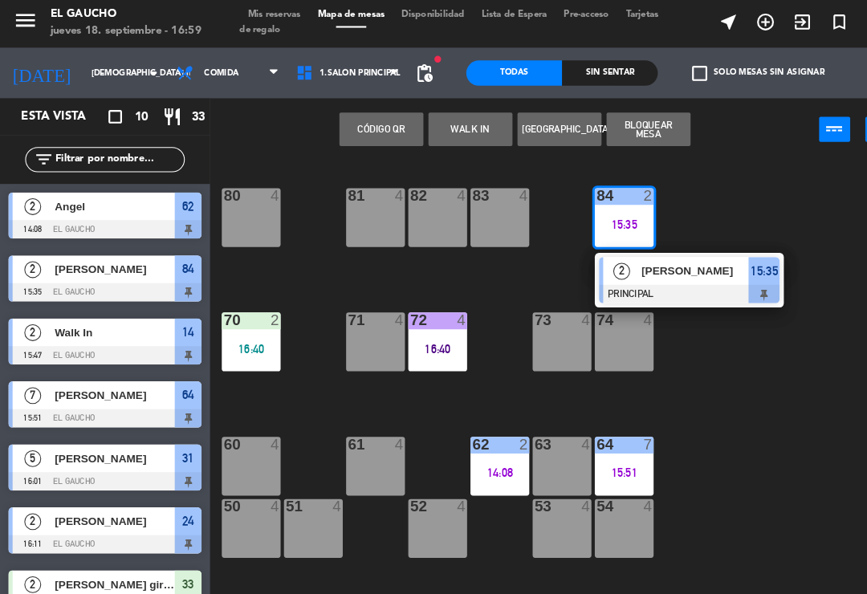
click at [628, 265] on span "[PERSON_NAME]" at bounding box center [664, 261] width 103 height 17
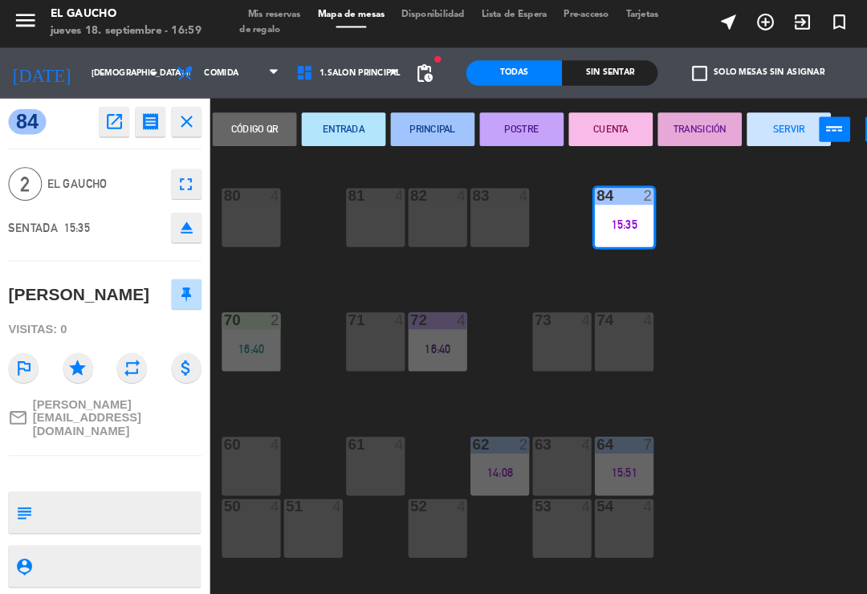
click at [750, 123] on button "SERVIR" at bounding box center [754, 126] width 80 height 32
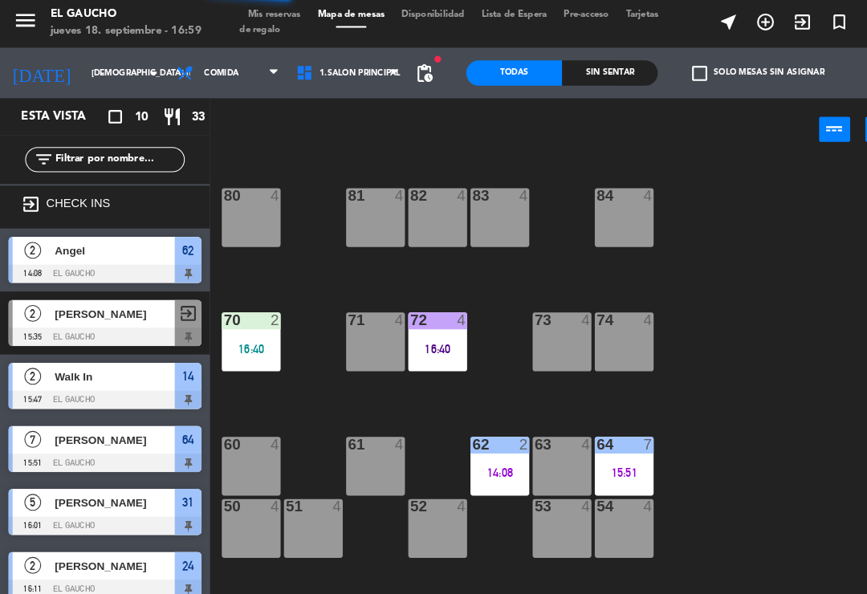
click at [604, 210] on div "84 4" at bounding box center [596, 210] width 56 height 56
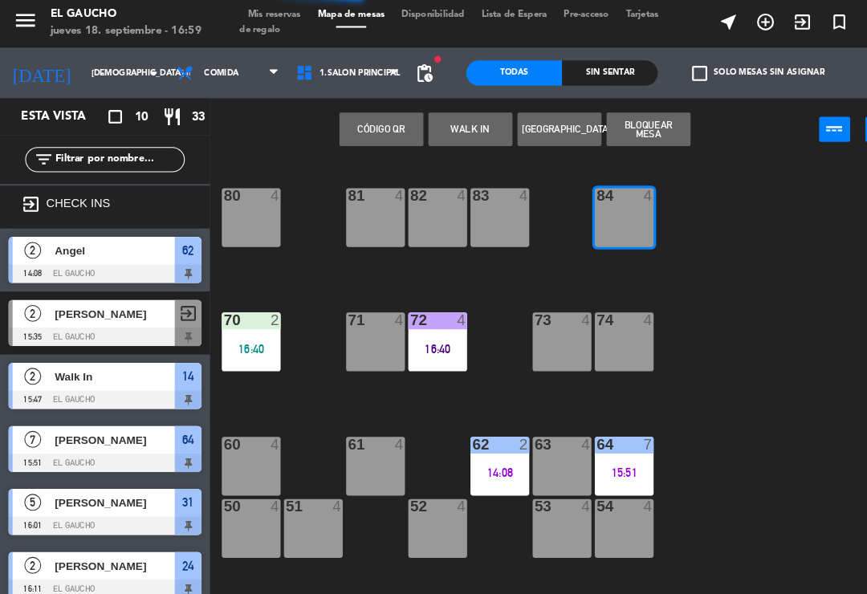
click at [439, 125] on button "WALK IN" at bounding box center [449, 126] width 80 height 32
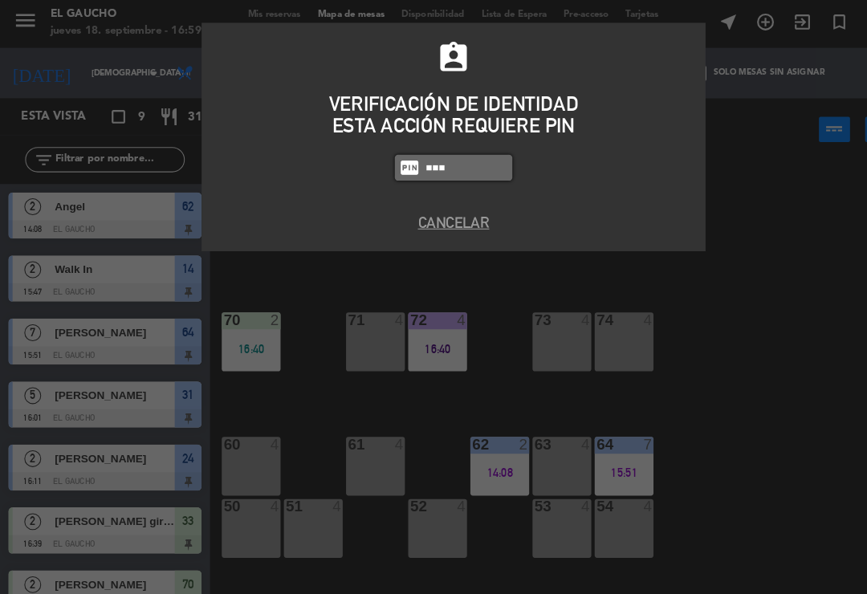
type input "0009"
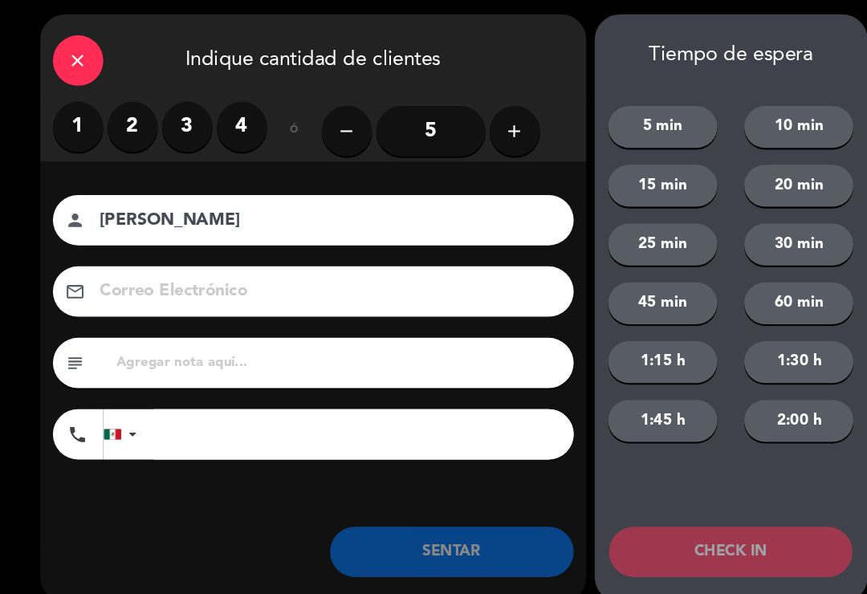
type input "[PERSON_NAME]"
click at [54, 65] on div "close" at bounding box center [75, 60] width 48 height 48
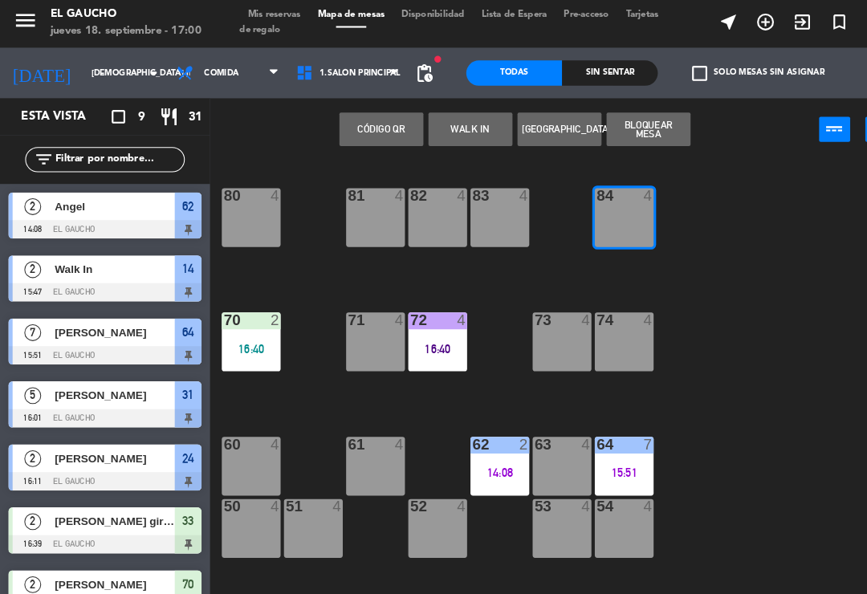
click at [470, 211] on div "83 4" at bounding box center [477, 210] width 56 height 56
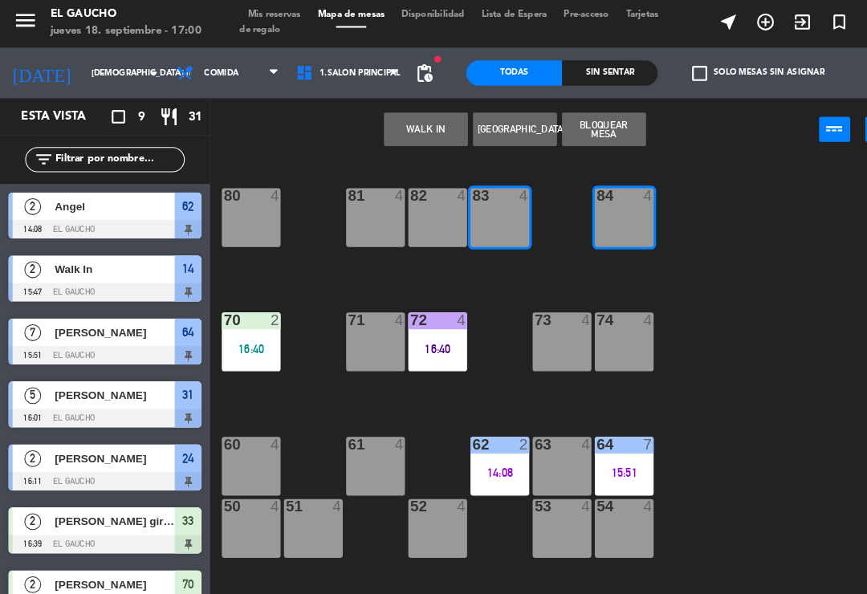
click at [394, 117] on button "WALK IN" at bounding box center [407, 126] width 80 height 32
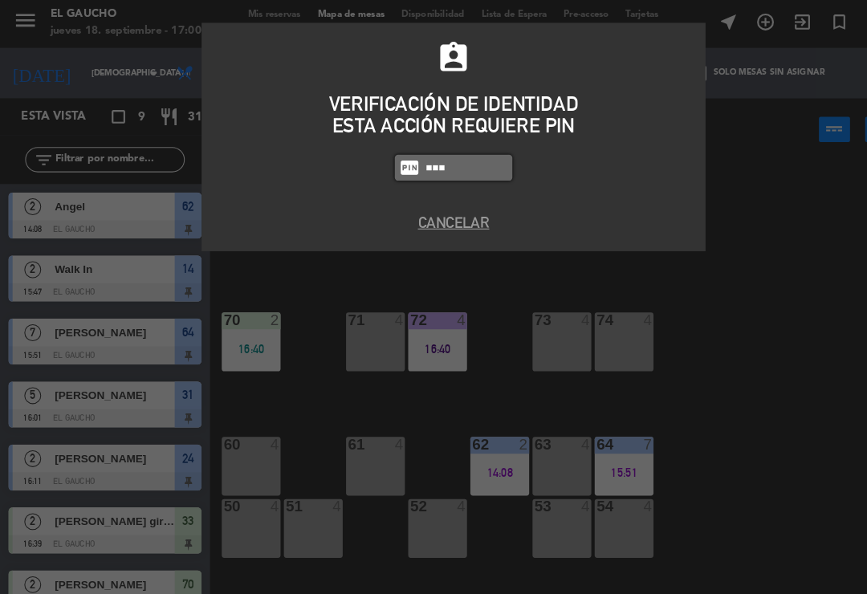
type input "0009"
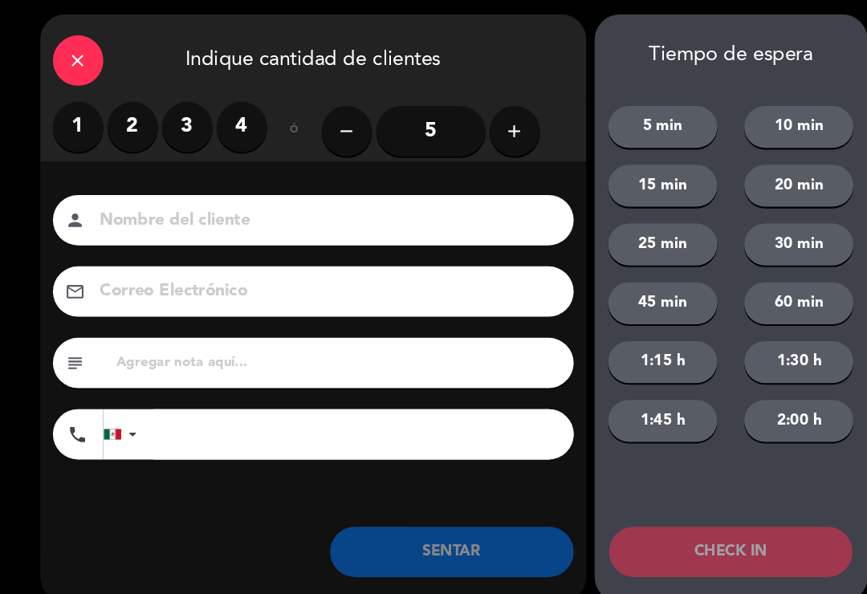
click at [161, 107] on label "3" at bounding box center [179, 124] width 48 height 48
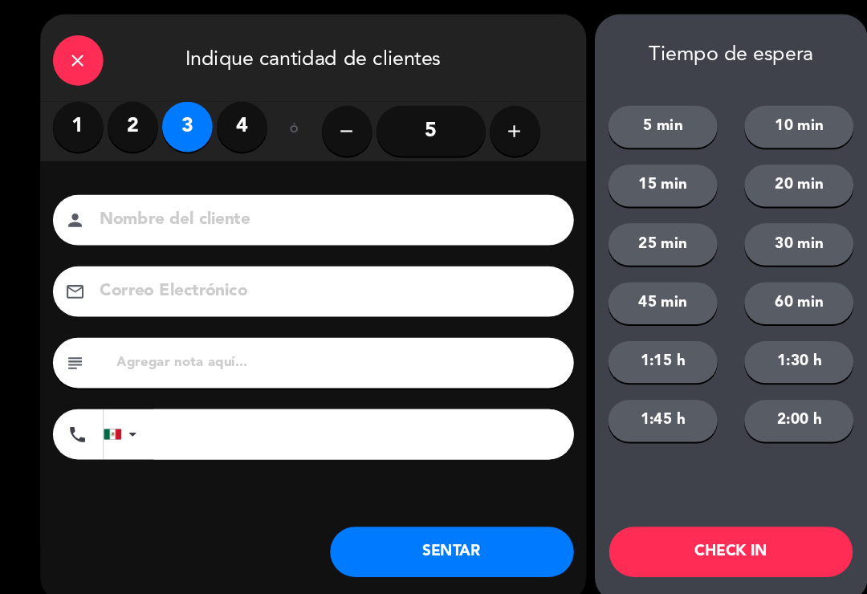
click at [376, 534] on button "SENTAR" at bounding box center [431, 530] width 233 height 48
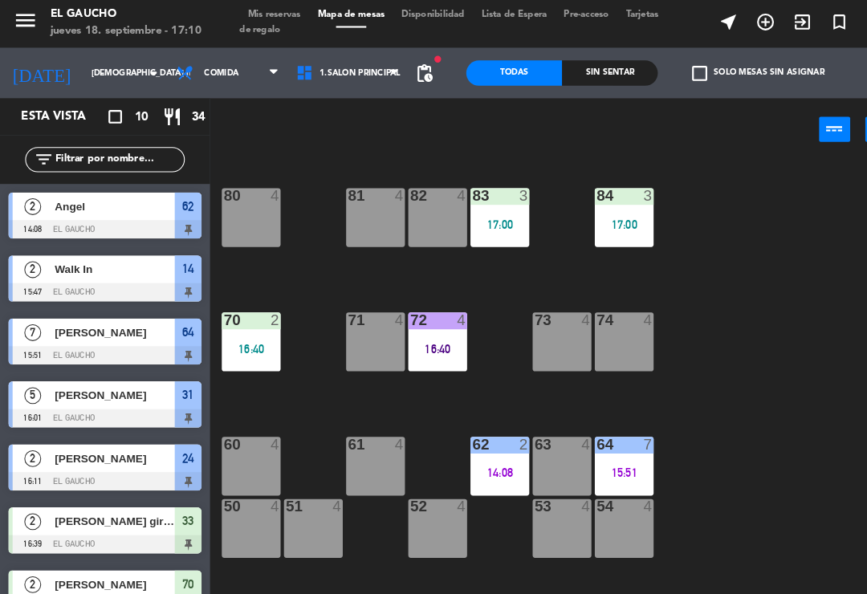
click at [234, 341] on div "70 2 16:40" at bounding box center [240, 329] width 56 height 56
click at [288, 266] on div "84 3 17:00 80 4 83 3 17:00 82 4 81 4 70 2 16:40 71 4 72 4 16:40 73 4 74 4 63 4 …" at bounding box center [537, 372] width 657 height 437
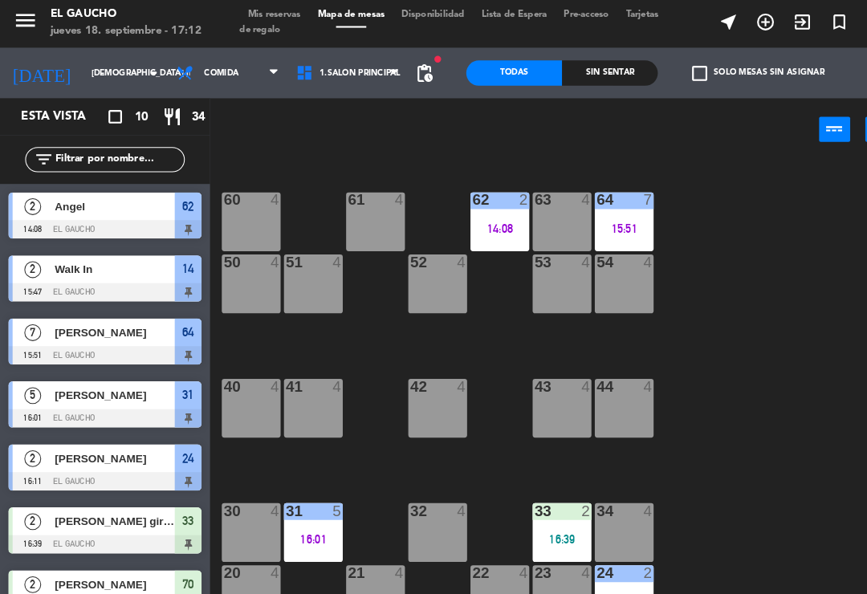
scroll to position [234, 0]
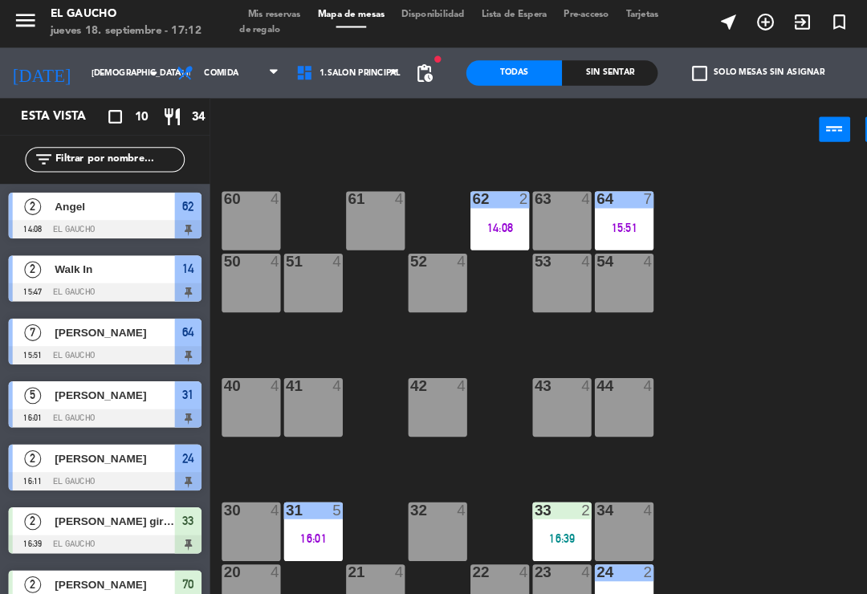
click at [374, 212] on div "61 4" at bounding box center [359, 213] width 56 height 56
click at [757, 197] on div "84 3 17:00 80 4 83 3 17:00 82 4 81 4 70 2 16:40 71 4 72 4 16:40 73 4 74 4 63 4 …" at bounding box center [537, 372] width 657 height 437
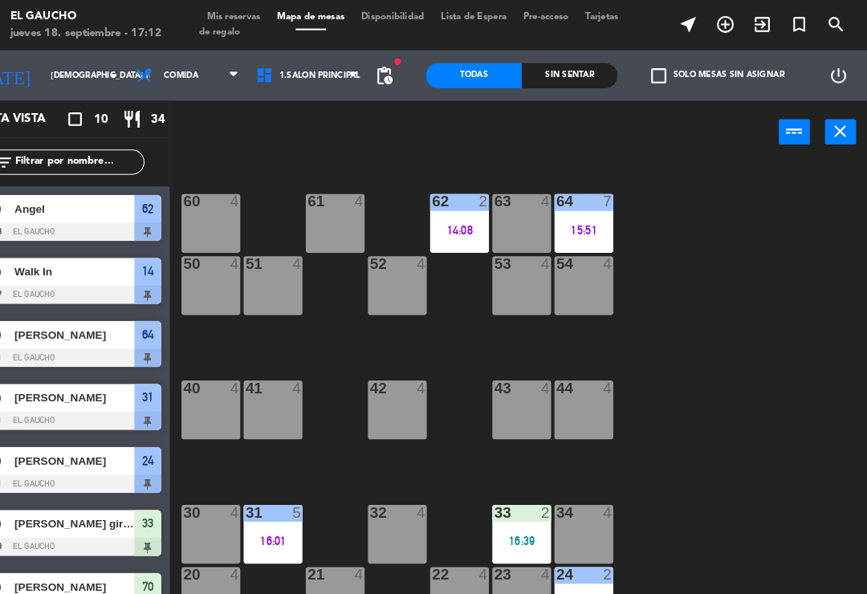
click at [449, 231] on div "62 2 14:08" at bounding box center [477, 213] width 56 height 56
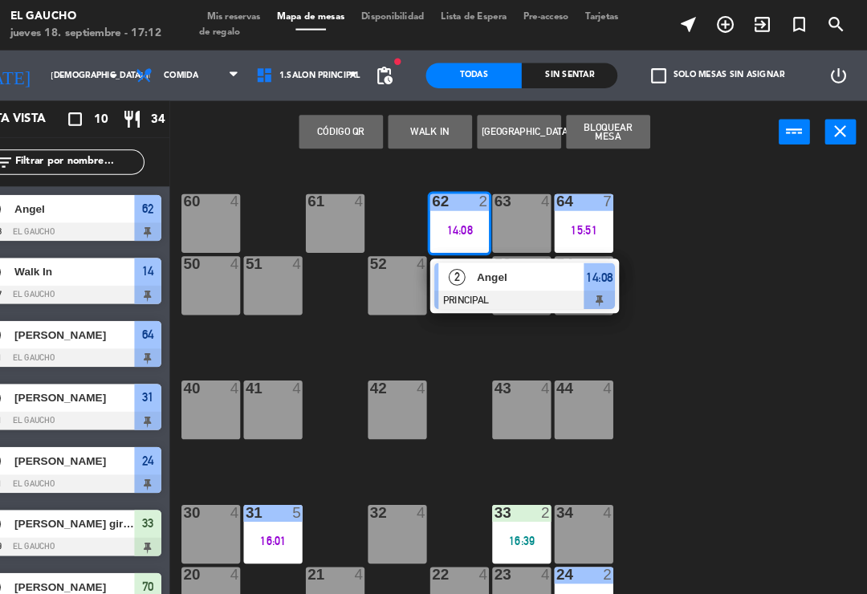
click at [489, 294] on div at bounding box center [539, 287] width 173 height 18
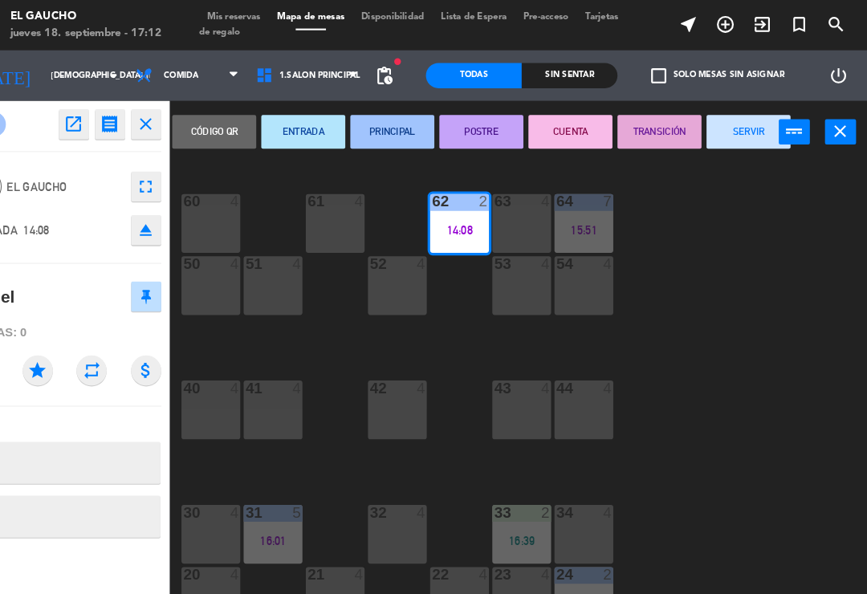
click at [739, 121] on button "SERVIR" at bounding box center [754, 126] width 80 height 32
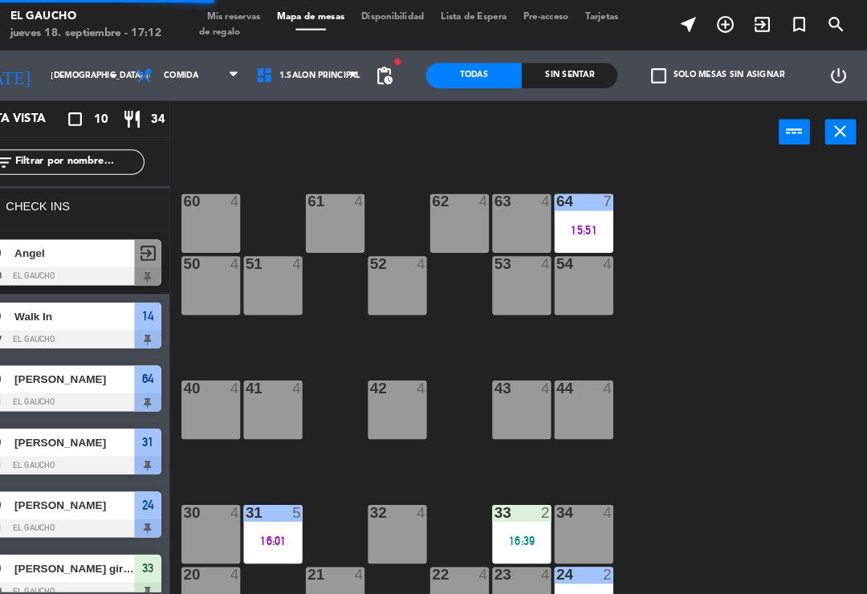
click at [335, 230] on div "61 4" at bounding box center [359, 213] width 56 height 56
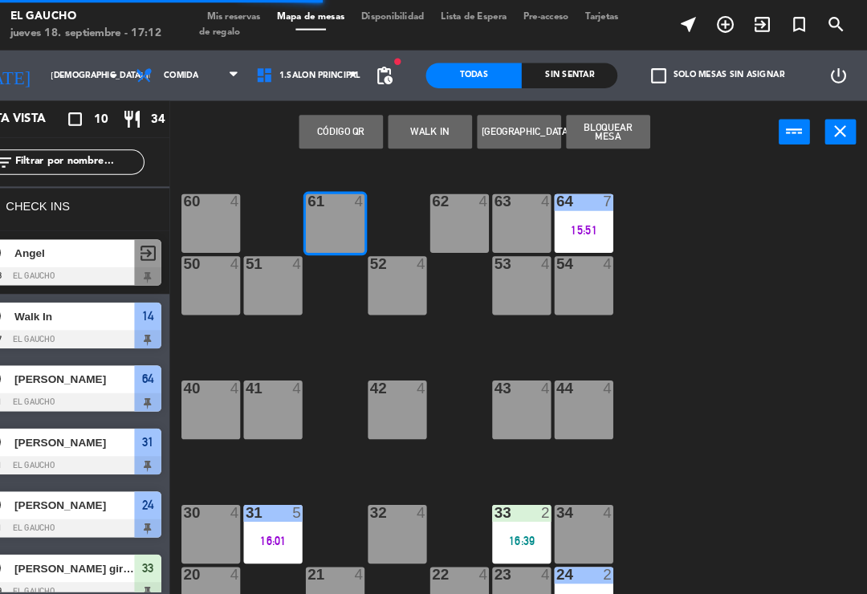
click at [427, 119] on button "WALK IN" at bounding box center [449, 126] width 80 height 32
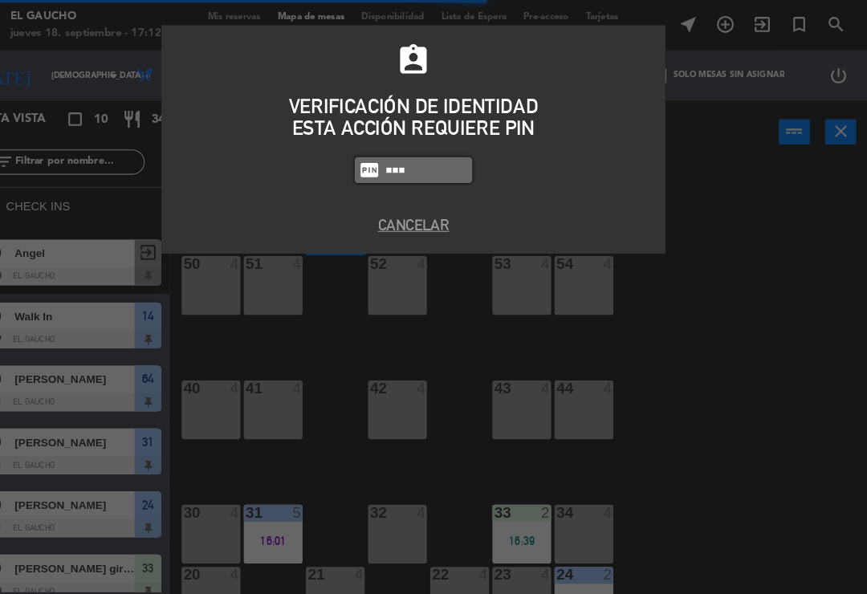
type input "0009"
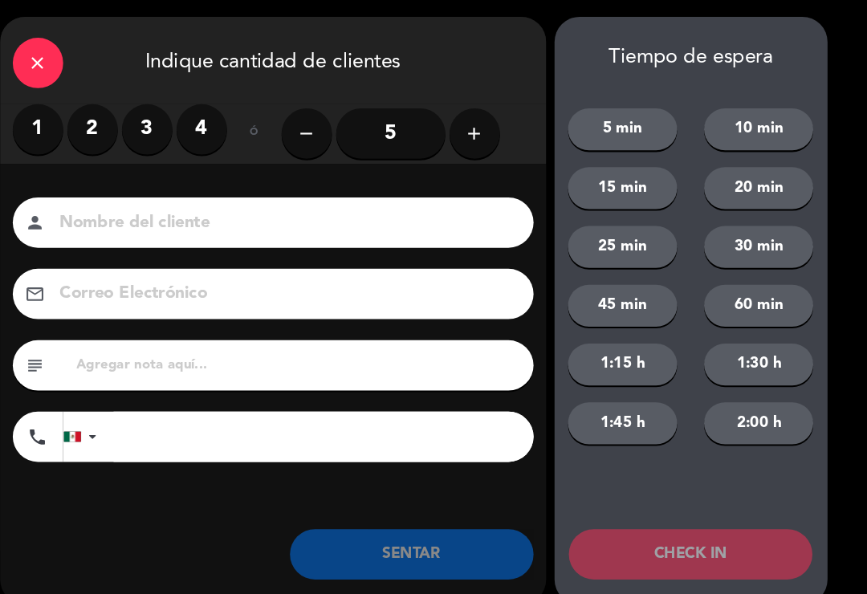
click at [78, 186] on div "Nombre del cliente person Correo Electrónico email subject phone [GEOGRAPHIC_DA…" at bounding box center [300, 342] width 522 height 370
click at [103, 125] on label "2" at bounding box center [127, 124] width 48 height 48
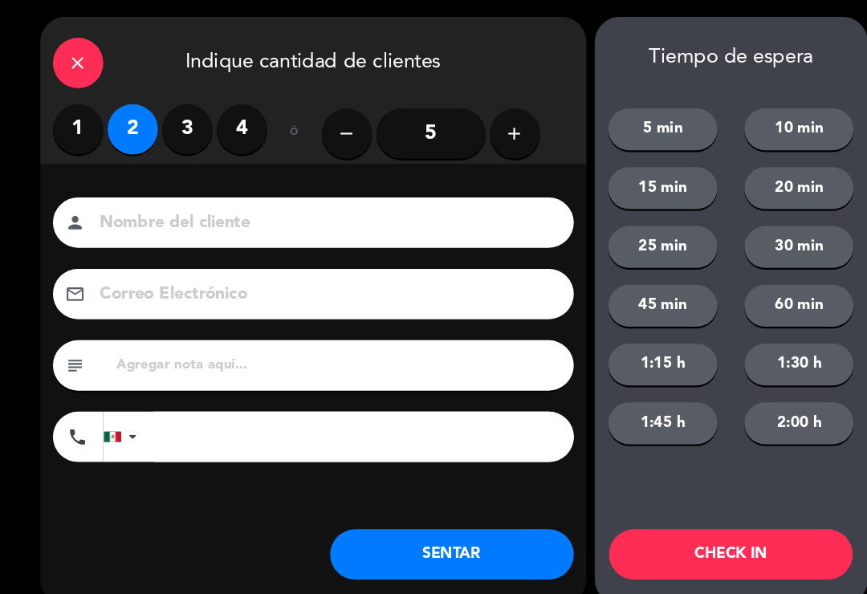
click at [367, 532] on button "SENTAR" at bounding box center [431, 530] width 233 height 48
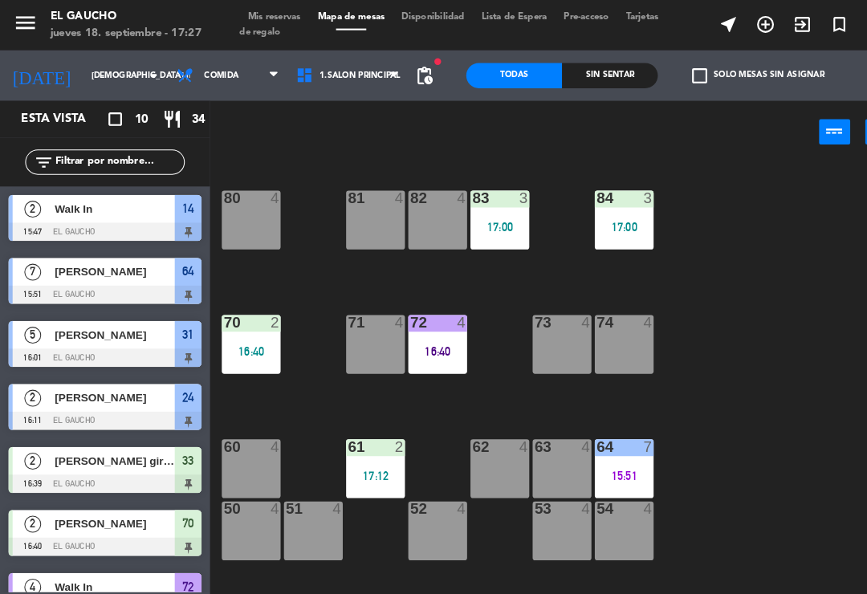
scroll to position [0, 0]
click at [360, 202] on div "81 4" at bounding box center [359, 210] width 56 height 56
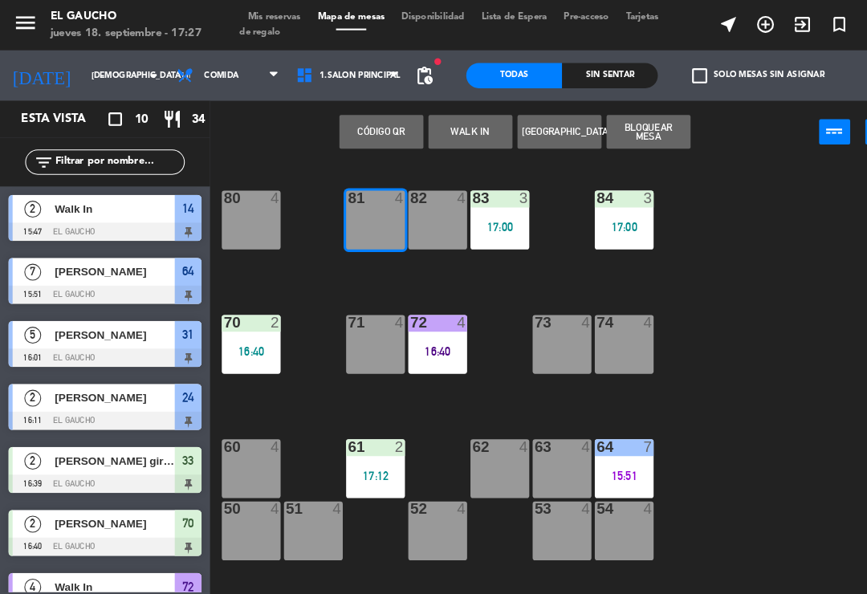
click at [454, 133] on button "WALK IN" at bounding box center [449, 126] width 80 height 32
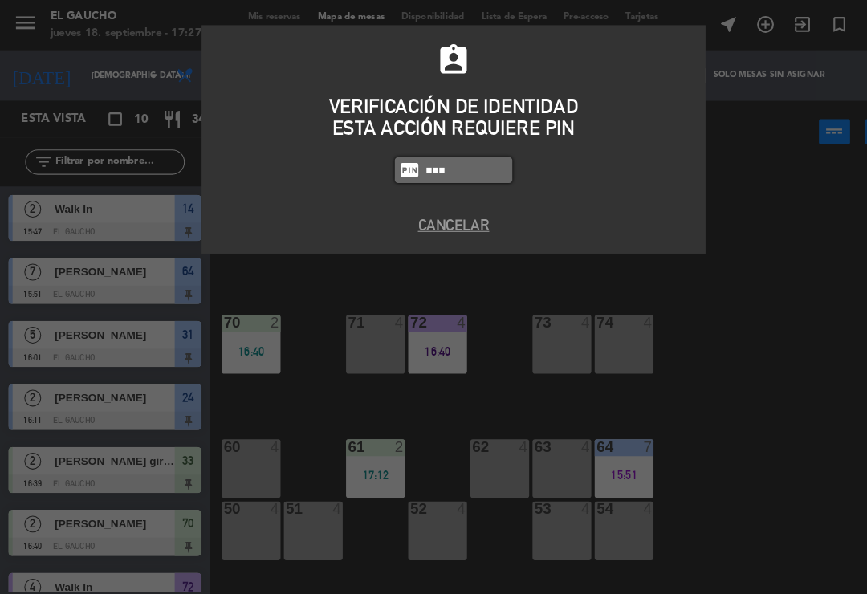
type input "0009"
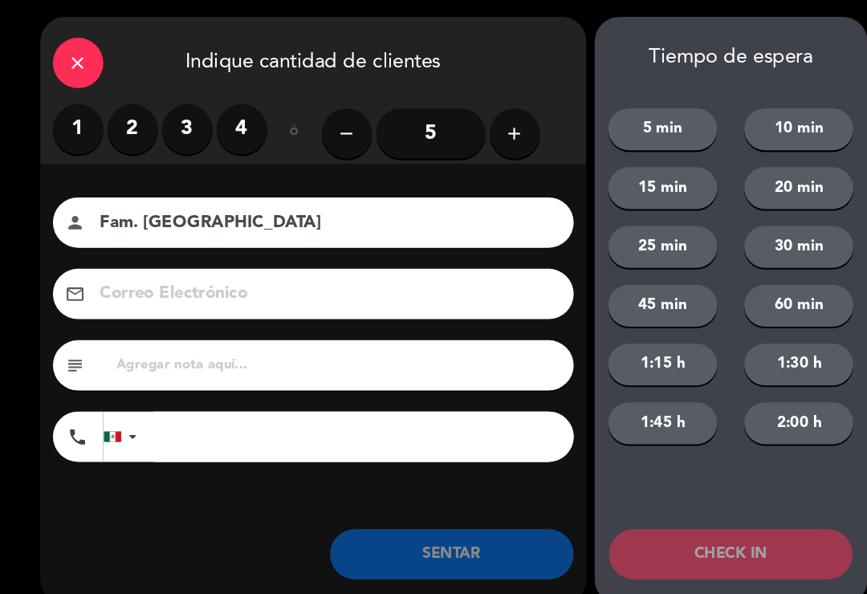
type input "Fam. [GEOGRAPHIC_DATA]"
click at [197, 105] on div "1 2 3 4" at bounding box center [153, 124] width 205 height 48
click at [190, 112] on label "3" at bounding box center [179, 124] width 48 height 48
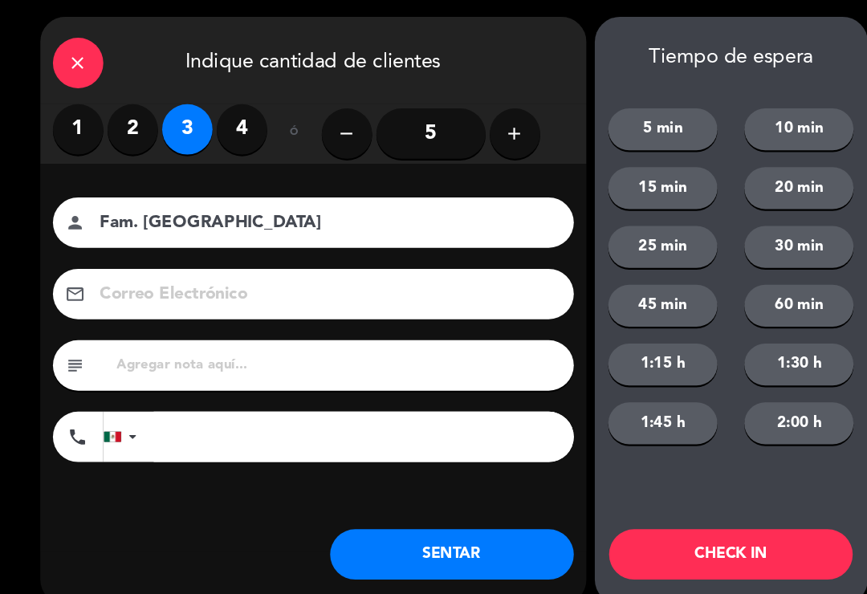
click at [339, 510] on button "SENTAR" at bounding box center [431, 530] width 233 height 48
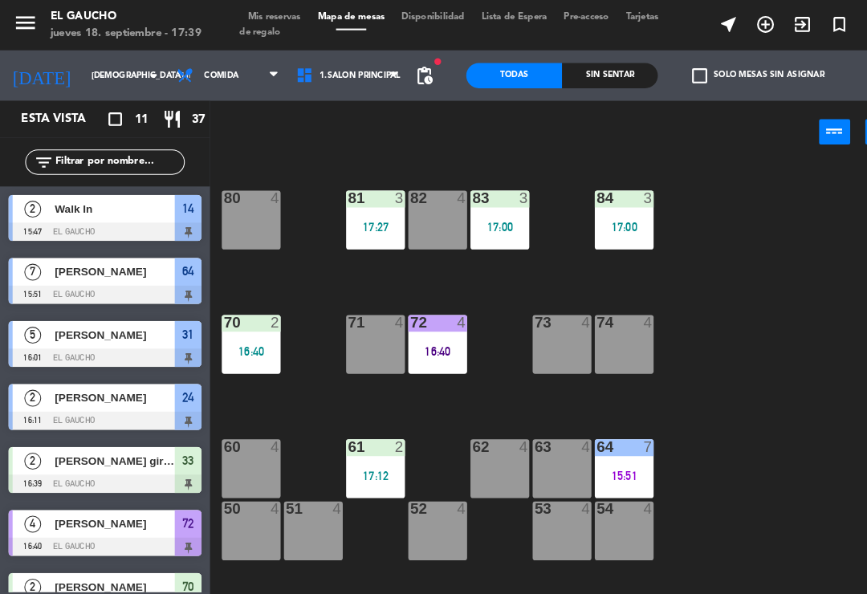
click at [432, 338] on div "16:40" at bounding box center [418, 335] width 56 height 11
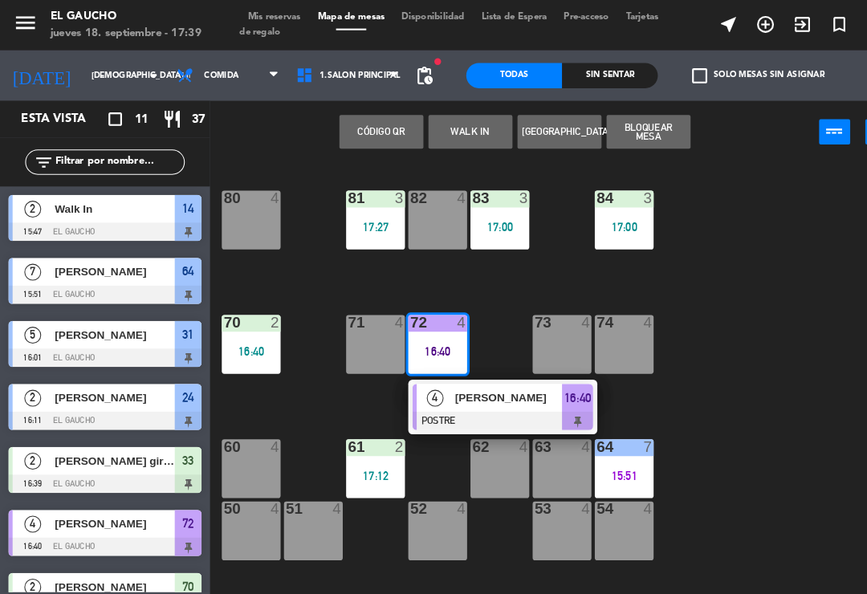
click at [458, 399] on div at bounding box center [480, 402] width 173 height 18
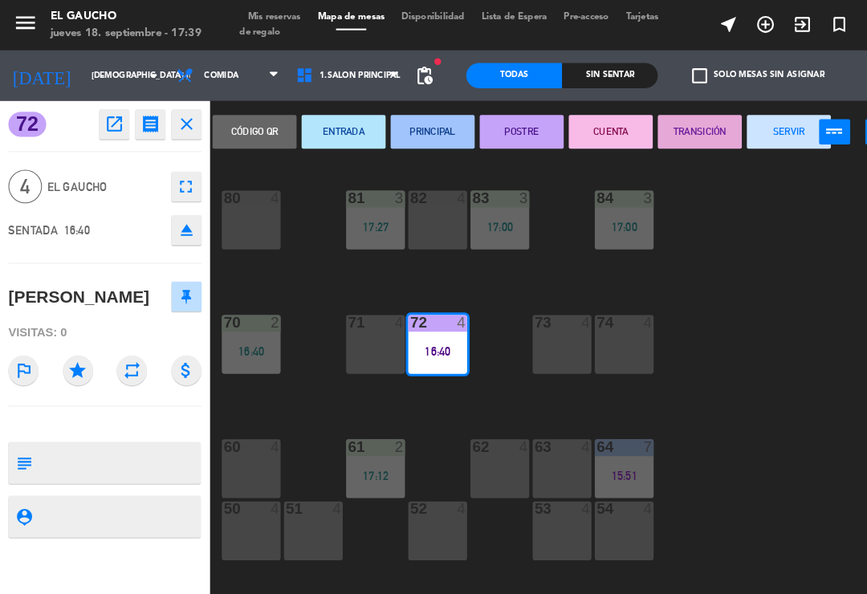
click at [726, 125] on button "SERVIR" at bounding box center [754, 126] width 80 height 32
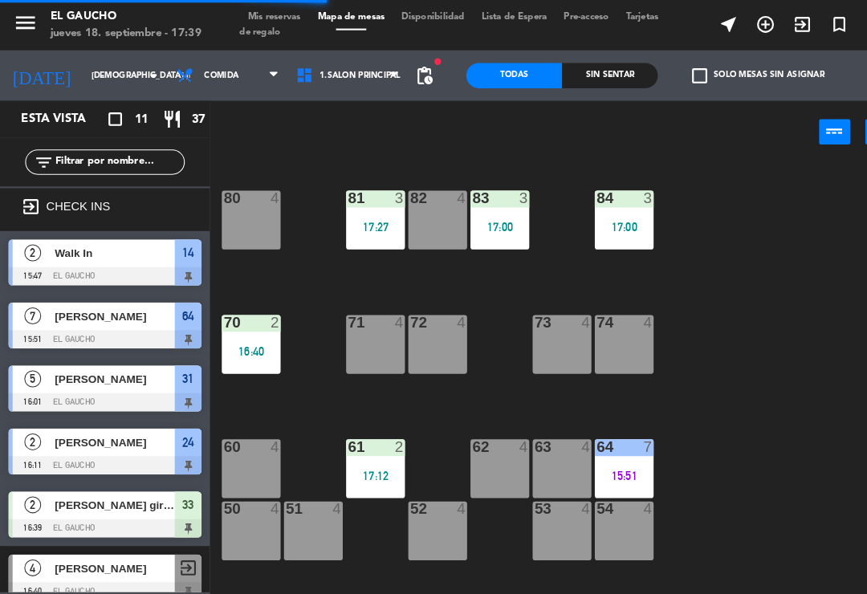
click at [248, 334] on div "16:40" at bounding box center [240, 335] width 56 height 11
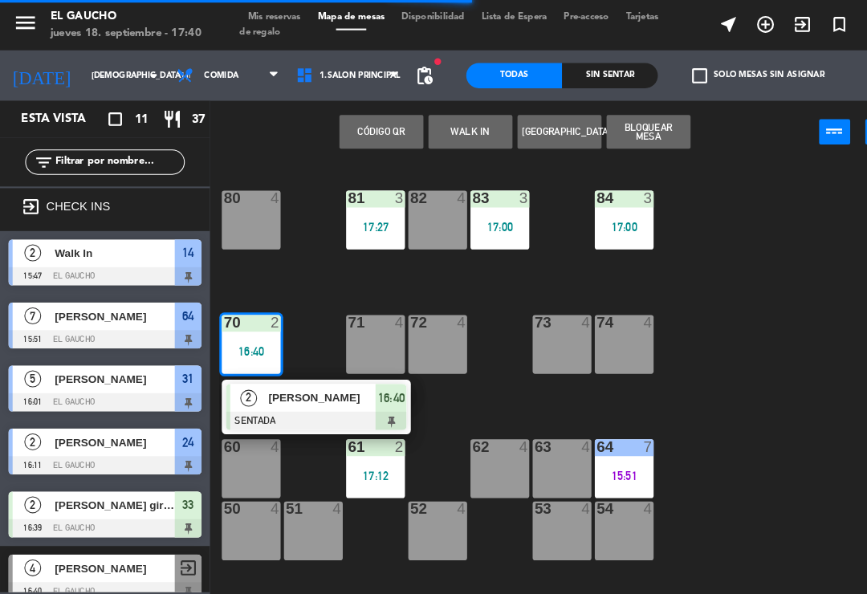
click at [295, 393] on div at bounding box center [302, 402] width 173 height 18
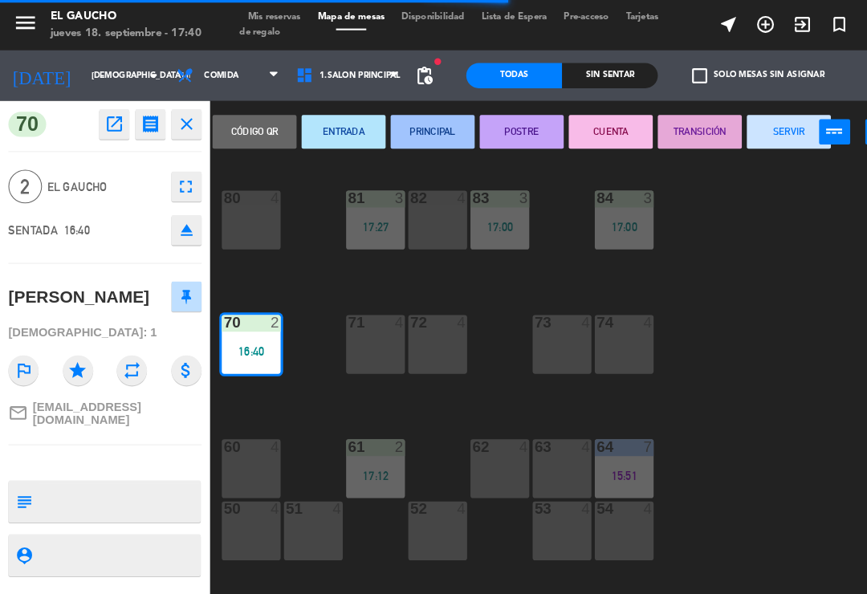
click at [744, 141] on button "SERVIR" at bounding box center [754, 126] width 80 height 32
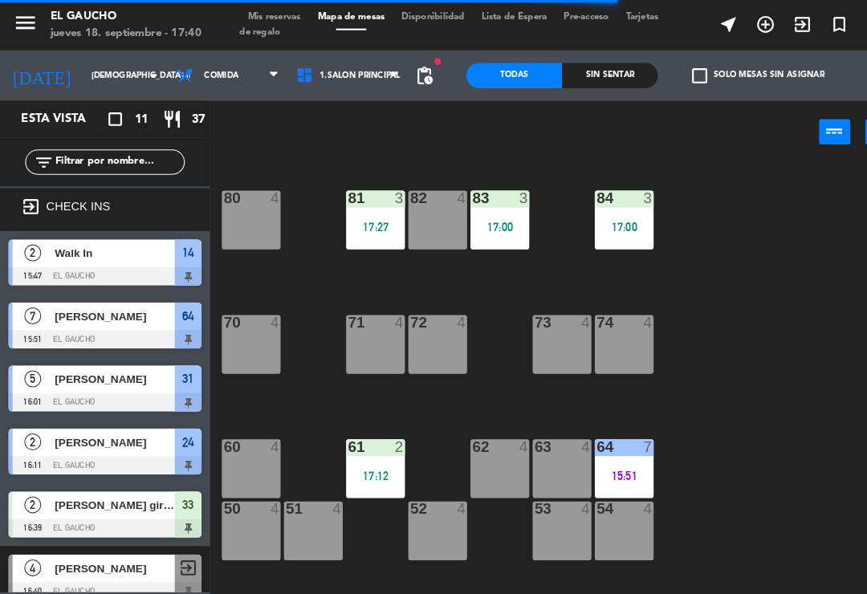
click at [370, 437] on div "61 2 17:12" at bounding box center [359, 448] width 56 height 56
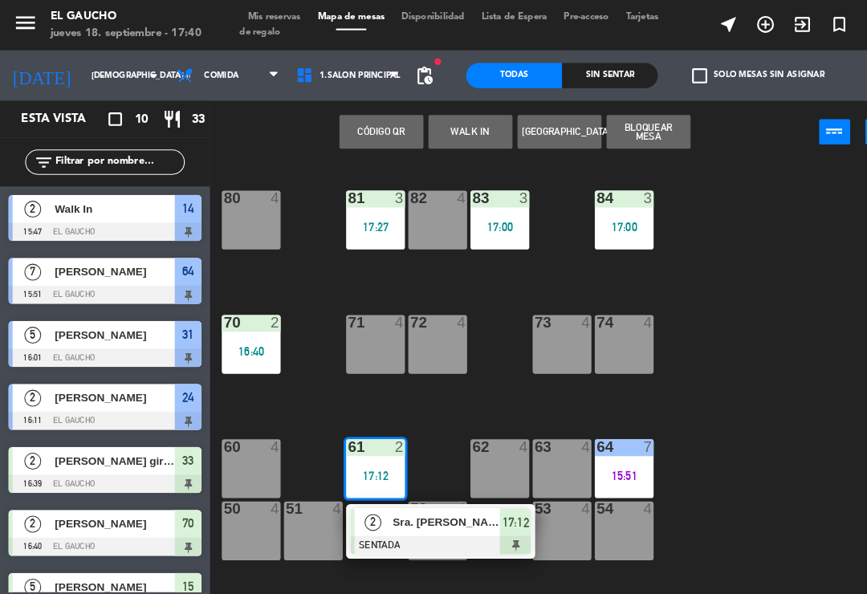
click at [435, 512] on div at bounding box center [421, 521] width 173 height 18
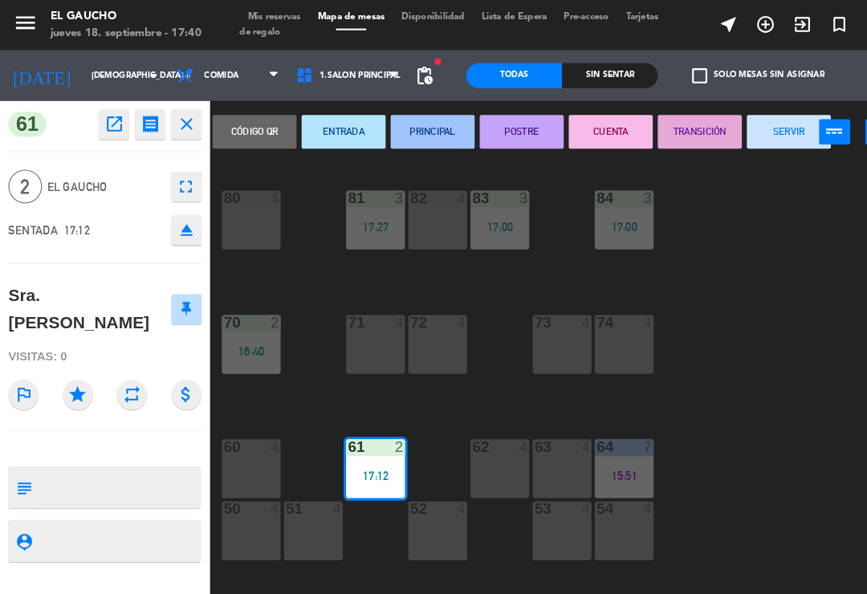
click at [746, 136] on button "SERVIR" at bounding box center [754, 126] width 80 height 32
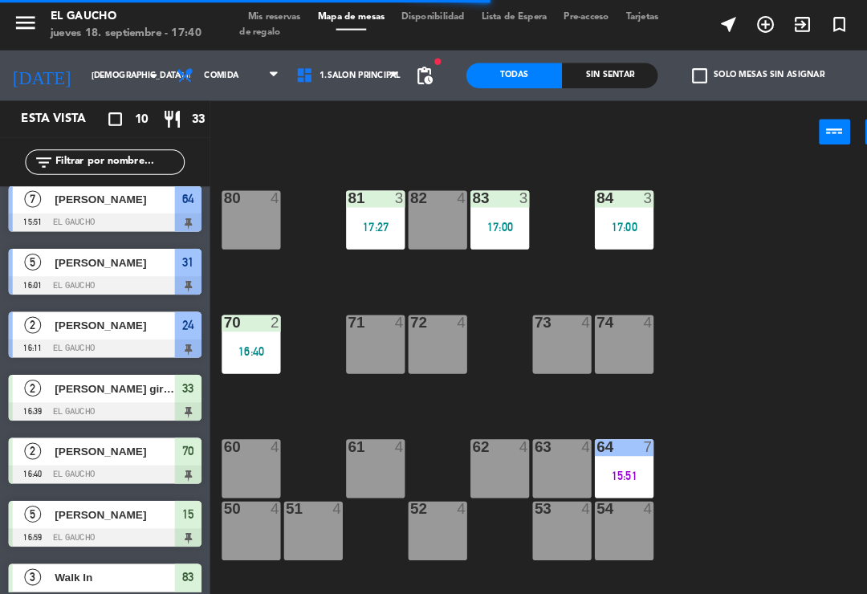
scroll to position [94, 0]
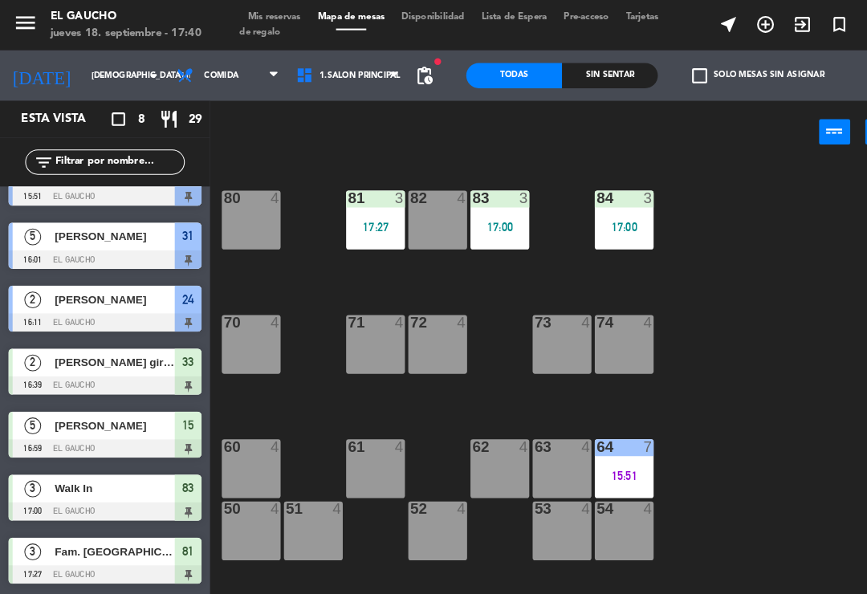
click at [85, 77] on input "[DEMOGRAPHIC_DATA] [DATE]" at bounding box center [134, 72] width 110 height 25
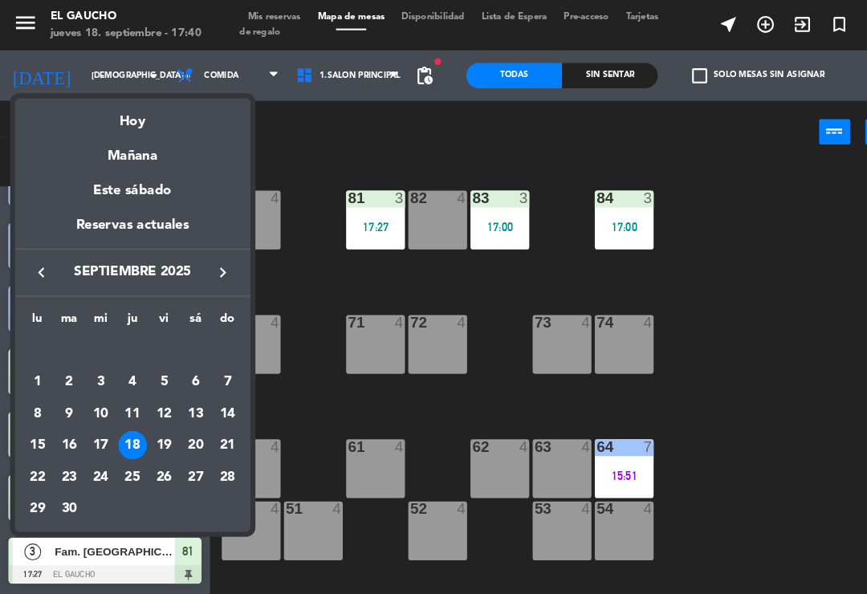
click at [124, 419] on div "18" at bounding box center [126, 425] width 27 height 27
